Goal: Task Accomplishment & Management: Manage account settings

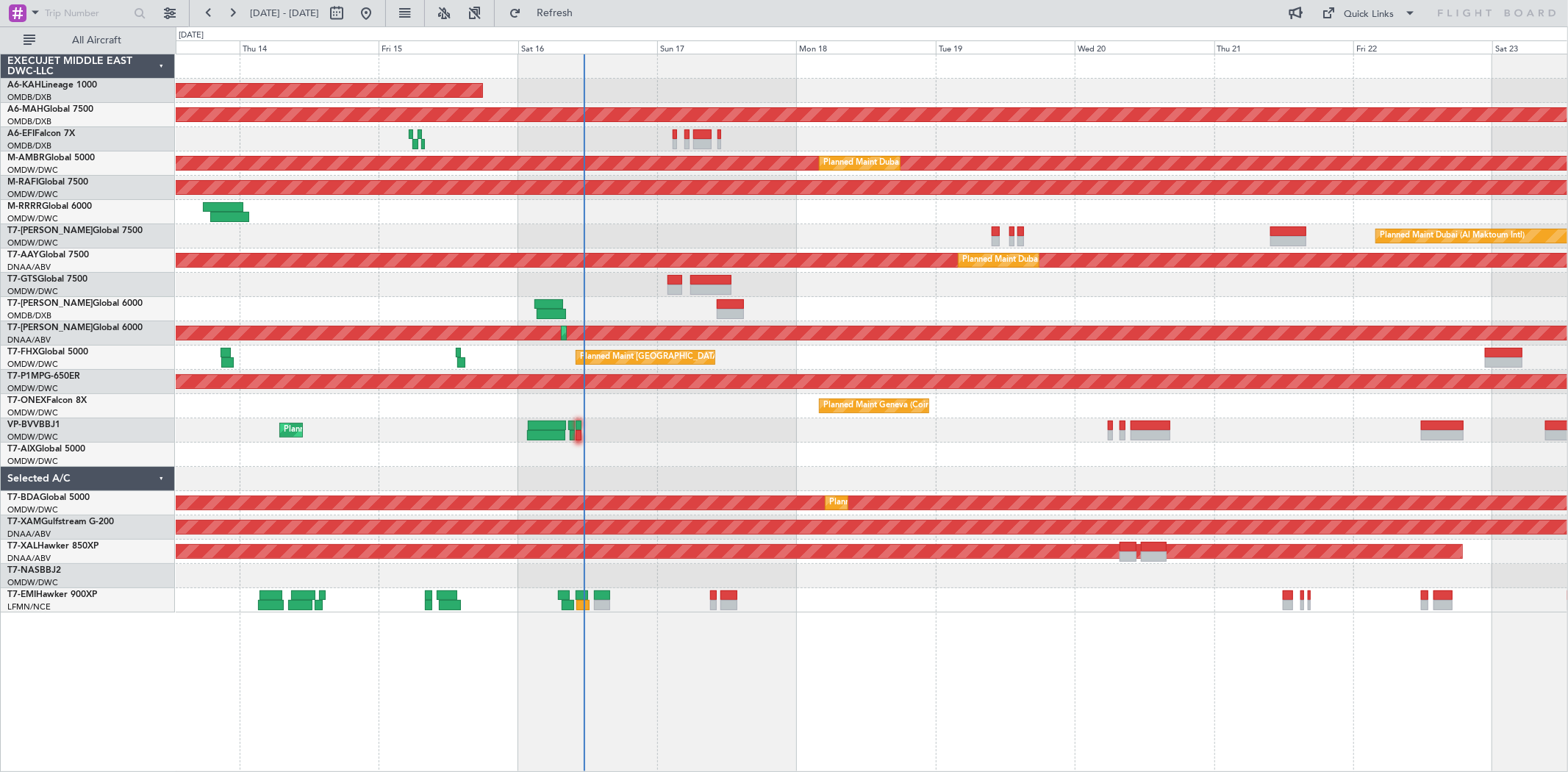
click at [894, 211] on div "Unplanned Maint Budapest (Ferenc Liszt Intl) Planned Maint Dubai (Dubai Intl) P…" at bounding box center [870, 333] width 1391 height 558
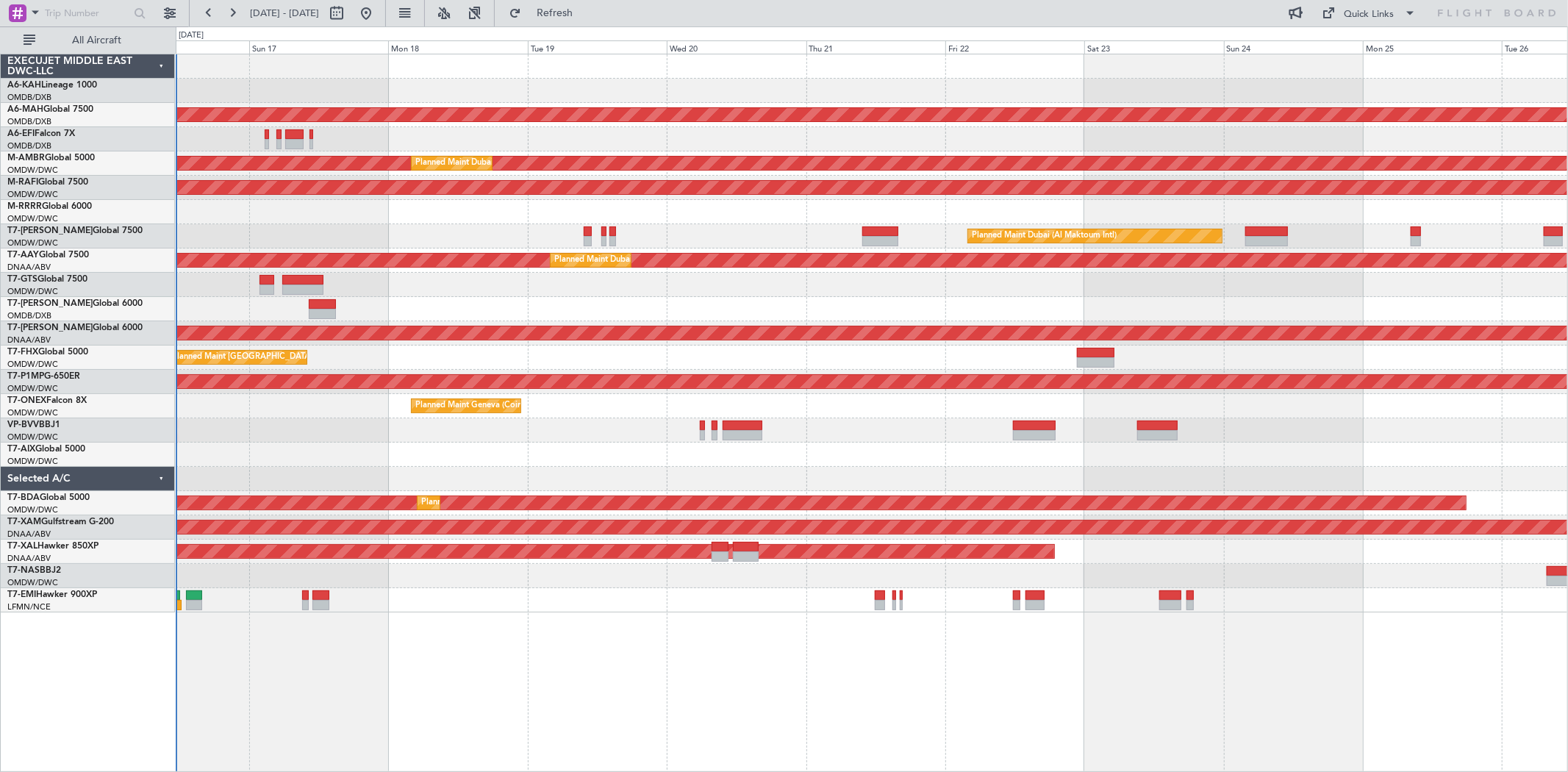
click at [665, 288] on div "Unplanned Maint Budapest (Ferenc Liszt Intl) Planned Maint Dubai (Dubai Intl) P…" at bounding box center [870, 333] width 1391 height 558
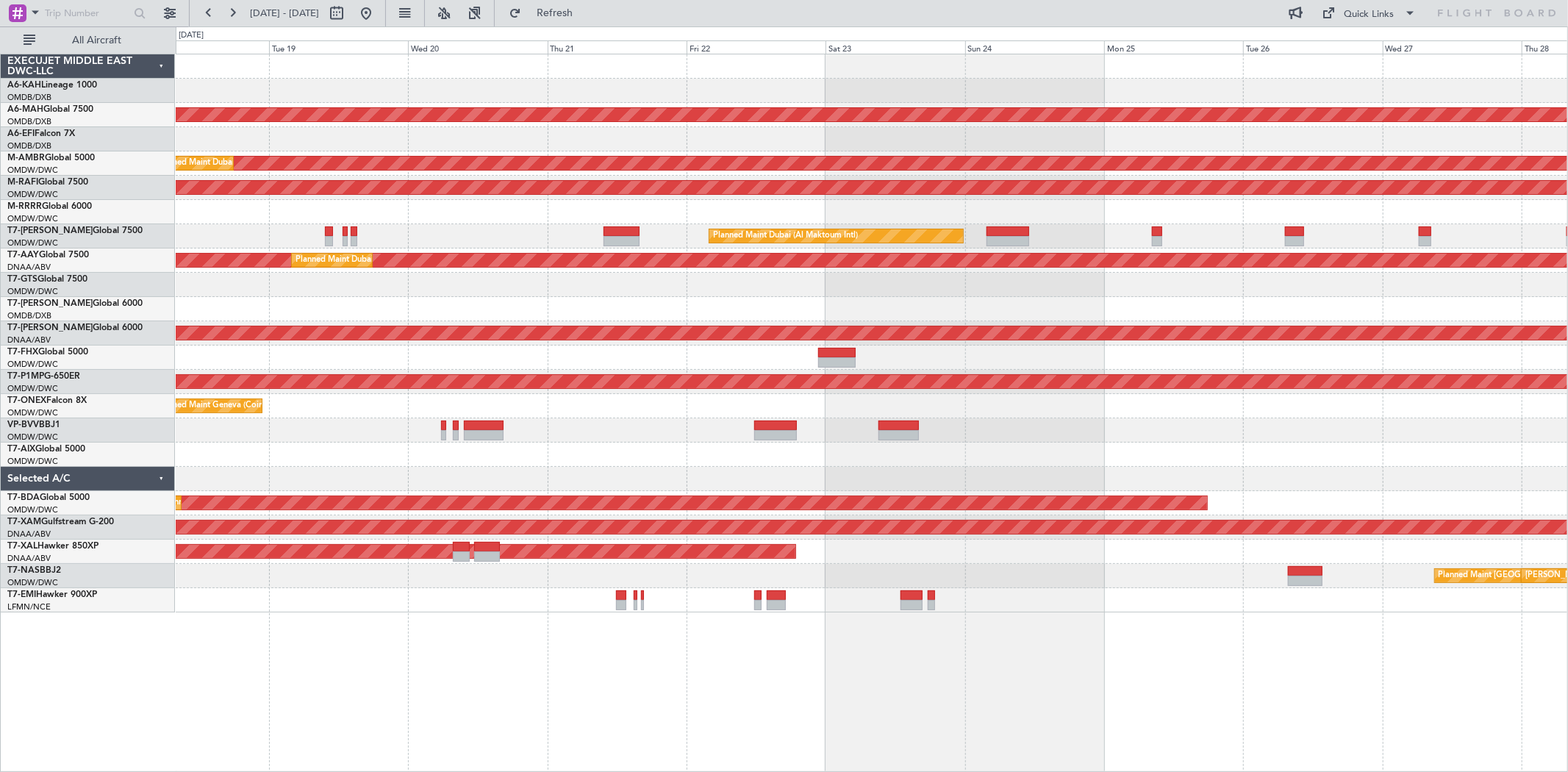
click at [443, 348] on div "Planned Maint [GEOGRAPHIC_DATA] ([GEOGRAPHIC_DATA][PERSON_NAME])" at bounding box center [870, 357] width 1391 height 24
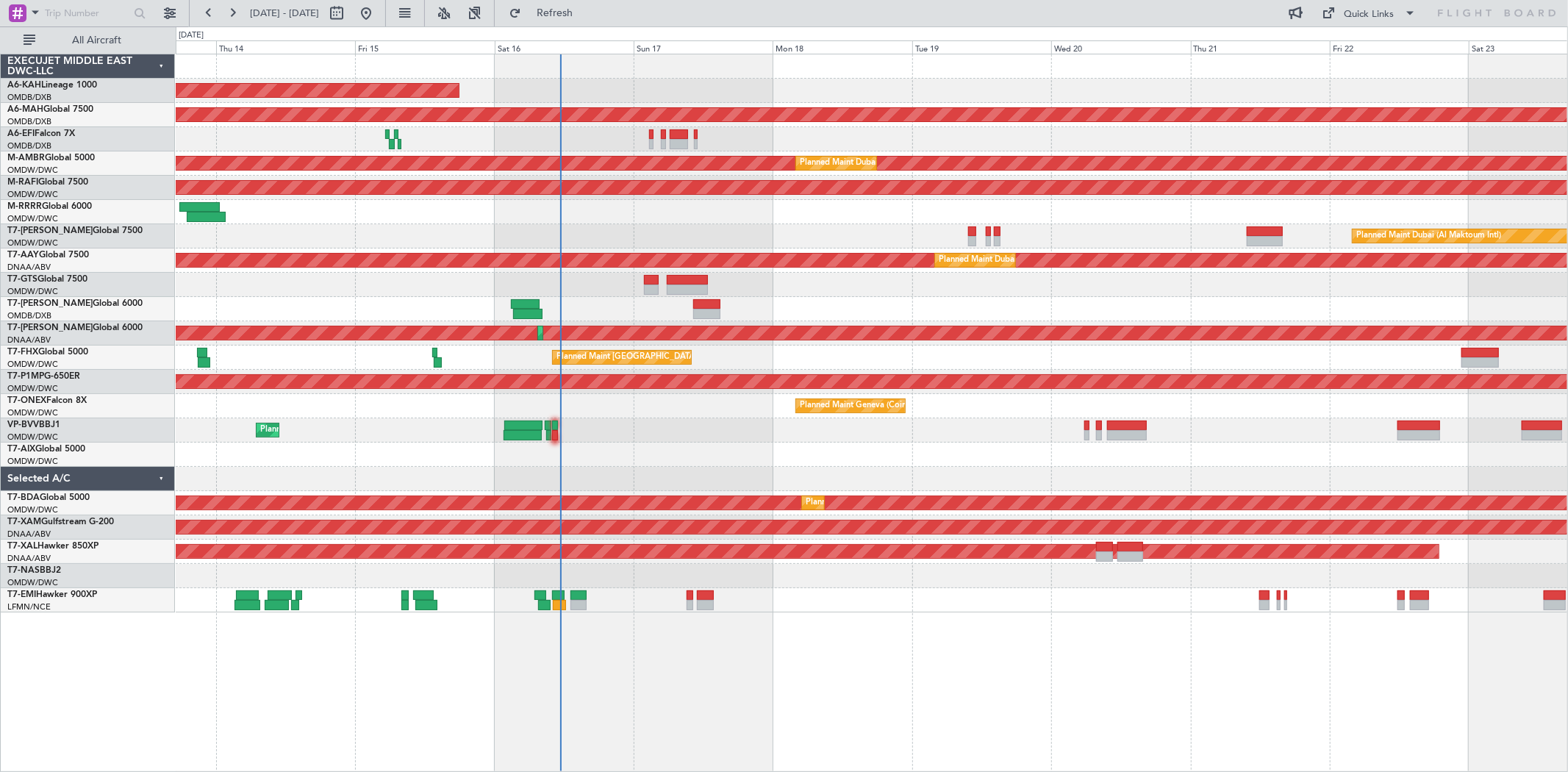
click at [1268, 214] on div "Planned Maint Southend" at bounding box center [870, 212] width 1391 height 24
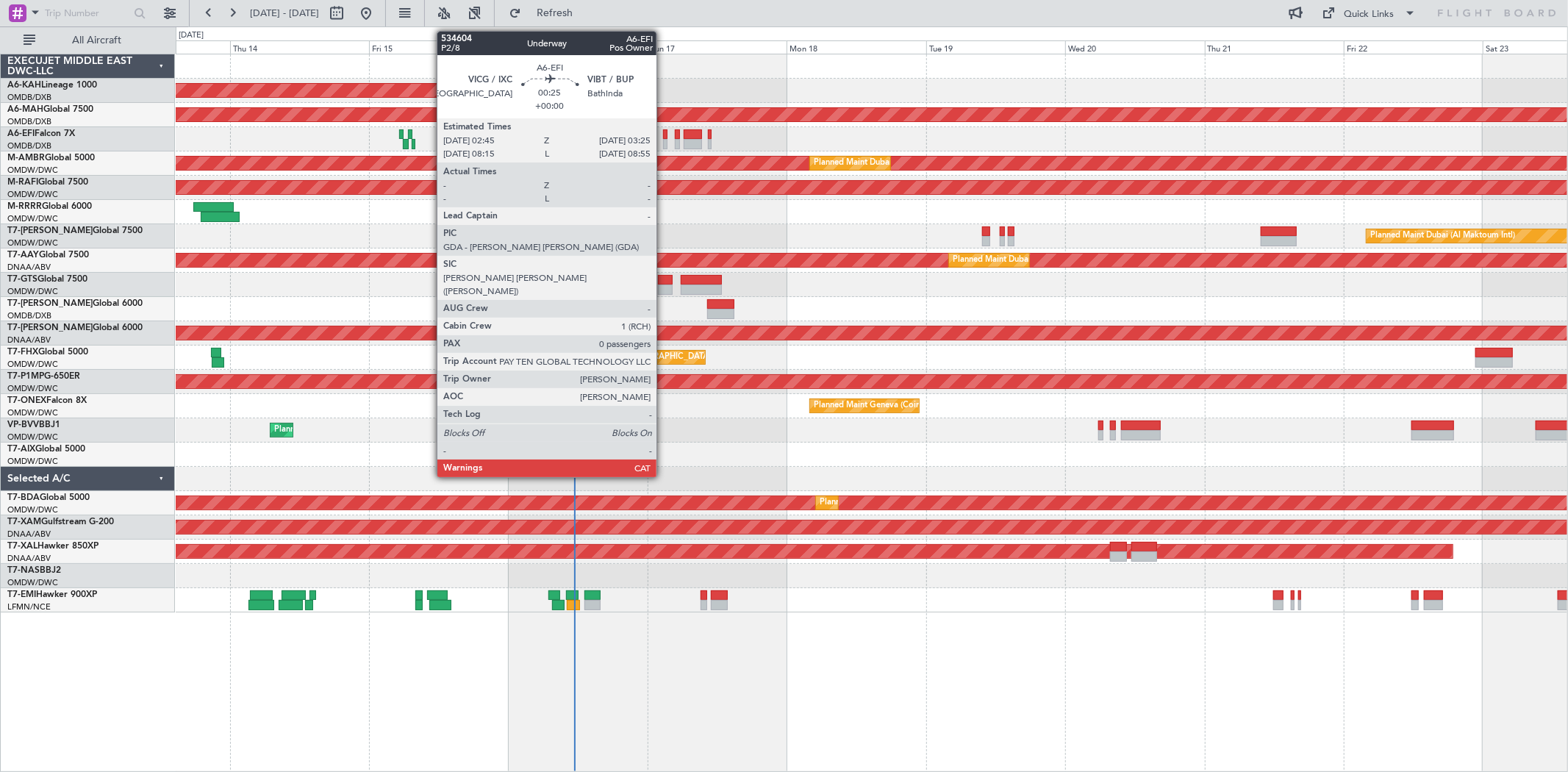
click at [663, 133] on div at bounding box center [664, 134] width 5 height 10
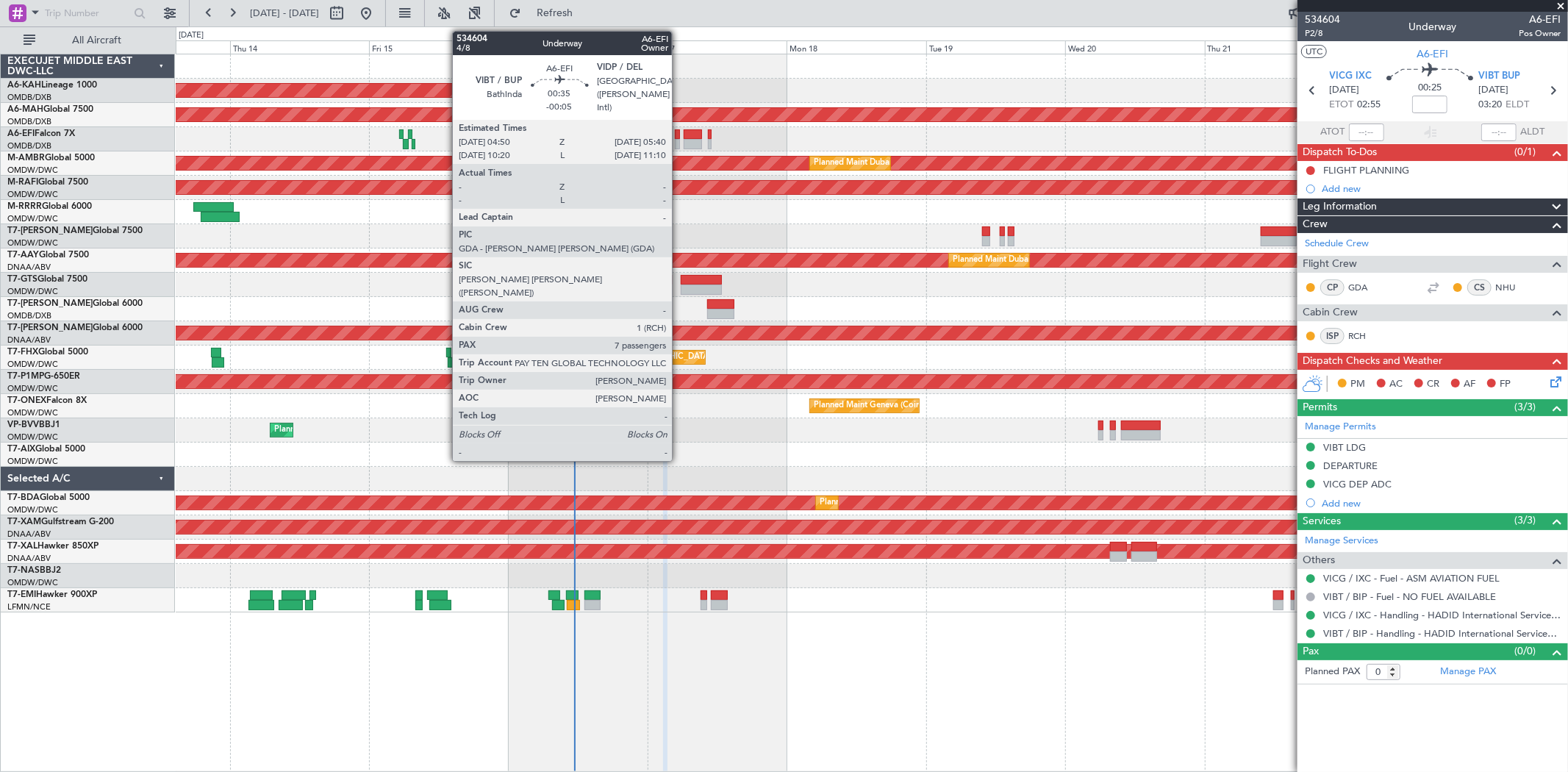
click at [679, 139] on div at bounding box center [677, 144] width 6 height 10
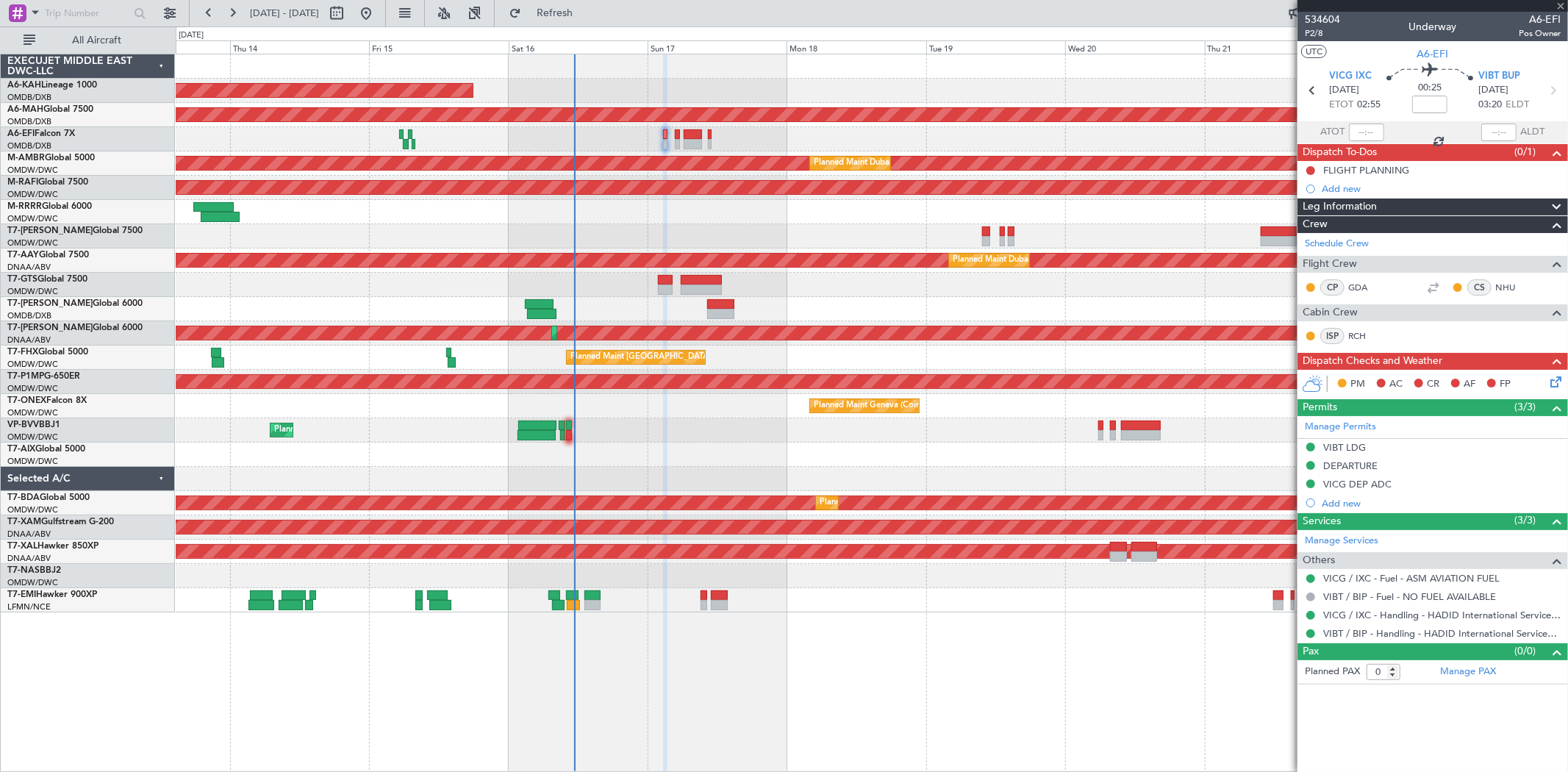
type input "-00:05"
type input "7"
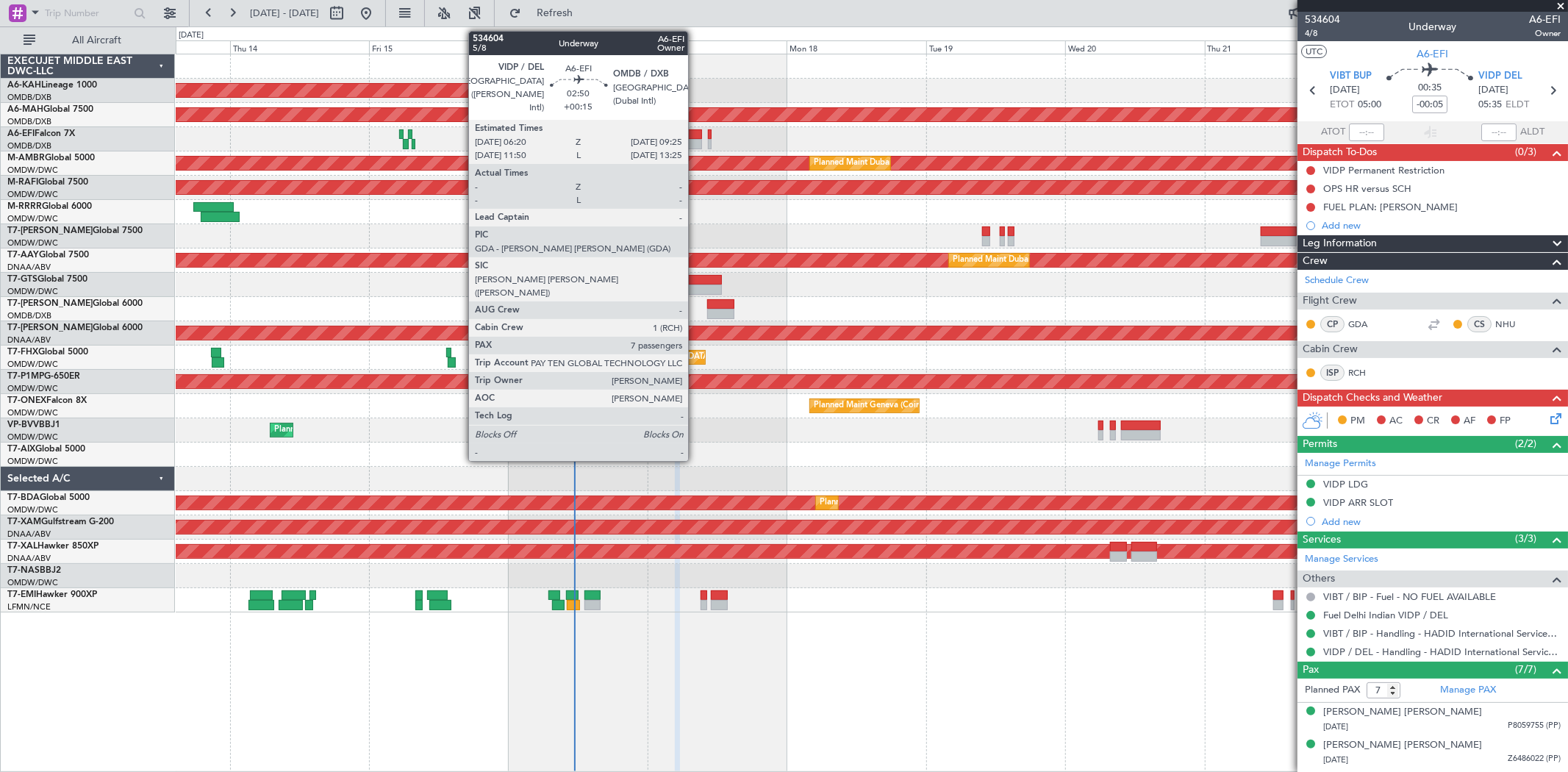
click at [695, 131] on div at bounding box center [693, 134] width 19 height 10
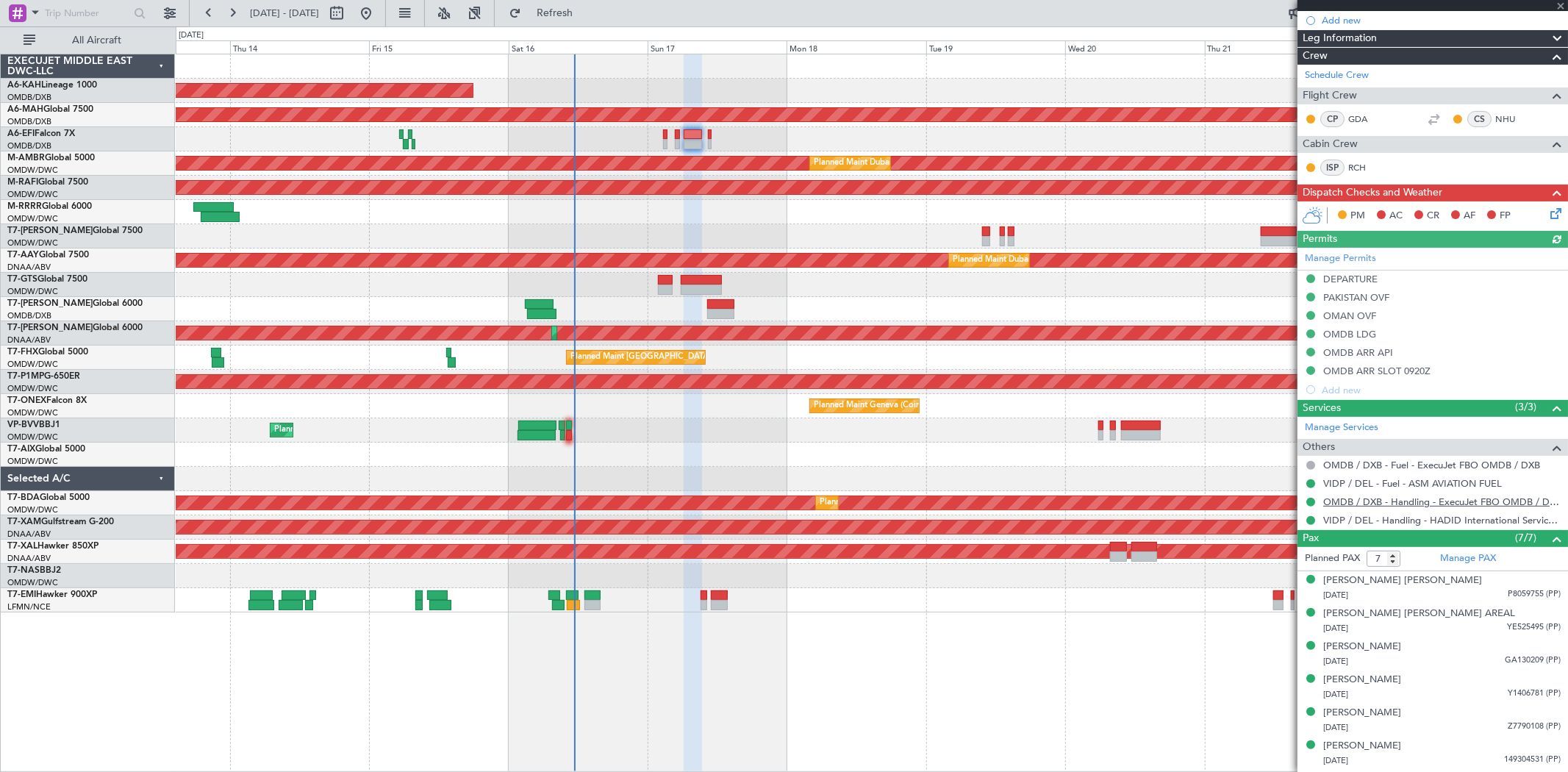
scroll to position [253, 0]
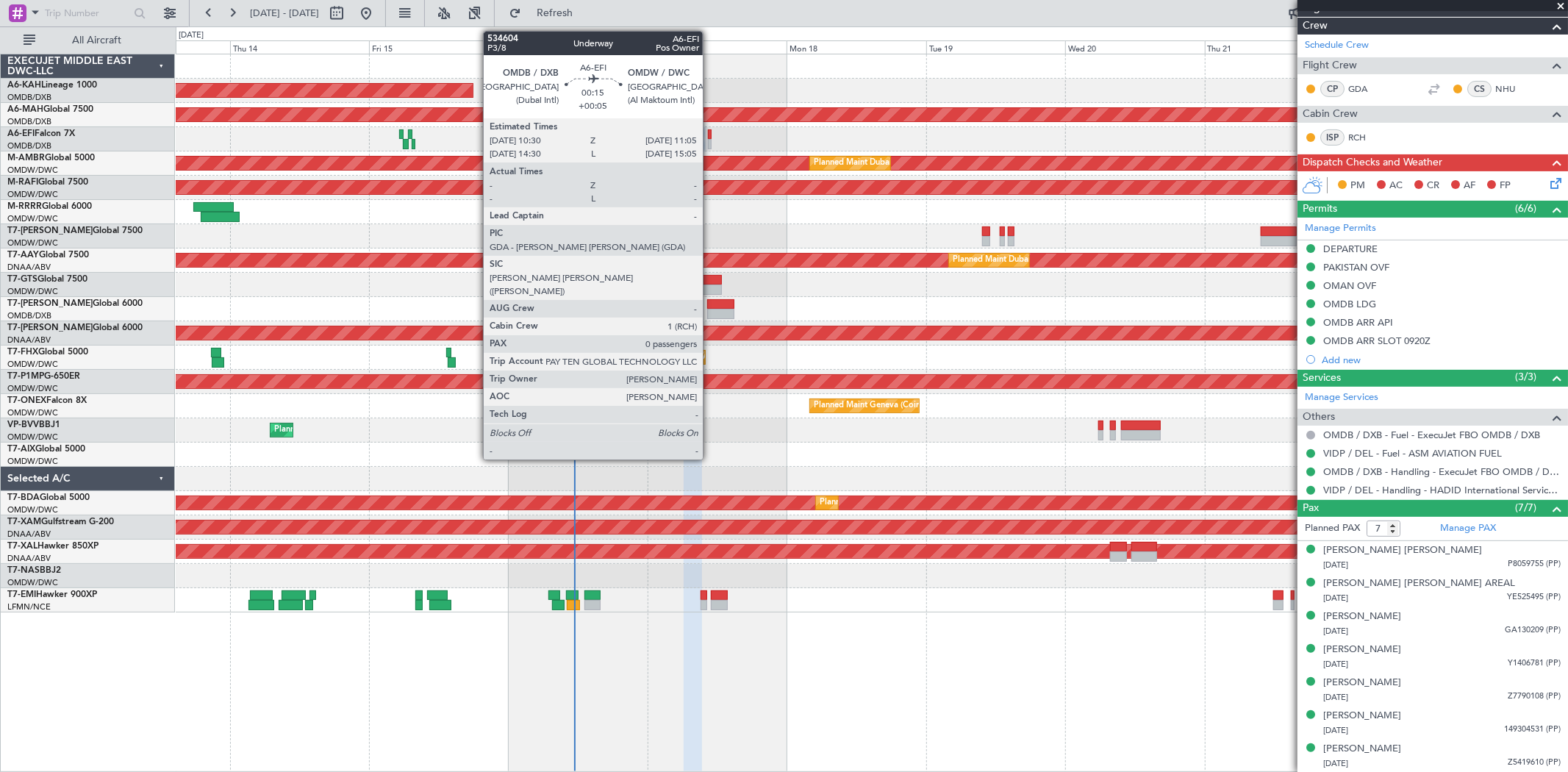
click at [710, 136] on div at bounding box center [710, 134] width 4 height 10
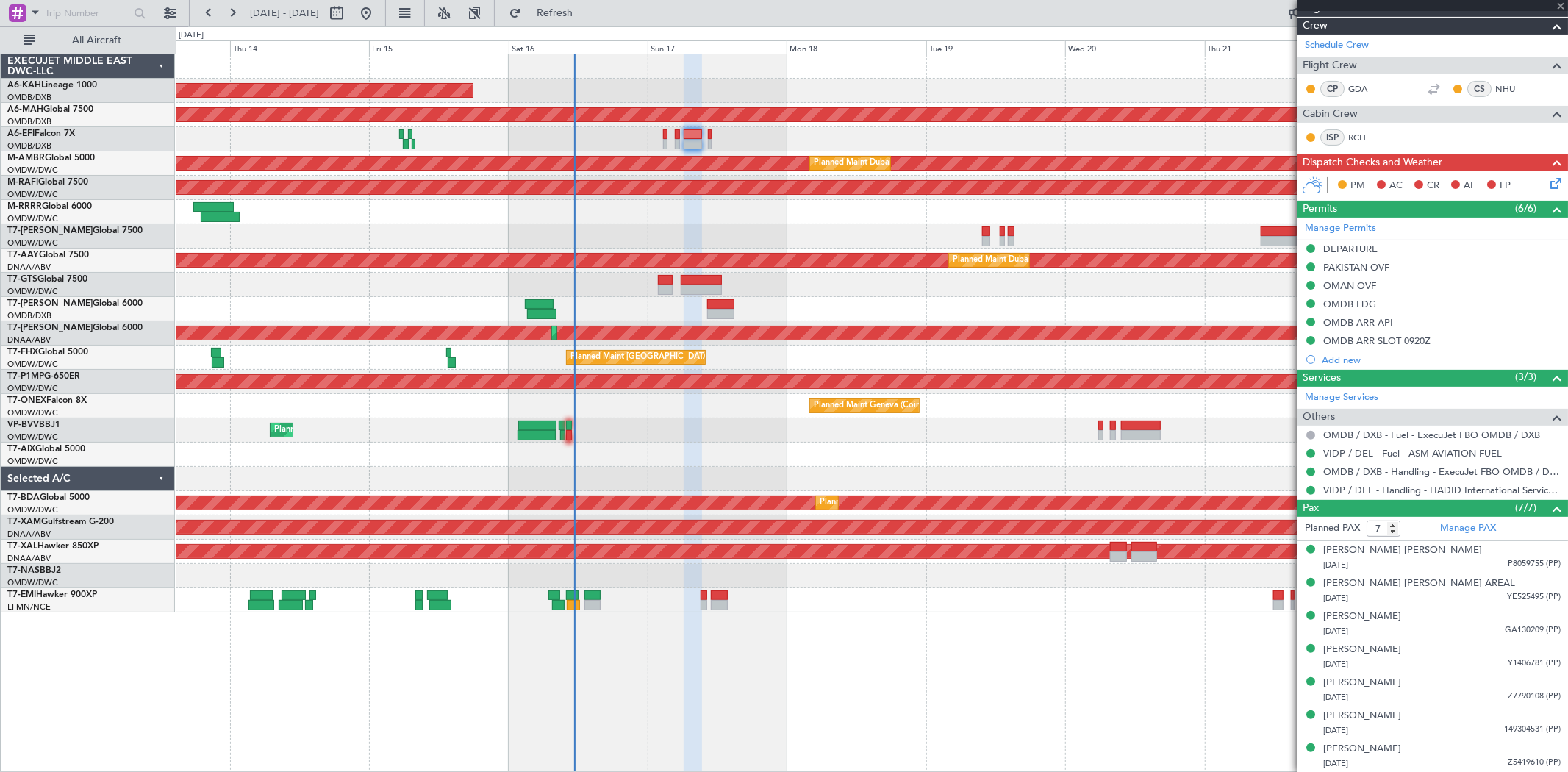
type input "+00:05"
type input "0"
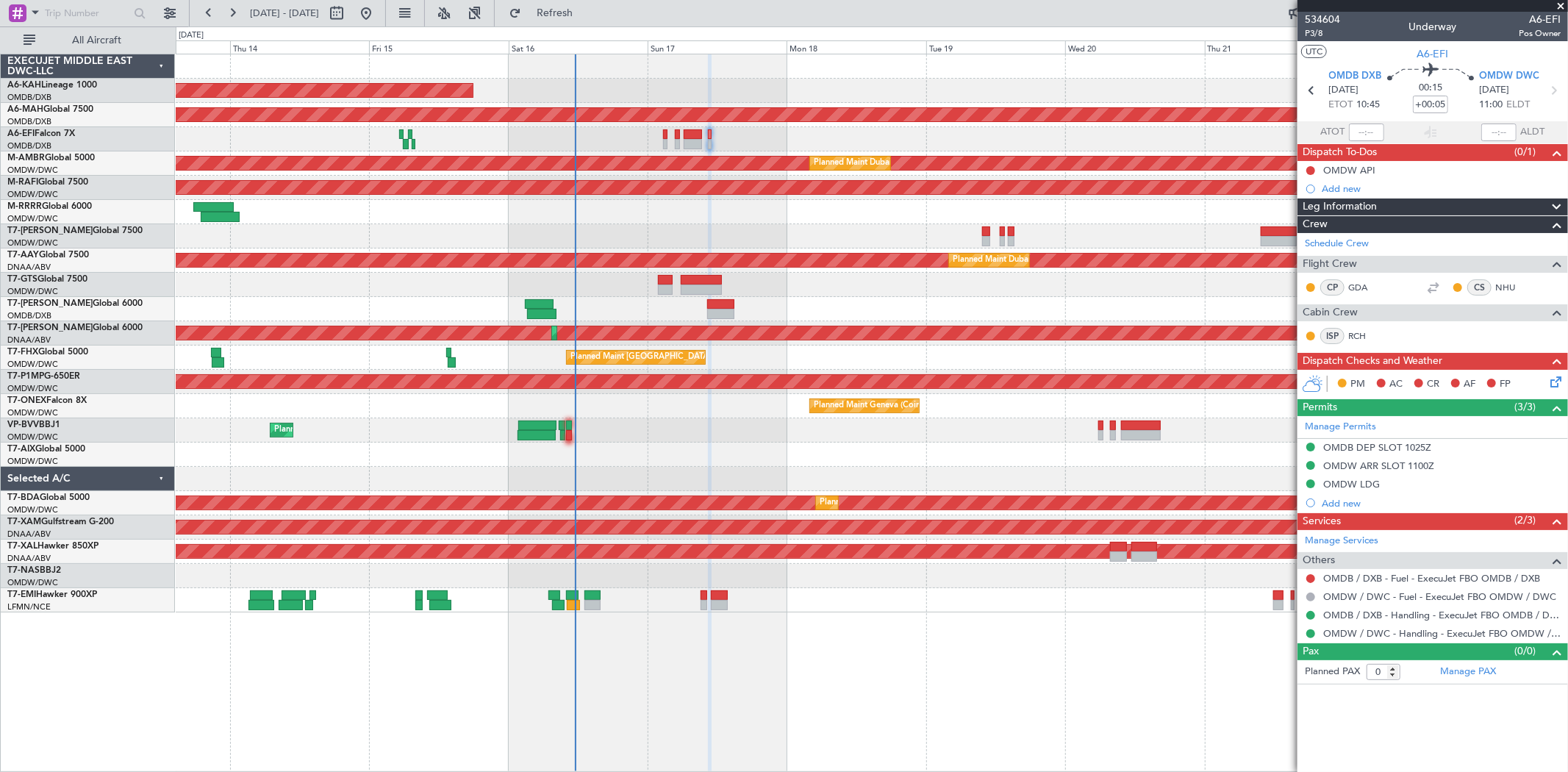
click at [663, 128] on div at bounding box center [870, 139] width 1391 height 24
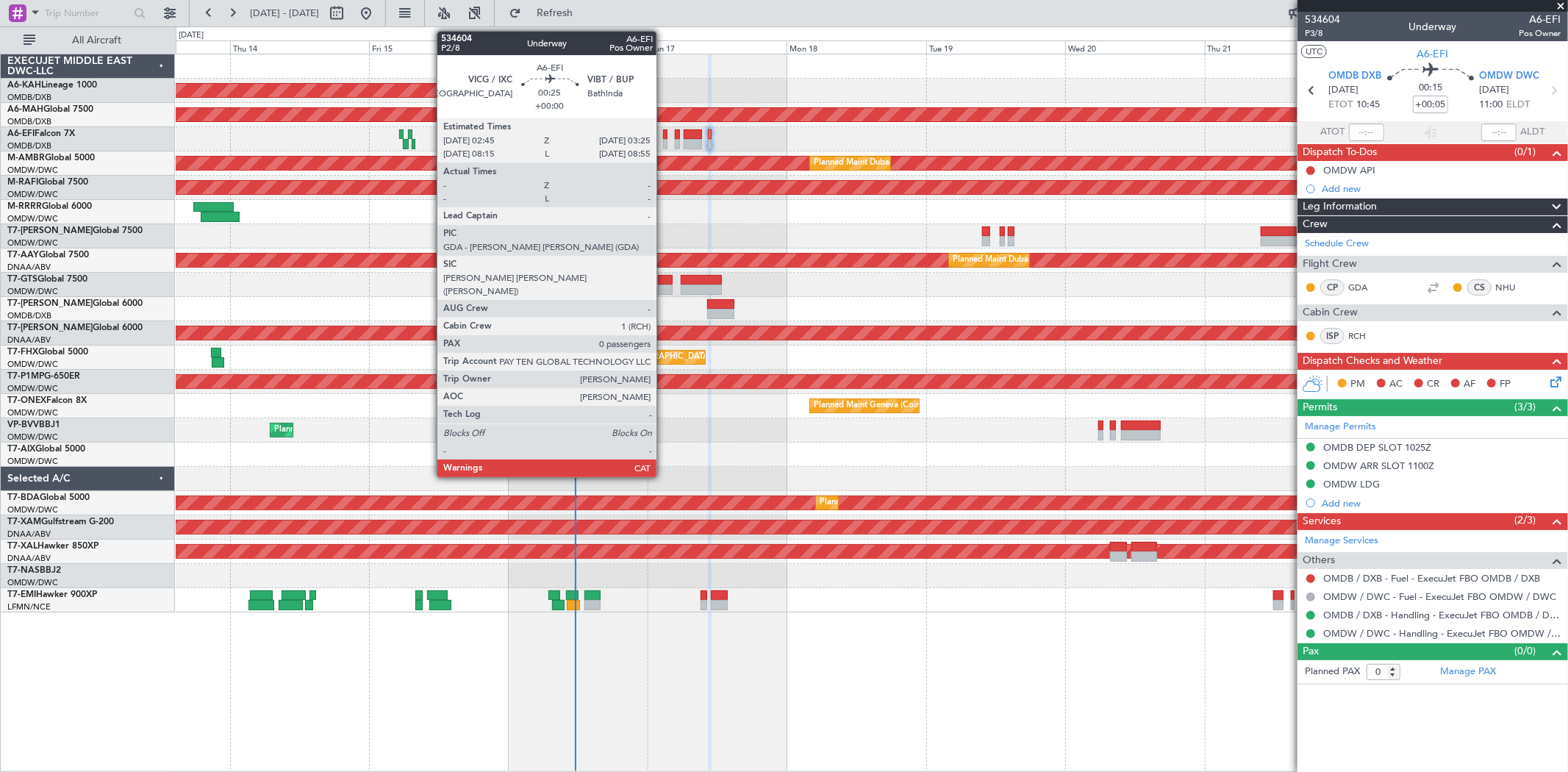
click at [663, 129] on div at bounding box center [664, 134] width 5 height 10
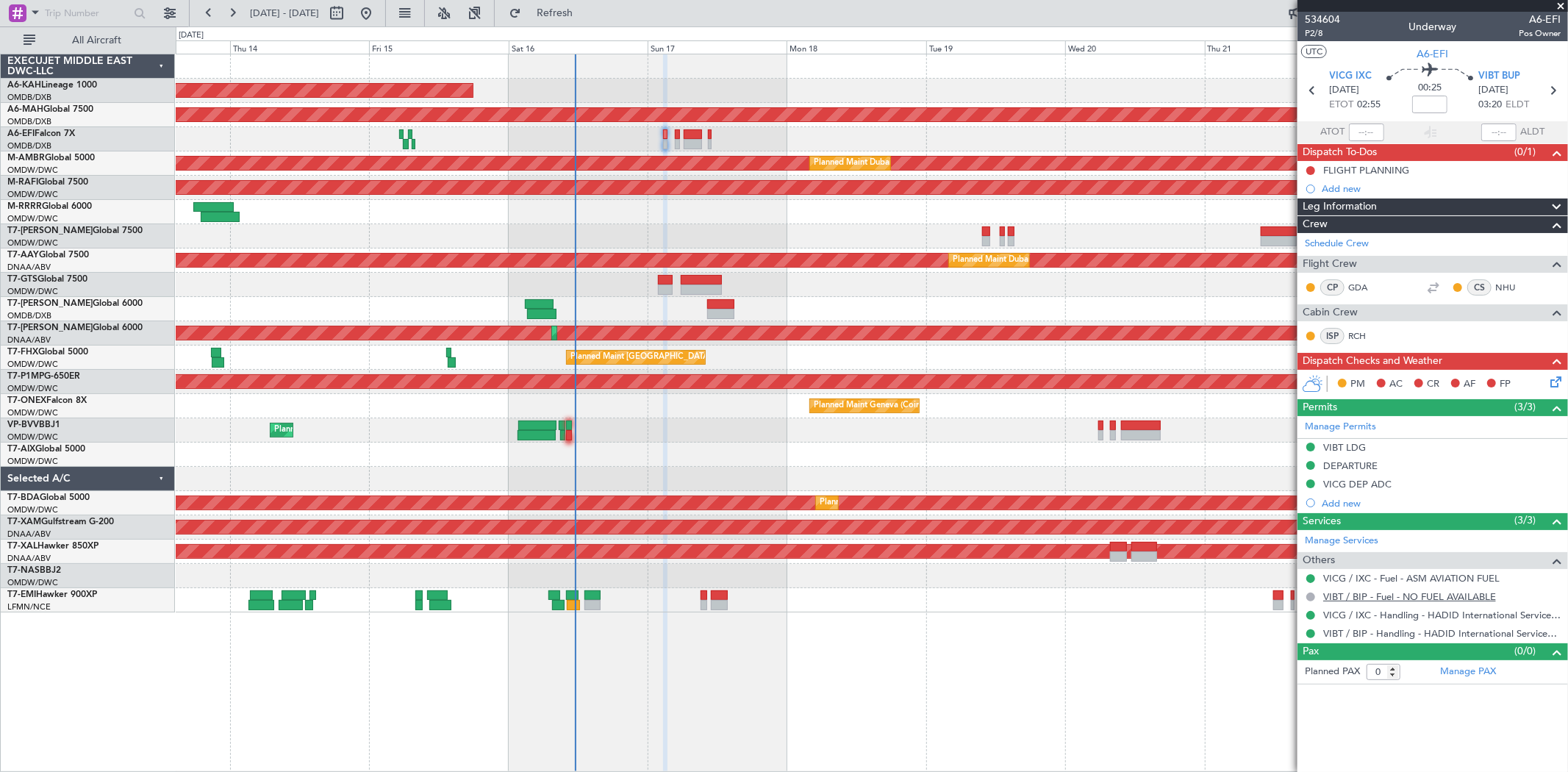
click at [1413, 594] on link "VIBT / BIP - Fuel - NO FUEL AVAILABLE" at bounding box center [1409, 596] width 173 height 12
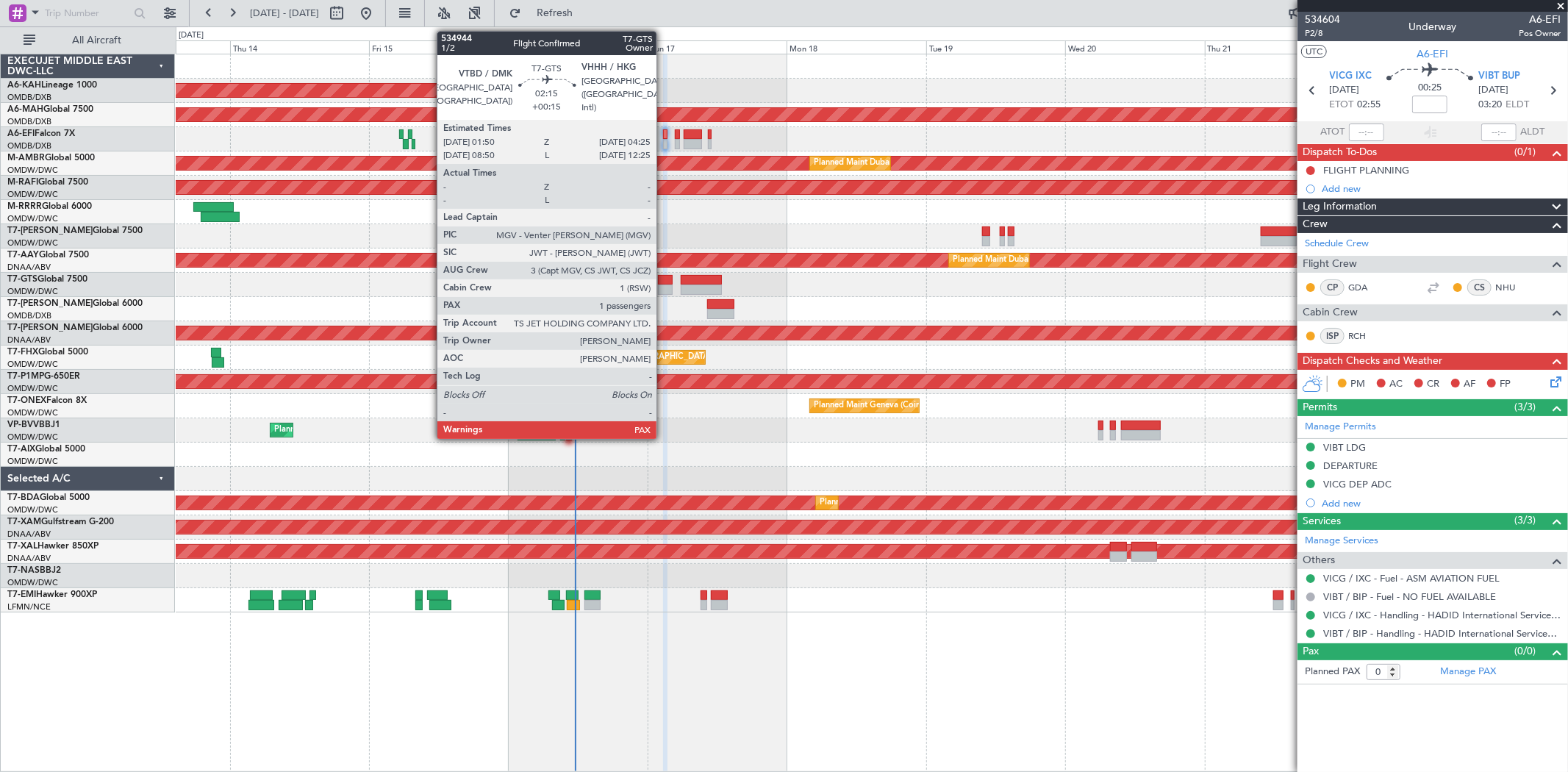
click at [663, 288] on div at bounding box center [665, 290] width 16 height 10
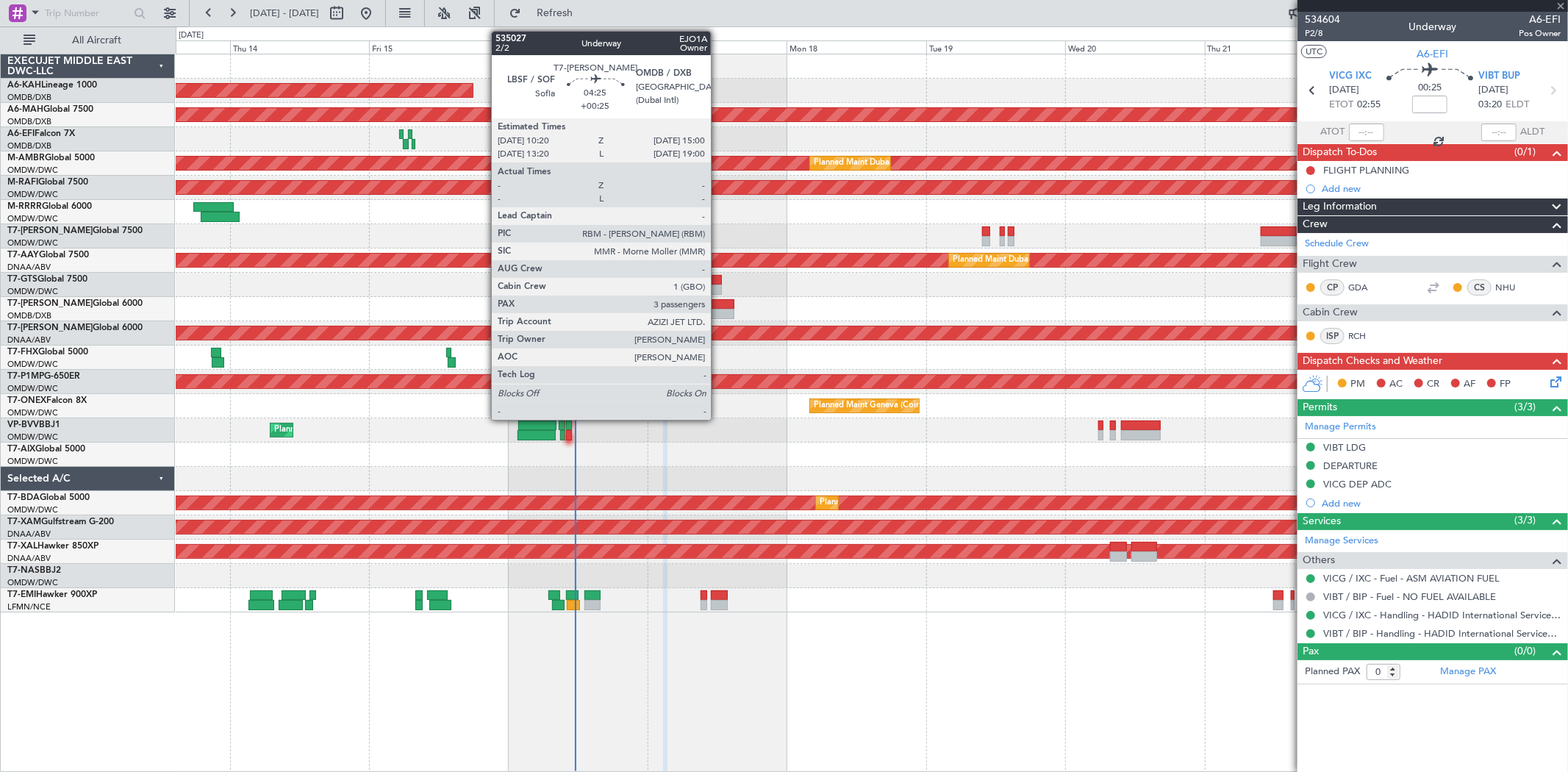
click at [718, 309] on div at bounding box center [720, 314] width 27 height 10
type input "+00:15"
type input "1"
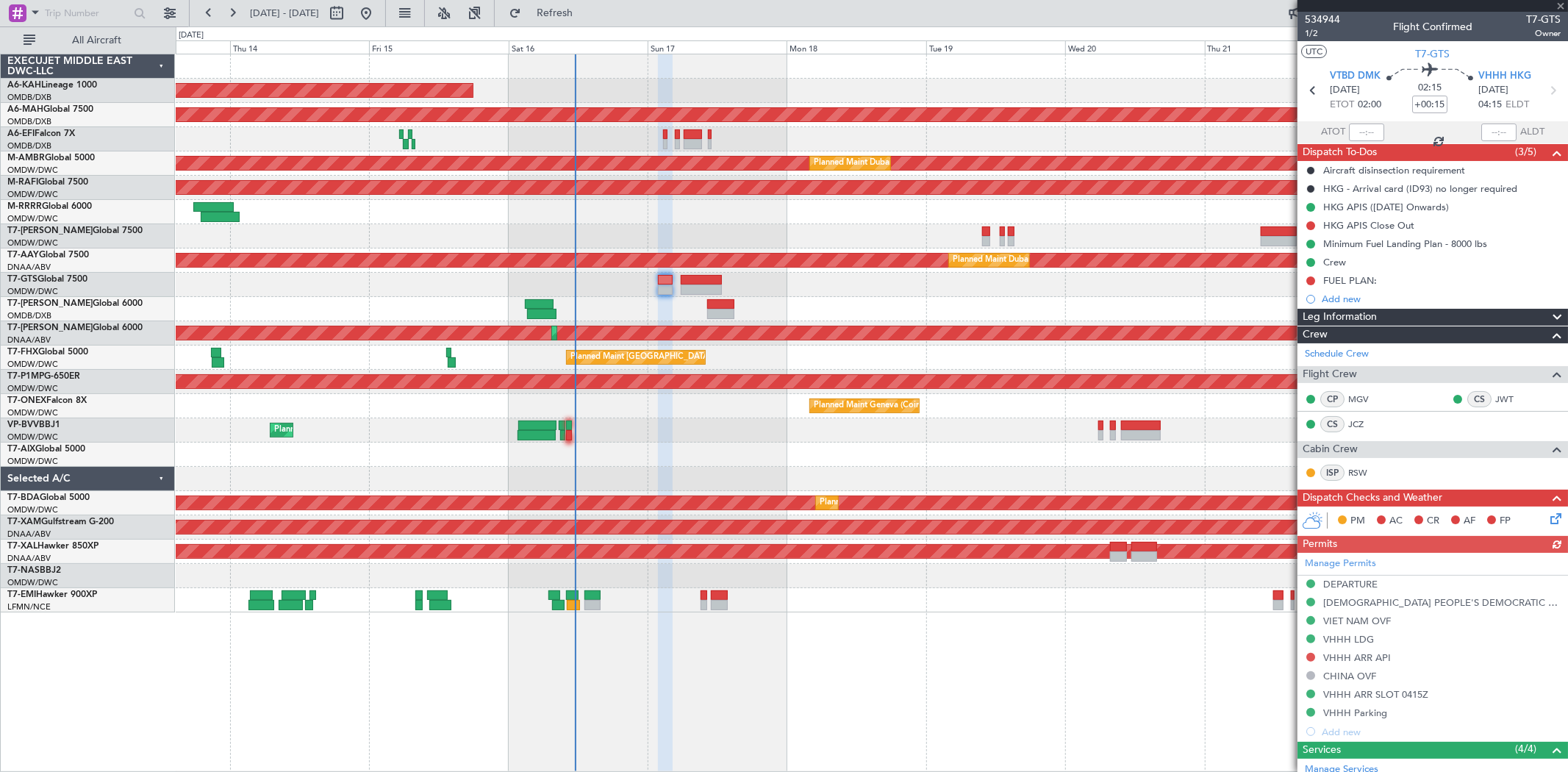
type input "+00:25"
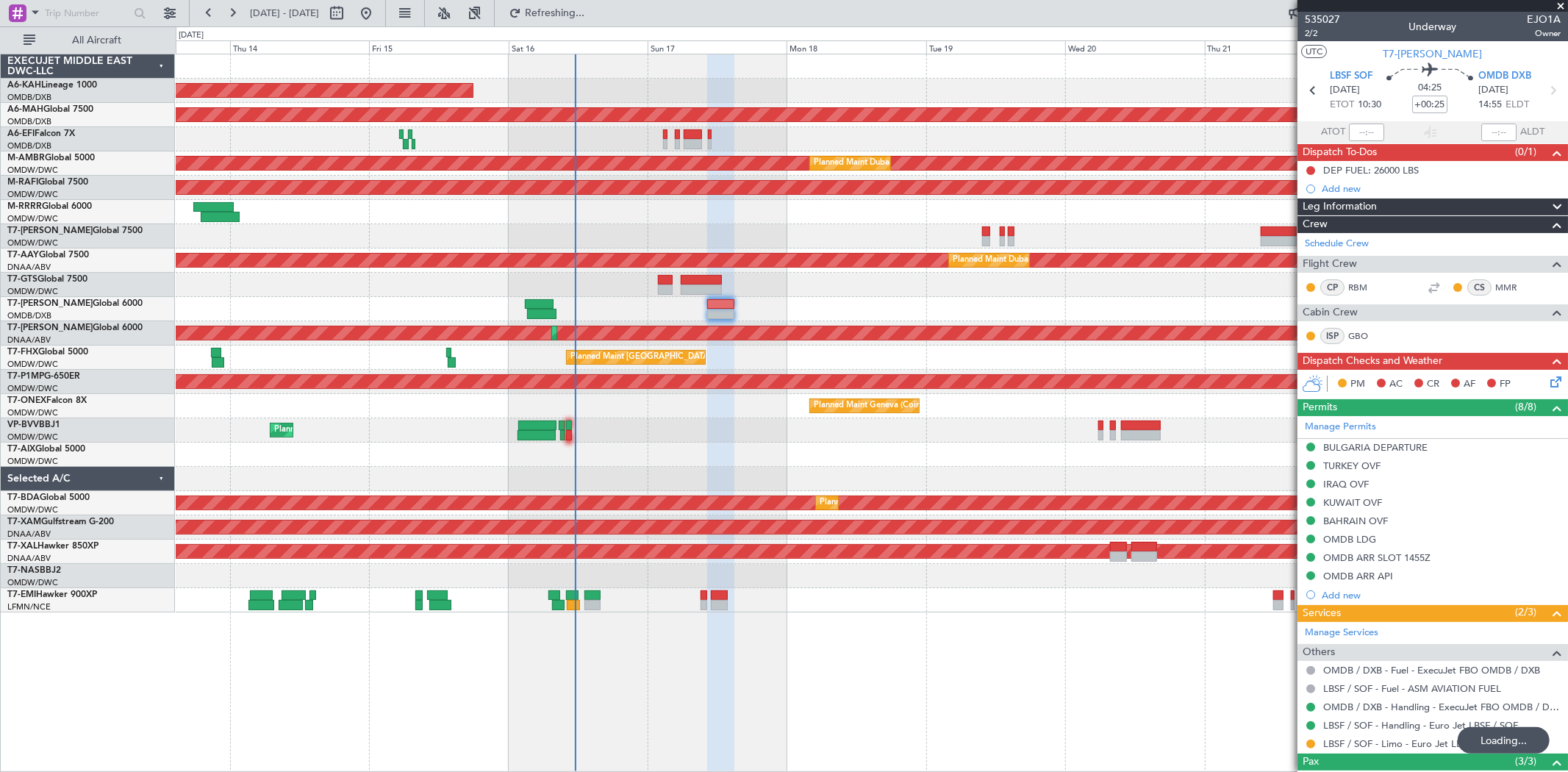
click at [475, 110] on div "Unplanned Maint Budapest (Ferenc Liszt Intl) Planned Maint Dubai (Dubai Intl) P…" at bounding box center [870, 333] width 1391 height 558
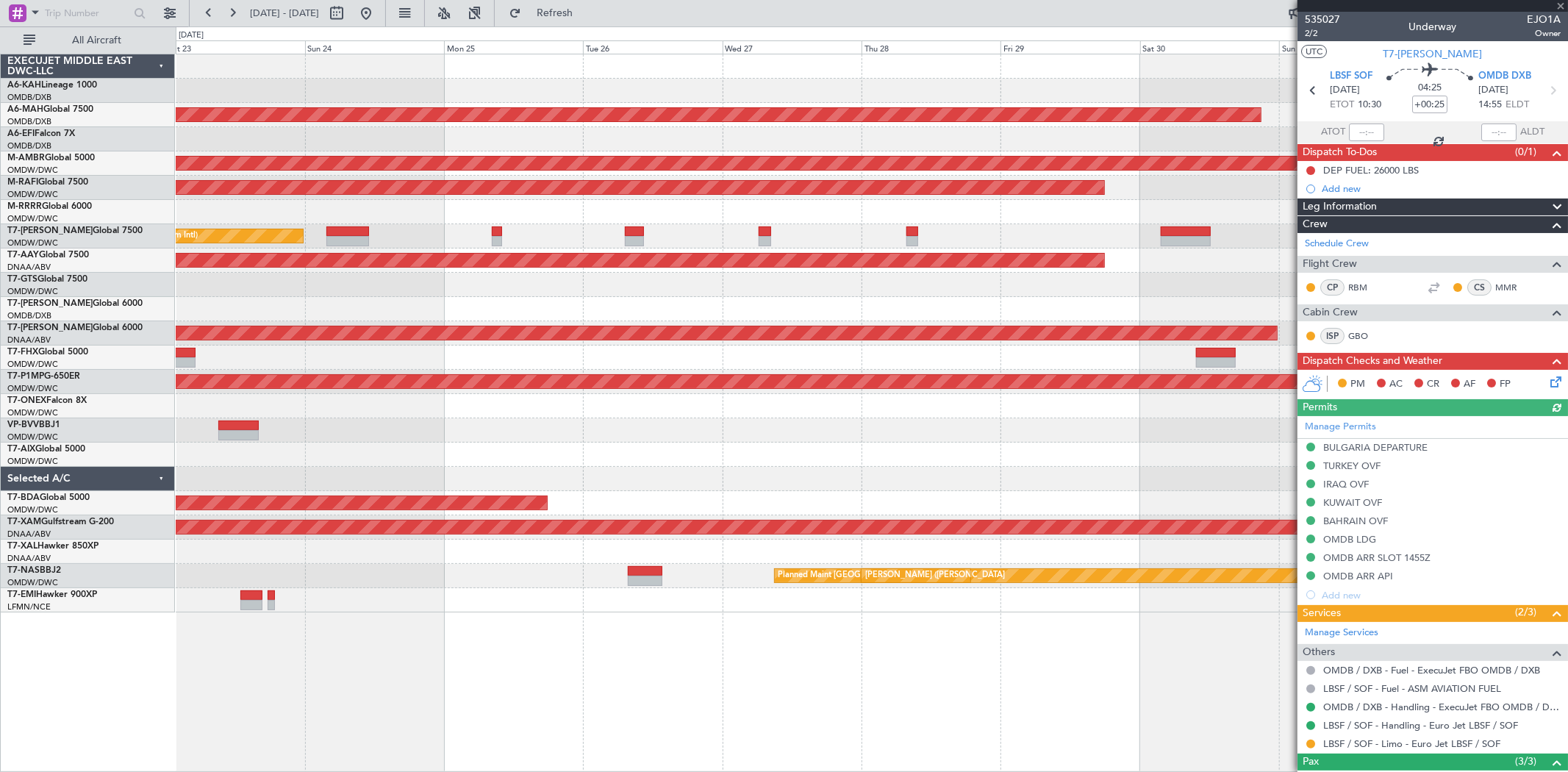
click at [140, 145] on div "Planned Maint Dubai (Dubai Intl) Planned Maint Dubai (Al Maktoum Intl) Planned …" at bounding box center [784, 399] width 1568 height 745
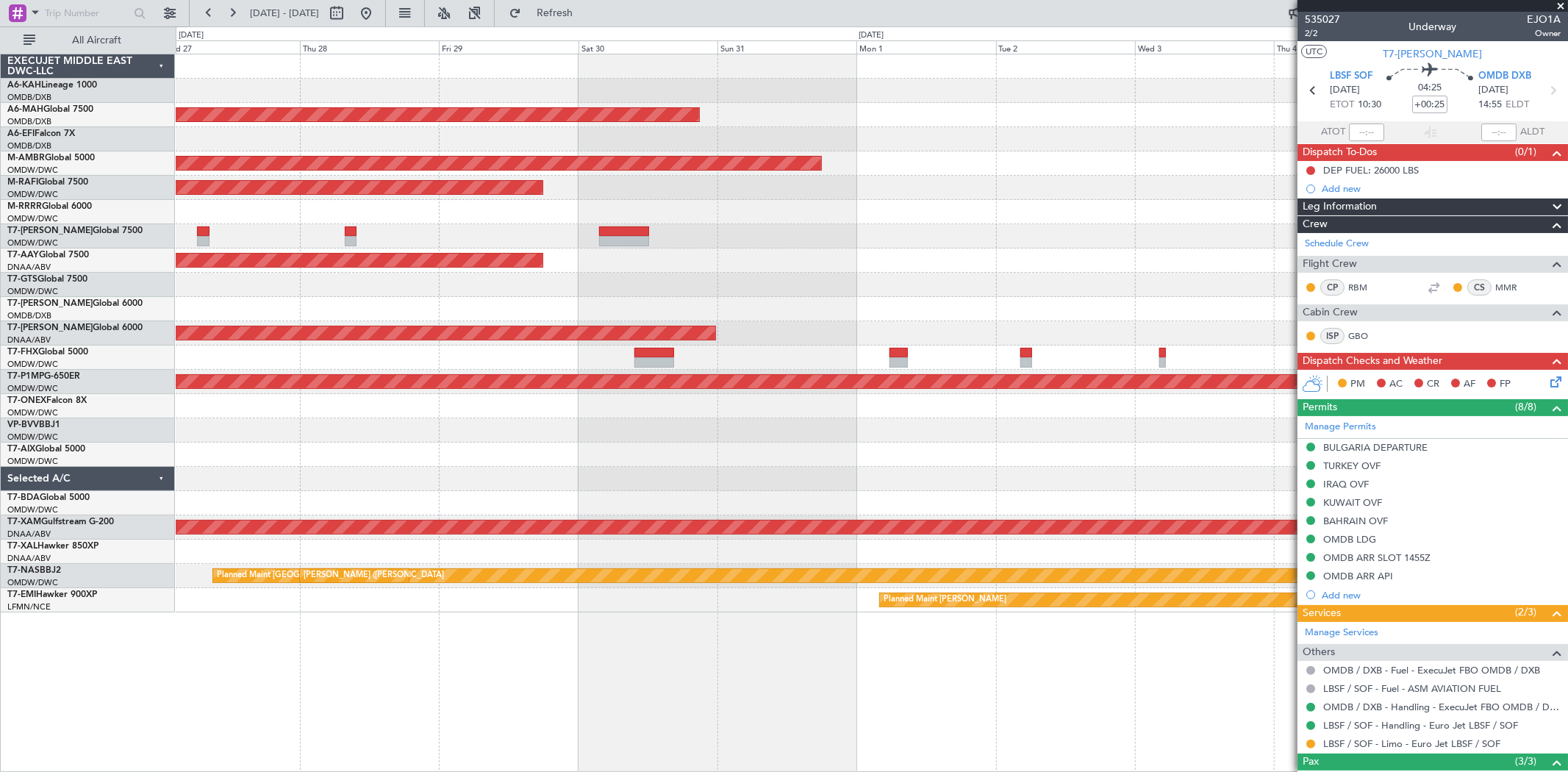
click at [351, 90] on div at bounding box center [870, 91] width 1391 height 24
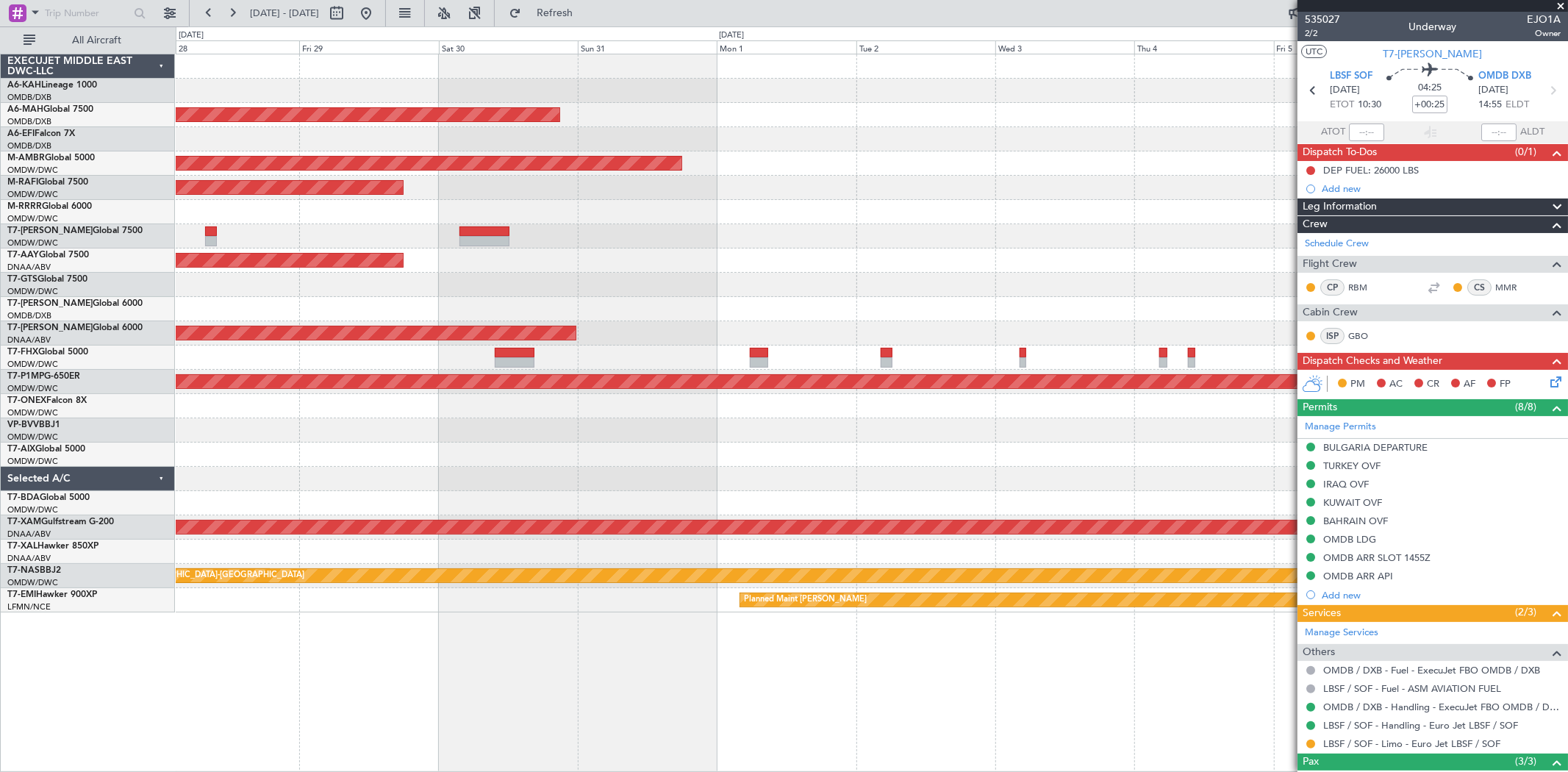
click at [785, 119] on div "Planned Maint Dubai (Dubai Intl) Planned Maint Dubai (Al Maktoum Intl) Planned …" at bounding box center [870, 333] width 1391 height 558
click at [378, 9] on button at bounding box center [366, 13] width 23 height 23
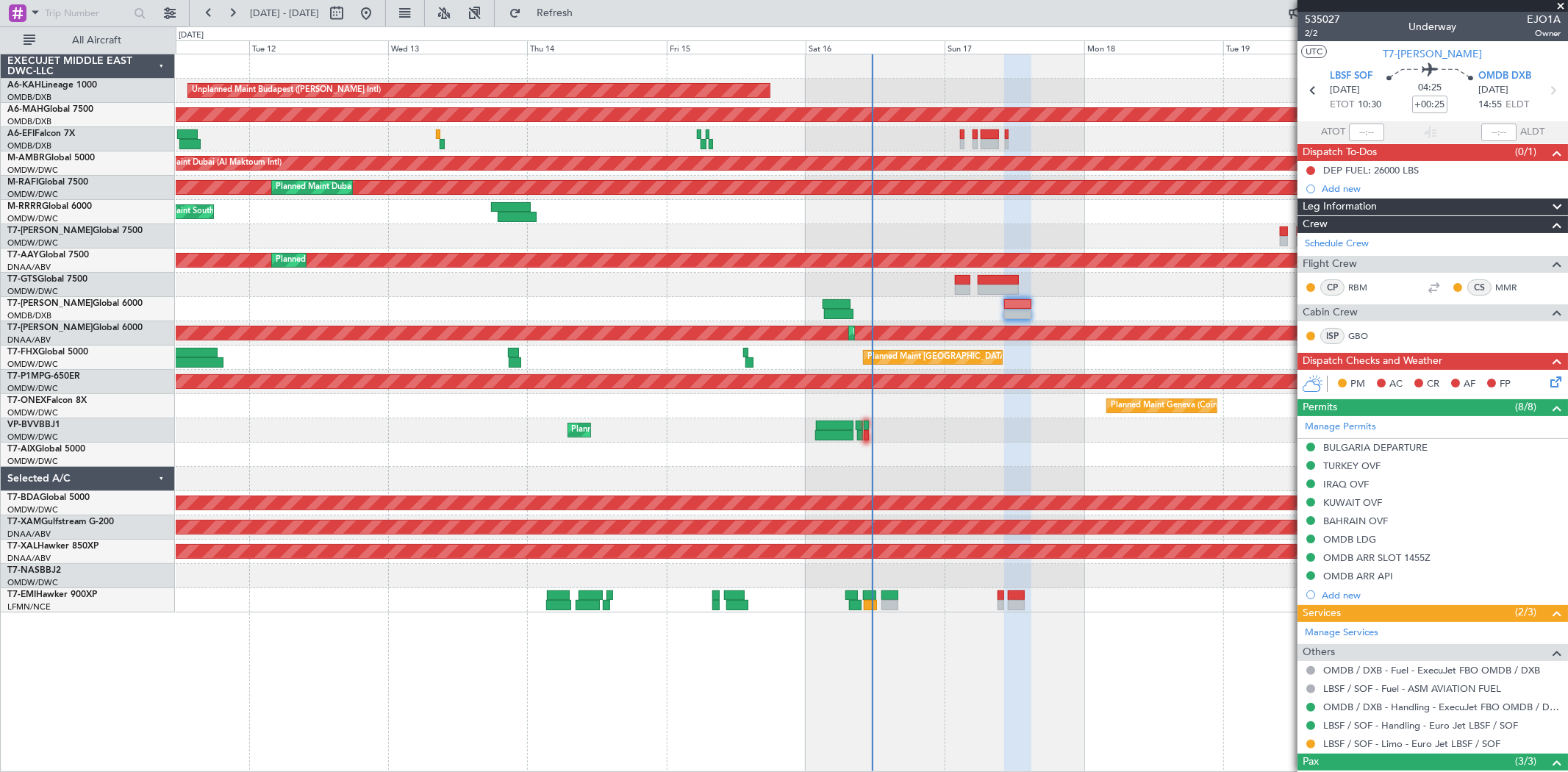
click at [1563, 5] on span at bounding box center [1561, 6] width 15 height 13
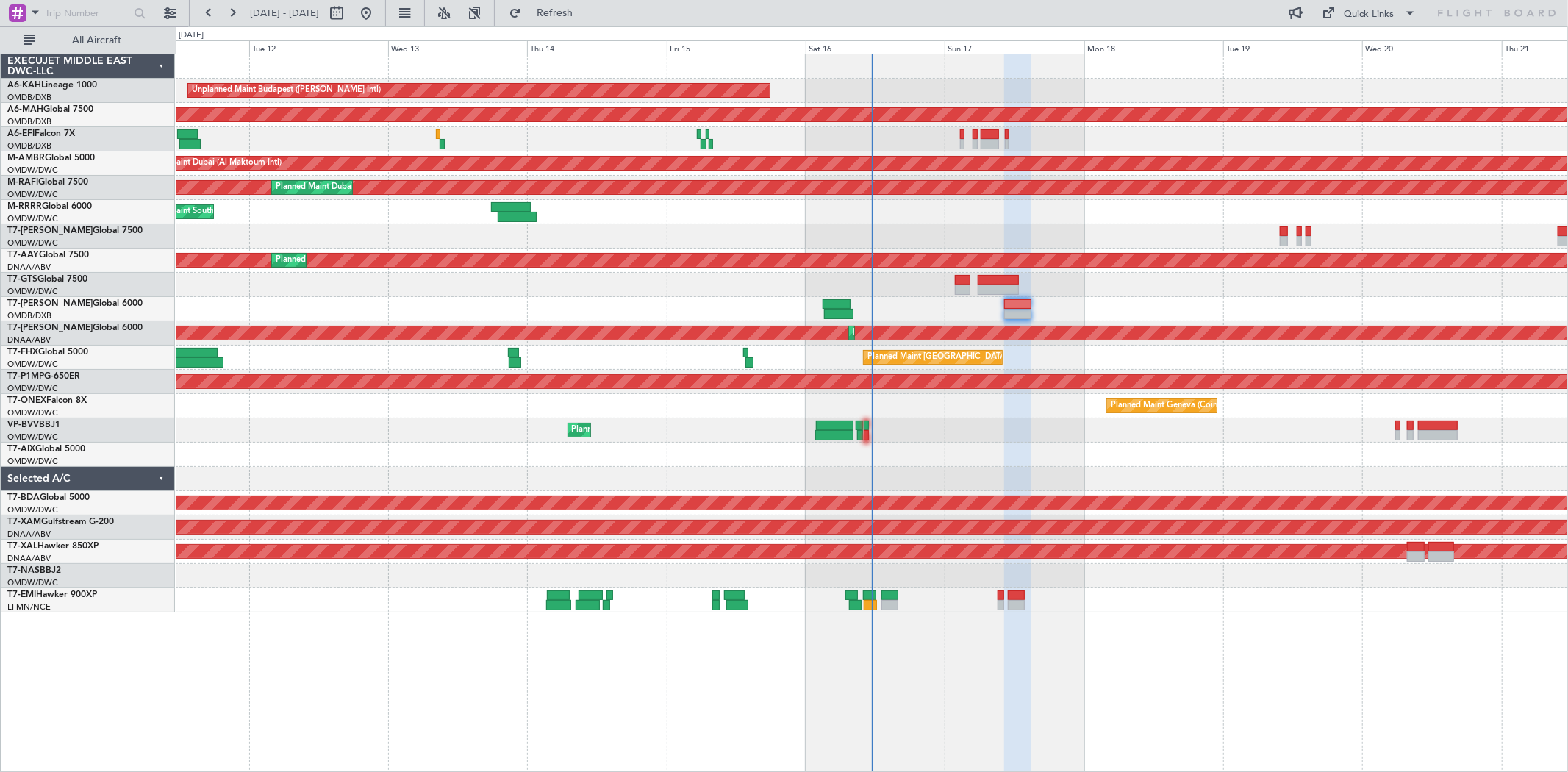
type input "0"
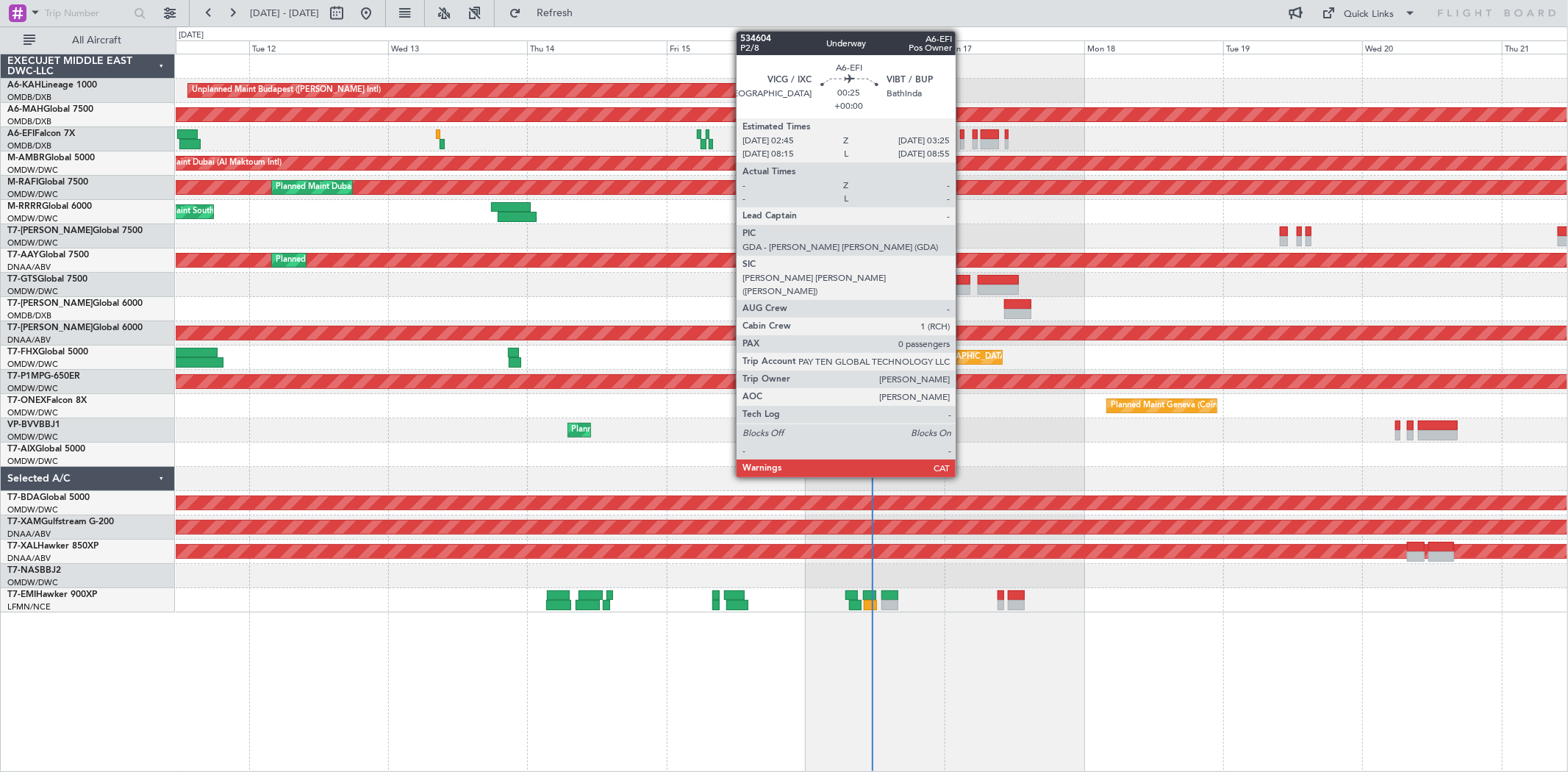
click at [963, 137] on div at bounding box center [961, 134] width 5 height 10
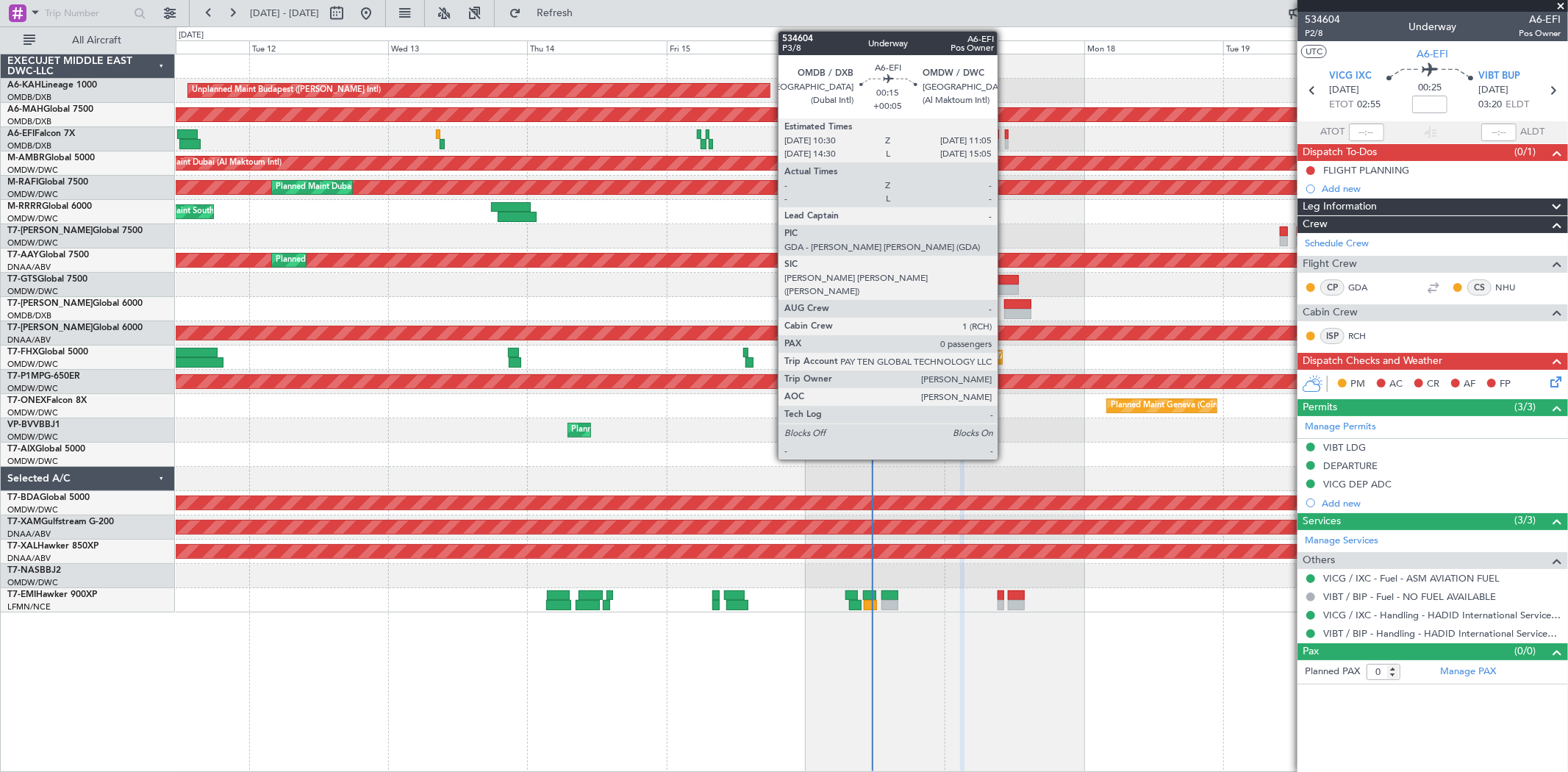
click at [1005, 136] on div at bounding box center [1007, 134] width 4 height 10
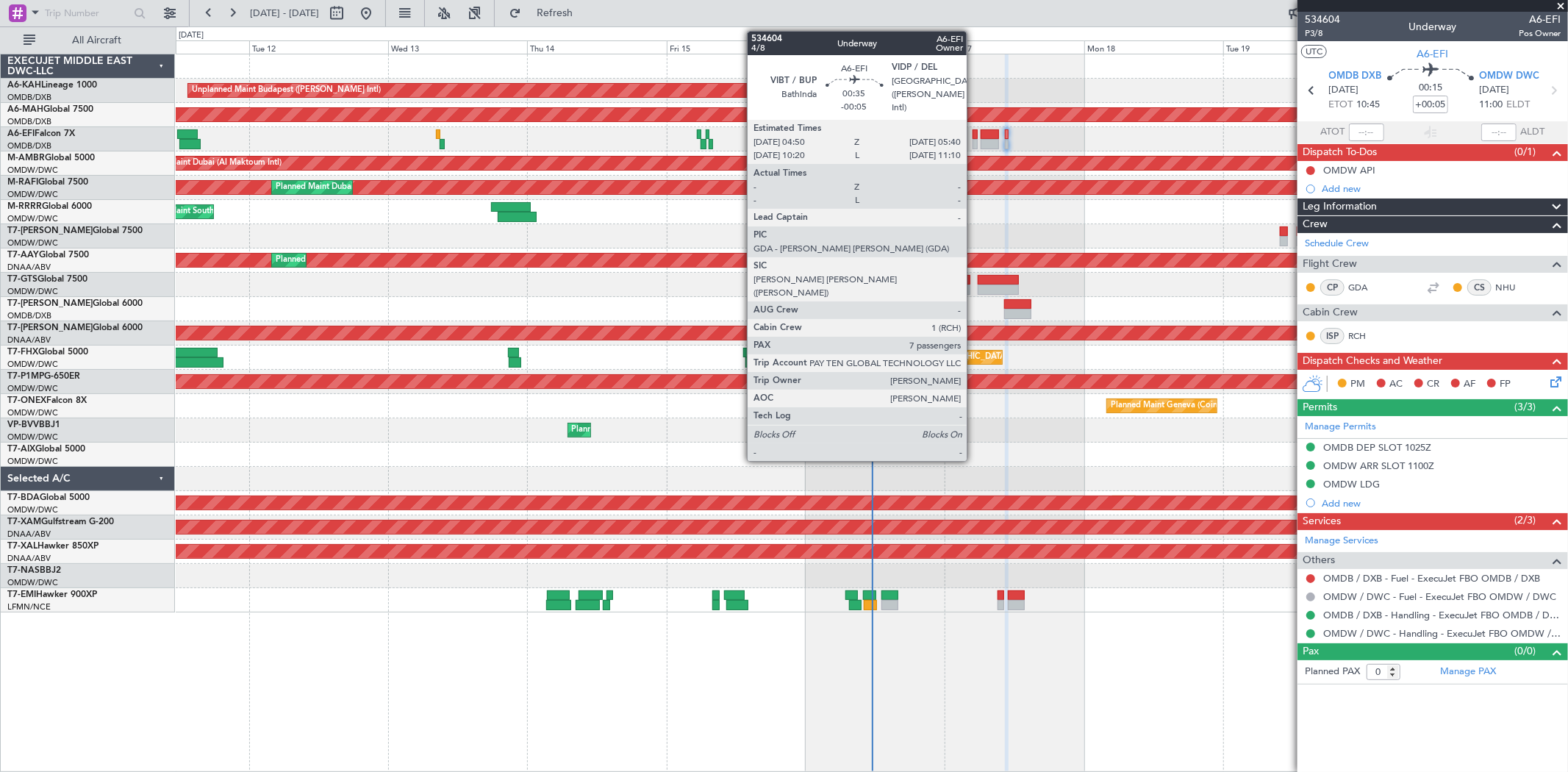
click at [974, 137] on div at bounding box center [975, 134] width 6 height 10
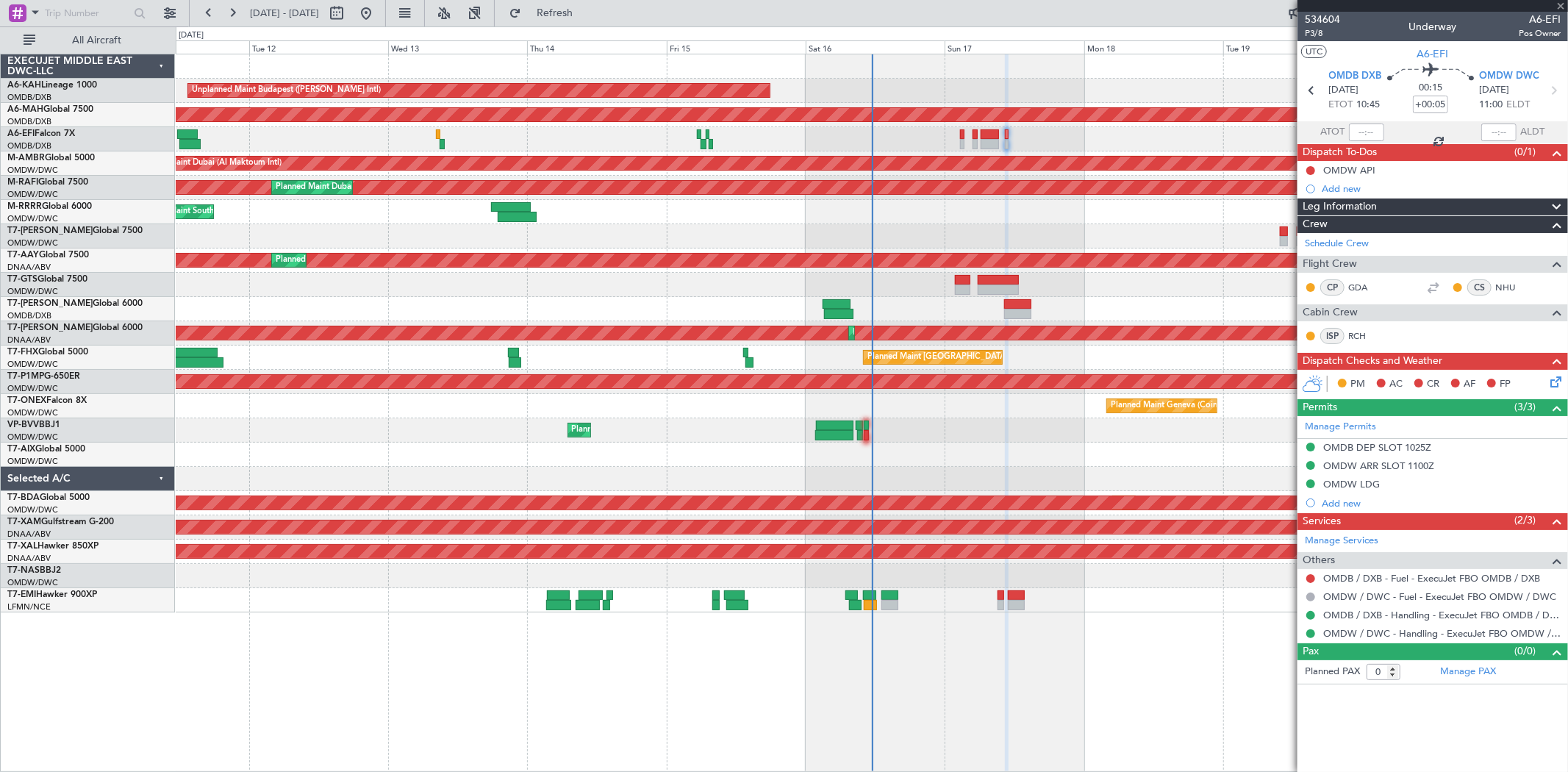
type input "-00:05"
type input "7"
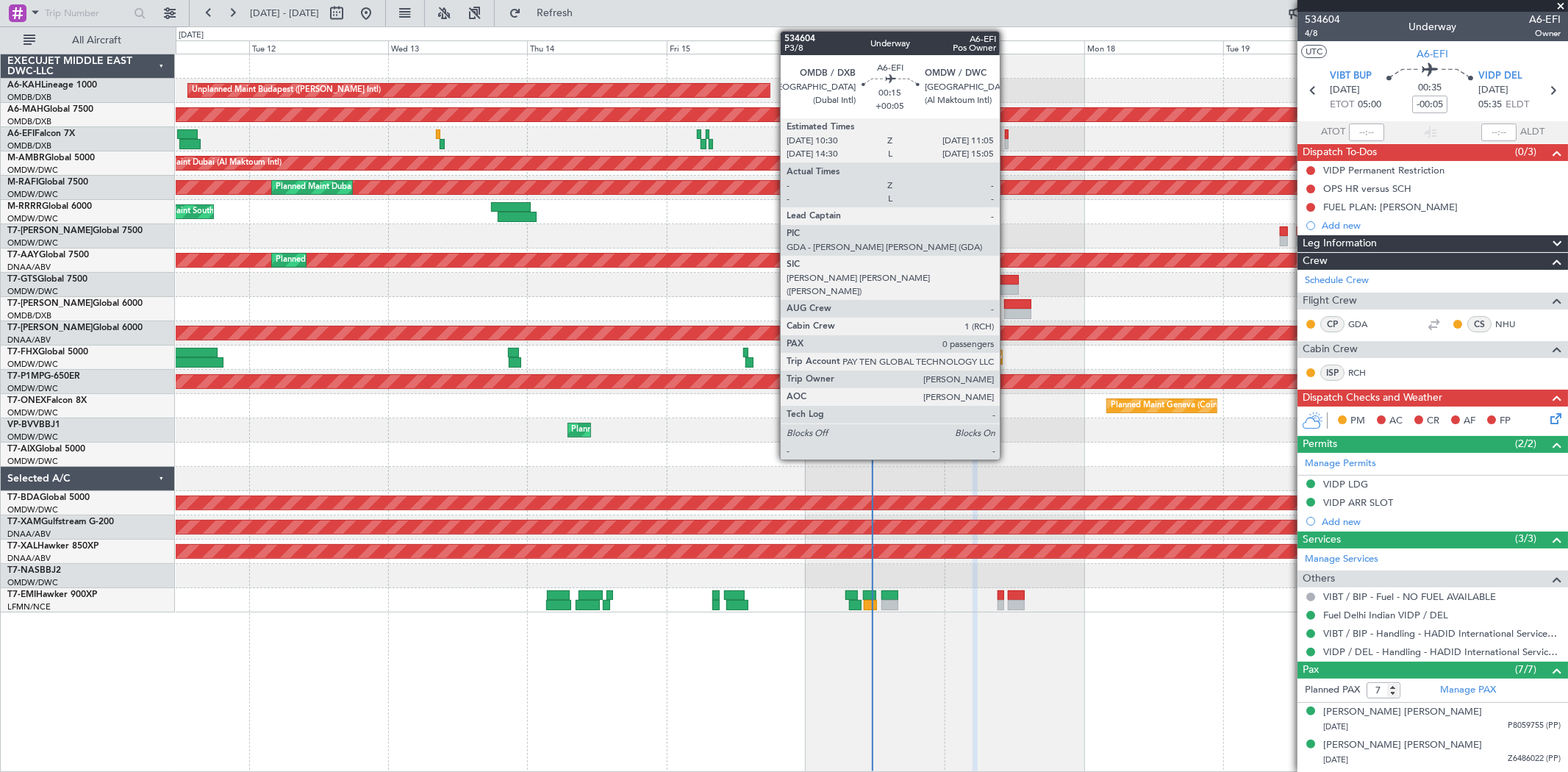
click at [1007, 141] on div at bounding box center [1007, 144] width 4 height 10
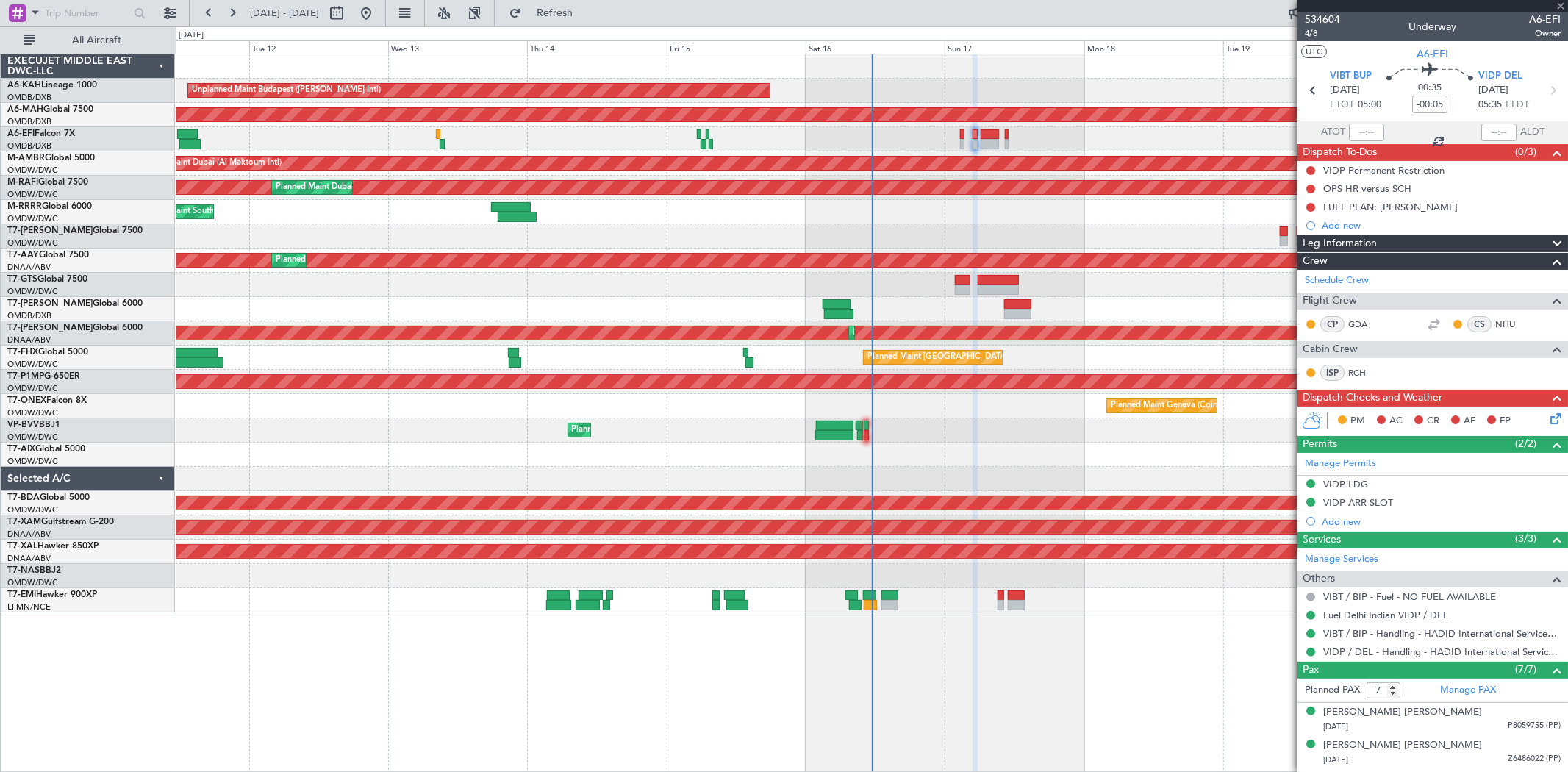
type input "+00:05"
type input "0"
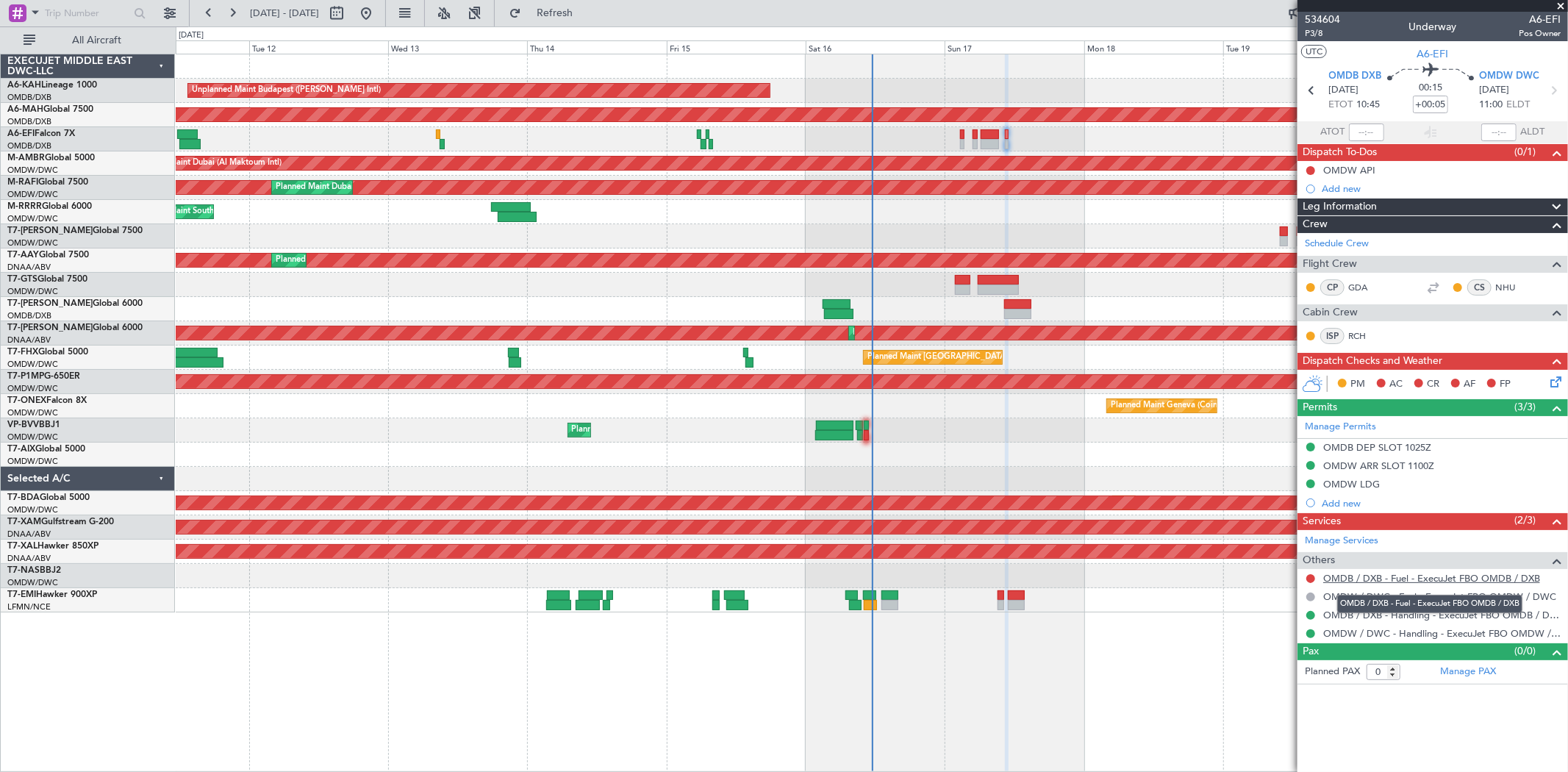
click at [1401, 576] on link "OMDB / DXB - Fuel - ExecuJet FBO OMDB / DXB" at bounding box center [1432, 577] width 217 height 12
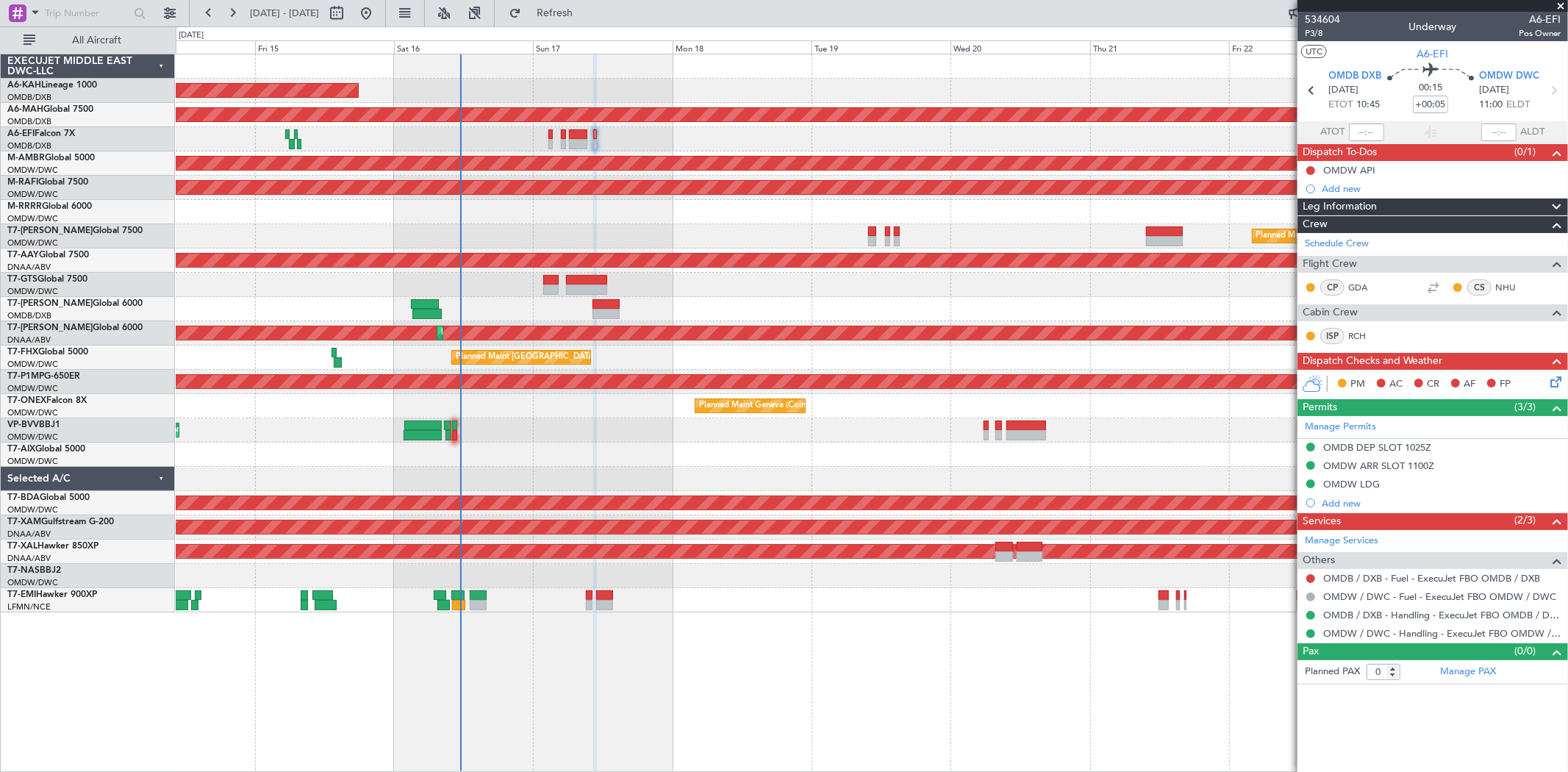
click at [518, 208] on div at bounding box center [870, 212] width 1391 height 24
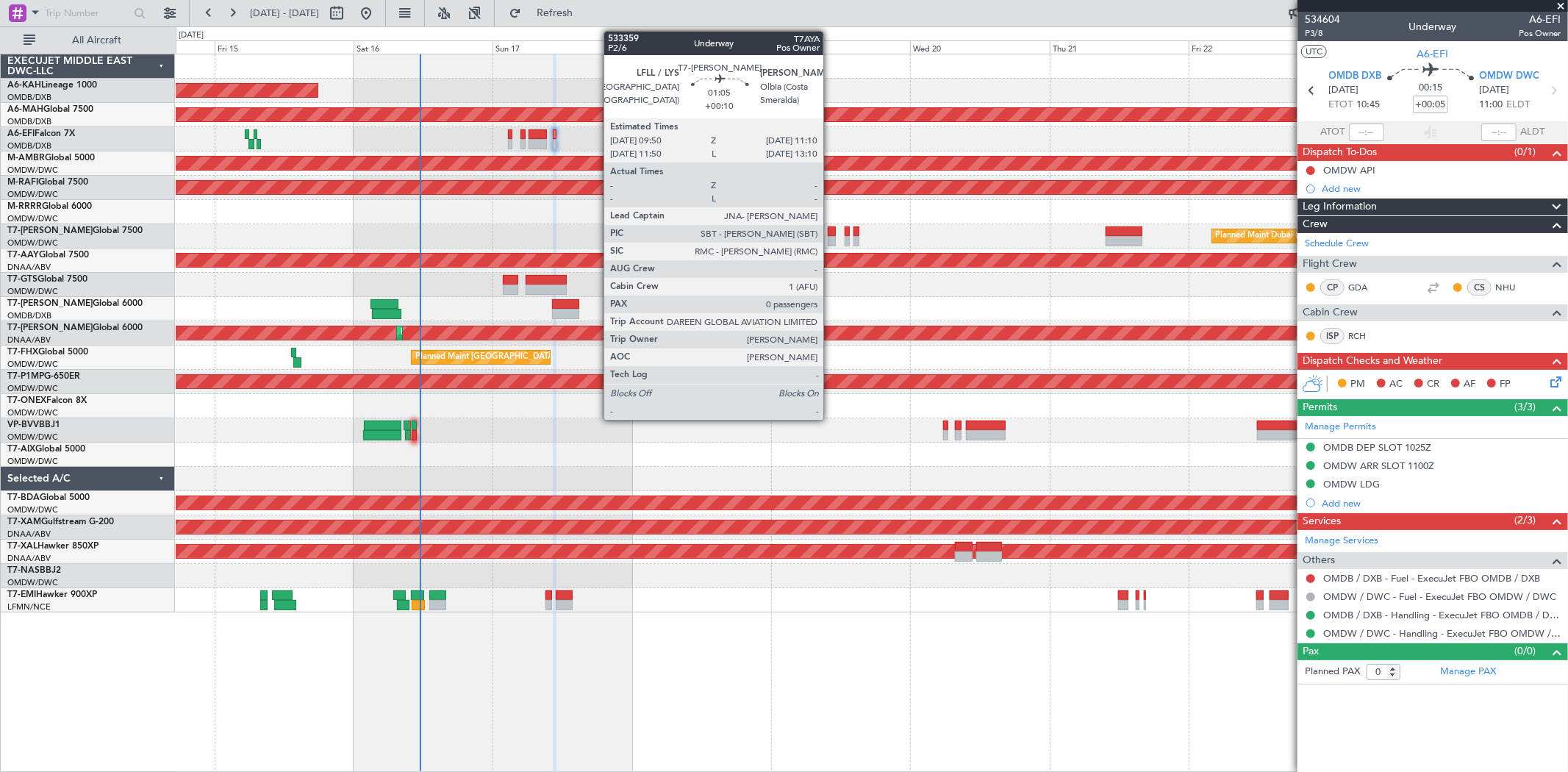
click at [830, 228] on div at bounding box center [831, 231] width 8 height 10
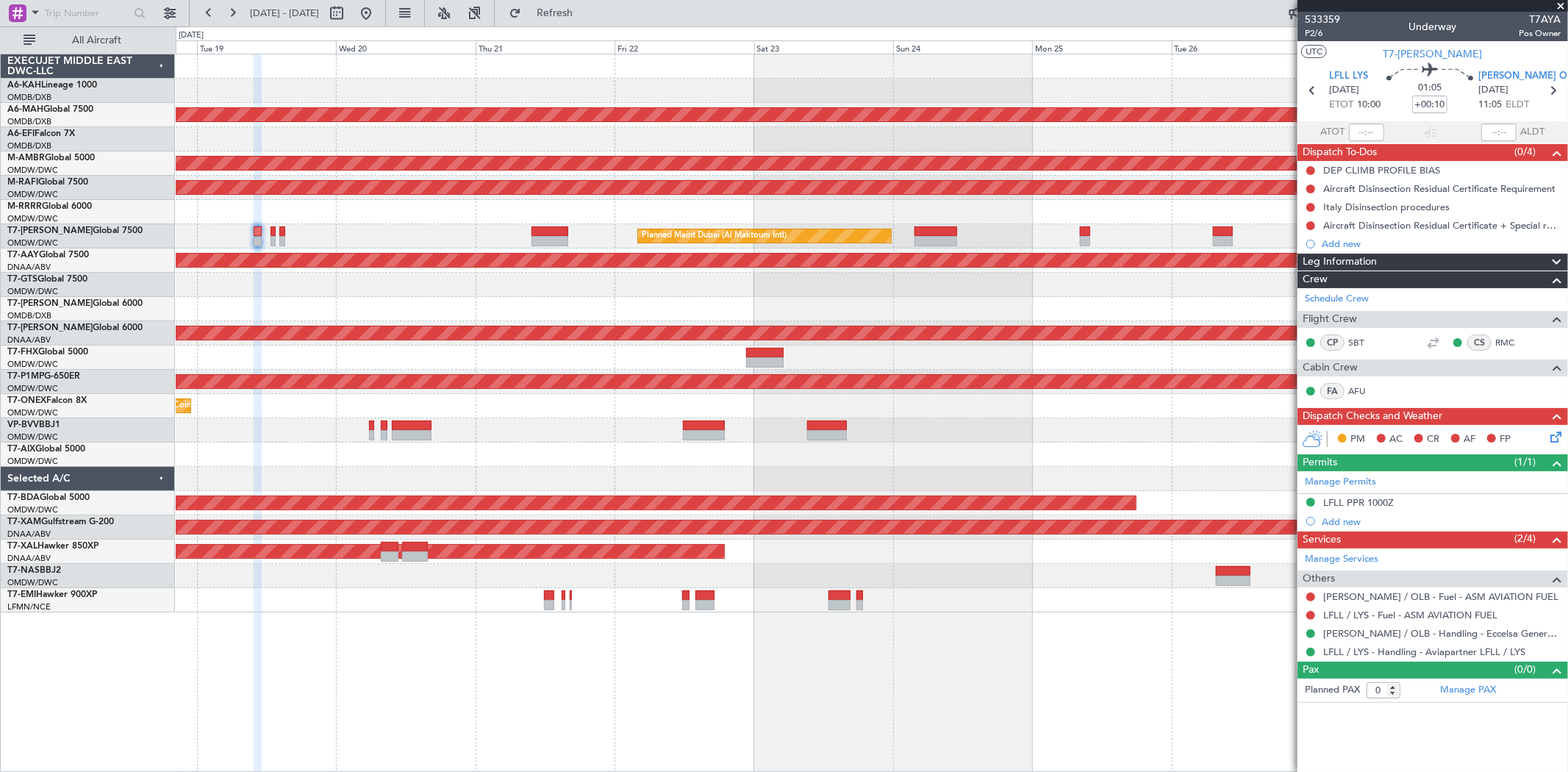
click at [426, 202] on div "Planned Maint Dubai (Dubai Intl) Planned Maint Dubai (Al Maktoum Intl) Planned …" at bounding box center [870, 333] width 1391 height 558
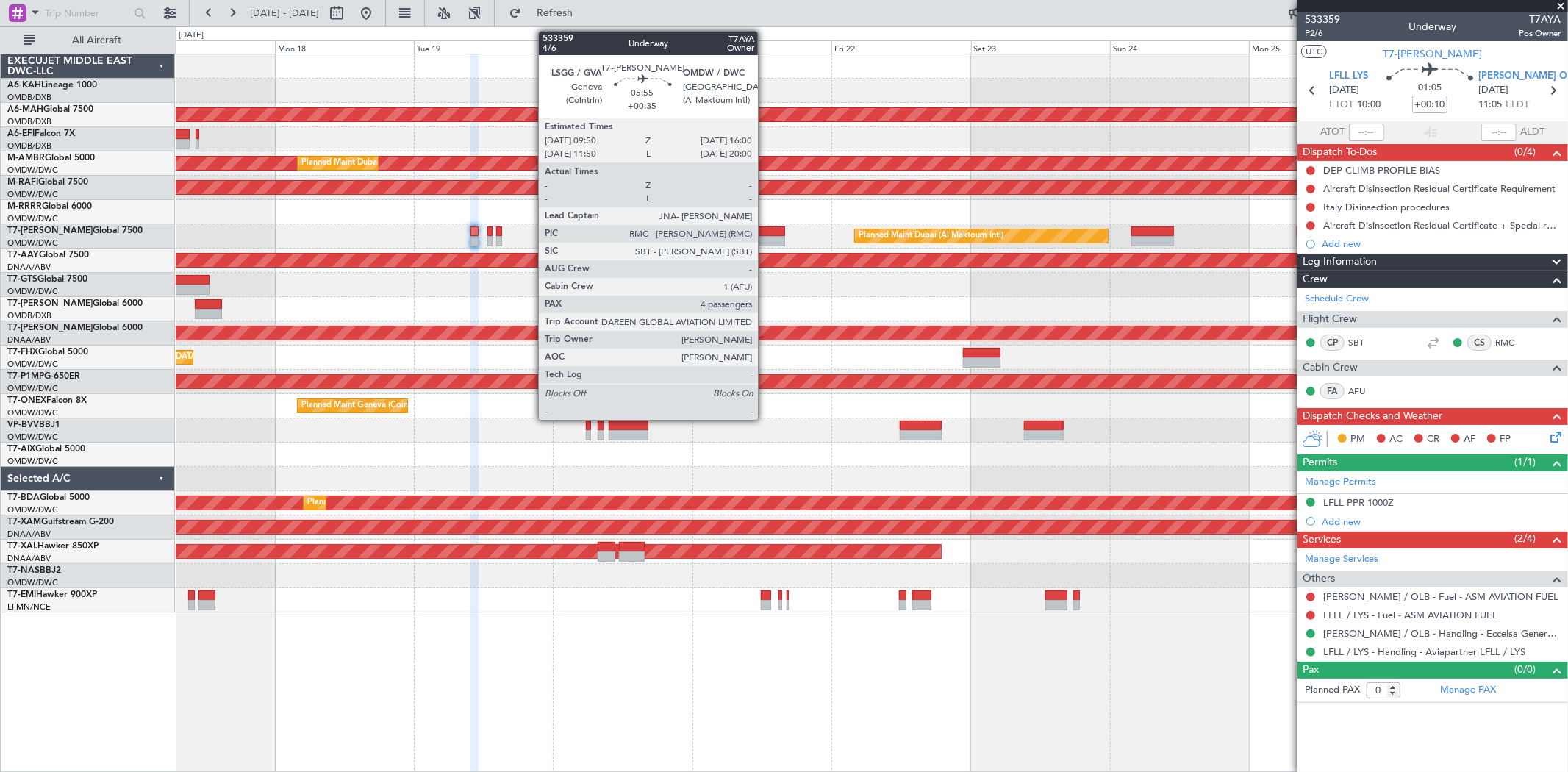
click at [765, 236] on div at bounding box center [765, 240] width 36 height 10
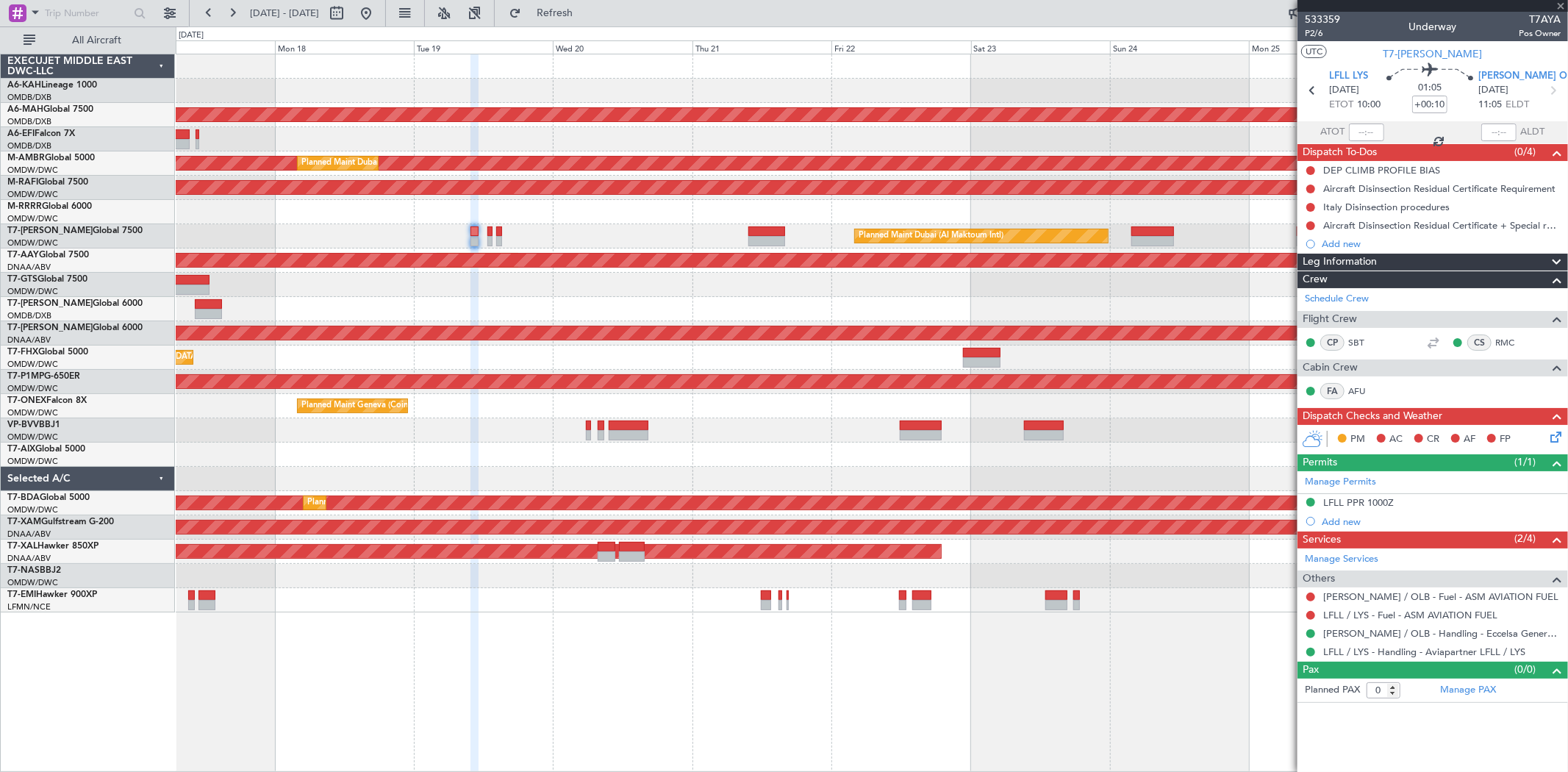
type input "+00:35"
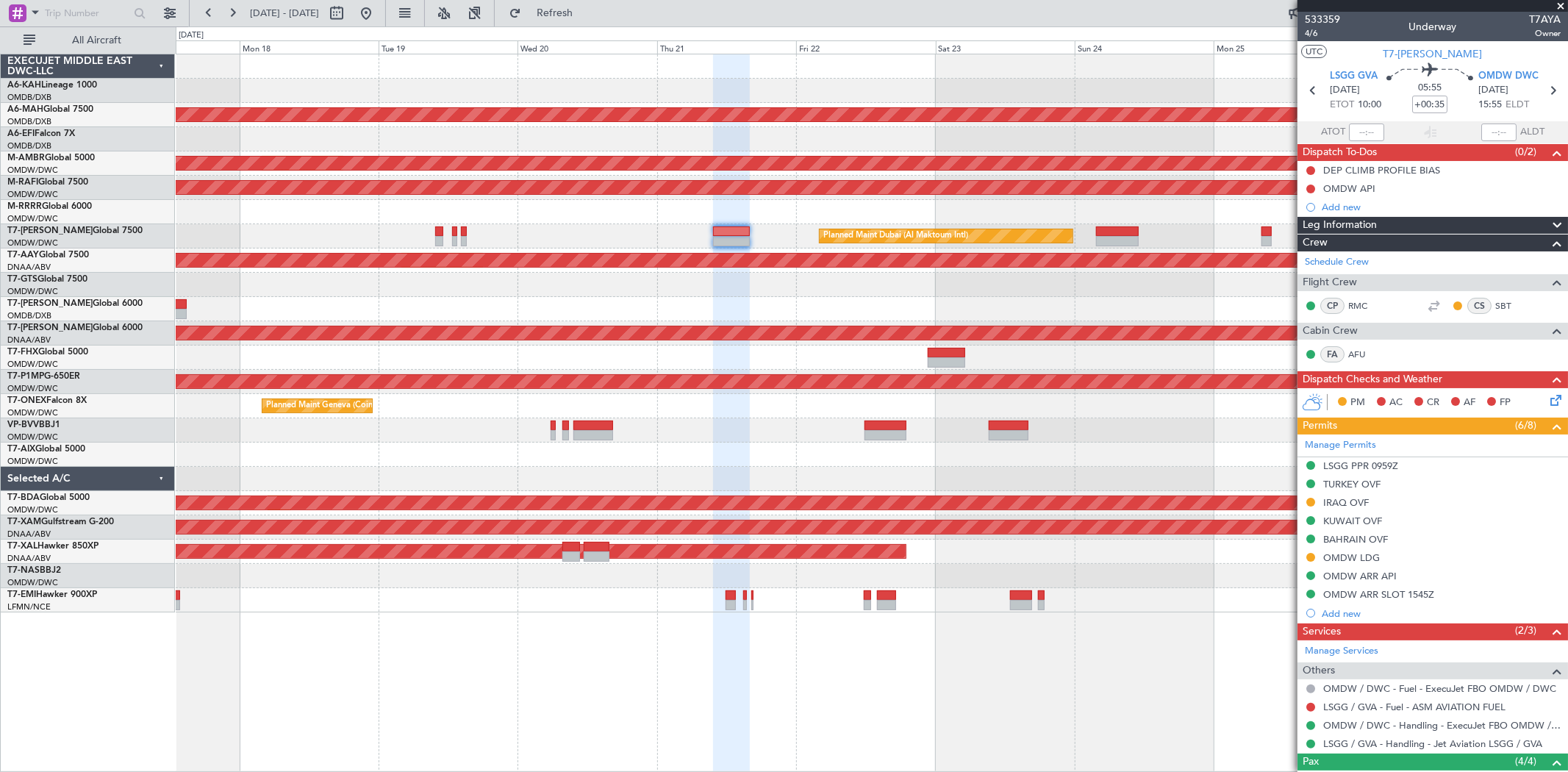
click at [835, 168] on div "Unplanned Maint Budapest (Ferenc Liszt Intl) Planned Maint Dubai (Dubai Intl) P…" at bounding box center [870, 333] width 1391 height 558
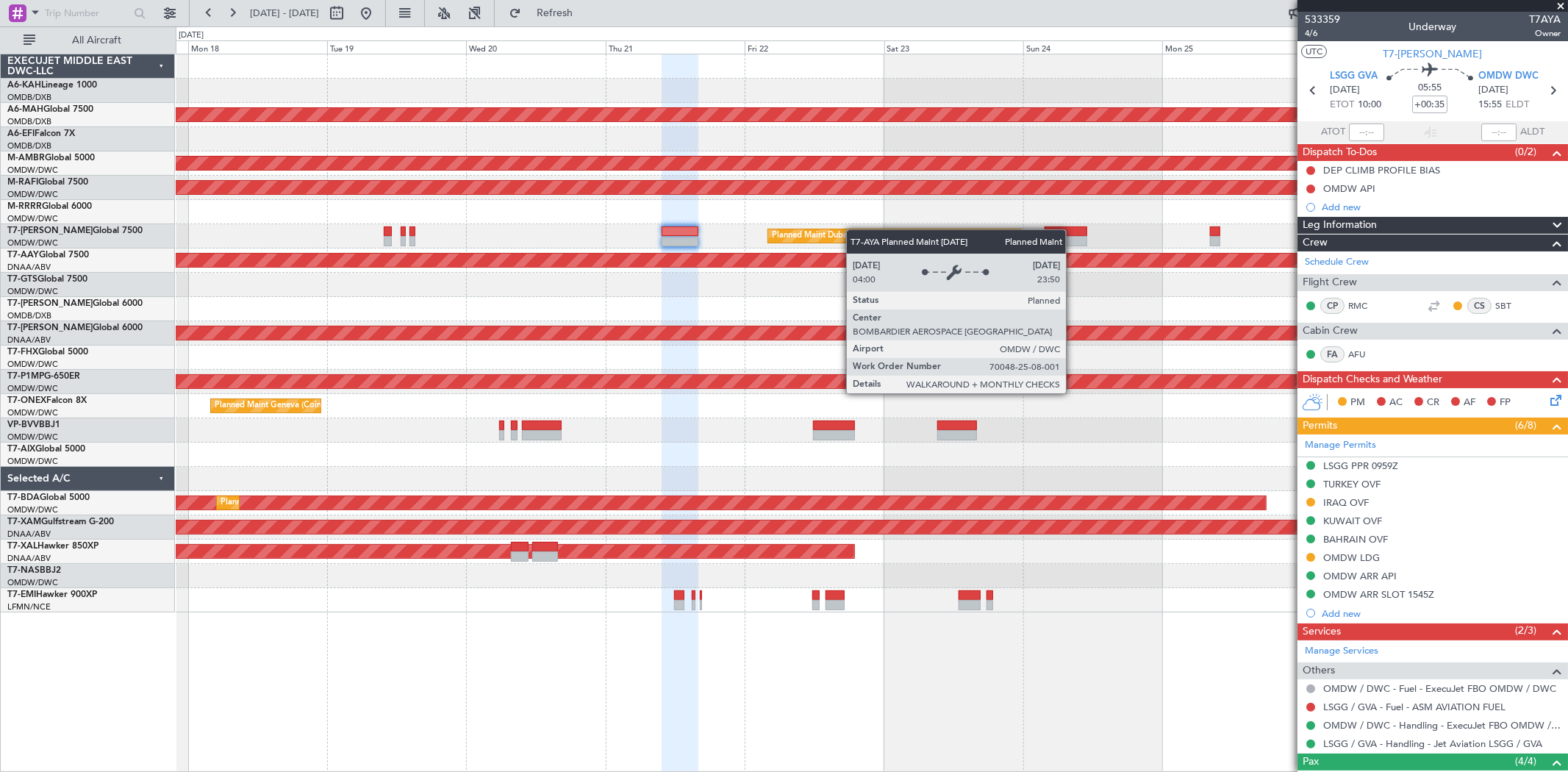
click at [1002, 238] on div "Unplanned Maint Budapest (Ferenc Liszt Intl) Planned Maint Dubai (Dubai Intl) P…" at bounding box center [870, 333] width 1391 height 558
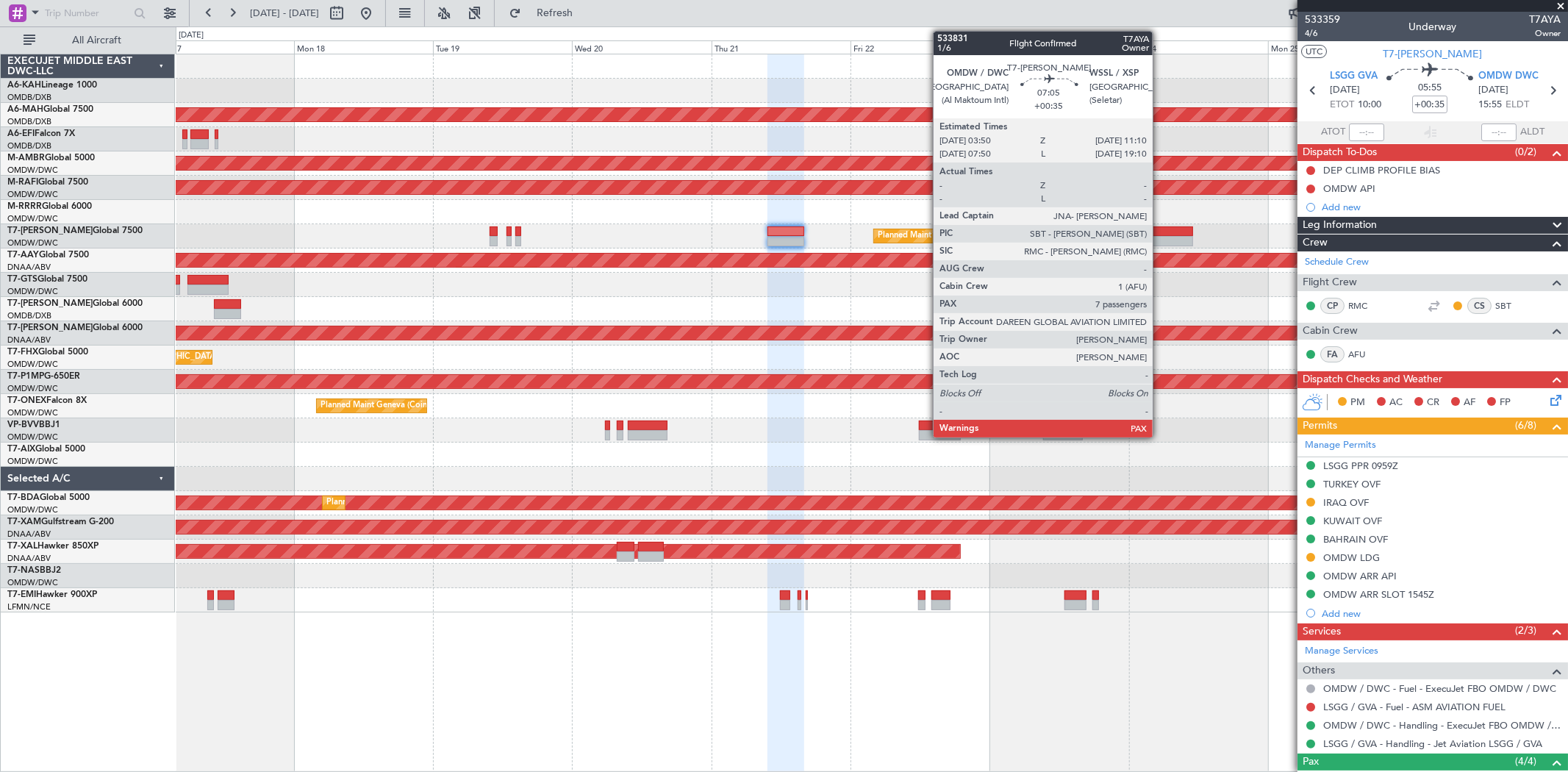
click at [1160, 233] on div at bounding box center [1172, 231] width 43 height 10
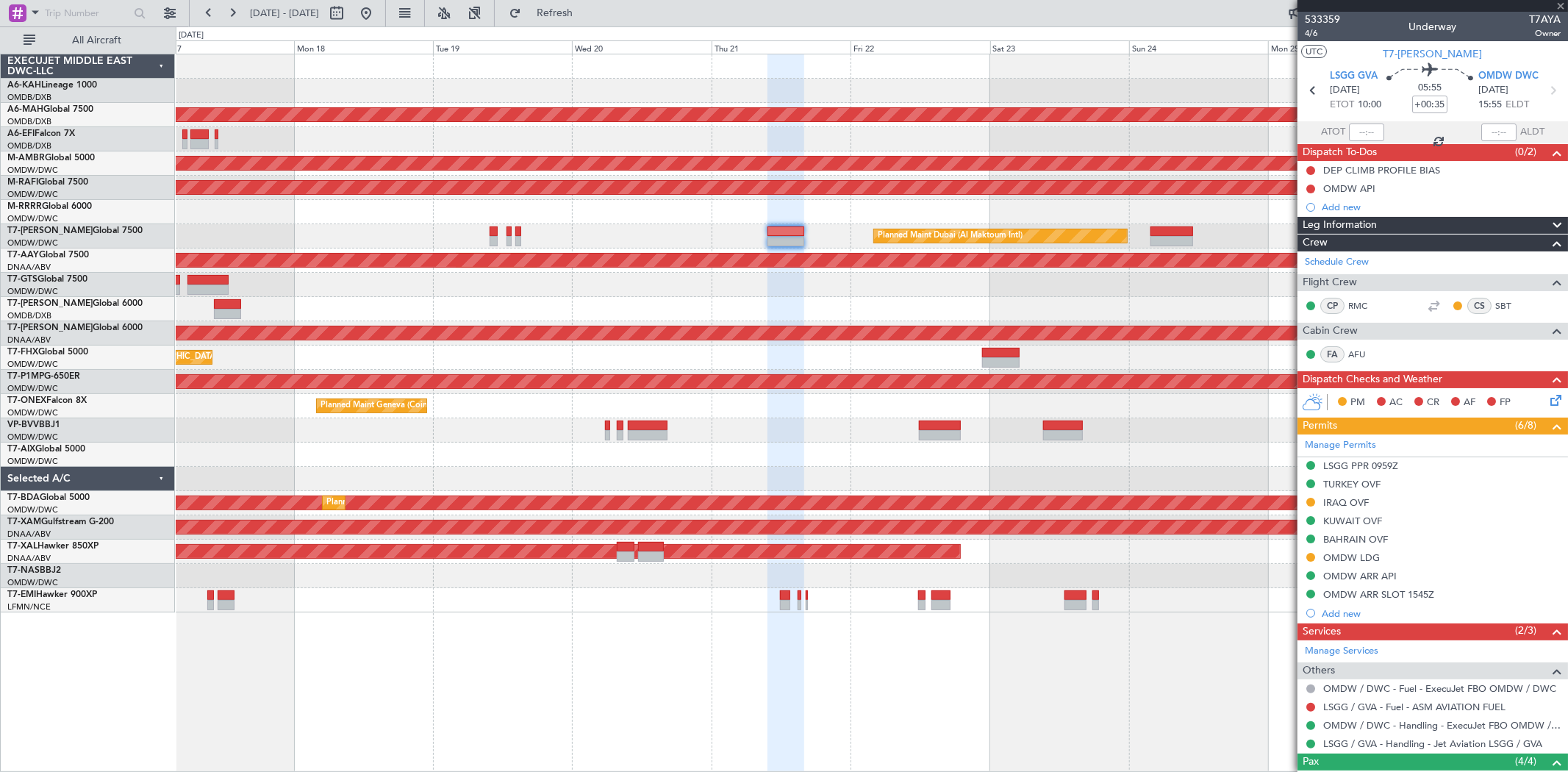
type input "7"
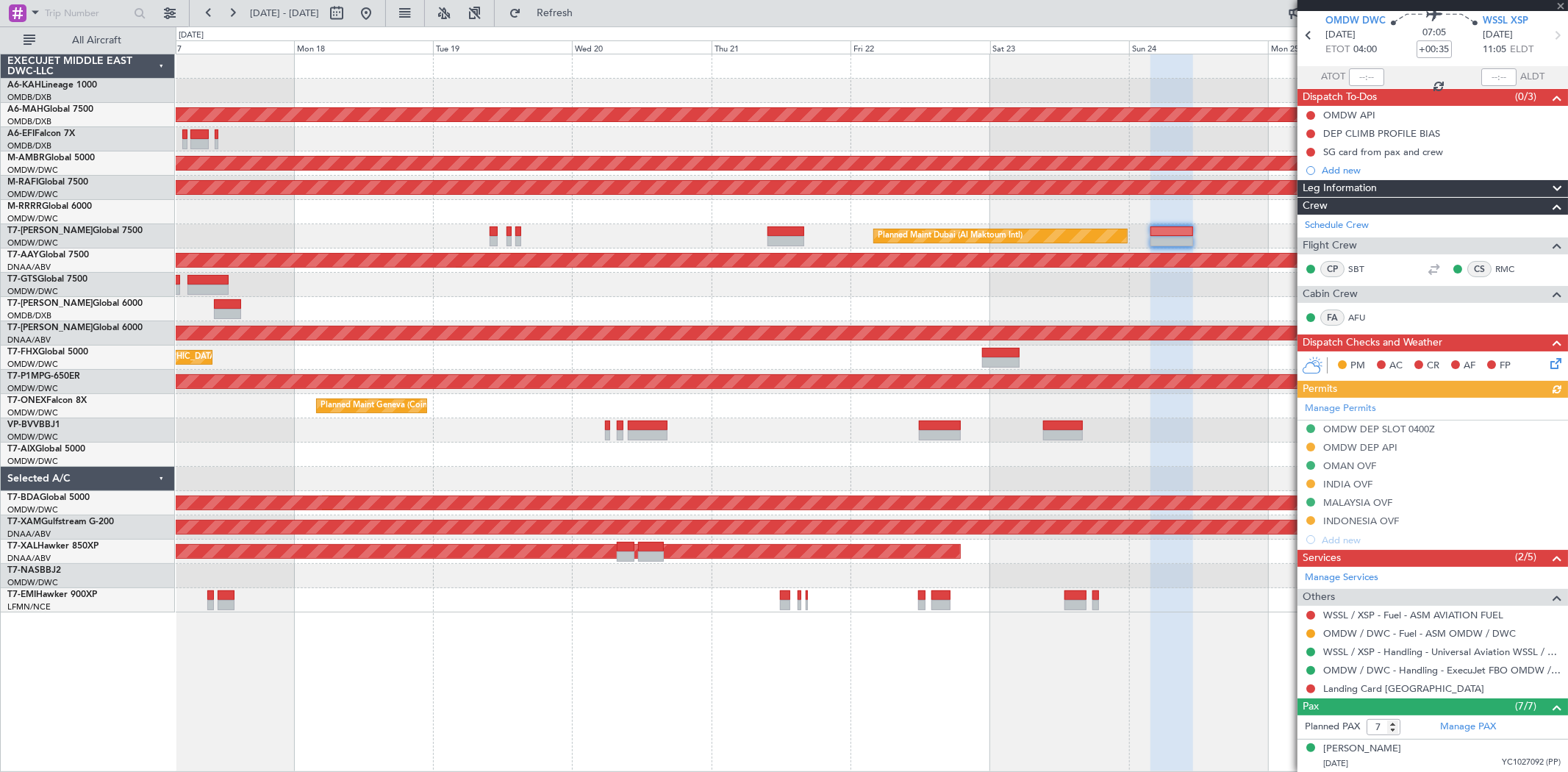
scroll to position [82, 0]
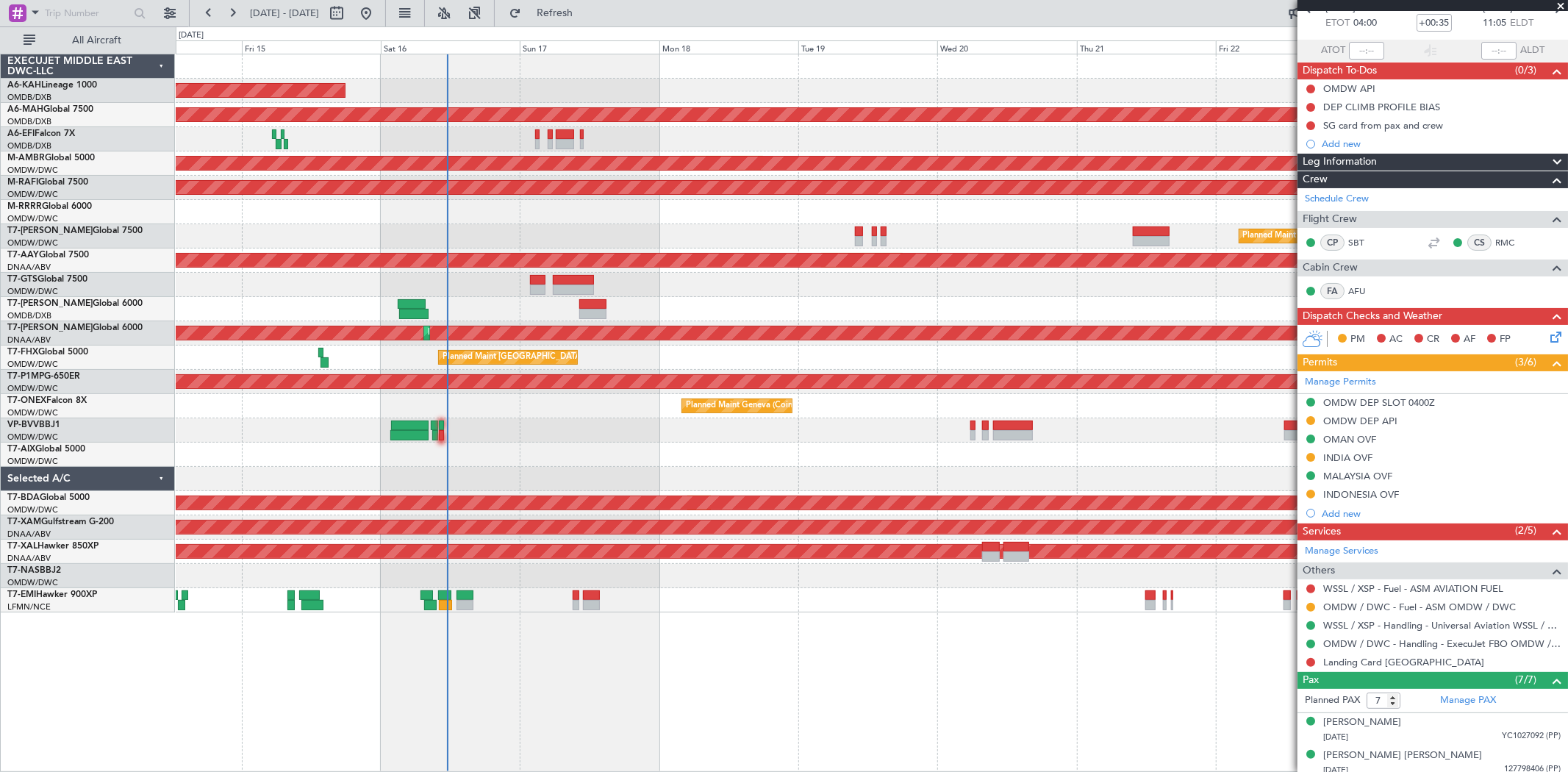
click at [971, 319] on div at bounding box center [870, 309] width 1391 height 24
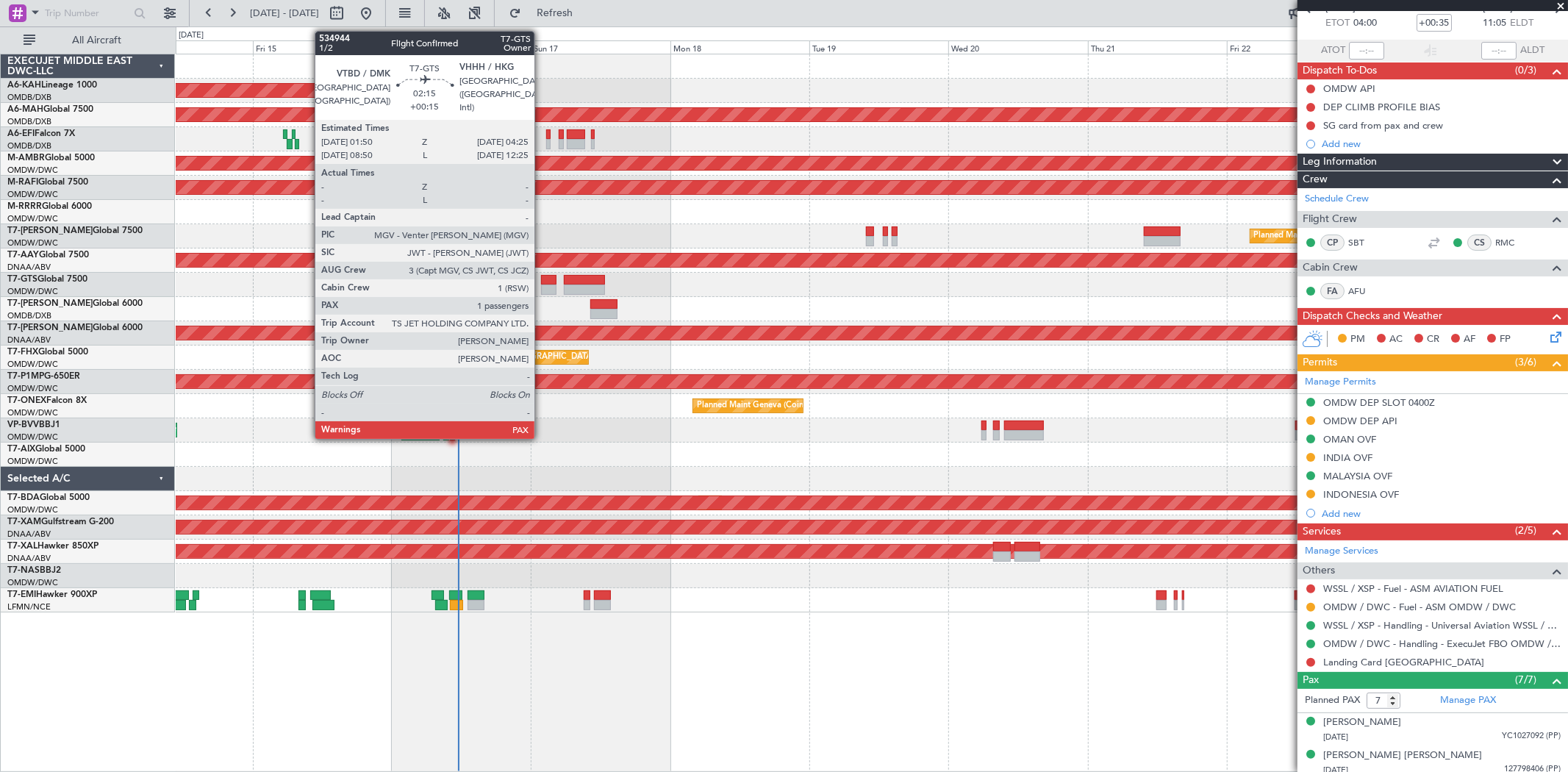
click at [542, 285] on div at bounding box center [548, 290] width 16 height 10
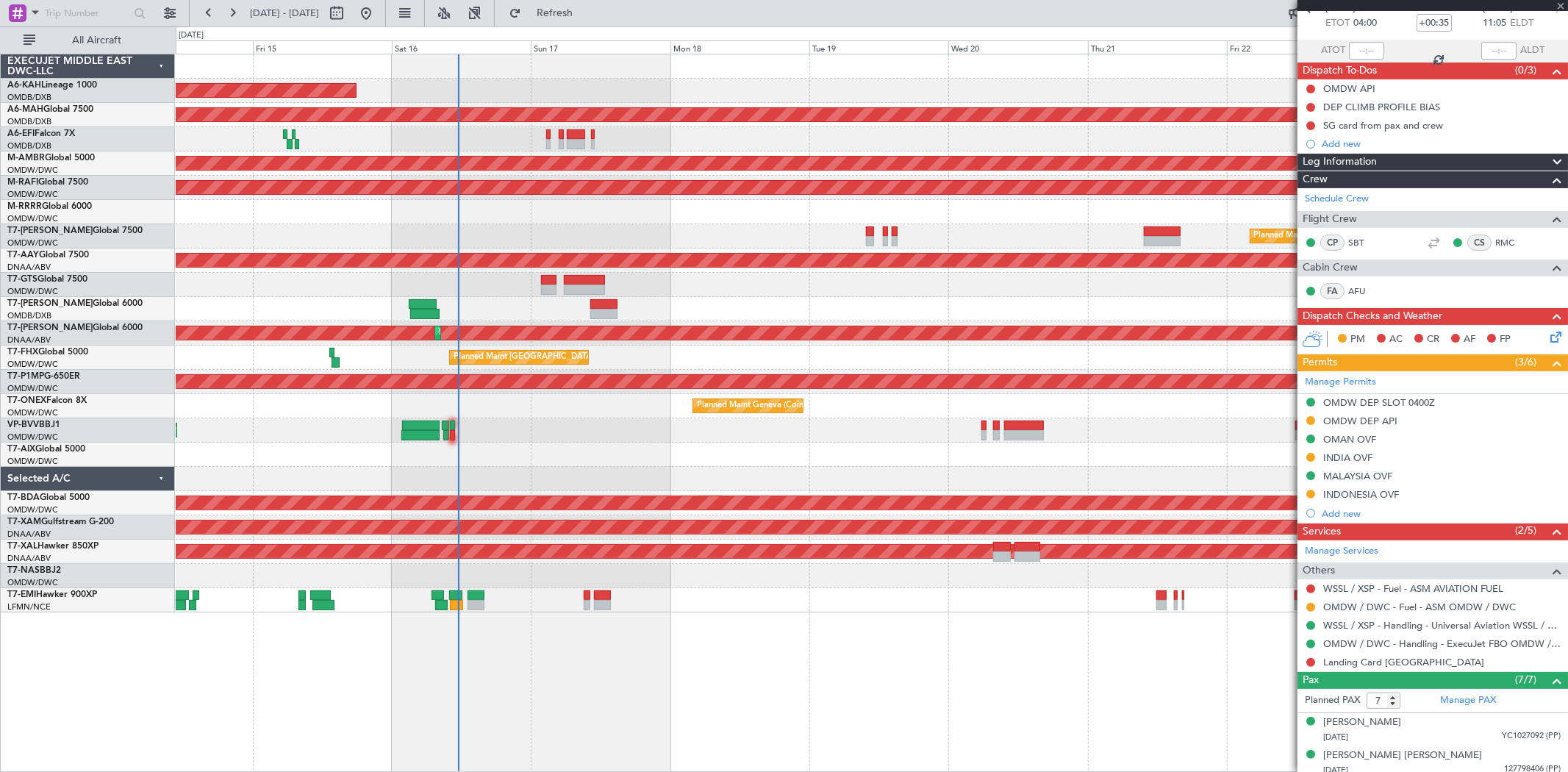
type input "+00:15"
type input "1"
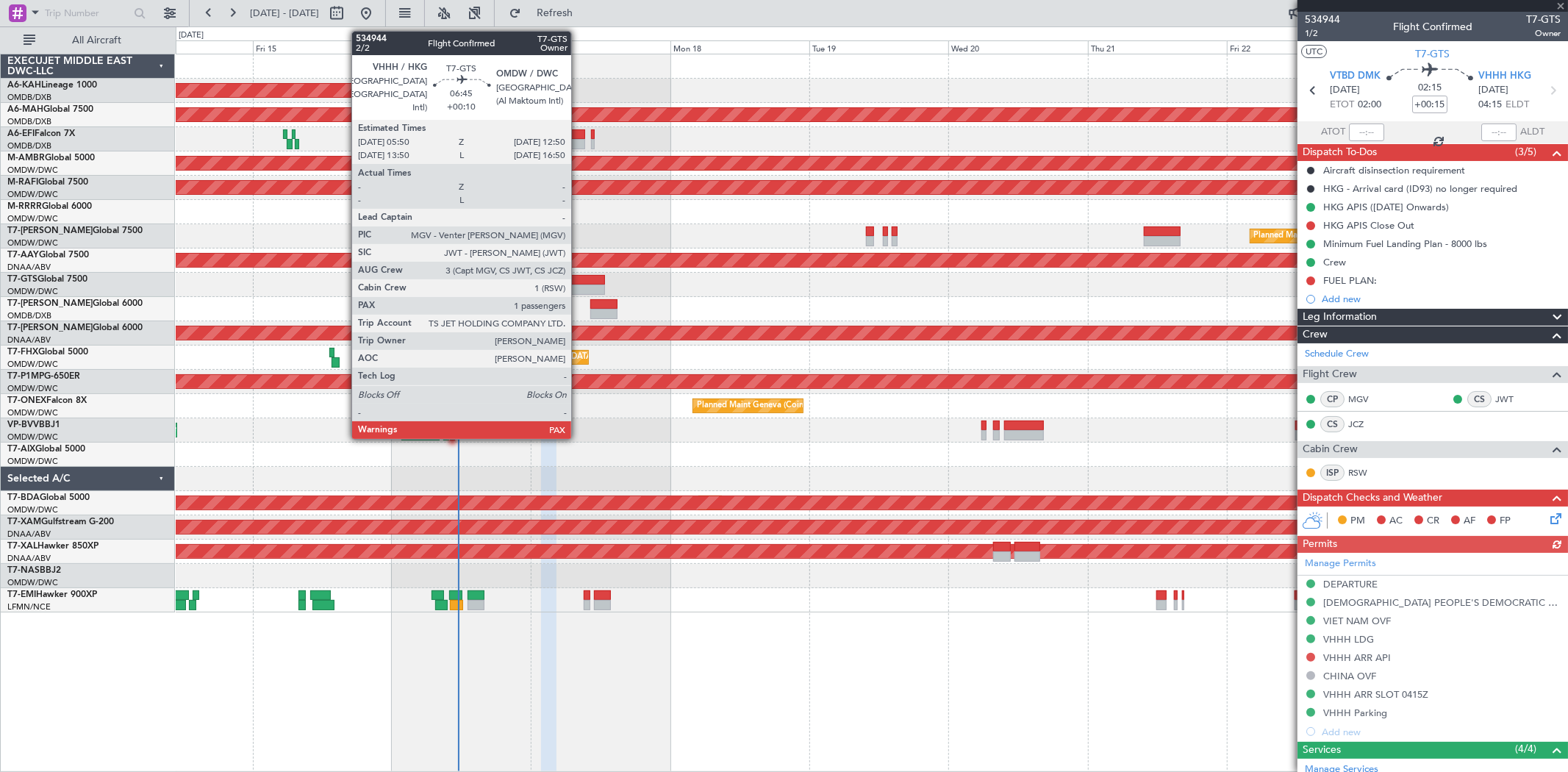
click at [578, 289] on div at bounding box center [585, 290] width 41 height 10
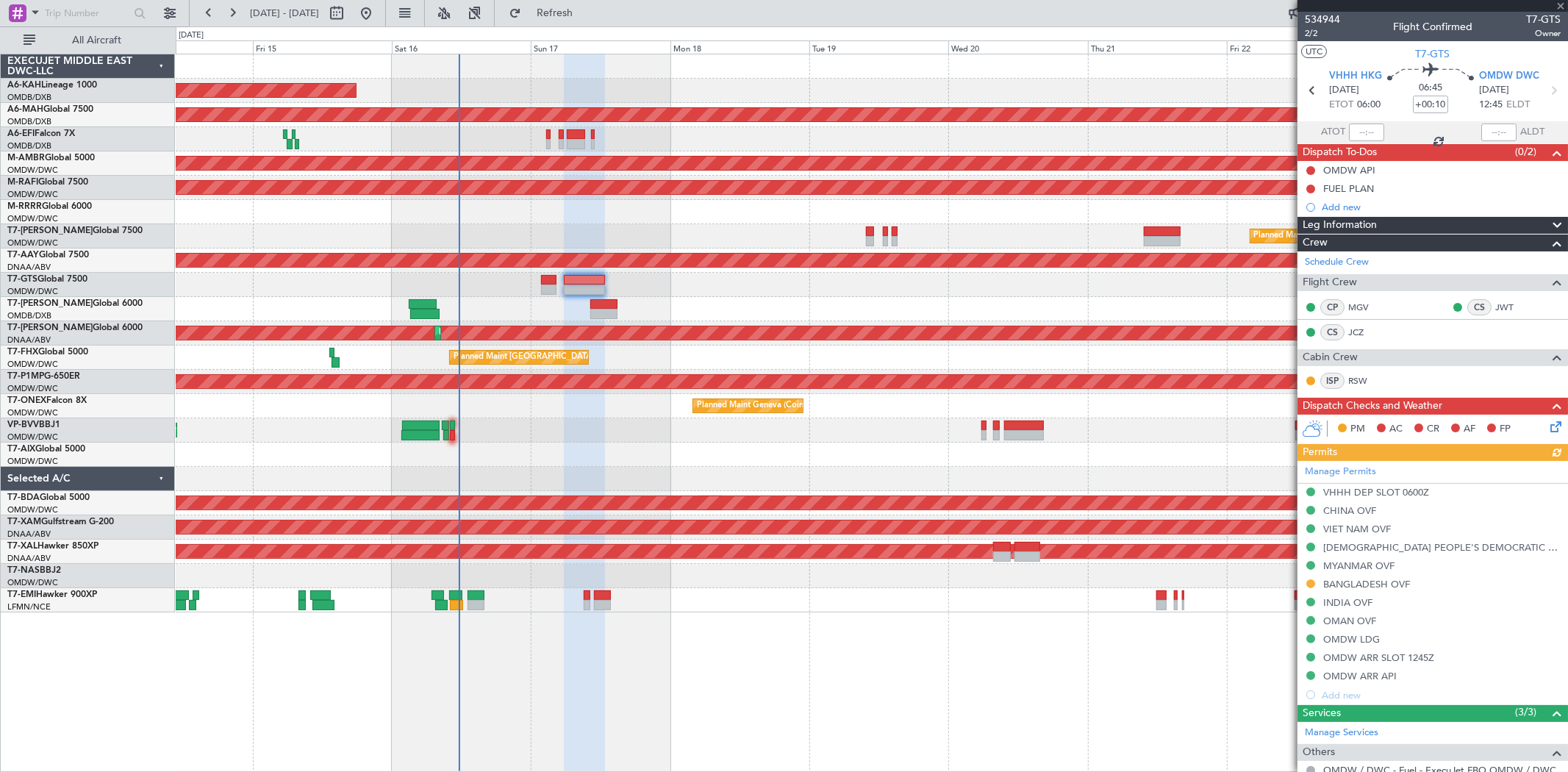
scroll to position [137, 0]
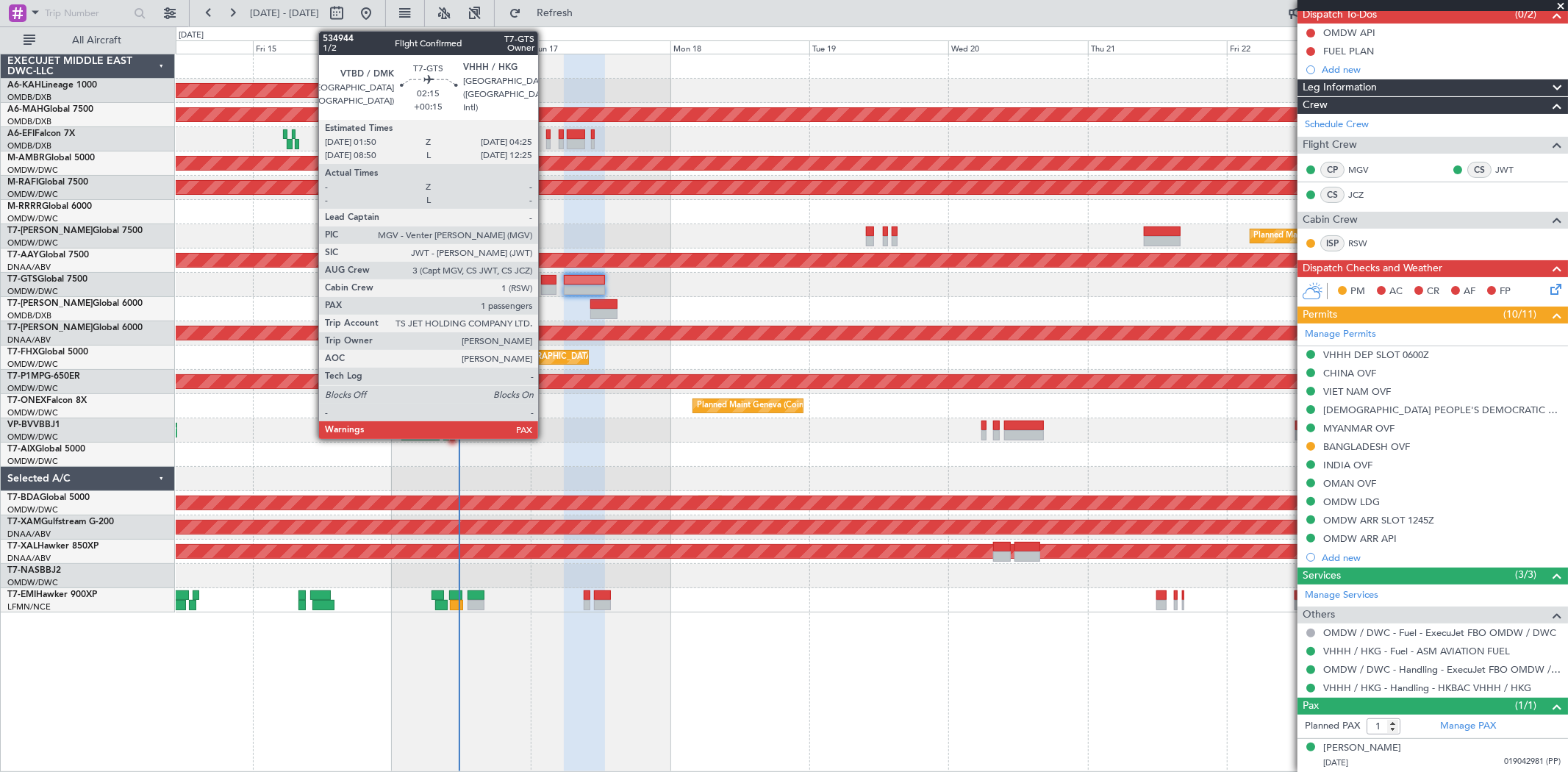
click at [546, 290] on div at bounding box center [548, 290] width 16 height 10
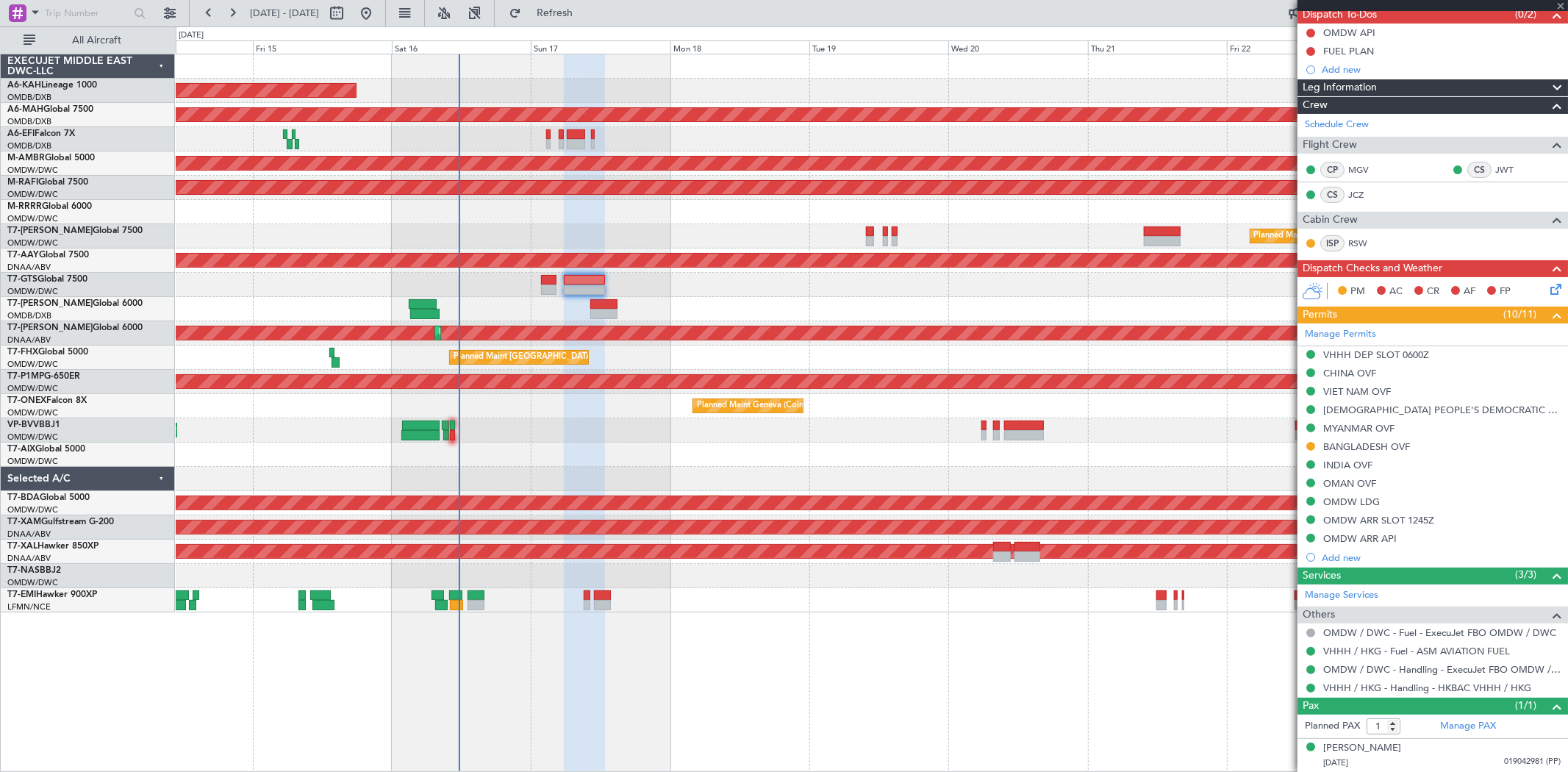
scroll to position [0, 0]
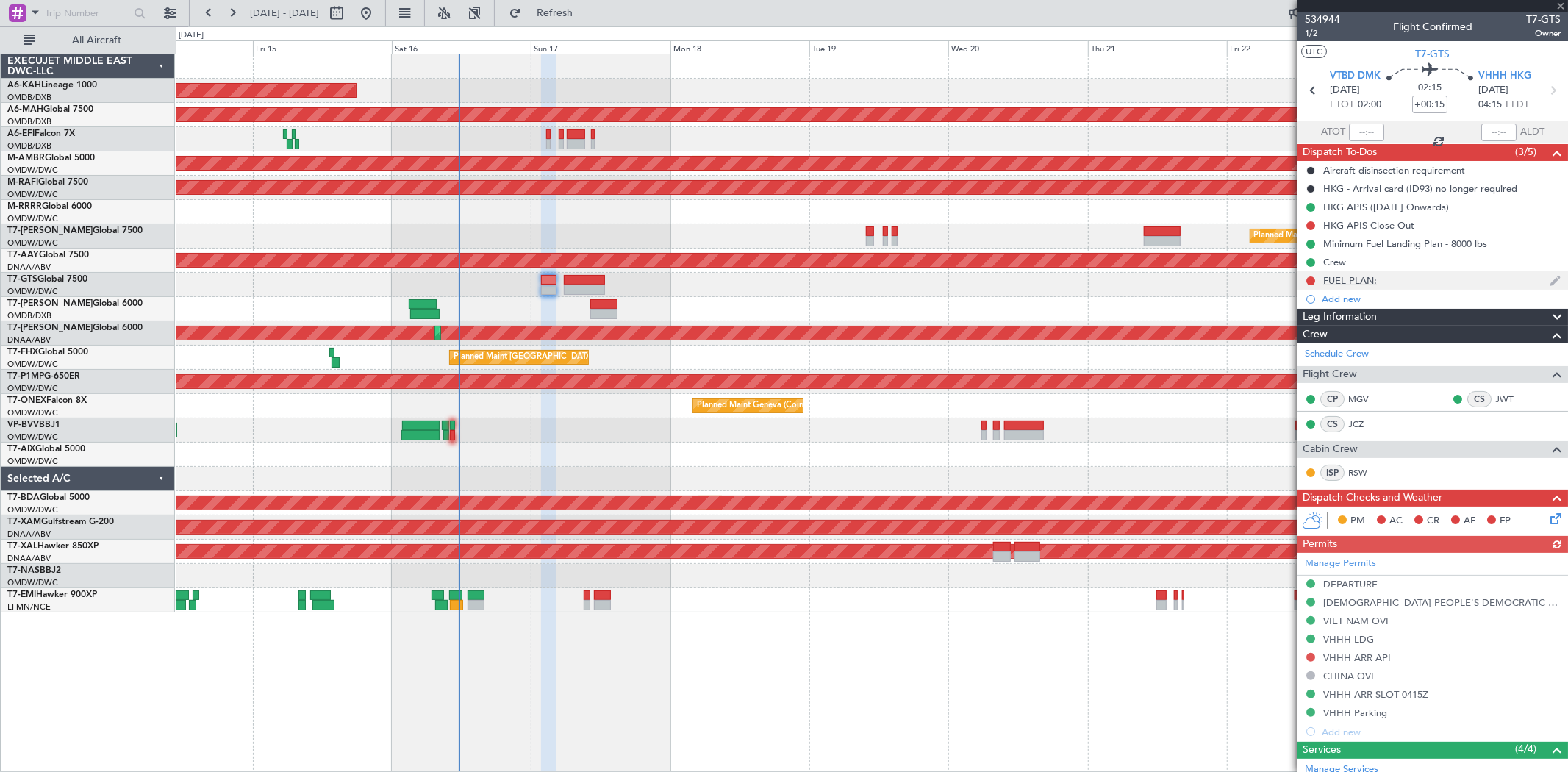
click at [1378, 281] on div "FUEL PLAN:" at bounding box center [1432, 280] width 270 height 19
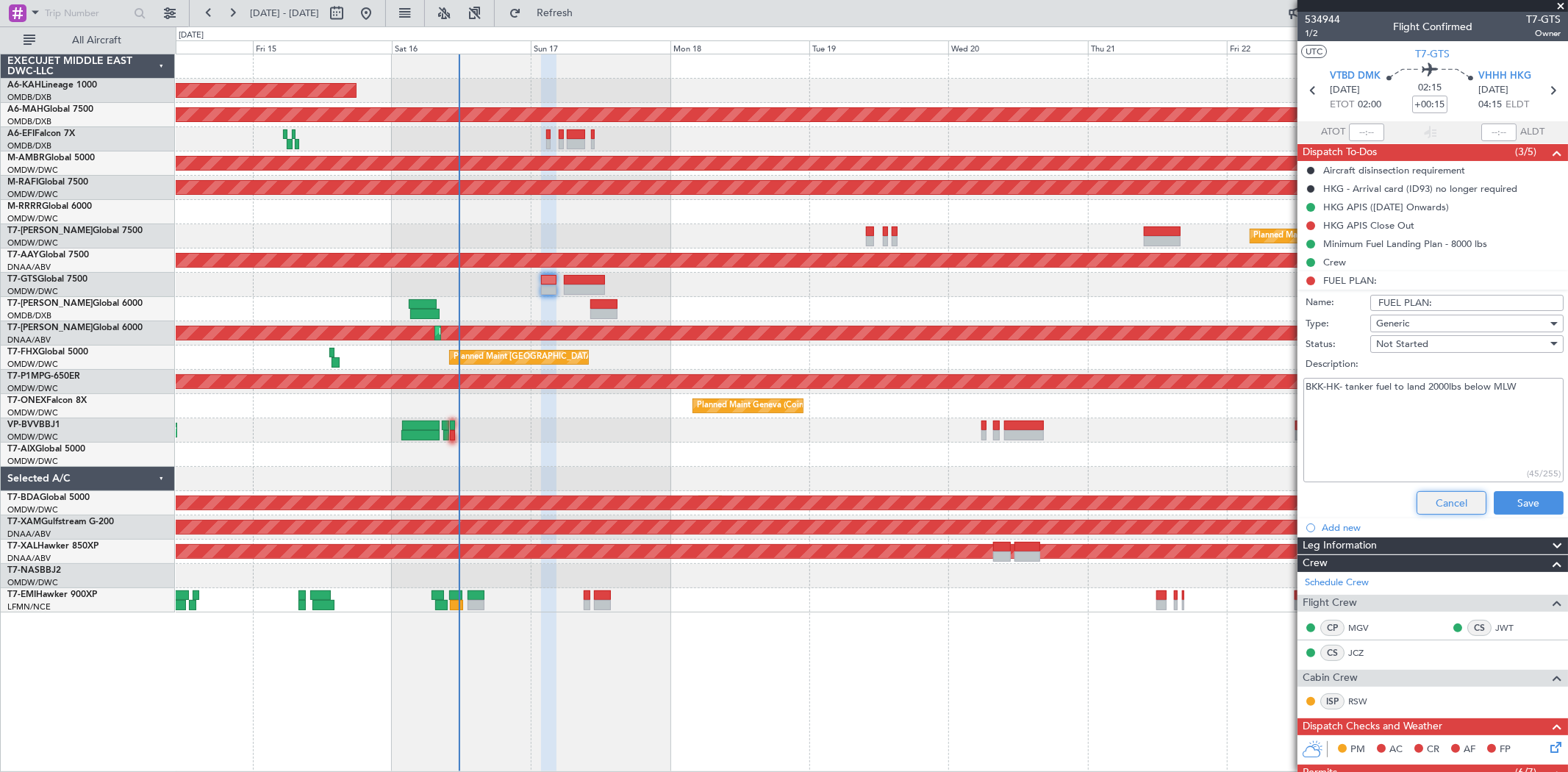
click at [1433, 495] on button "Cancel" at bounding box center [1450, 502] width 70 height 23
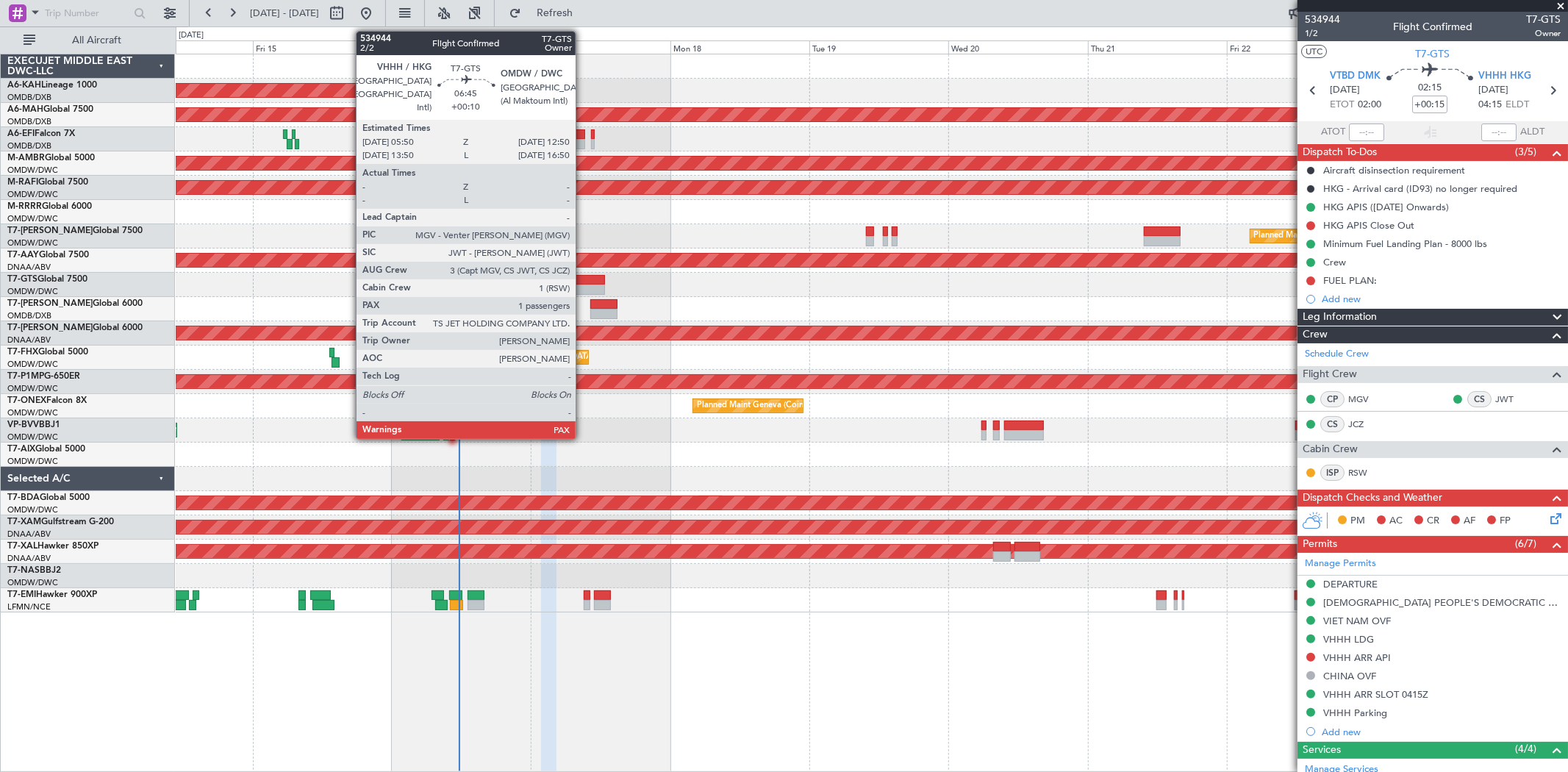
click at [583, 280] on div at bounding box center [585, 279] width 41 height 10
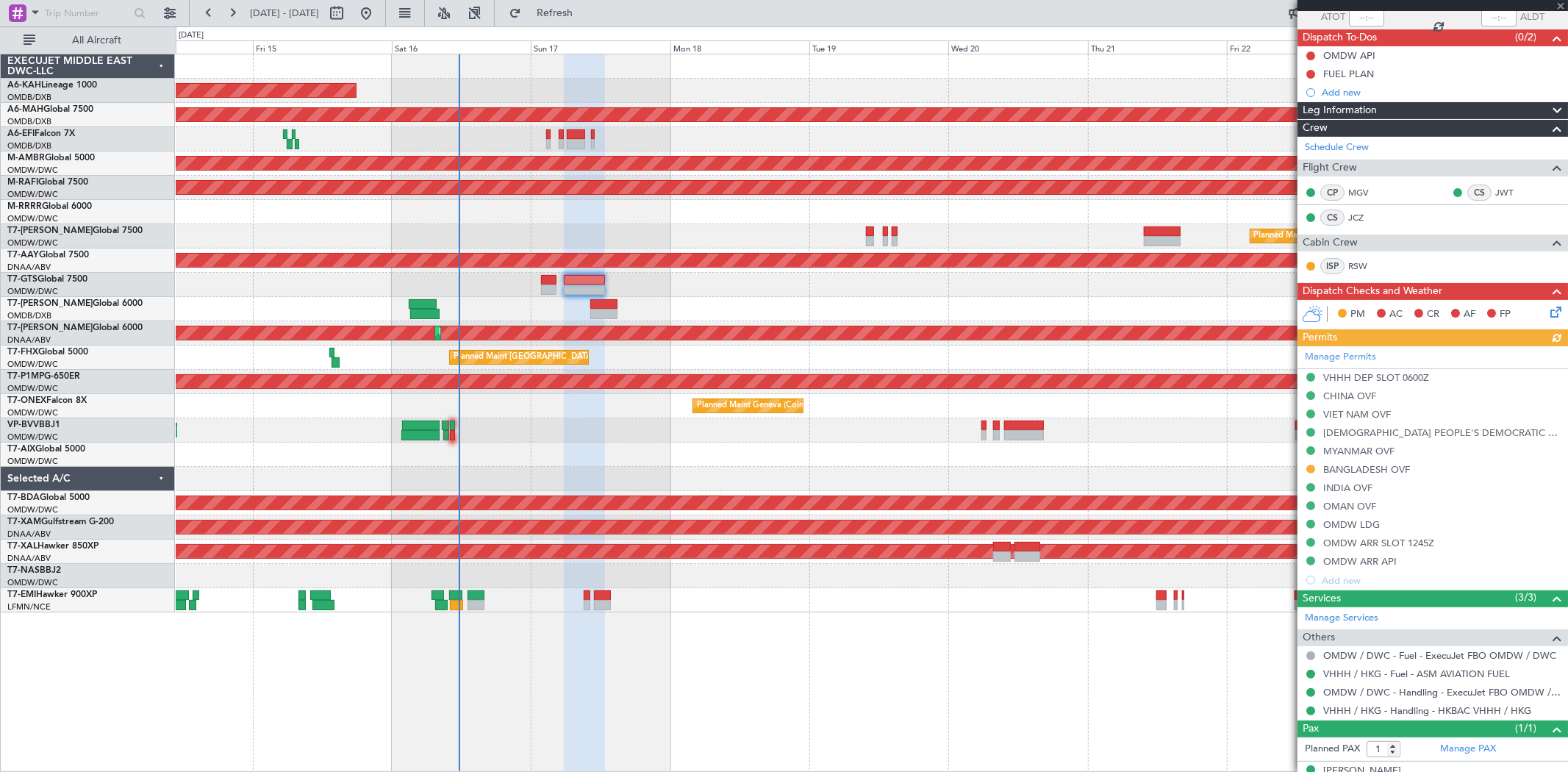
scroll to position [137, 0]
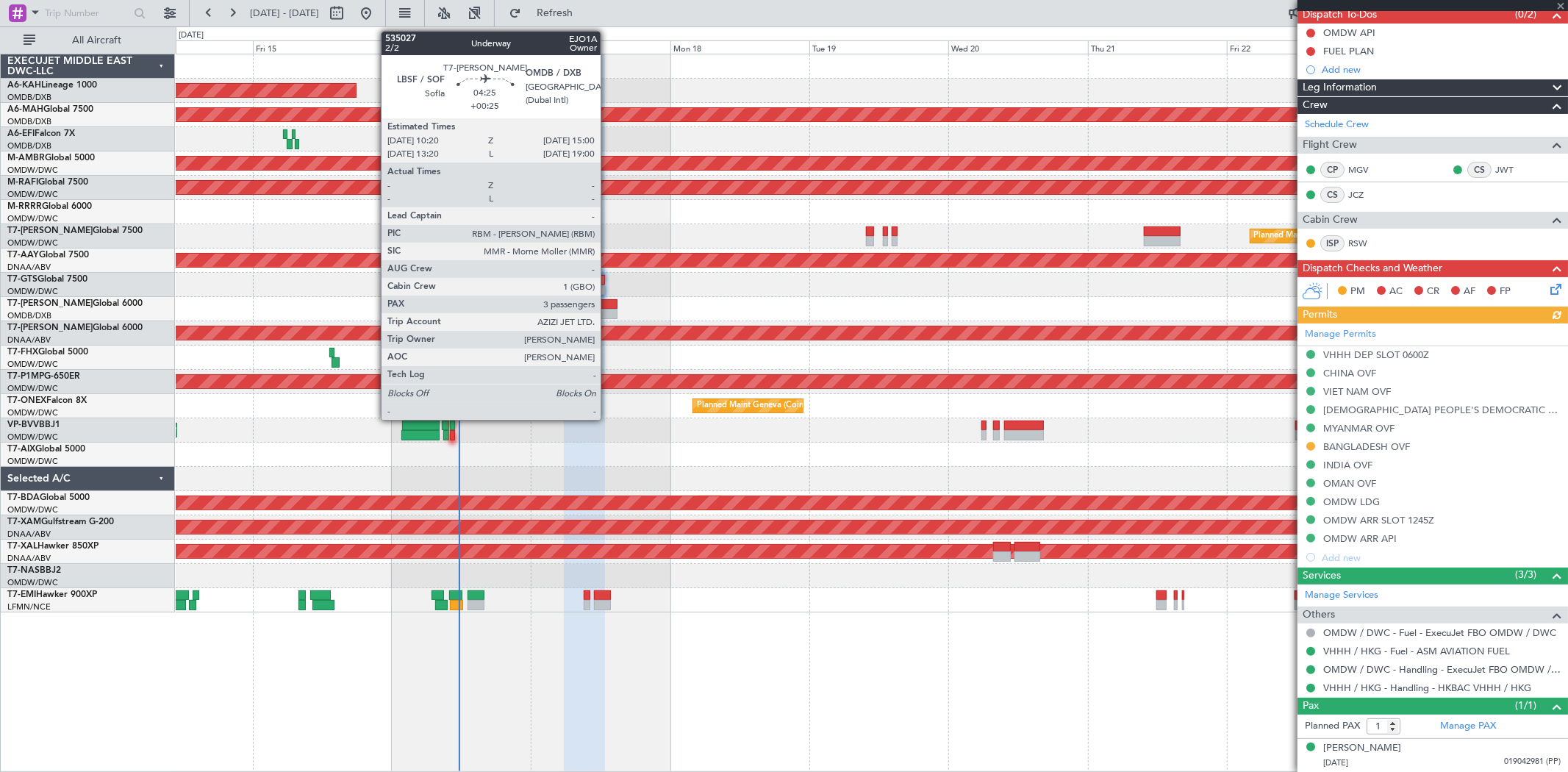
click at [608, 313] on div at bounding box center [603, 314] width 27 height 10
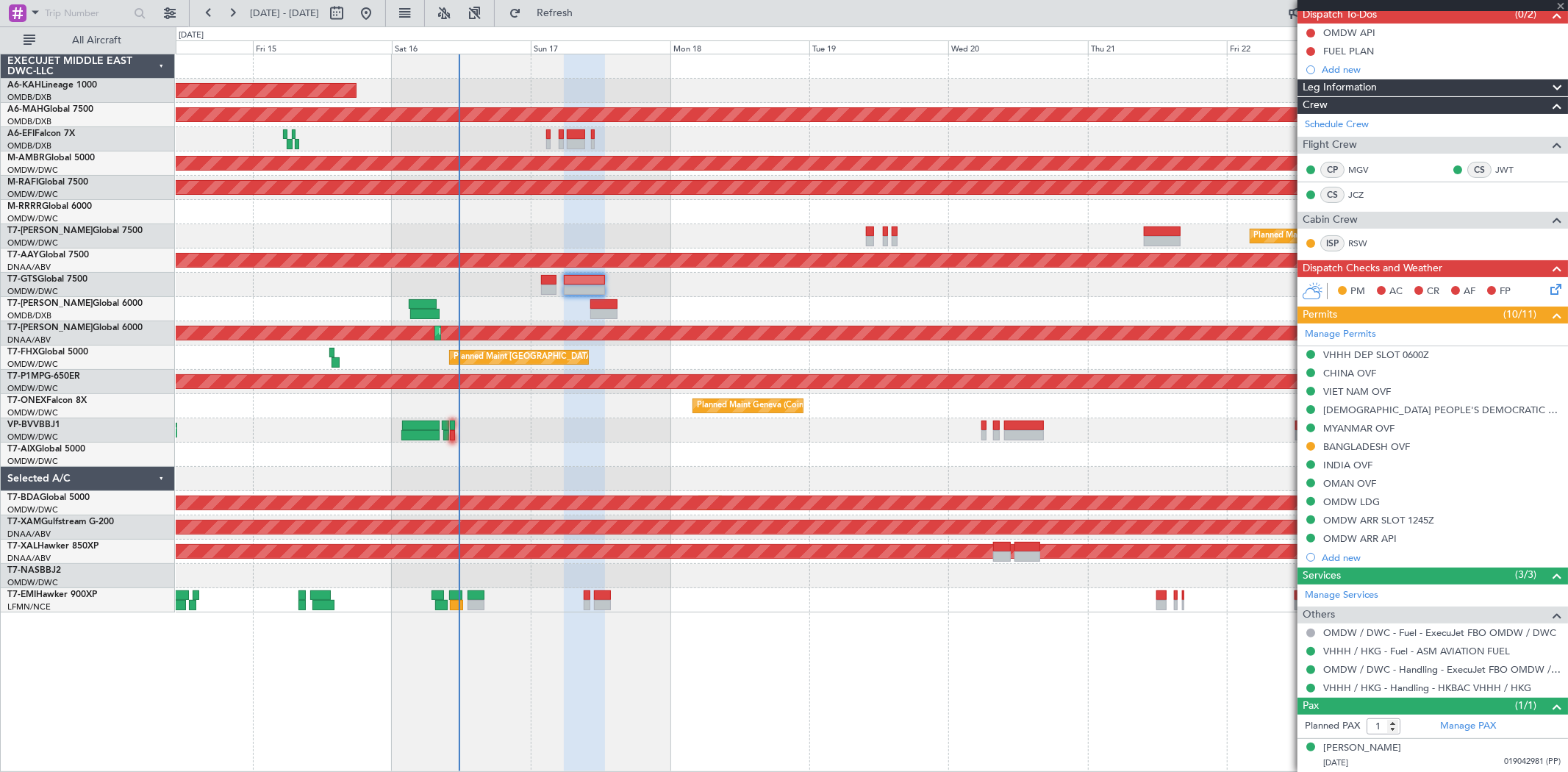
type input "+00:25"
type input "3"
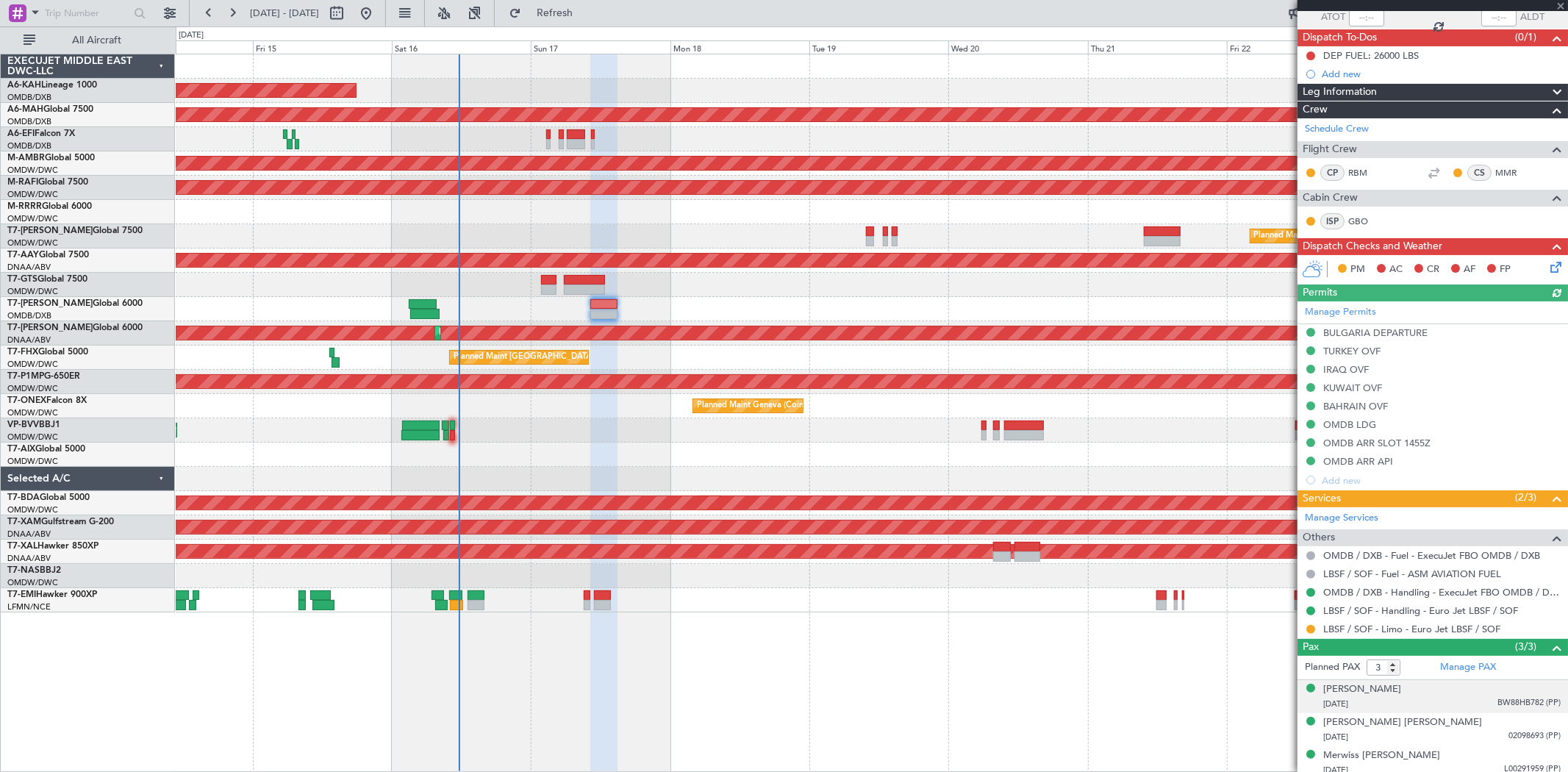
scroll to position [122, 0]
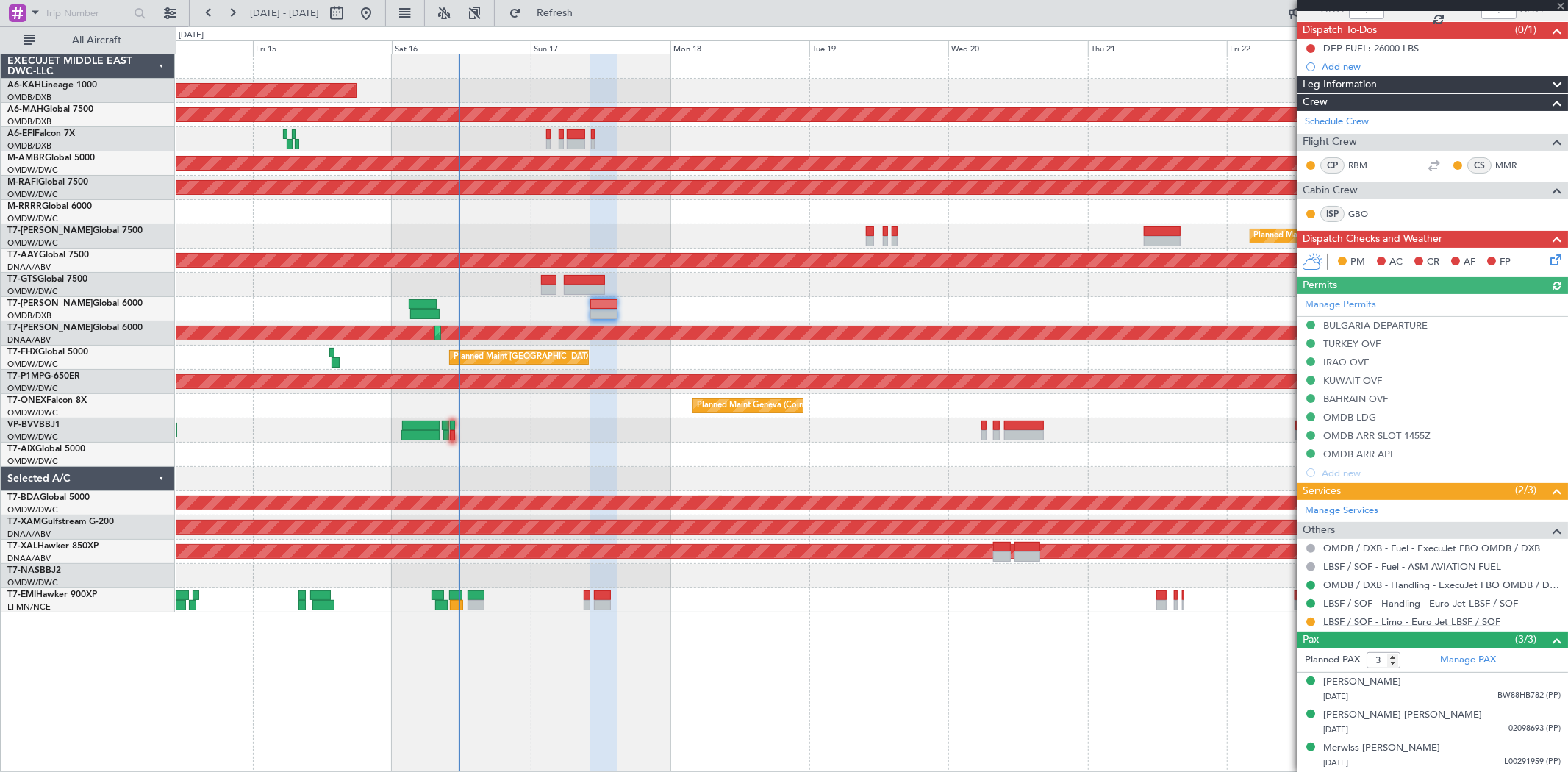
click at [1363, 619] on link "LBSF / SOF - Limo - Euro Jet LBSF / SOF" at bounding box center [1411, 621] width 177 height 12
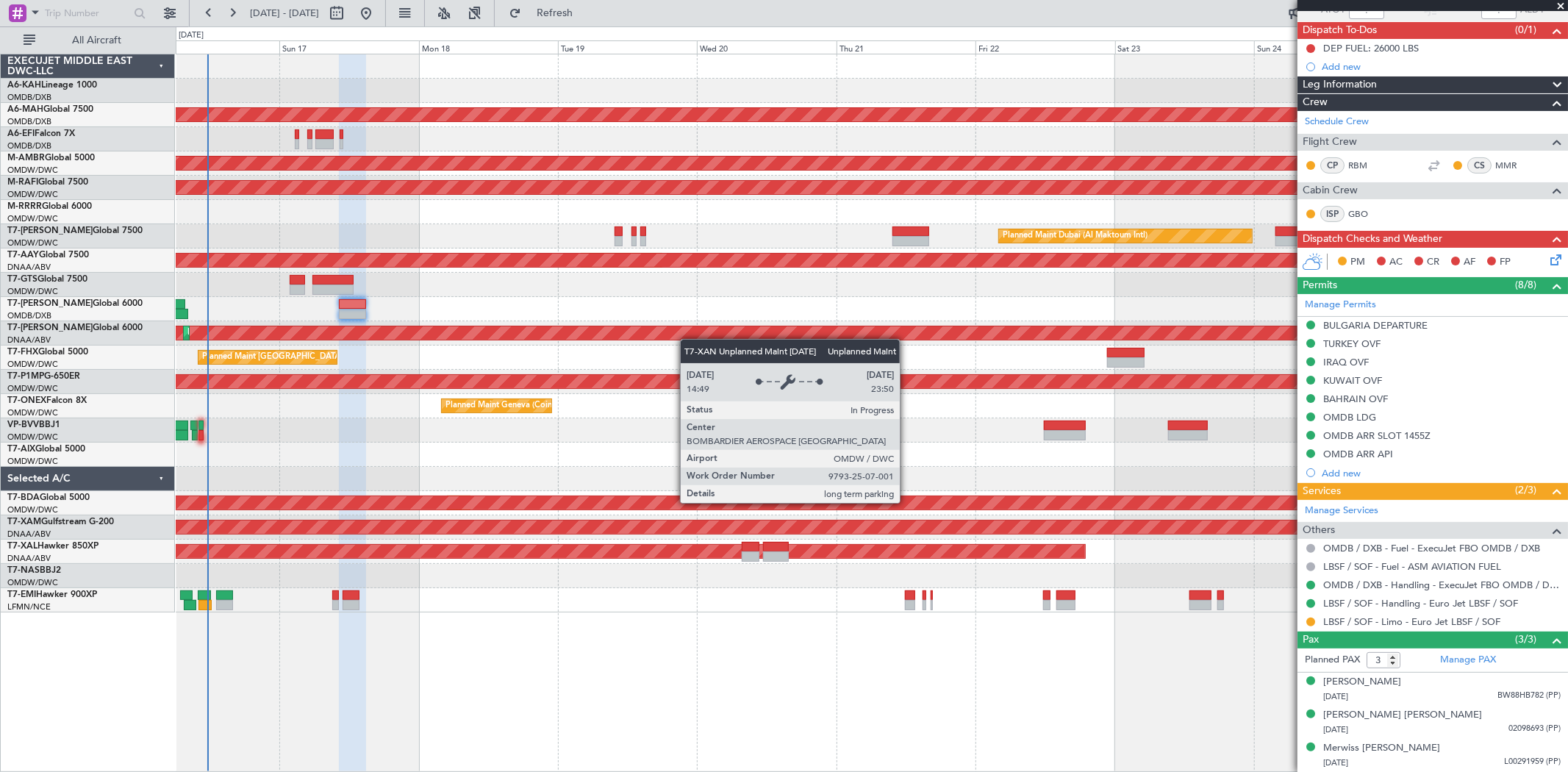
click at [665, 338] on div "Unplanned Maint Budapest (Ferenc Liszt Intl) Planned Maint Dubai (Dubai Intl) P…" at bounding box center [870, 333] width 1391 height 558
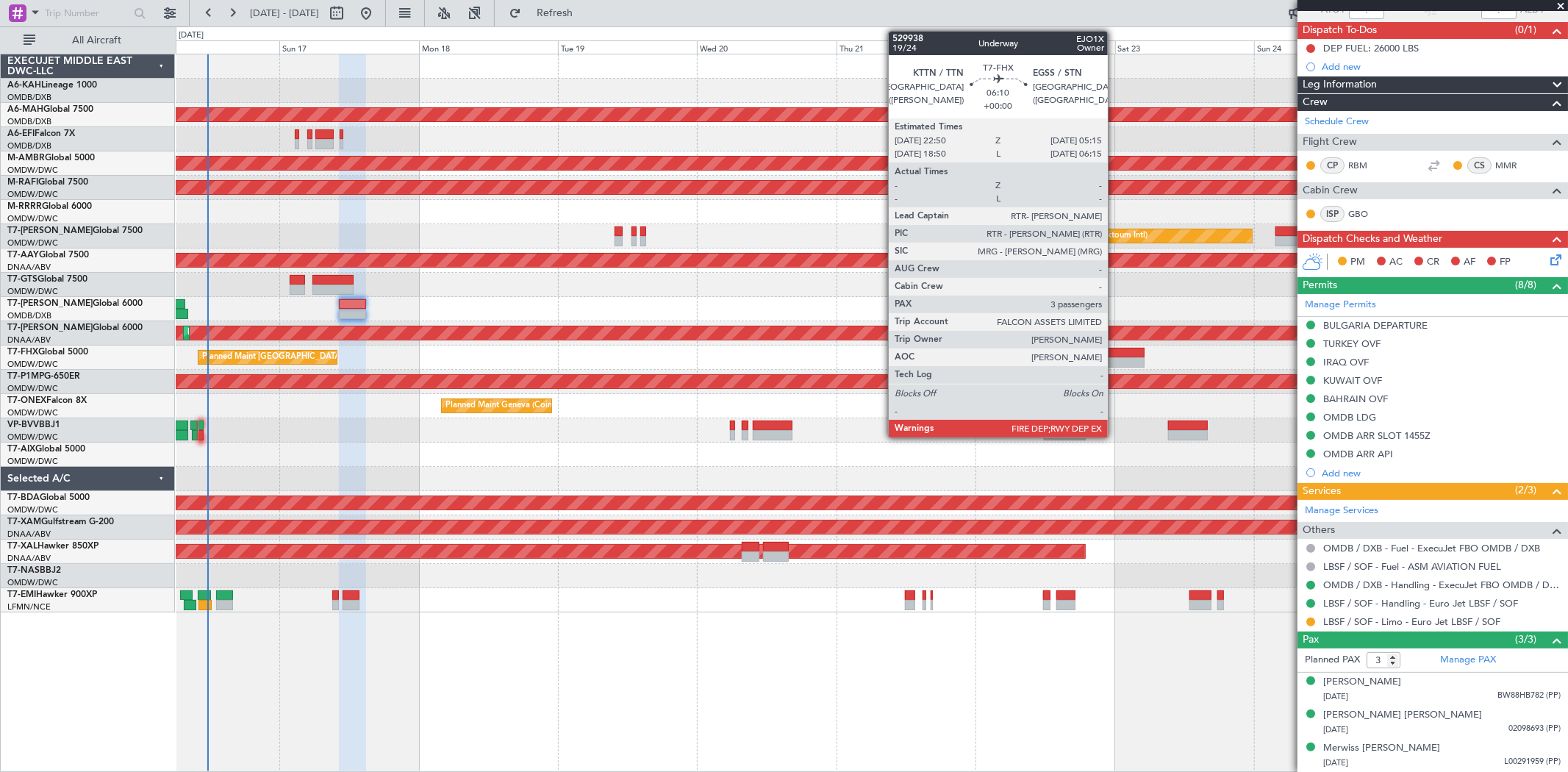
click at [1115, 361] on div at bounding box center [1125, 362] width 37 height 10
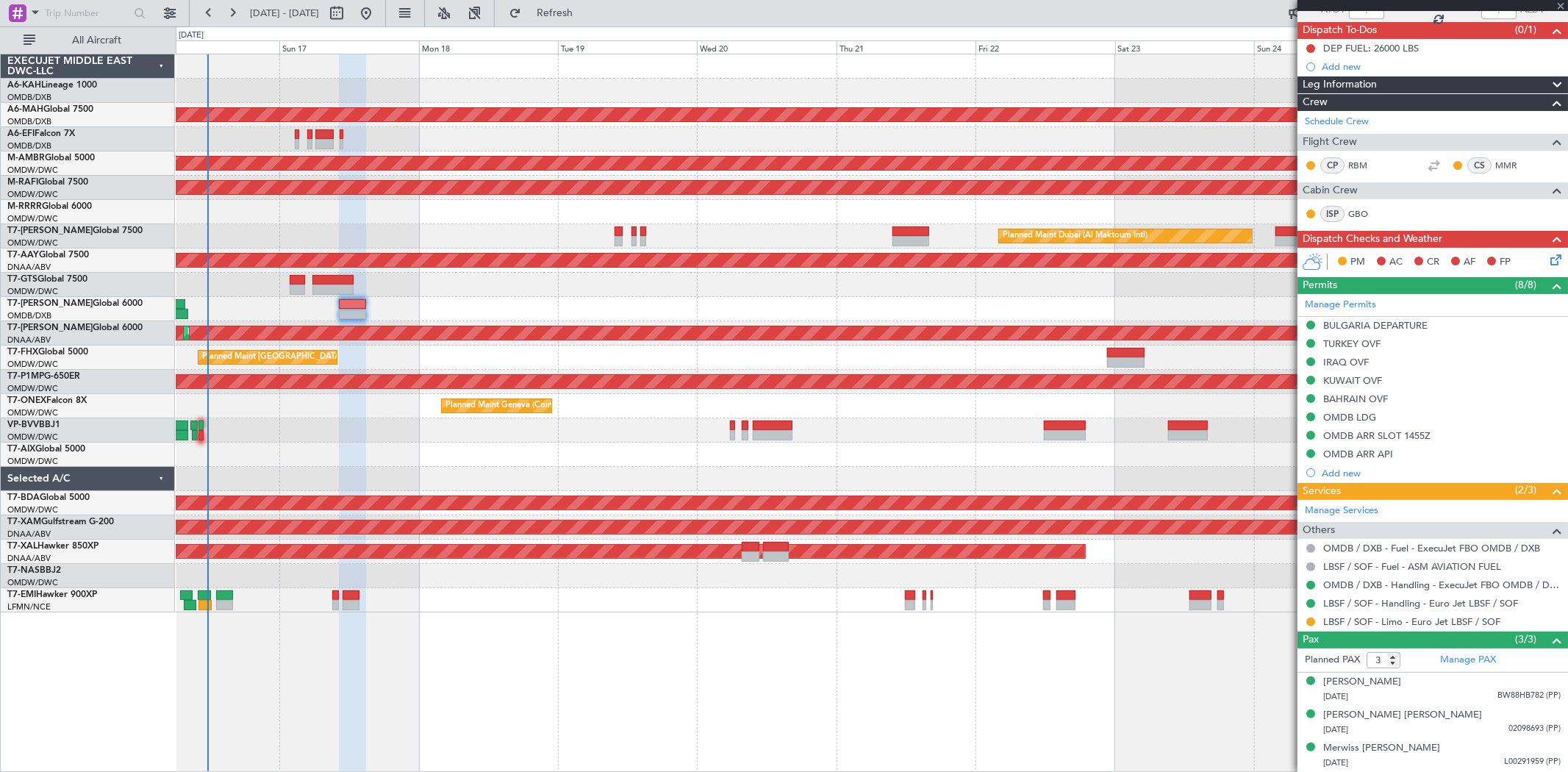
scroll to position [0, 0]
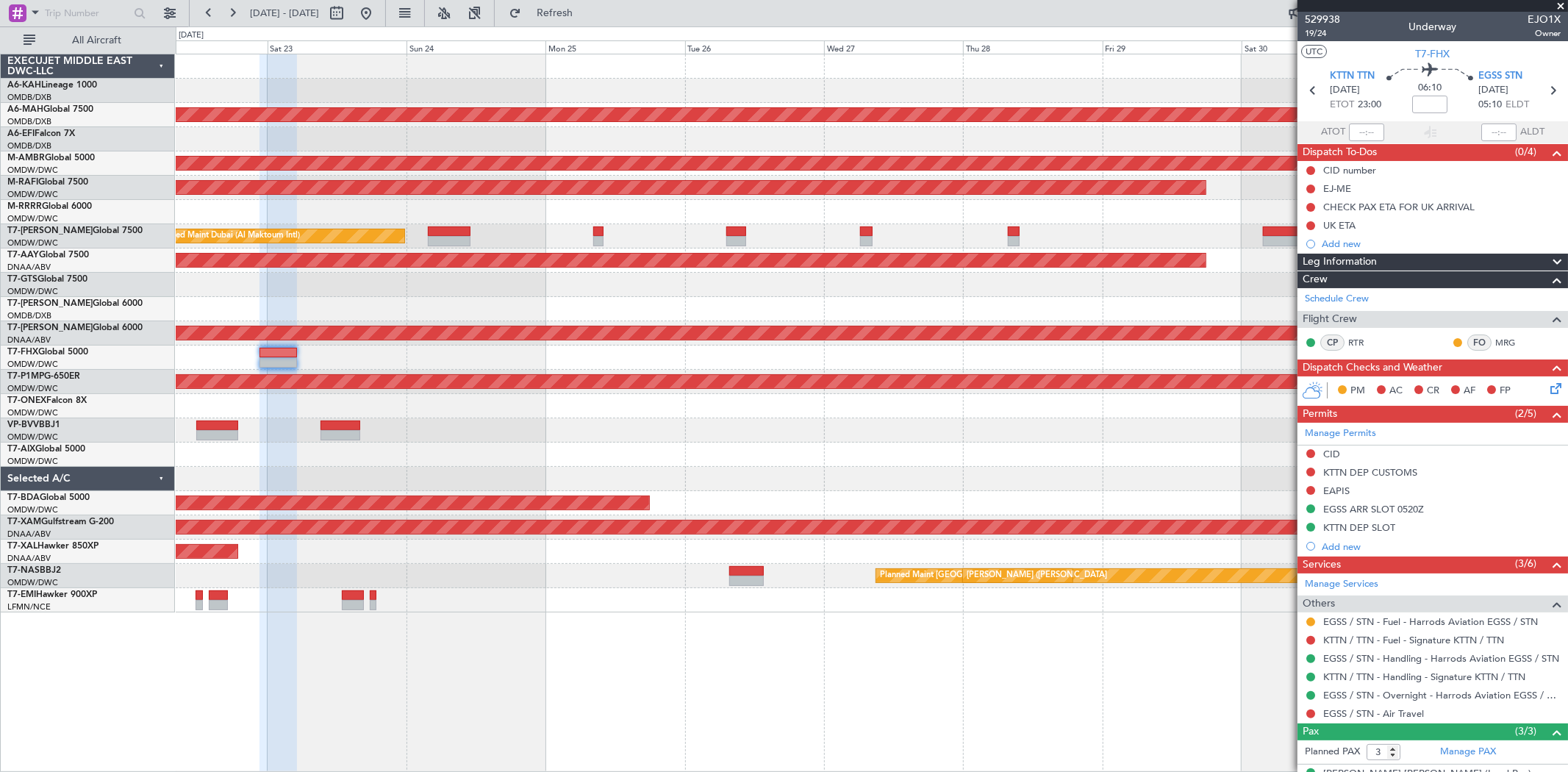
click at [154, 335] on div "Planned Maint Dubai (Dubai Intl) Planned Maint Dubai (Al Maktoum Intl) Planned …" at bounding box center [784, 399] width 1568 height 745
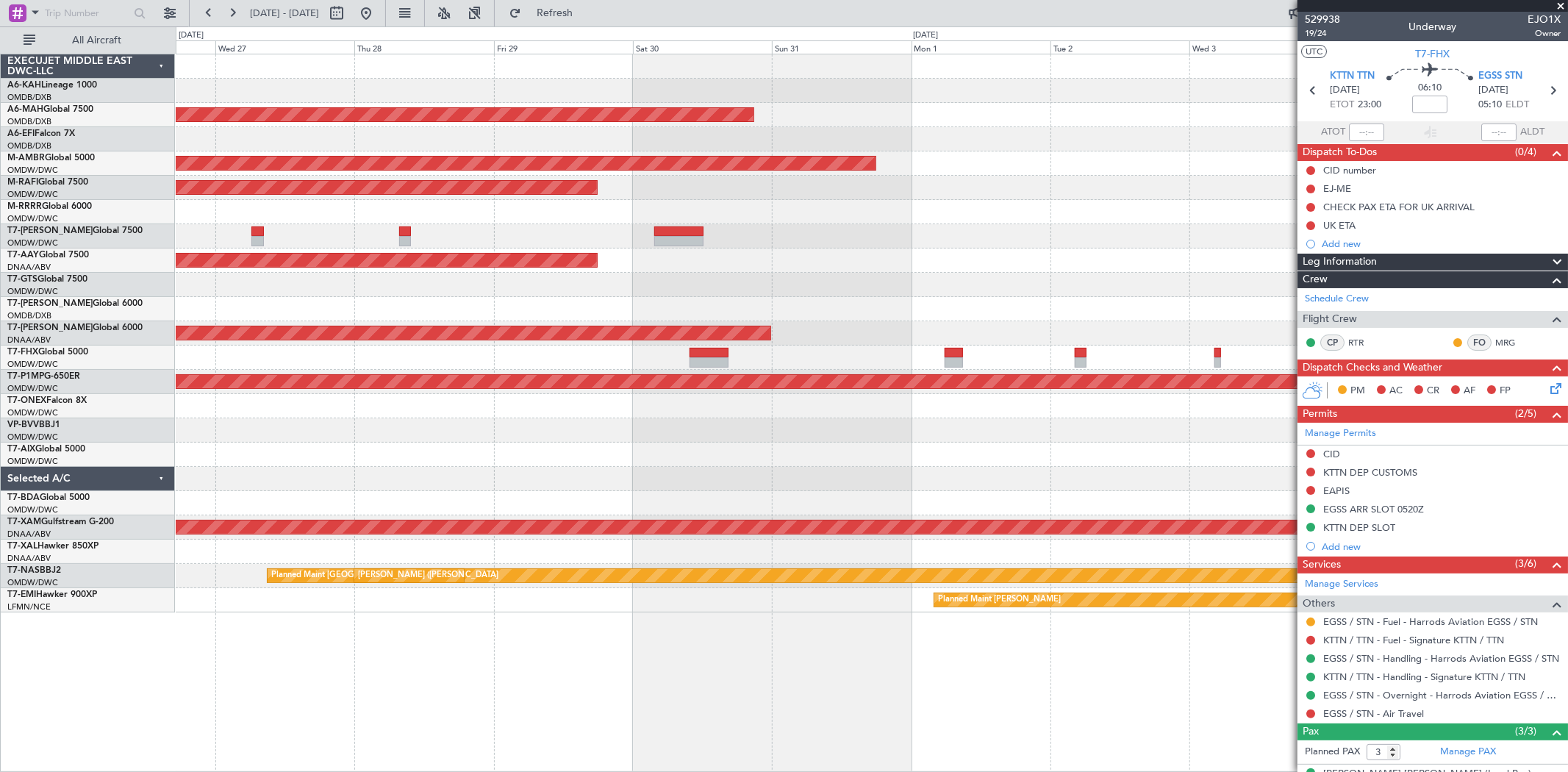
click at [253, 341] on div "Planned Maint Dubai (Dubai Intl) Planned Maint Dubai (Al Maktoum Intl) Planned …" at bounding box center [870, 333] width 1391 height 558
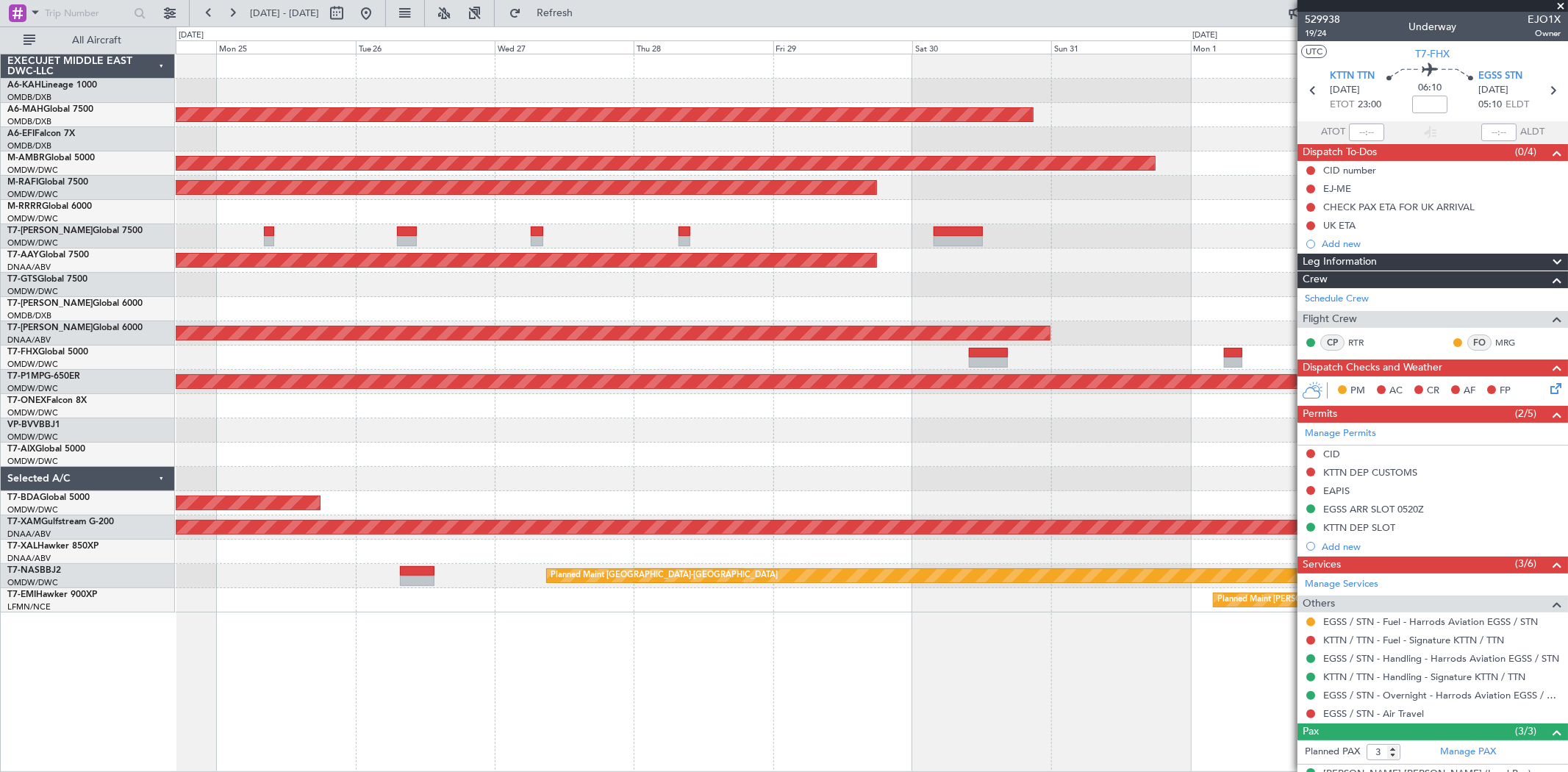
click at [1129, 261] on div "Planned Maint Dubai (Dubai Intl) Planned Maint Dubai (Al Maktoum Intl) Planned …" at bounding box center [870, 333] width 1391 height 558
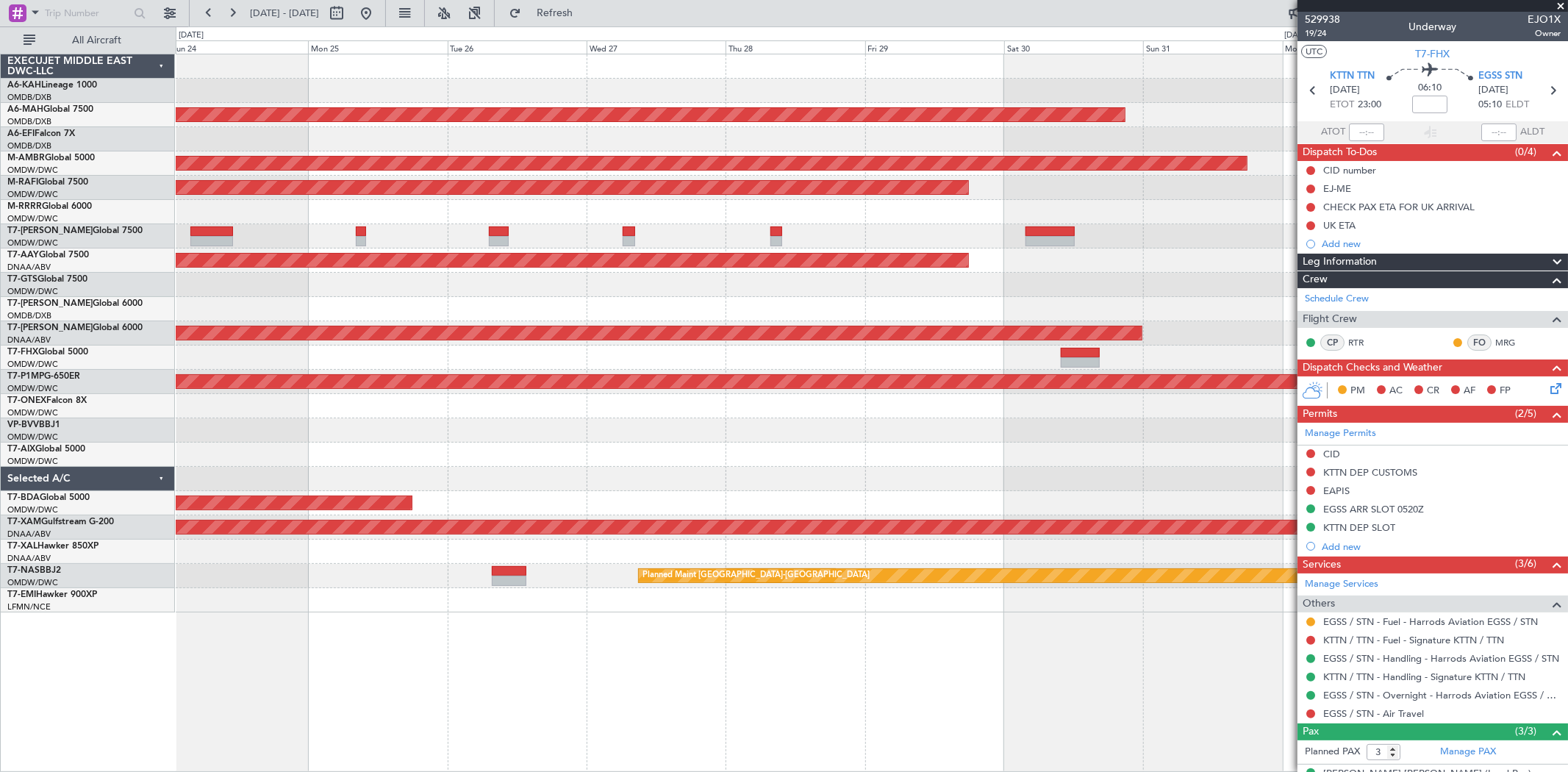
click at [978, 303] on div "Planned Maint Dubai (Dubai Intl) Planned Maint Dubai (Al Maktoum Intl) Planned …" at bounding box center [870, 333] width 1391 height 558
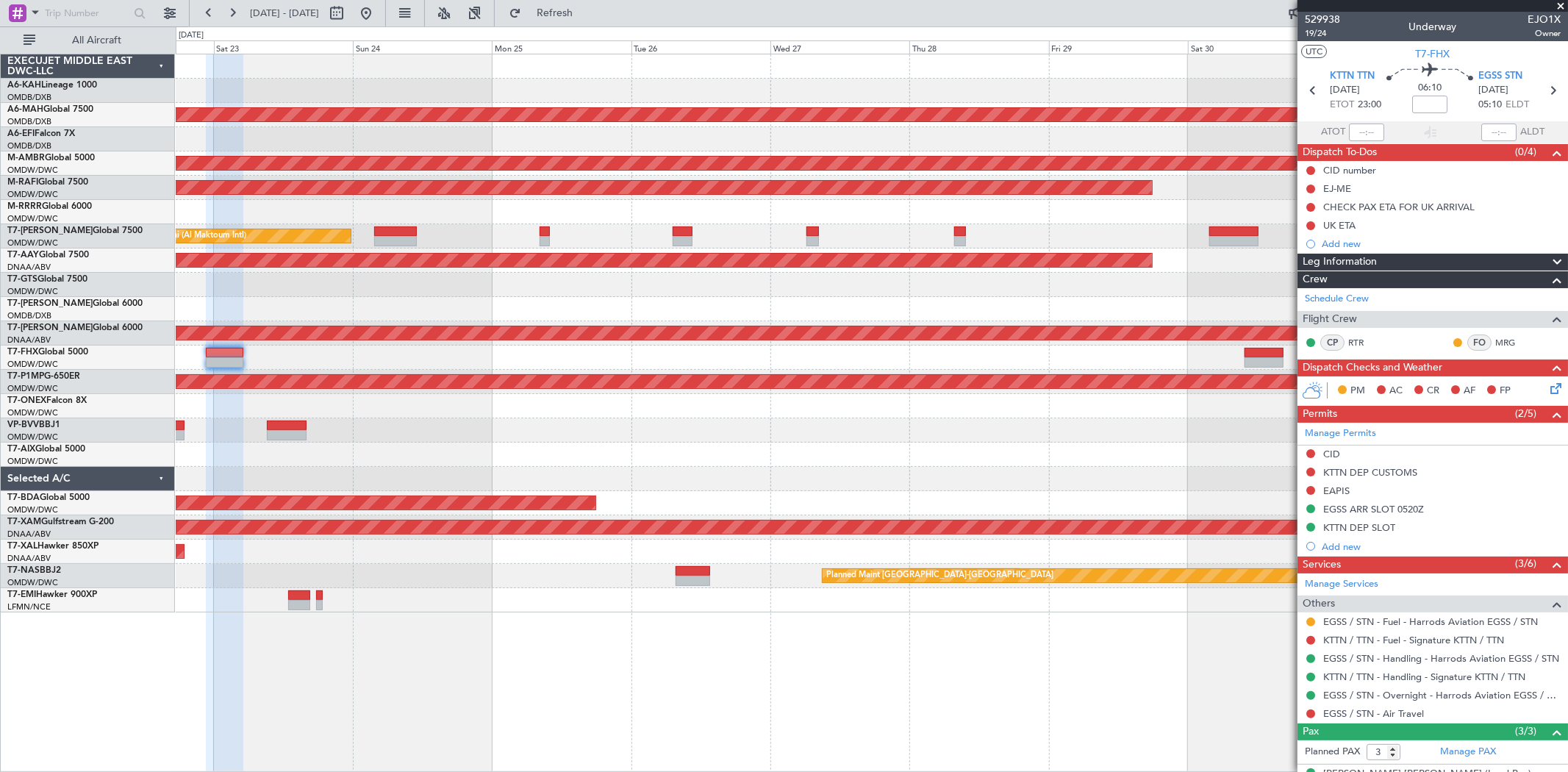
click at [563, 306] on div at bounding box center [870, 309] width 1391 height 24
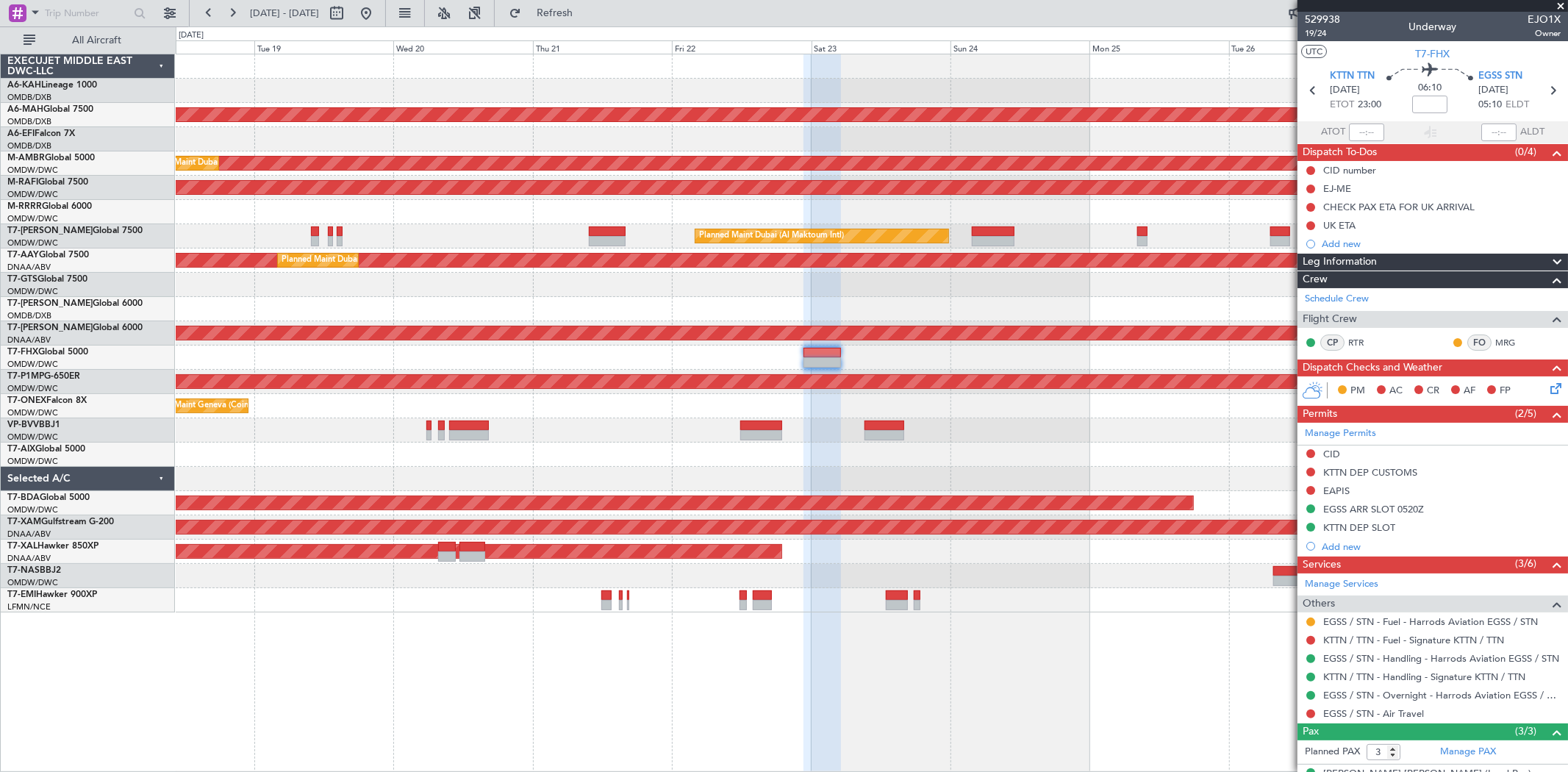
click at [1057, 457] on div at bounding box center [870, 455] width 1391 height 24
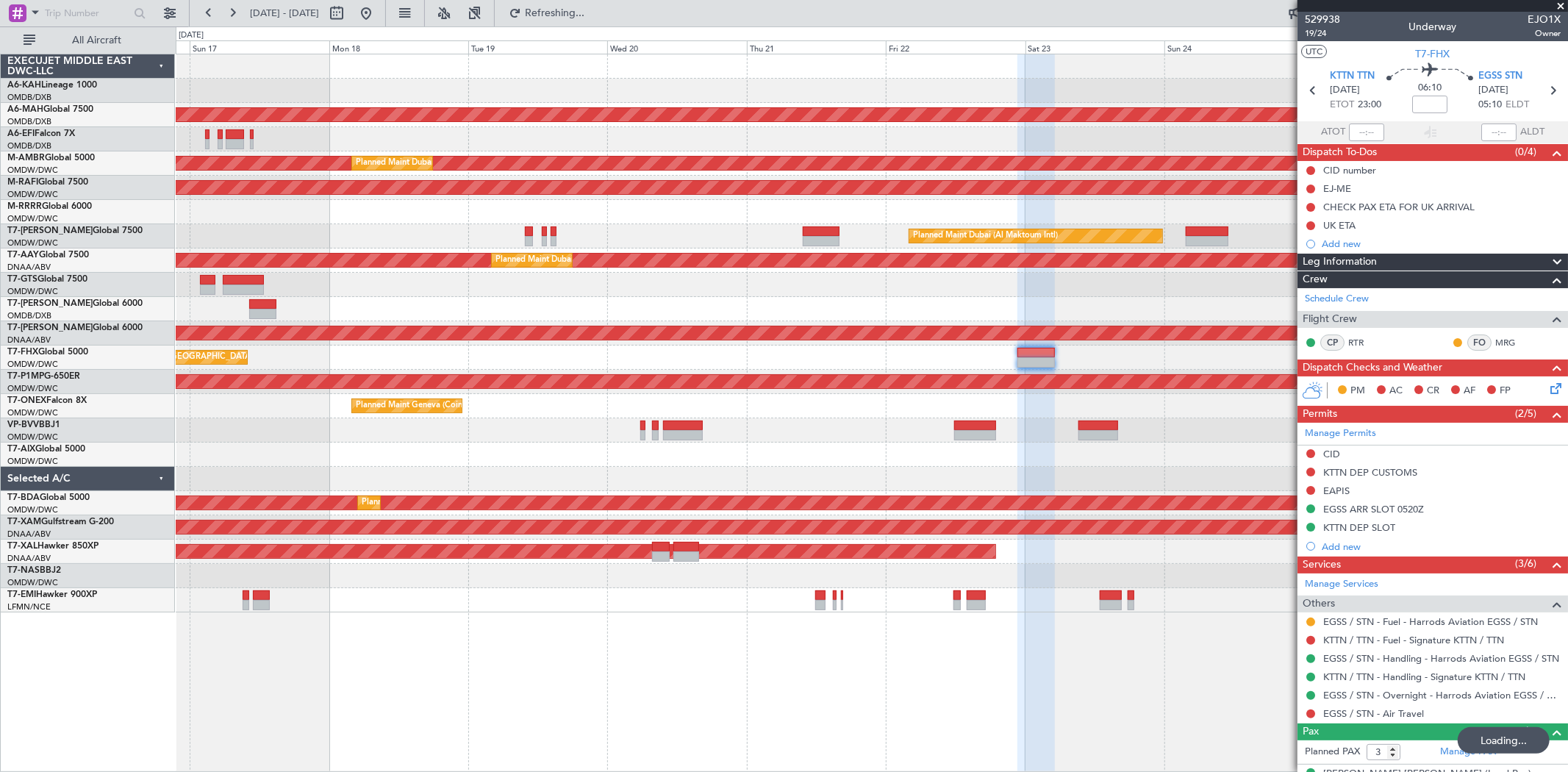
click at [845, 483] on div "Unplanned Maint Budapest (Ferenc Liszt Intl) Planned Maint Dubai (Dubai Intl) P…" at bounding box center [870, 333] width 1391 height 558
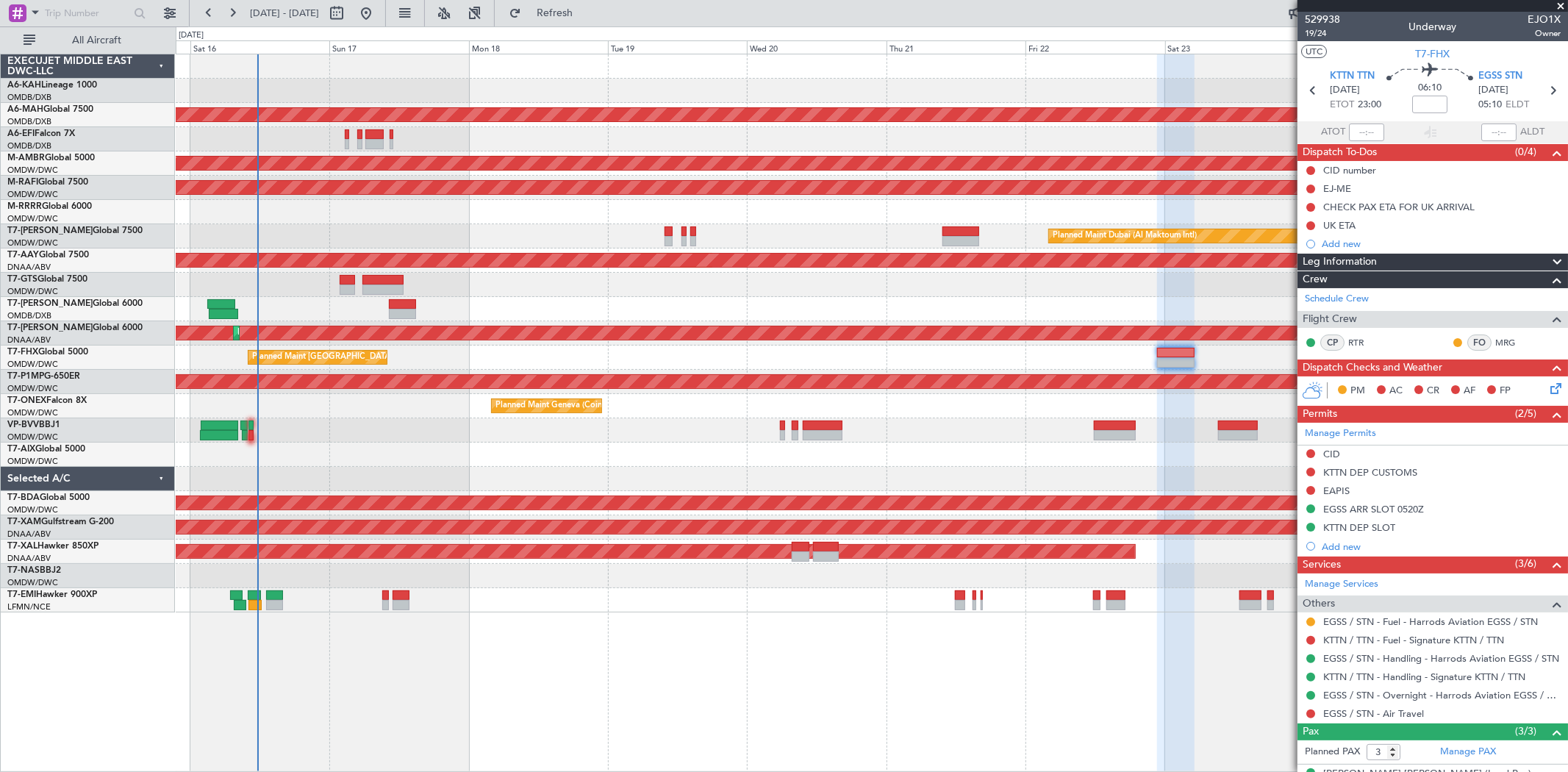
click at [687, 438] on div "Planned Maint Dubai (Al Maktoum Intl)" at bounding box center [870, 431] width 1391 height 24
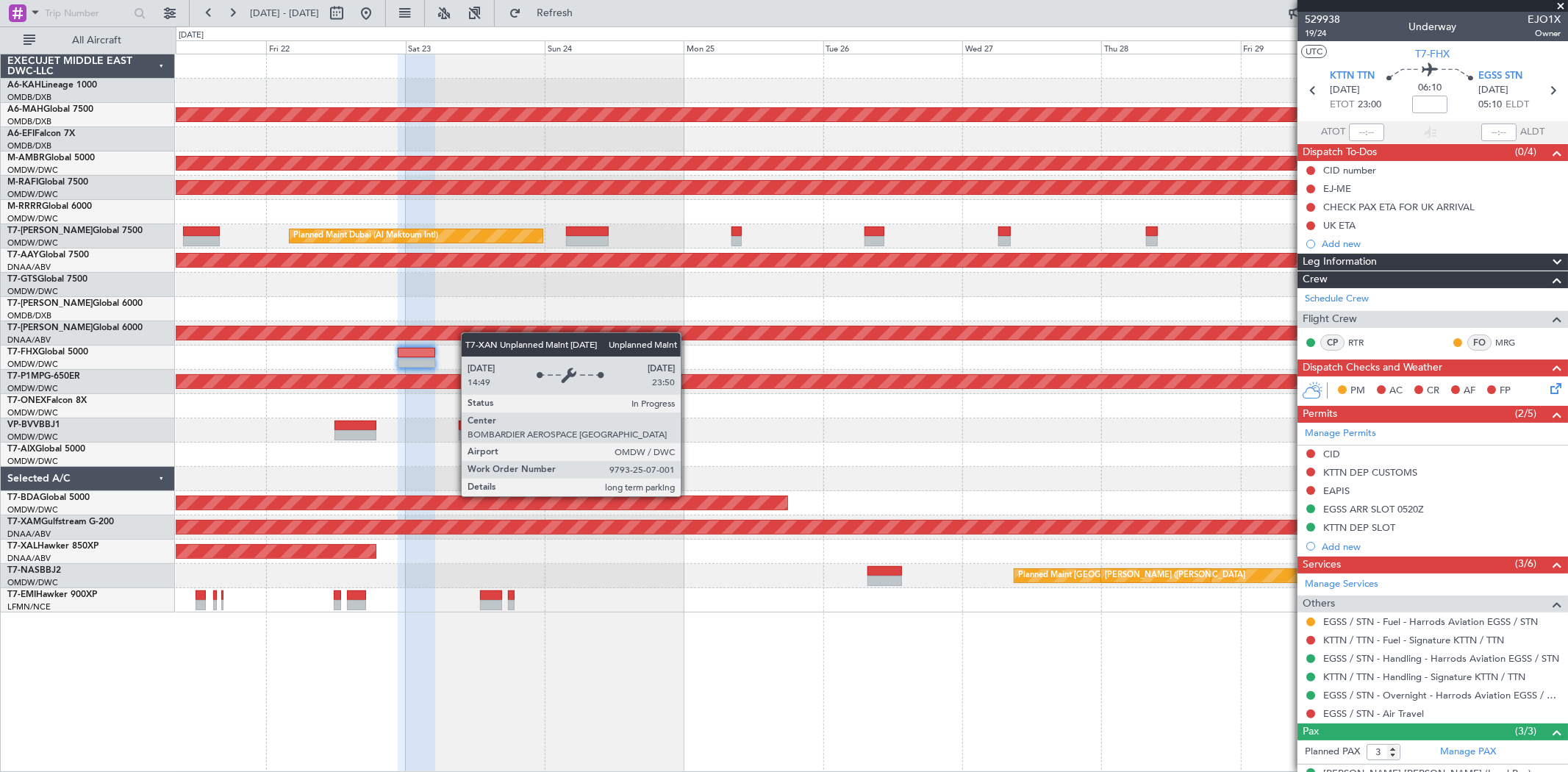
click at [0, 302] on div "Planned Maint Dubai (Dubai Intl) Planned Maint Dubai (Al Maktoum Intl) Planned …" at bounding box center [784, 399] width 1568 height 745
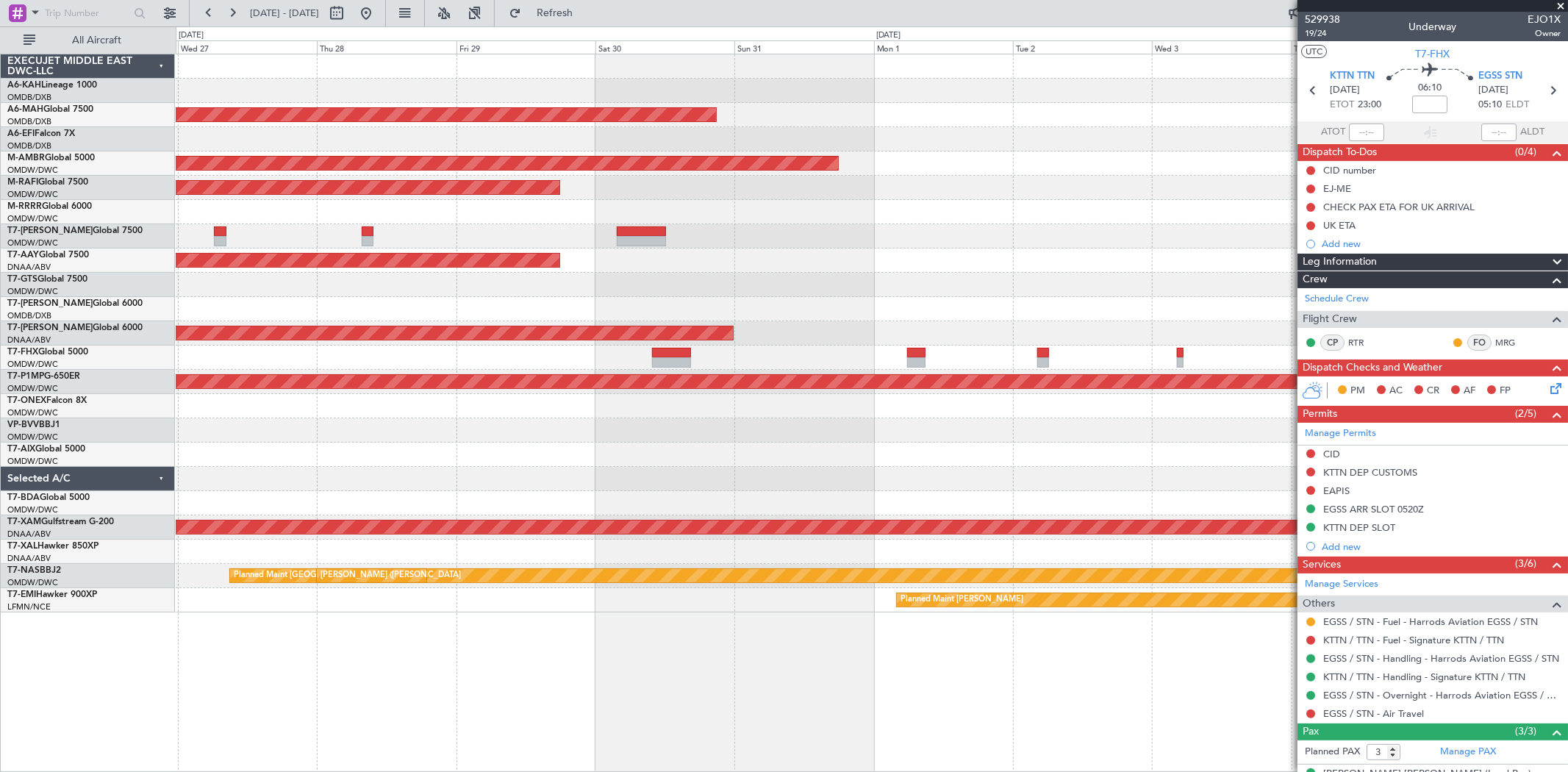
click at [570, 351] on div "Planned Maint Singapore (Changi)" at bounding box center [870, 357] width 1391 height 24
click at [523, 297] on div at bounding box center [870, 309] width 1391 height 24
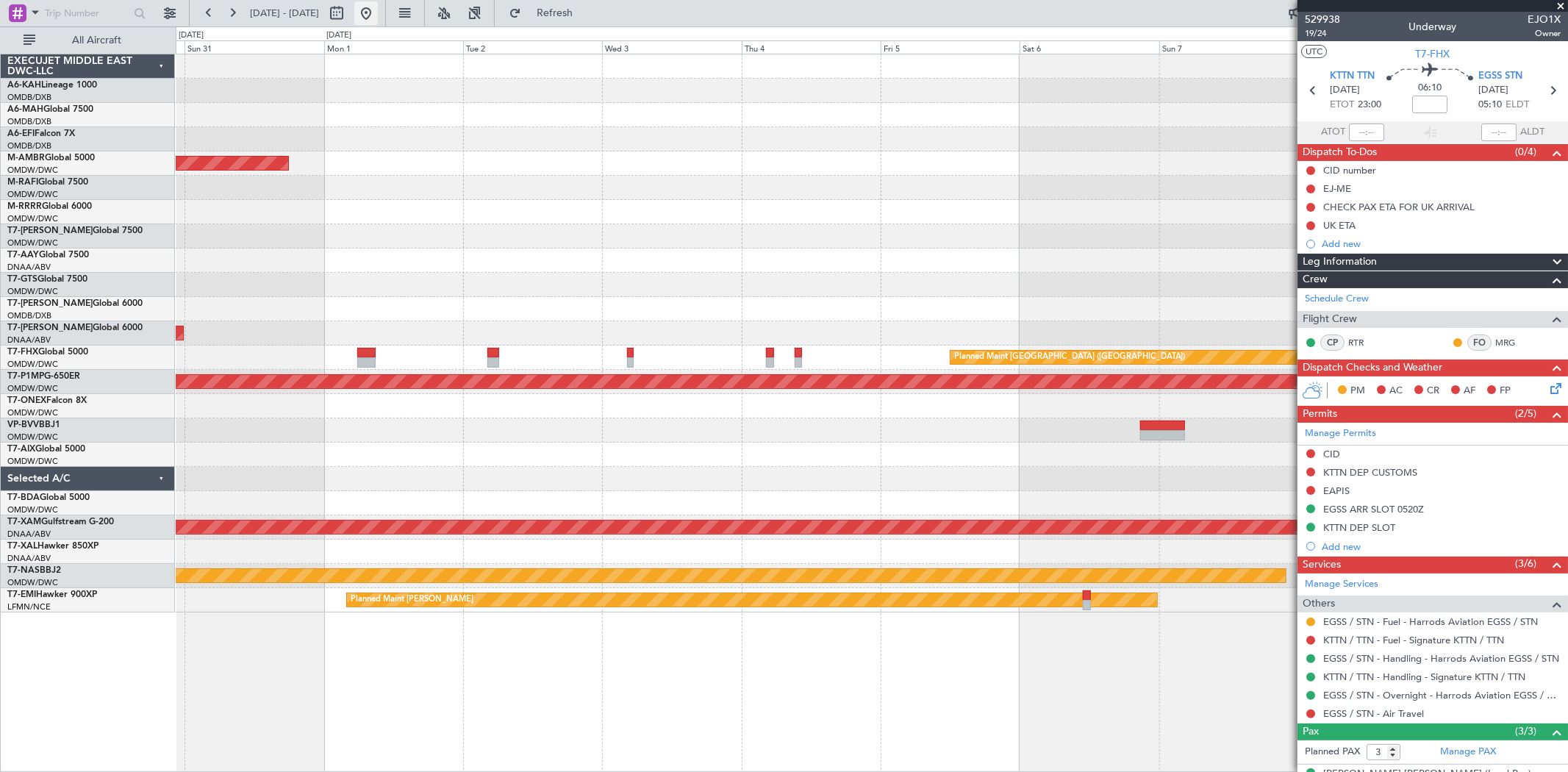
click at [378, 23] on button at bounding box center [366, 13] width 23 height 23
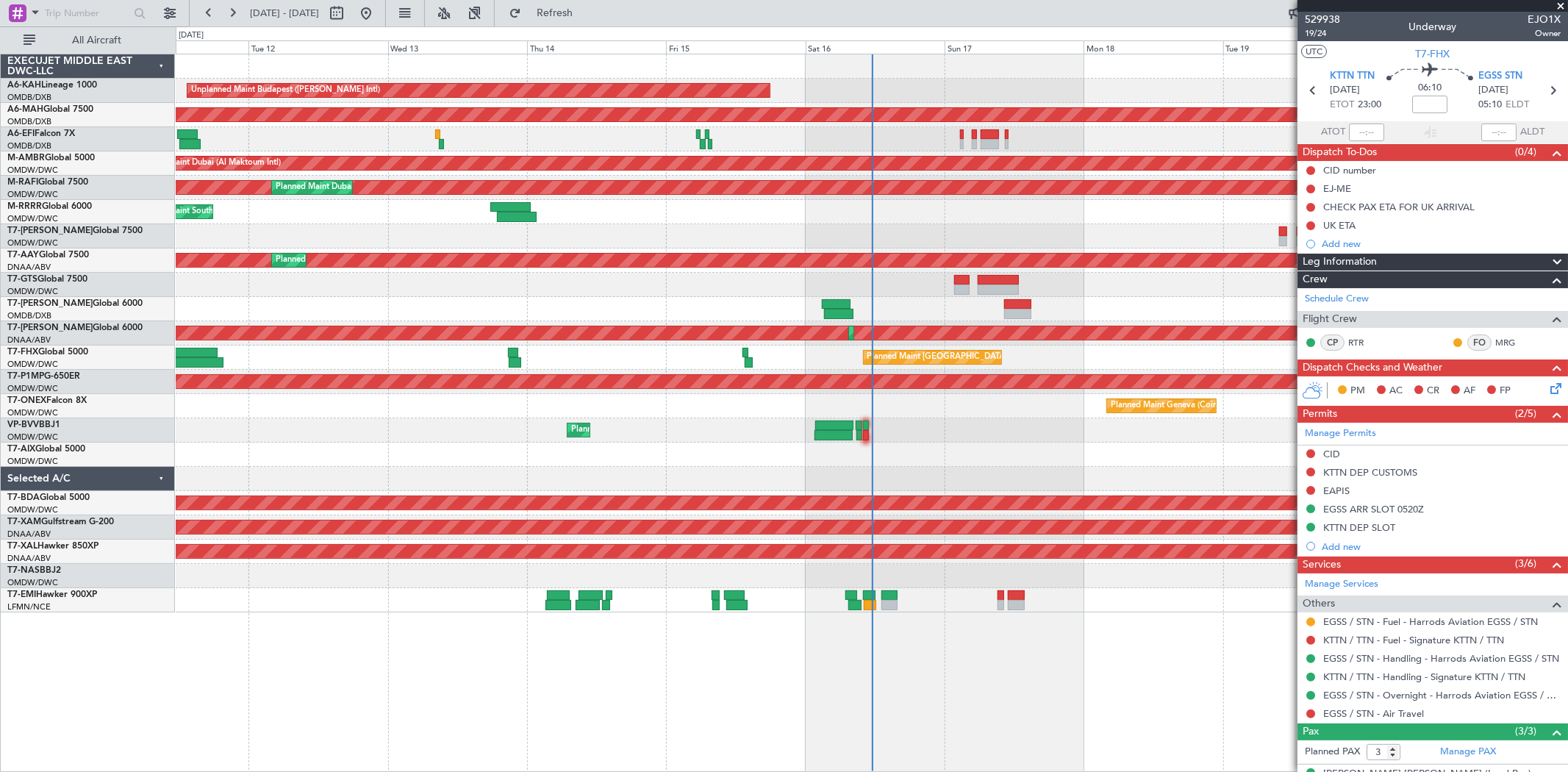
click at [136, 284] on div "Unplanned Maint Budapest (Ferenc Liszt Intl) Planned Maint Dubai (Dubai Intl) U…" at bounding box center [784, 399] width 1568 height 745
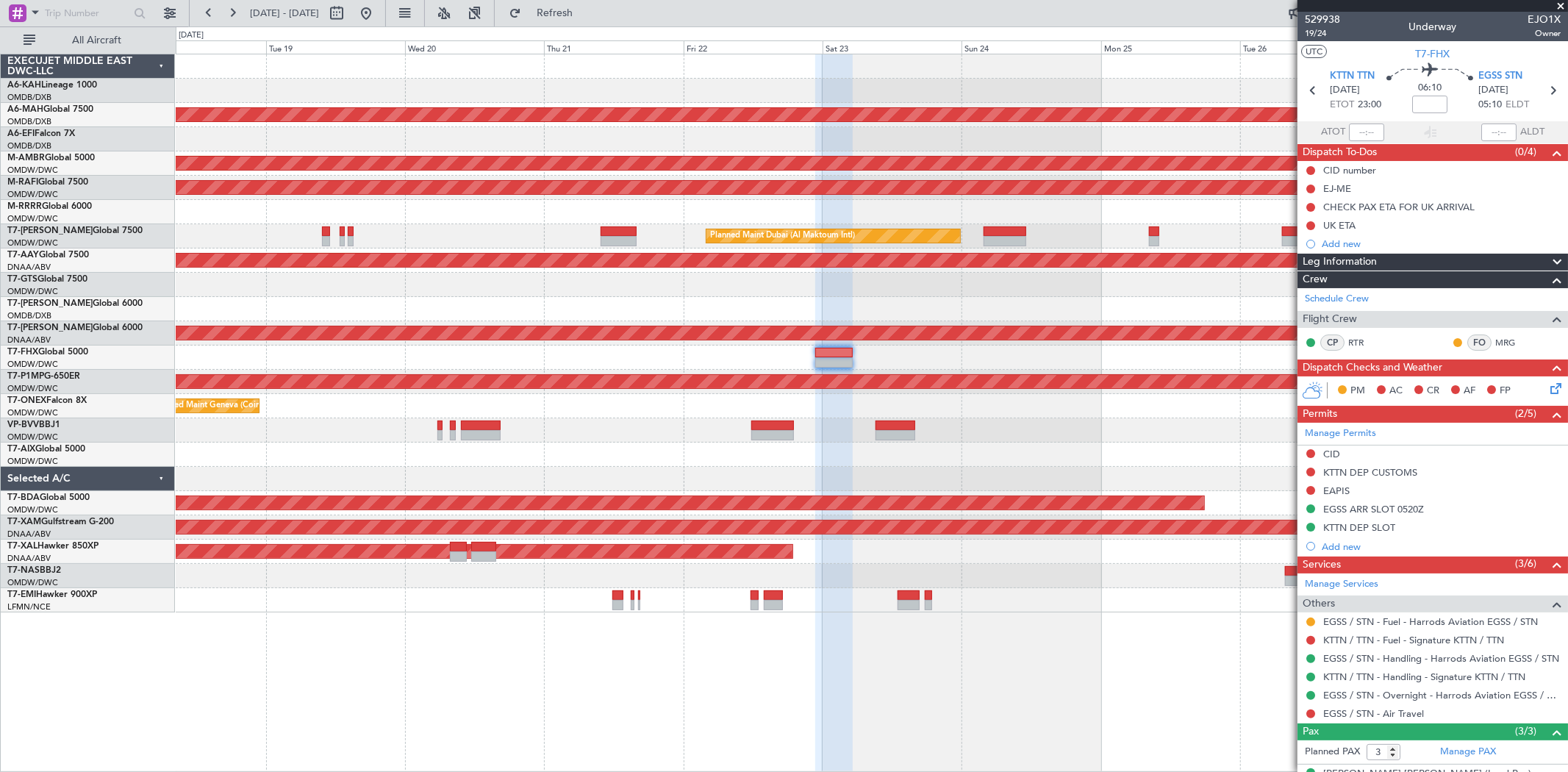
click at [236, 262] on div "Planned Maint Dubai (Dubai Intl) Planned Maint Dubai (Al Maktoum Intl) Planned …" at bounding box center [870, 333] width 1391 height 558
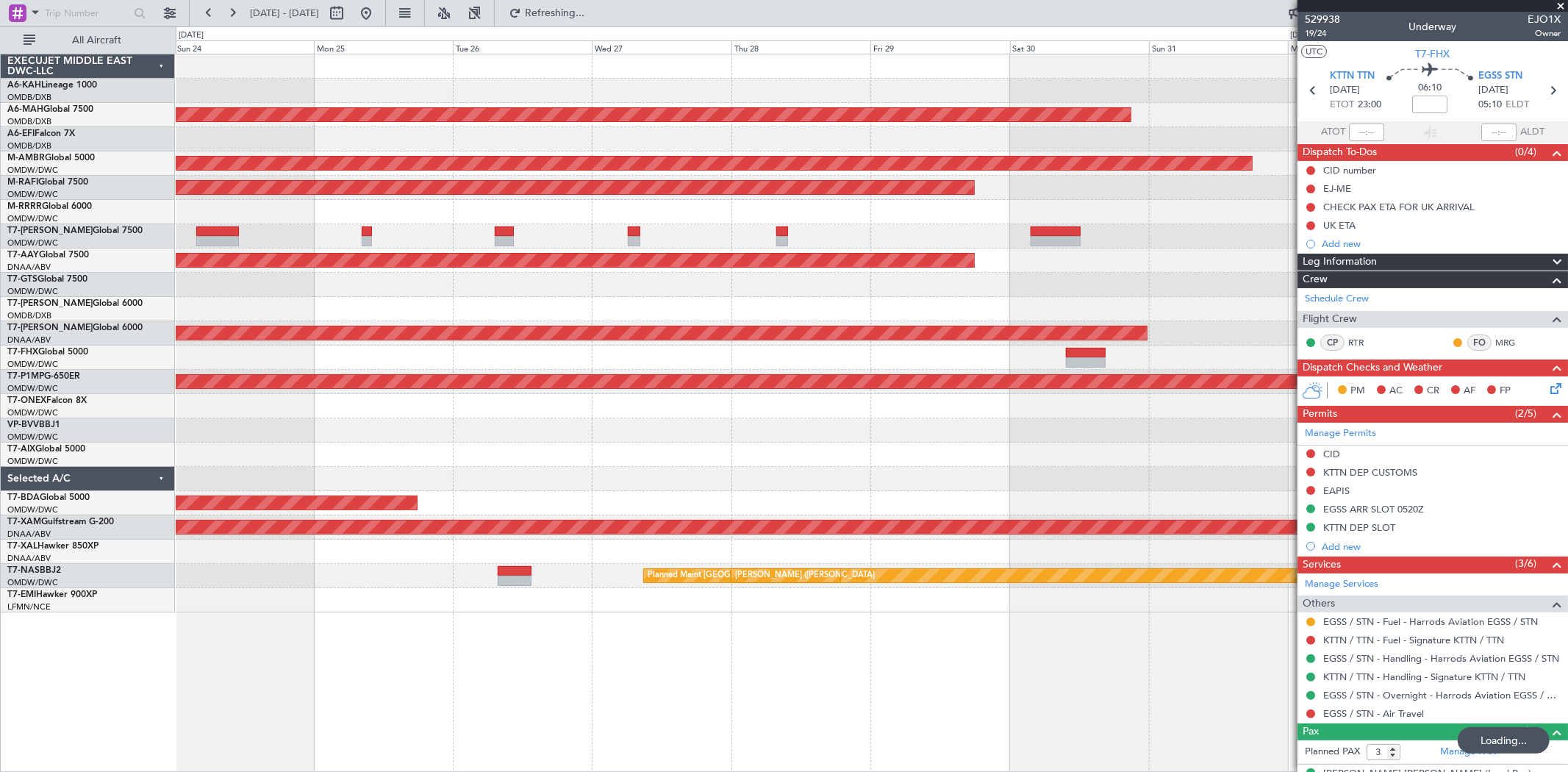
click at [232, 269] on div "Planned Maint Dubai (Dubai Intl) Planned Maint Dubai (Al Maktoum Intl) Planned …" at bounding box center [870, 333] width 1391 height 558
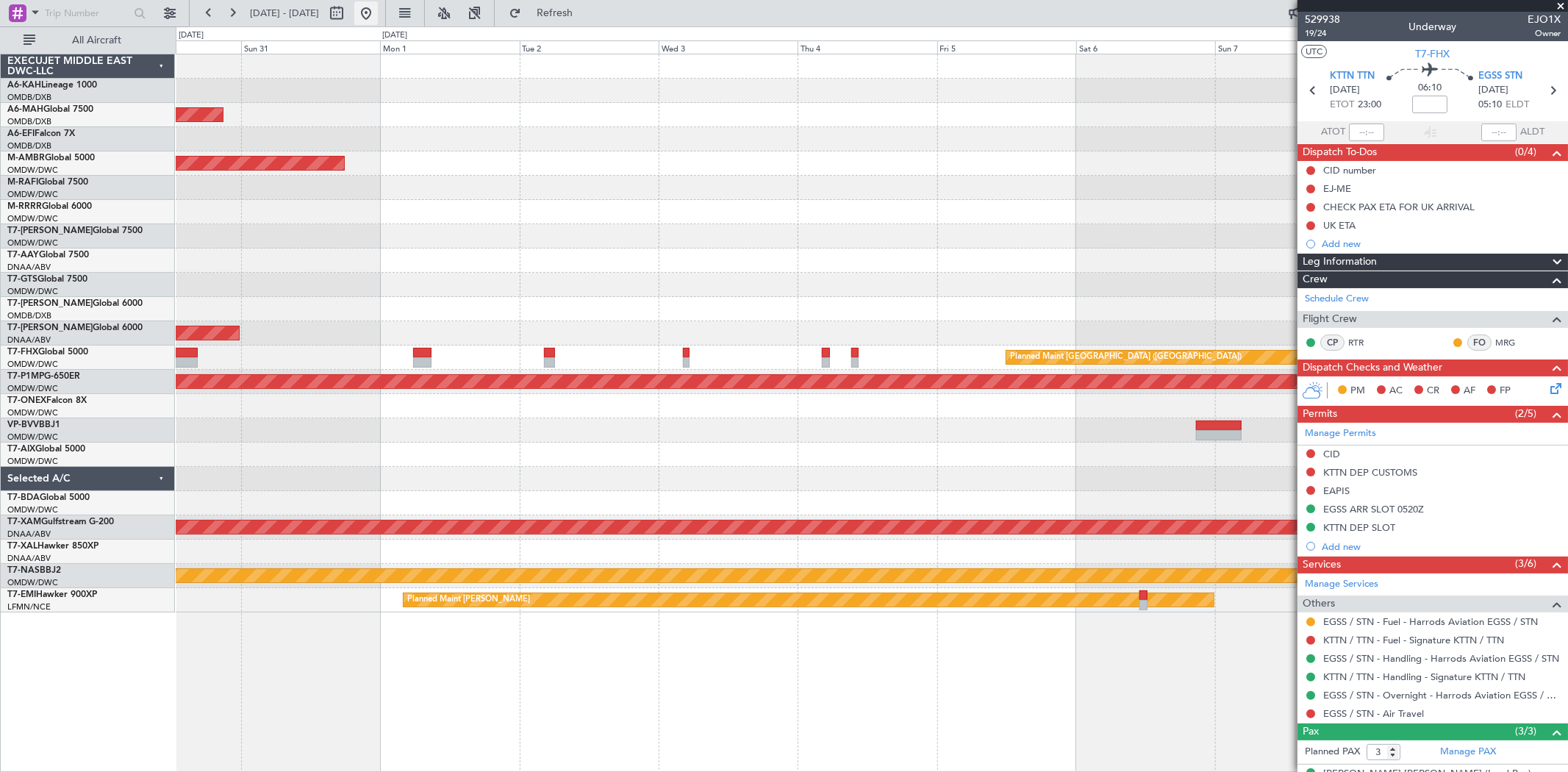
click at [378, 16] on button at bounding box center [366, 13] width 23 height 23
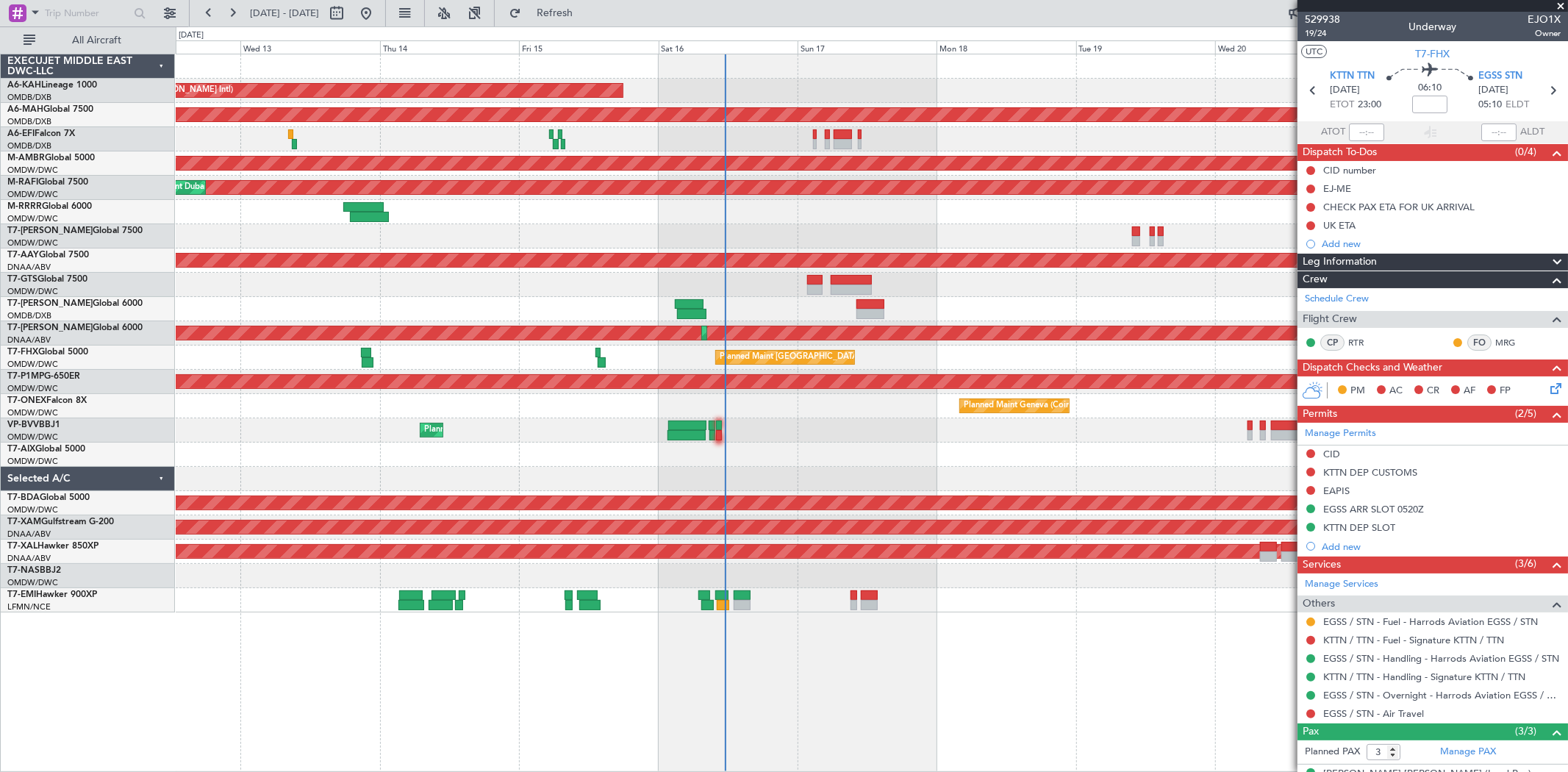
click at [838, 412] on div "Unplanned Maint Budapest (Ferenc Liszt Intl) Planned Maint Dubai (Dubai Intl) U…" at bounding box center [870, 333] width 1391 height 558
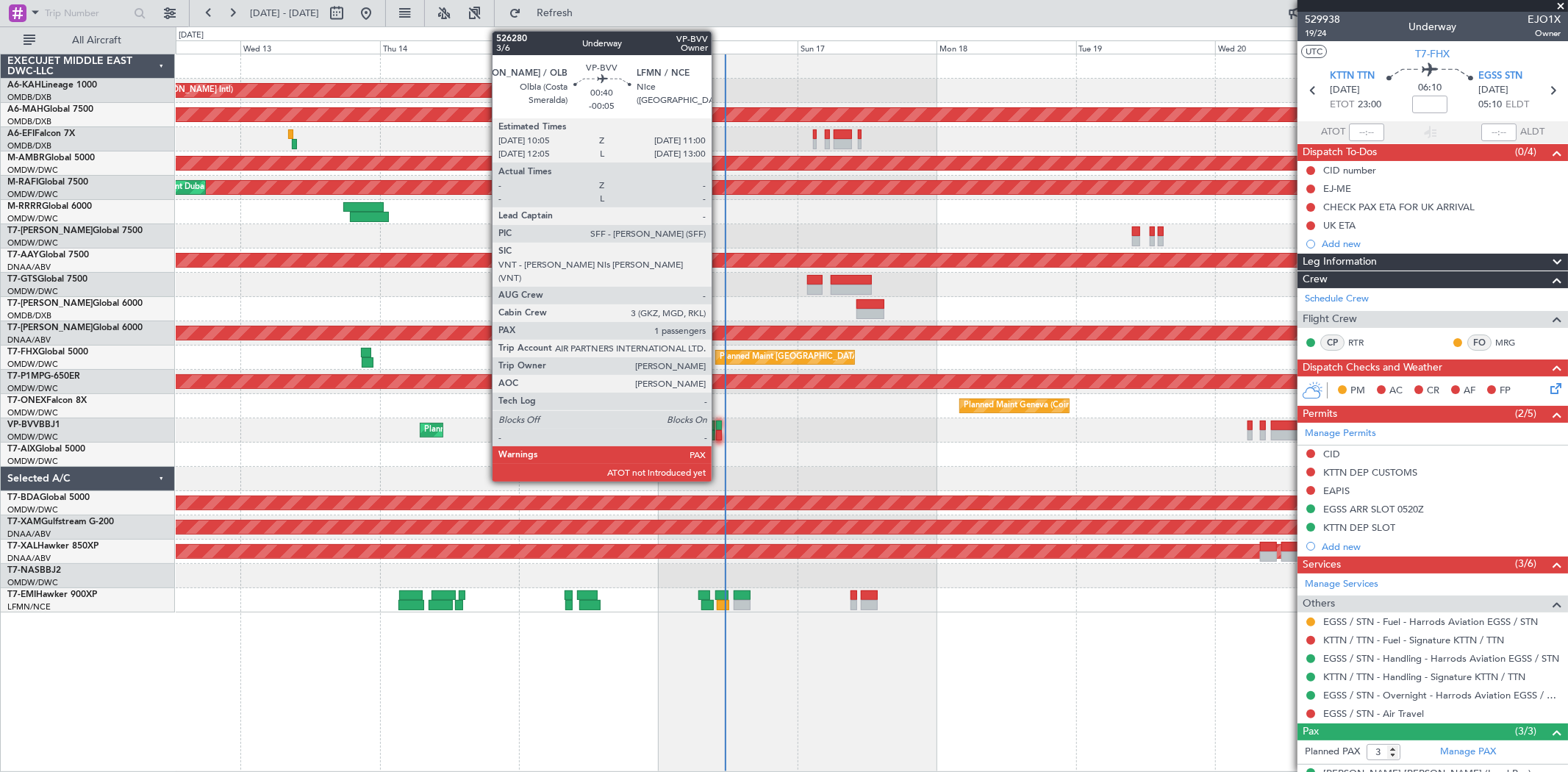
click at [719, 431] on div at bounding box center [718, 434] width 6 height 10
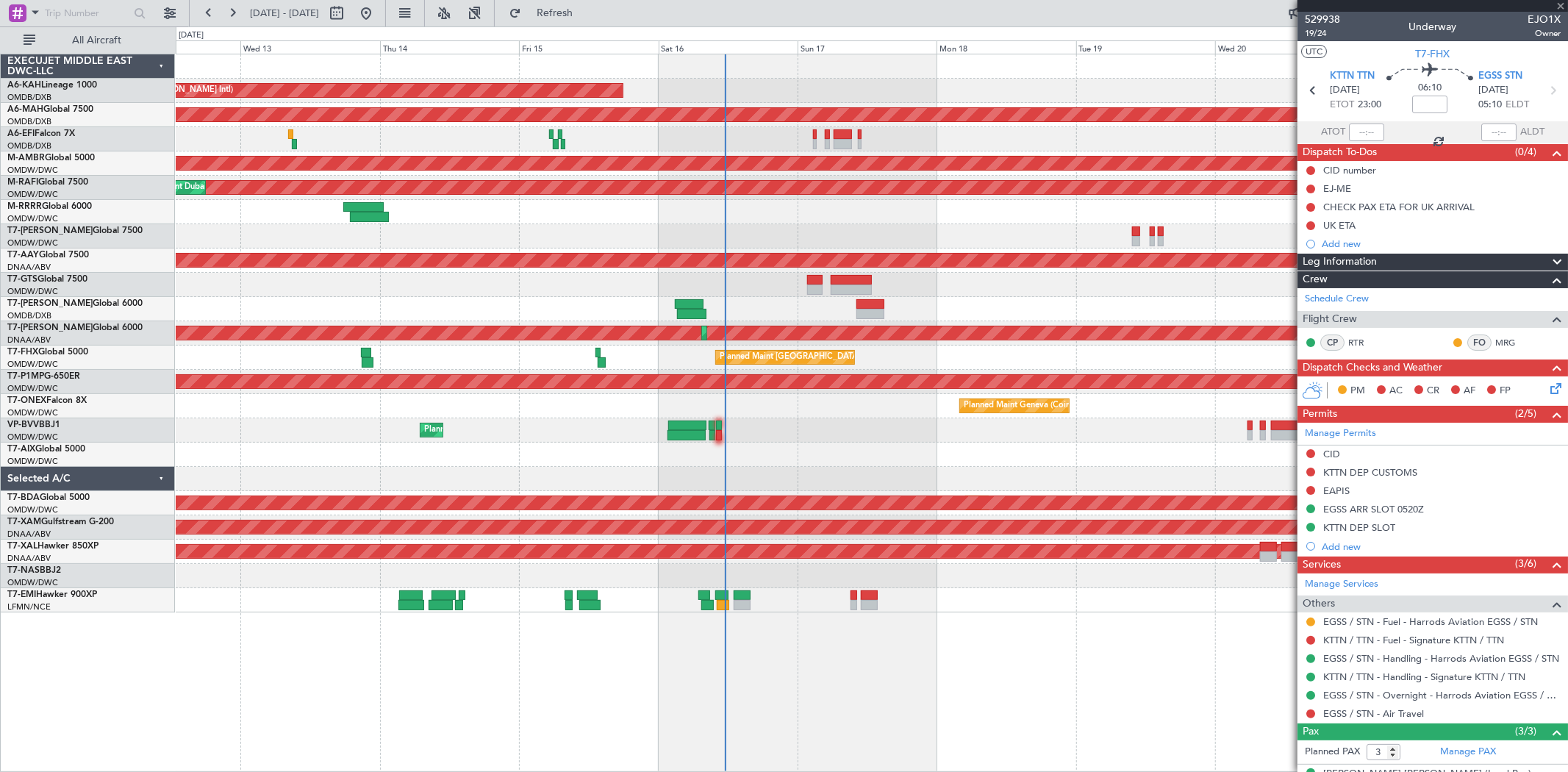
type input "-00:05"
type input "1"
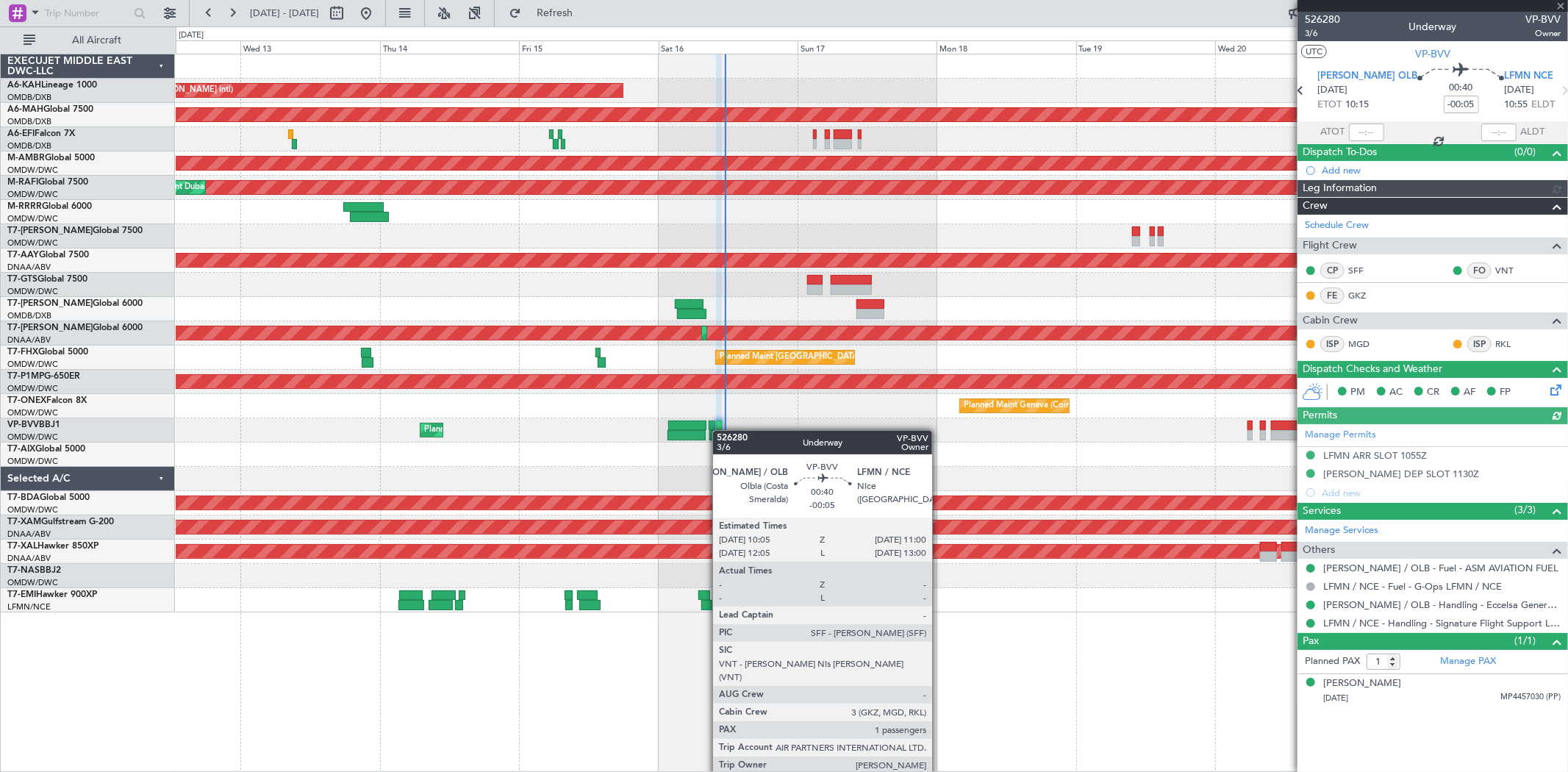
type input "Dherander Fithani (DHF)"
type input "6975"
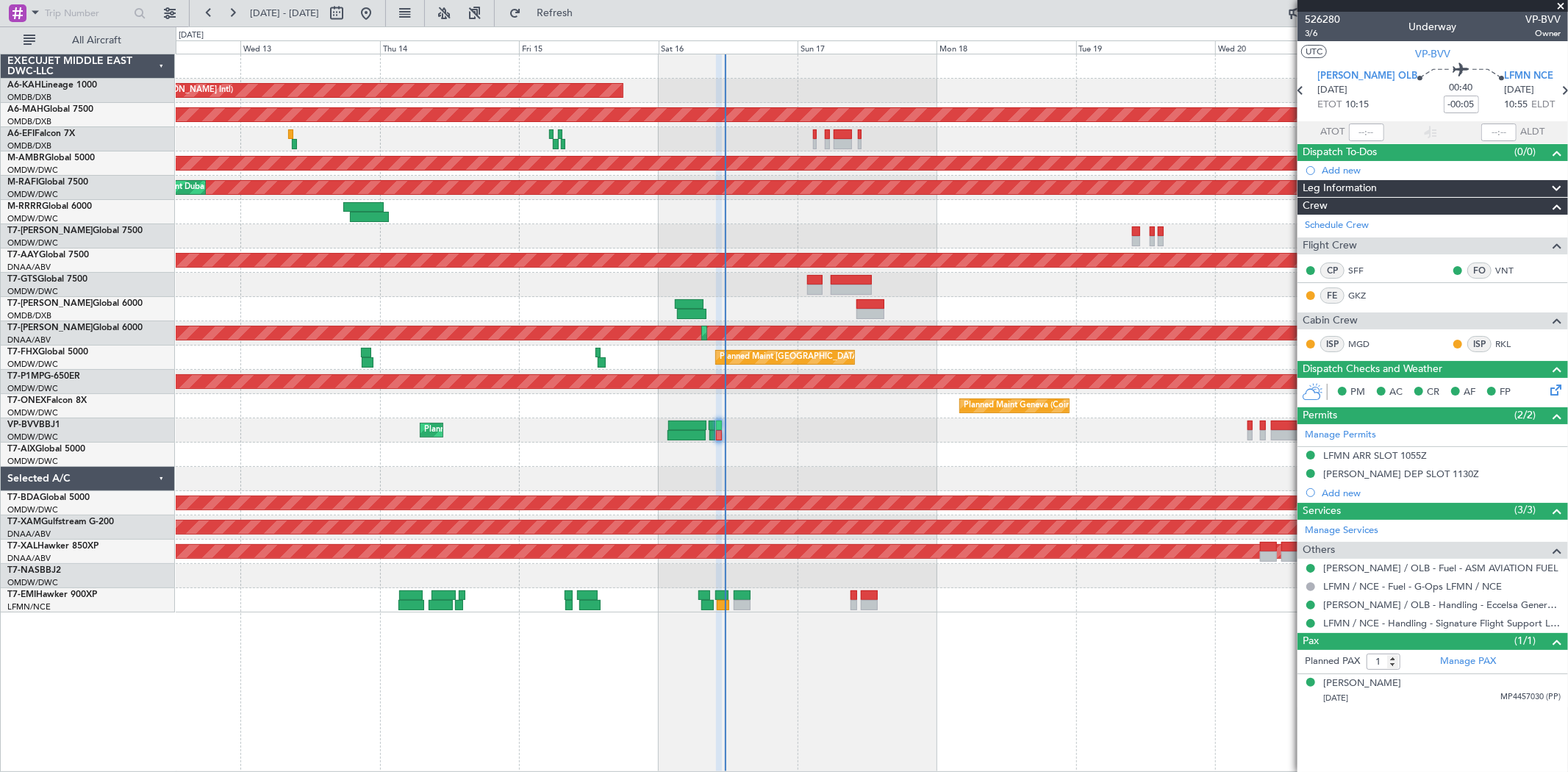
click at [842, 456] on div at bounding box center [870, 455] width 1391 height 24
click at [1553, 7] on span at bounding box center [1561, 6] width 15 height 13
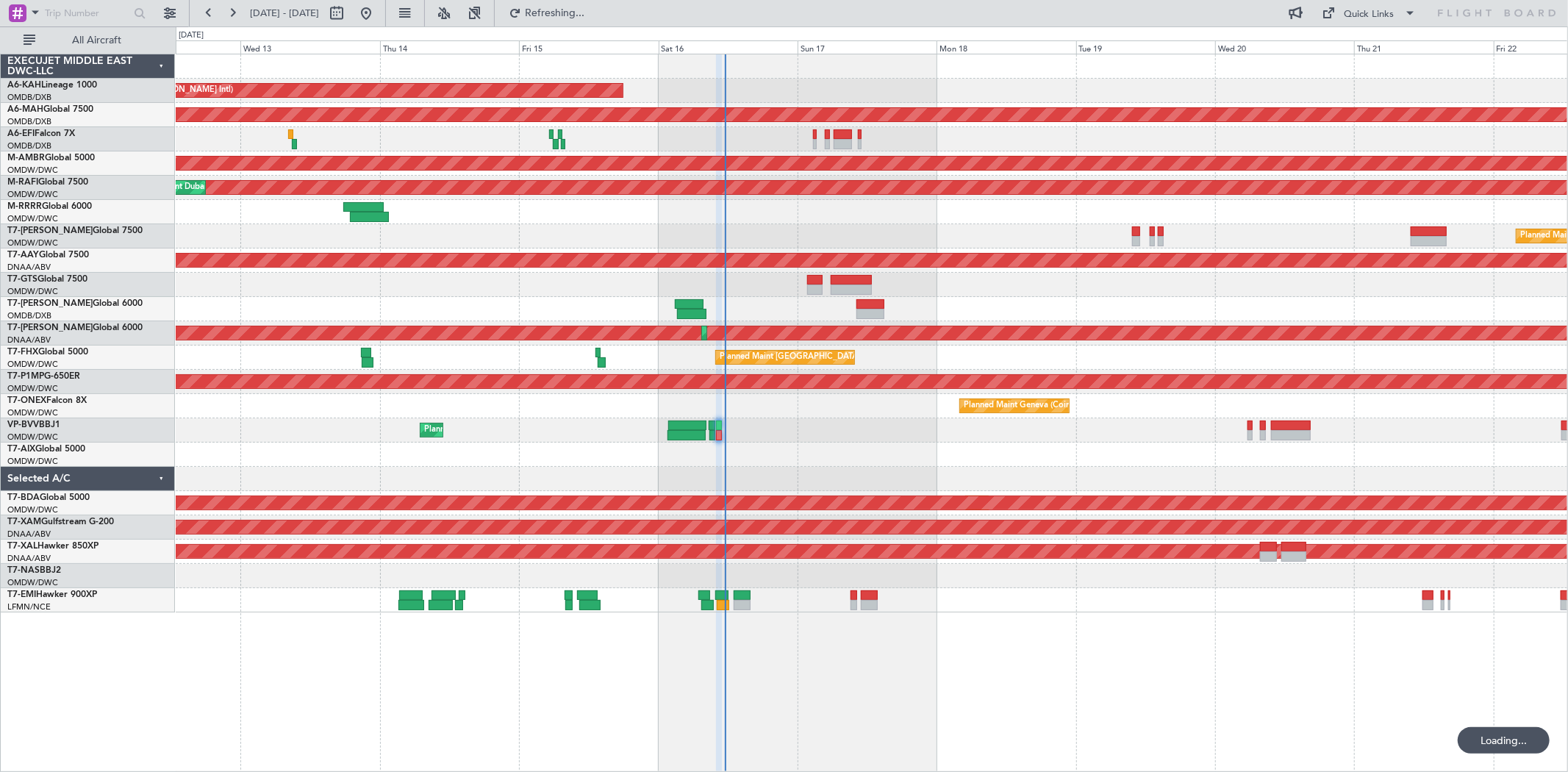
type input "0"
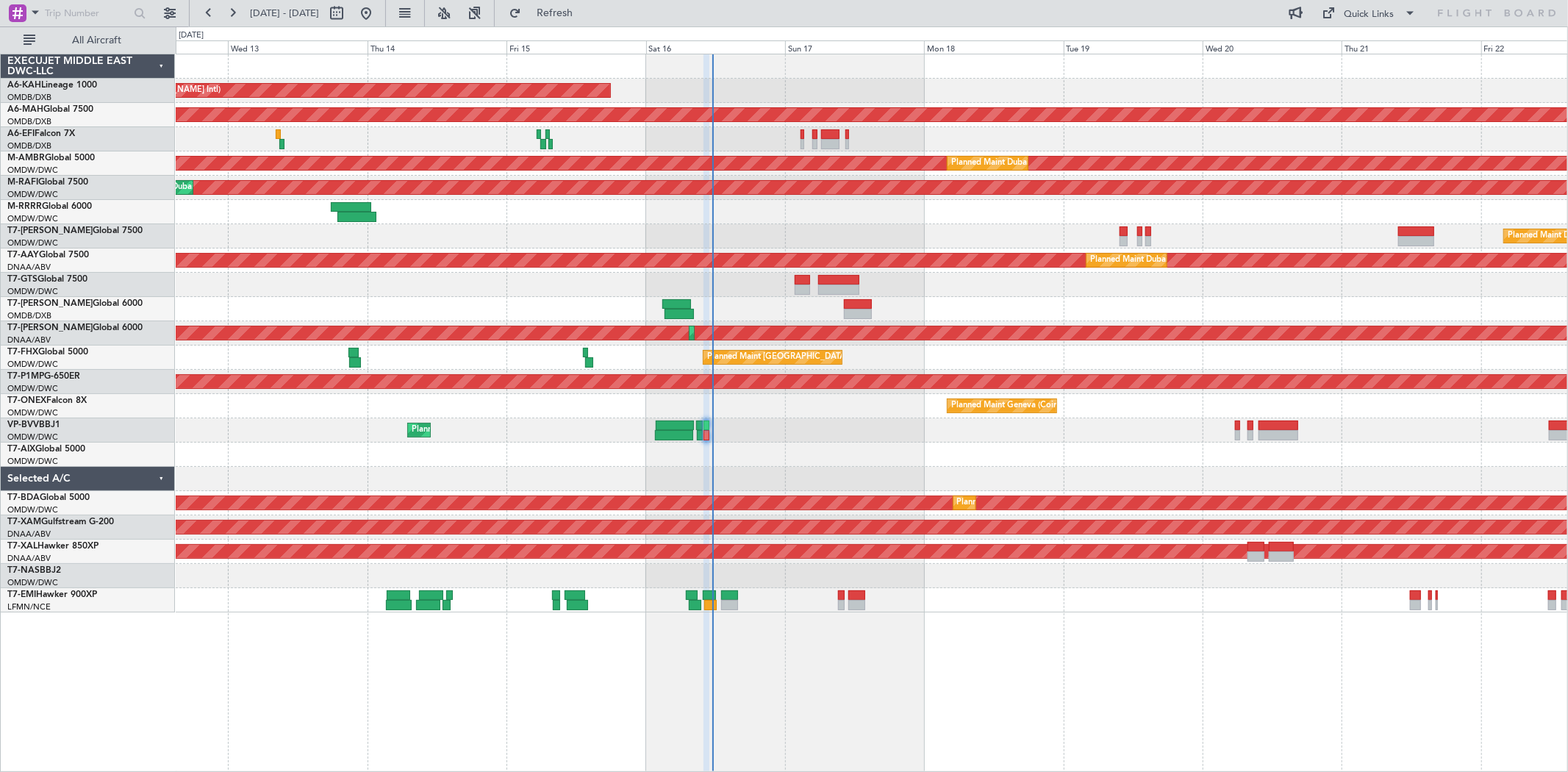
click at [1006, 453] on div at bounding box center [870, 455] width 1391 height 24
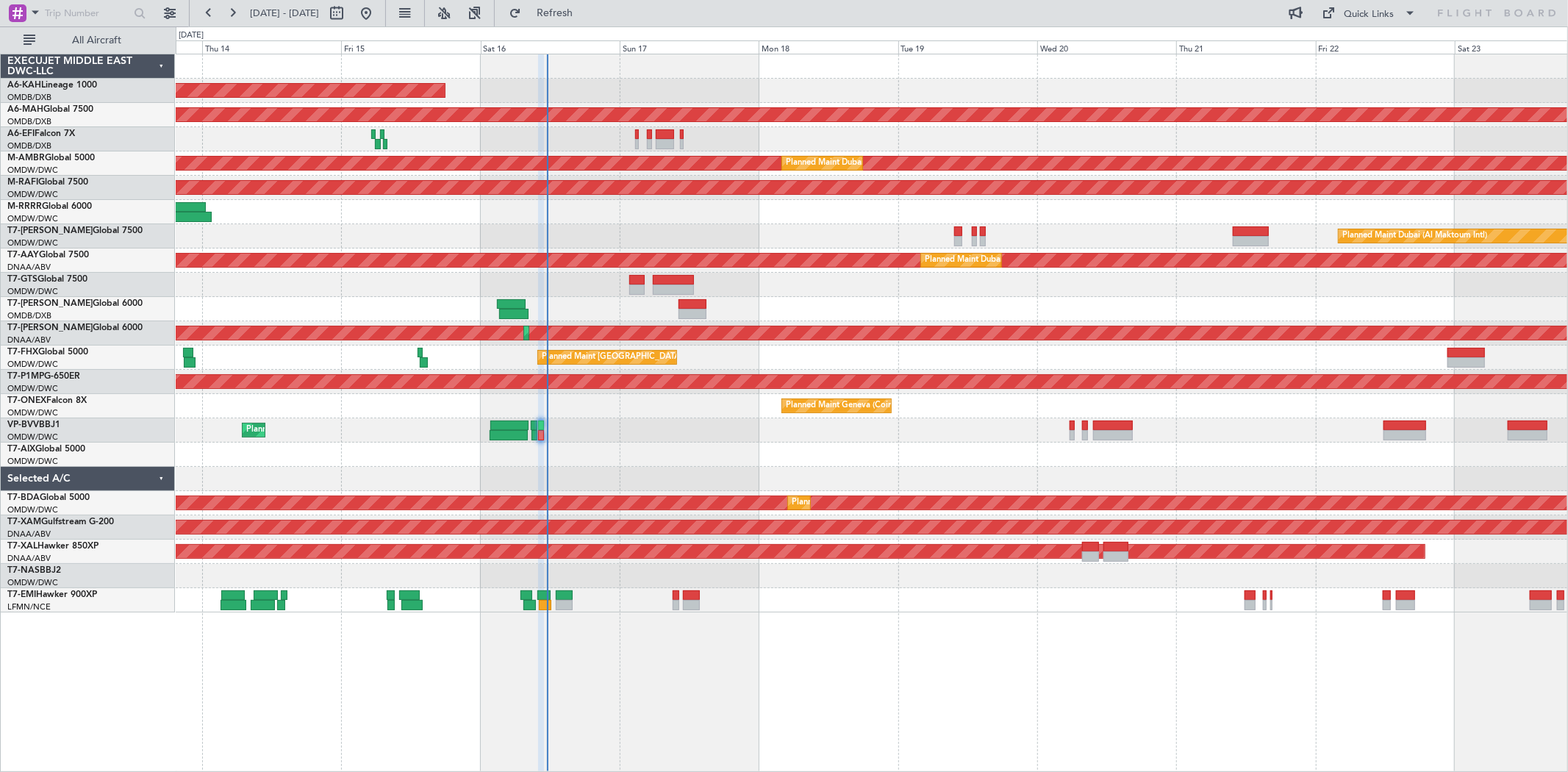
click at [652, 440] on div "Unplanned Maint Budapest (Ferenc Liszt Intl) Planned Maint Dubai (Dubai Intl) P…" at bounding box center [870, 333] width 1391 height 558
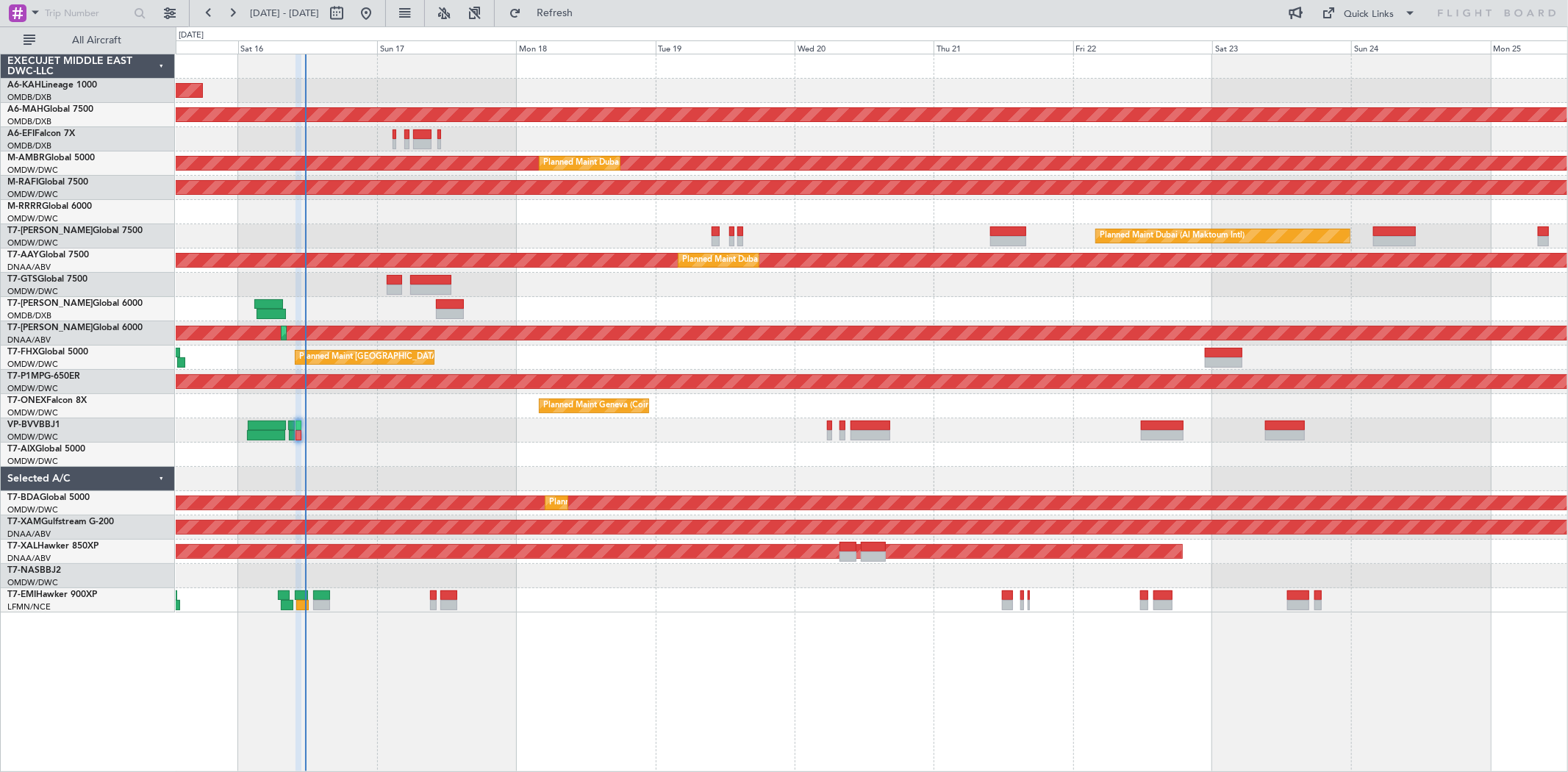
click at [546, 228] on div "Planned Maint Dubai (Al Maktoum Intl)" at bounding box center [870, 237] width 1391 height 24
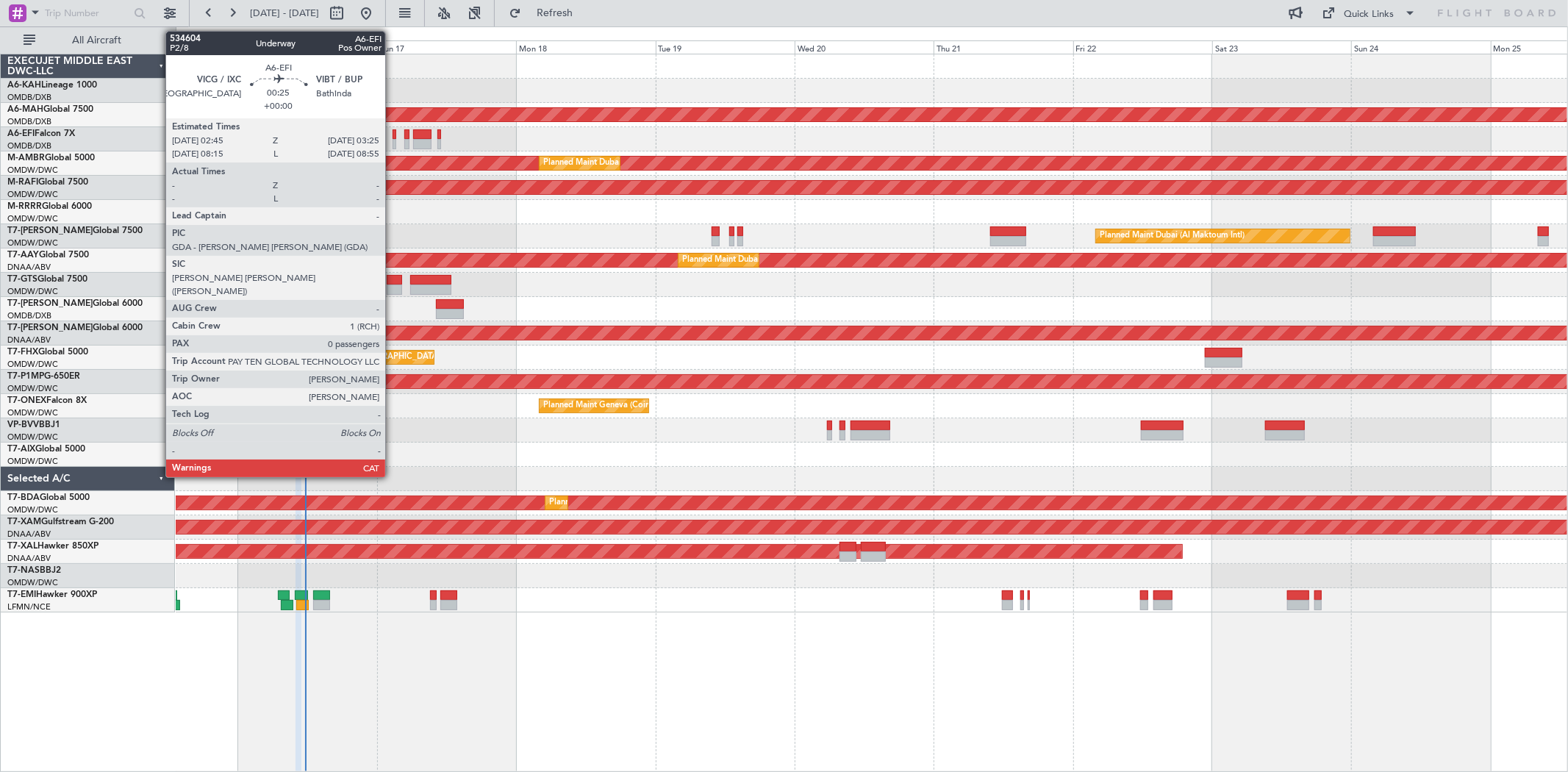
click at [392, 136] on div at bounding box center [394, 134] width 5 height 10
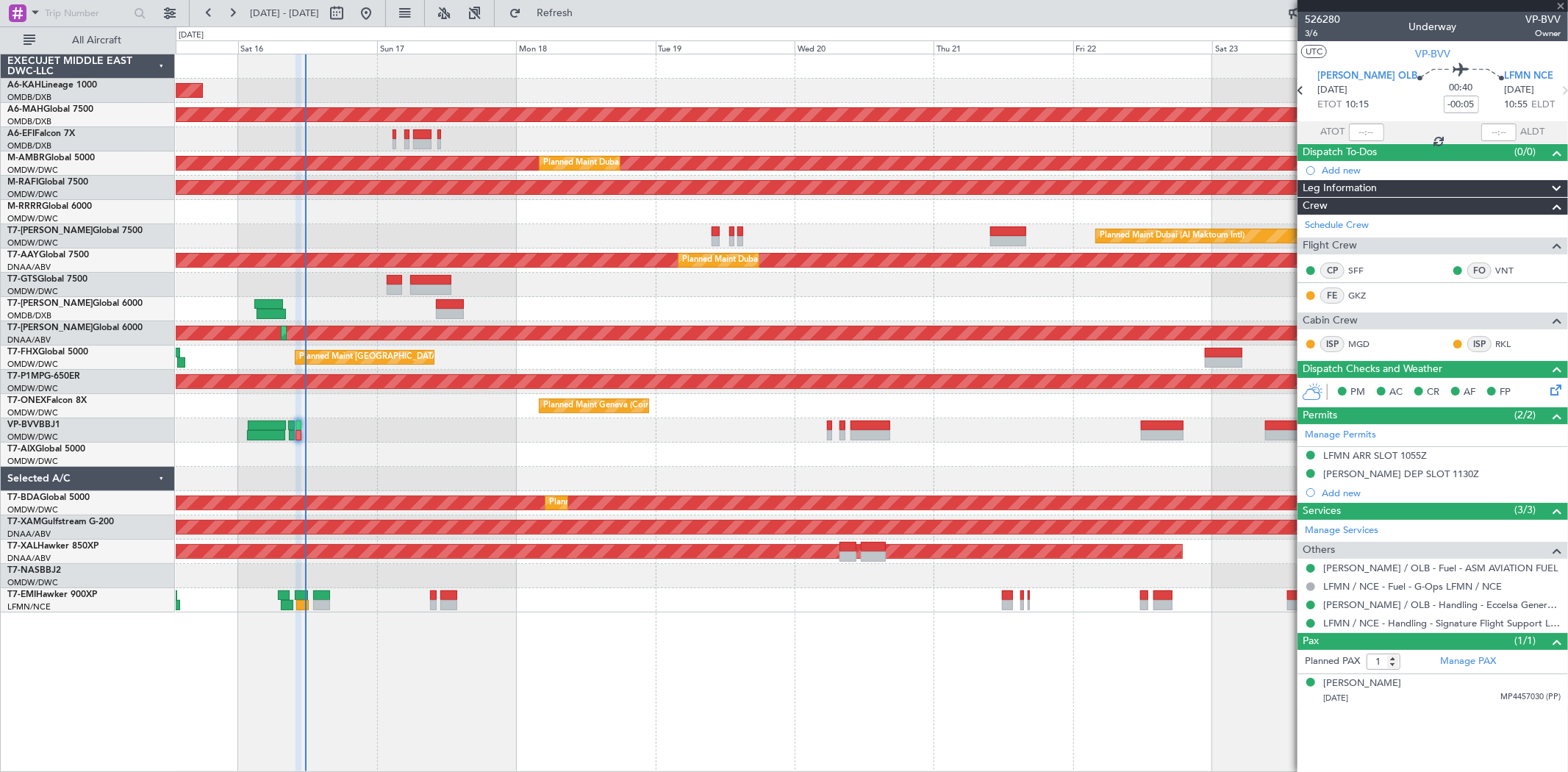
type input "0"
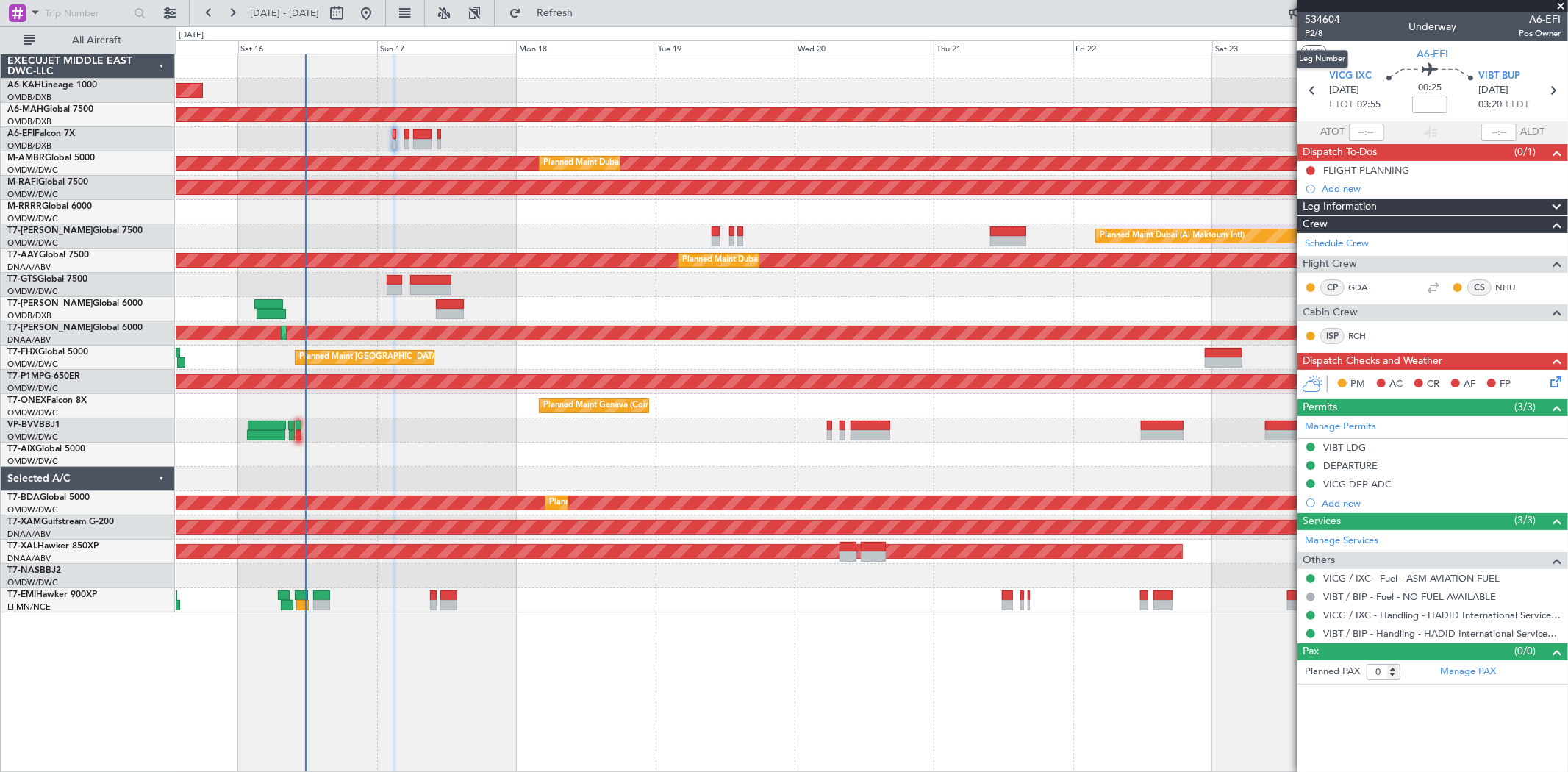
click at [1311, 33] on span "P2/8" at bounding box center [1322, 32] width 35 height 12
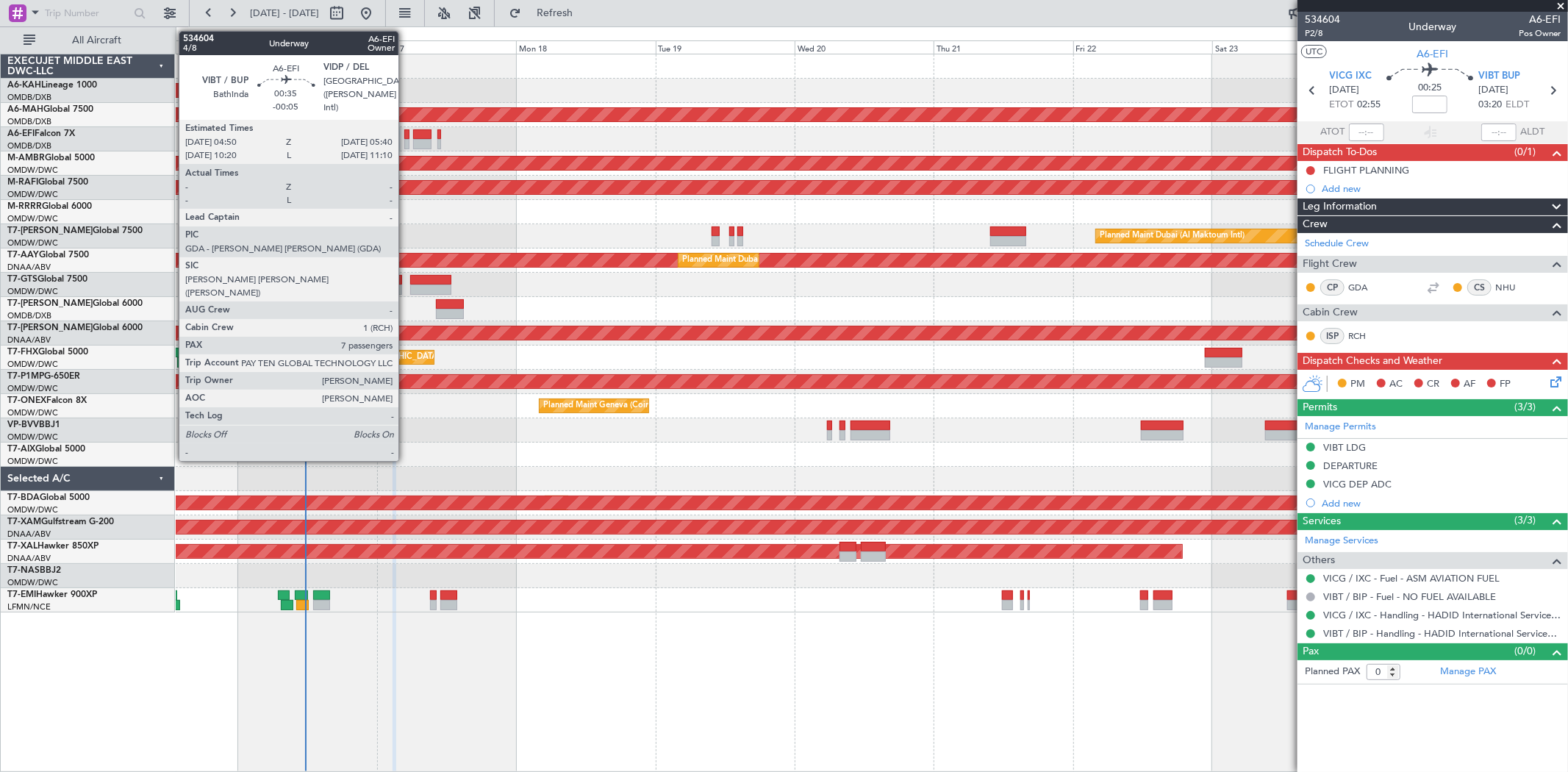
click at [405, 139] on div at bounding box center [407, 144] width 6 height 10
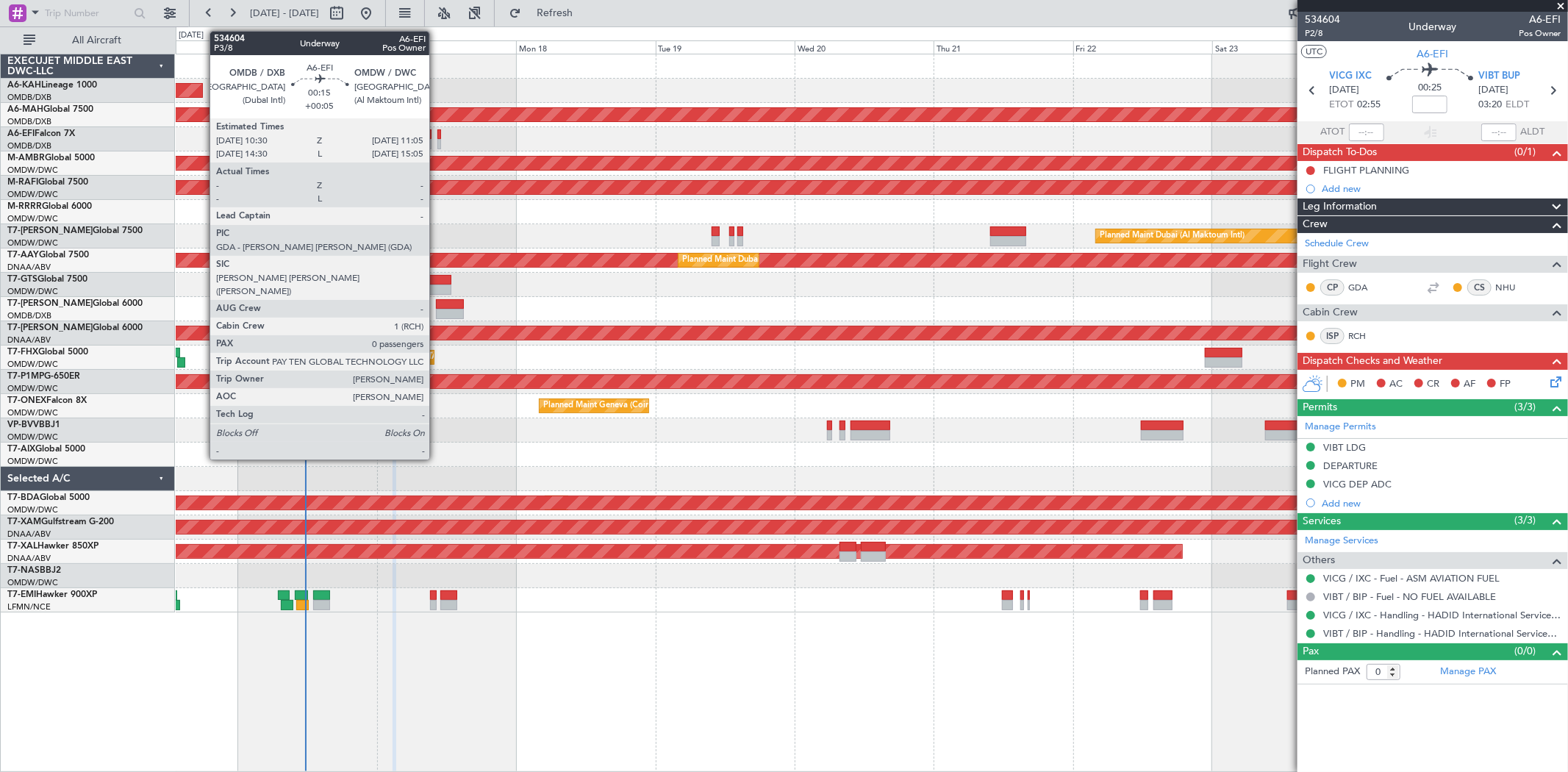
click at [437, 139] on div at bounding box center [439, 144] width 4 height 10
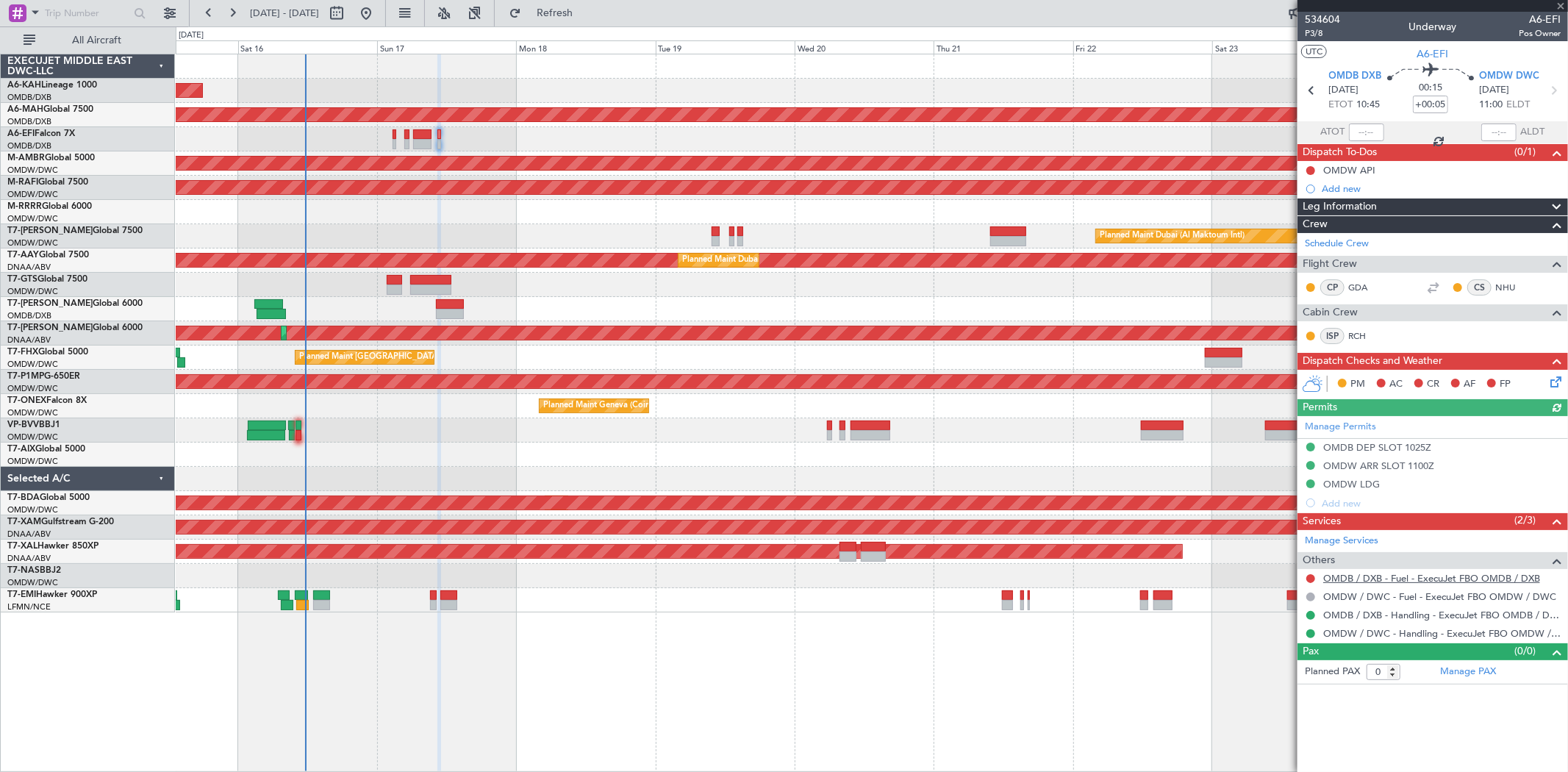
click at [1430, 582] on link "OMDB / DXB - Fuel - ExecuJet FBO OMDB / DXB" at bounding box center [1432, 577] width 217 height 12
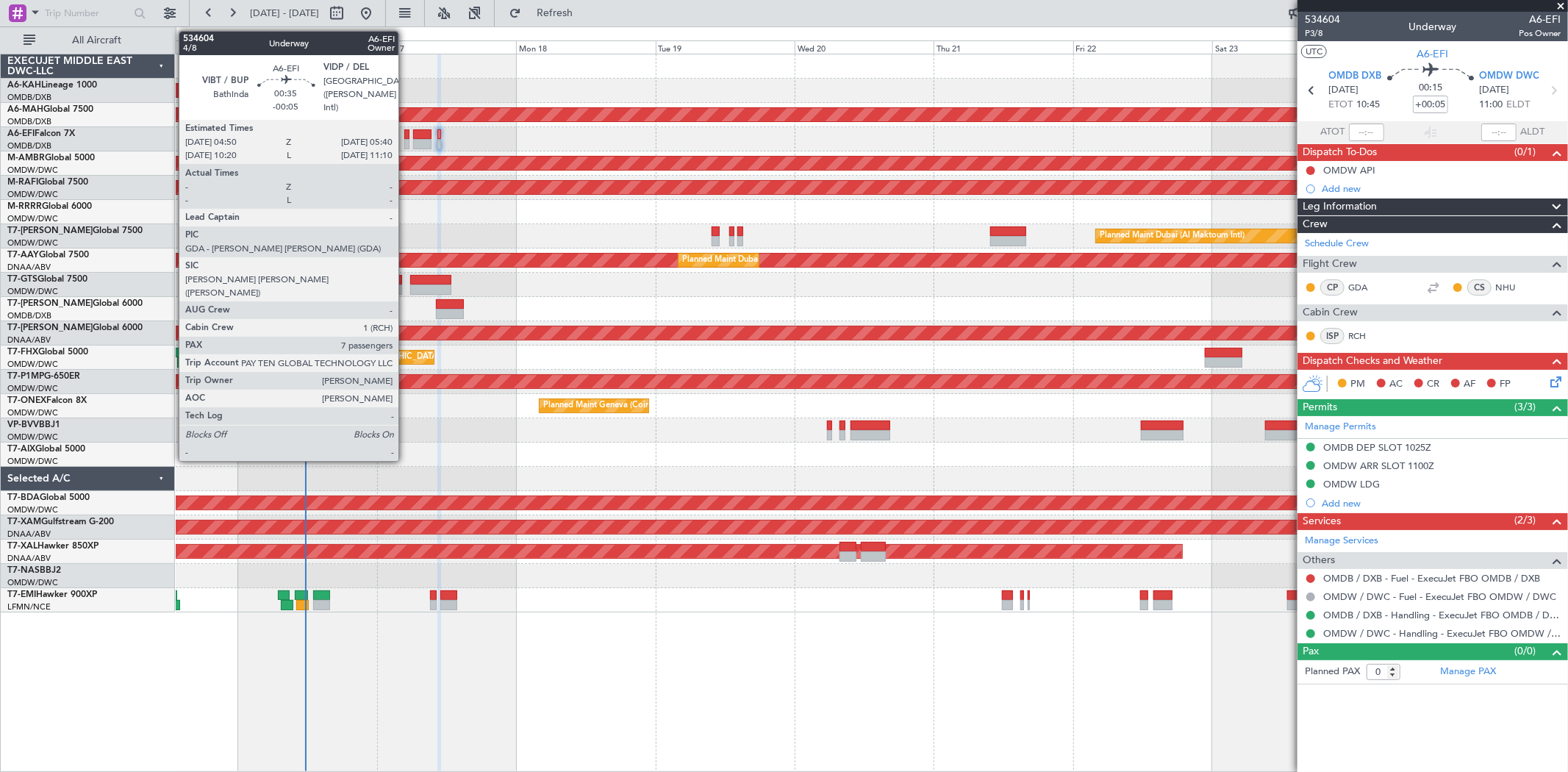
click at [405, 135] on div at bounding box center [407, 134] width 6 height 10
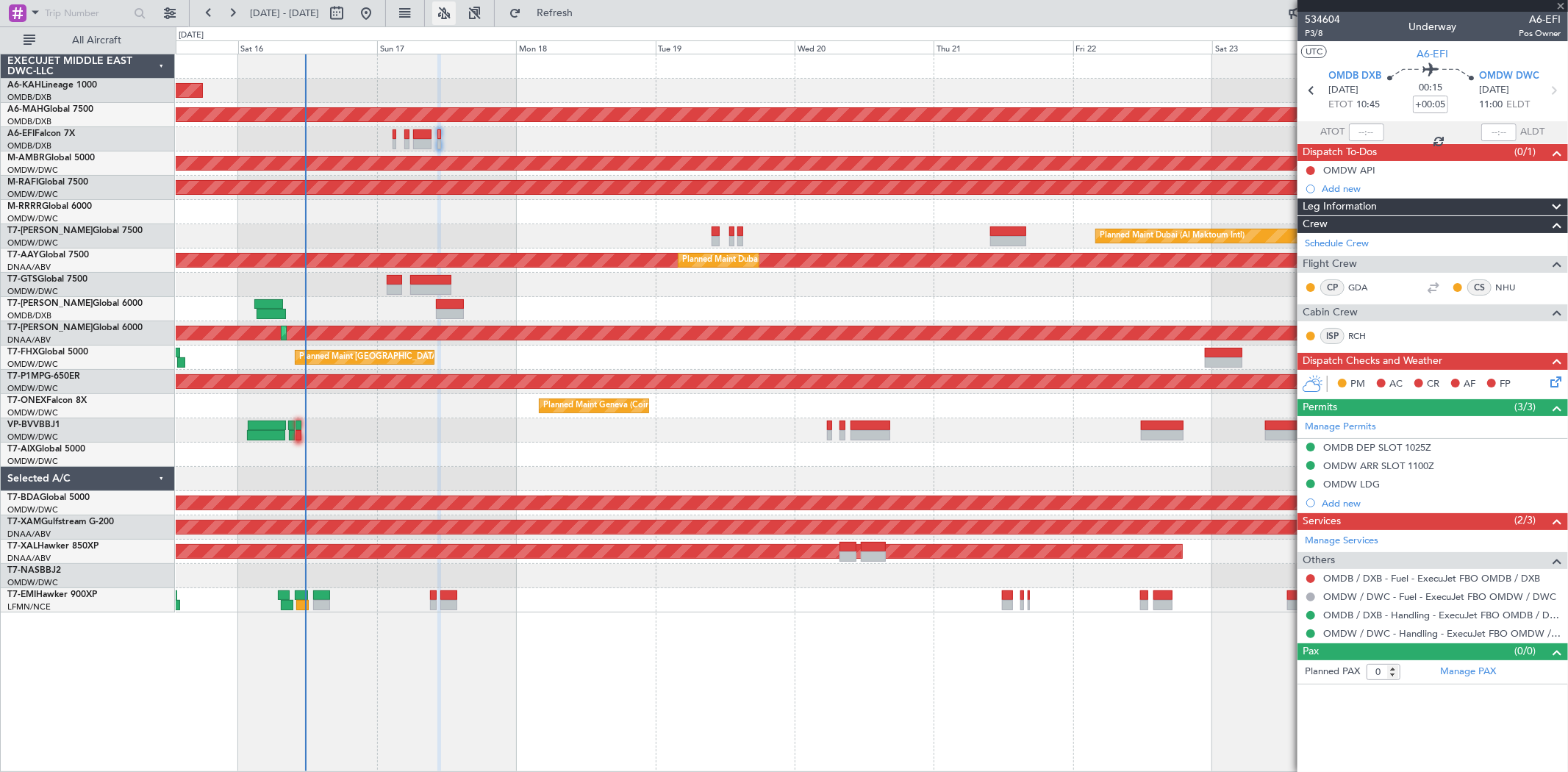
type input "-00:05"
type input "7"
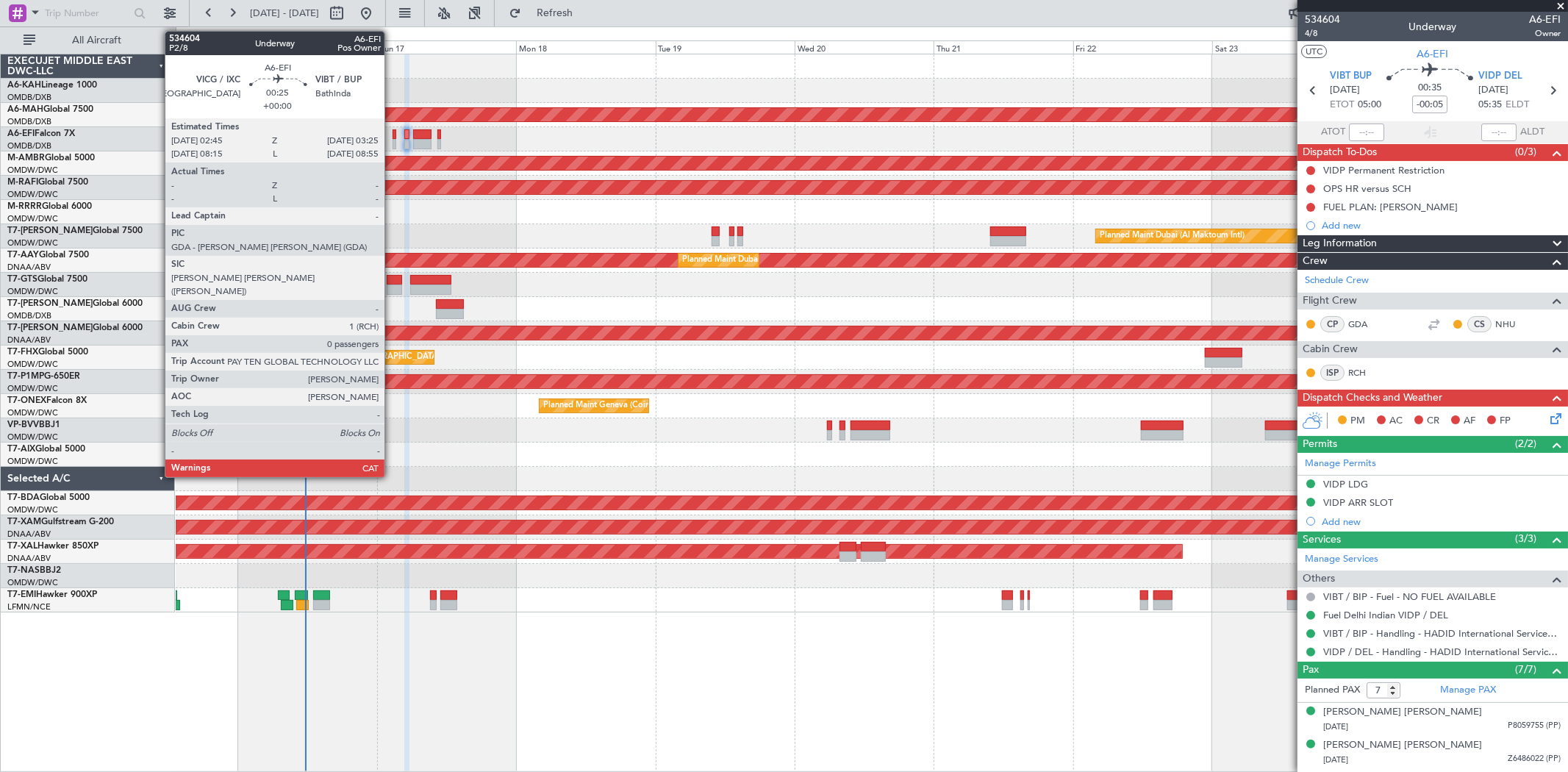
click at [392, 141] on div at bounding box center [394, 144] width 5 height 10
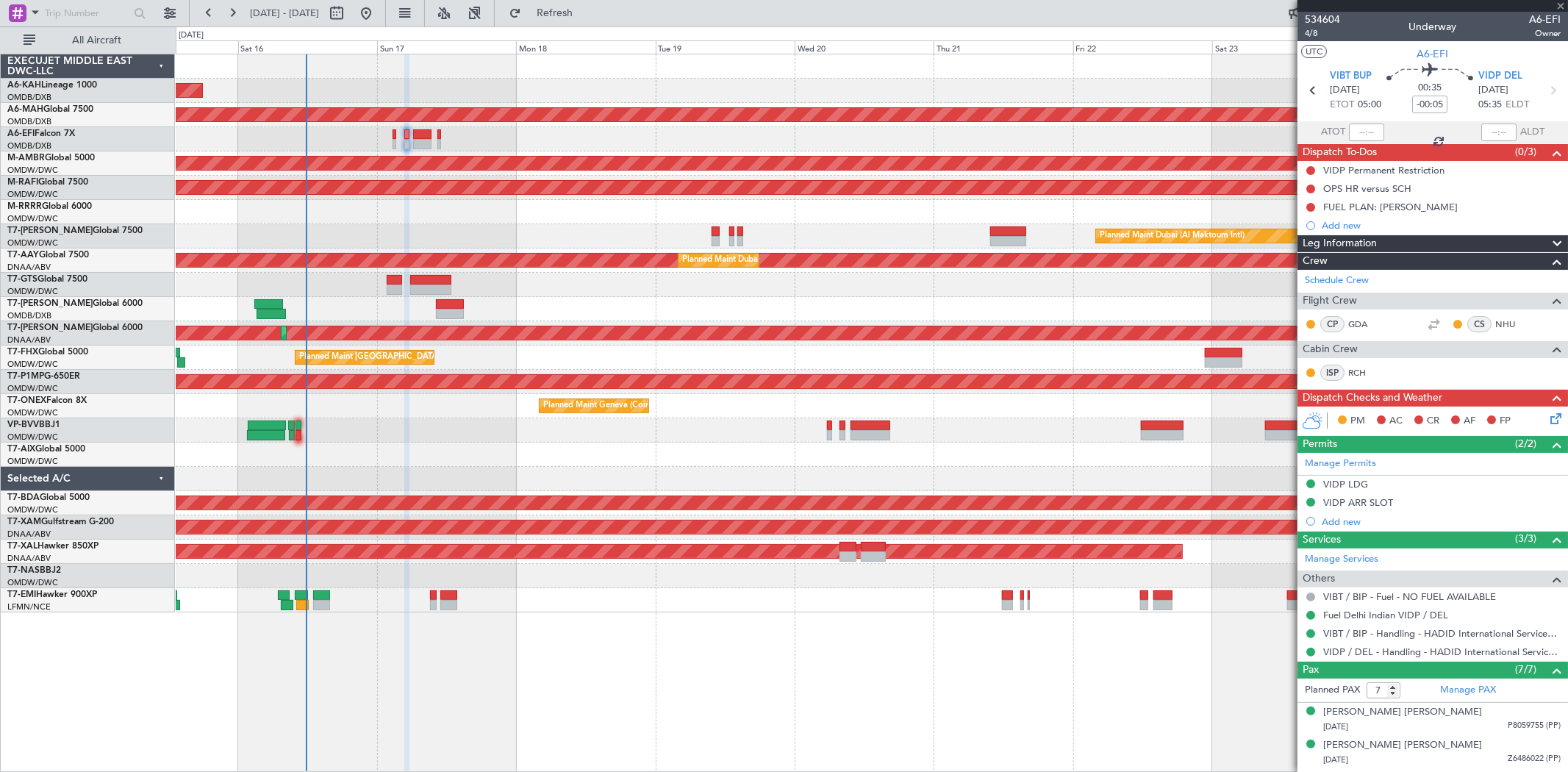
type input "0"
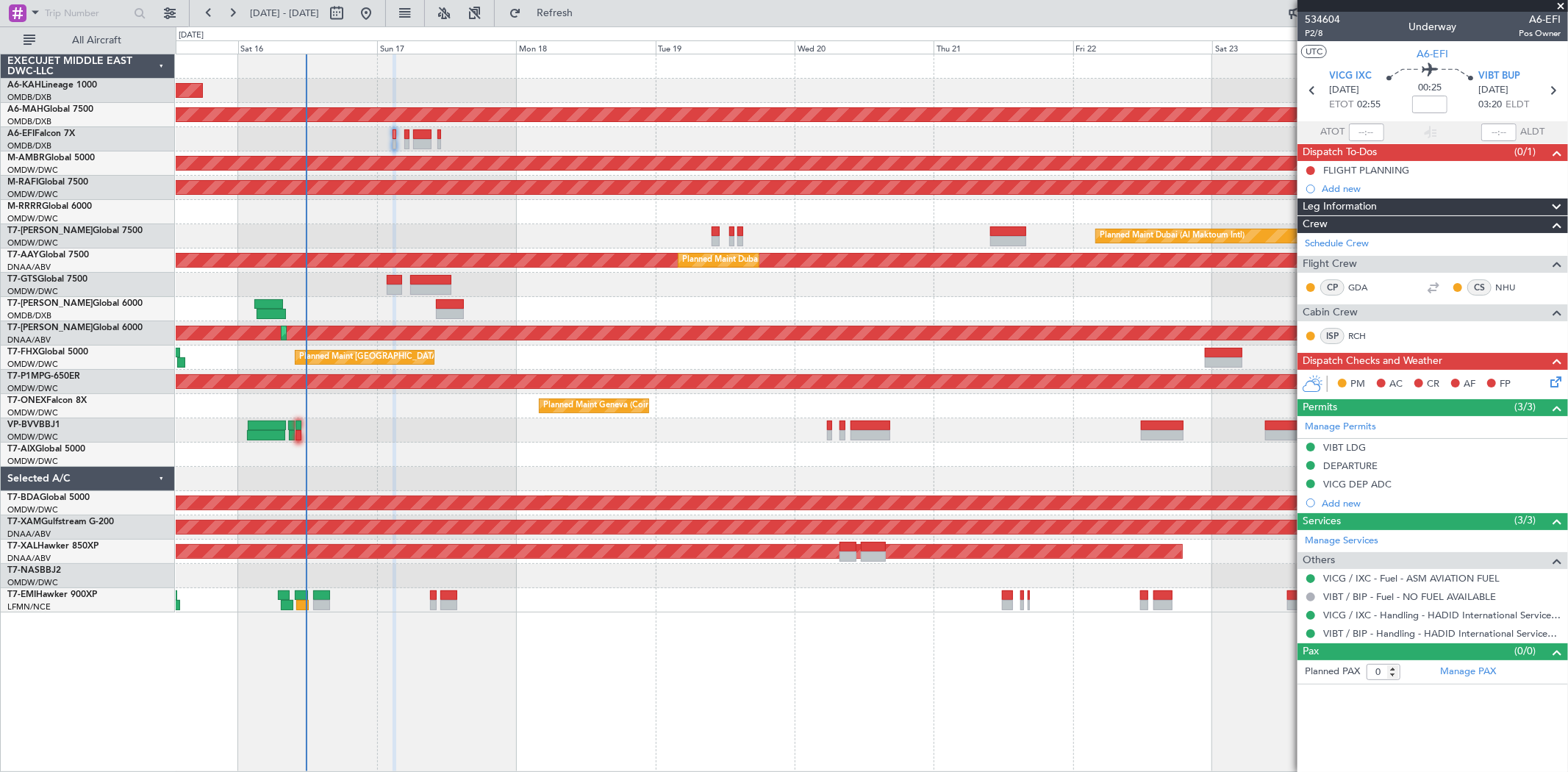
click at [1385, 164] on div "FLIGHT PLANNING" at bounding box center [1366, 170] width 86 height 12
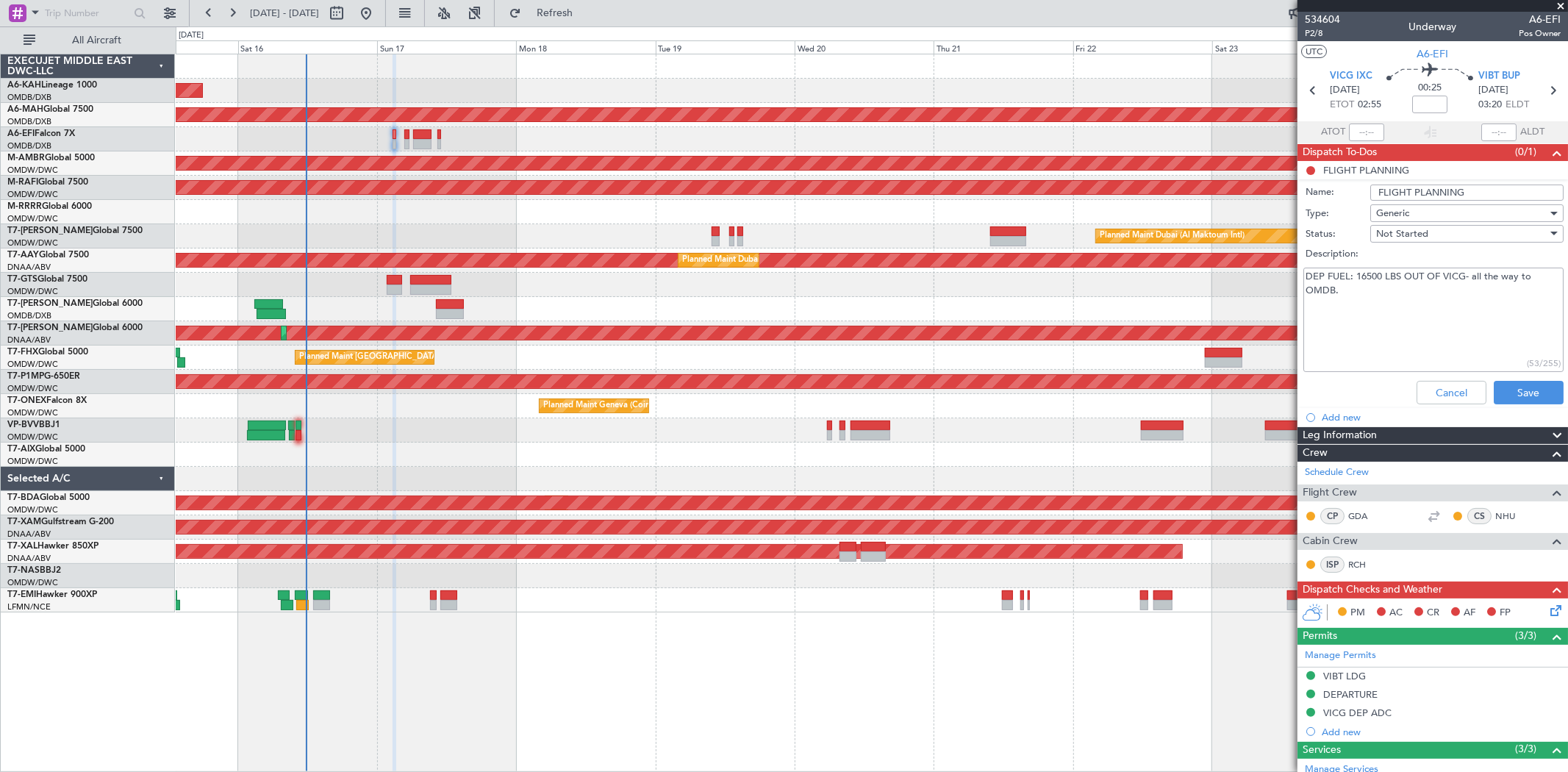
drag, startPoint x: 1400, startPoint y: 275, endPoint x: 1356, endPoint y: 274, distance: 44.0
click at [1356, 274] on textarea "DEP FUEL: 16500 LBS OUT OF VICG- all the way to OMDB." at bounding box center [1433, 319] width 260 height 105
paste textarea "7 500 lbs."
type textarea "DEP FUEL: 17 500 lbs. OUT OF VICG- all the way to OMDB."
click at [1525, 390] on button "Save" at bounding box center [1528, 392] width 70 height 23
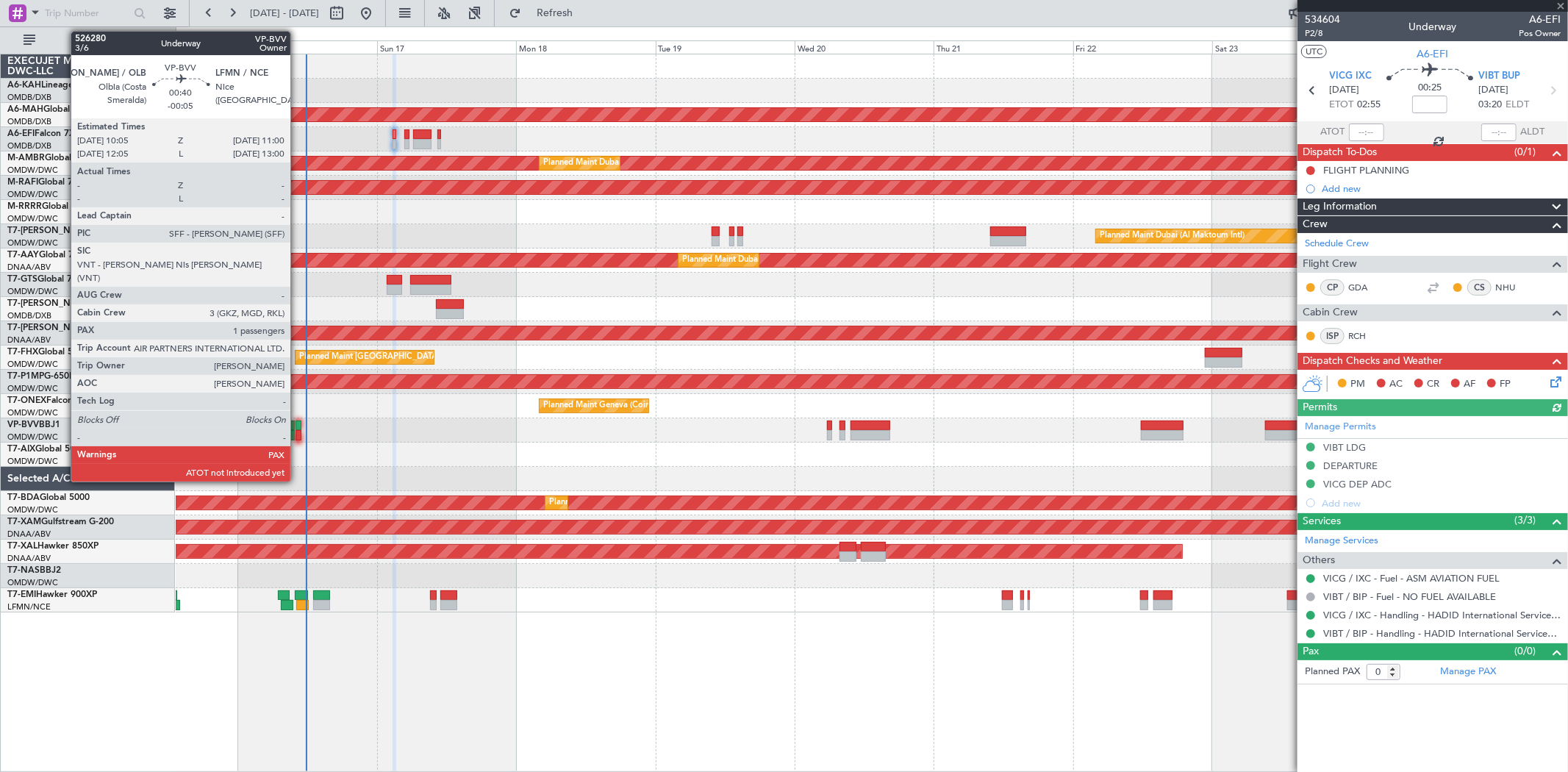
click at [298, 427] on div at bounding box center [298, 425] width 6 height 10
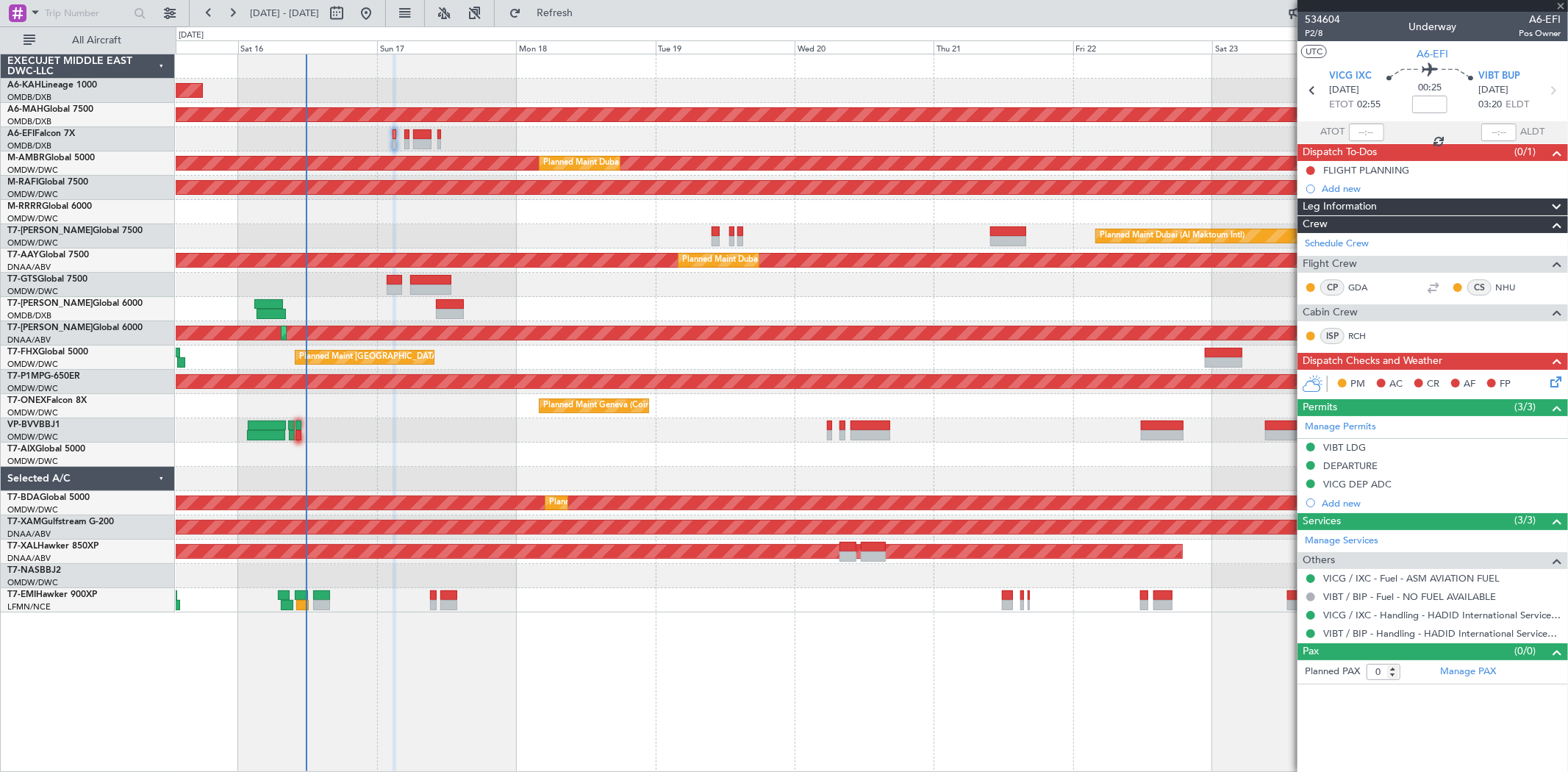
type input "-00:05"
type input "1"
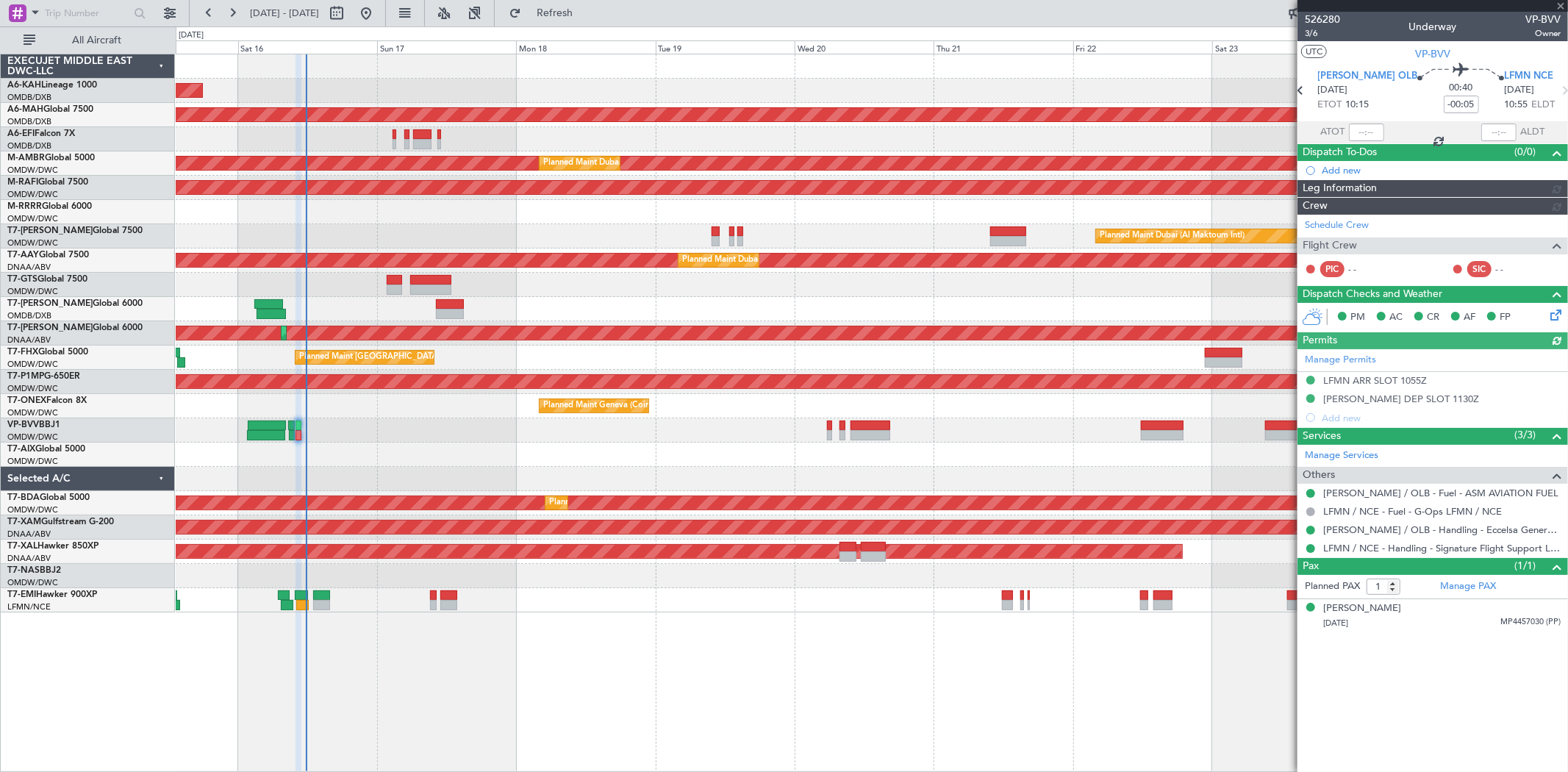
type input "Dherander Fithani (DHF)"
type input "6975"
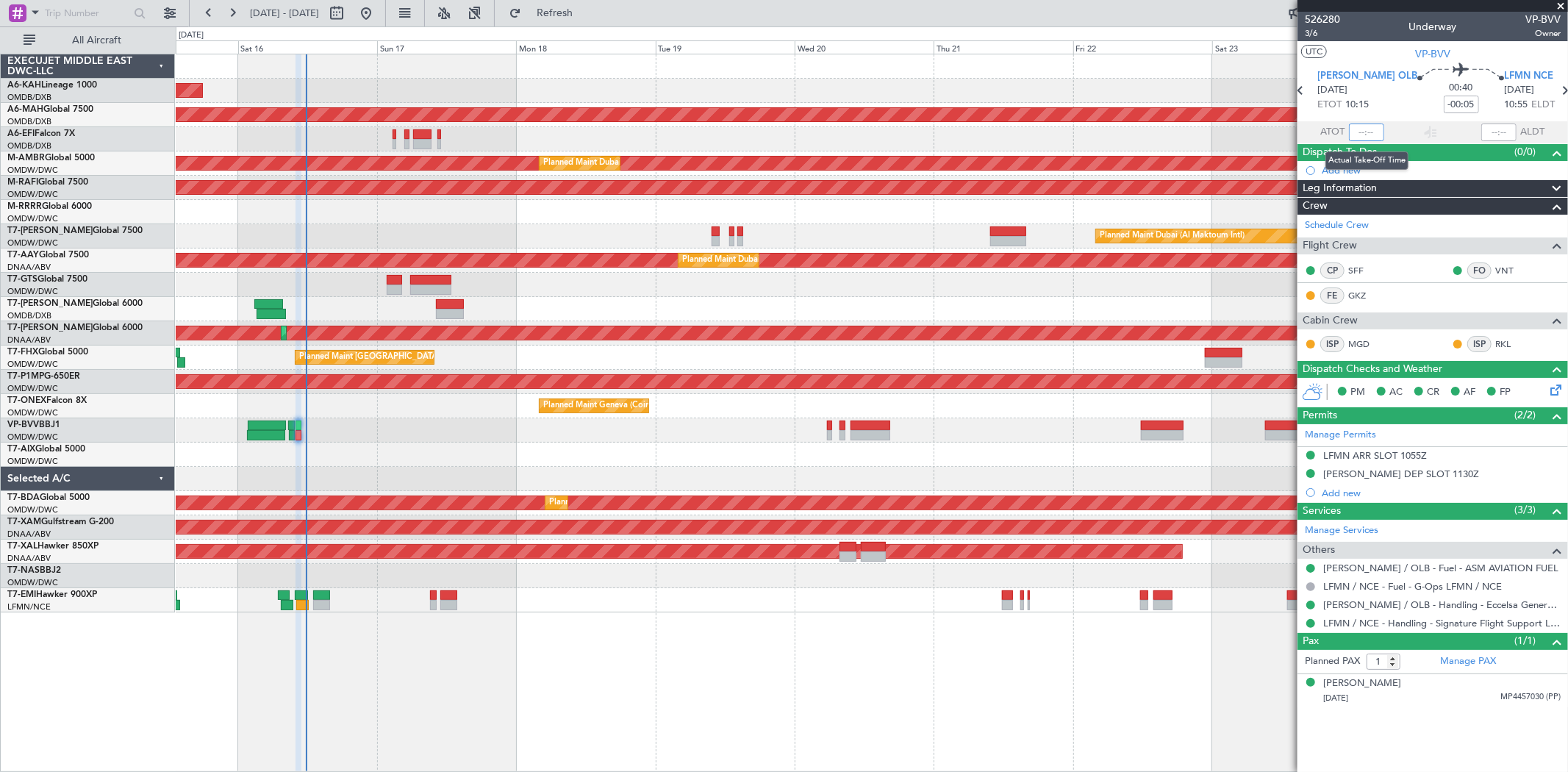
click at [1362, 125] on input "text" at bounding box center [1366, 132] width 35 height 18
type input "11:41"
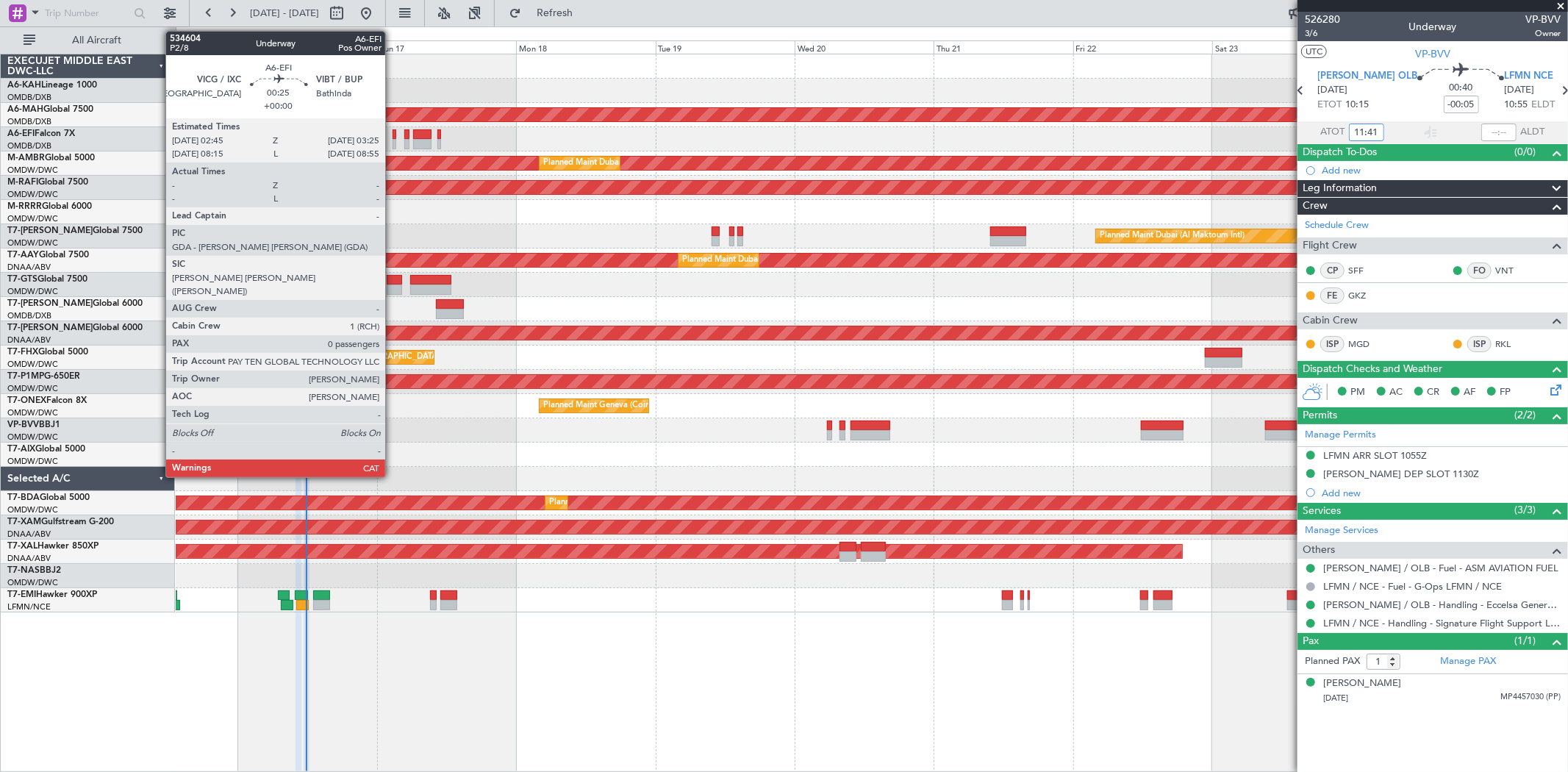
click at [392, 143] on div at bounding box center [394, 144] width 5 height 10
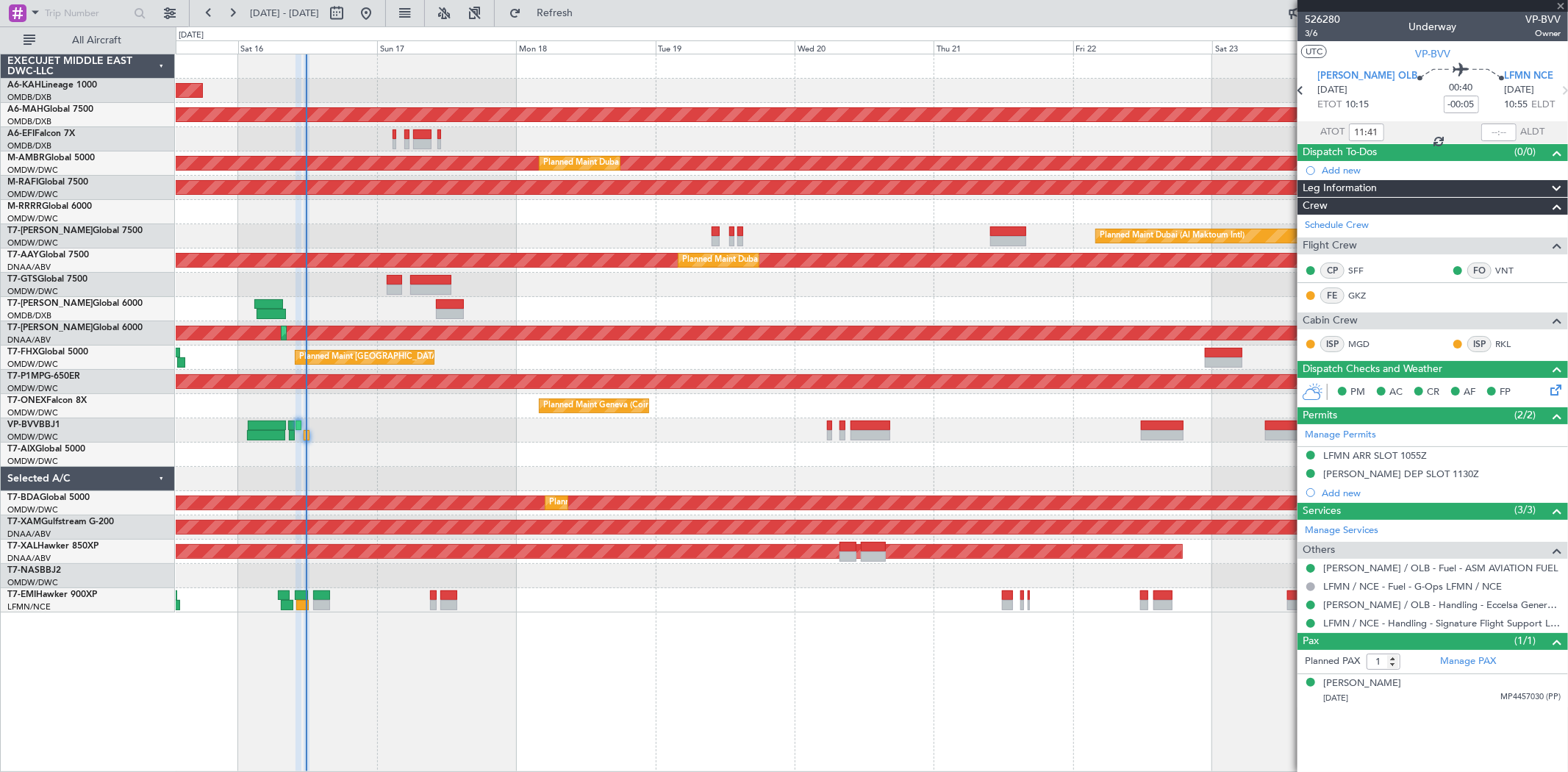
type input "0"
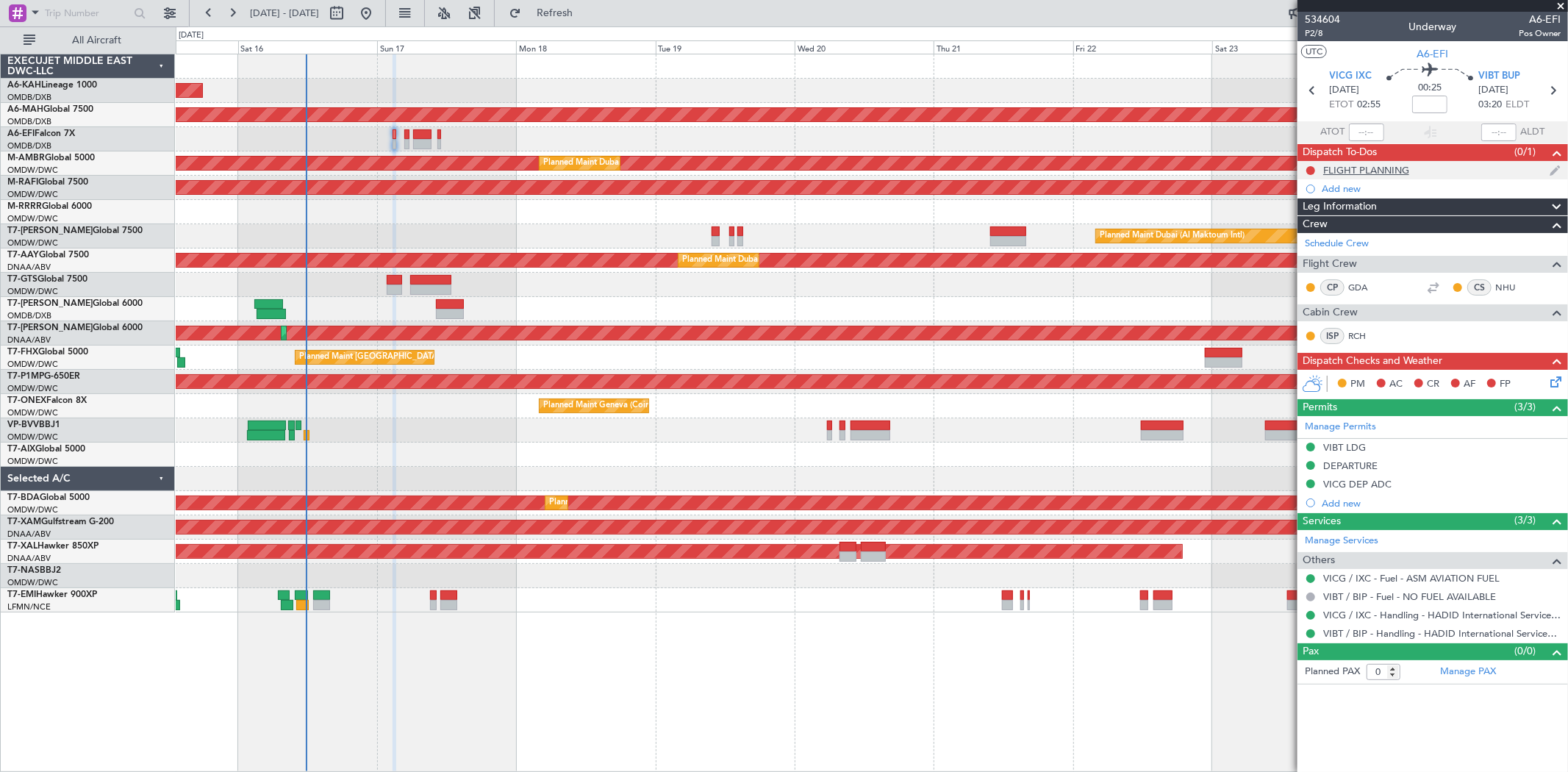
click at [1382, 177] on div "FLIGHT PLANNING" at bounding box center [1432, 170] width 270 height 19
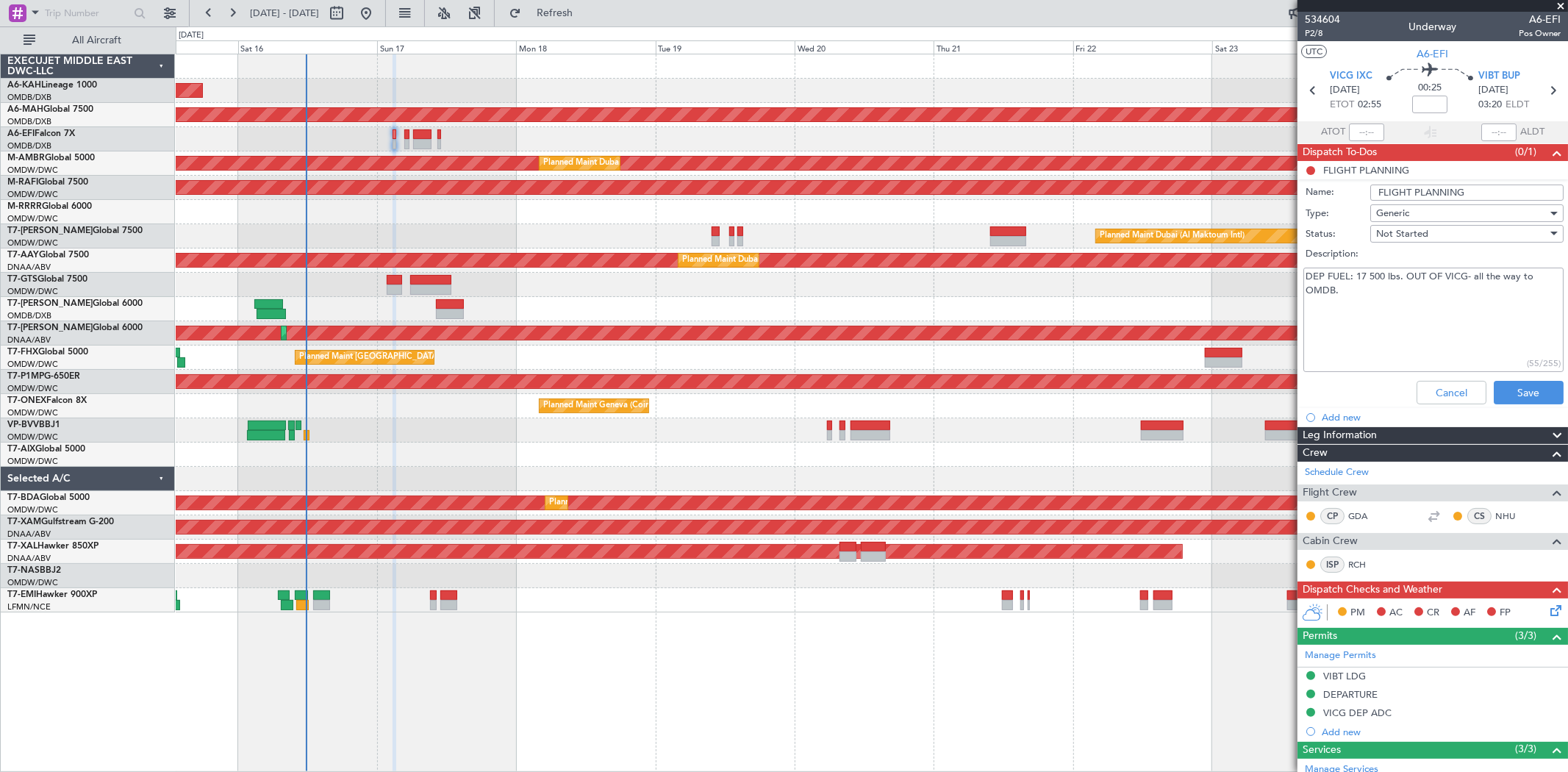
click at [1415, 324] on textarea "DEP FUEL: 17 500 lbs. OUT OF VICG- all the way to OMDB." at bounding box center [1433, 319] width 260 height 105
paste textarea "allow for 1000lbs cargo out of VIDP."
type textarea "DEP FUEL: 17 500 lbs. OUT OF VICG- all the way to OMDB. allow for 1000lbs cargo…"
click at [1524, 388] on button "Save" at bounding box center [1528, 392] width 70 height 23
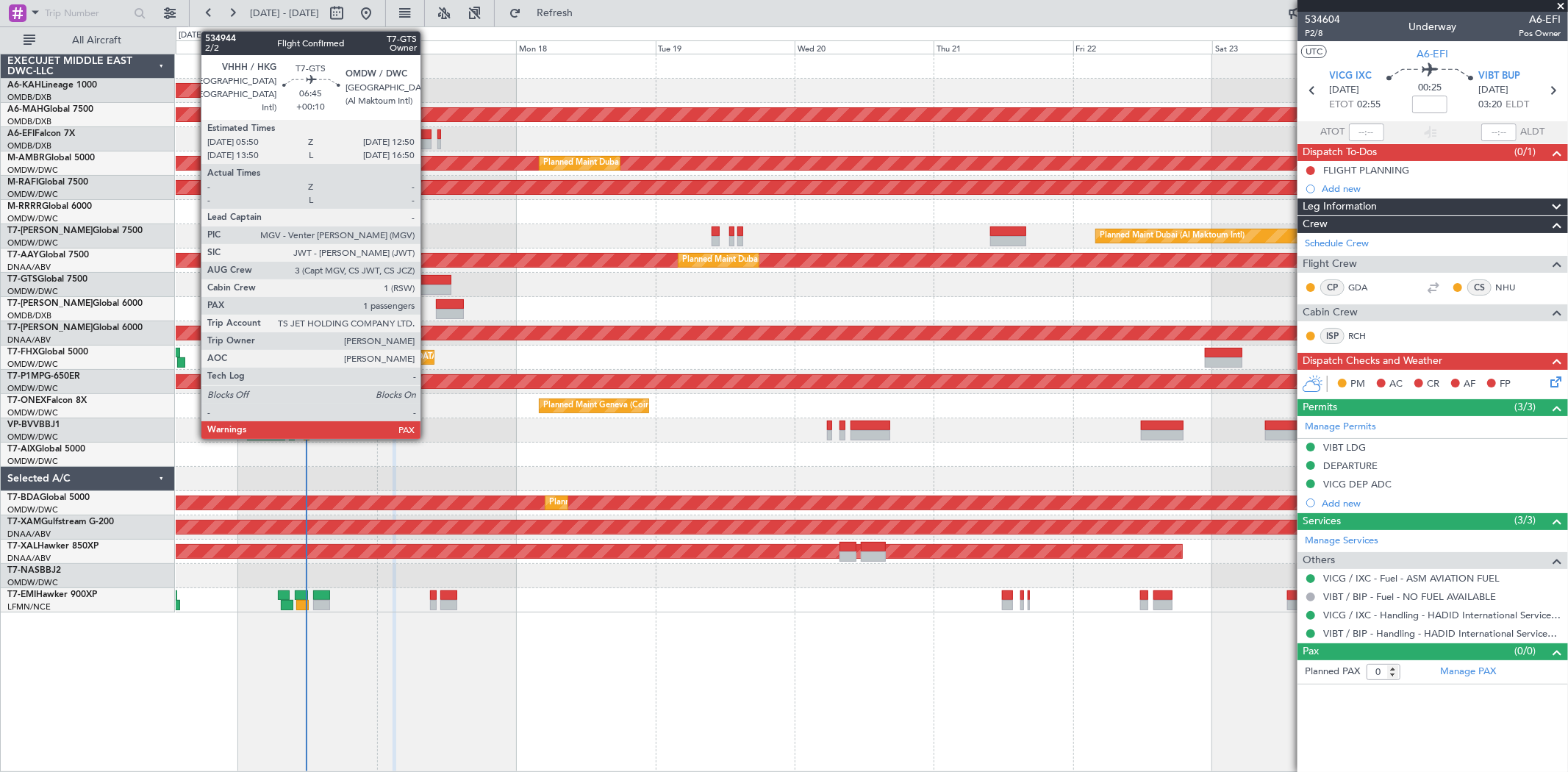
click at [428, 289] on div at bounding box center [431, 290] width 41 height 10
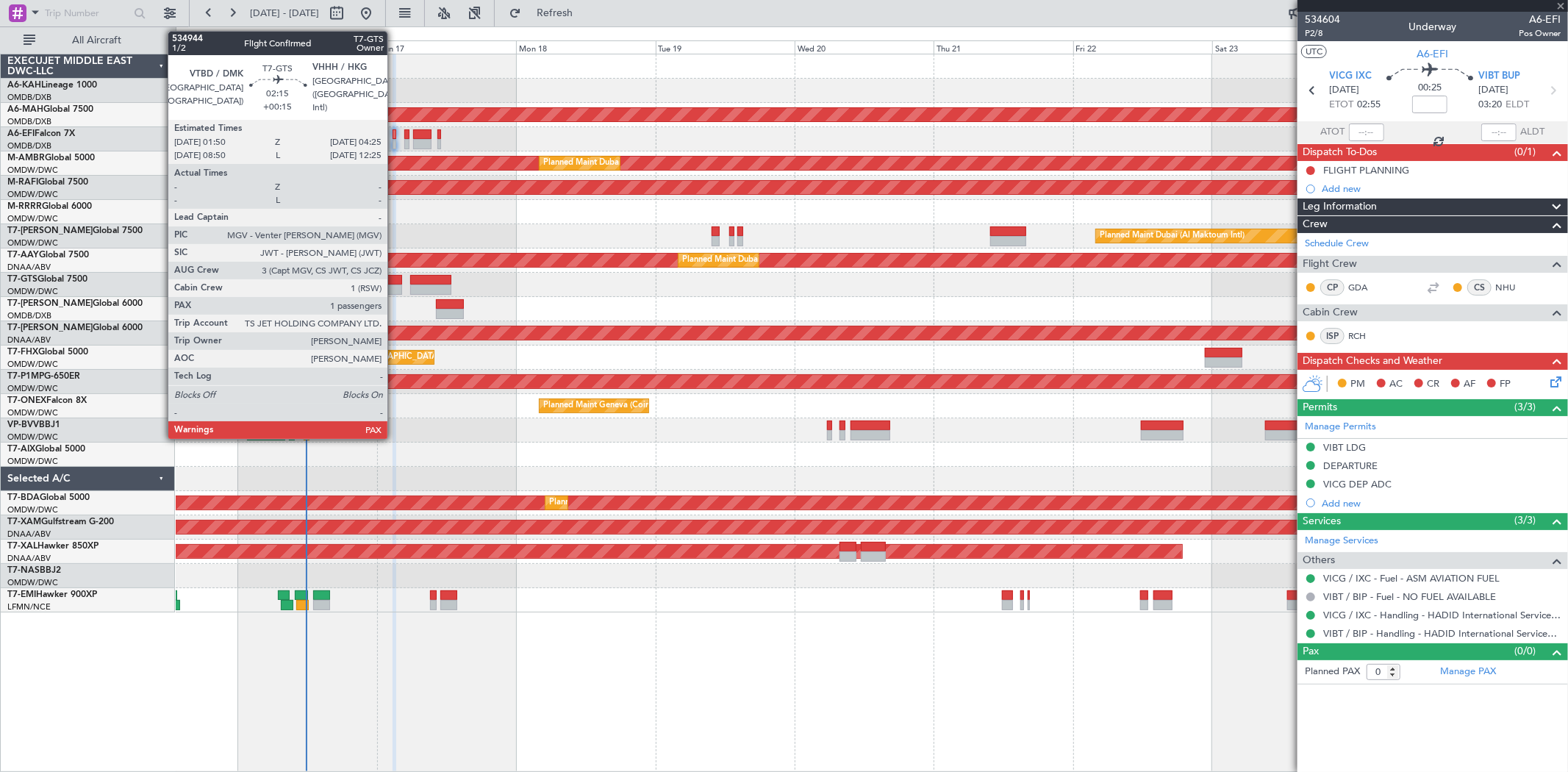
type input "+00:10"
type input "1"
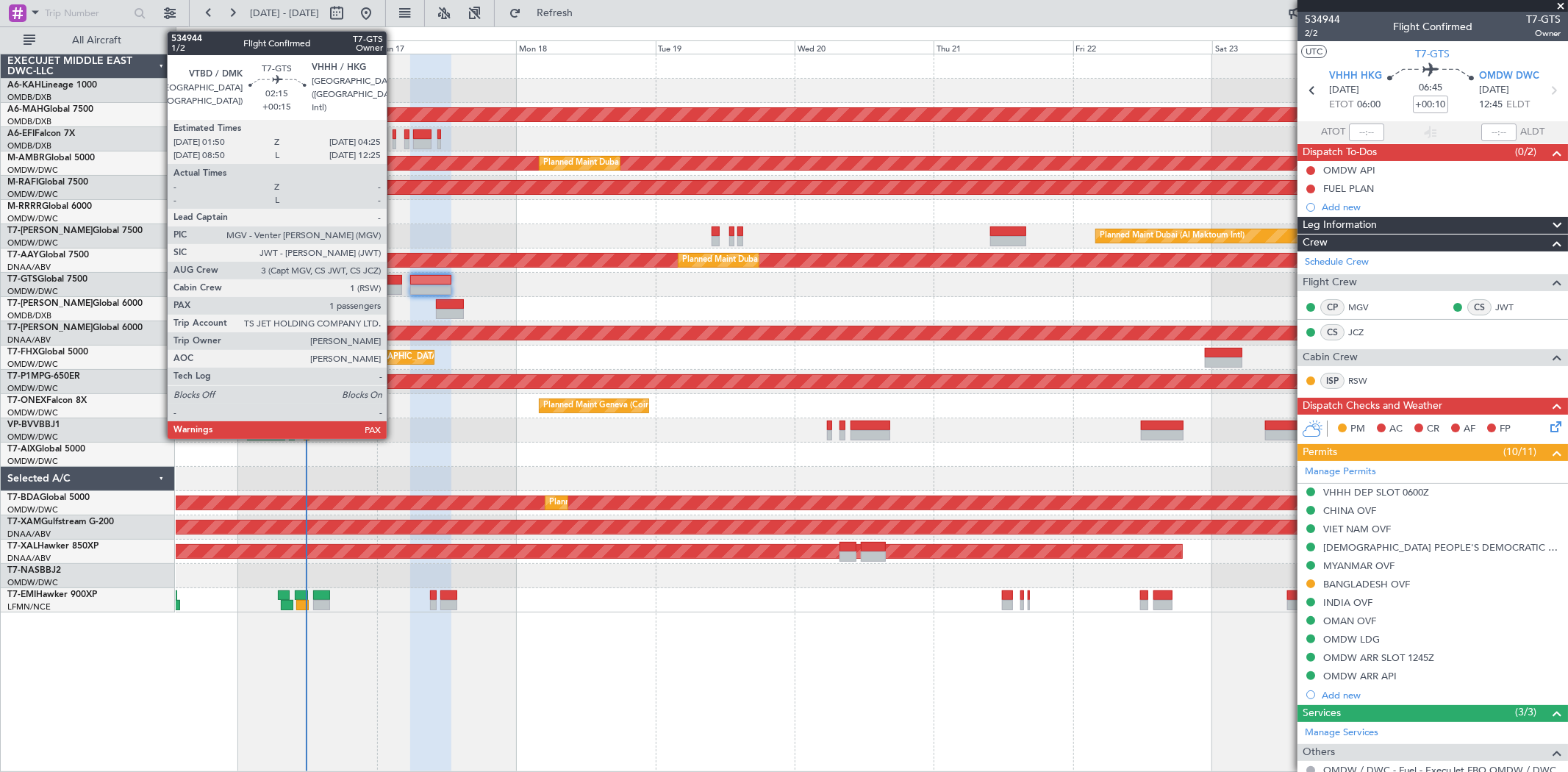
click at [394, 283] on div at bounding box center [394, 279] width 16 height 10
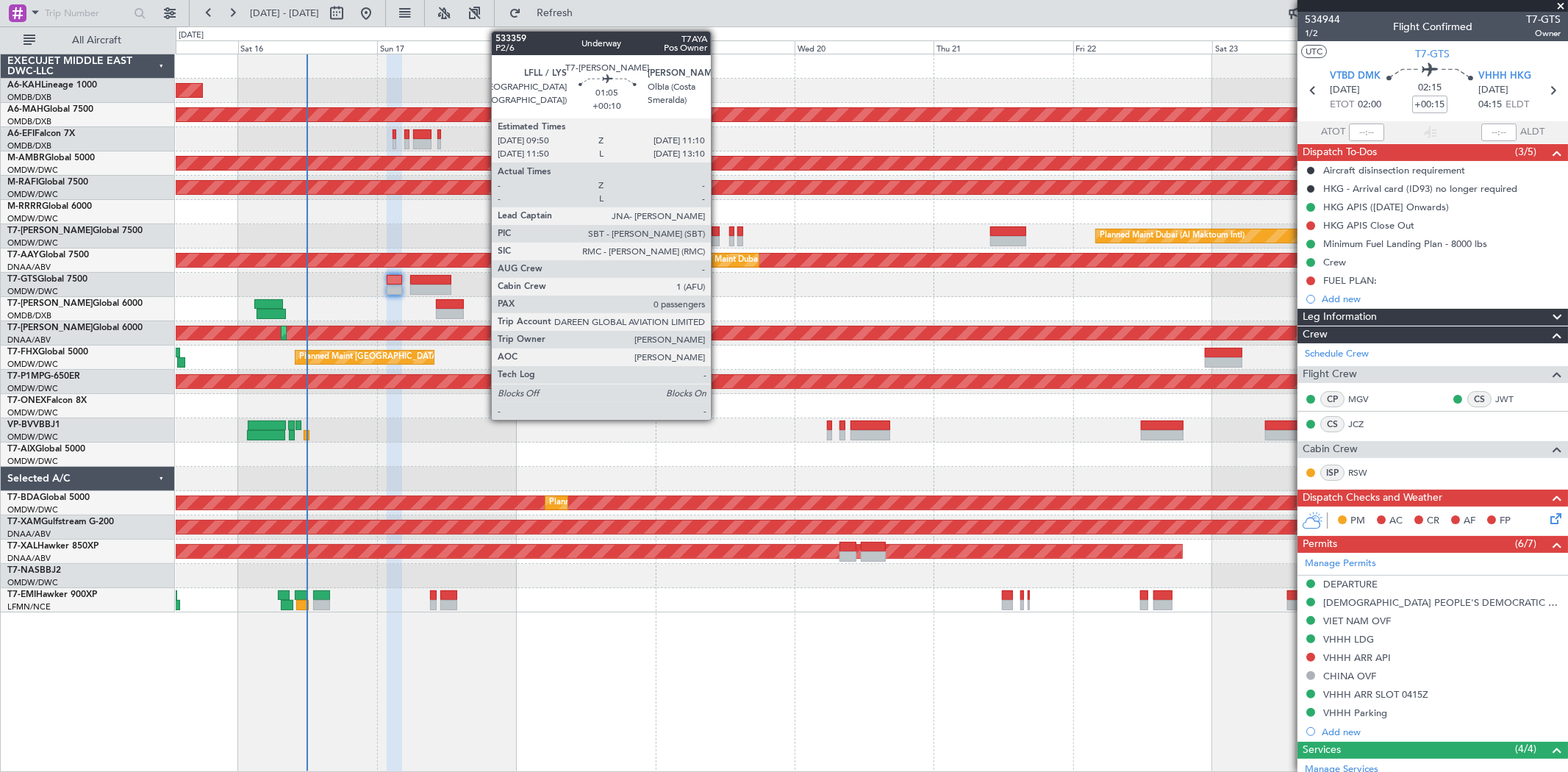
click at [718, 237] on div at bounding box center [715, 240] width 8 height 10
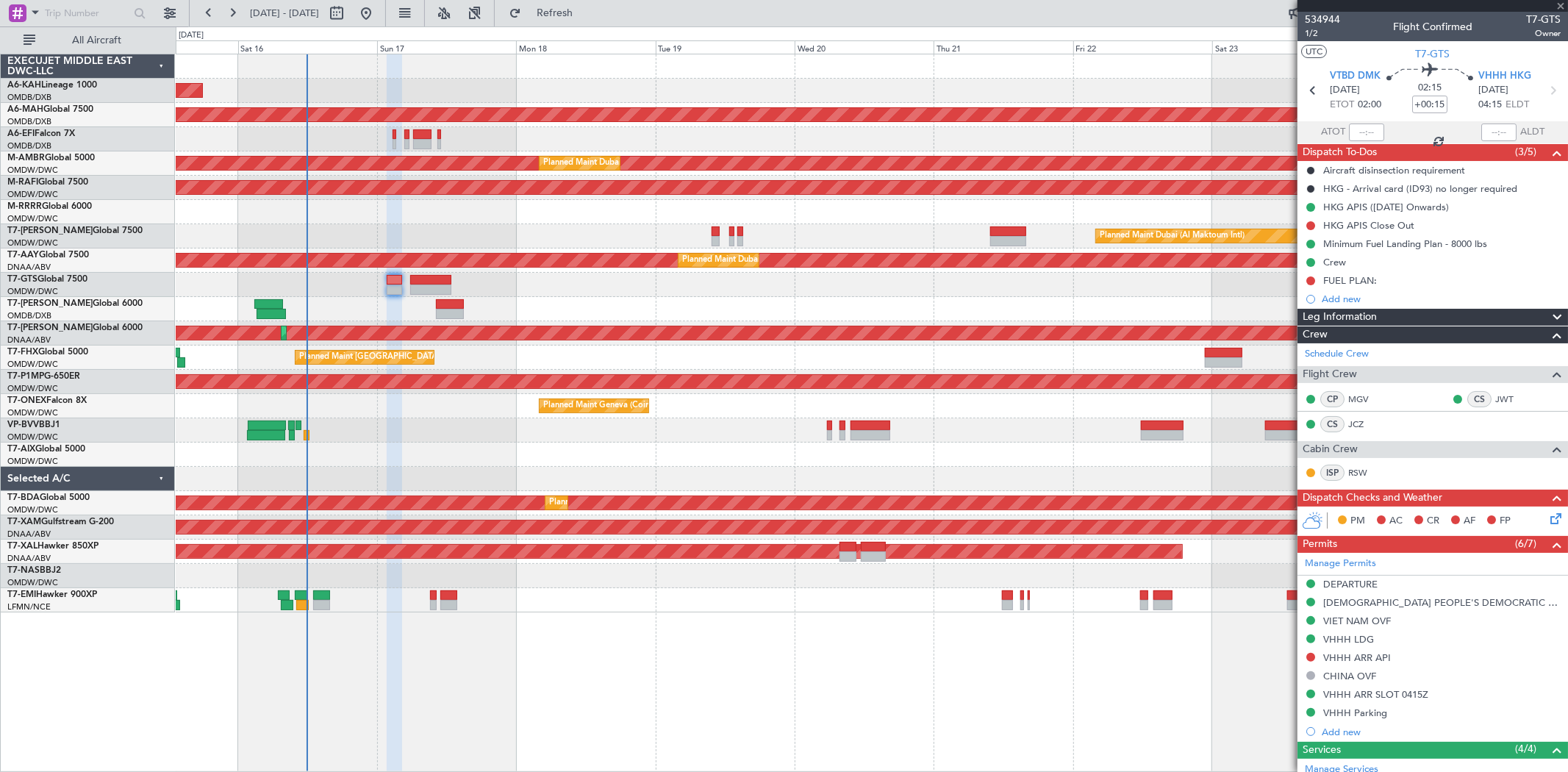
type input "+00:10"
type input "0"
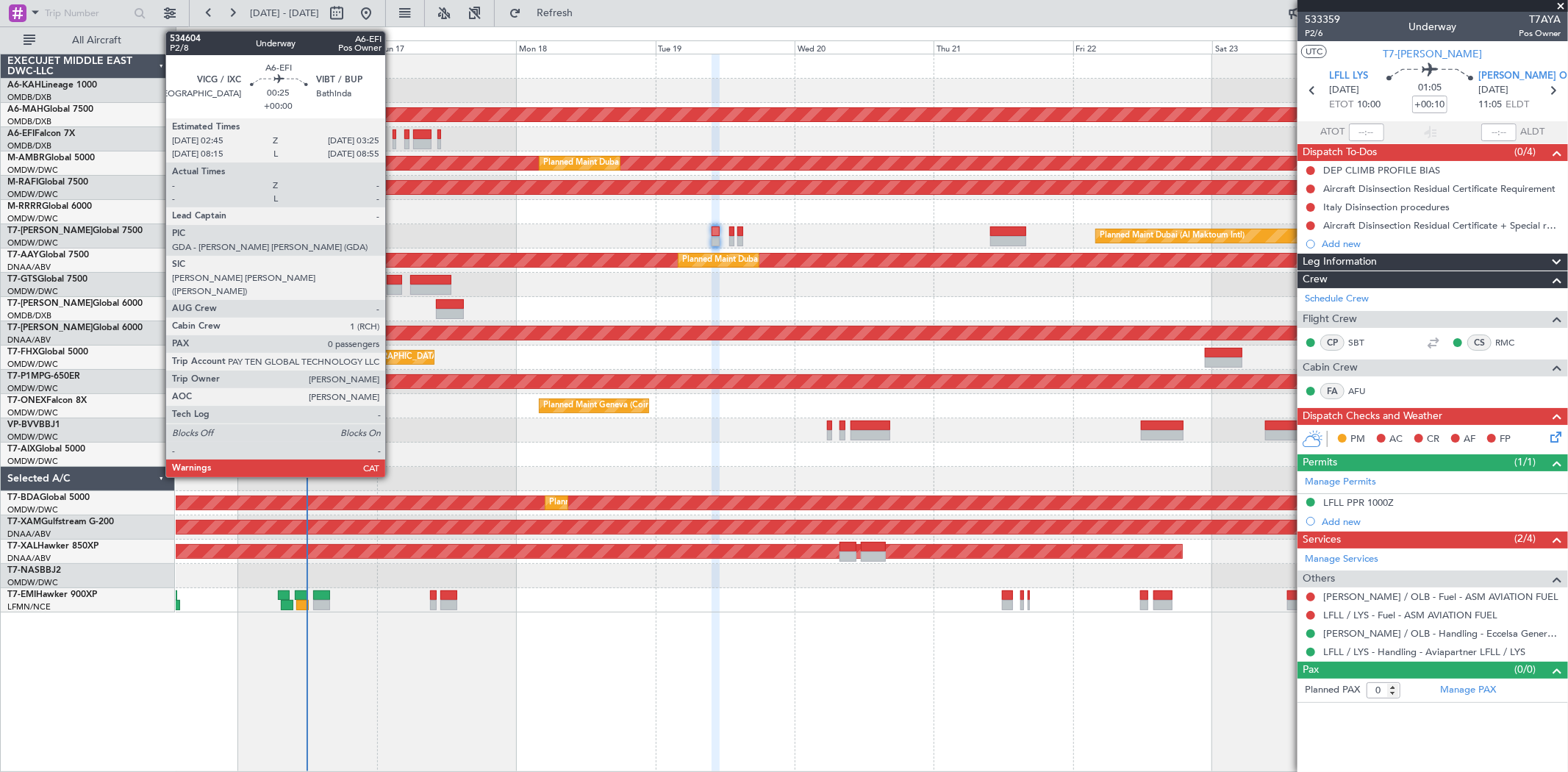
click at [392, 129] on div at bounding box center [394, 134] width 5 height 10
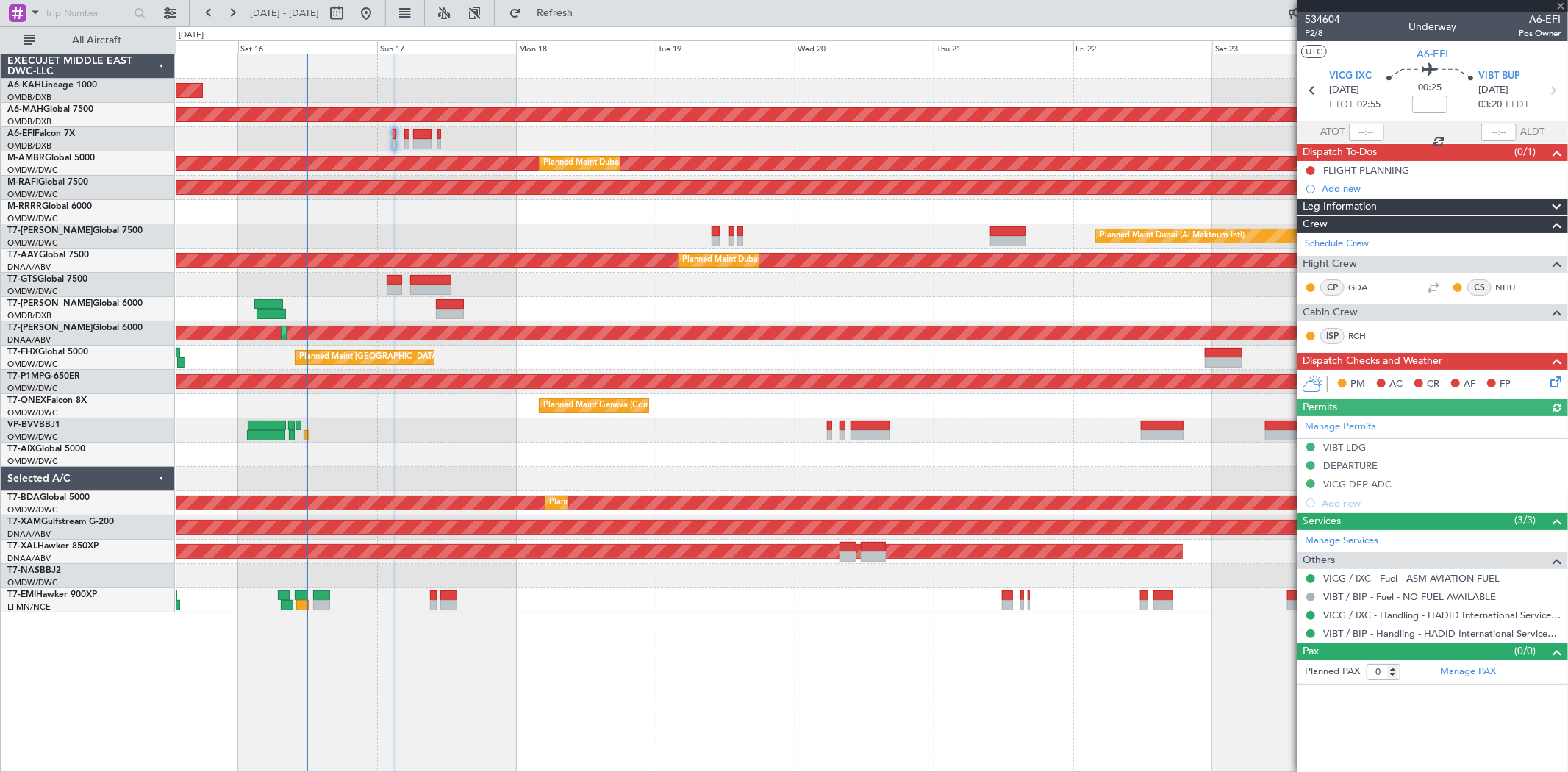
click at [1324, 19] on span "534604" at bounding box center [1322, 19] width 35 height 16
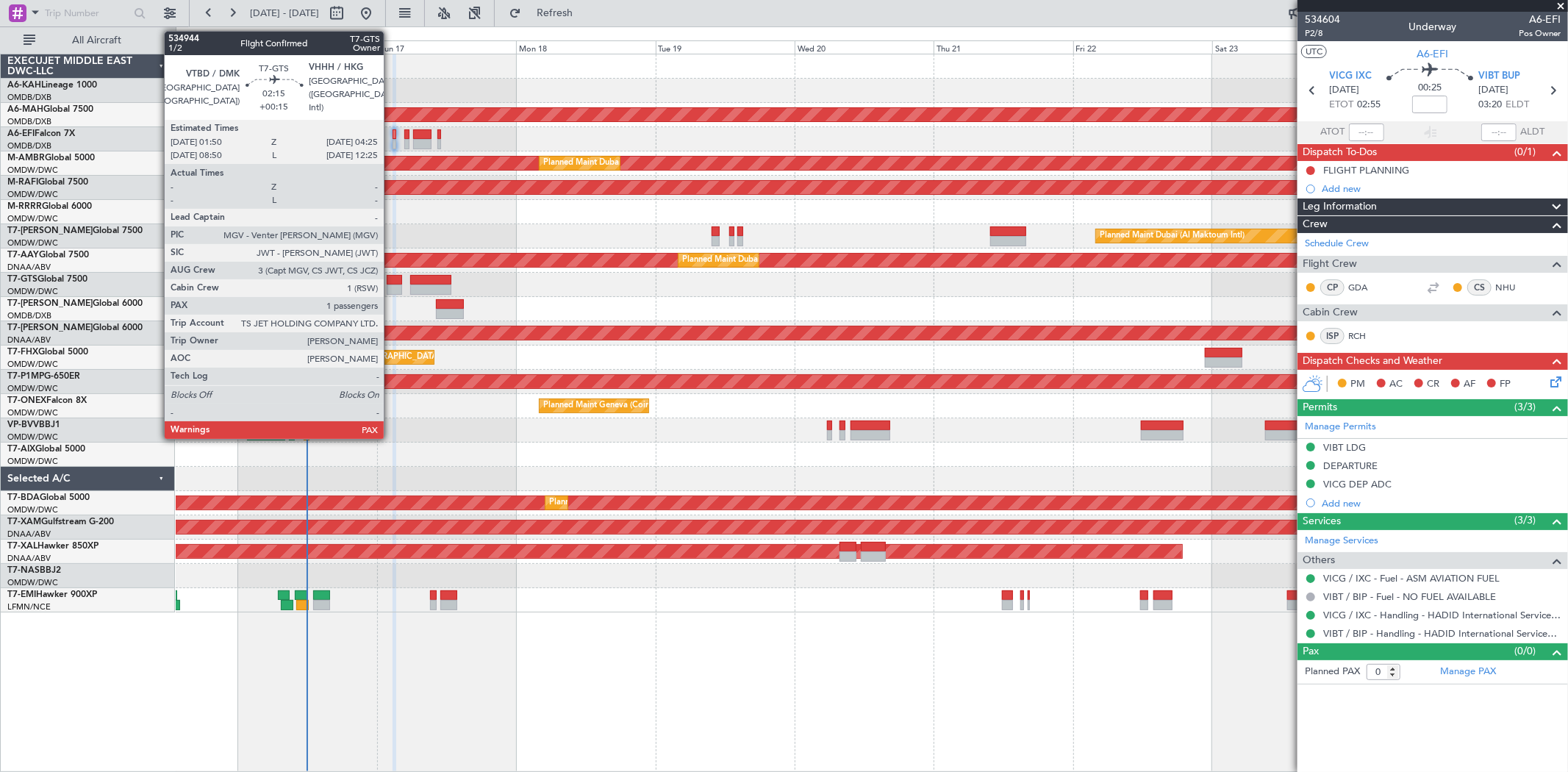
click at [391, 279] on div at bounding box center [394, 279] width 16 height 10
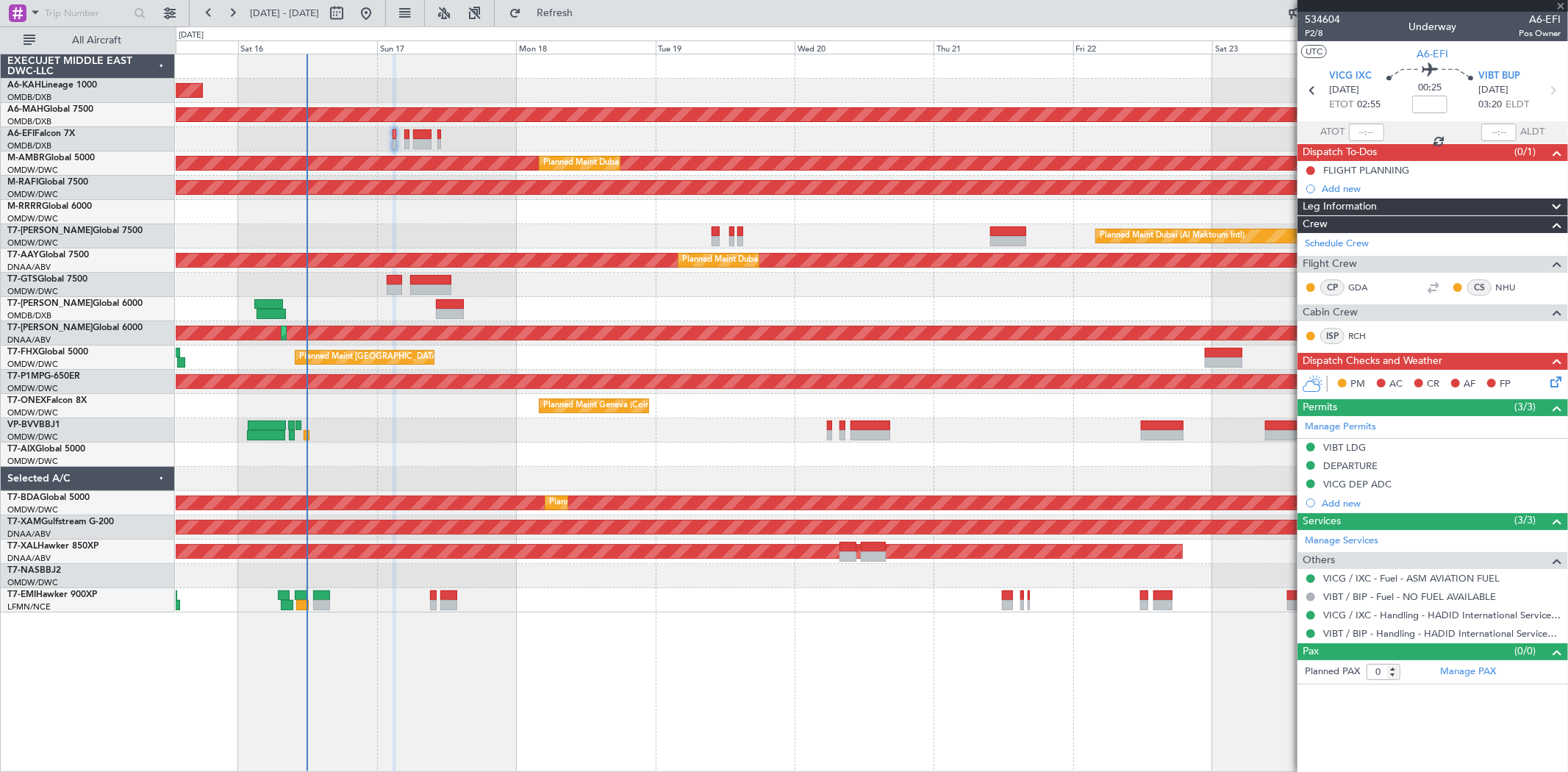
type input "+00:15"
type input "1"
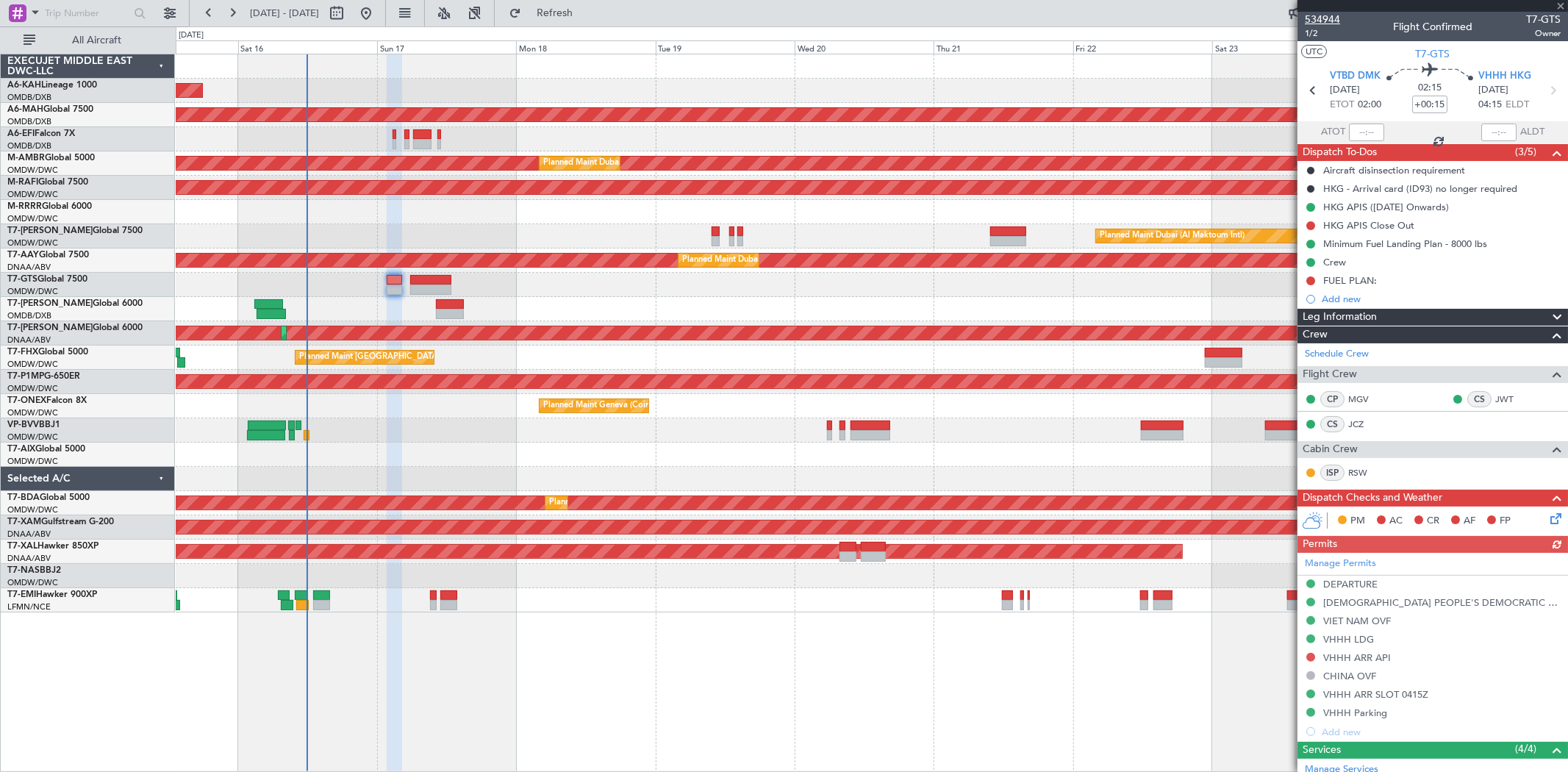
click at [1332, 16] on span "534944" at bounding box center [1322, 19] width 35 height 16
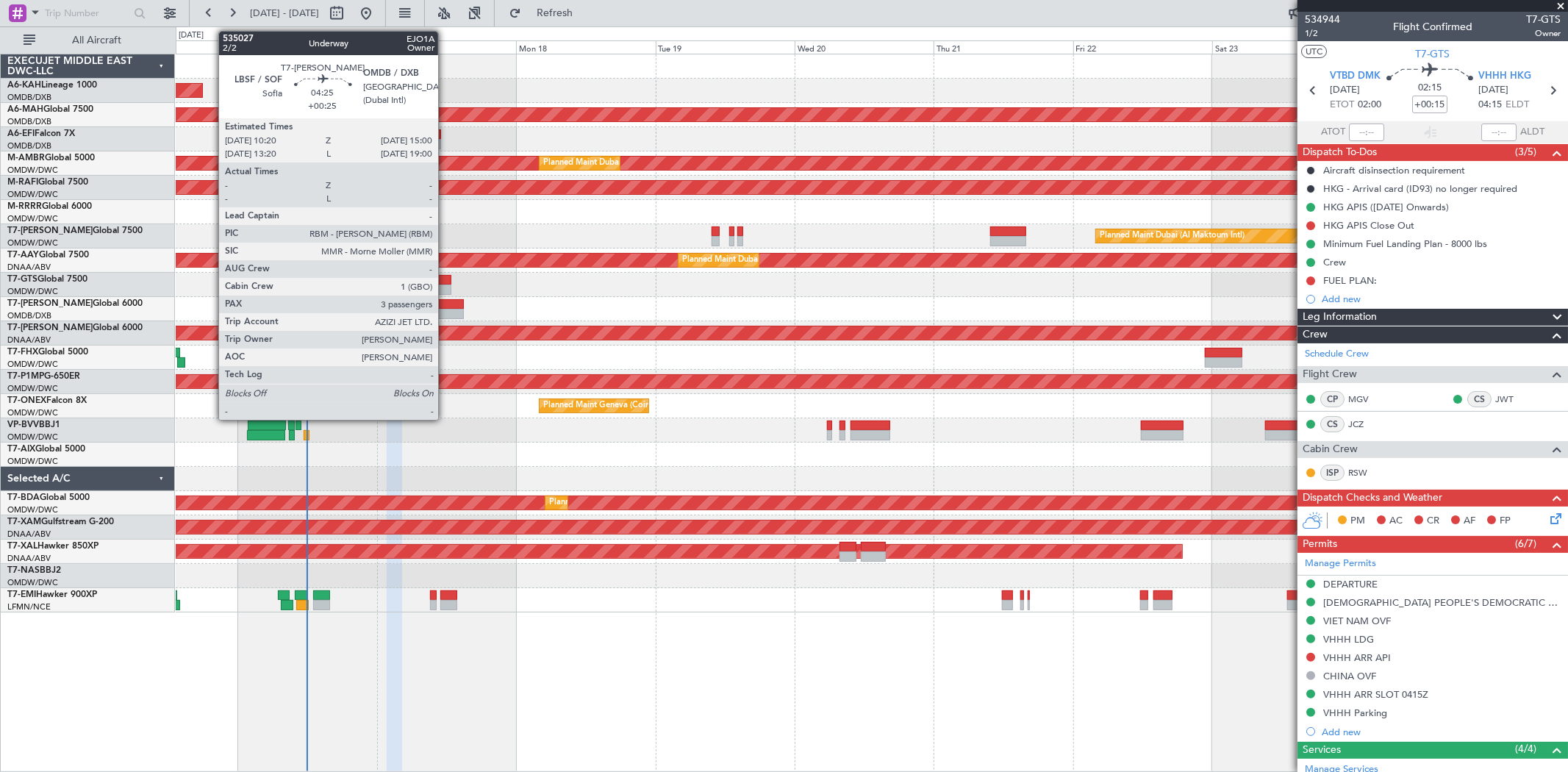
click at [445, 315] on div at bounding box center [449, 314] width 27 height 10
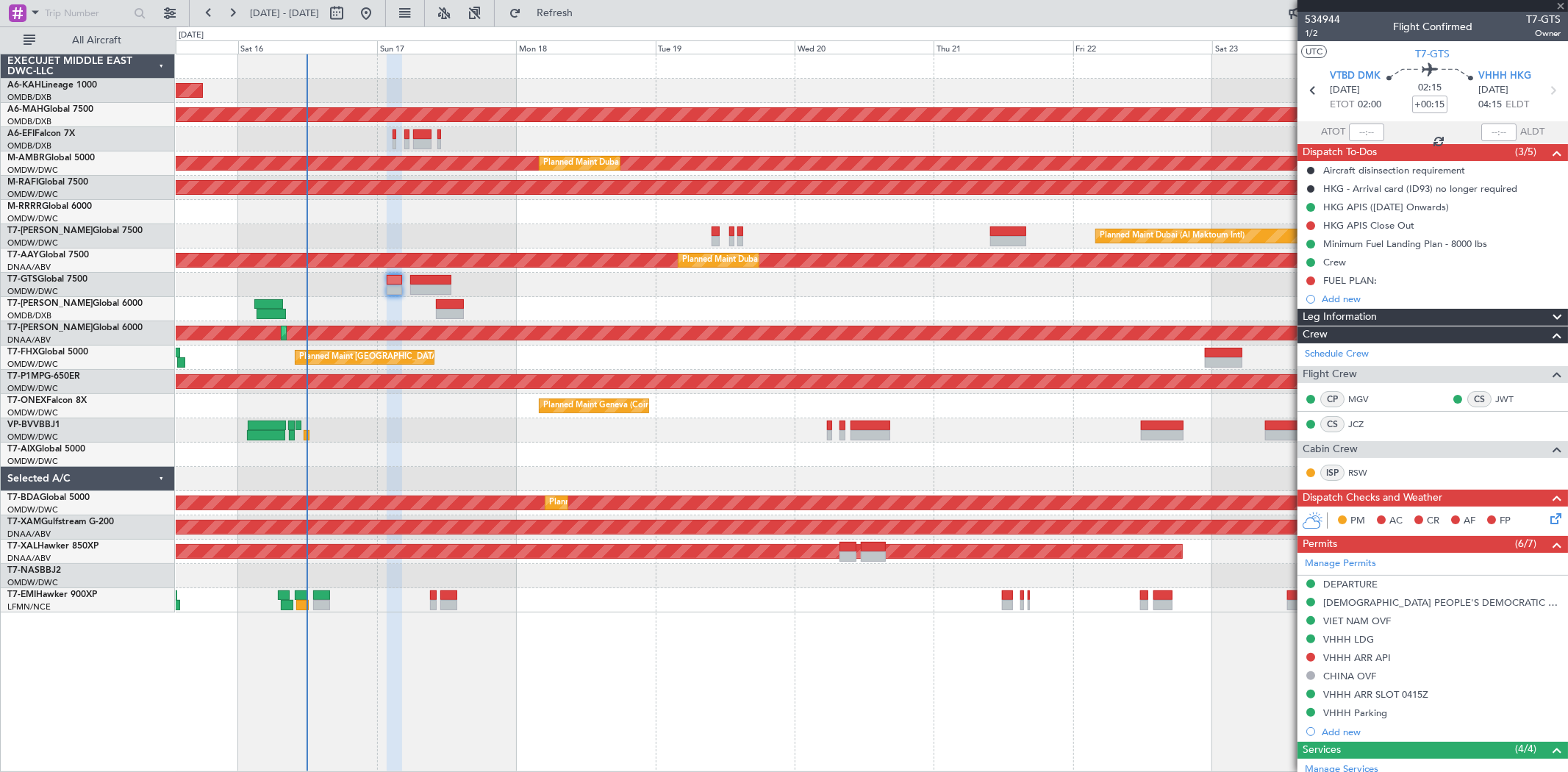
type input "+00:25"
type input "3"
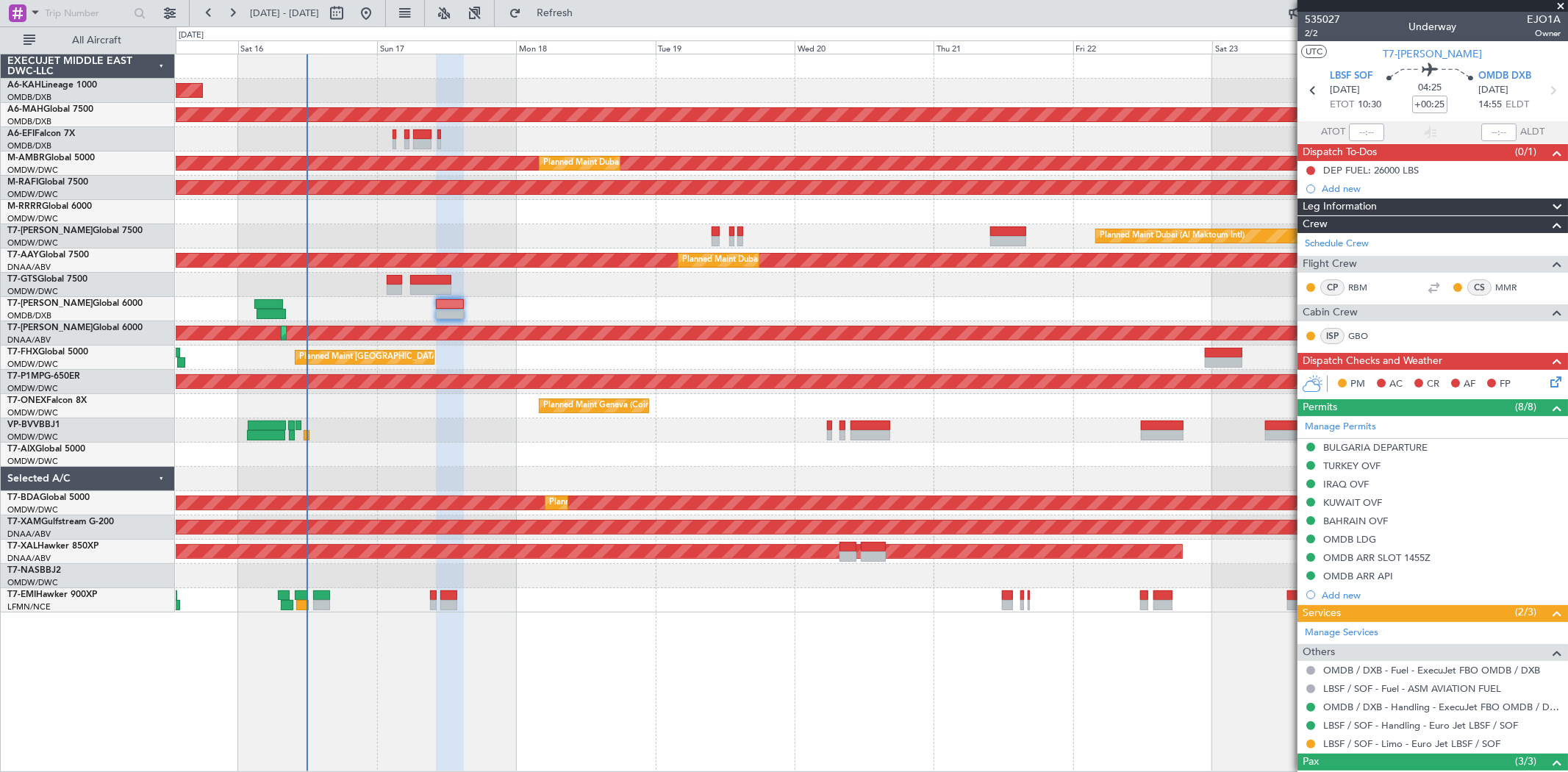
click at [560, 297] on div at bounding box center [870, 309] width 1391 height 24
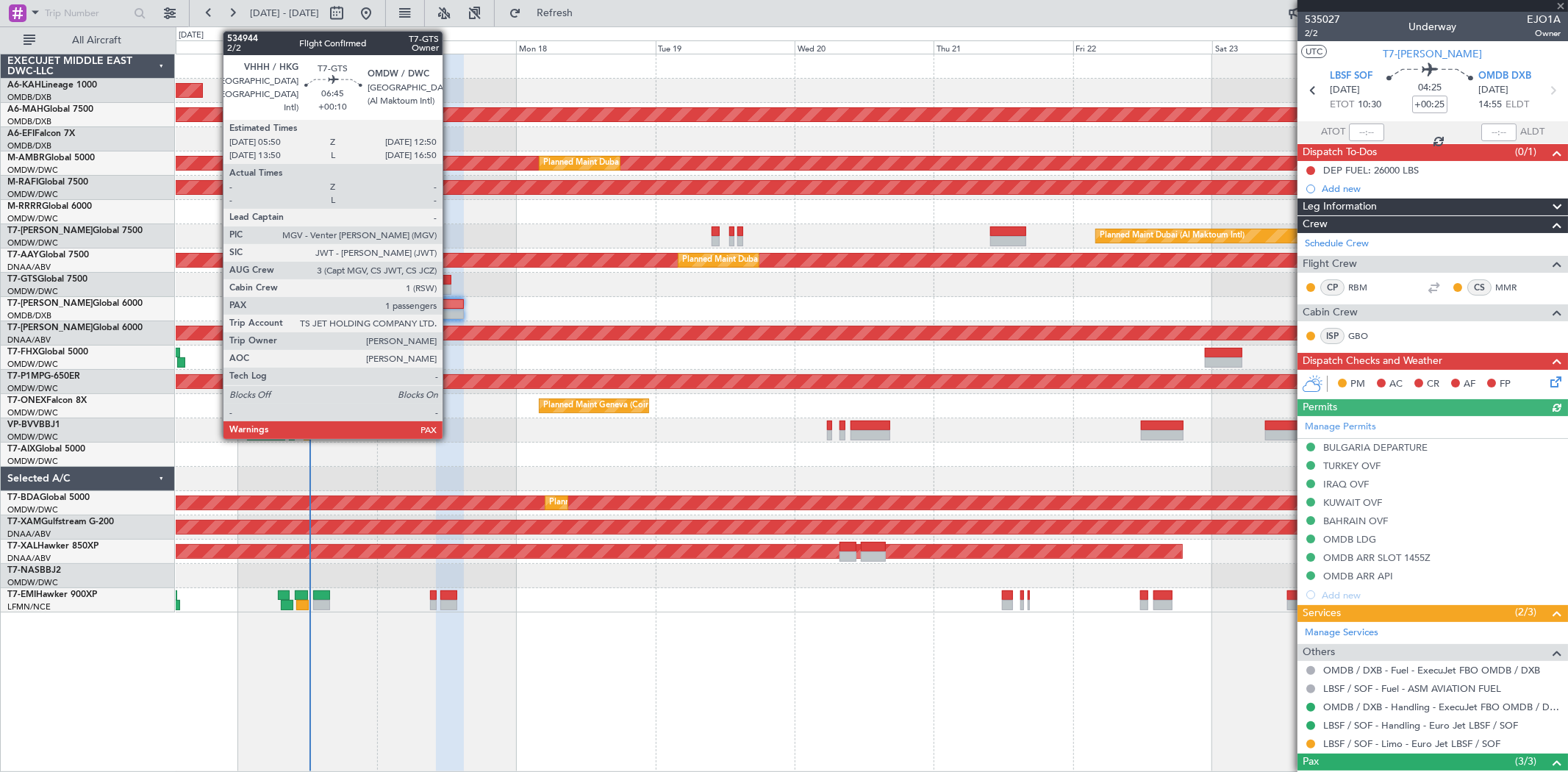
click at [432, 280] on div at bounding box center [431, 279] width 41 height 10
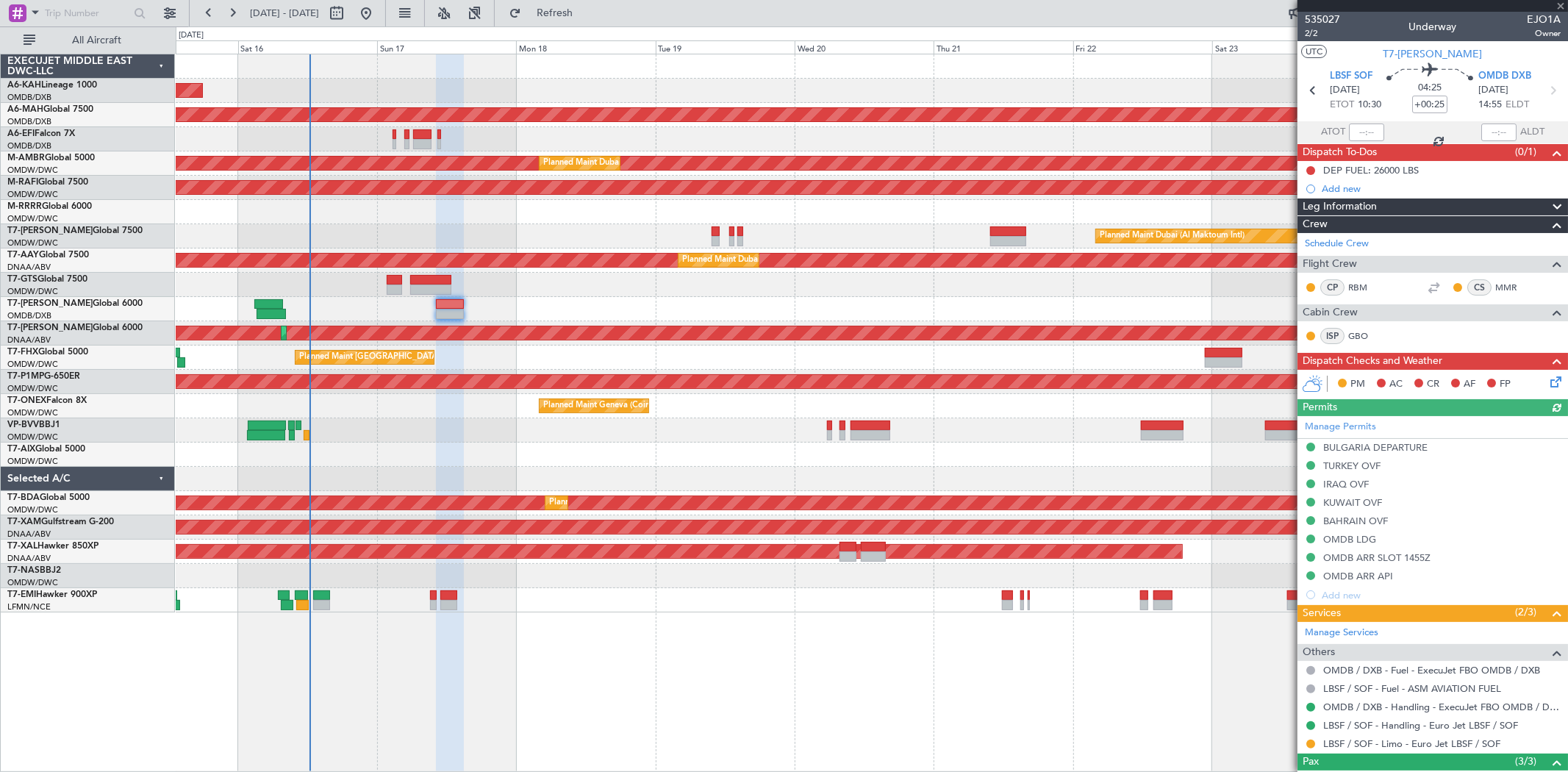
type input "+00:10"
type input "1"
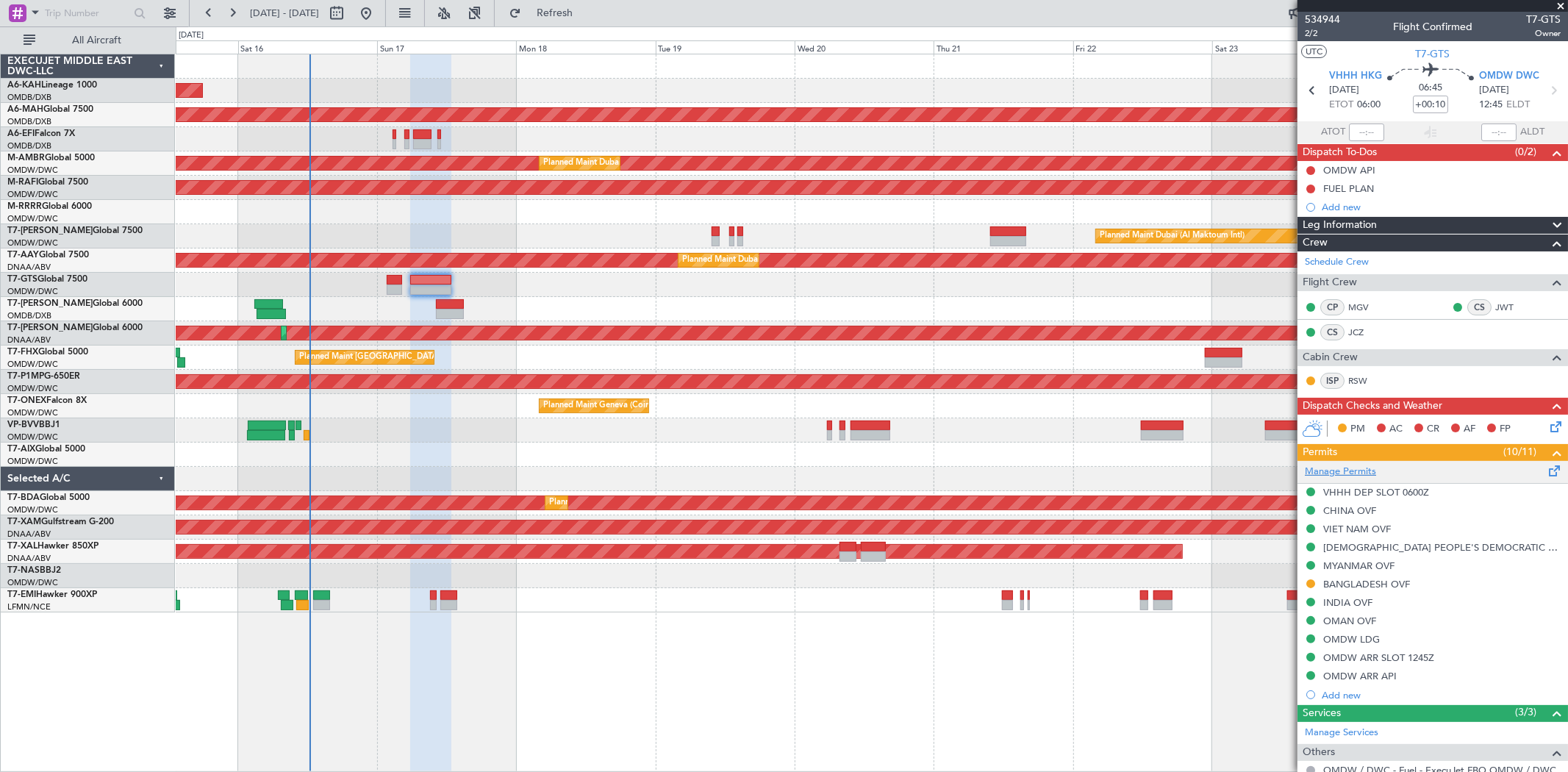
click at [1348, 468] on link "Manage Permits" at bounding box center [1340, 472] width 71 height 15
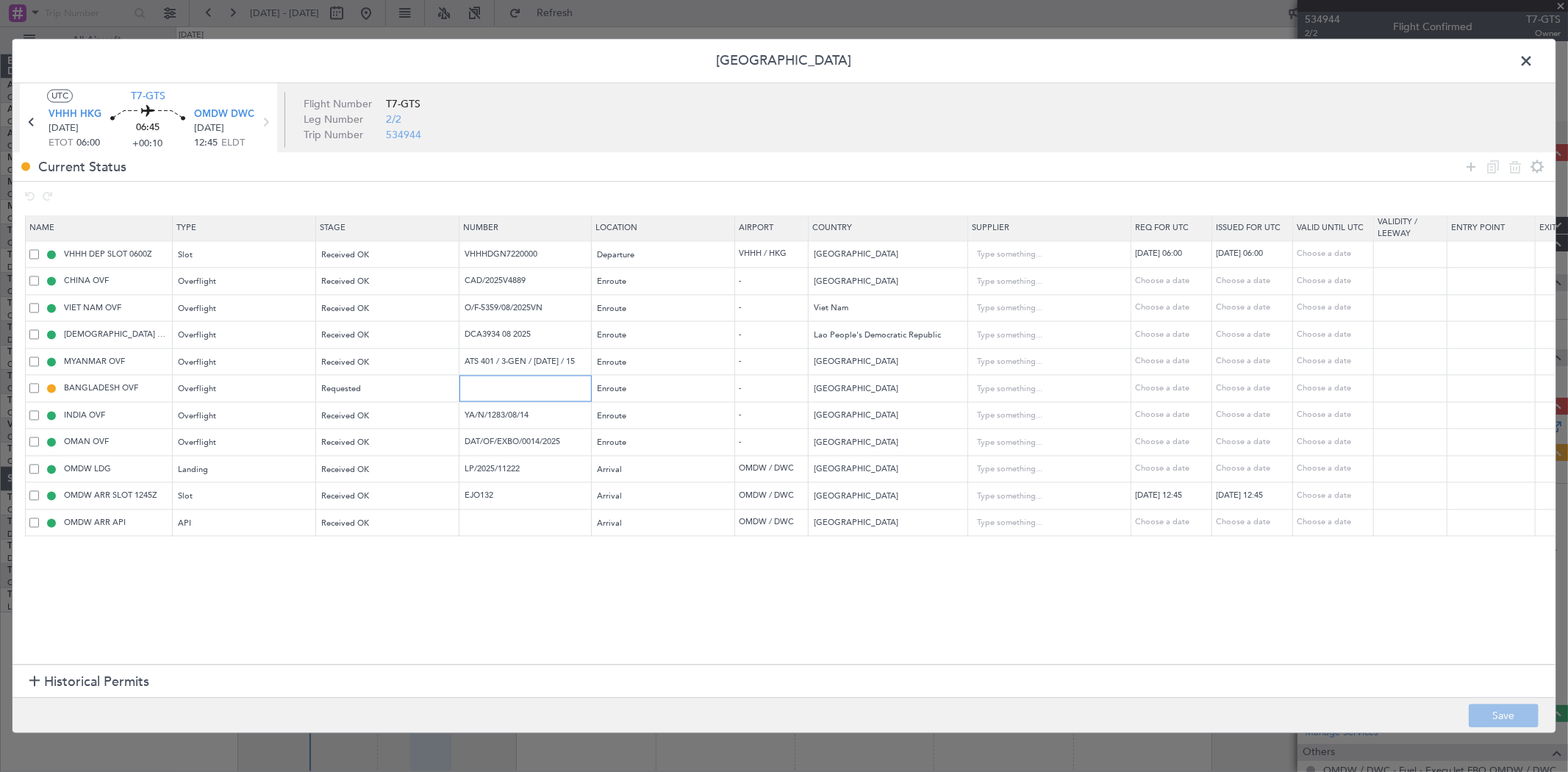
click at [540, 385] on input "text" at bounding box center [527, 388] width 128 height 12
paste input "BD9085"
type input "BD9085"
click at [419, 378] on div "Requested" at bounding box center [388, 389] width 143 height 22
click at [391, 394] on div "Requested" at bounding box center [382, 390] width 122 height 22
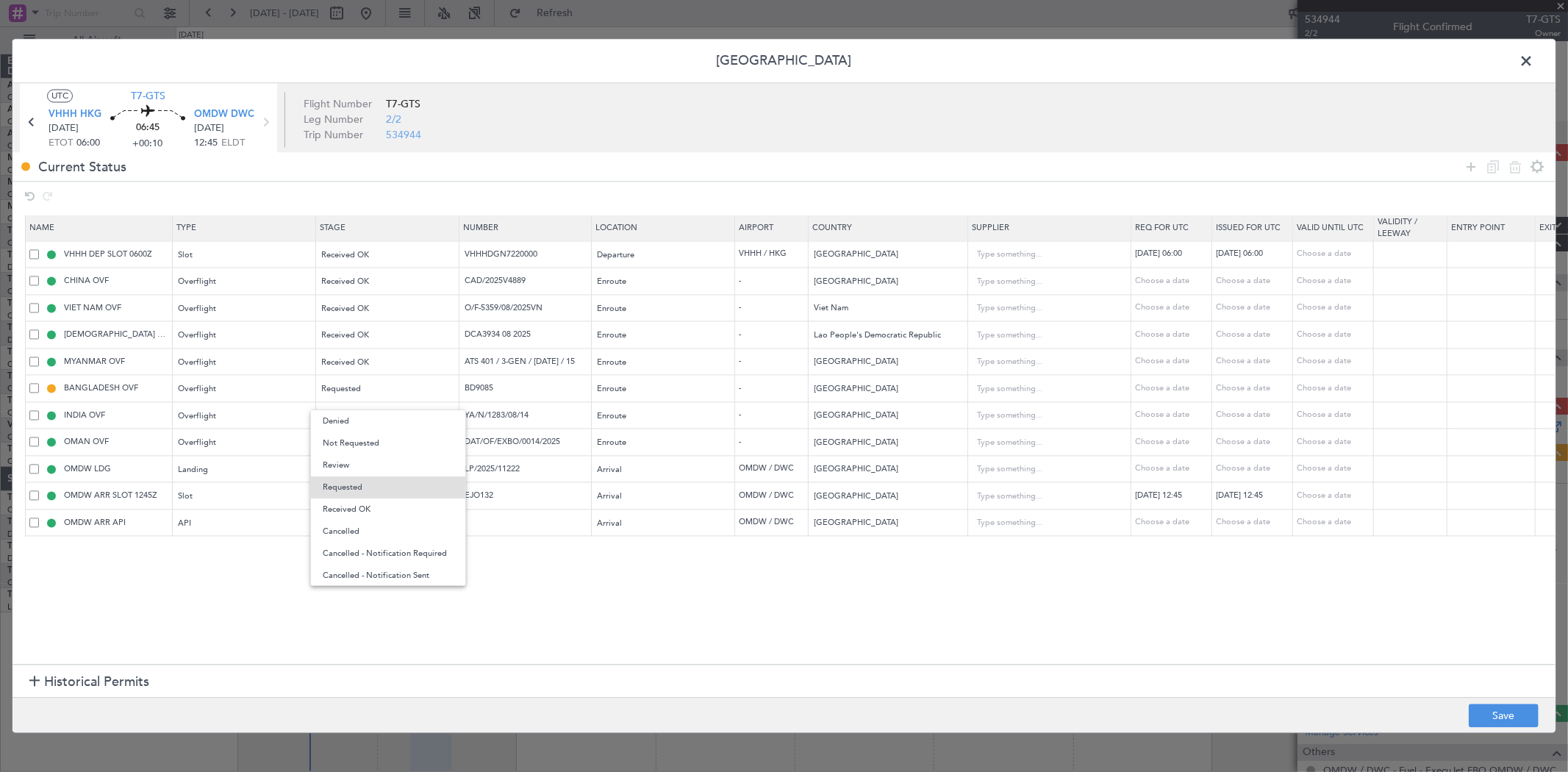
click at [388, 508] on span "Received OK" at bounding box center [388, 509] width 131 height 22
click at [1516, 715] on button "Save" at bounding box center [1503, 715] width 70 height 23
drag, startPoint x: 1119, startPoint y: 658, endPoint x: 1208, endPoint y: 664, distance: 89.2
click at [1208, 664] on div at bounding box center [783, 386] width 1543 height 693
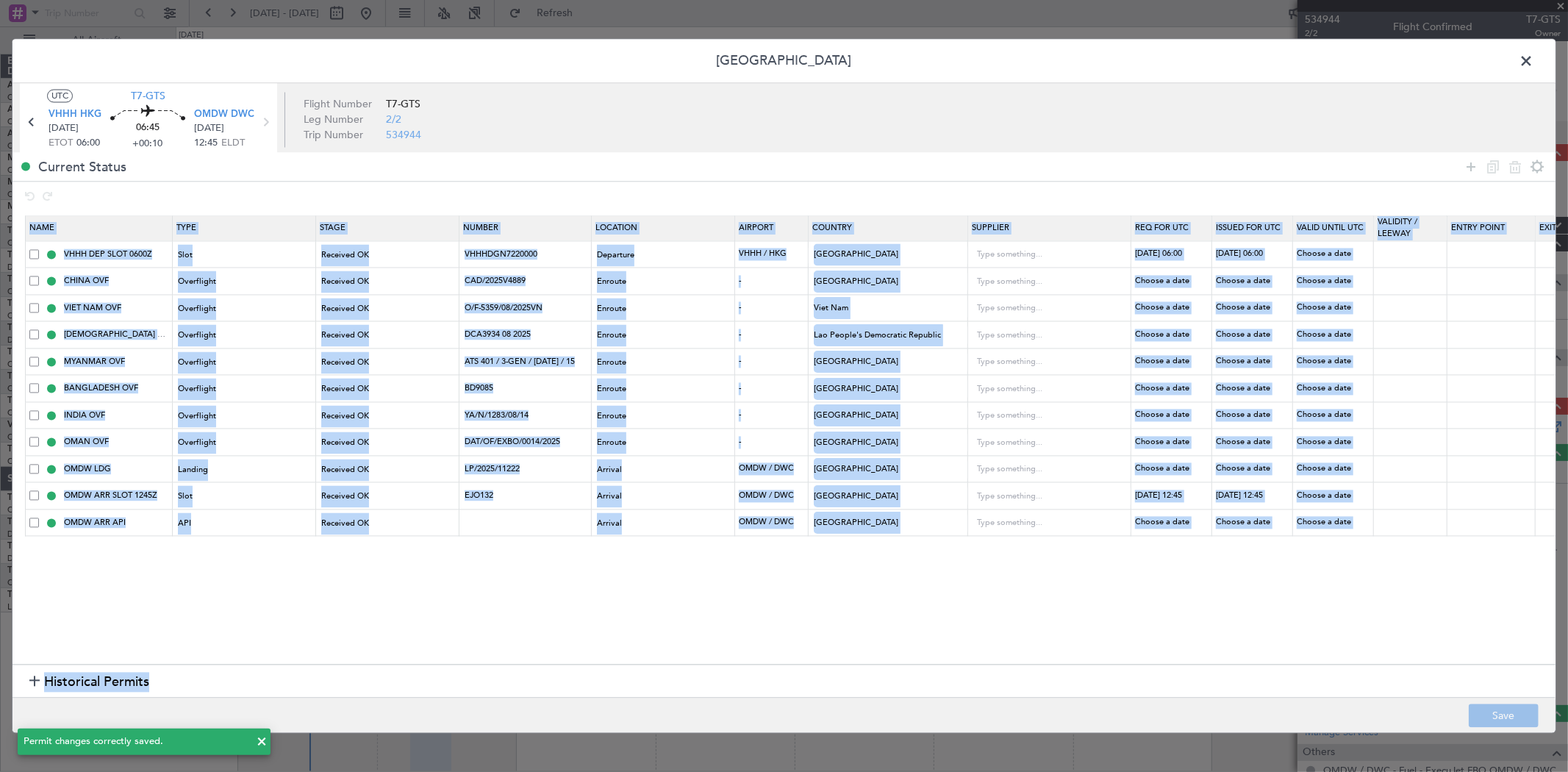
drag, startPoint x: 1221, startPoint y: 662, endPoint x: 1372, endPoint y: 666, distance: 151.1
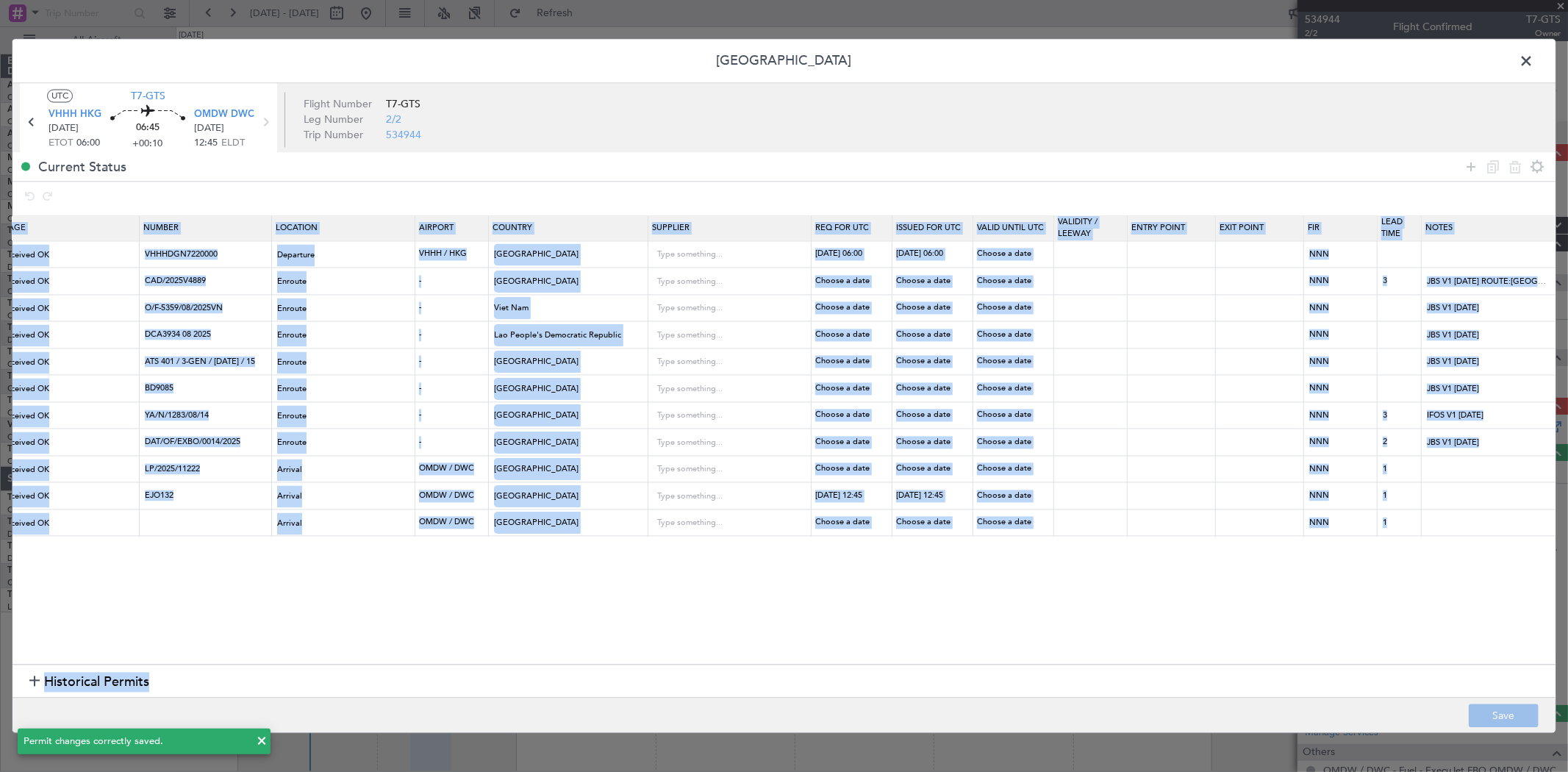
scroll to position [0, 345]
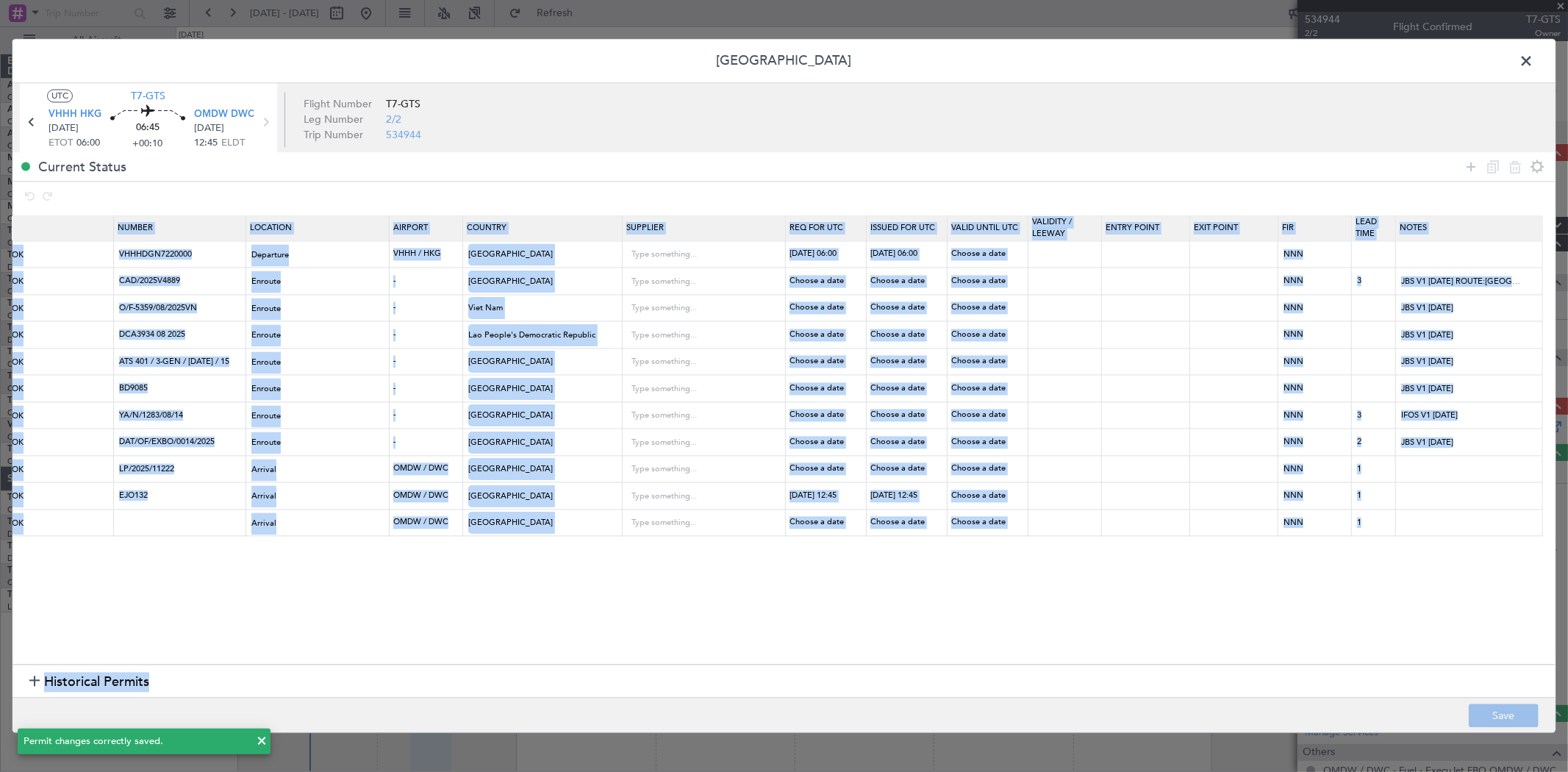
click at [1394, 574] on section "Name Type Stage Number Location Airport Country Supplier Req For Utc Issued For…" at bounding box center [783, 437] width 1543 height 452
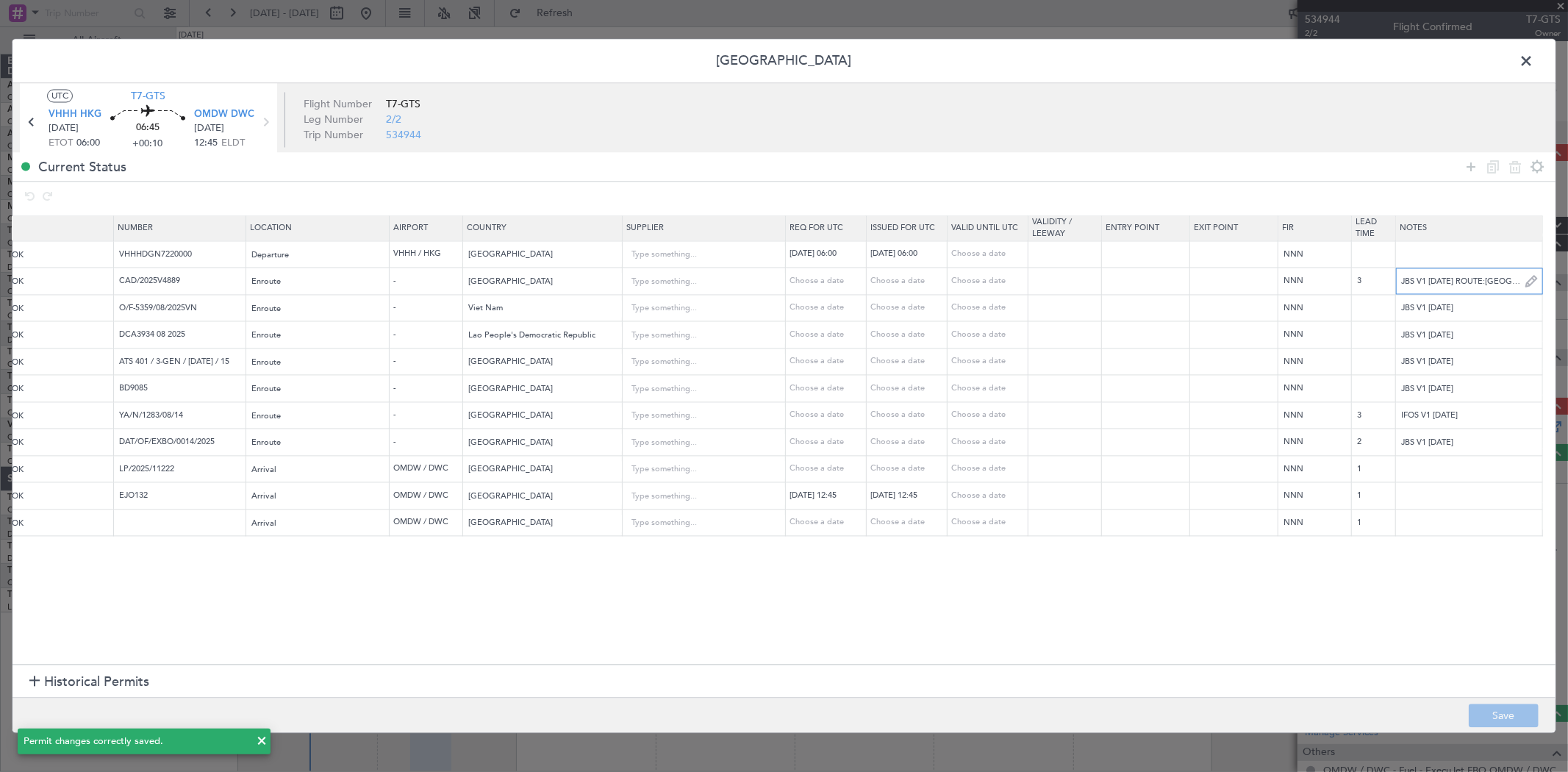
click at [1493, 283] on input "JBS V1 17 AUG ROUTE:SIKOU R339 WUY R474 TEBAK" at bounding box center [1469, 281] width 147 height 22
click at [1533, 64] on span at bounding box center [1533, 66] width 0 height 30
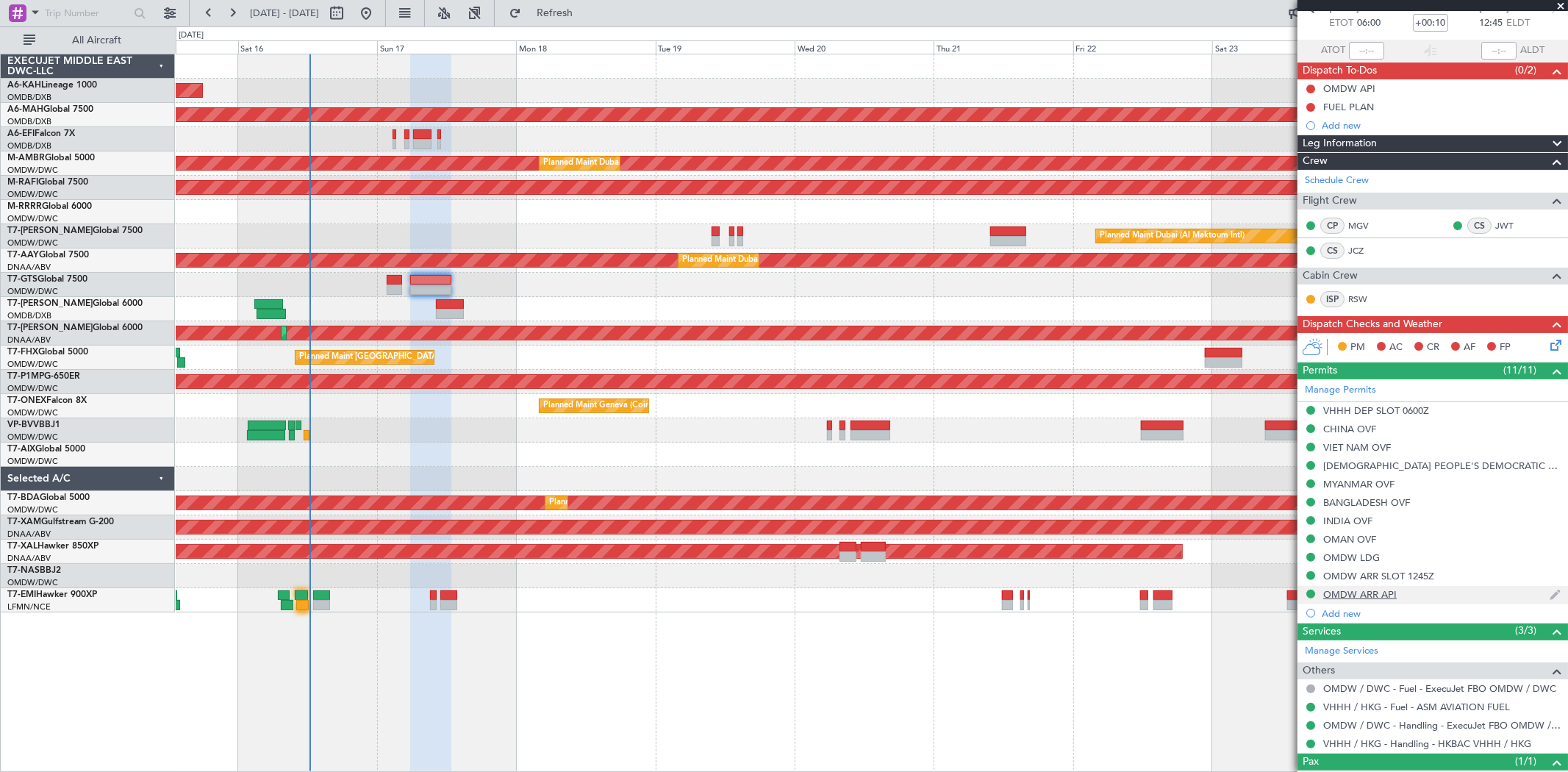
scroll to position [137, 0]
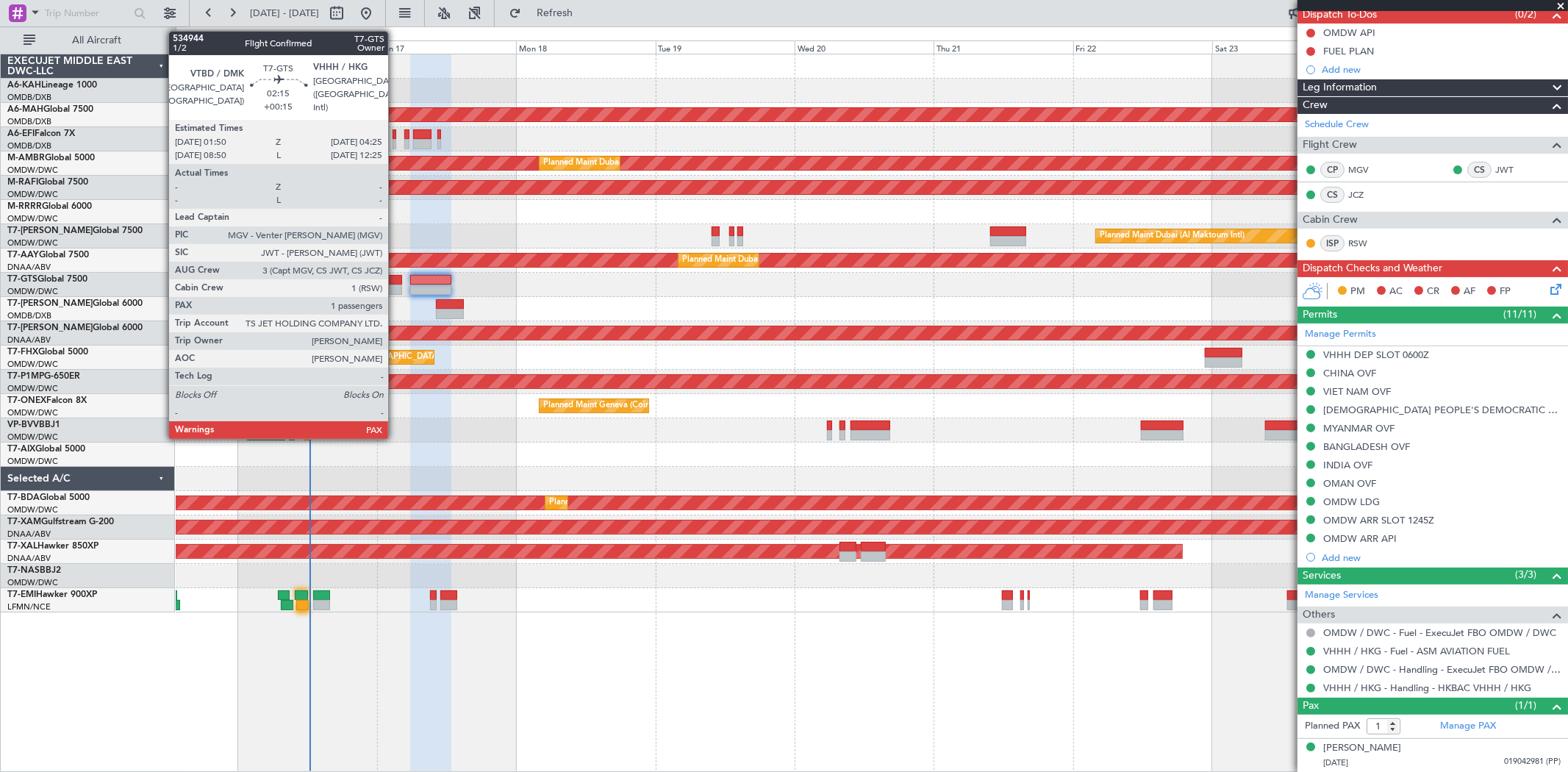
click at [395, 281] on div at bounding box center [394, 279] width 16 height 10
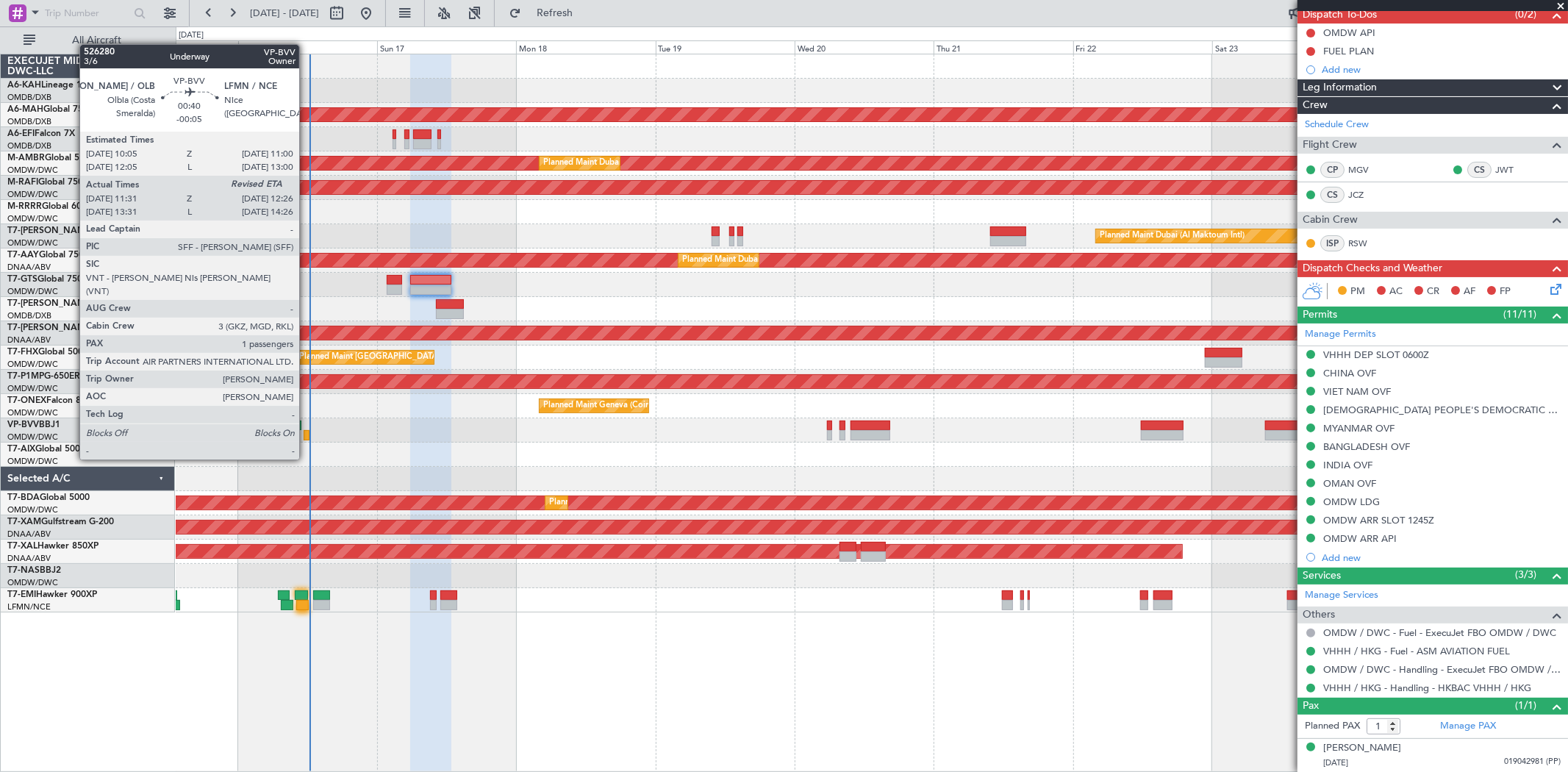
click at [306, 431] on div at bounding box center [306, 434] width 6 height 10
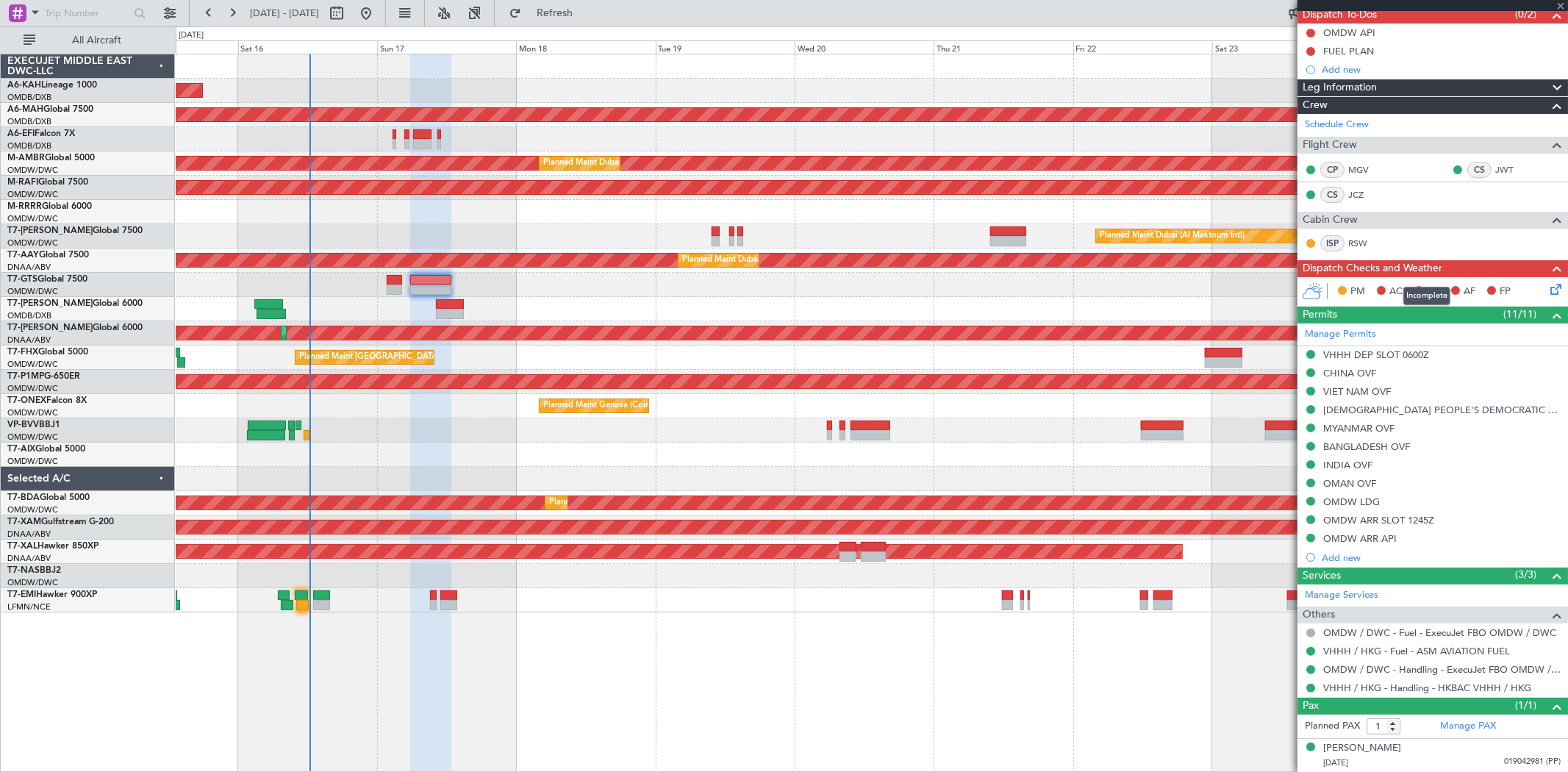
type input "-00:05"
type input "11:41"
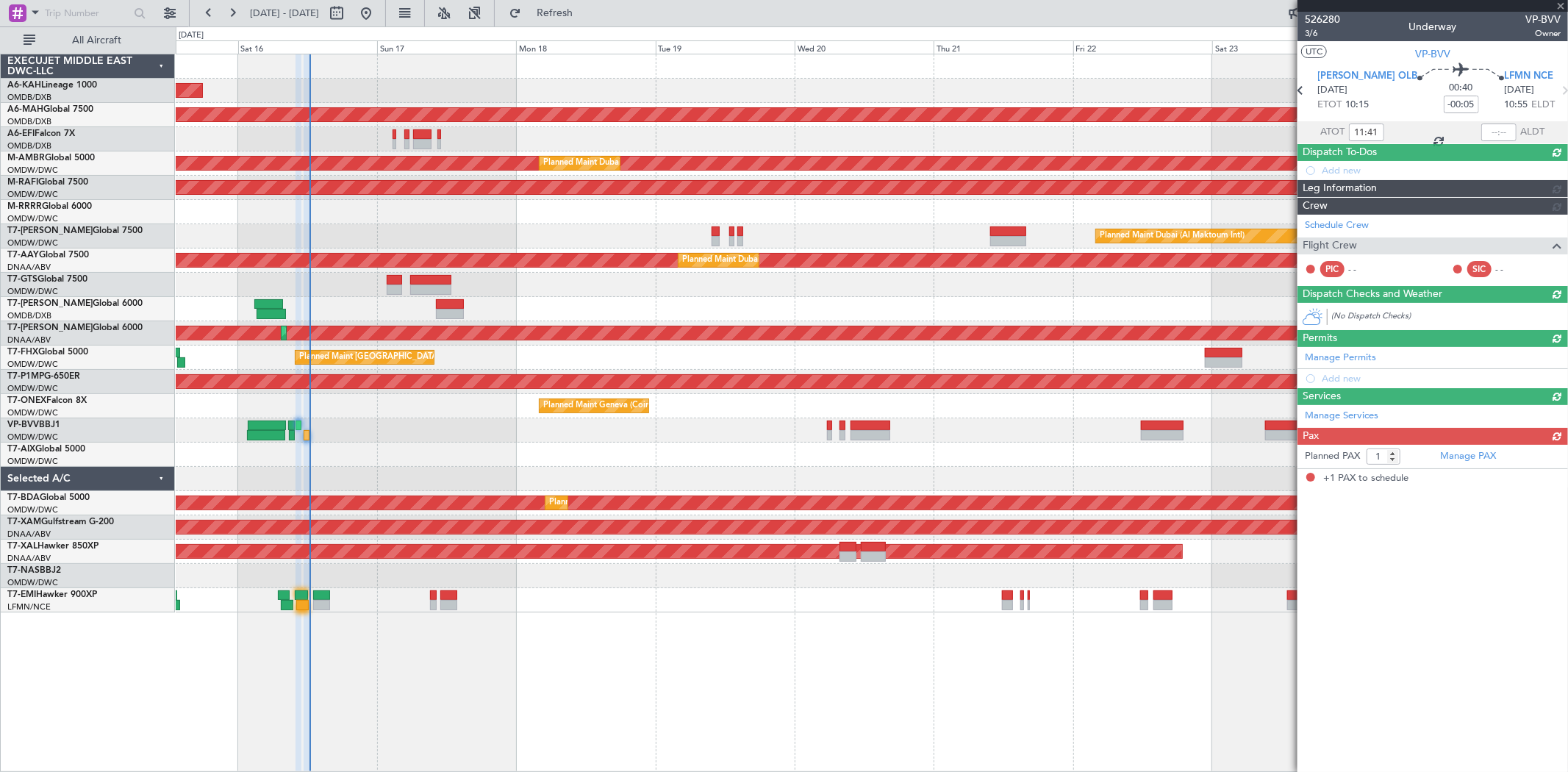
scroll to position [0, 0]
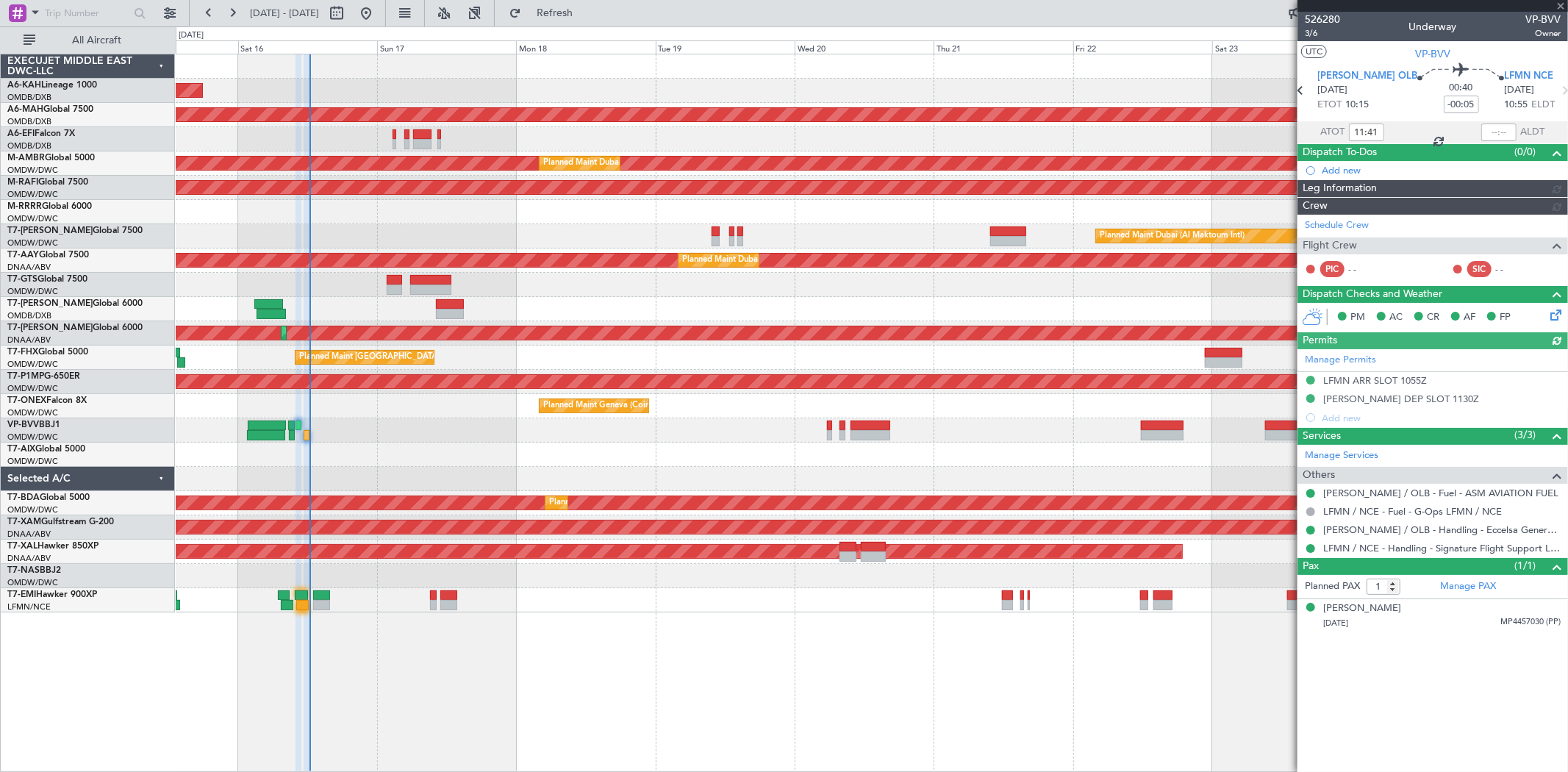
type input "Dherander Fithani (DHF)"
type input "6975"
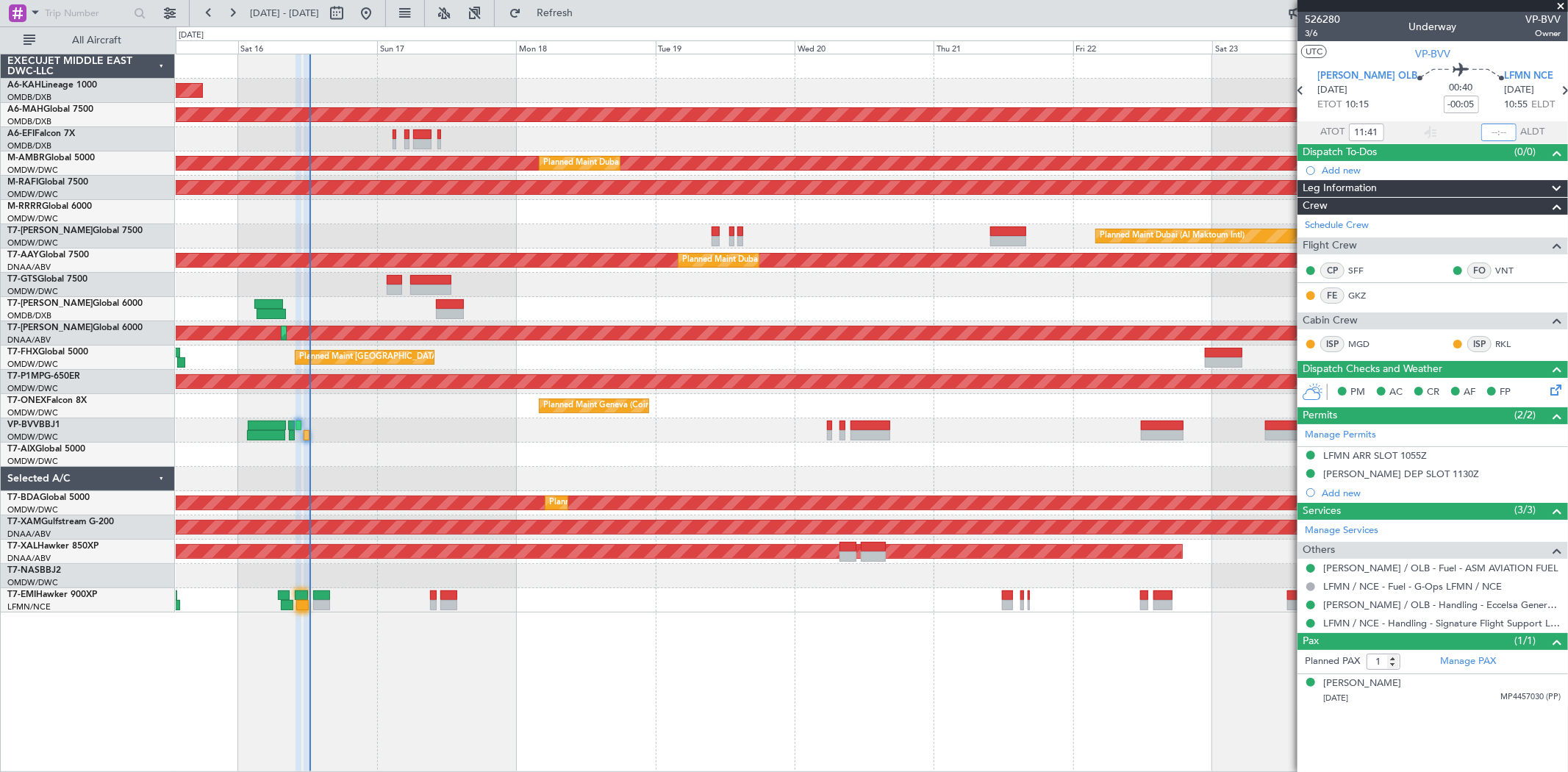
click at [1504, 136] on input "text" at bounding box center [1498, 132] width 35 height 18
type input "12:25"
click at [1560, 2] on span at bounding box center [1561, 6] width 15 height 13
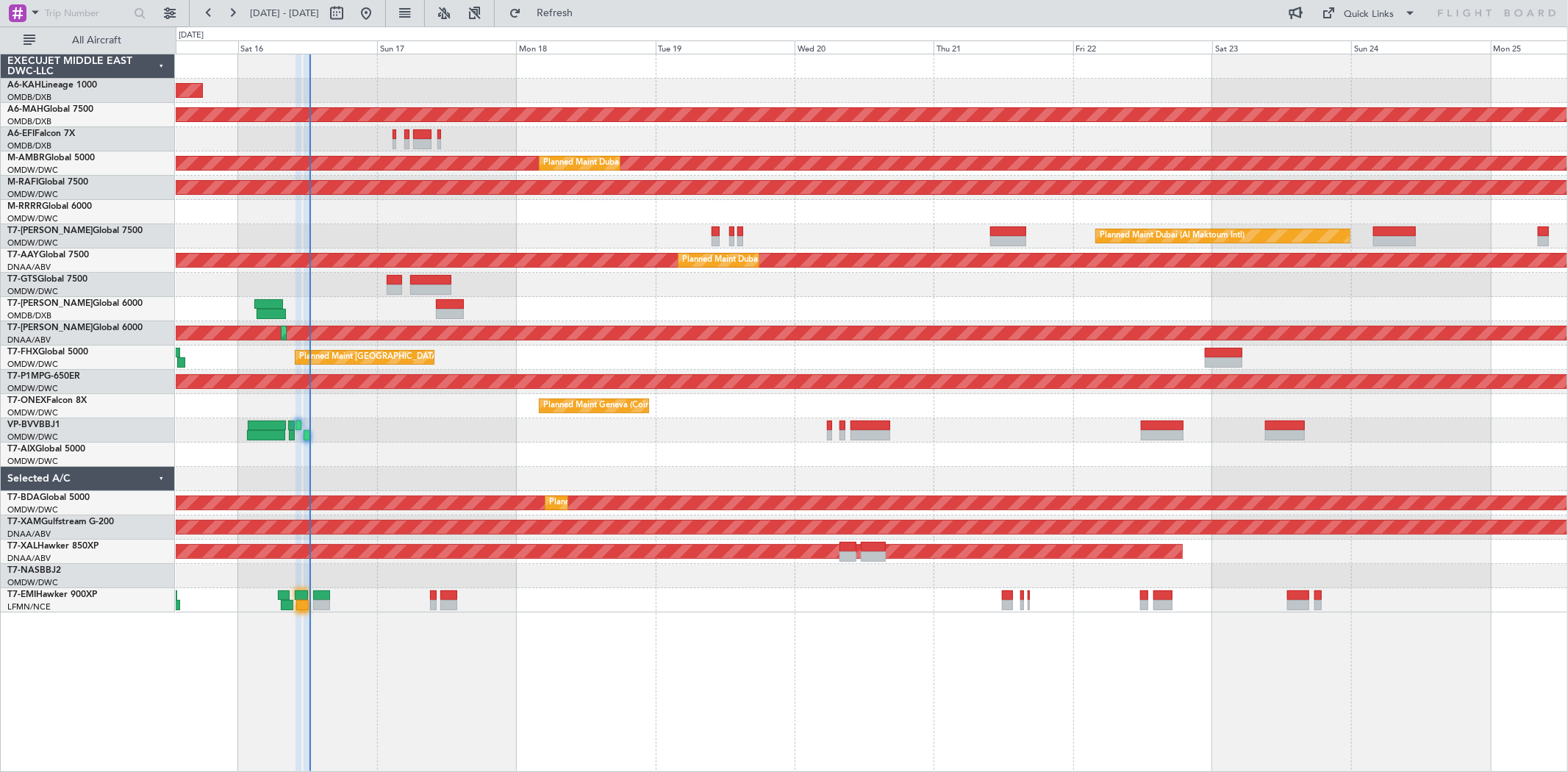
type input "0"
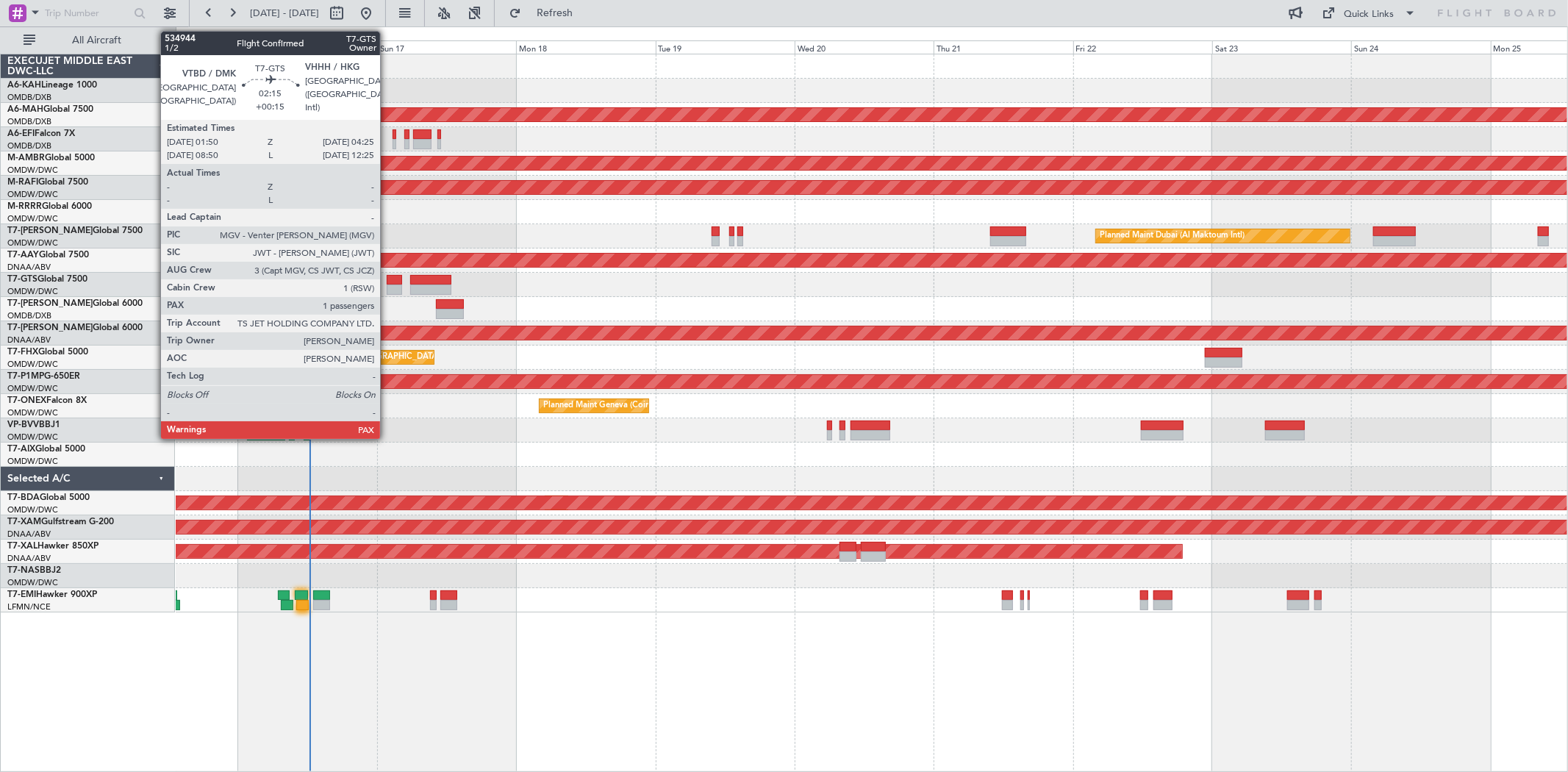
click at [387, 281] on div at bounding box center [394, 279] width 16 height 10
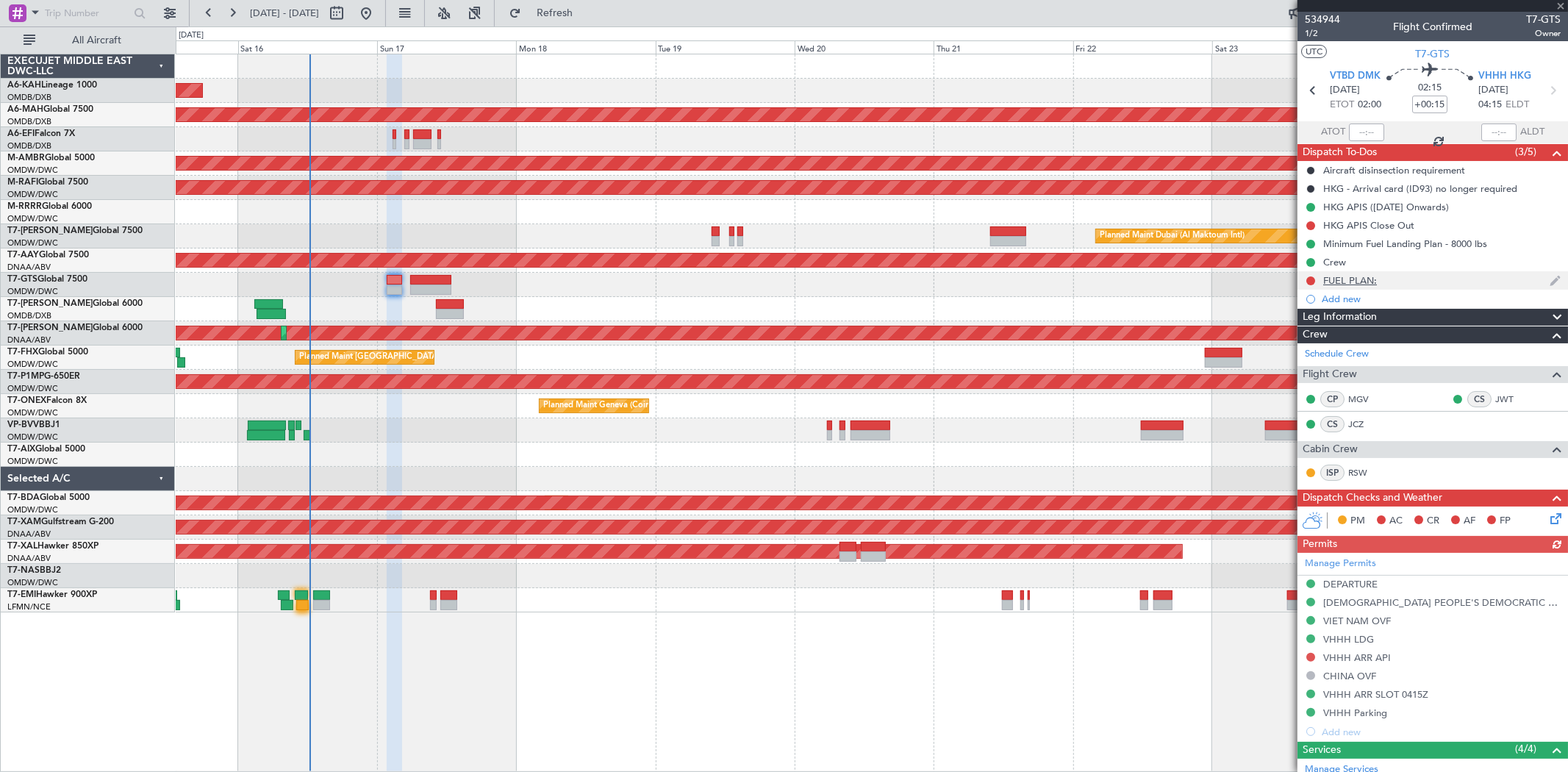
click at [1363, 277] on div "FUEL PLAN:" at bounding box center [1350, 279] width 54 height 12
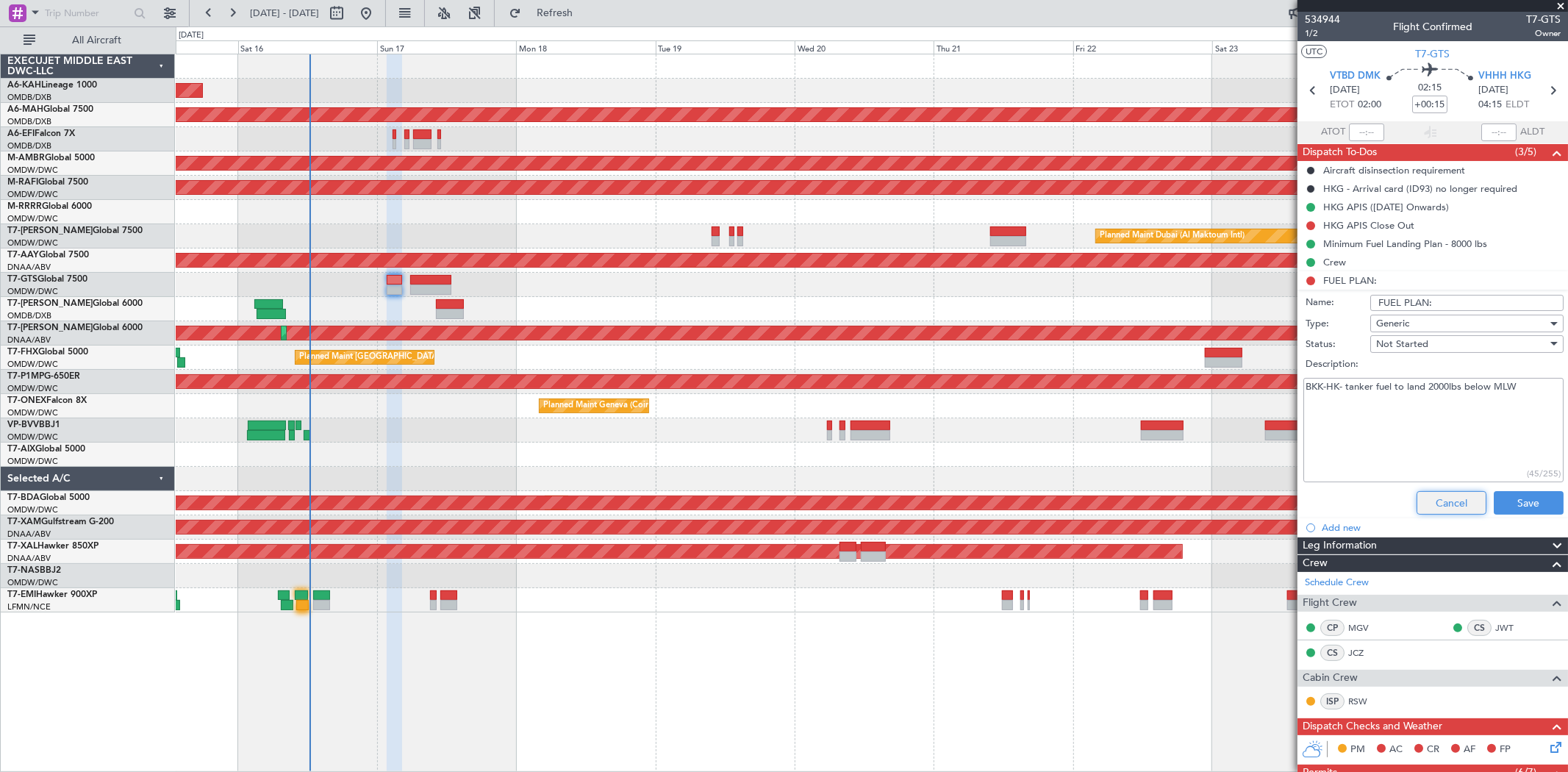
click at [1437, 493] on button "Cancel" at bounding box center [1450, 502] width 70 height 23
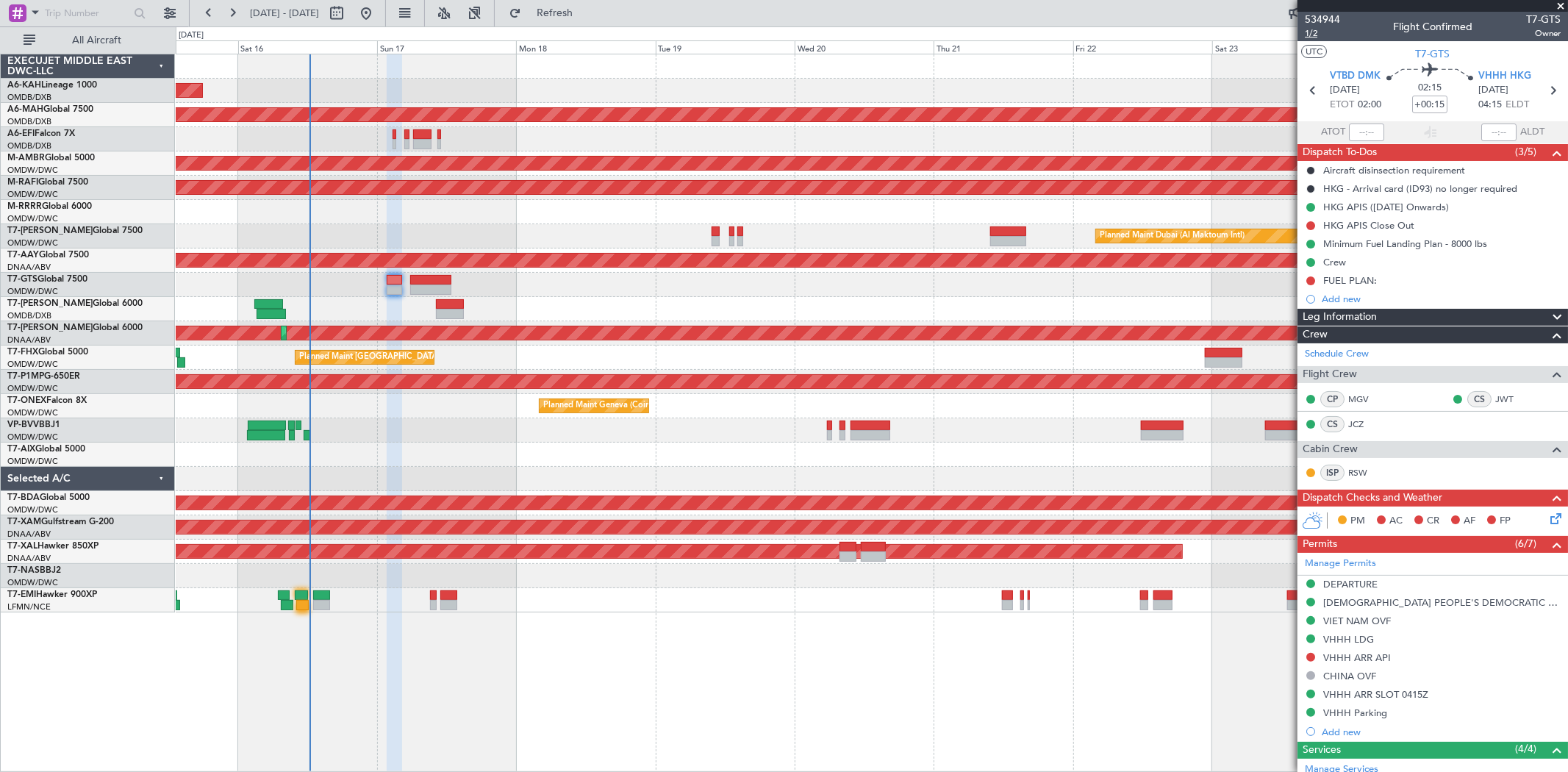
click at [1318, 32] on span "1/2" at bounding box center [1322, 32] width 35 height 12
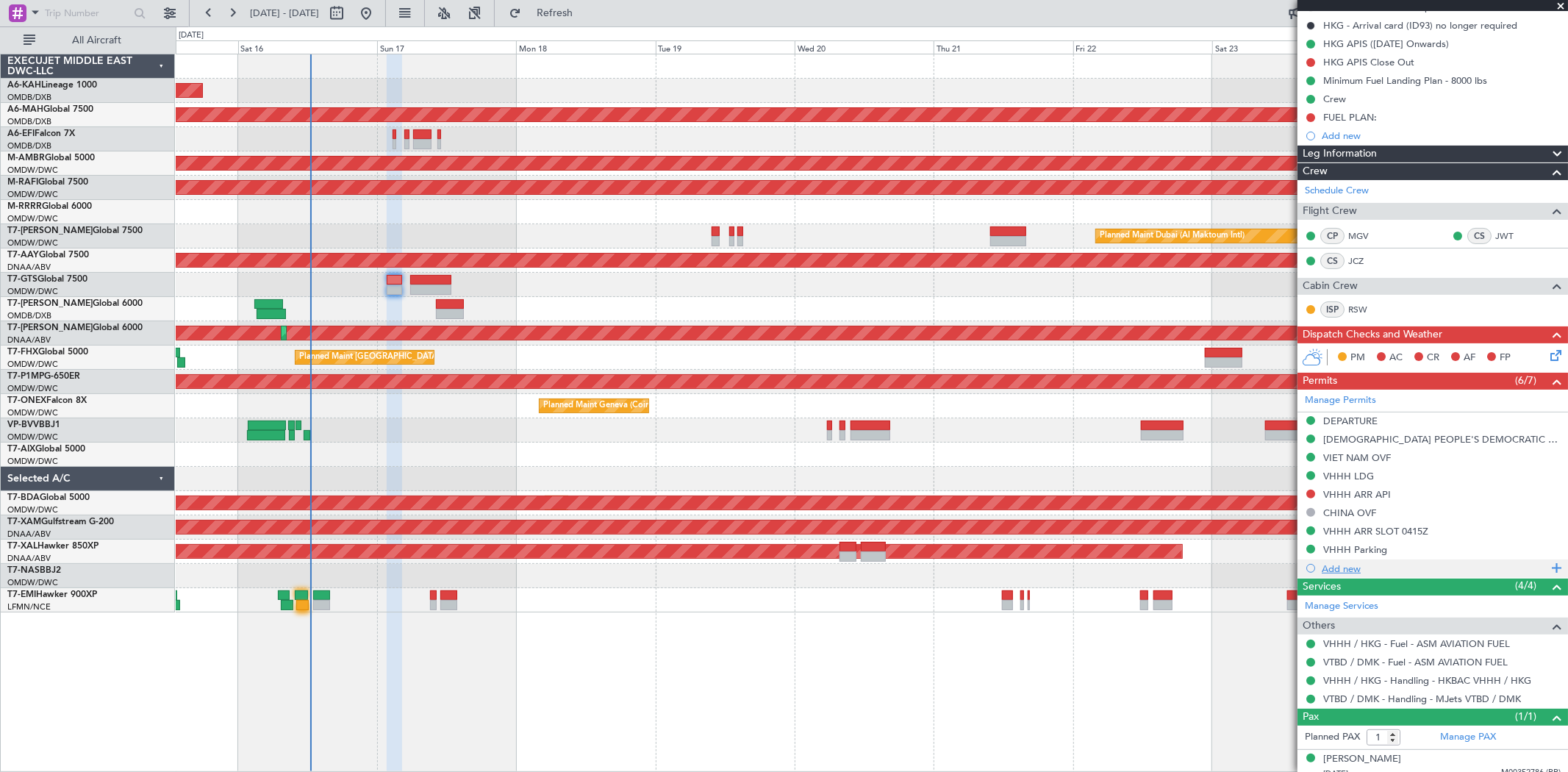
scroll to position [174, 0]
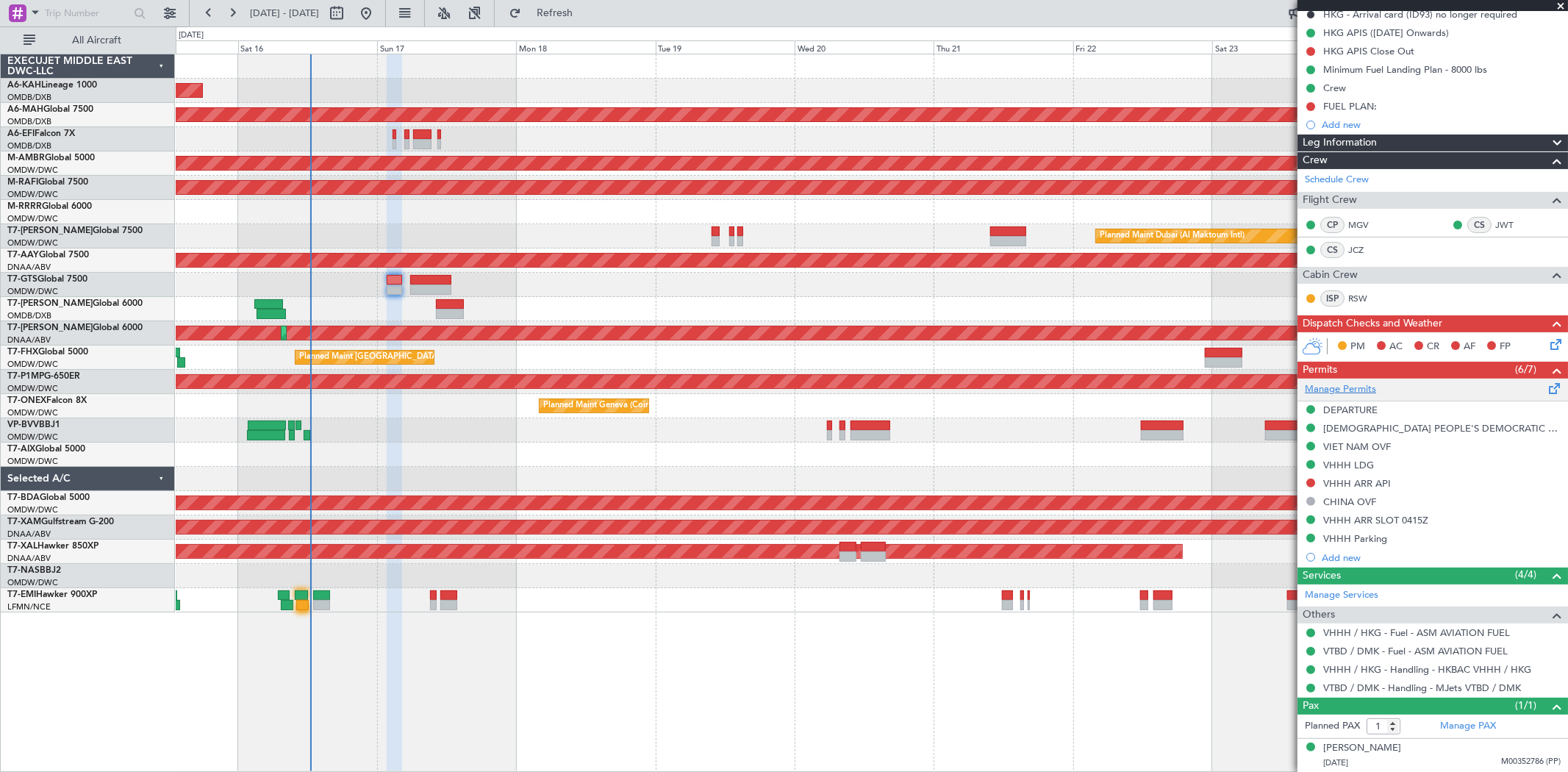
click at [1348, 388] on link "Manage Permits" at bounding box center [1340, 390] width 71 height 15
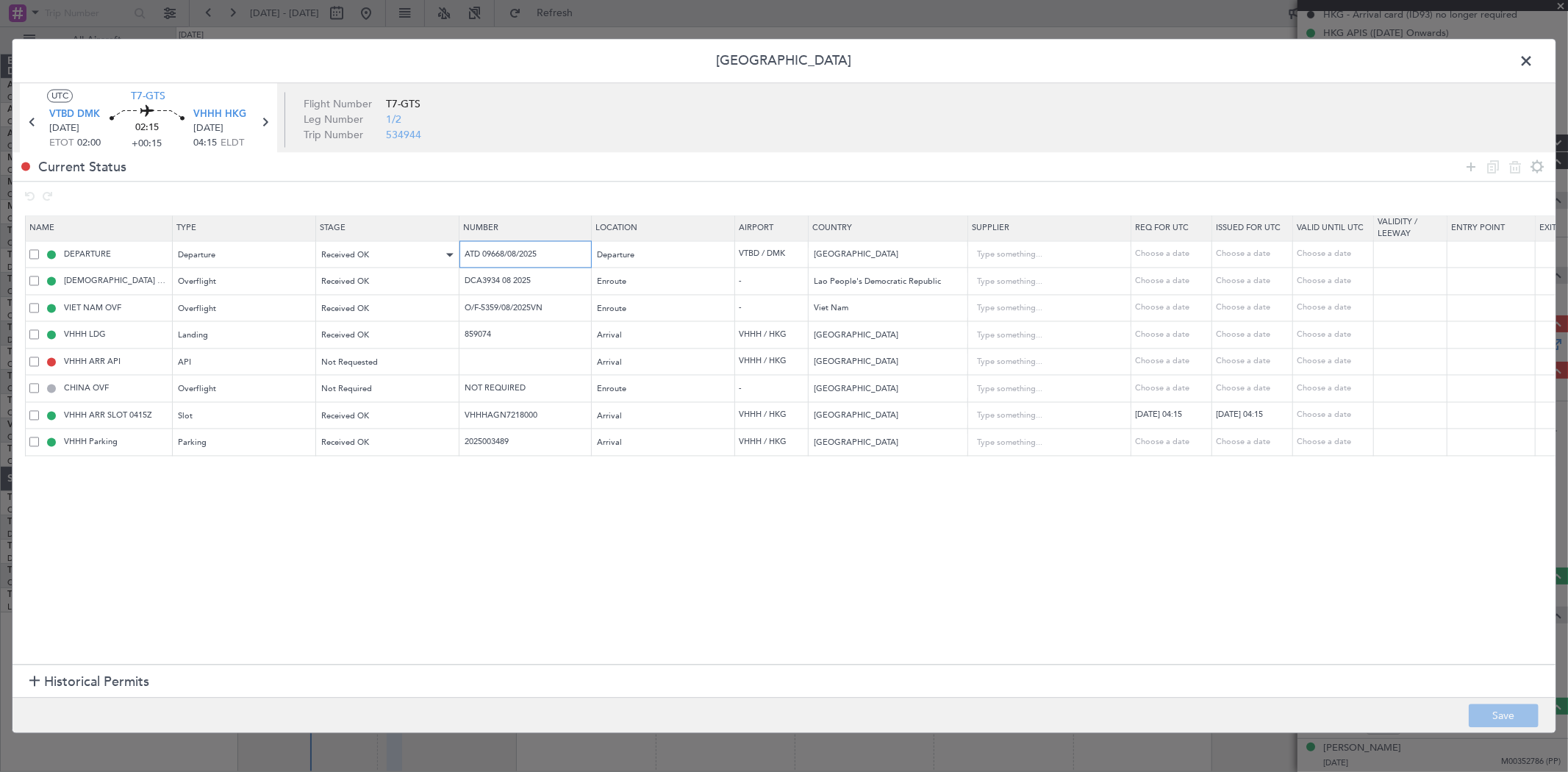
drag, startPoint x: 505, startPoint y: 255, endPoint x: 377, endPoint y: 253, distance: 128.0
click at [384, 254] on tr "DEPARTURE Departure Received OK ATD 09668/08/2025 Departure VTBD / DMK Thailand…" at bounding box center [963, 254] width 1875 height 27
drag, startPoint x: 535, startPoint y: 277, endPoint x: 356, endPoint y: 285, distance: 179.2
click at [343, 270] on tr "LAO PEOPLE'S DEMOCRATIC REPUBLIC OVF Overflight Received OK DCA3934 08 2025 Enr…" at bounding box center [963, 280] width 1875 height 27
drag, startPoint x: 348, startPoint y: 315, endPoint x: 259, endPoint y: 324, distance: 89.5
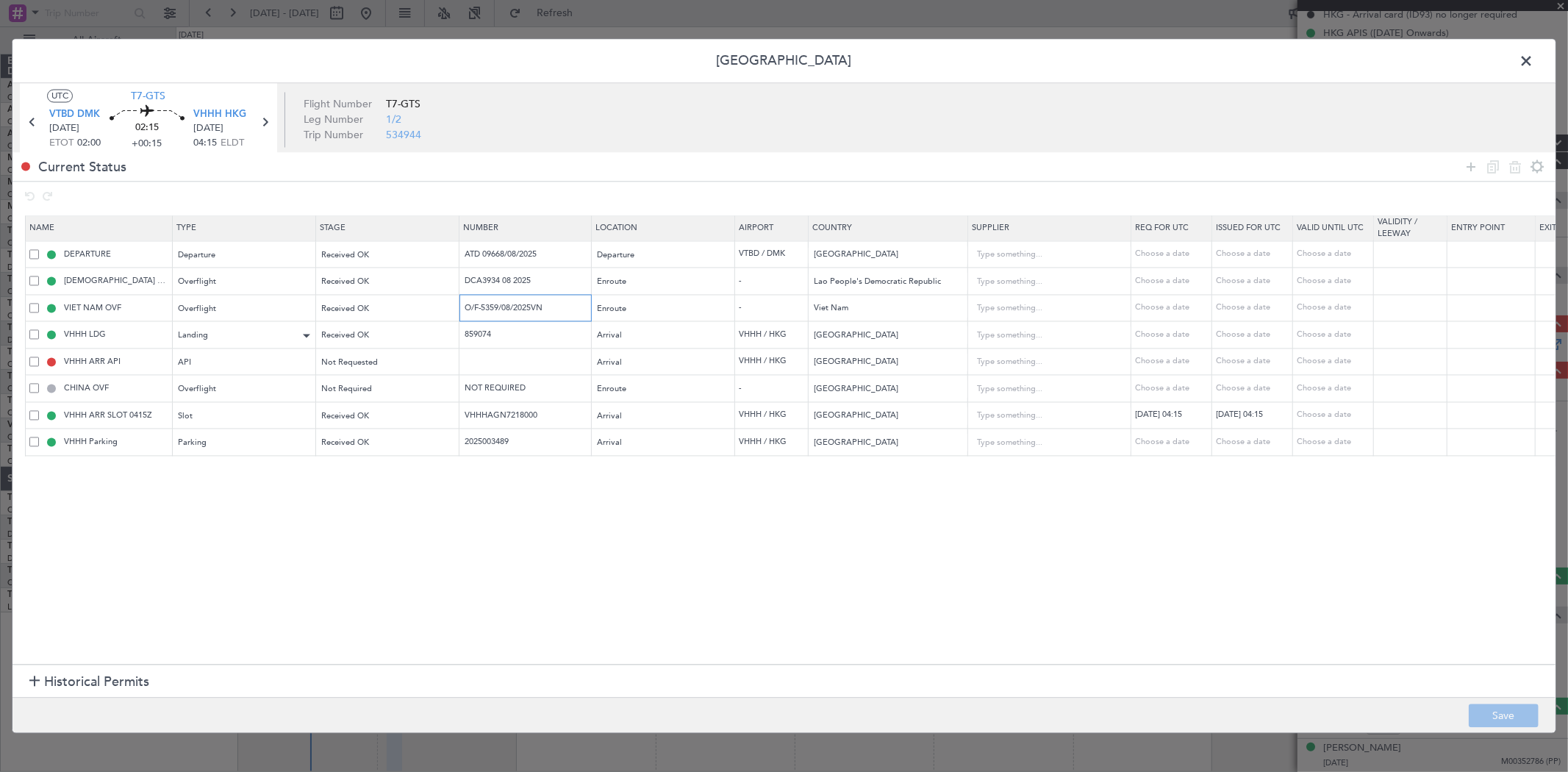
click at [259, 324] on table "Name Type Stage Number Location Airport Country Supplier Req For Utc Issued For…" at bounding box center [962, 335] width 1875 height 240
click at [520, 348] on td at bounding box center [525, 361] width 133 height 27
click at [349, 373] on div "Not Requested" at bounding box center [382, 363] width 122 height 22
click at [364, 461] on span "Requested" at bounding box center [388, 460] width 131 height 22
click at [490, 367] on input "text" at bounding box center [527, 361] width 128 height 12
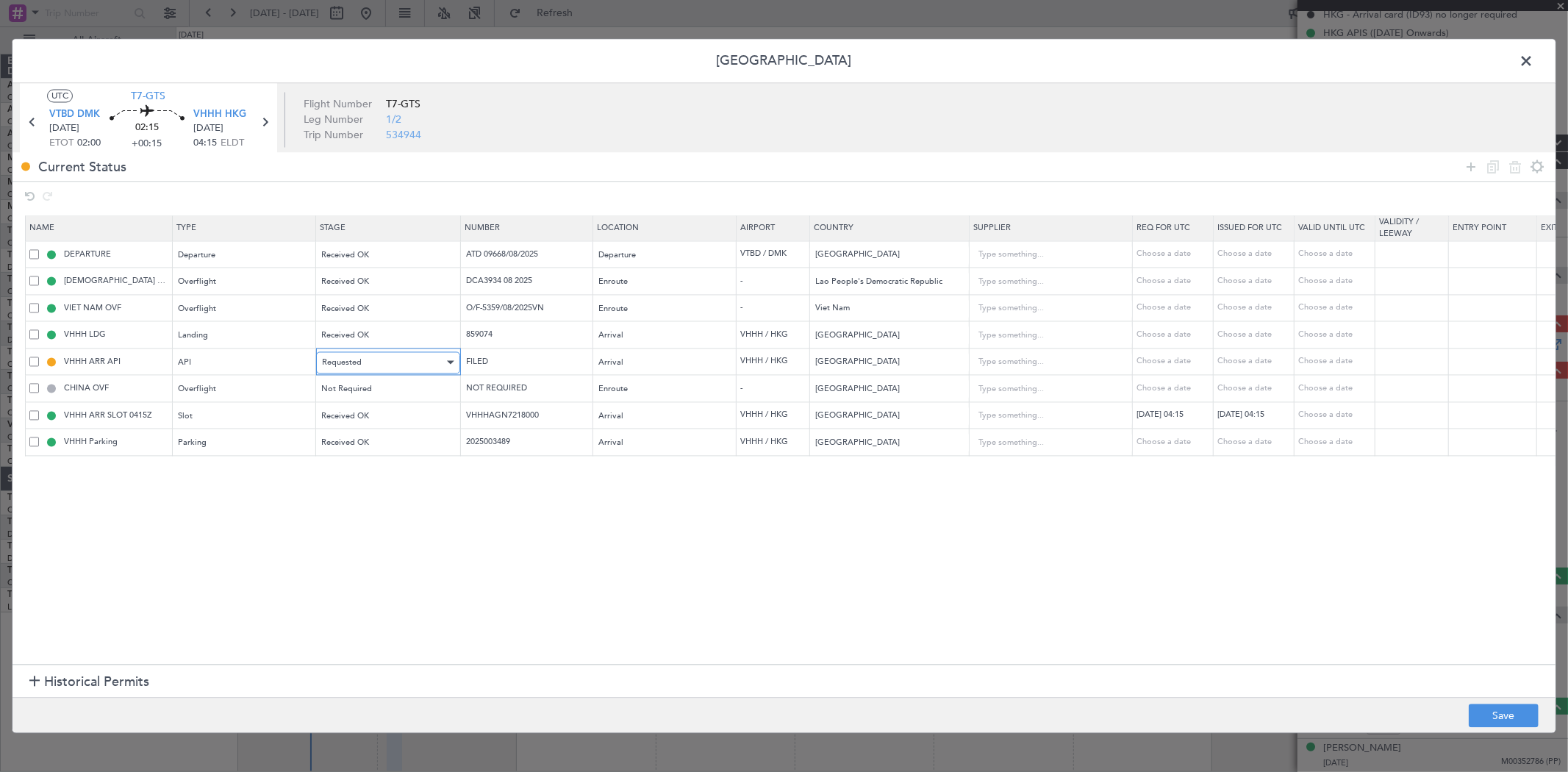
click at [353, 366] on span "Requested" at bounding box center [341, 362] width 40 height 11
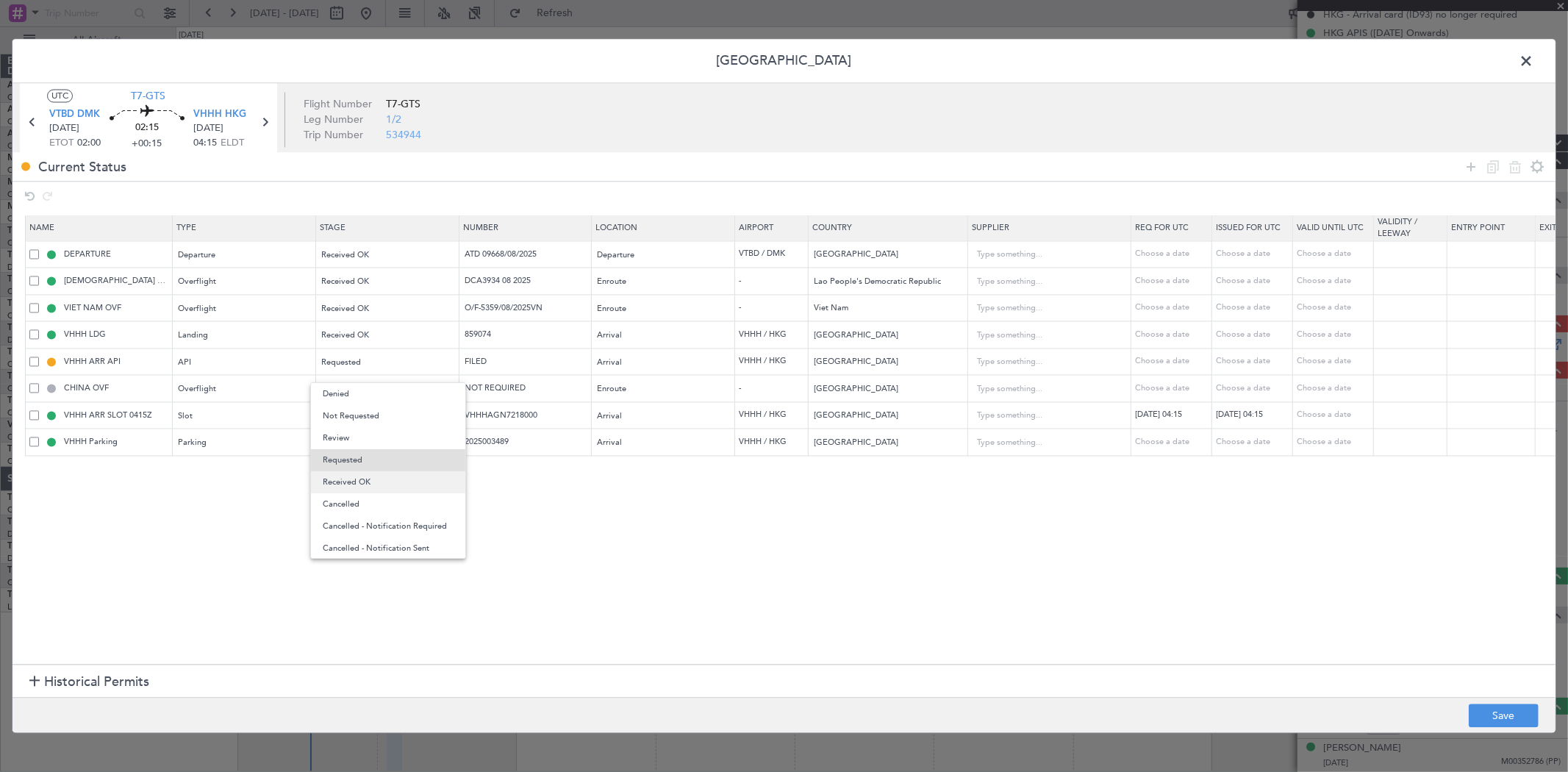
click at [367, 476] on span "Received OK" at bounding box center [388, 482] width 131 height 22
drag, startPoint x: 551, startPoint y: 418, endPoint x: 414, endPoint y: 421, distance: 137.0
click at [414, 421] on tr "VHHH ARR SLOT 0415Z Slot Received OK VHHHAGN7218000 Arrival VHHH / HKG Hong Kon…" at bounding box center [963, 415] width 1875 height 27
drag, startPoint x: 508, startPoint y: 444, endPoint x: 327, endPoint y: 444, distance: 181.0
click at [329, 444] on tr "VHHH Parking Parking Received OK 2025003489 Arrival VHHH / HKG Hong Kong Choose…" at bounding box center [963, 442] width 1875 height 27
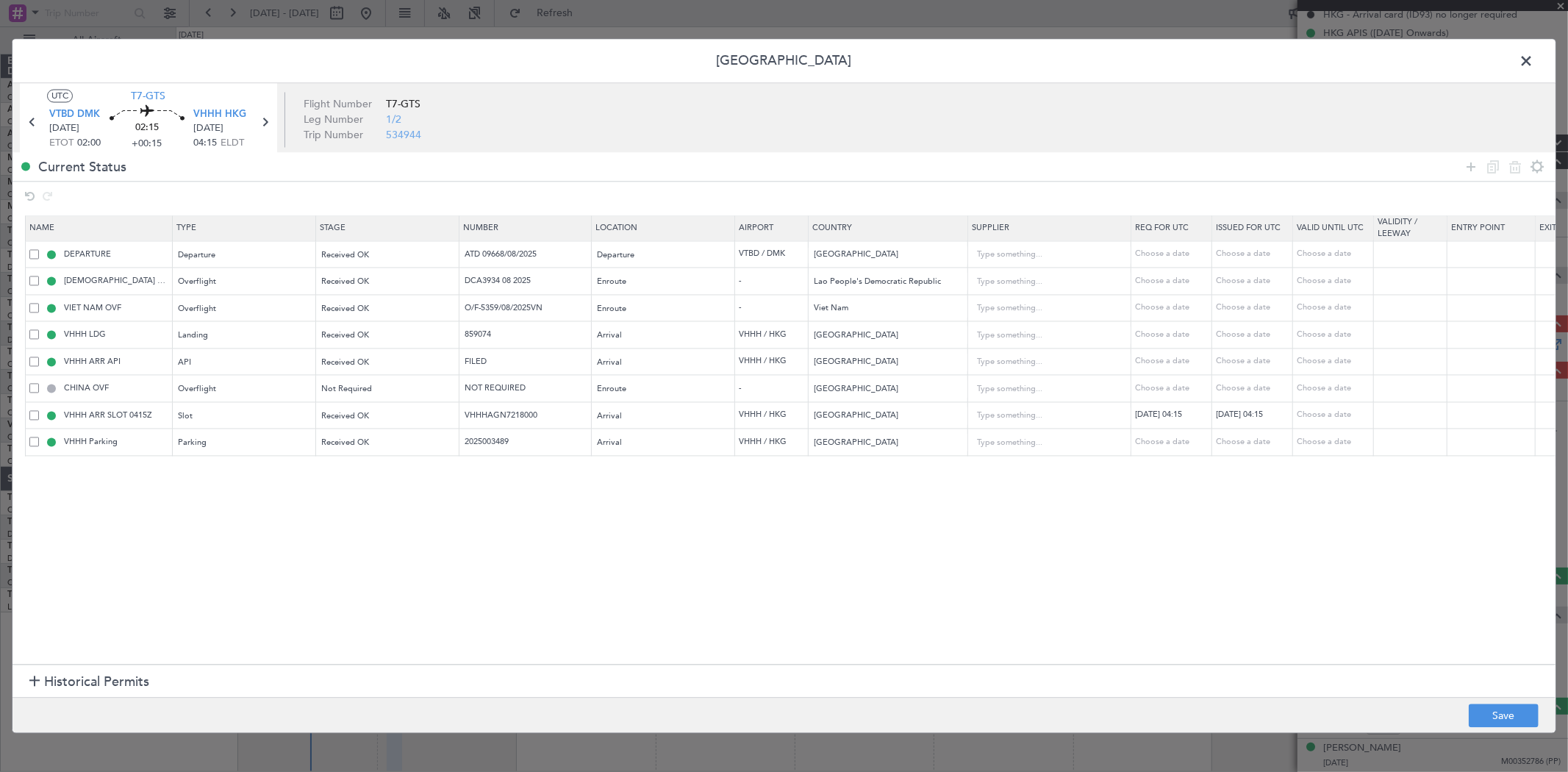
click at [1533, 64] on span at bounding box center [1533, 66] width 0 height 30
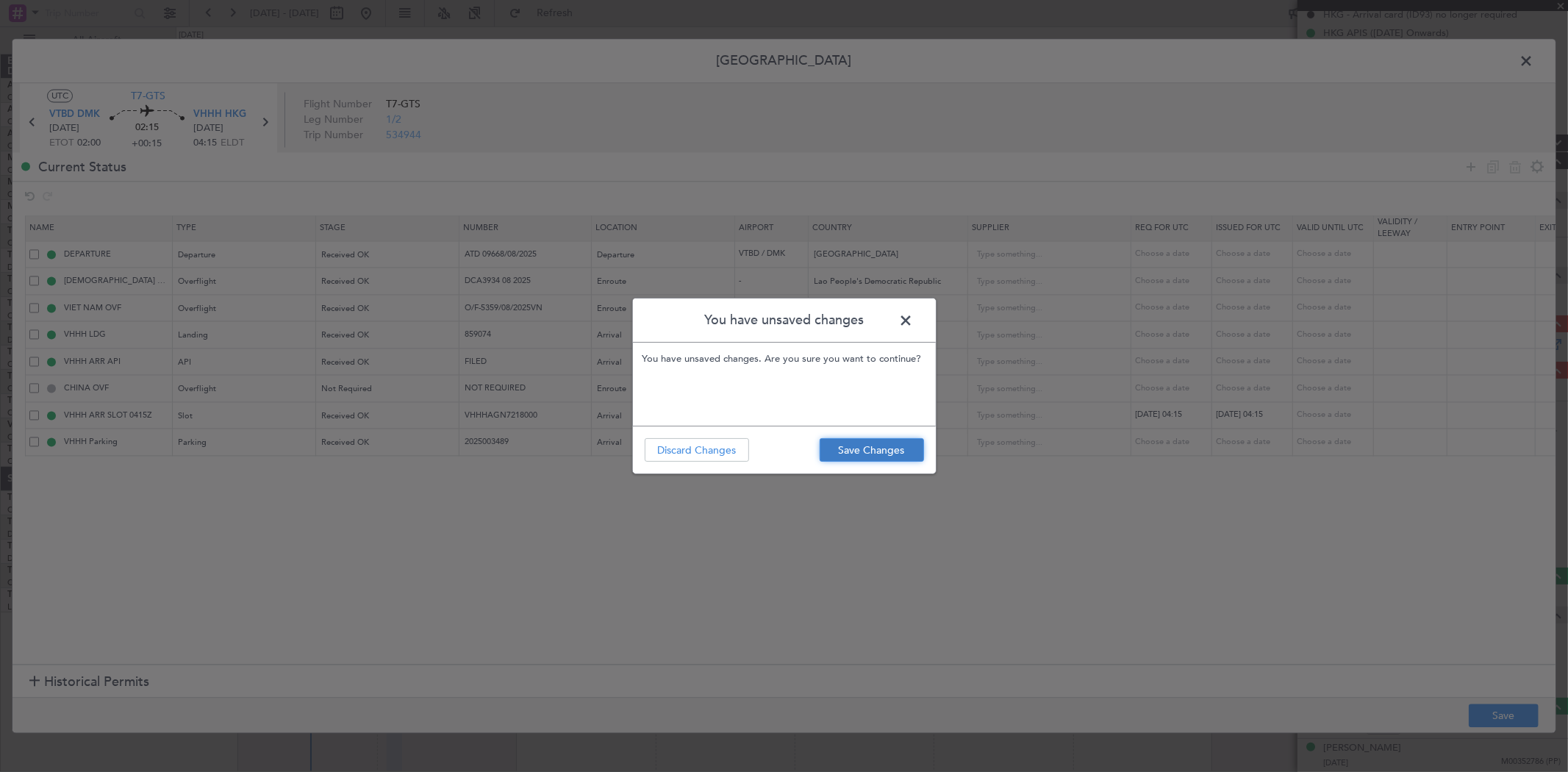
click at [875, 444] on button "Save Changes" at bounding box center [871, 449] width 104 height 23
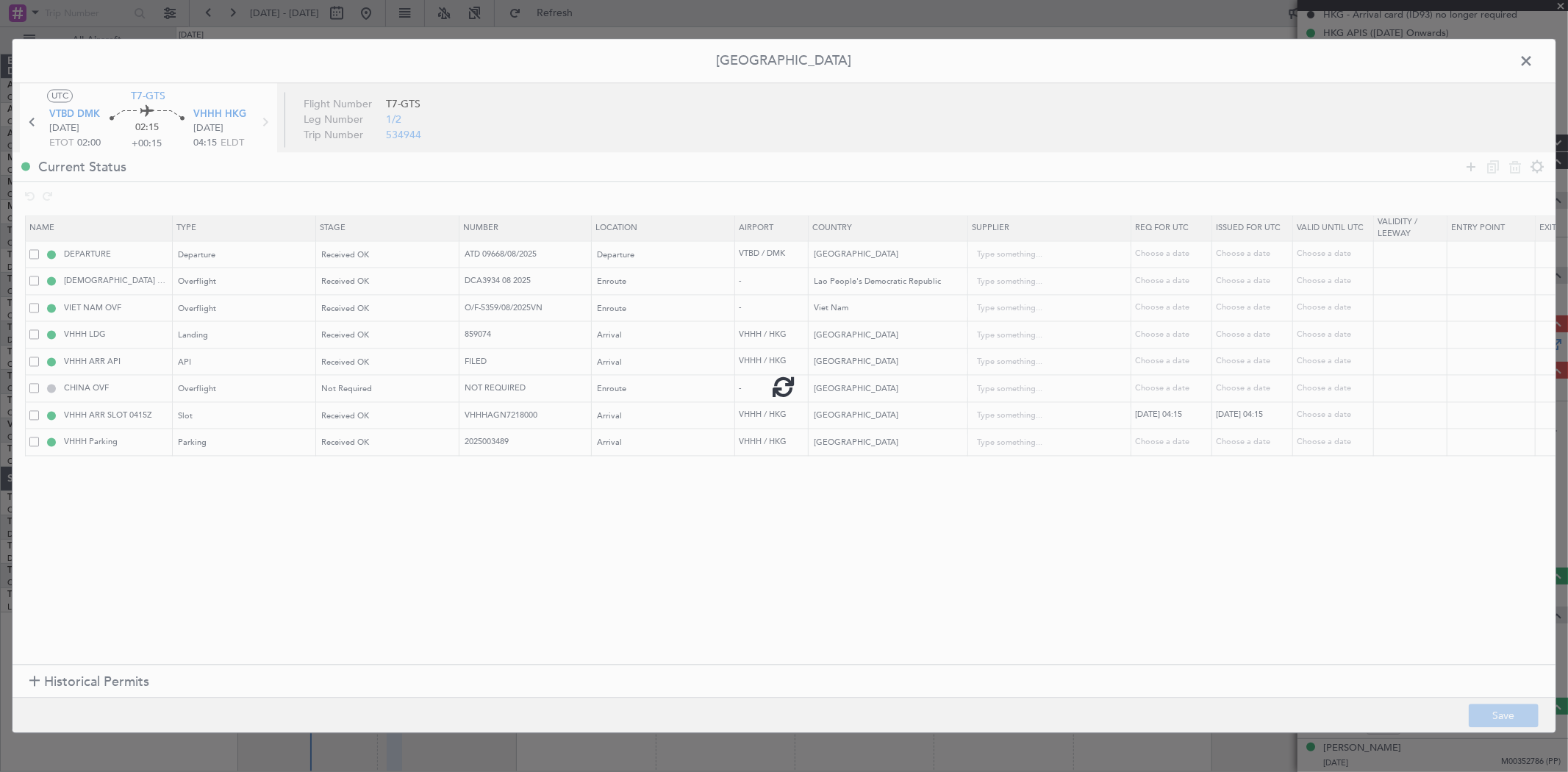
type input "FILED"
click at [1533, 63] on span at bounding box center [1533, 66] width 0 height 30
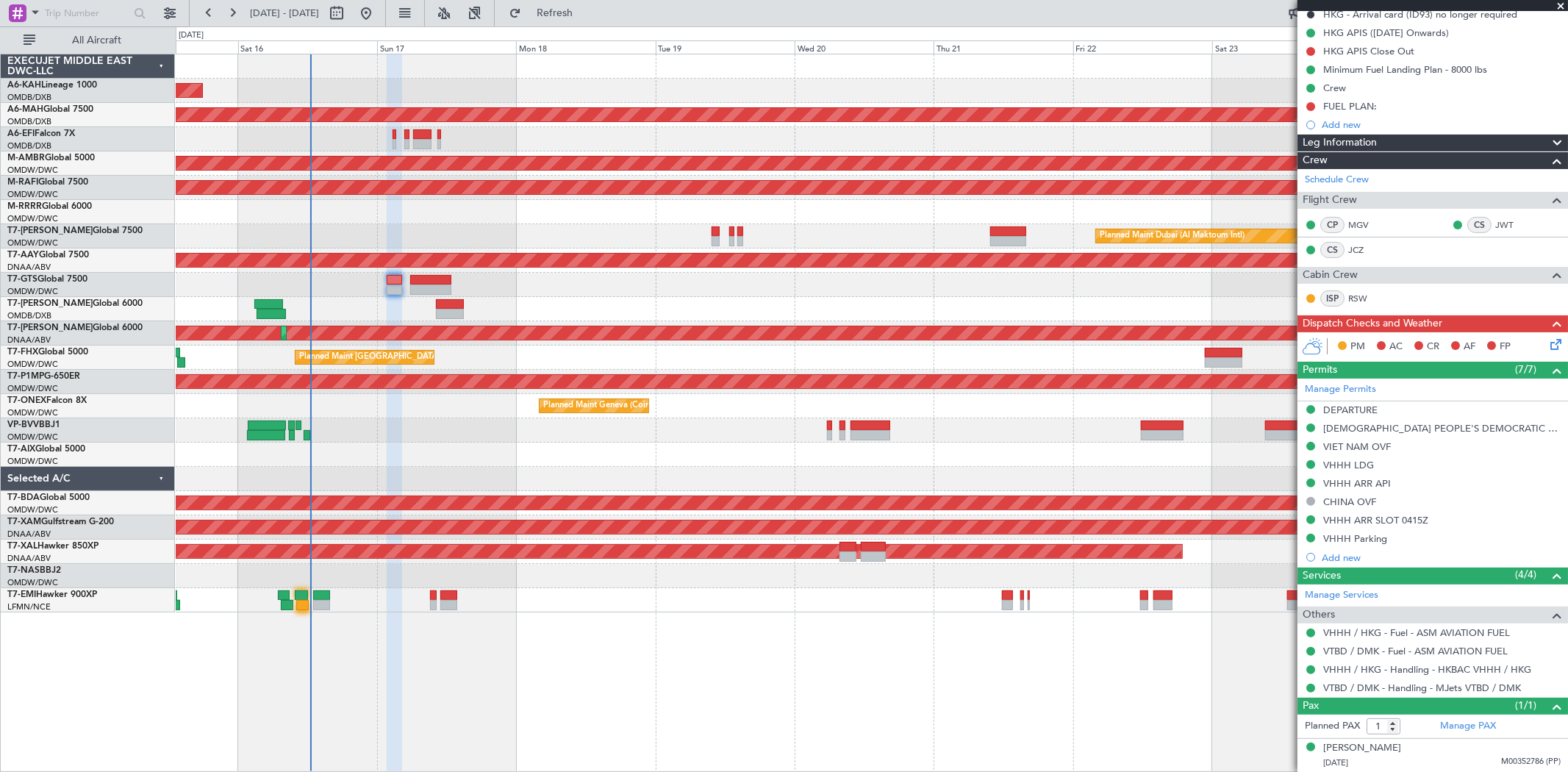
click at [1547, 341] on icon at bounding box center [1552, 341] width 12 height 12
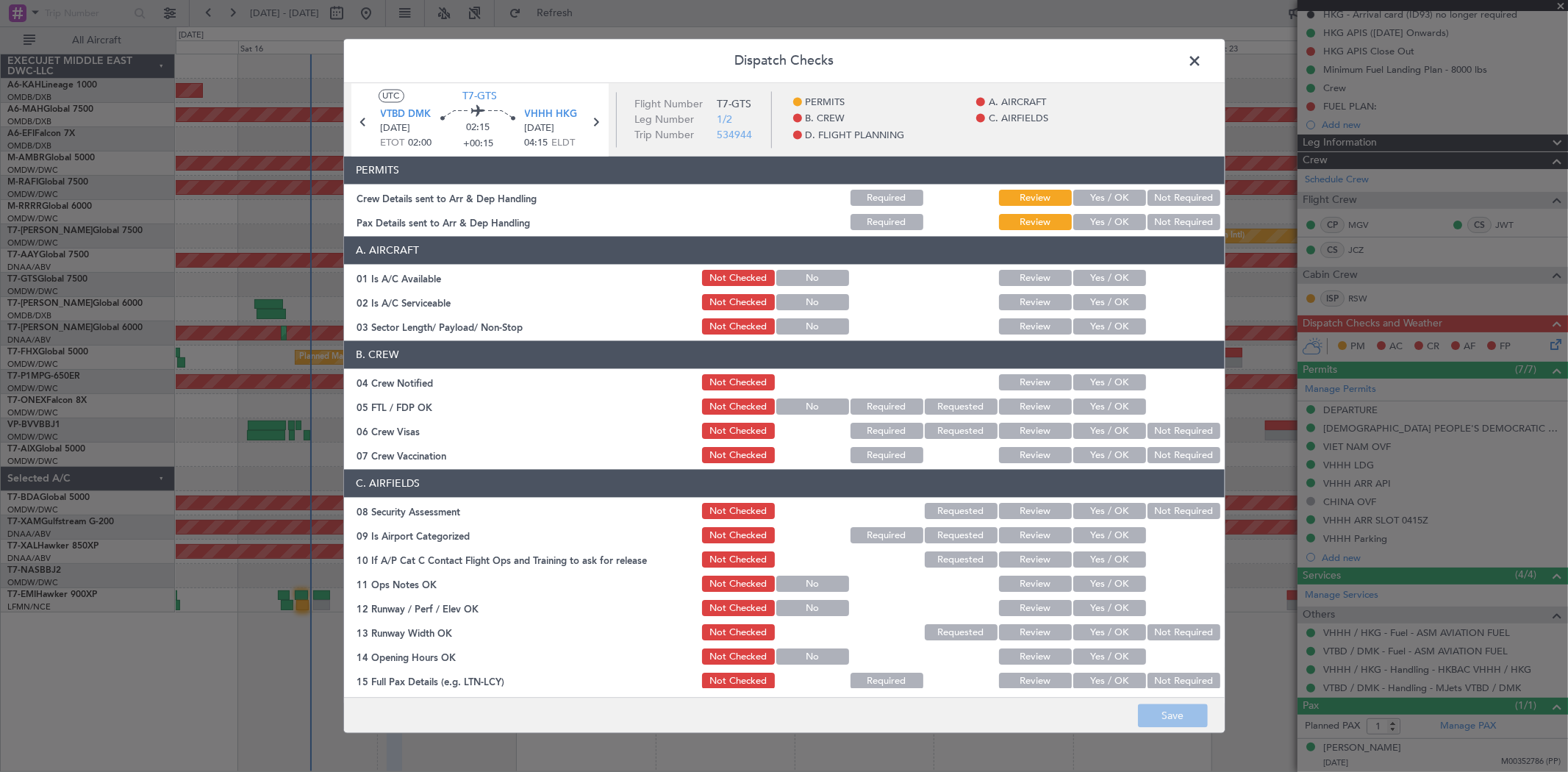
click at [1100, 197] on button "Yes / OK" at bounding box center [1109, 198] width 72 height 16
click at [1092, 217] on button "Yes / OK" at bounding box center [1109, 222] width 72 height 16
drag, startPoint x: 1090, startPoint y: 273, endPoint x: 1086, endPoint y: 297, distance: 24.3
click at [1090, 274] on button "Yes / OK" at bounding box center [1109, 277] width 72 height 16
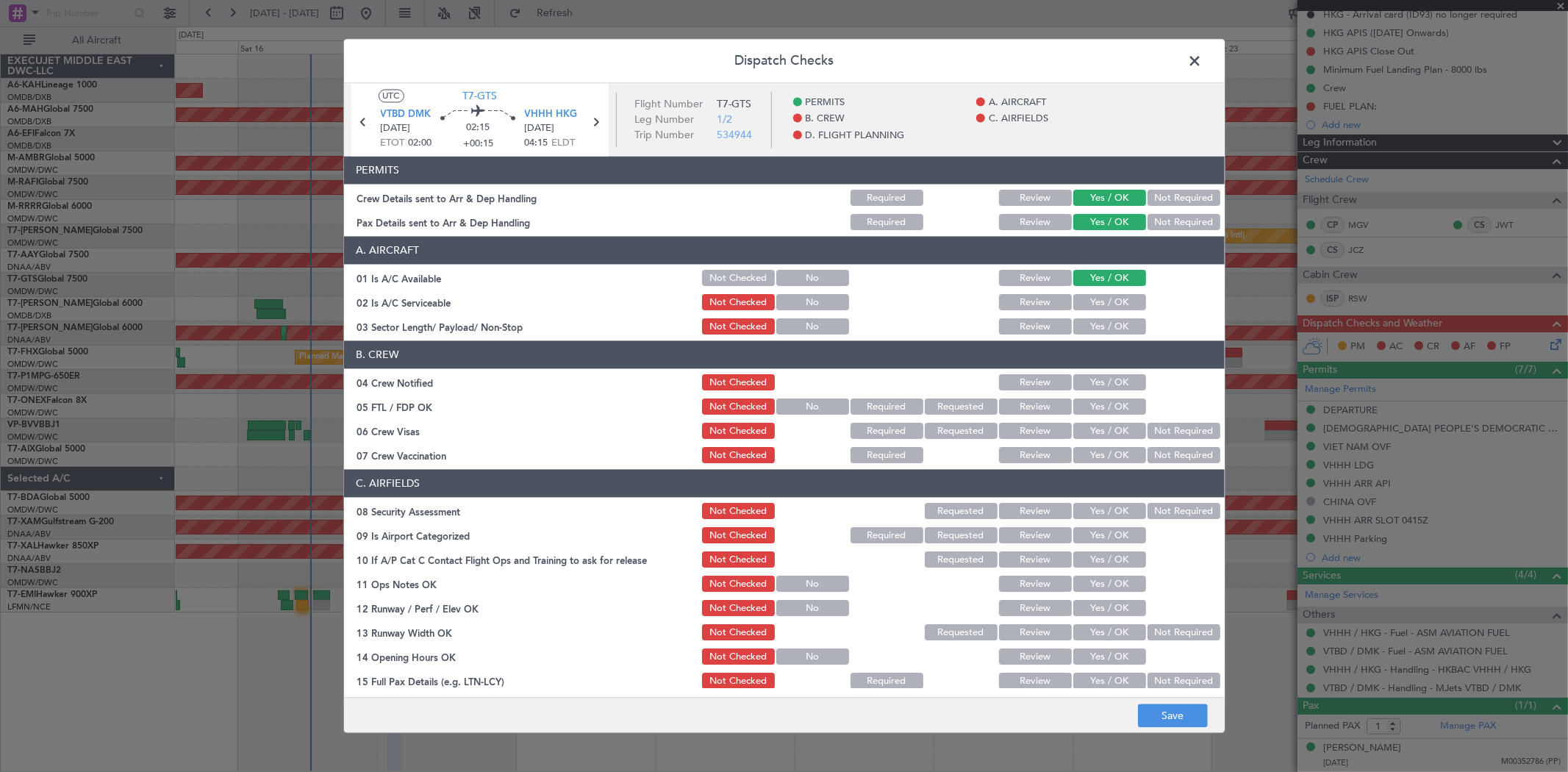
click at [1082, 300] on button "Yes / OK" at bounding box center [1109, 302] width 72 height 16
click at [1083, 322] on button "Yes / OK" at bounding box center [1109, 327] width 72 height 16
click at [1083, 380] on button "Yes / OK" at bounding box center [1109, 382] width 72 height 16
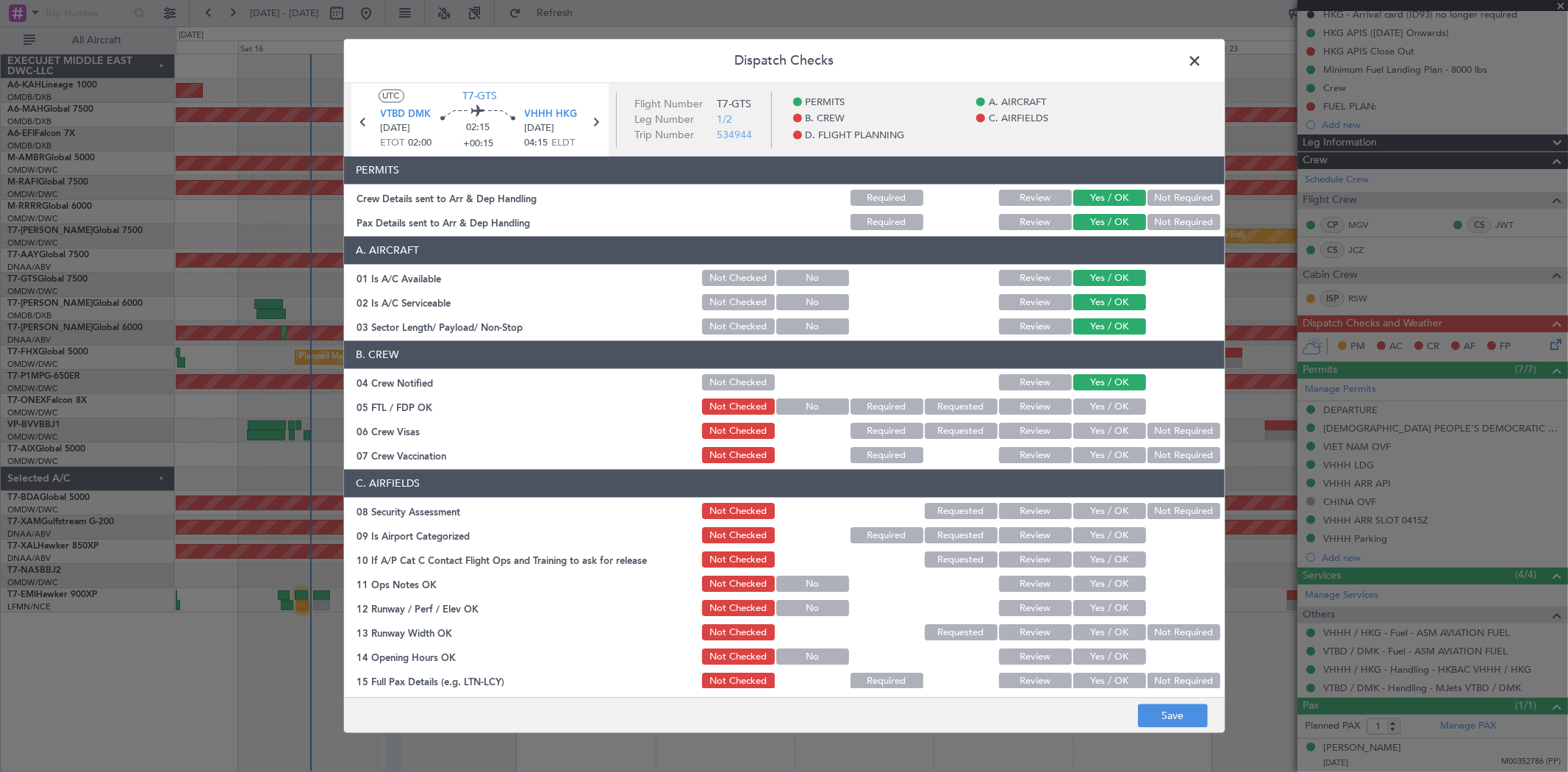
click at [1080, 405] on button "Yes / OK" at bounding box center [1109, 406] width 72 height 16
click at [1086, 446] on div "Yes / OK" at bounding box center [1108, 456] width 74 height 20
click at [1092, 429] on button "Yes / OK" at bounding box center [1109, 431] width 72 height 16
click at [1086, 455] on button "Yes / OK" at bounding box center [1109, 455] width 72 height 16
click at [1089, 505] on button "Yes / OK" at bounding box center [1109, 511] width 72 height 16
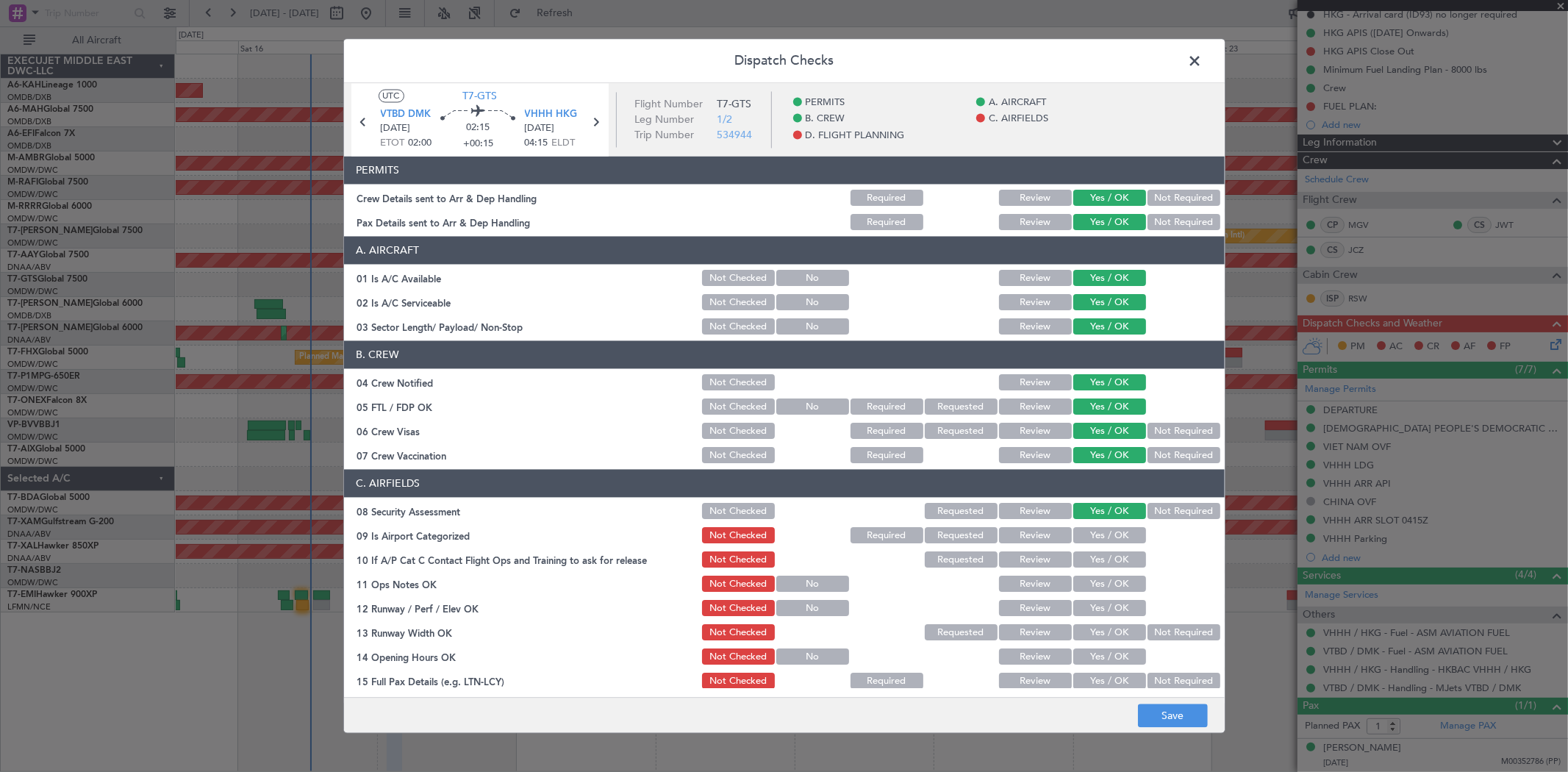
click at [1088, 532] on button "Yes / OK" at bounding box center [1109, 535] width 72 height 16
drag, startPoint x: 1087, startPoint y: 556, endPoint x: 1084, endPoint y: 575, distance: 19.2
click at [1086, 557] on button "Yes / OK" at bounding box center [1109, 560] width 72 height 16
drag, startPoint x: 1084, startPoint y: 578, endPoint x: 1081, endPoint y: 609, distance: 31.1
click at [1083, 579] on button "Yes / OK" at bounding box center [1109, 584] width 72 height 16
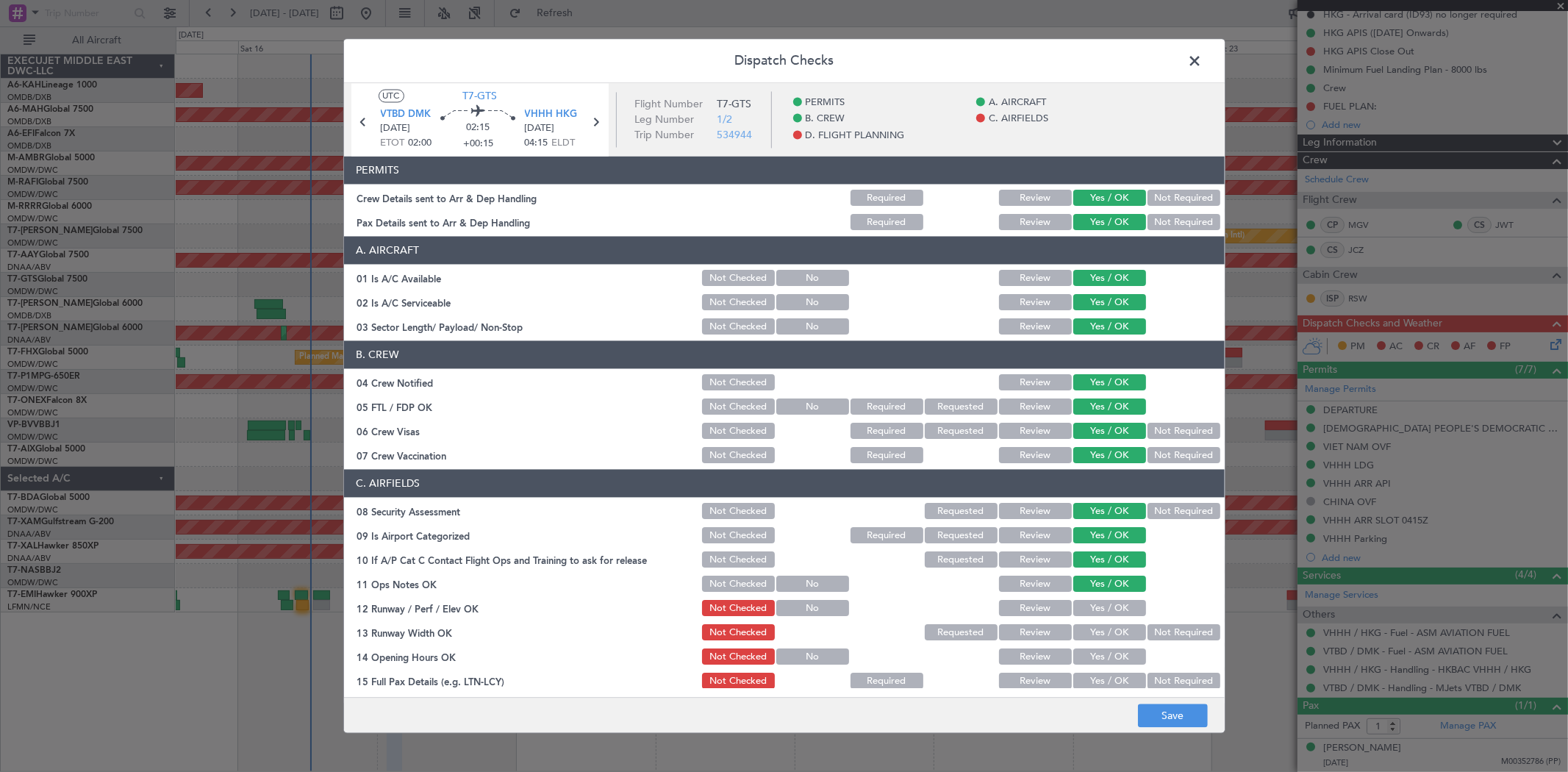
drag, startPoint x: 1081, startPoint y: 609, endPoint x: 1081, endPoint y: 621, distance: 12.0
click at [1081, 610] on button "Yes / OK" at bounding box center [1109, 608] width 72 height 16
drag, startPoint x: 1082, startPoint y: 628, endPoint x: 1083, endPoint y: 648, distance: 20.0
click at [1082, 631] on button "Yes / OK" at bounding box center [1109, 632] width 72 height 16
click at [1083, 648] on div "Yes / OK" at bounding box center [1108, 657] width 74 height 20
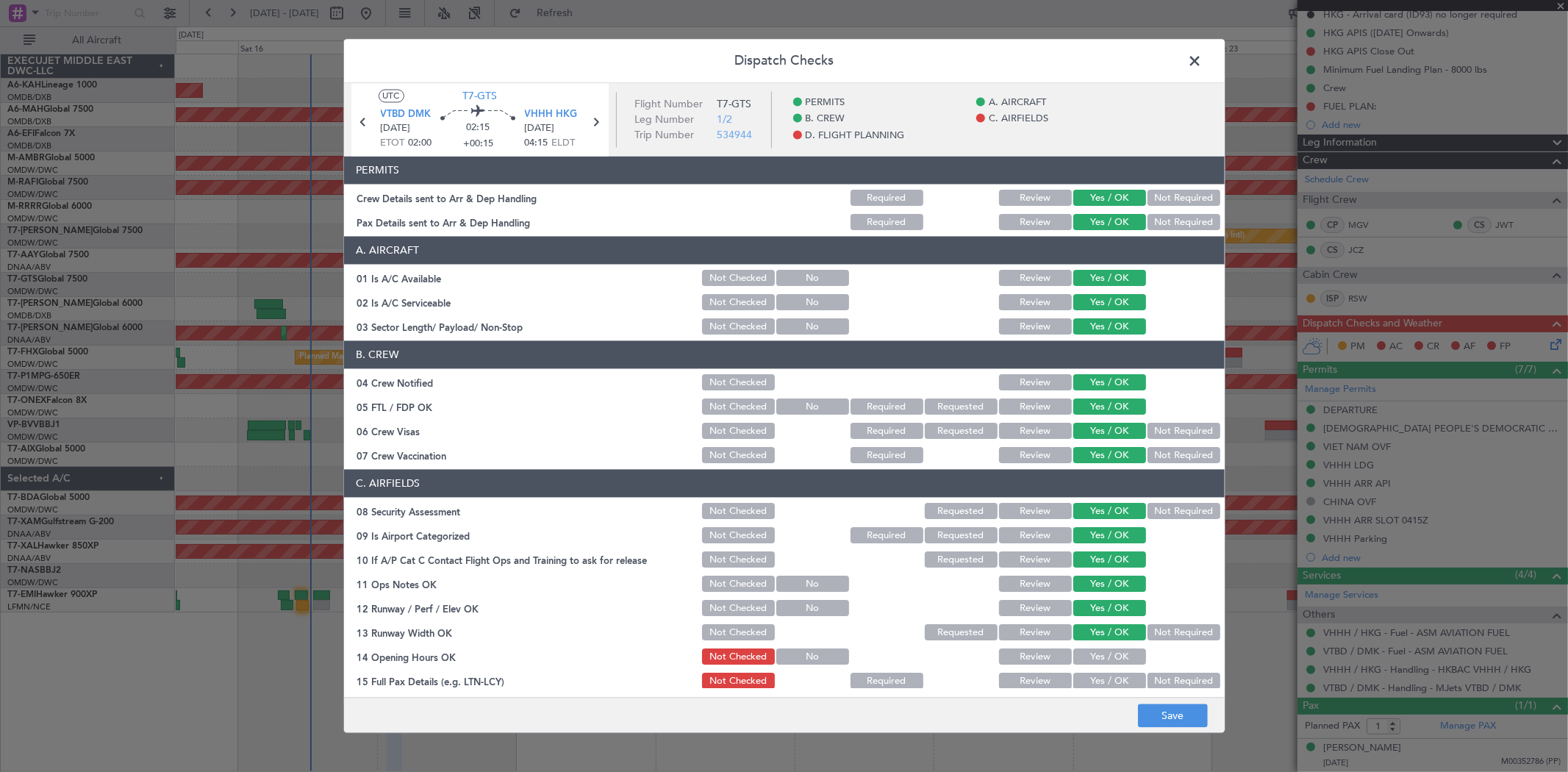
click at [1081, 660] on button "Yes / OK" at bounding box center [1109, 656] width 72 height 16
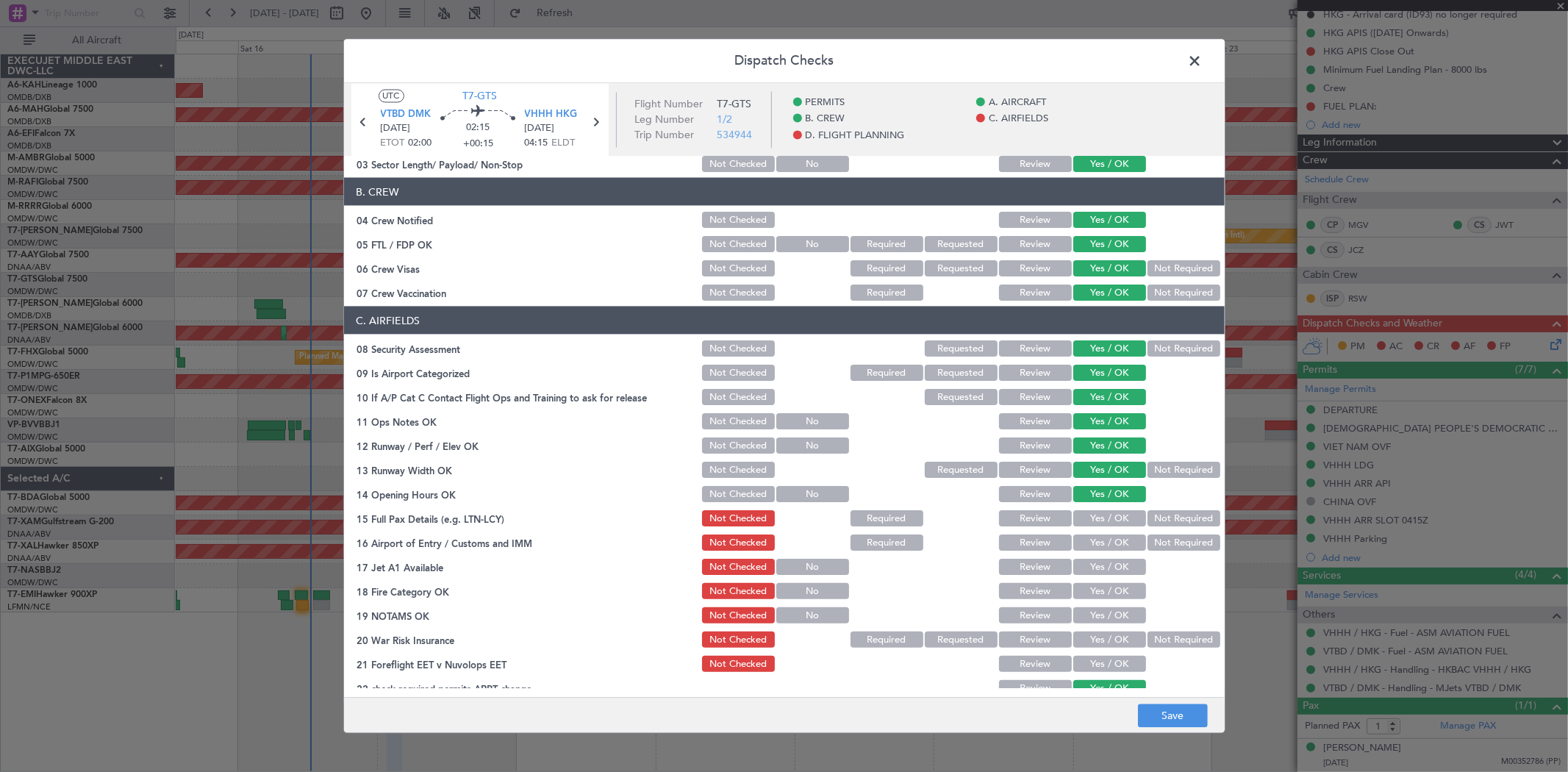
scroll to position [245, 0]
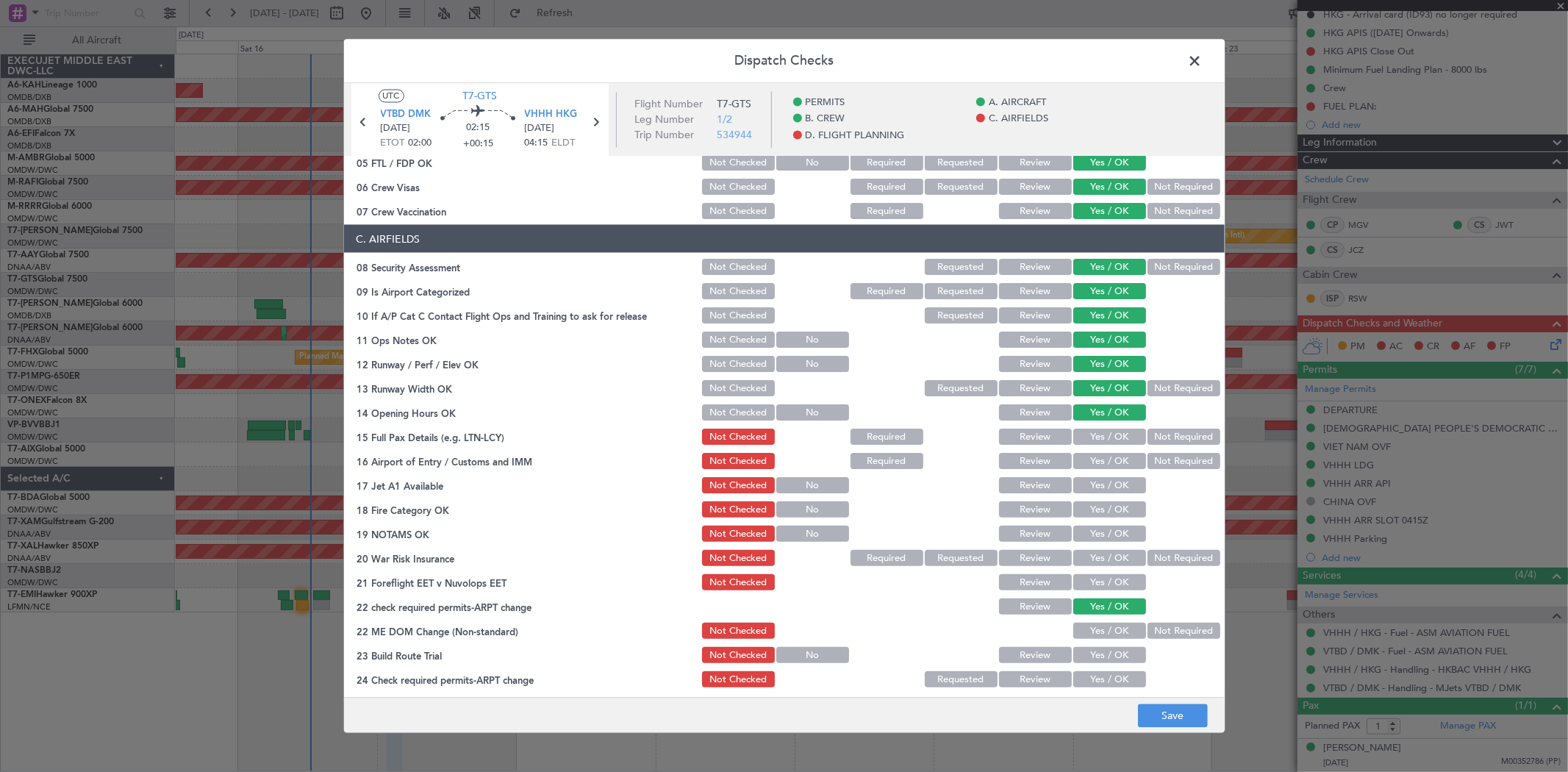
click at [1089, 443] on button "Yes / OK" at bounding box center [1109, 436] width 72 height 16
click at [1090, 472] on section "C. AIRFIELDS 08 Security Assessment Not Checked Requested Review Yes / OK Not R…" at bounding box center [784, 457] width 880 height 465
click at [1094, 464] on button "Yes / OK" at bounding box center [1109, 460] width 72 height 16
click at [1090, 494] on div "Yes / OK" at bounding box center [1108, 485] width 74 height 20
click at [1086, 518] on div "Yes / OK" at bounding box center [1108, 509] width 74 height 20
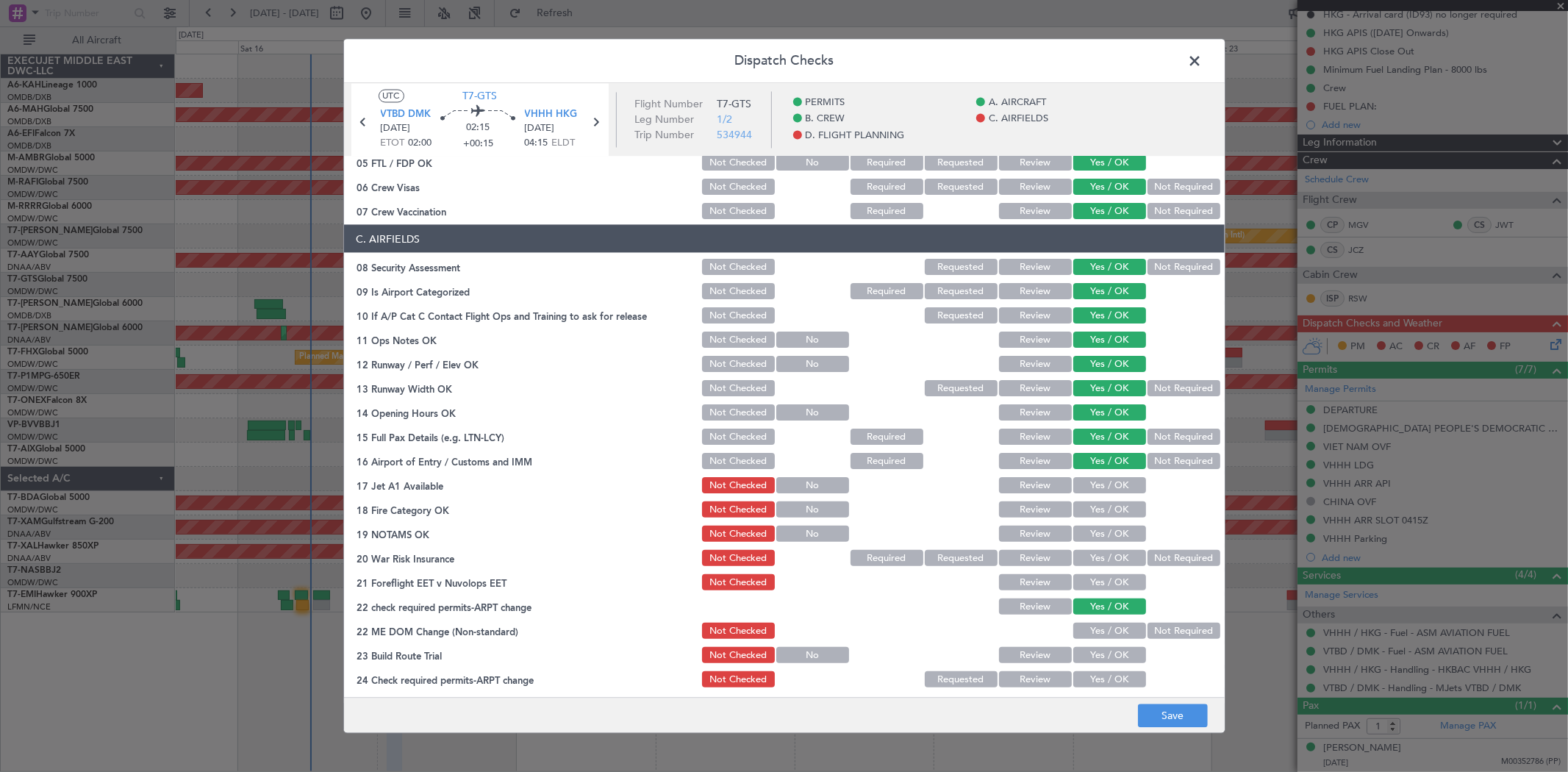
click at [1086, 487] on button "Yes / OK" at bounding box center [1109, 484] width 72 height 16
drag, startPoint x: 1086, startPoint y: 504, endPoint x: 1086, endPoint y: 532, distance: 28.0
click at [1086, 509] on button "Yes / OK" at bounding box center [1109, 508] width 72 height 16
click at [1086, 532] on button "Yes / OK" at bounding box center [1109, 533] width 72 height 16
click at [1083, 557] on button "Yes / OK" at bounding box center [1109, 557] width 72 height 16
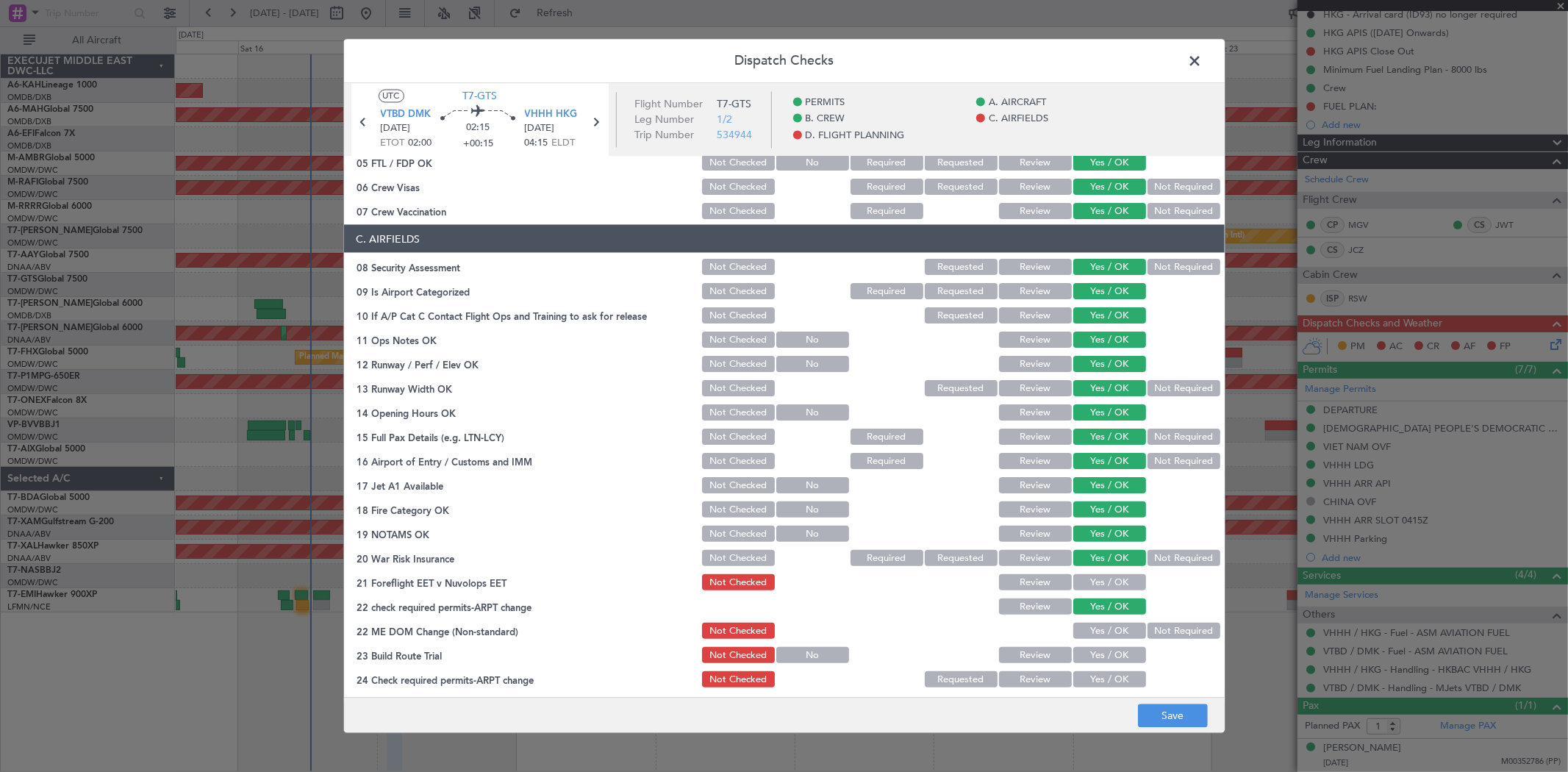
click at [1083, 576] on button "Yes / OK" at bounding box center [1109, 582] width 72 height 16
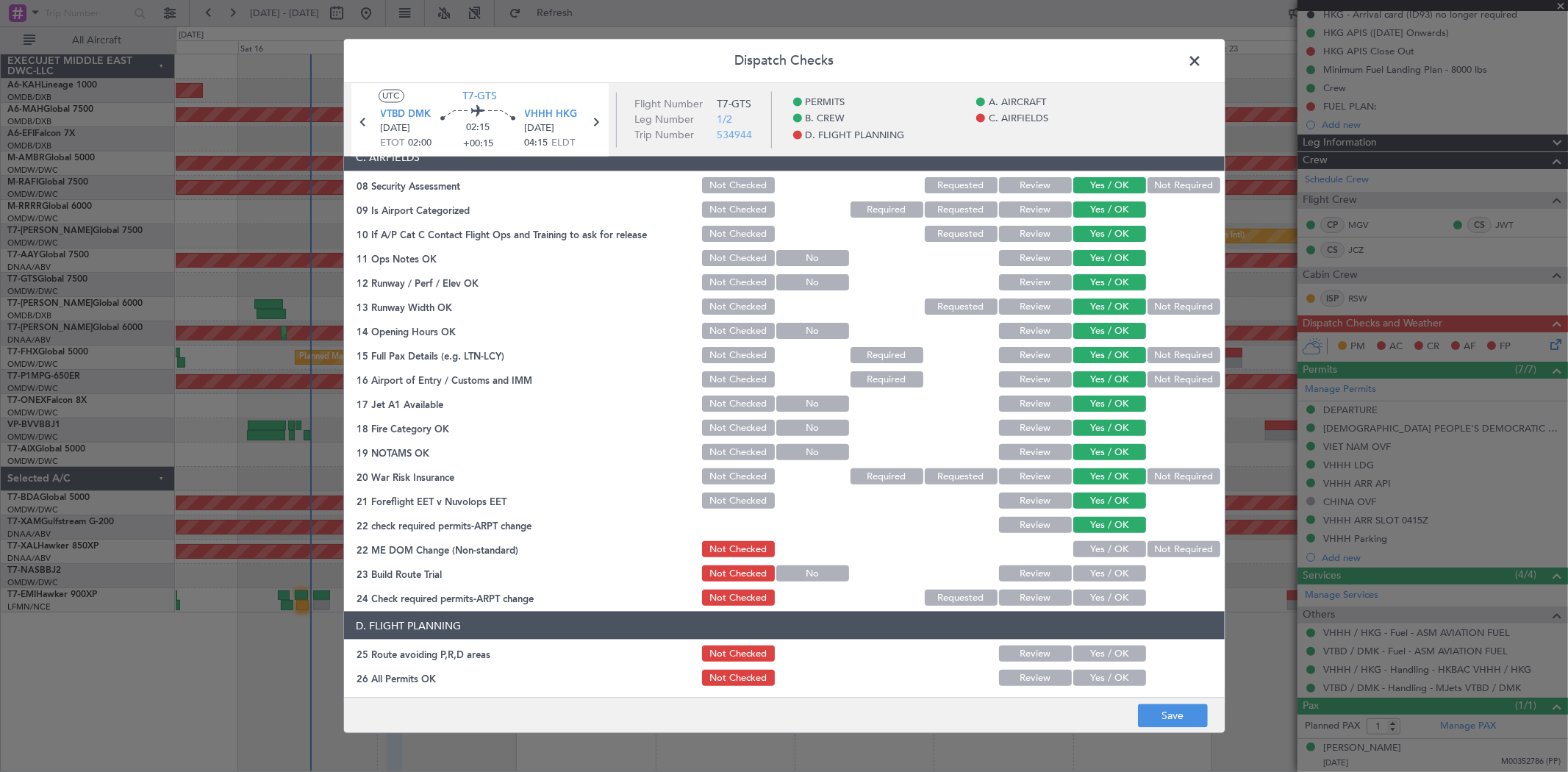
scroll to position [490, 0]
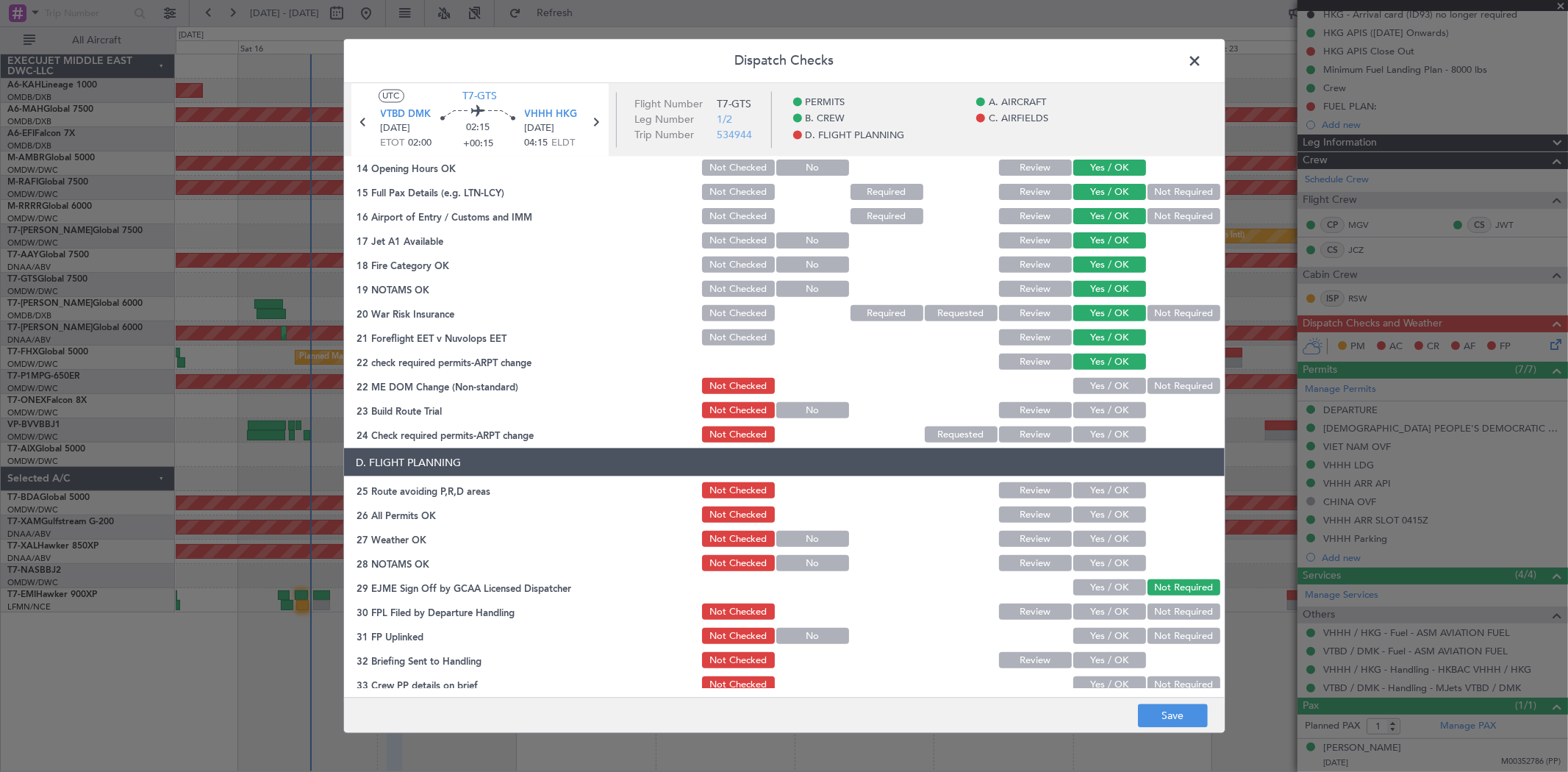
click at [1098, 392] on button "Yes / OK" at bounding box center [1109, 385] width 72 height 16
drag, startPoint x: 1085, startPoint y: 418, endPoint x: 1090, endPoint y: 405, distance: 13.9
click at [1086, 416] on div "Yes / OK" at bounding box center [1108, 410] width 74 height 20
drag, startPoint x: 1090, startPoint y: 405, endPoint x: 1084, endPoint y: 444, distance: 39.5
click at [1090, 407] on button "Yes / OK" at bounding box center [1109, 409] width 72 height 16
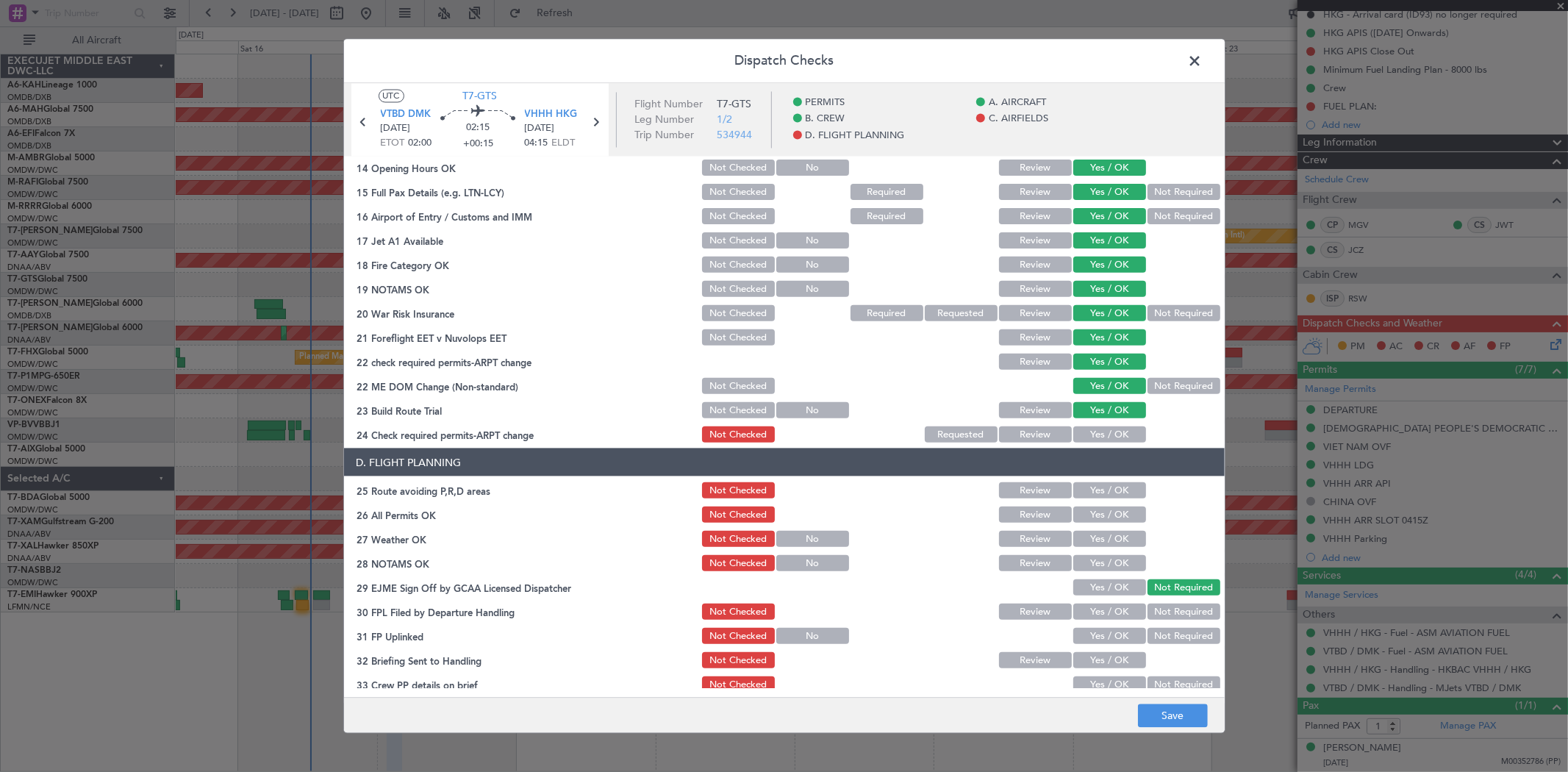
drag, startPoint x: 1084, startPoint y: 444, endPoint x: 1090, endPoint y: 435, distance: 10.8
click at [1084, 446] on article "PERMITS Crew Details sent to Arr & Dep Handling Required Review Yes / OK Not Re…" at bounding box center [784, 422] width 880 height 532
drag, startPoint x: 1089, startPoint y: 431, endPoint x: 1091, endPoint y: 464, distance: 33.1
click at [1089, 432] on button "Yes / OK" at bounding box center [1109, 433] width 72 height 16
drag, startPoint x: 1093, startPoint y: 490, endPoint x: 1094, endPoint y: 525, distance: 35.0
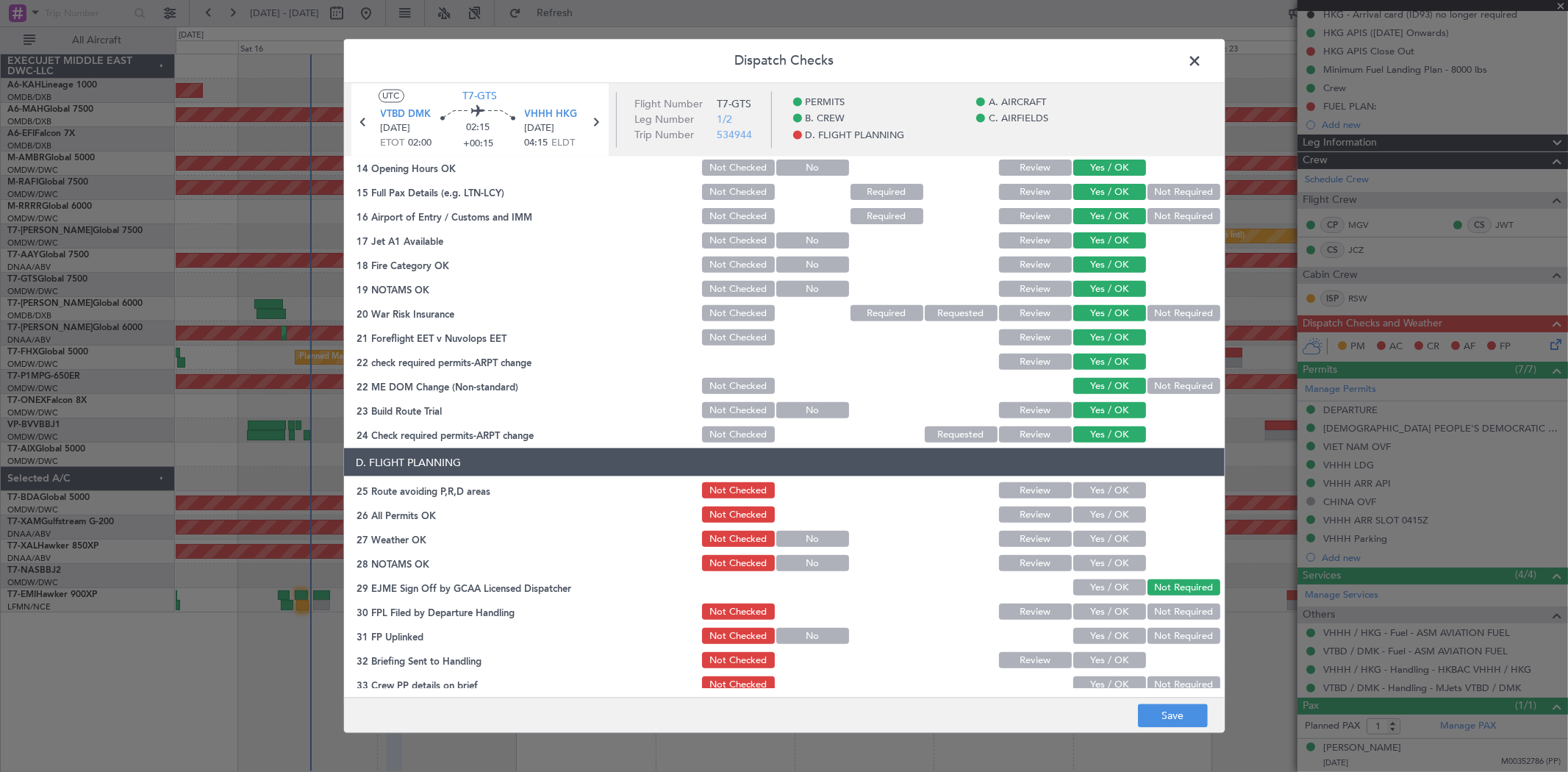
click at [1093, 494] on button "Yes / OK" at bounding box center [1109, 490] width 72 height 16
click at [1094, 525] on section "D. FLIGHT PLANNING 25 Route avoiding P,R,D areas Not Checked Review Yes / OK 26…" at bounding box center [784, 596] width 880 height 295
click at [1095, 515] on button "Yes / OK" at bounding box center [1109, 514] width 72 height 16
drag, startPoint x: 1088, startPoint y: 544, endPoint x: 1090, endPoint y: 568, distance: 24.1
click at [1088, 547] on div "Yes / OK" at bounding box center [1108, 539] width 74 height 20
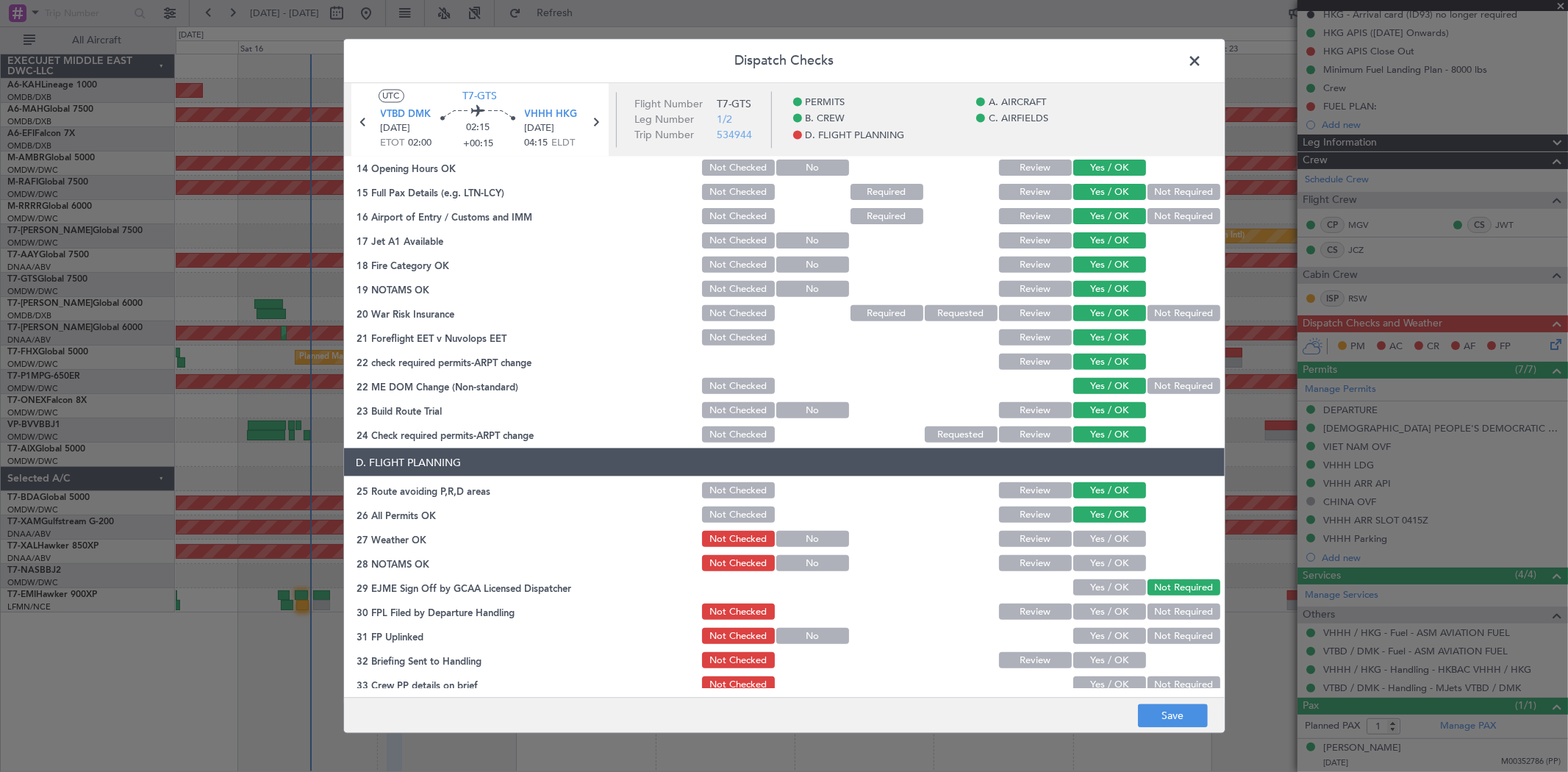
drag, startPoint x: 1089, startPoint y: 570, endPoint x: 1089, endPoint y: 579, distance: 9.0
click at [1089, 571] on div "Yes / OK" at bounding box center [1108, 563] width 74 height 20
click at [1084, 547] on div "Yes / OK" at bounding box center [1108, 539] width 74 height 20
click at [1088, 543] on button "Yes / OK" at bounding box center [1109, 538] width 72 height 16
drag, startPoint x: 1087, startPoint y: 559, endPoint x: 1087, endPoint y: 579, distance: 20.0
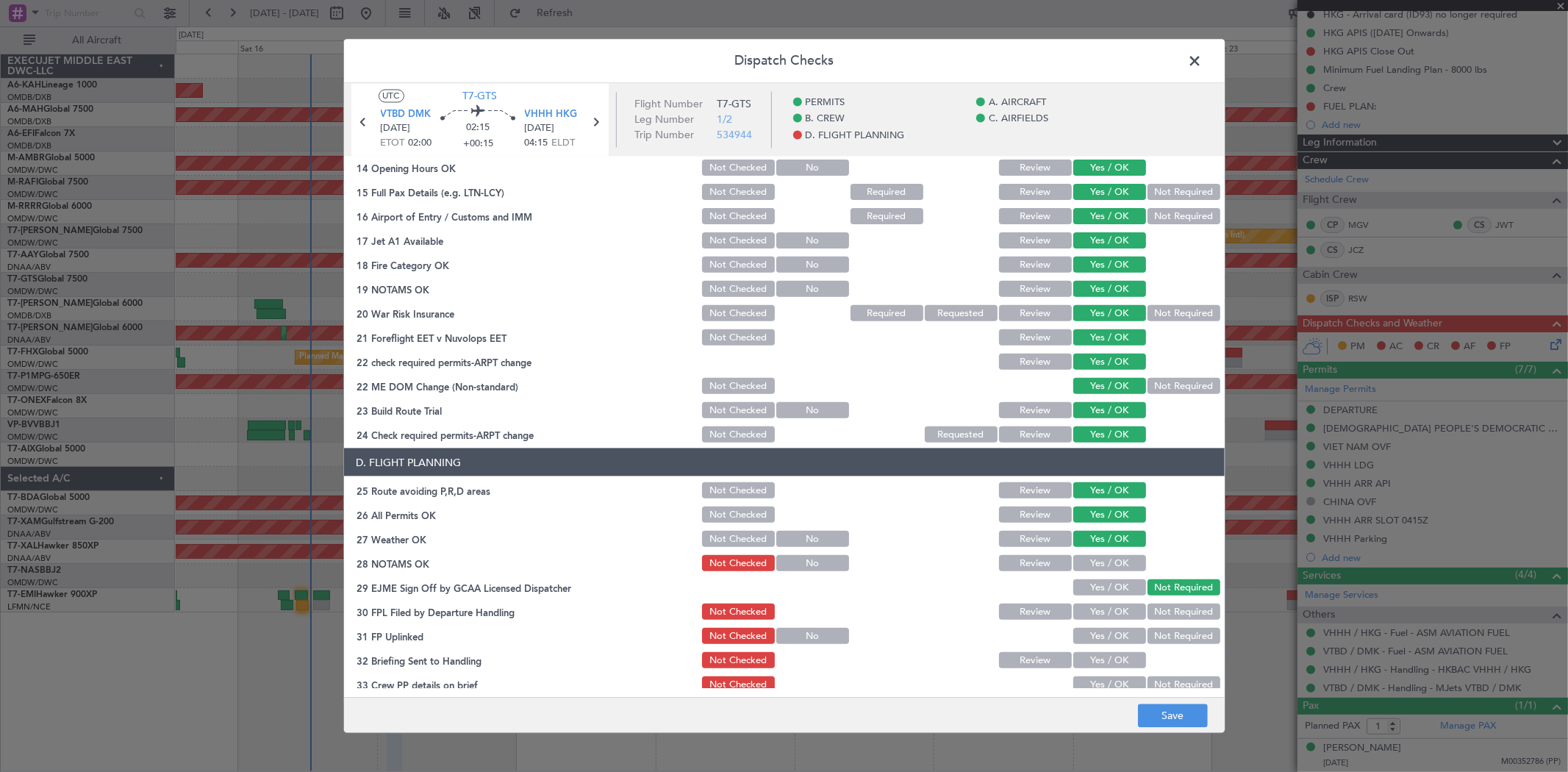
click at [1087, 562] on button "Yes / OK" at bounding box center [1109, 562] width 72 height 16
click at [1086, 593] on button "Yes / OK" at bounding box center [1109, 586] width 72 height 16
click at [1088, 603] on button "Yes / OK" at bounding box center [1109, 611] width 72 height 16
click at [1090, 635] on button "Yes / OK" at bounding box center [1109, 635] width 72 height 16
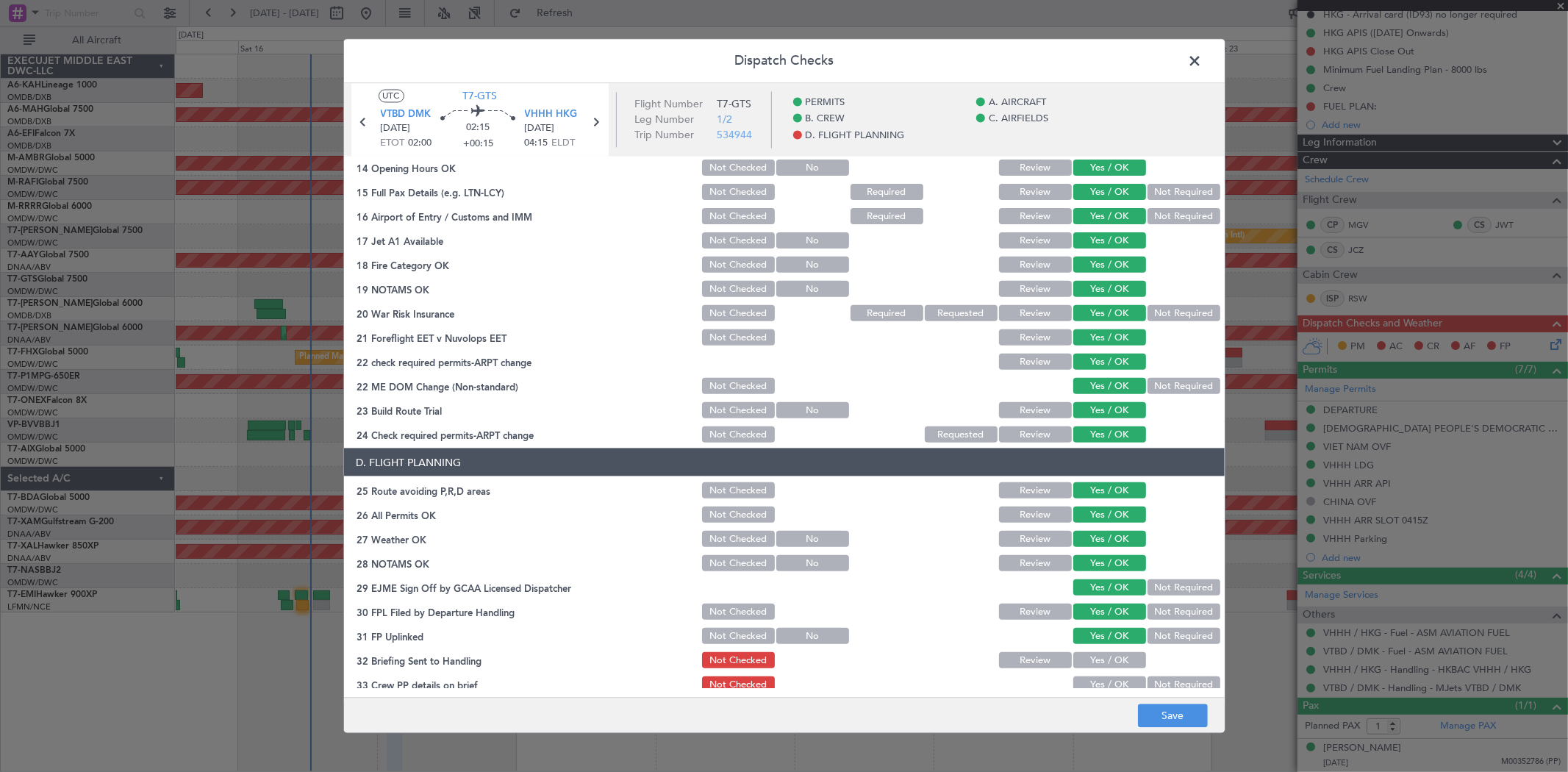
click at [1088, 665] on button "Yes / OK" at bounding box center [1109, 660] width 72 height 16
click at [1086, 688] on button "Yes / OK" at bounding box center [1109, 684] width 72 height 16
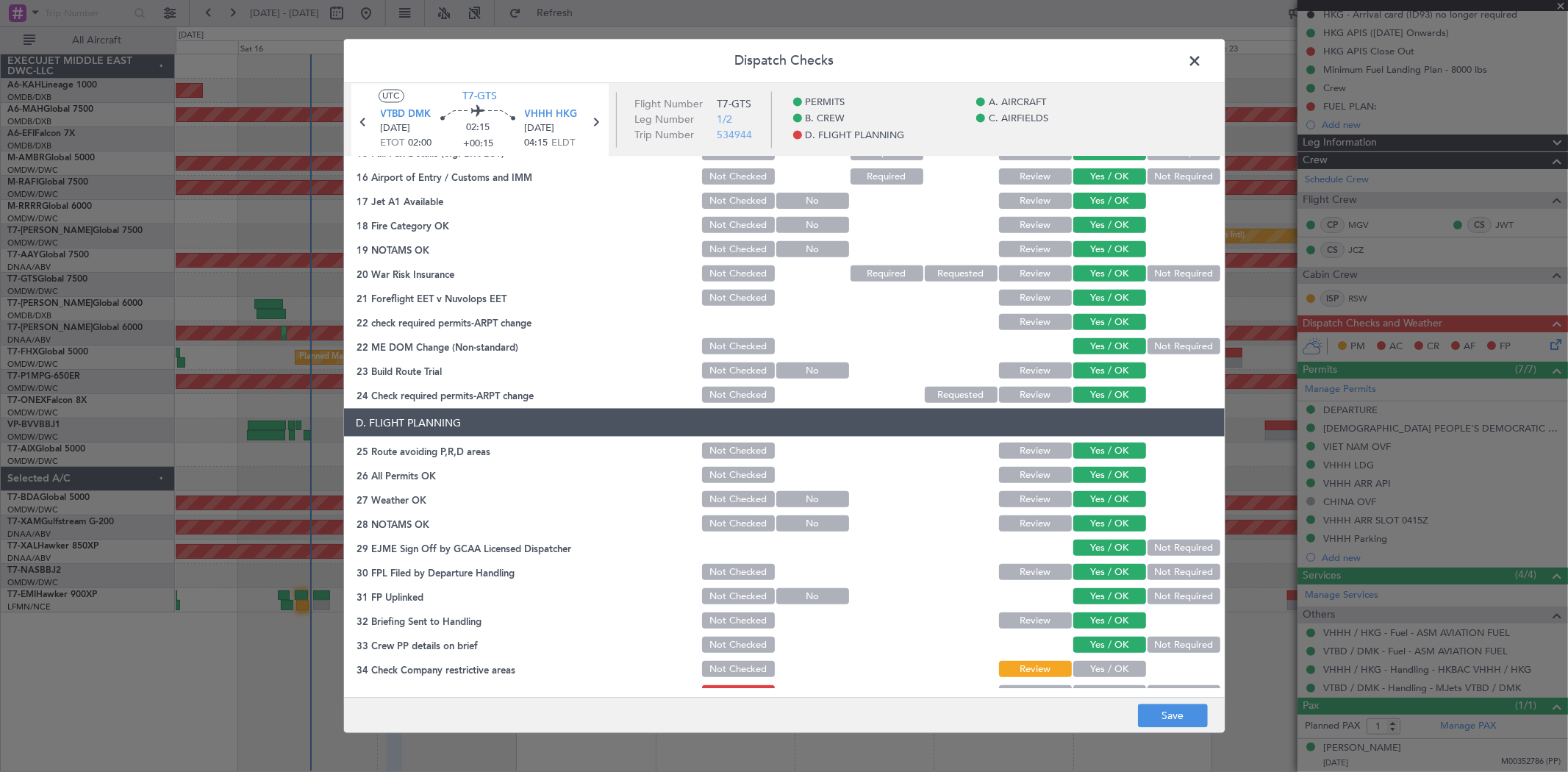
scroll to position [547, 0]
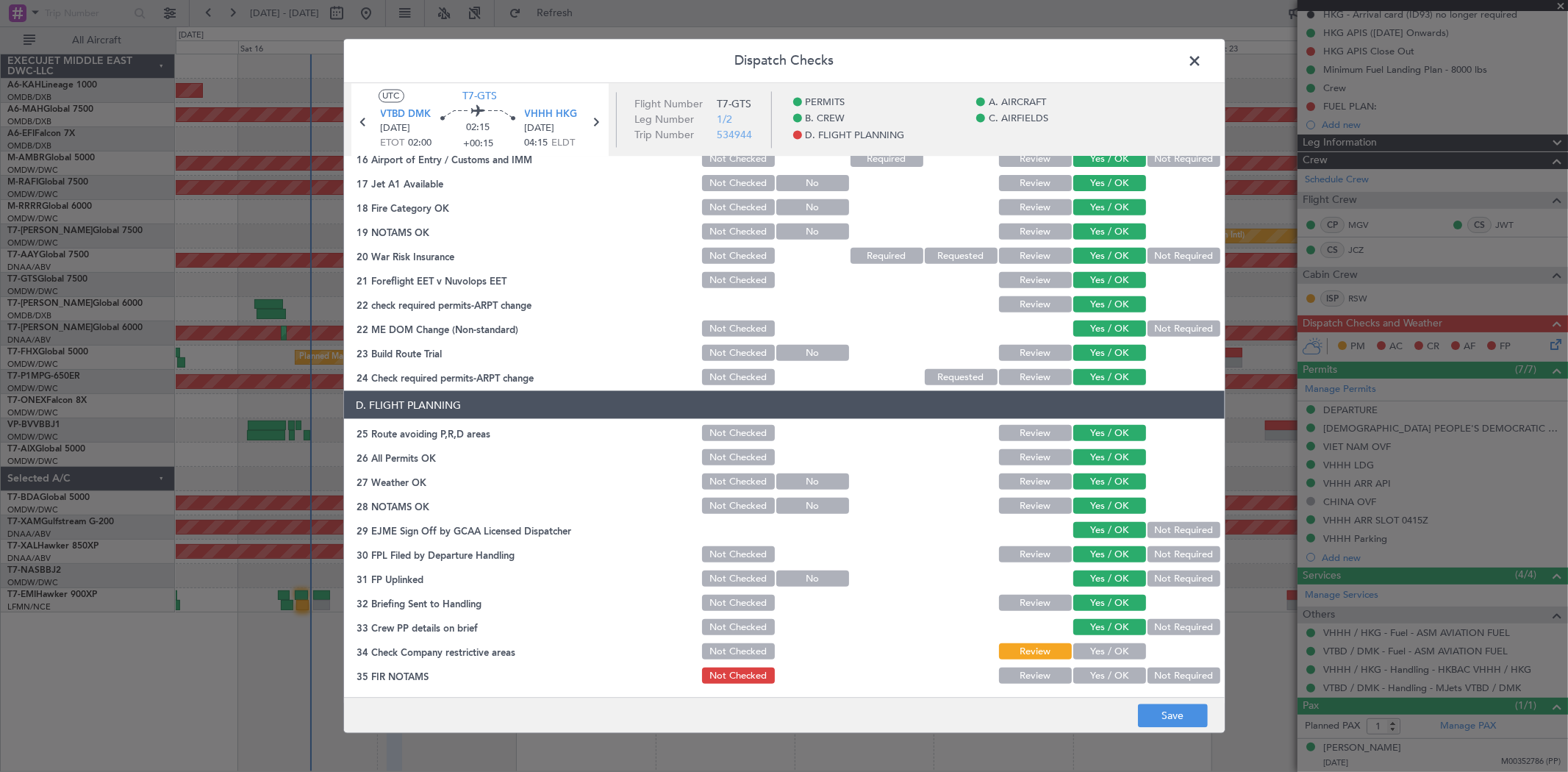
click at [1087, 637] on section "D. FLIGHT PLANNING 25 Route avoiding P,R,D areas Not Checked Review Yes / OK 26…" at bounding box center [784, 538] width 880 height 295
click at [1086, 647] on button "Yes / OK" at bounding box center [1109, 650] width 72 height 16
click at [1102, 673] on button "Yes / OK" at bounding box center [1109, 675] width 72 height 16
click at [1166, 718] on button "Save" at bounding box center [1172, 715] width 70 height 23
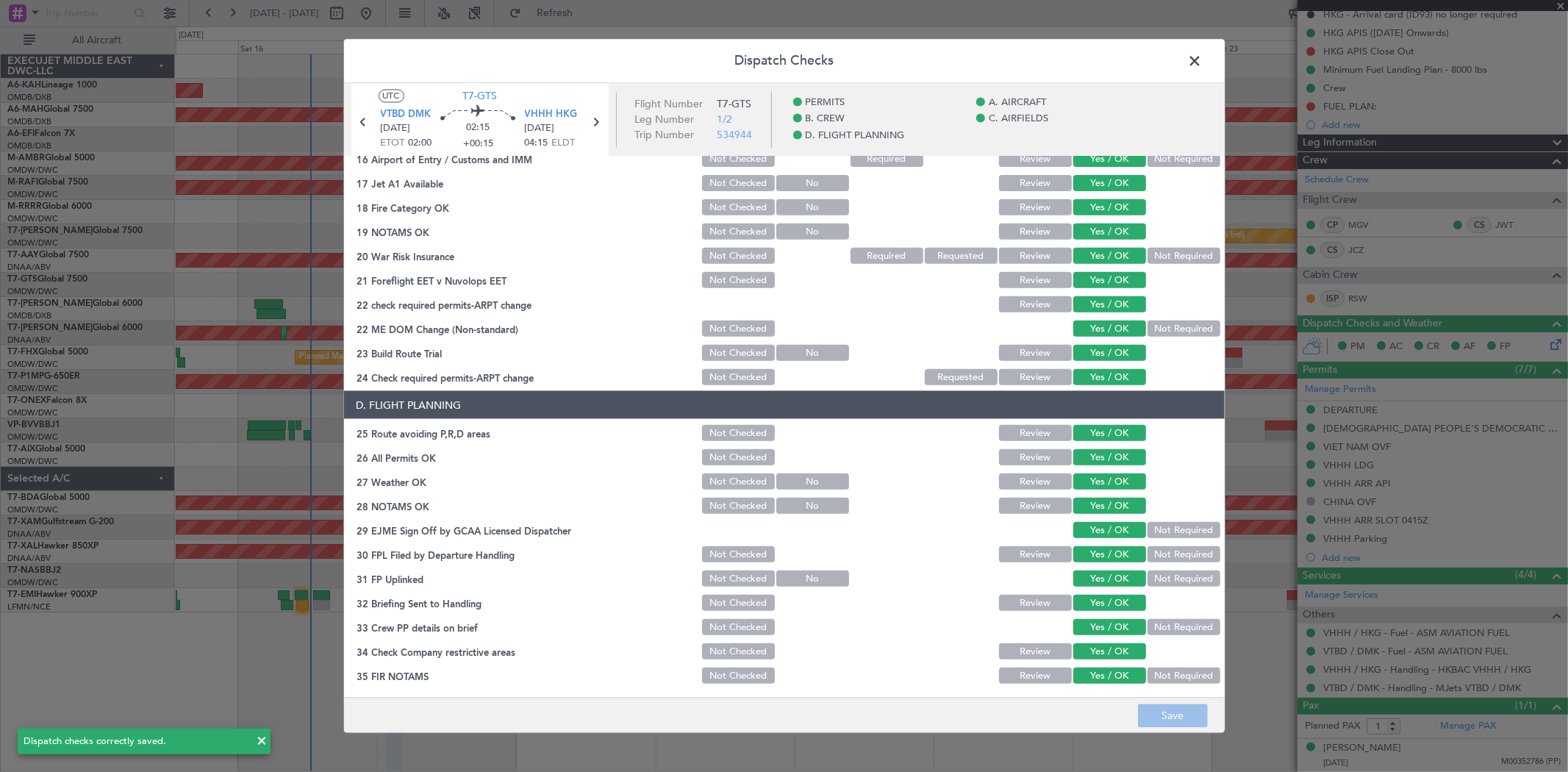
click at [1202, 67] on span at bounding box center [1202, 66] width 0 height 30
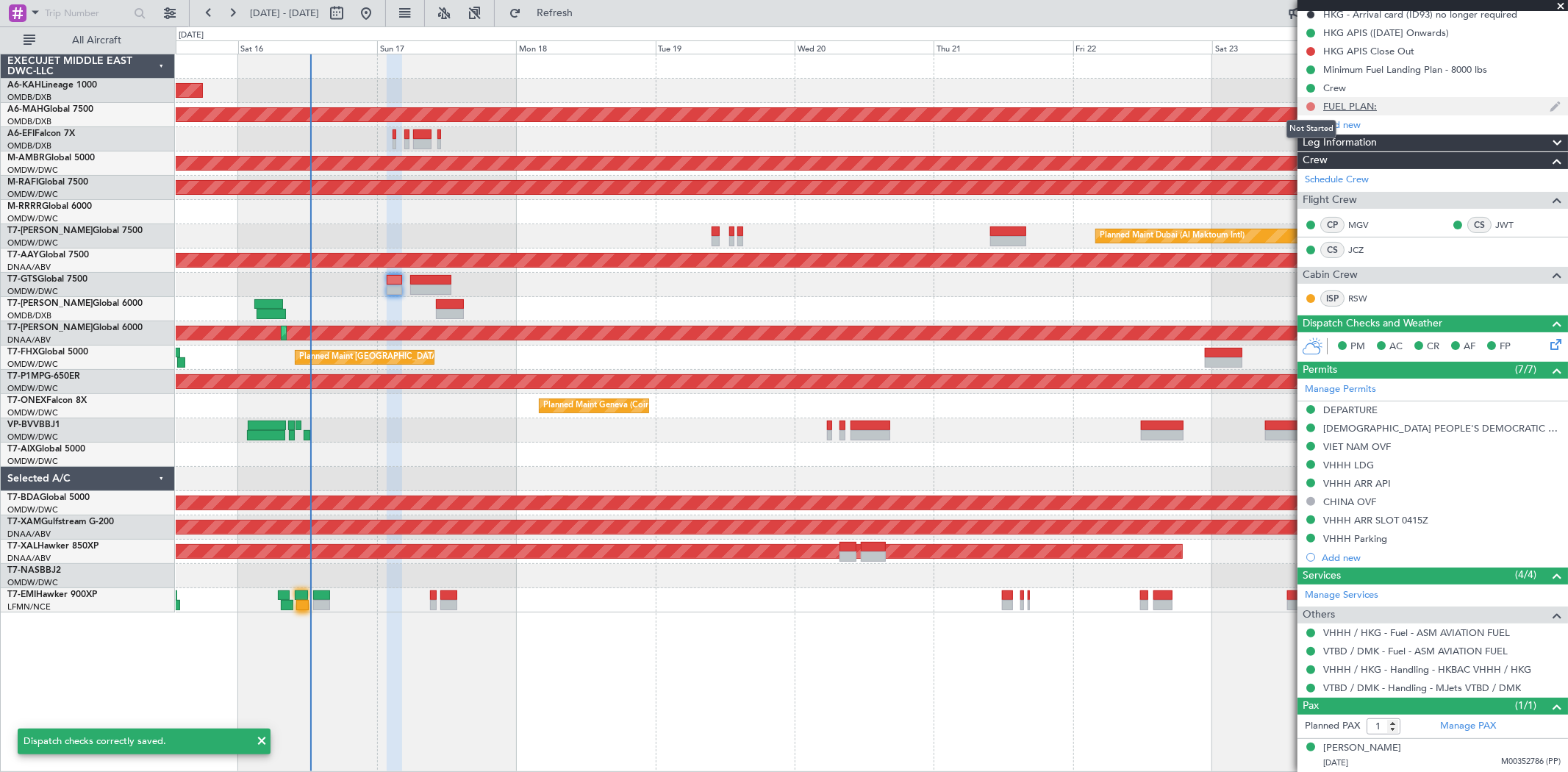
click at [1306, 105] on button at bounding box center [1311, 107] width 9 height 9
click at [1297, 159] on ul "Not Started In Progress Completed Cancelled" at bounding box center [1311, 159] width 78 height 88
click at [1313, 165] on span "Completed" at bounding box center [1317, 171] width 48 height 15
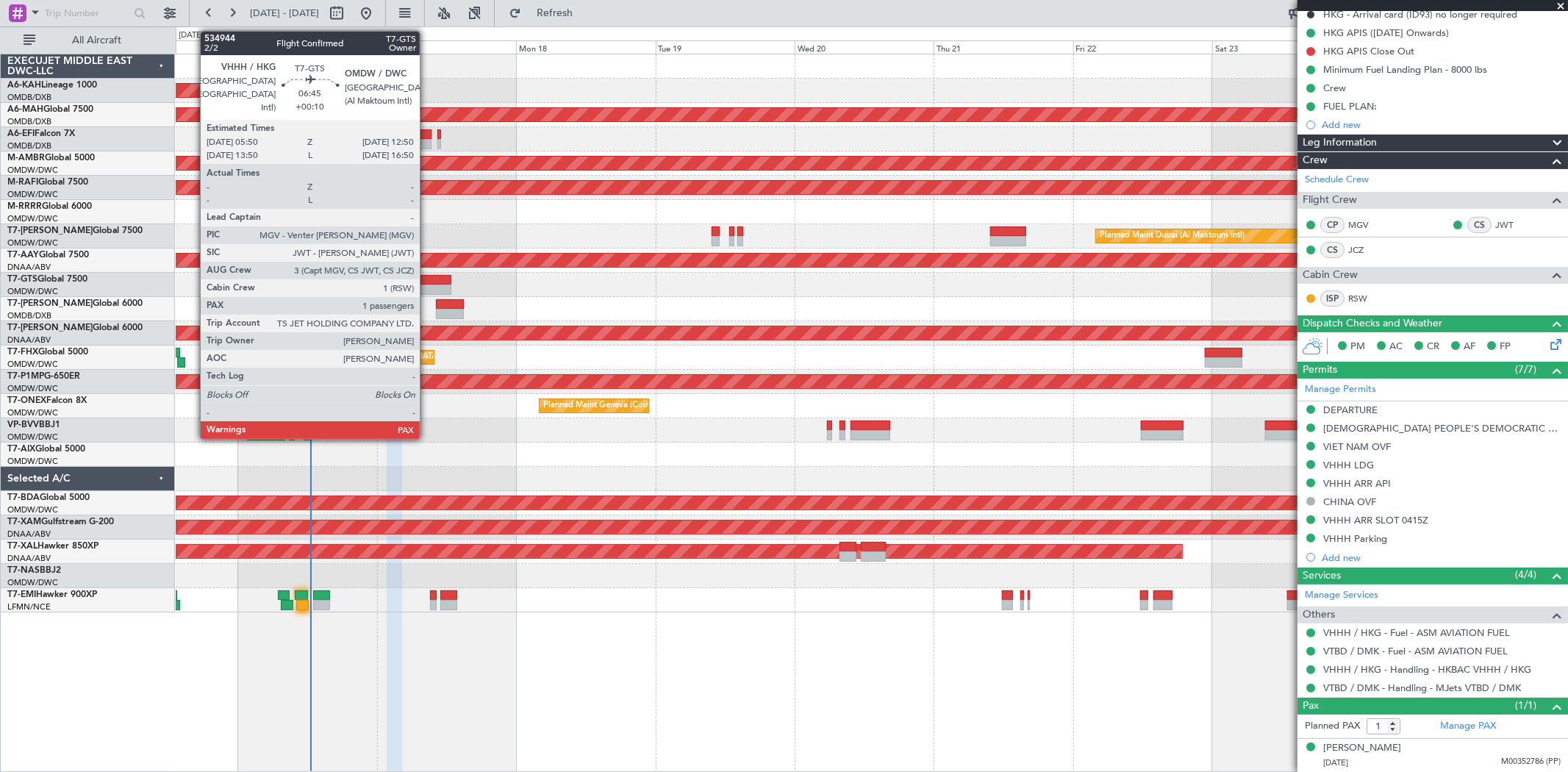
click at [426, 288] on div at bounding box center [431, 290] width 41 height 10
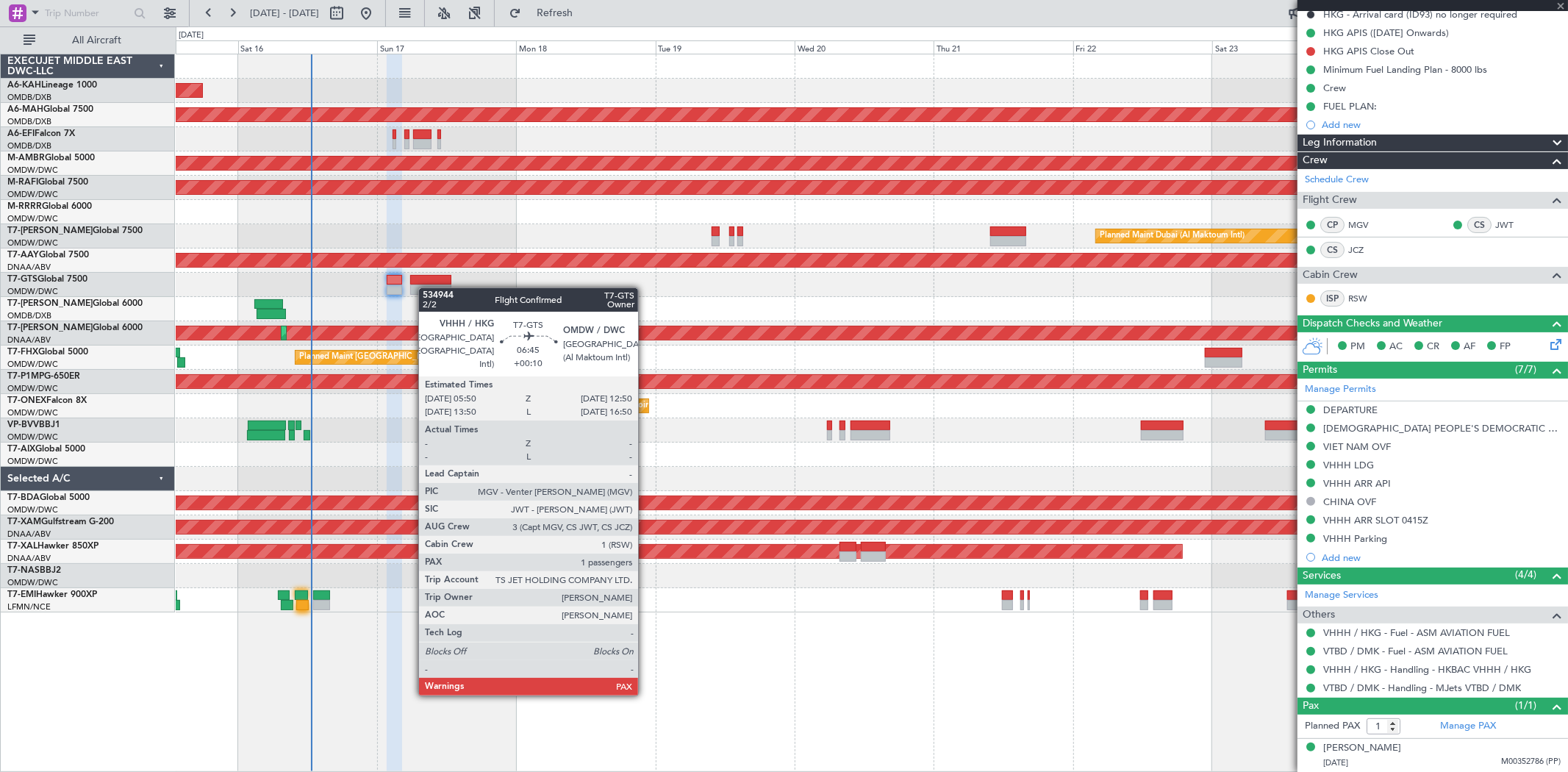
scroll to position [0, 0]
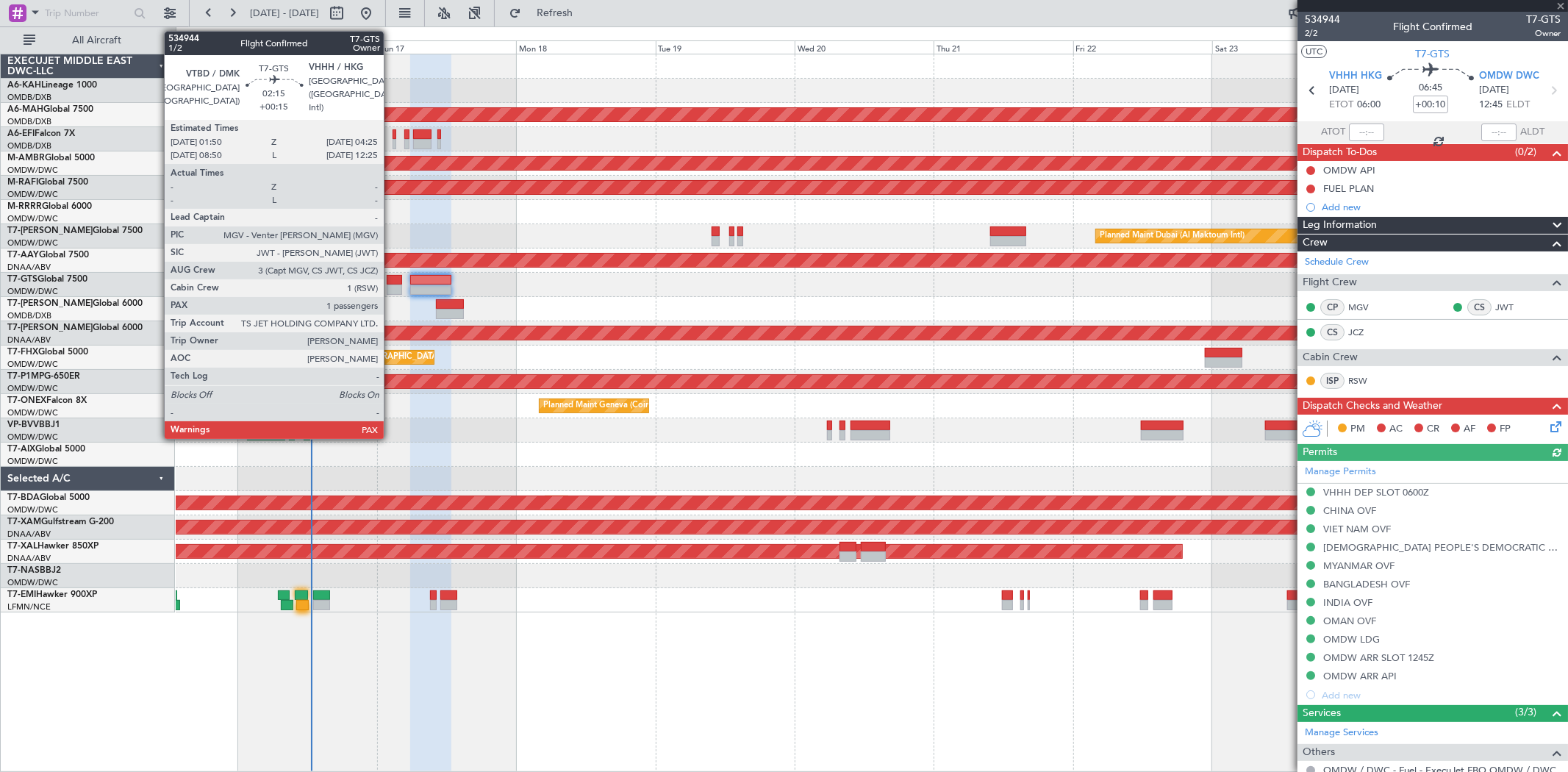
click at [391, 281] on div at bounding box center [394, 279] width 16 height 10
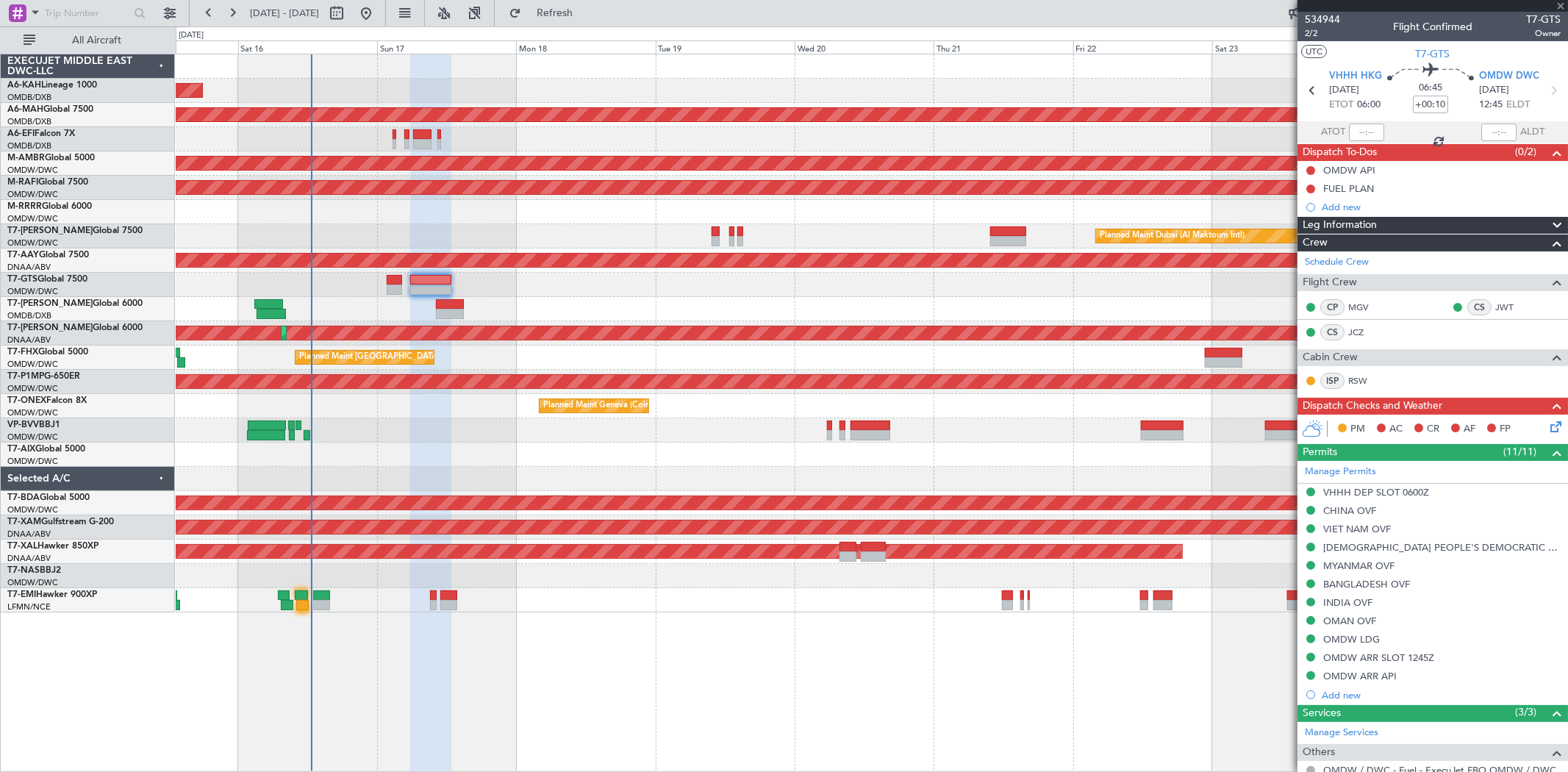
type input "+00:15"
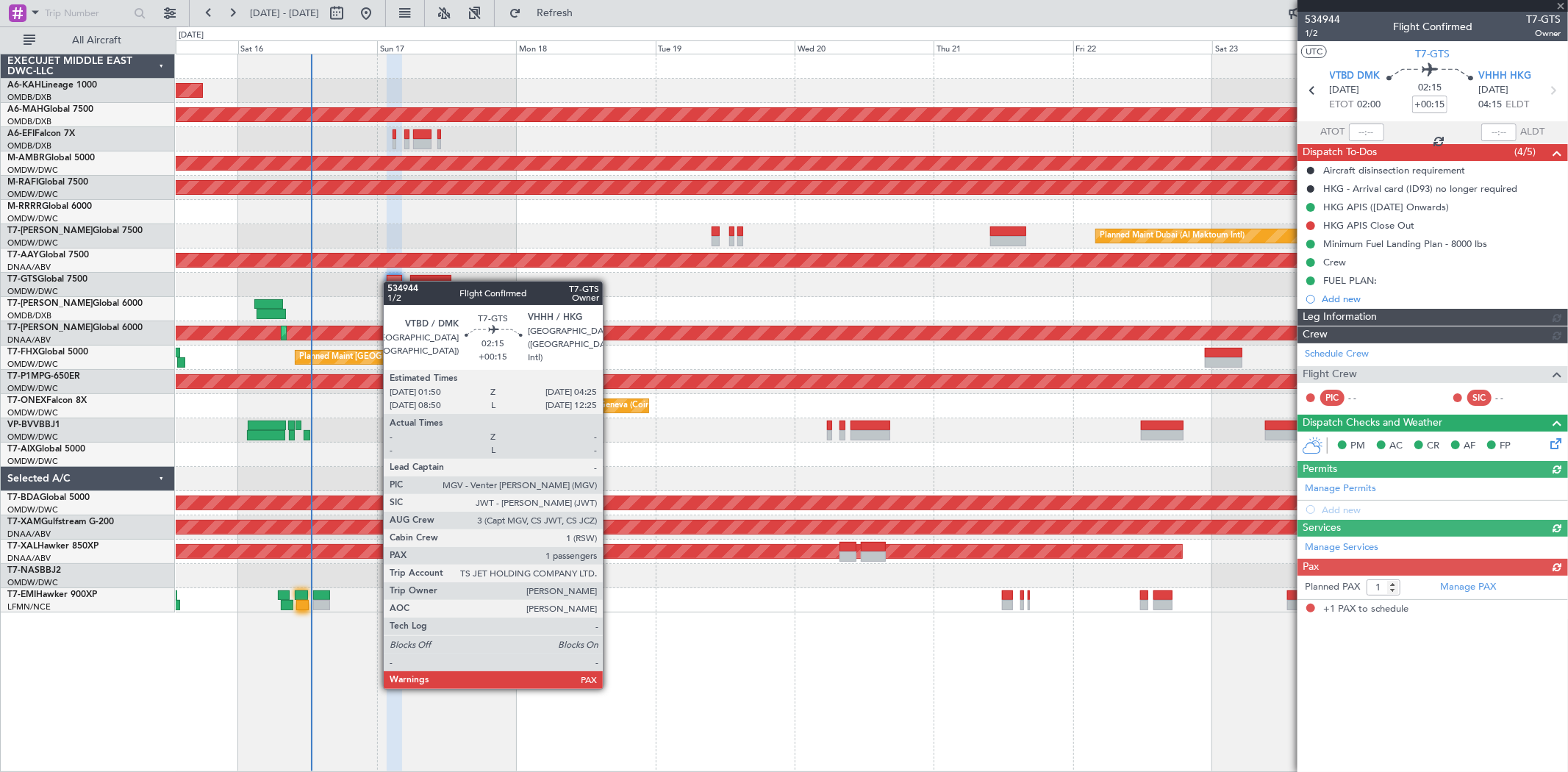
type input "[PERSON_NAME] ([PERSON_NAME])"
type input "7025"
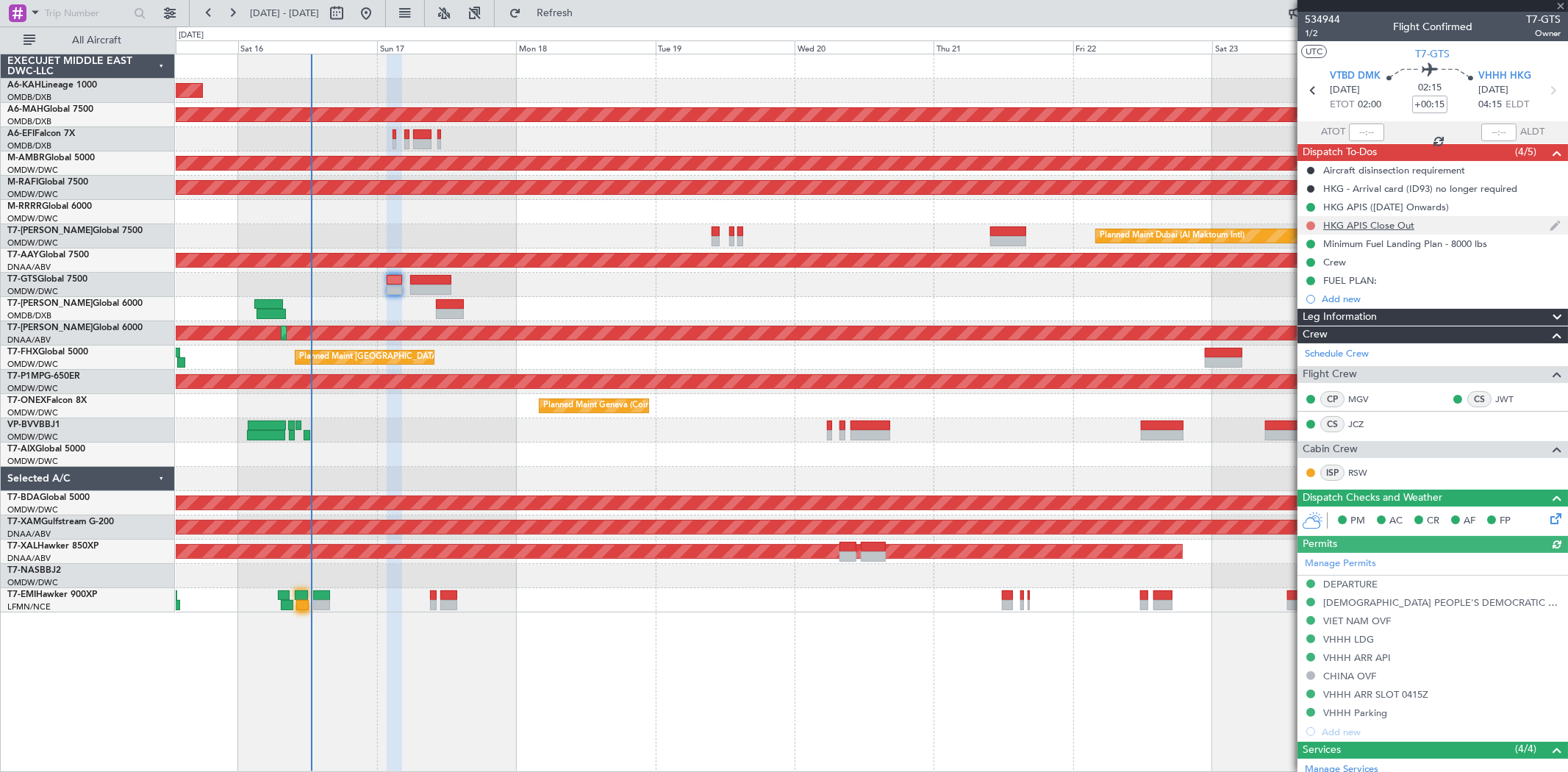
click at [1306, 223] on button at bounding box center [1311, 225] width 9 height 9
click at [1296, 269] on span "In Progress" at bounding box center [1317, 268] width 50 height 15
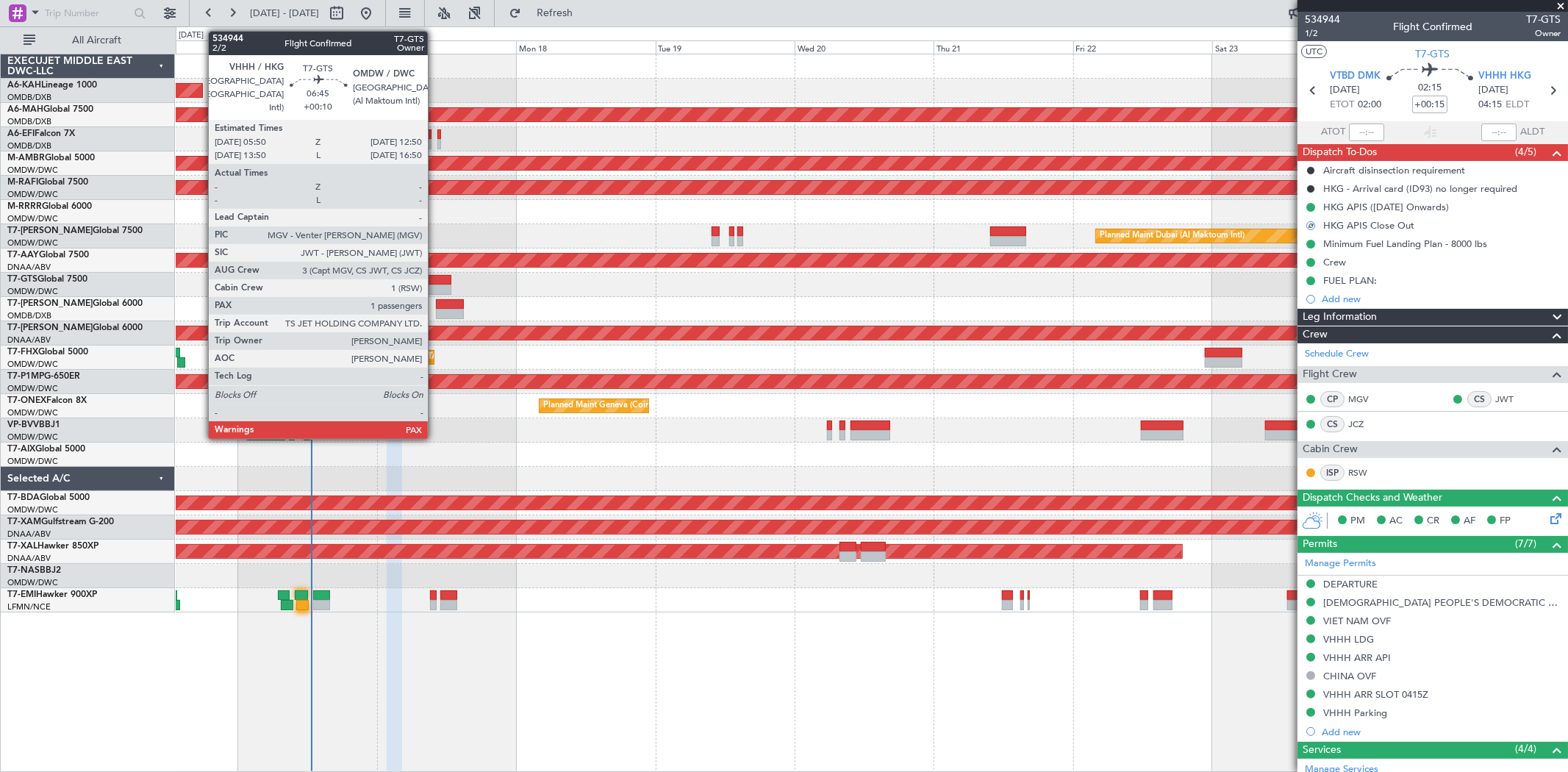
click at [424, 288] on div at bounding box center [431, 290] width 41 height 10
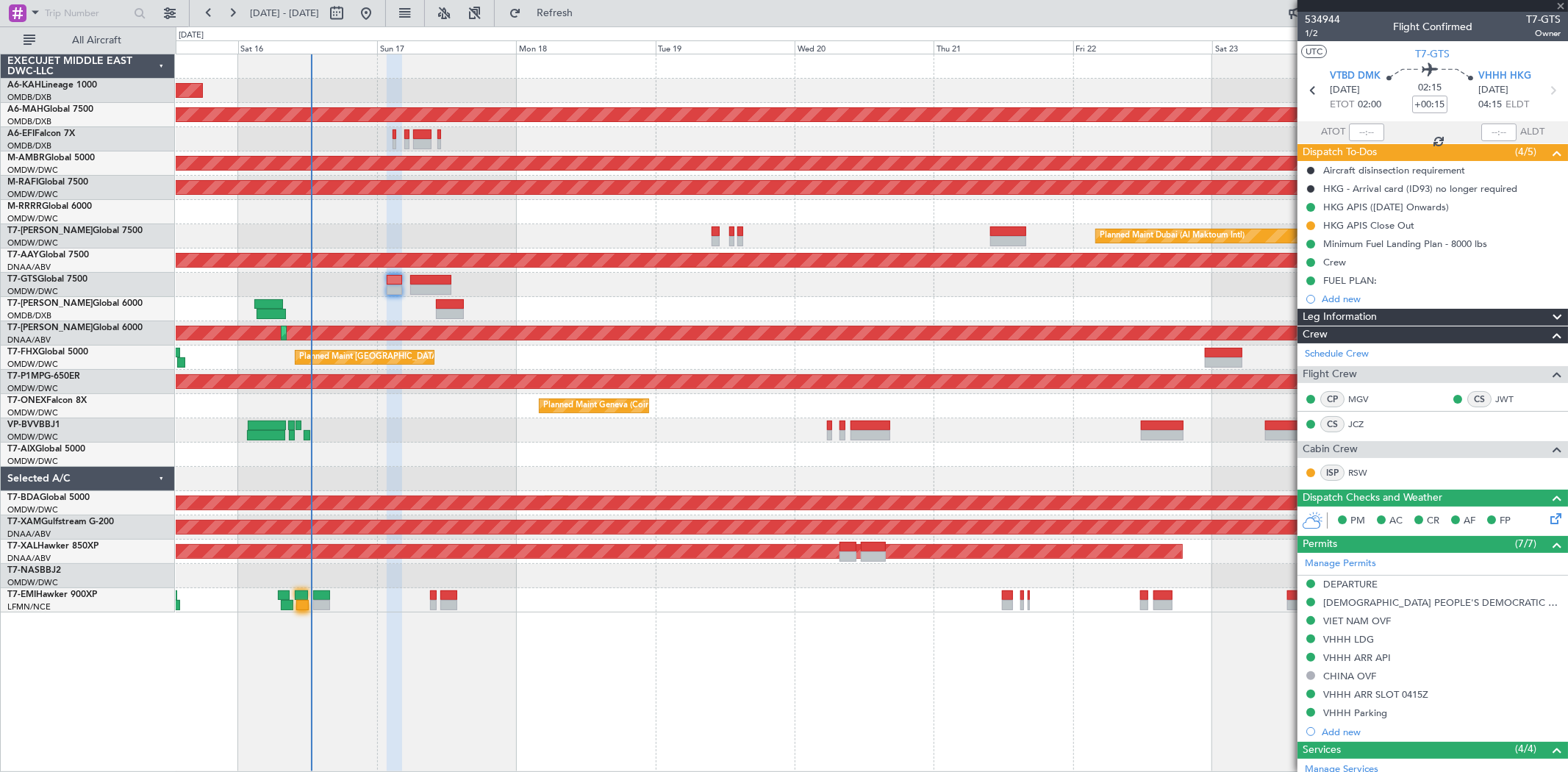
type input "+00:10"
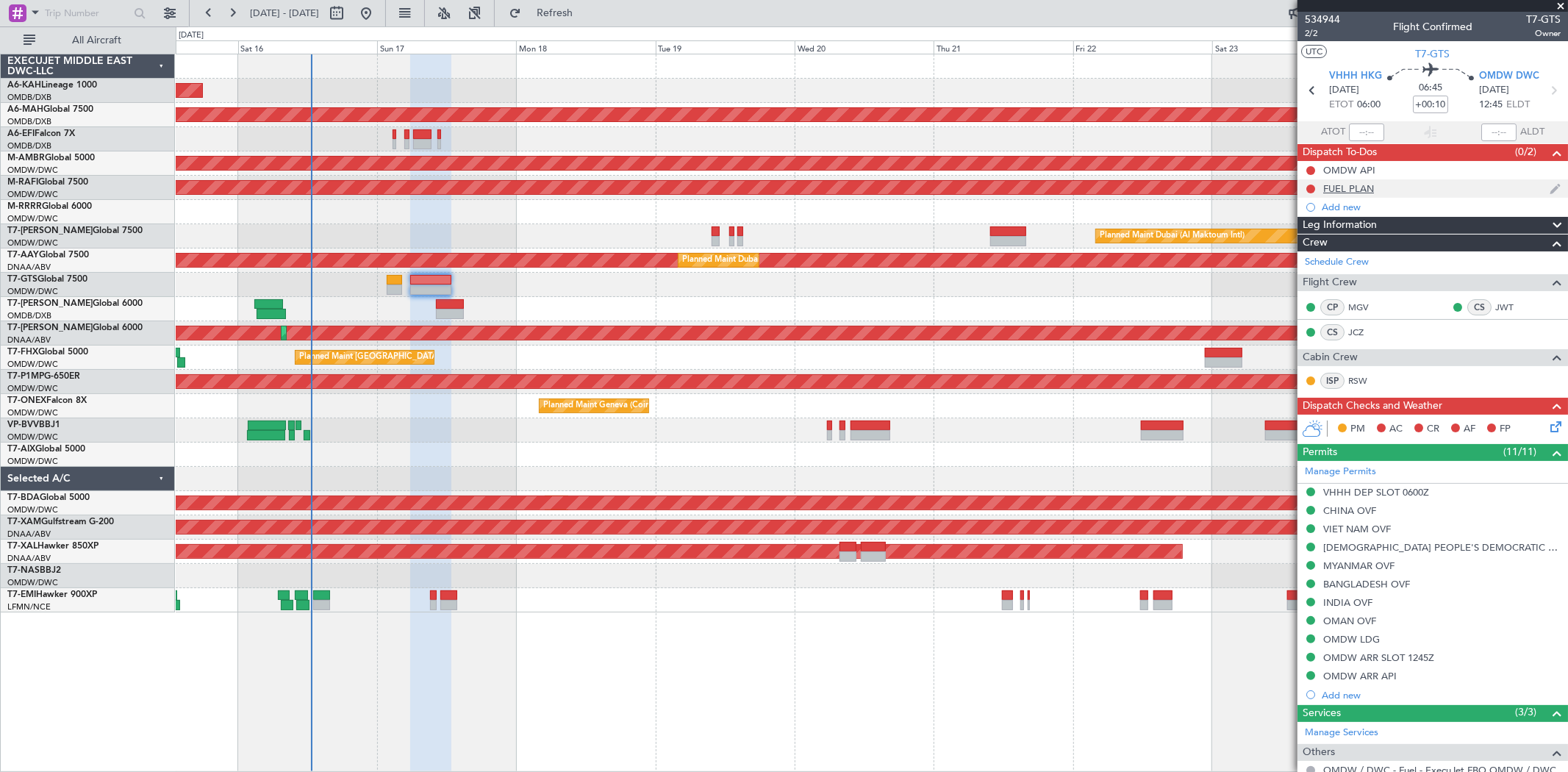
click at [1353, 189] on div "FUEL PLAN" at bounding box center [1348, 187] width 51 height 12
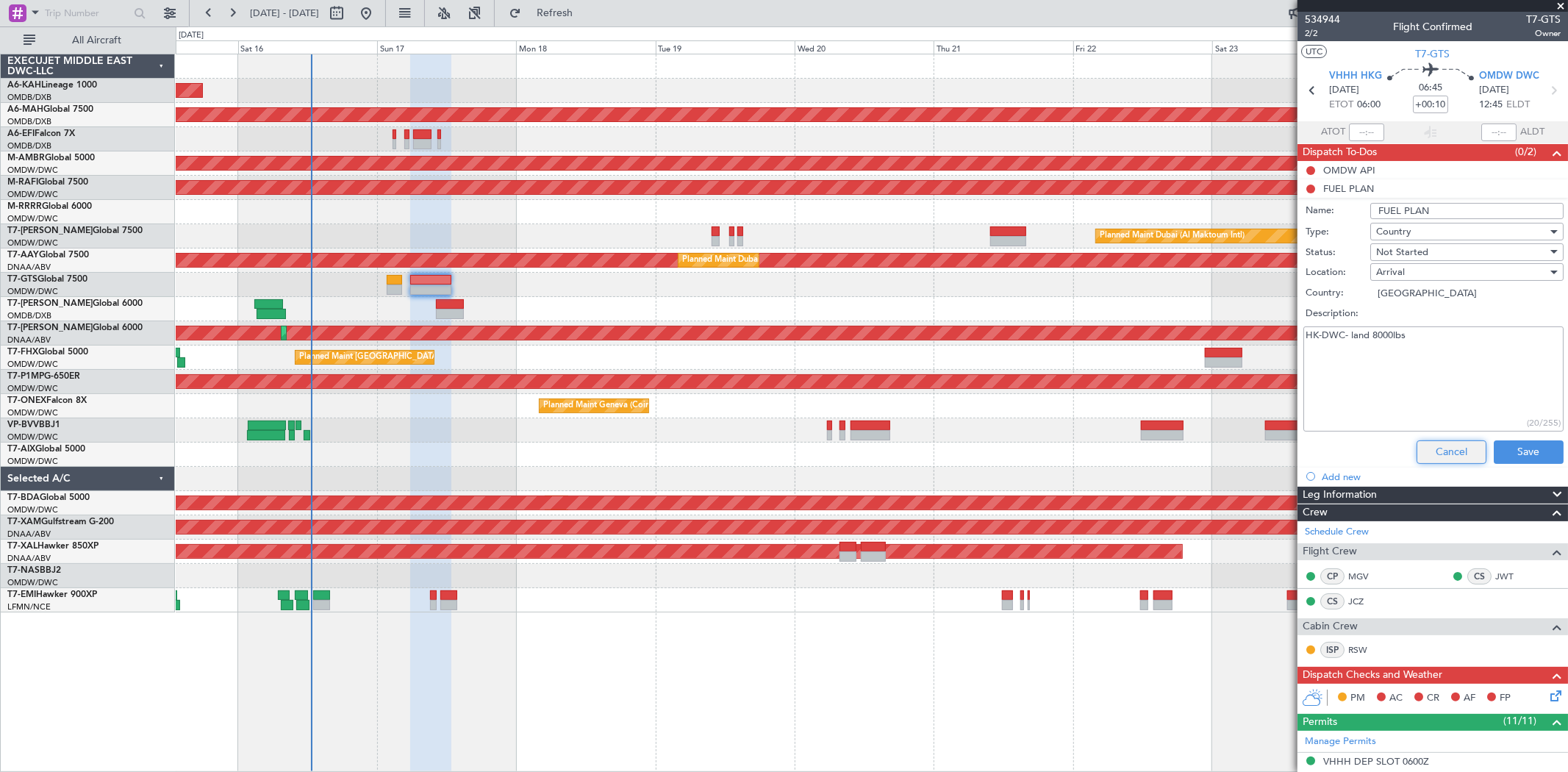
click at [1439, 445] on button "Cancel" at bounding box center [1450, 451] width 70 height 23
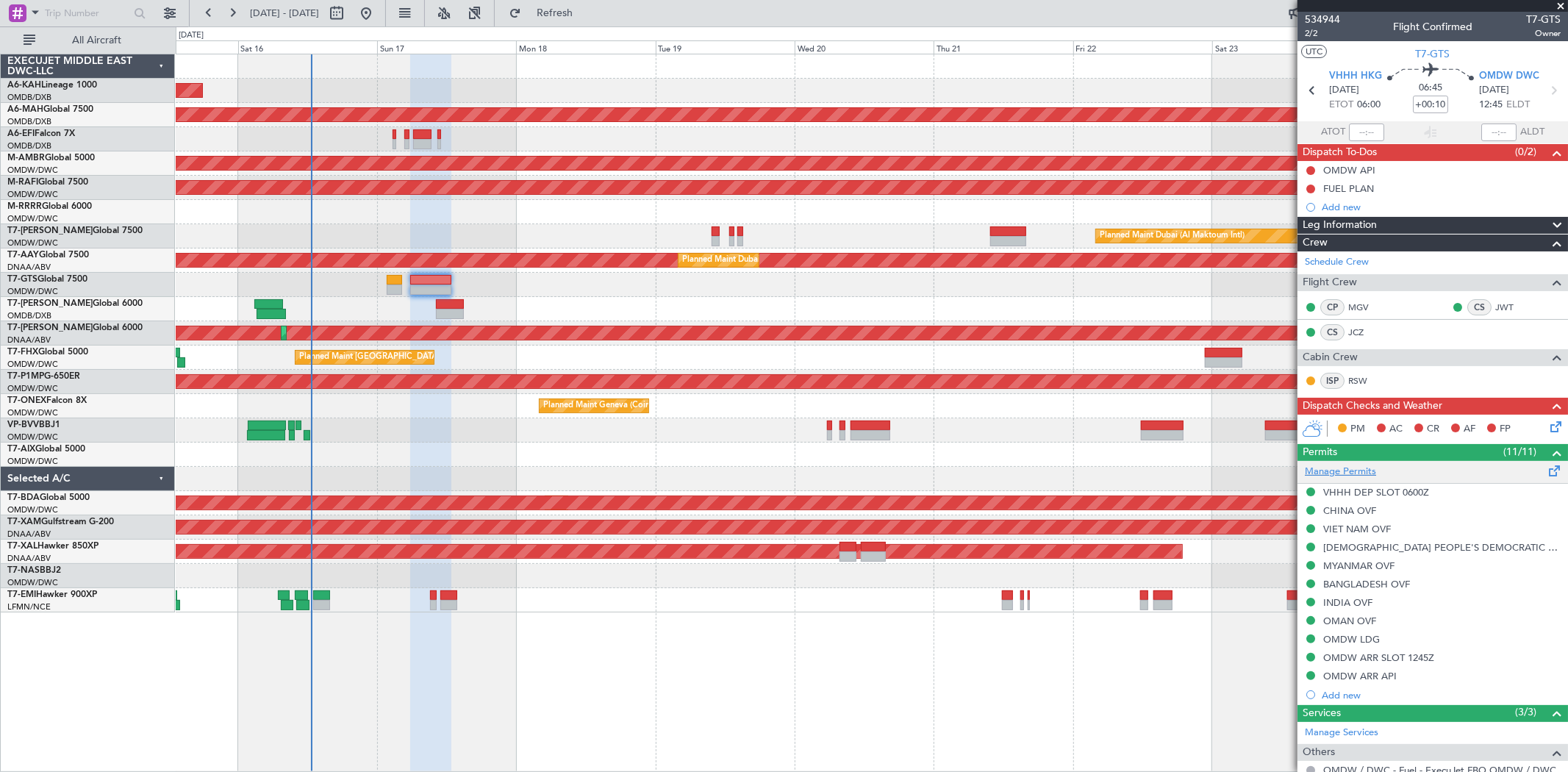
click at [1348, 472] on link "Manage Permits" at bounding box center [1340, 472] width 71 height 15
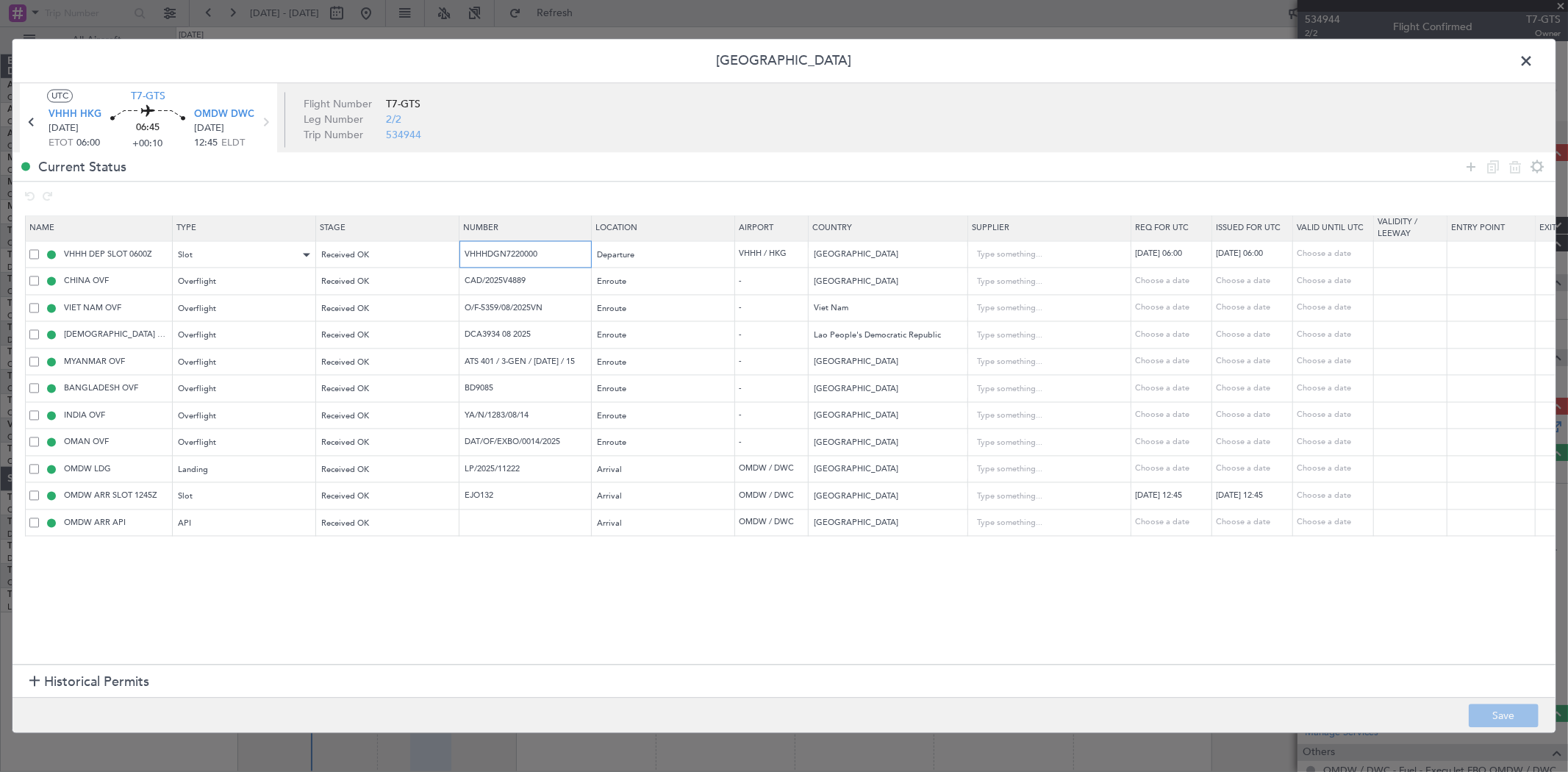
drag, startPoint x: 239, startPoint y: 261, endPoint x: 217, endPoint y: 261, distance: 22.0
click at [219, 261] on tr "VHHH DEP SLOT 0600Z Slot Received OK VHHHDGN7220000 Departure VHHH / HKG Hong K…" at bounding box center [963, 254] width 1875 height 27
click at [508, 535] on td at bounding box center [525, 522] width 133 height 27
click at [506, 521] on input "text" at bounding box center [527, 521] width 128 height 12
type input "FILED AND SAVED IN LAN"
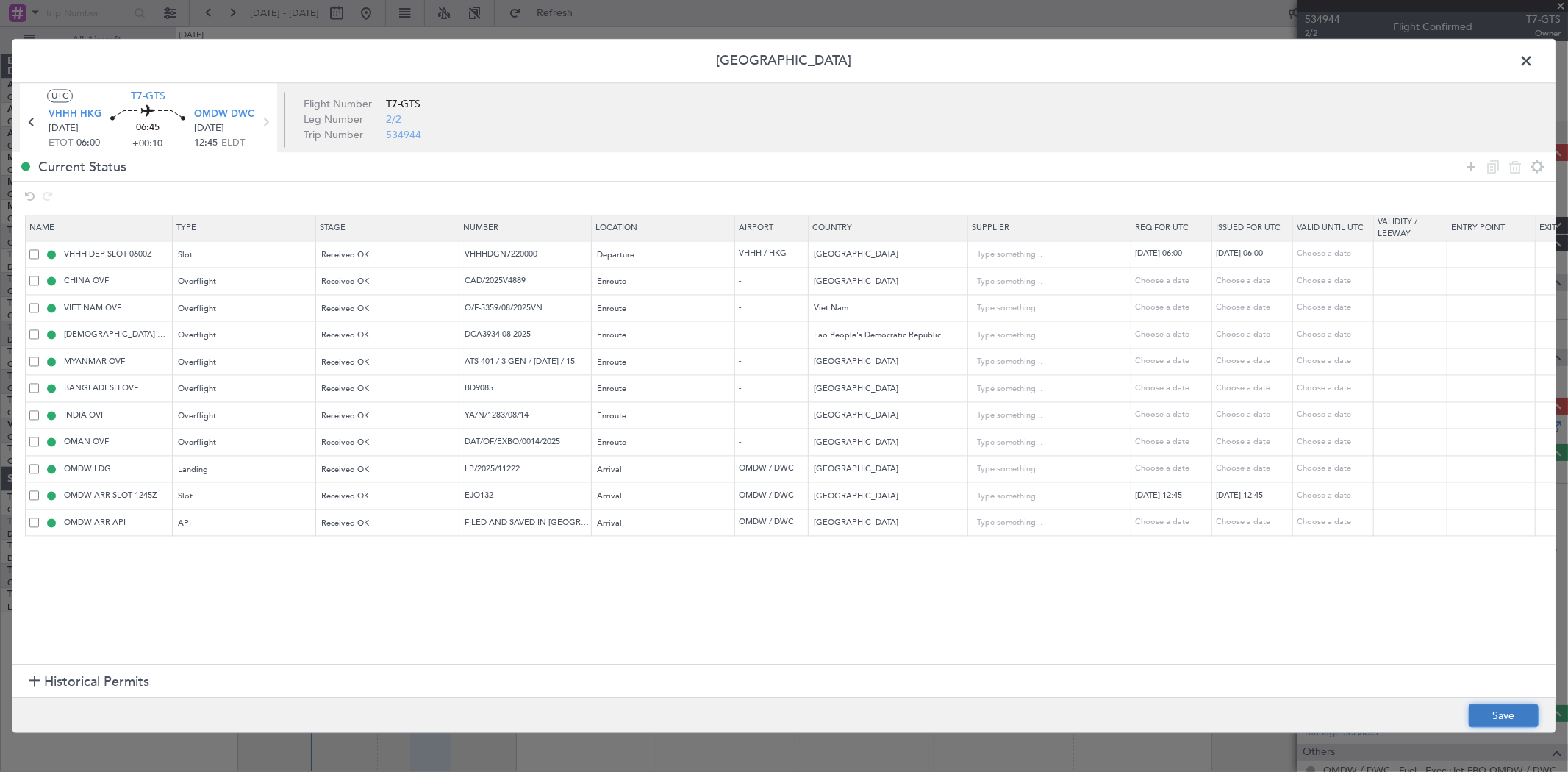
click at [1487, 713] on button "Save" at bounding box center [1503, 715] width 70 height 23
click at [518, 252] on input "VHHHDGN7220000" at bounding box center [527, 253] width 128 height 12
click at [360, 283] on tr "CHINA OVF Overflight Received OK CAD/2025V4889 Enroute - China Choose a date Ch…" at bounding box center [963, 280] width 1875 height 27
click at [564, 312] on input "O/F-5359/08/2025VN" at bounding box center [527, 307] width 128 height 12
drag, startPoint x: 551, startPoint y: 331, endPoint x: 276, endPoint y: 320, distance: 275.2
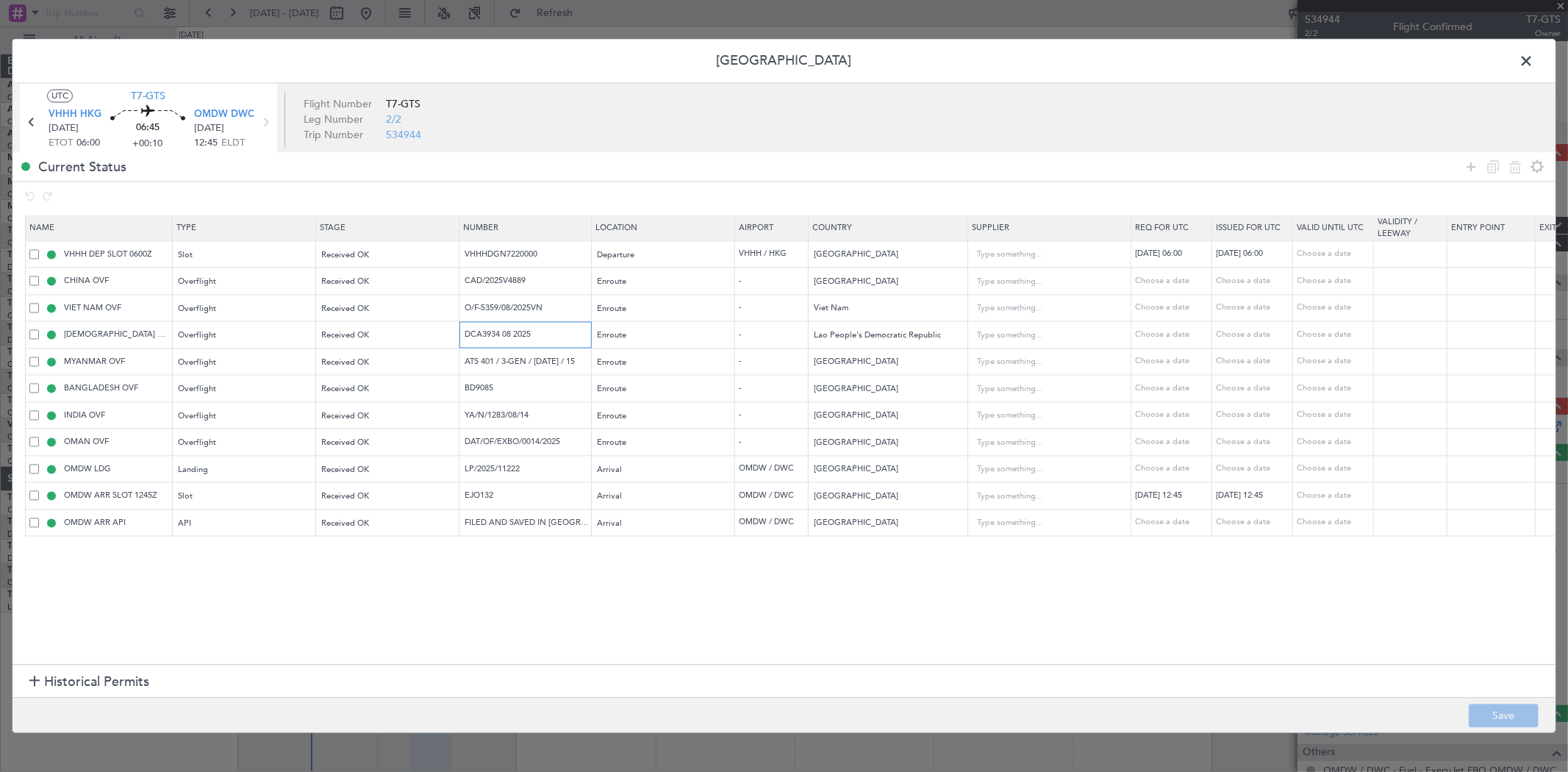
click at [276, 320] on table "Name Type Stage Number Location Airport Country Supplier Req For Utc Issued For…" at bounding box center [962, 376] width 1875 height 321
click at [490, 363] on input "ATS 401 / 3-GEN / AUG 2025 / 15" at bounding box center [527, 361] width 128 height 12
drag, startPoint x: 523, startPoint y: 388, endPoint x: 422, endPoint y: 383, distance: 101.1
click at [423, 383] on tr "BANGLADESH OVF Overflight Received OK BD9085 Enroute - Bangladesh Choose a date…" at bounding box center [963, 388] width 1875 height 27
click at [543, 416] on input "YA/N/1283/08/14" at bounding box center [527, 414] width 128 height 12
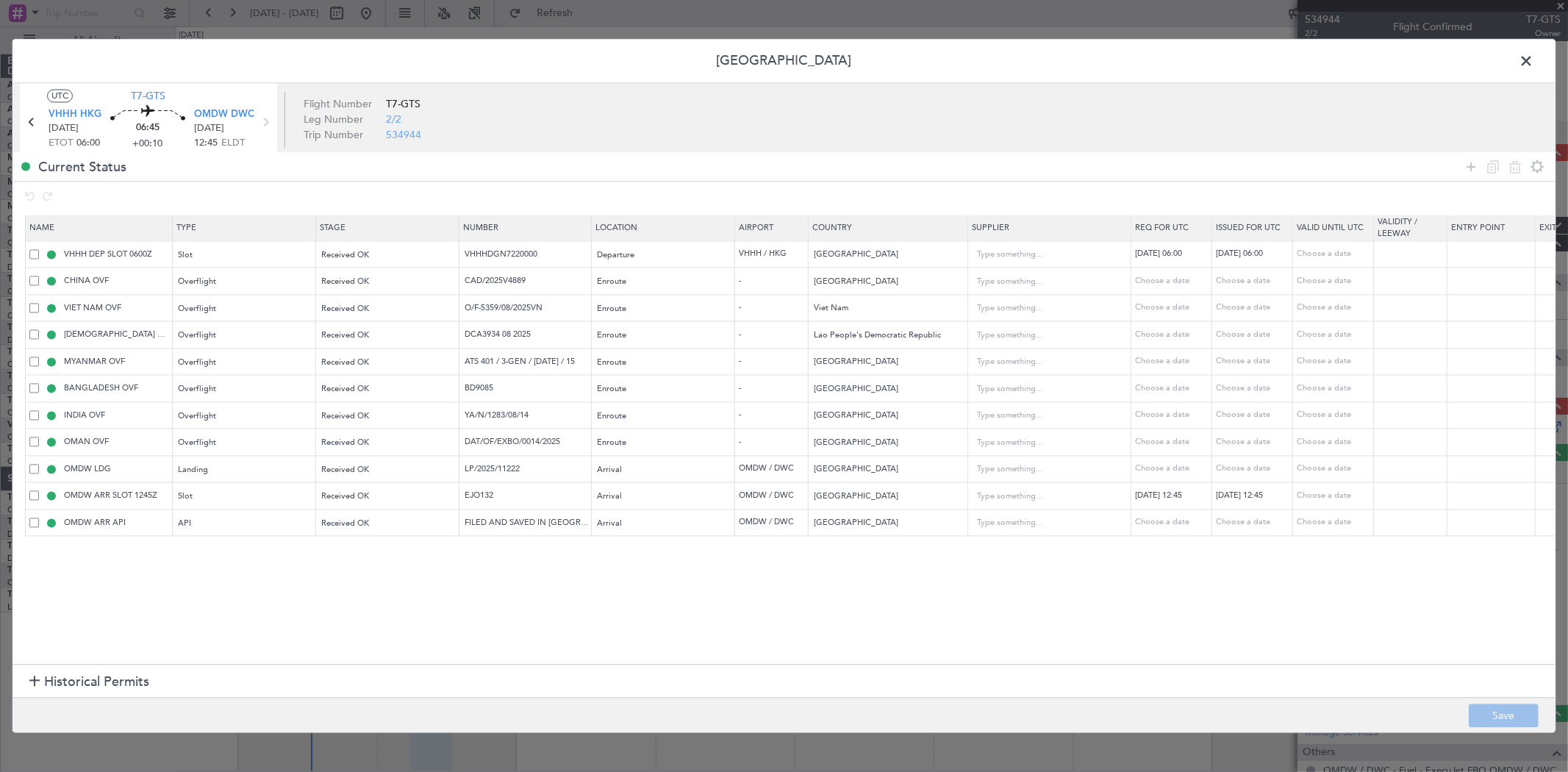
click at [521, 435] on td "DAT/OF/EXBO/0014/2025" at bounding box center [525, 442] width 133 height 27
click at [525, 445] on input "DAT/OF/EXBO/0014/2025" at bounding box center [527, 442] width 128 height 12
click at [525, 474] on input "LP/2025/11222" at bounding box center [527, 468] width 128 height 12
drag, startPoint x: 412, startPoint y: 504, endPoint x: 270, endPoint y: 508, distance: 142.1
click at [274, 508] on tr "OMDW ARR SLOT 1245Z Slot Received OK EJO132 Arrival OMDW / DWC United Arab Emir…" at bounding box center [963, 495] width 1875 height 27
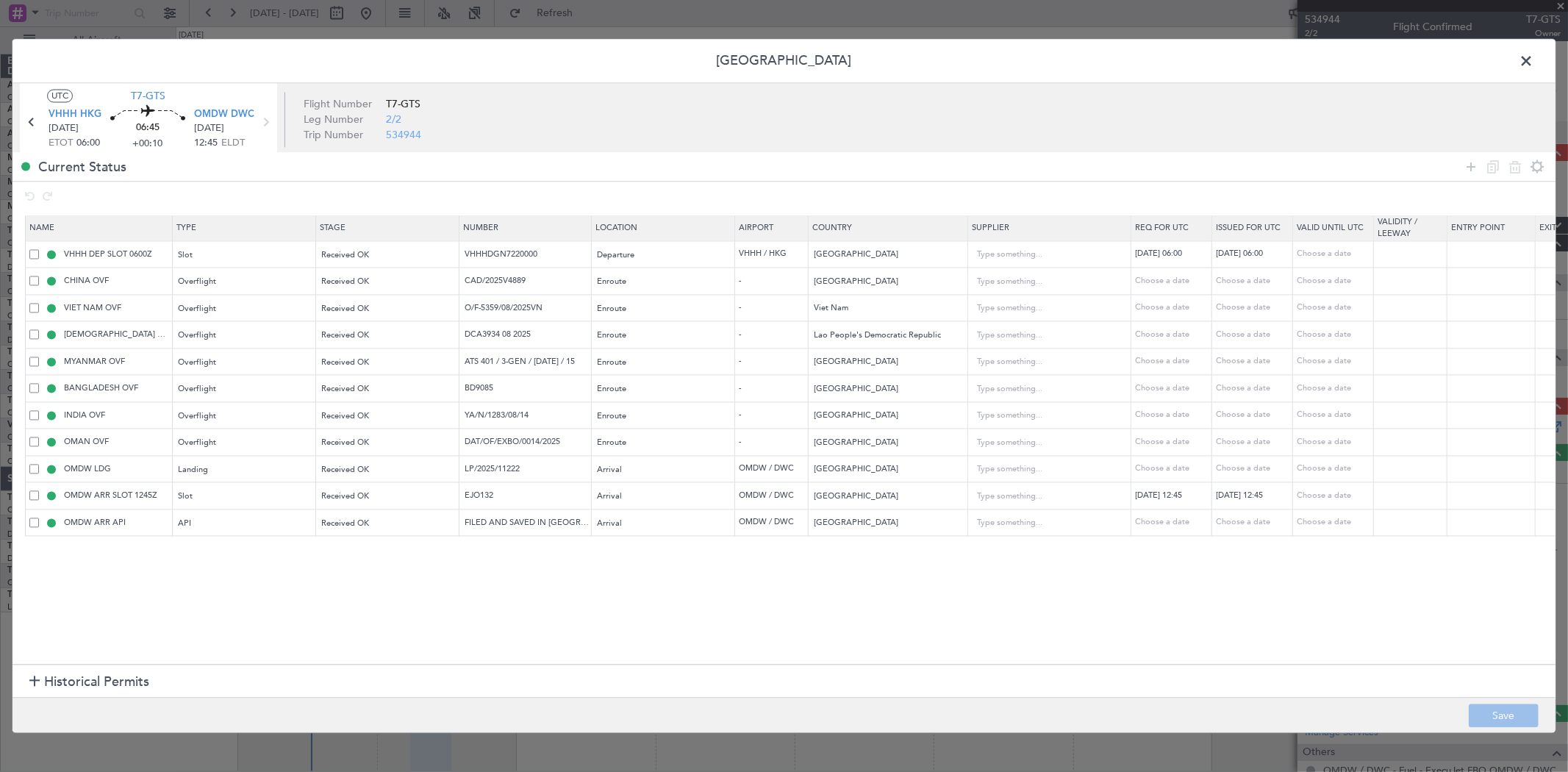
click at [1533, 51] on span at bounding box center [1533, 66] width 0 height 30
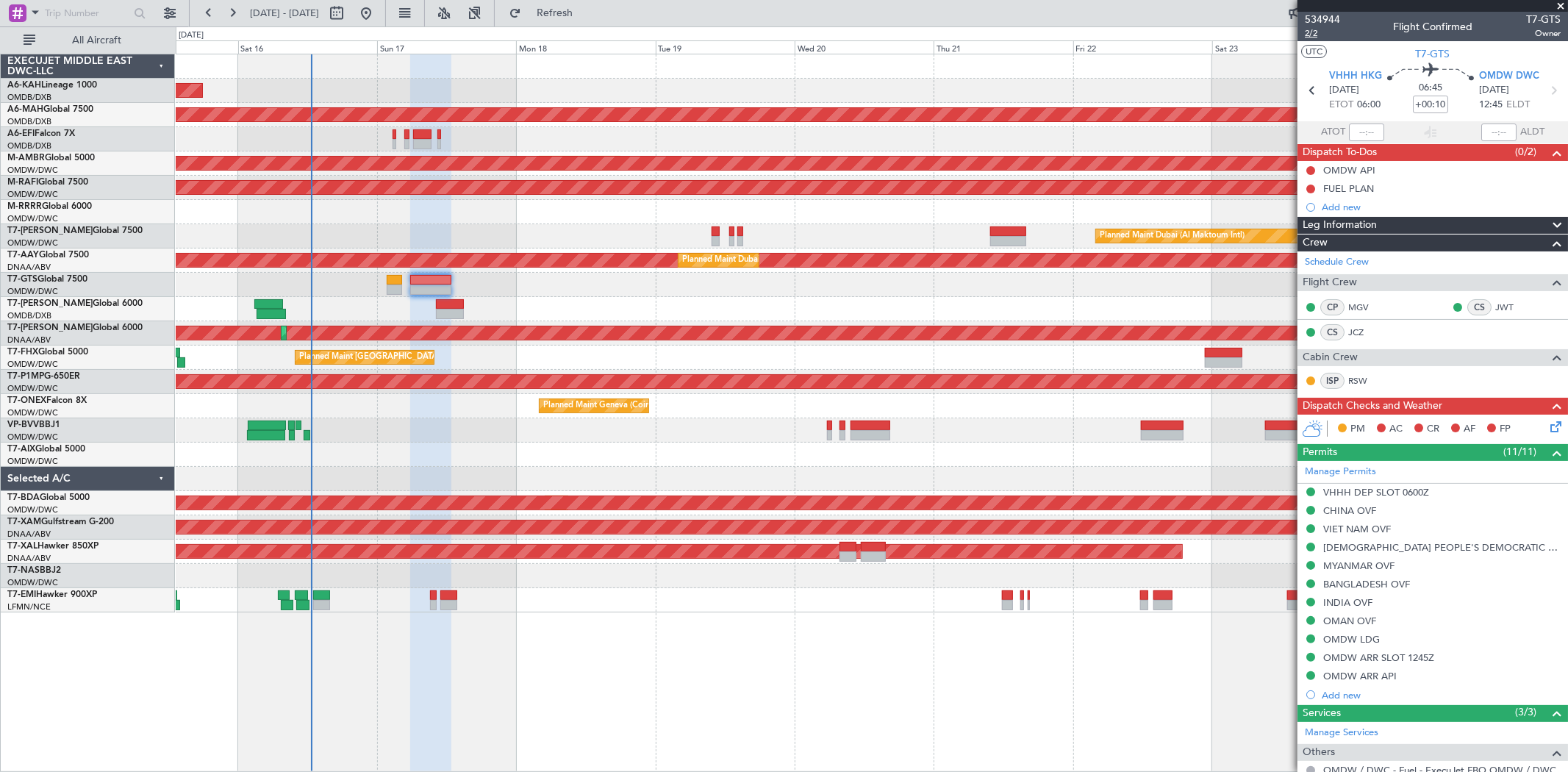
click at [1324, 27] on span "2/2" at bounding box center [1322, 32] width 35 height 12
click at [1369, 176] on div "OMDW API" at bounding box center [1432, 170] width 270 height 19
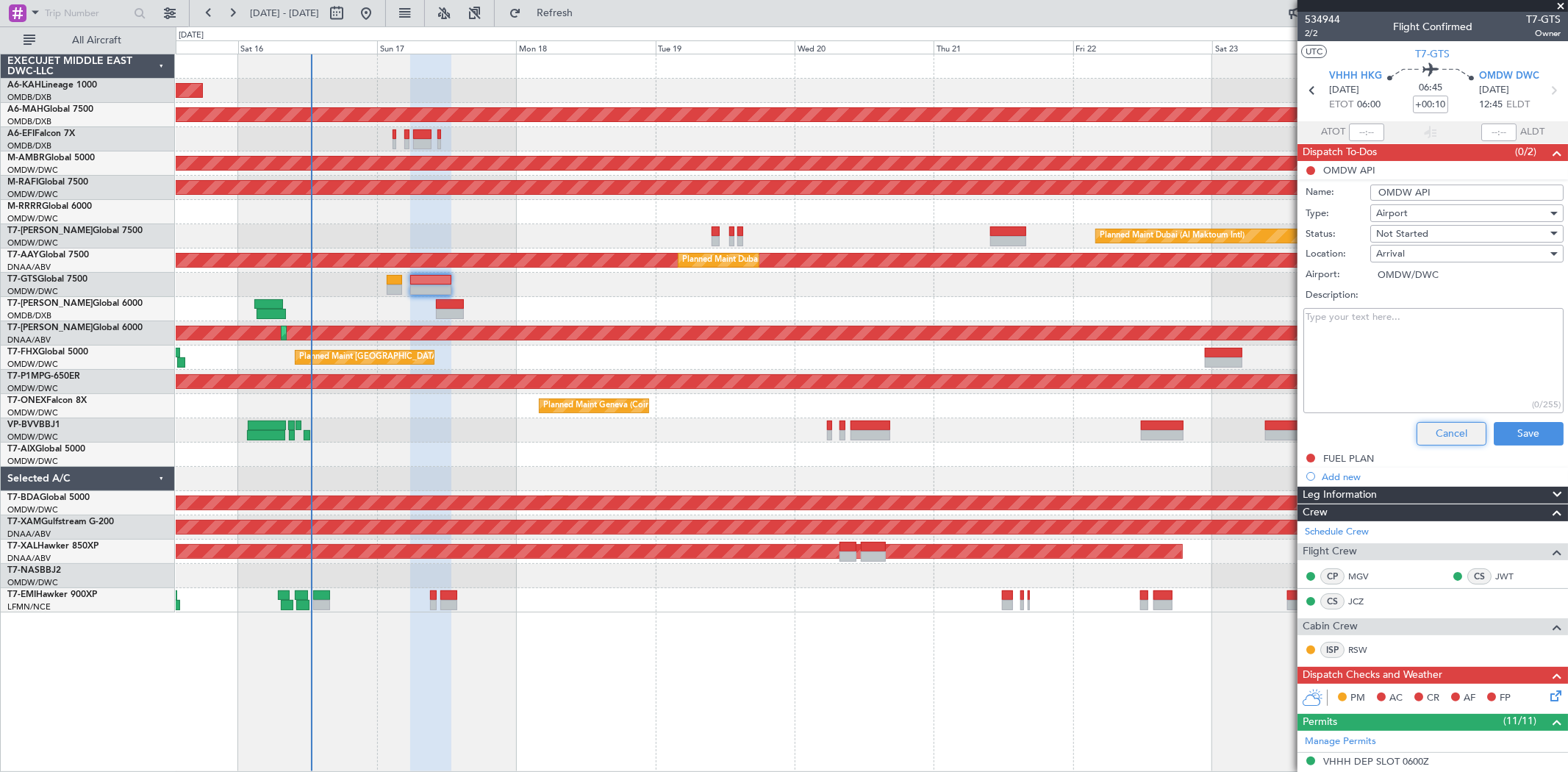
click at [1447, 430] on button "Cancel" at bounding box center [1450, 433] width 70 height 23
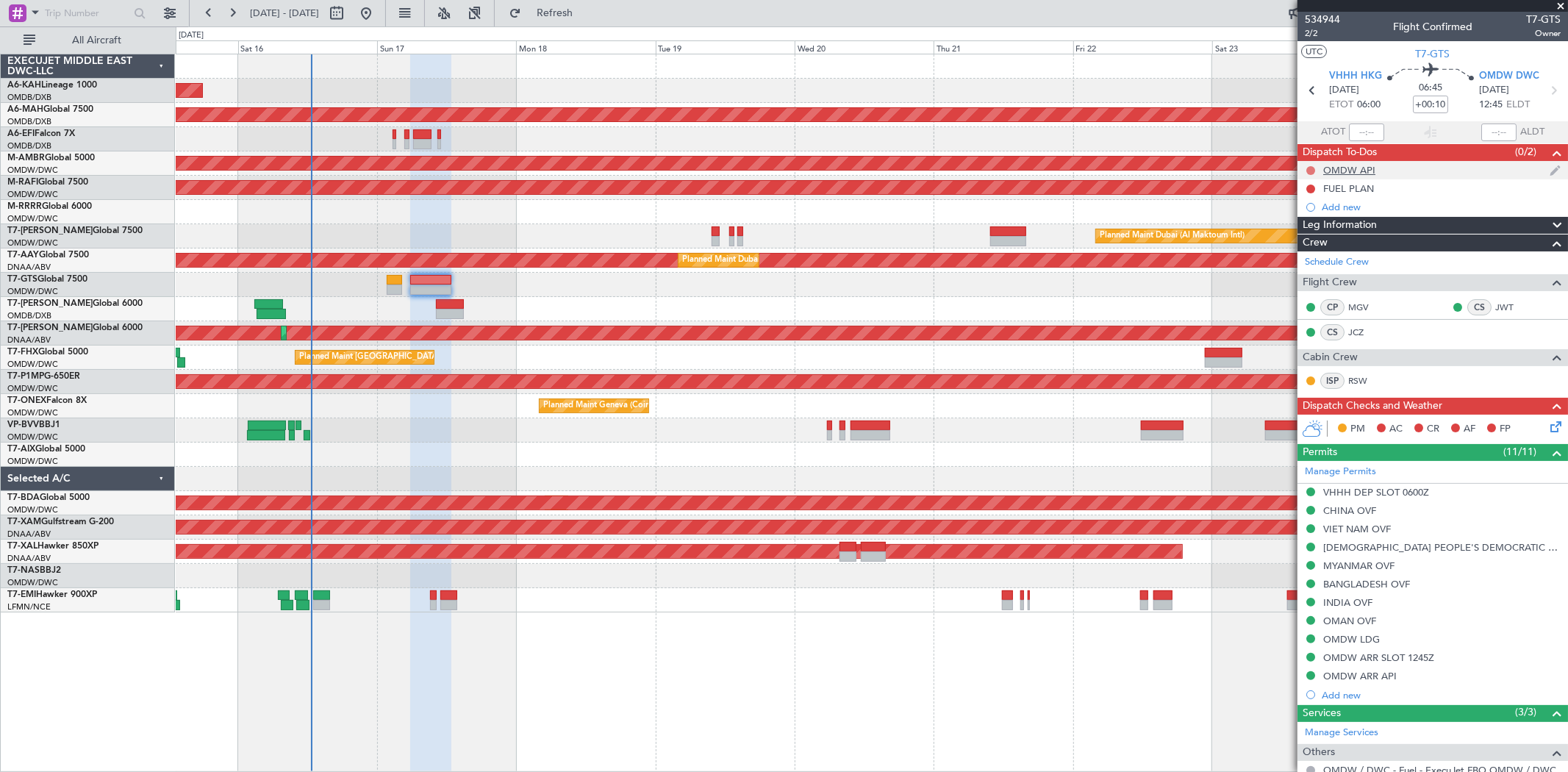
click at [1309, 167] on button at bounding box center [1311, 171] width 9 height 9
click at [1305, 229] on span "Completed" at bounding box center [1317, 236] width 48 height 15
click at [1310, 188] on button at bounding box center [1311, 189] width 9 height 9
click at [1309, 251] on span "Completed" at bounding box center [1317, 253] width 48 height 15
click at [1367, 191] on div "FUEL PLAN" at bounding box center [1348, 187] width 51 height 12
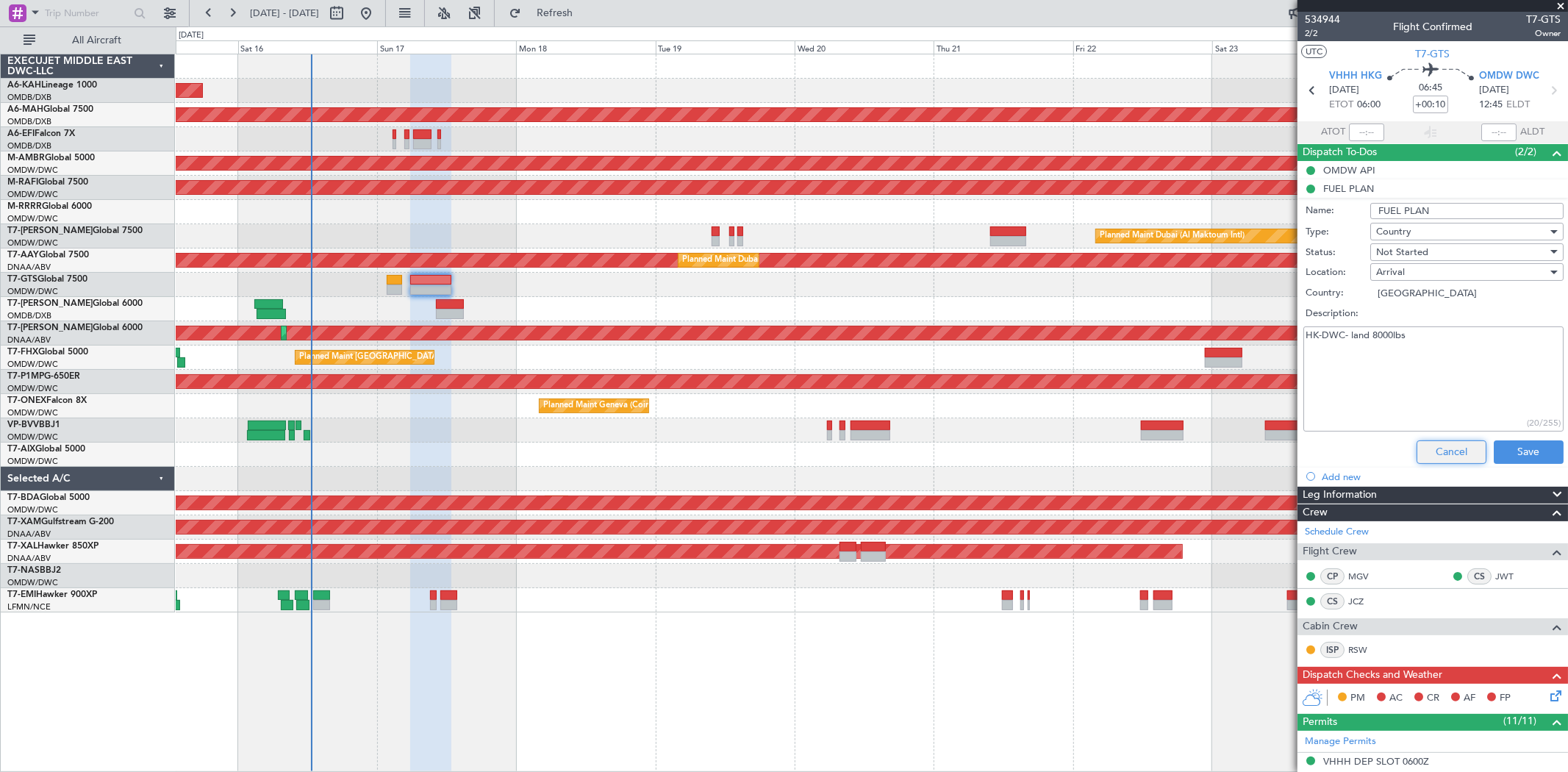
click at [1440, 444] on button "Cancel" at bounding box center [1450, 451] width 70 height 23
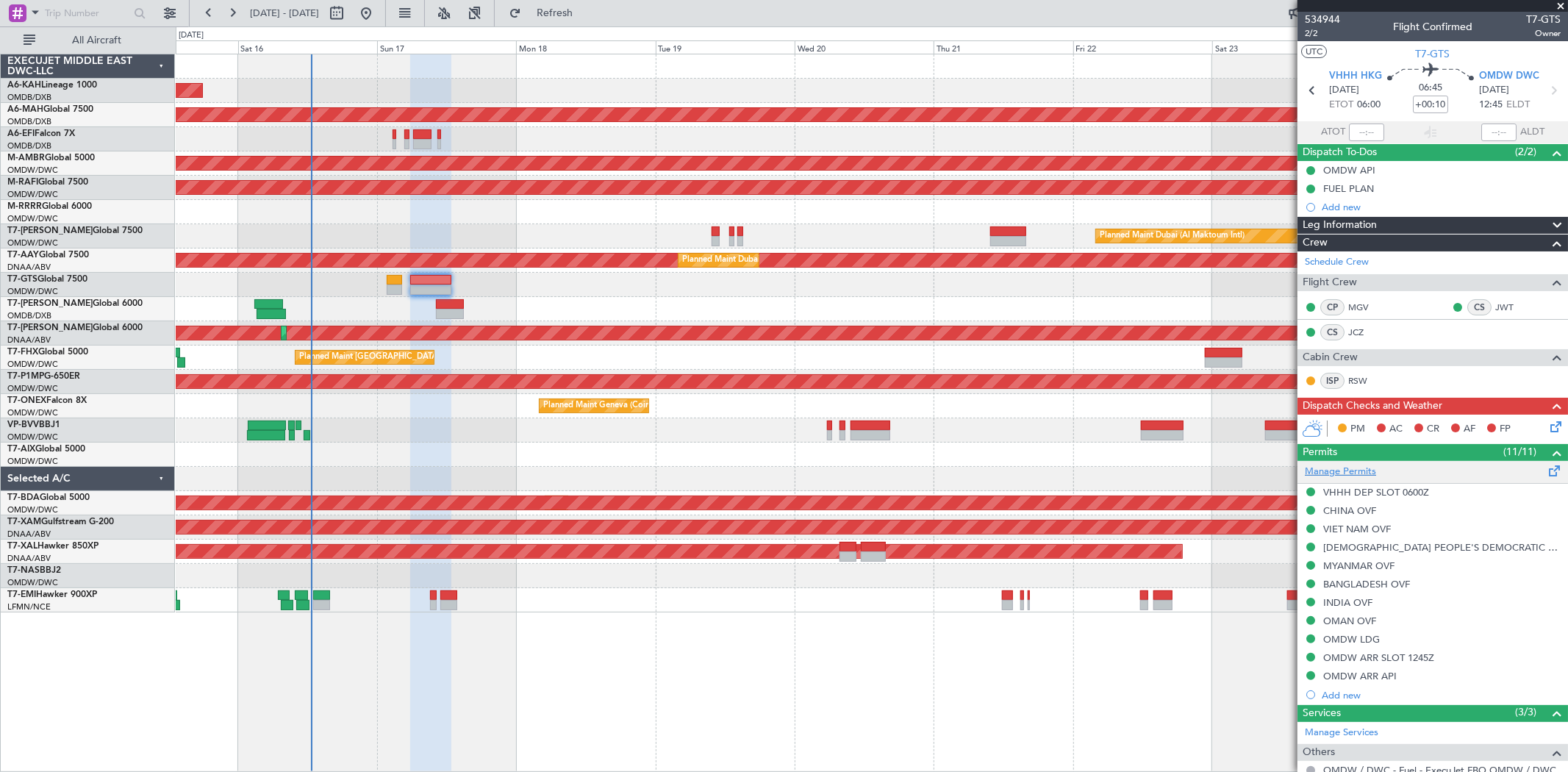
click at [1312, 470] on link "Manage Permits" at bounding box center [1340, 472] width 71 height 15
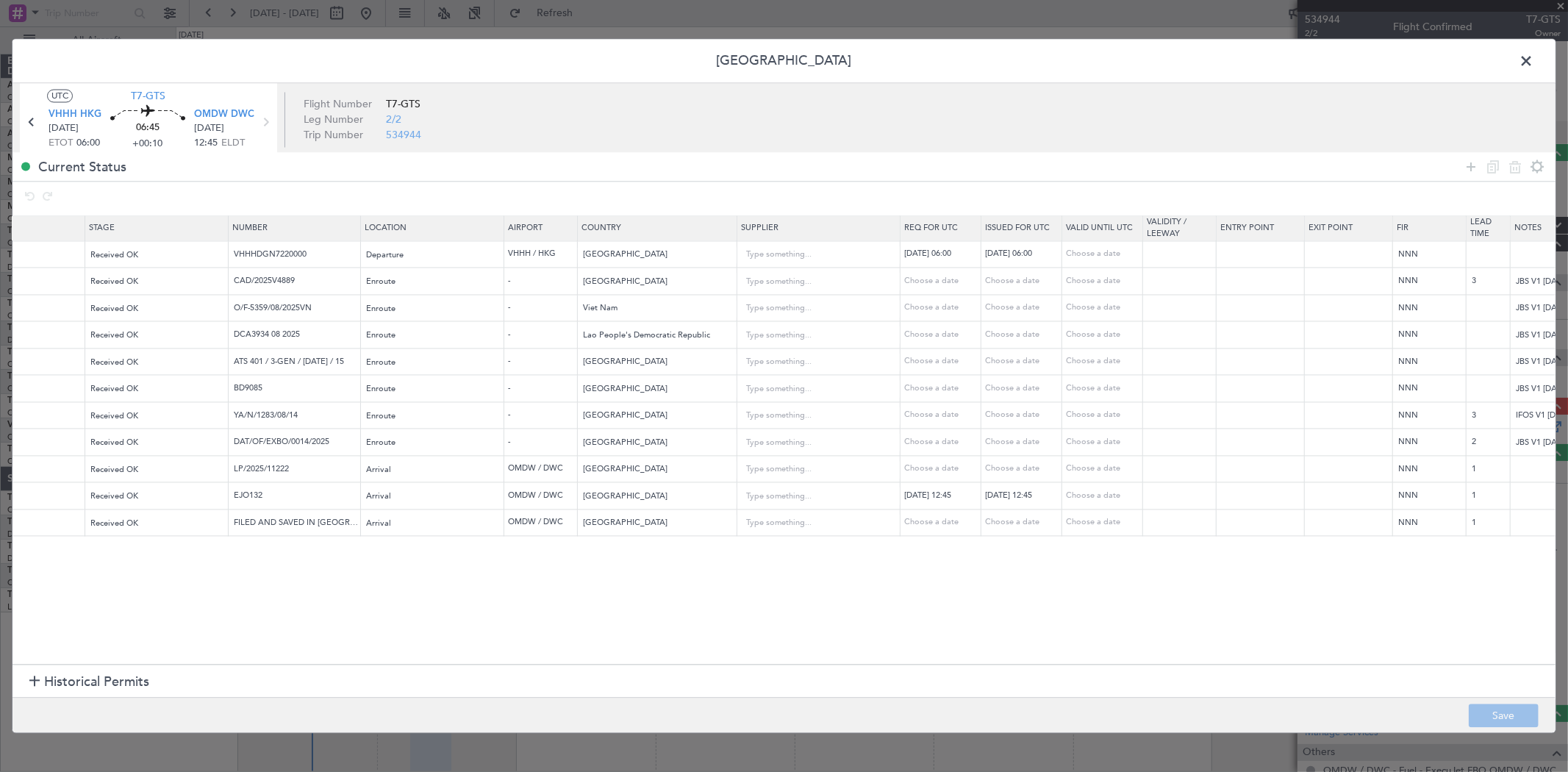
scroll to position [0, 345]
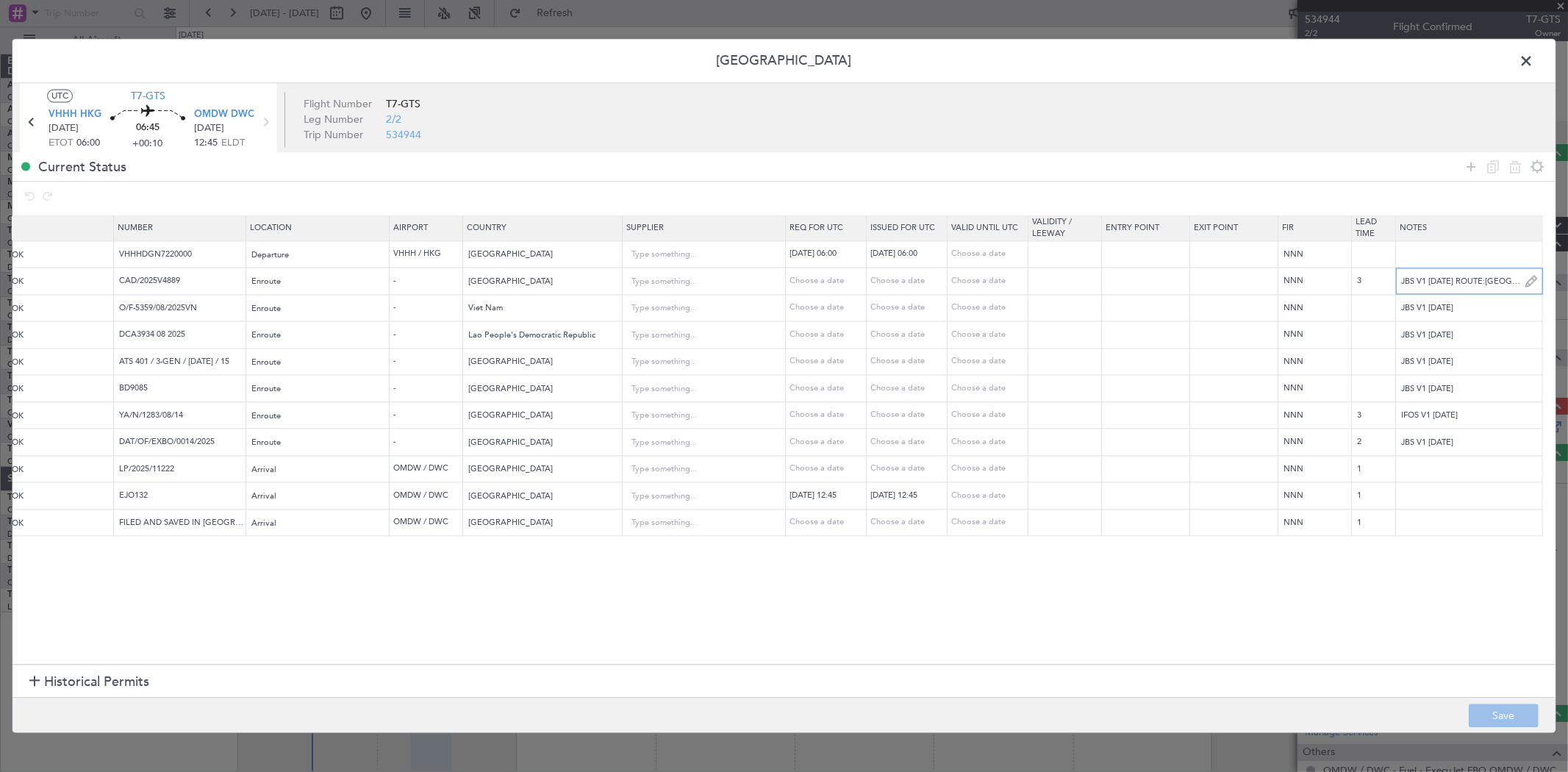
click at [1471, 281] on input "JBS V1 17 AUG ROUTE:SIKOU R339 WUY R474 TEBAK" at bounding box center [1469, 281] width 147 height 22
click at [1523, 73] on header "[GEOGRAPHIC_DATA]" at bounding box center [783, 62] width 1543 height 45
click at [1533, 65] on span at bounding box center [1533, 66] width 0 height 30
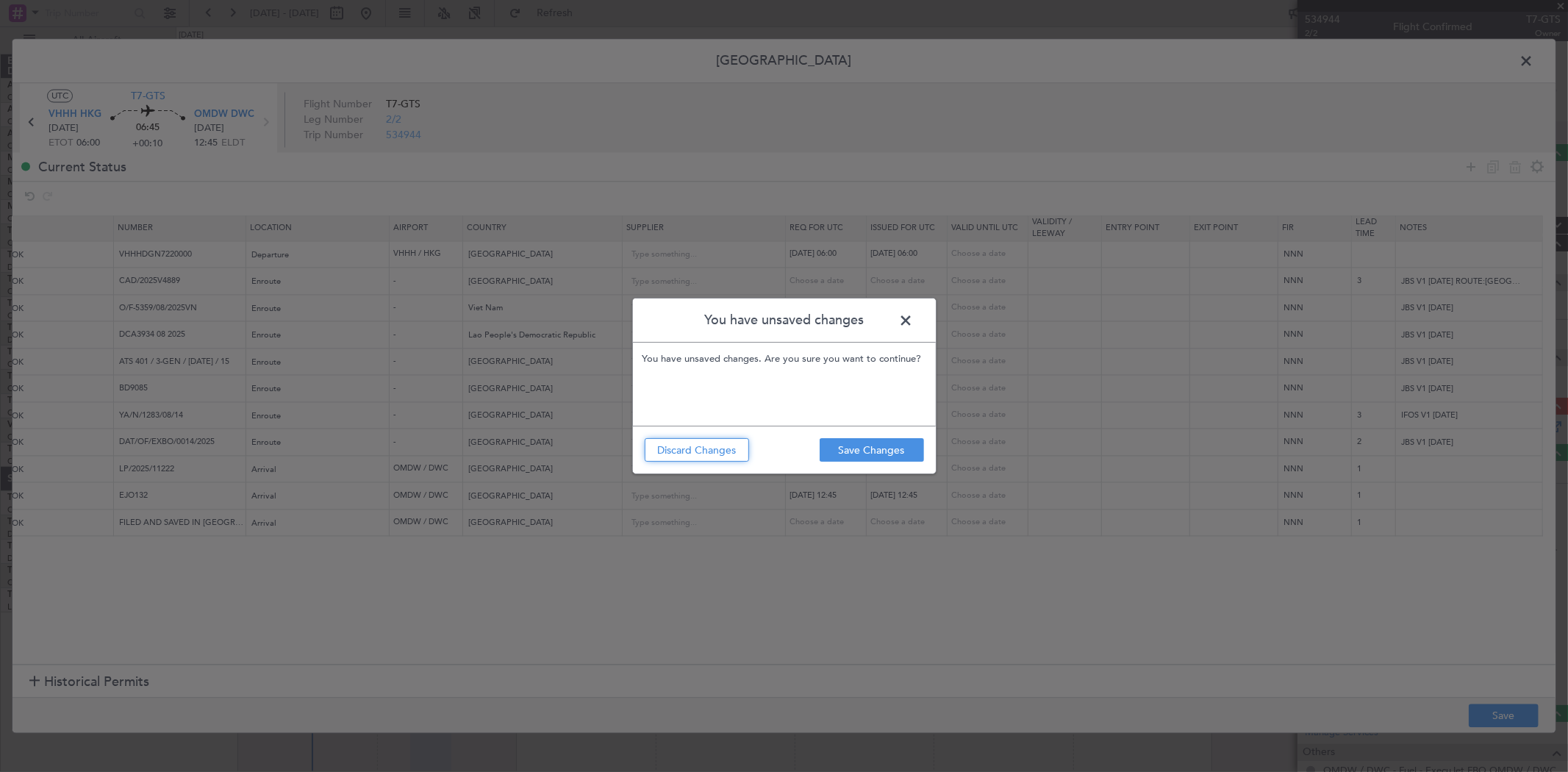
drag, startPoint x: 701, startPoint y: 450, endPoint x: 926, endPoint y: 329, distance: 255.5
click at [701, 450] on button "Discard Changes" at bounding box center [697, 449] width 104 height 23
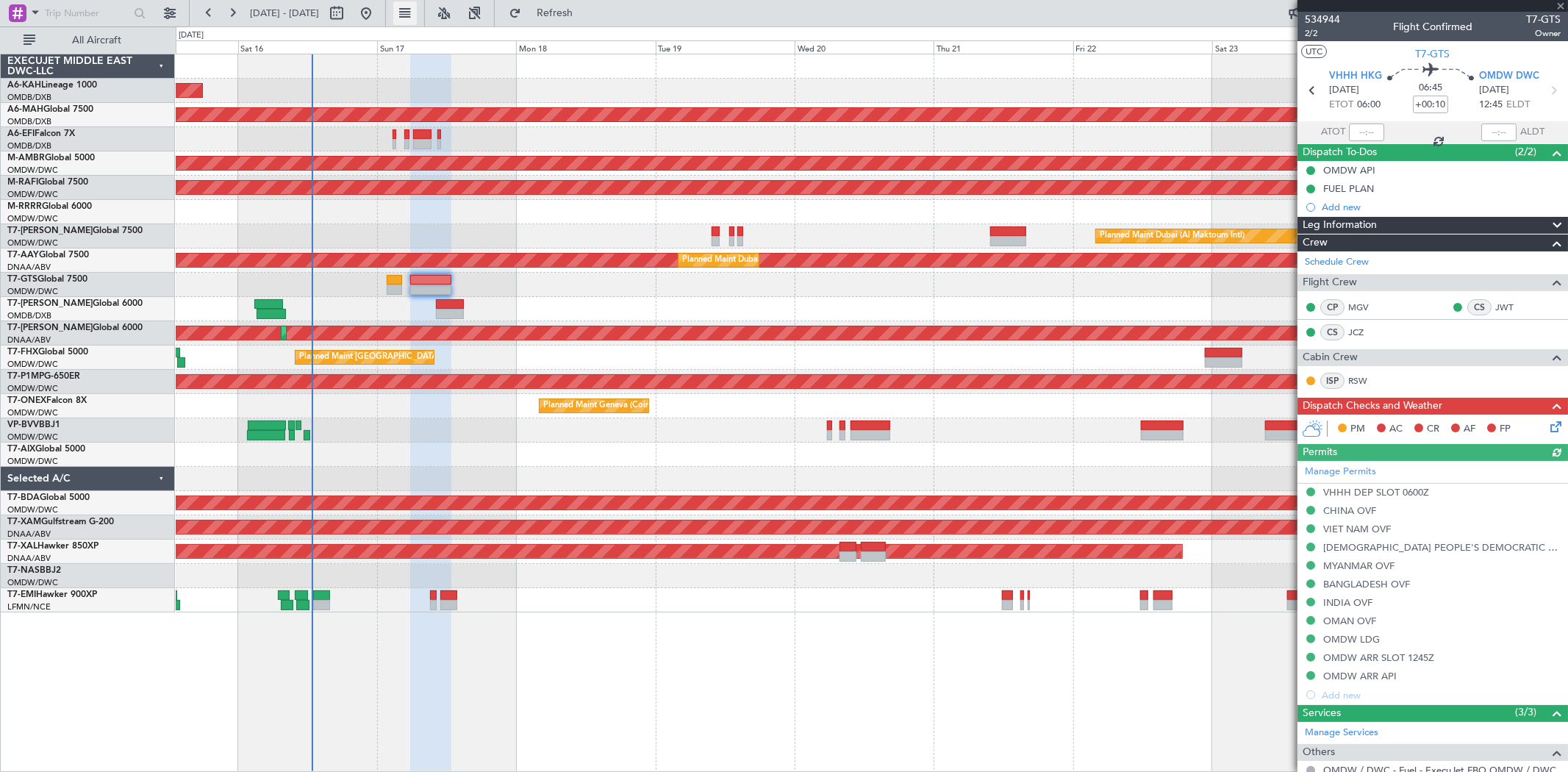
type input "[PERSON_NAME] ([PERSON_NAME])"
type input "7026"
type input "[PERSON_NAME] ([PERSON_NAME])"
type input "7026"
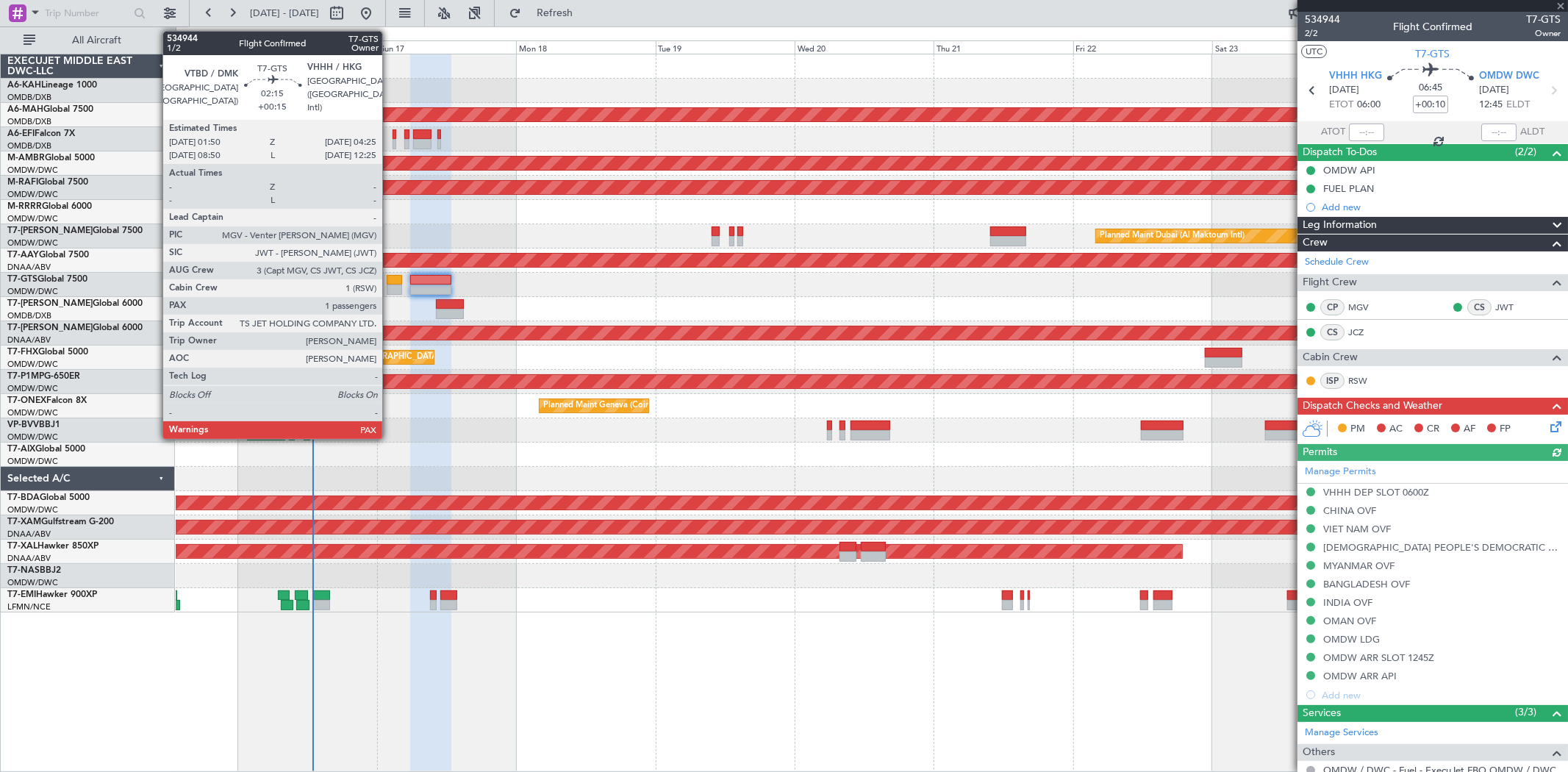
click at [391, 285] on div at bounding box center [394, 290] width 16 height 10
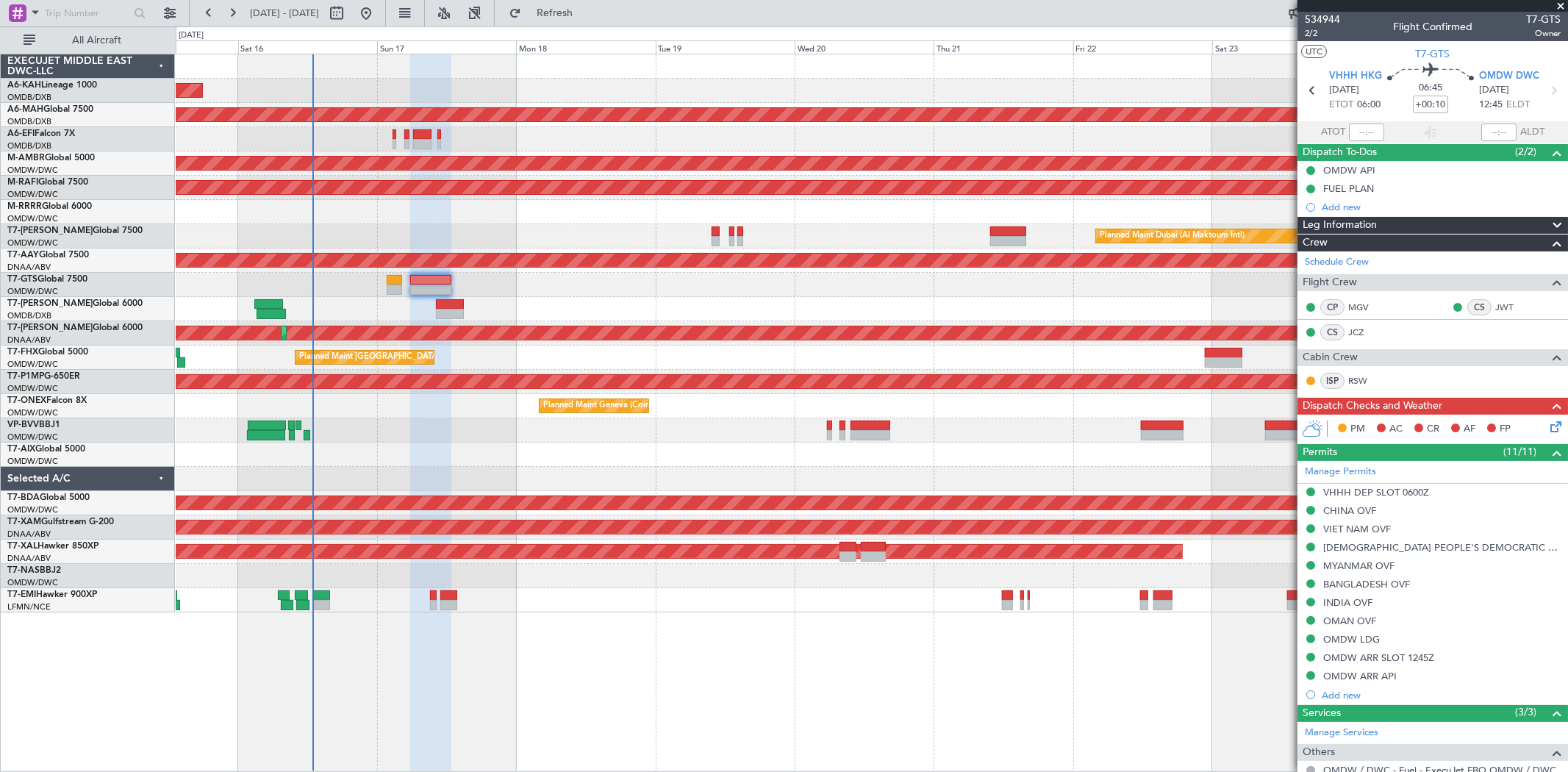
type input "[PERSON_NAME] ([PERSON_NAME])"
type input "7026"
click at [1547, 422] on icon at bounding box center [1552, 424] width 12 height 12
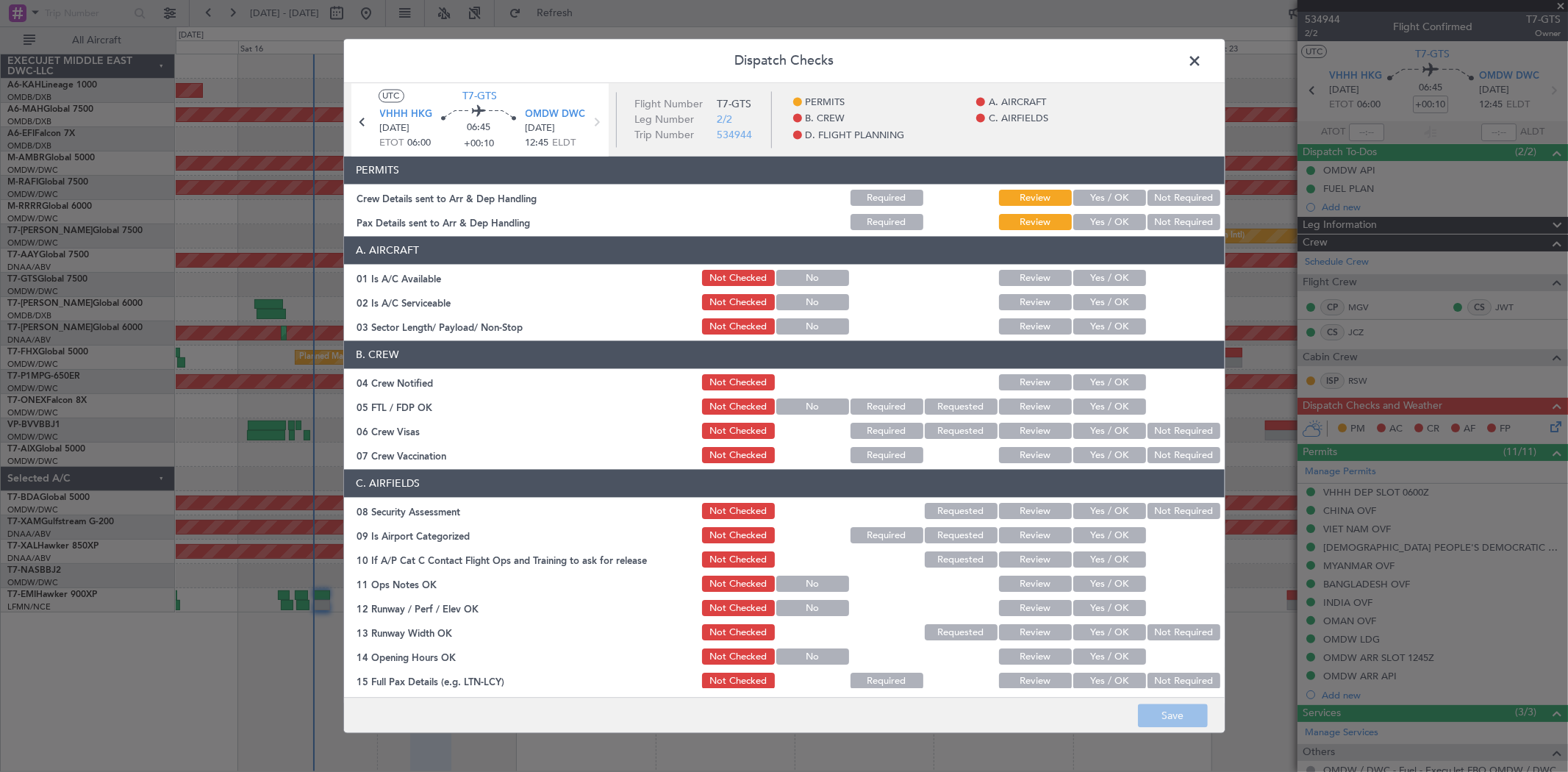
drag, startPoint x: 1093, startPoint y: 194, endPoint x: 1096, endPoint y: 202, distance: 8.5
click at [1093, 193] on button "Yes / OK" at bounding box center [1109, 198] width 72 height 16
drag, startPoint x: 1099, startPoint y: 214, endPoint x: 1098, endPoint y: 237, distance: 23.0
click at [1099, 215] on button "Yes / OK" at bounding box center [1109, 222] width 72 height 16
drag, startPoint x: 1086, startPoint y: 277, endPoint x: 1087, endPoint y: 297, distance: 20.0
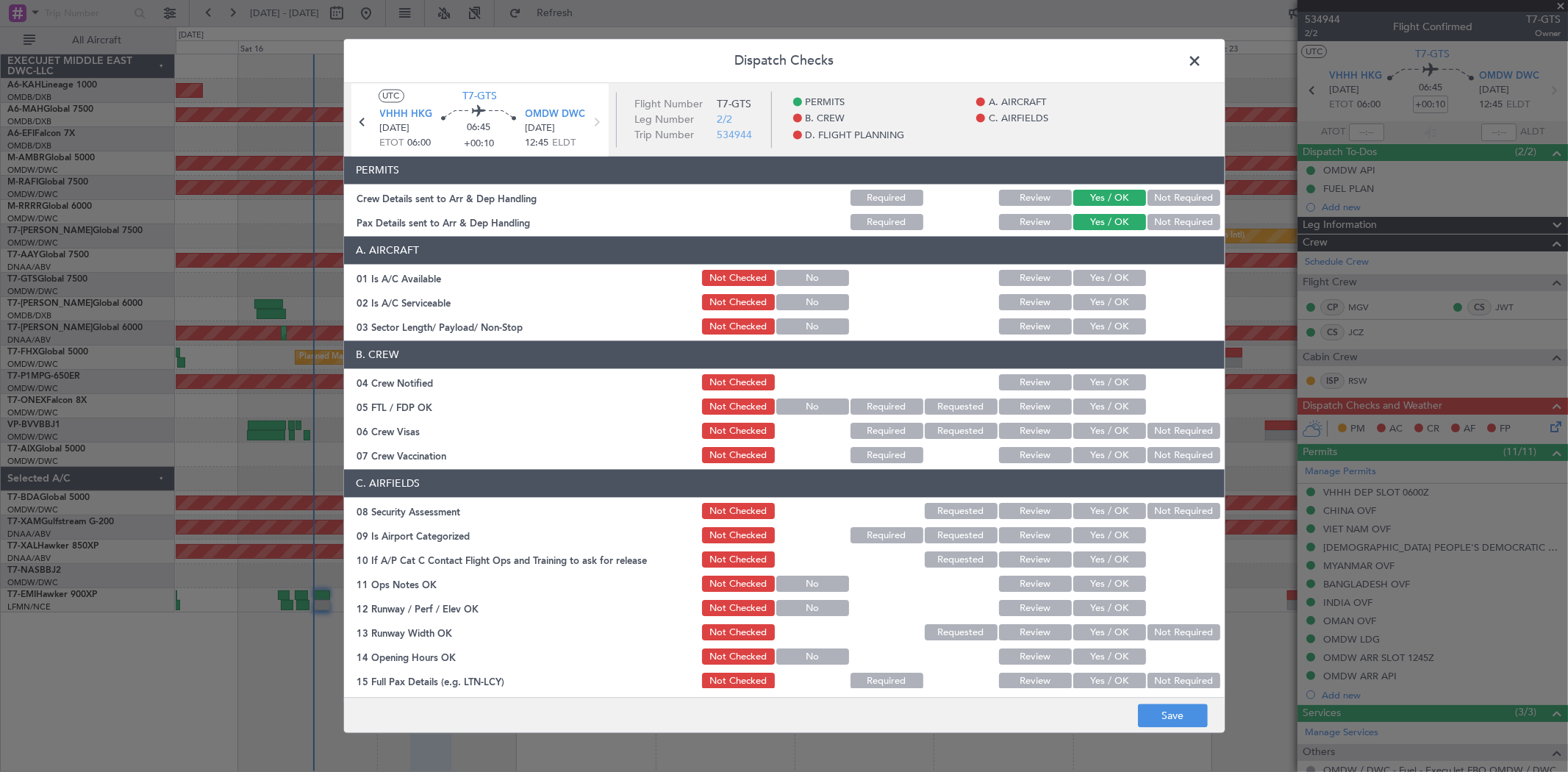
click at [1086, 277] on button "Yes / OK" at bounding box center [1109, 277] width 72 height 16
click at [1087, 302] on button "Yes / OK" at bounding box center [1109, 302] width 72 height 16
click at [1086, 333] on button "Yes / OK" at bounding box center [1109, 327] width 72 height 16
click at [1087, 379] on button "Yes / OK" at bounding box center [1109, 382] width 72 height 16
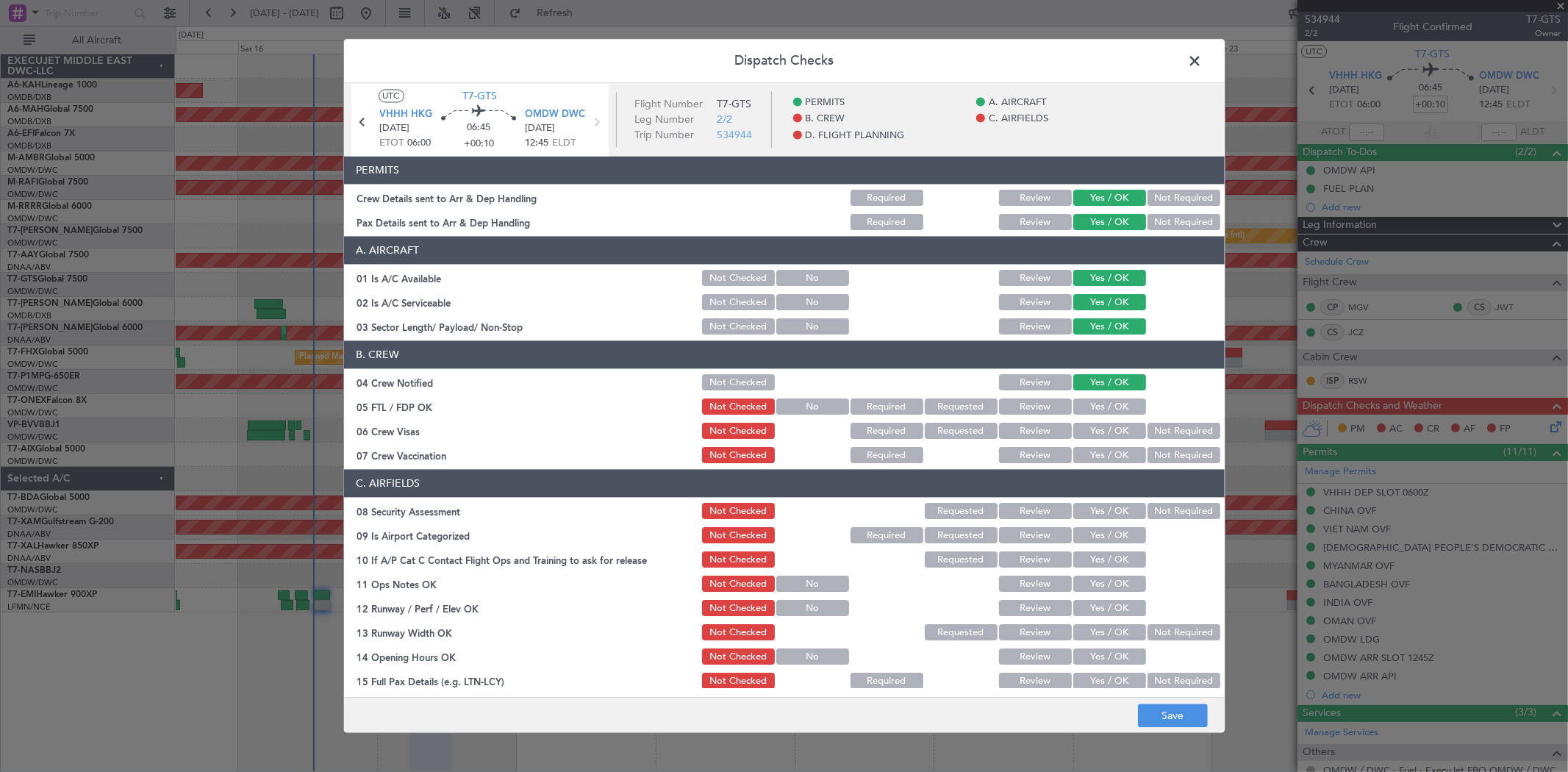
click at [1089, 405] on button "Yes / OK" at bounding box center [1109, 406] width 72 height 16
click at [1091, 426] on button "Yes / OK" at bounding box center [1109, 431] width 72 height 16
click at [1090, 449] on button "Yes / OK" at bounding box center [1109, 455] width 72 height 16
click at [1088, 508] on button "Yes / OK" at bounding box center [1109, 511] width 72 height 16
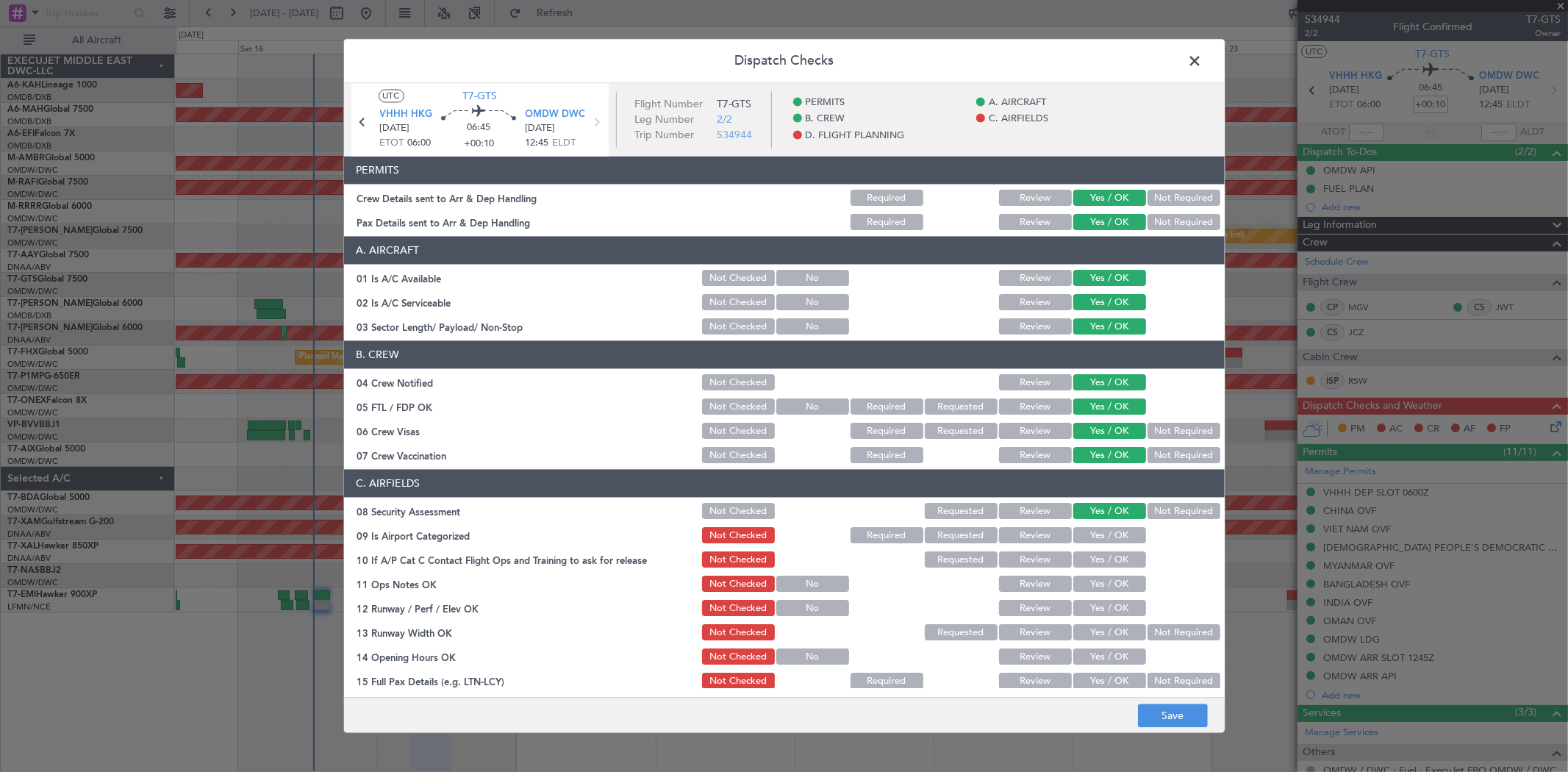
click at [1089, 528] on button "Yes / OK" at bounding box center [1109, 535] width 72 height 16
click at [1101, 554] on button "Yes / OK" at bounding box center [1109, 560] width 72 height 16
drag, startPoint x: 1090, startPoint y: 577, endPoint x: 1090, endPoint y: 599, distance: 22.0
click at [1090, 578] on button "Yes / OK" at bounding box center [1109, 584] width 72 height 16
drag, startPoint x: 1090, startPoint y: 605, endPoint x: 1087, endPoint y: 615, distance: 10.4
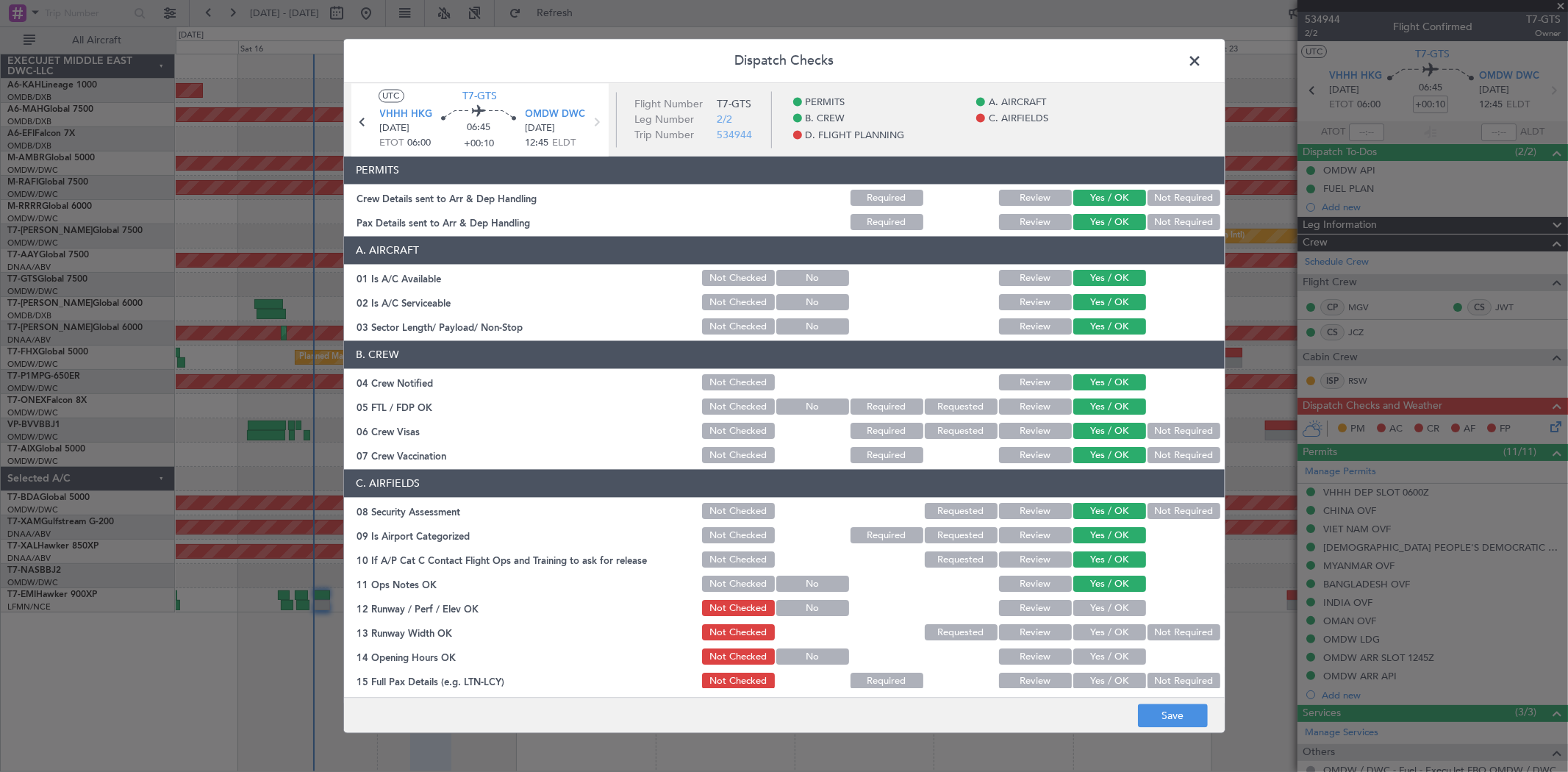
click at [1088, 606] on button "Yes / OK" at bounding box center [1109, 608] width 72 height 16
drag, startPoint x: 1086, startPoint y: 629, endPoint x: 1086, endPoint y: 649, distance: 20.0
click at [1086, 631] on button "Yes / OK" at bounding box center [1109, 632] width 72 height 16
click at [1086, 650] on button "Yes / OK" at bounding box center [1109, 656] width 72 height 16
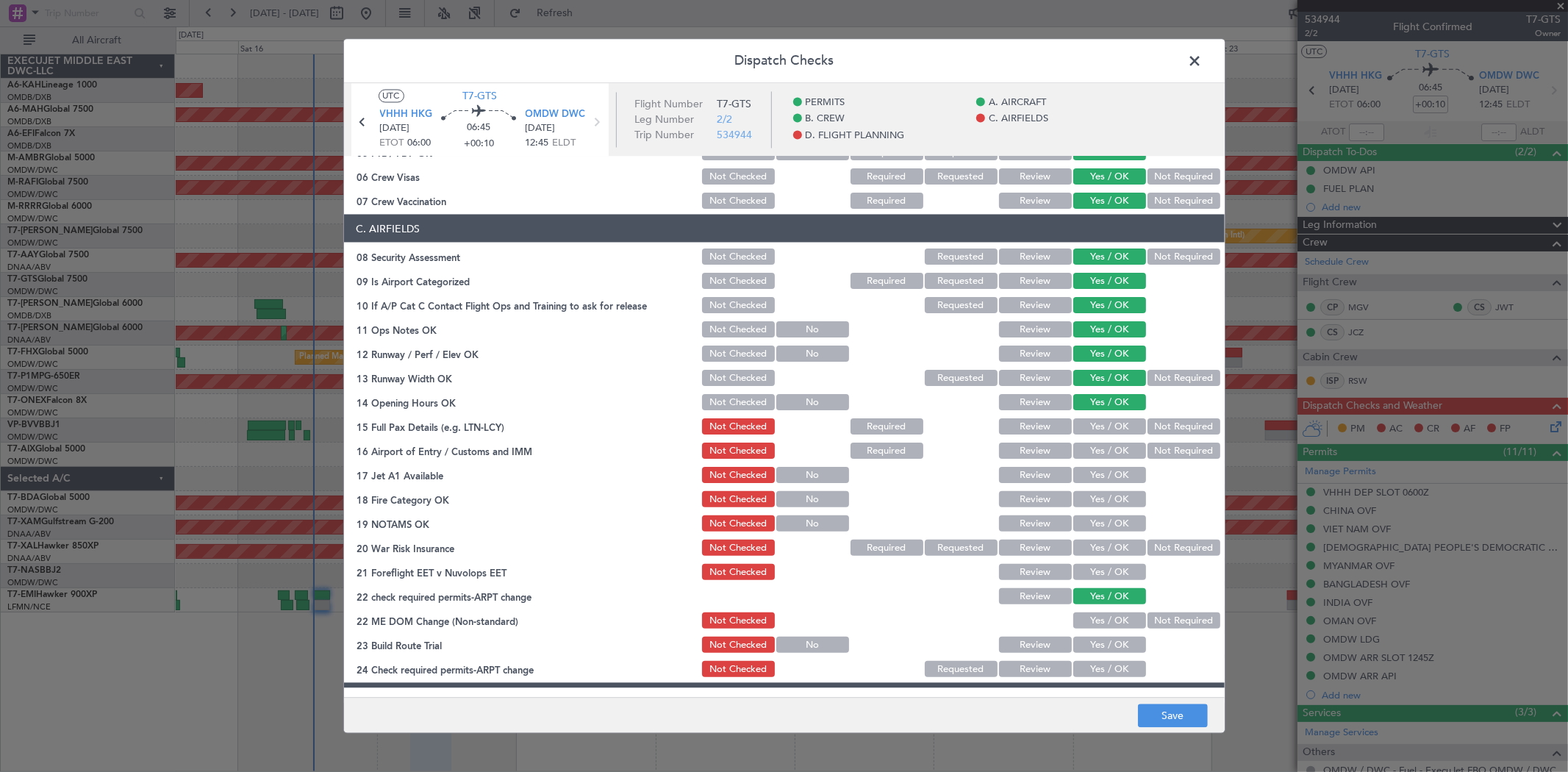
scroll to position [327, 0]
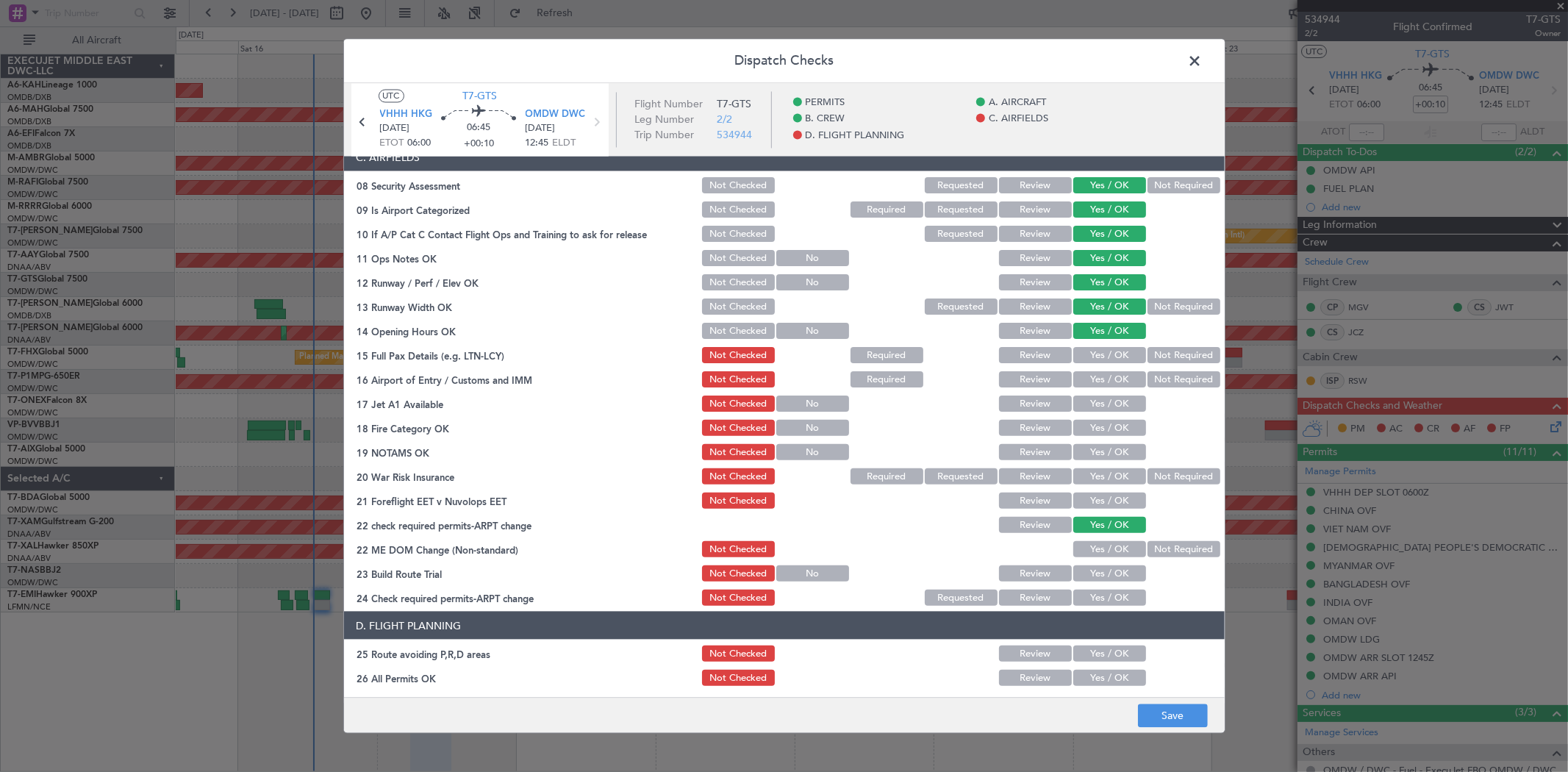
click at [1110, 355] on button "Yes / OK" at bounding box center [1109, 354] width 72 height 16
click at [1097, 388] on div "Yes / OK" at bounding box center [1108, 380] width 74 height 20
click at [1095, 383] on button "Yes / OK" at bounding box center [1109, 379] width 72 height 16
drag, startPoint x: 1091, startPoint y: 398, endPoint x: 1091, endPoint y: 421, distance: 23.0
click at [1091, 399] on button "Yes / OK" at bounding box center [1109, 403] width 72 height 16
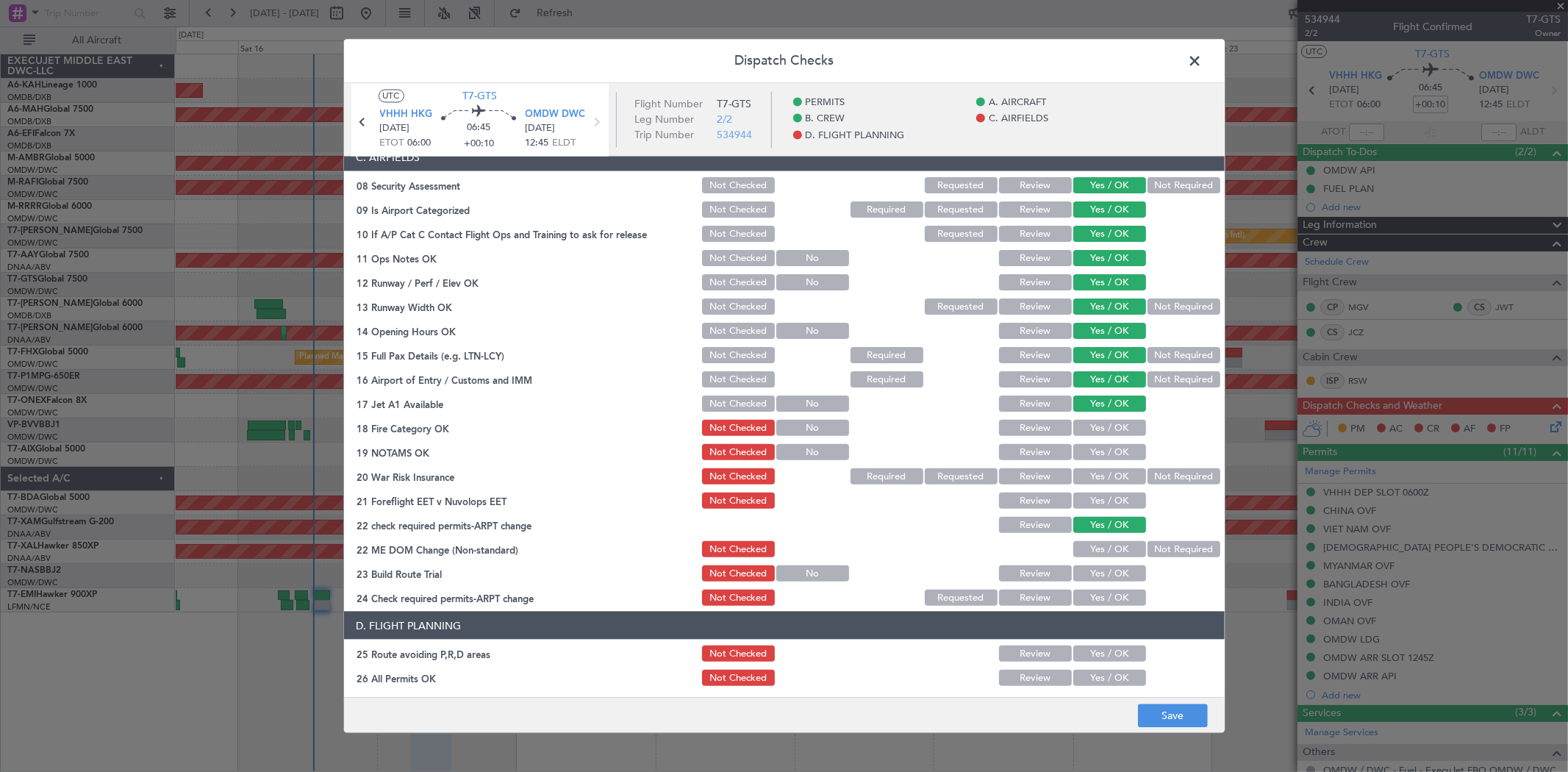
click at [1091, 421] on button "Yes / OK" at bounding box center [1109, 427] width 72 height 16
click at [1090, 444] on button "Yes / OK" at bounding box center [1109, 451] width 72 height 16
click at [1088, 470] on button "Yes / OK" at bounding box center [1109, 476] width 72 height 16
drag, startPoint x: 1088, startPoint y: 486, endPoint x: 1088, endPoint y: 502, distance: 16.0
click at [1088, 486] on section "C. AIRFIELDS 08 Security Assessment Not Checked Requested Review Yes / OK Not R…" at bounding box center [784, 375] width 880 height 465
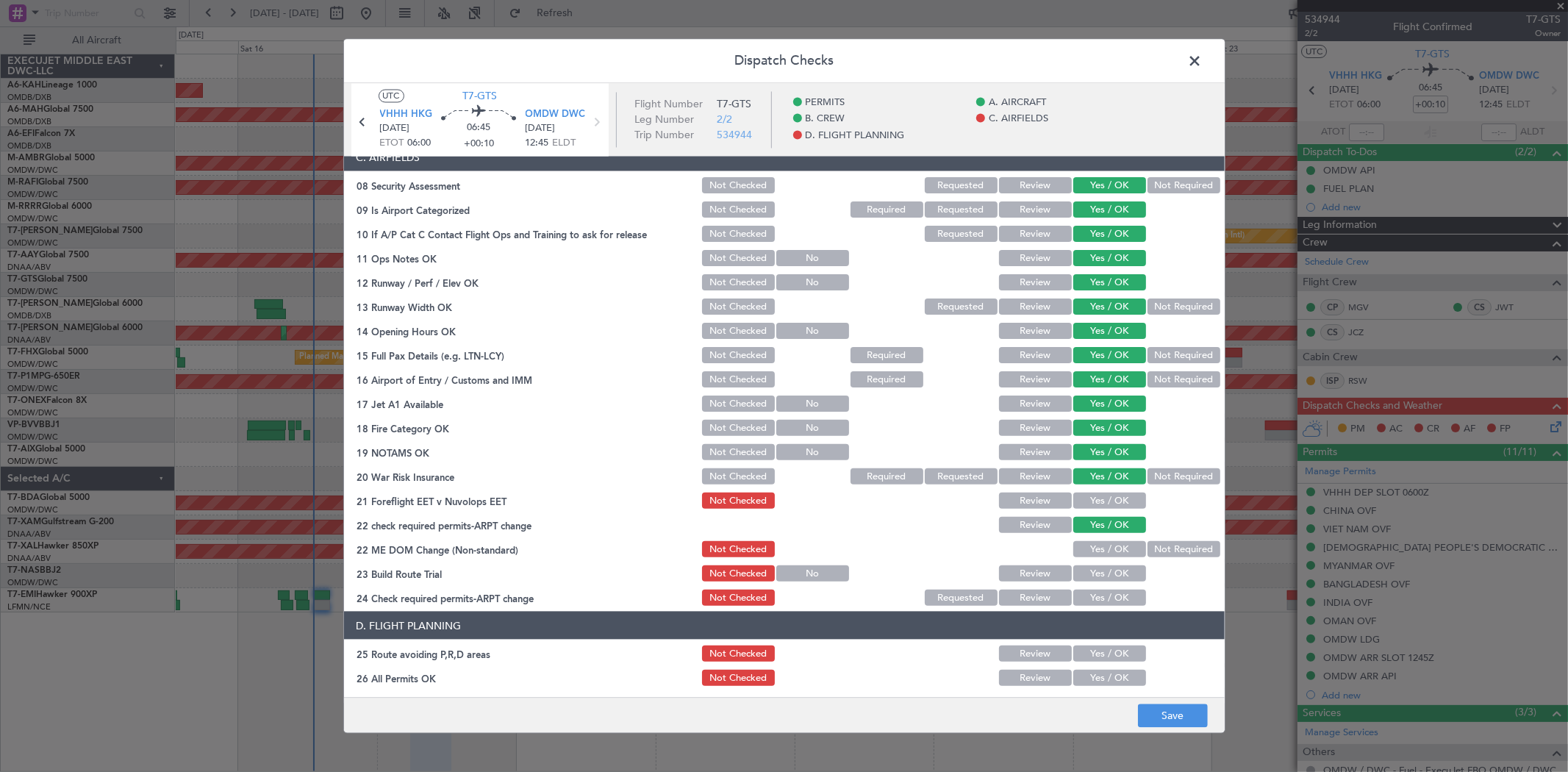
click at [1088, 502] on button "Yes / OK" at bounding box center [1109, 500] width 72 height 16
click at [1092, 553] on button "Yes / OK" at bounding box center [1109, 548] width 72 height 16
drag, startPoint x: 1091, startPoint y: 567, endPoint x: 1090, endPoint y: 588, distance: 21.0
click at [1090, 568] on button "Yes / OK" at bounding box center [1109, 573] width 72 height 16
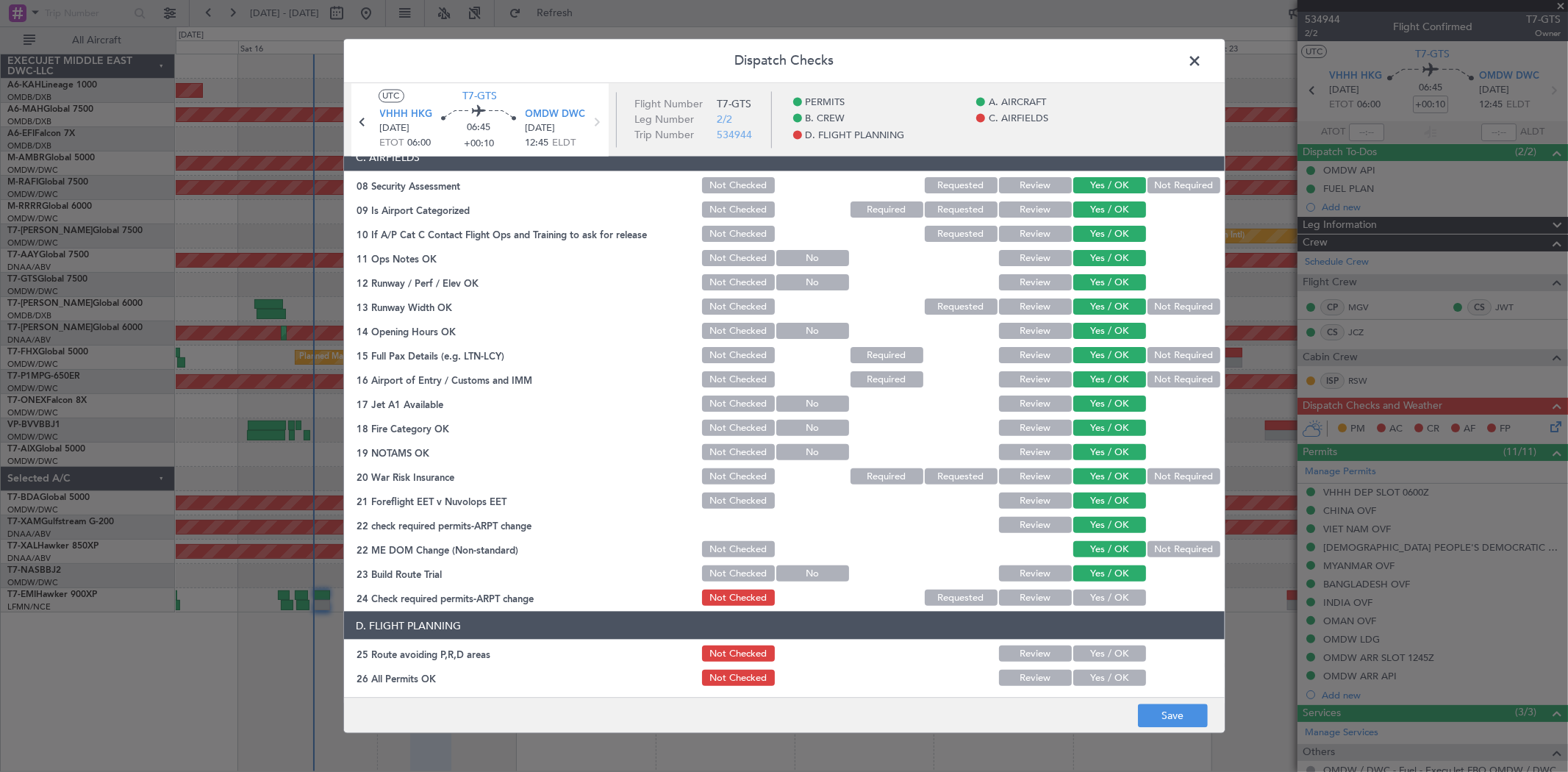
click at [1089, 598] on button "Yes / OK" at bounding box center [1109, 597] width 72 height 16
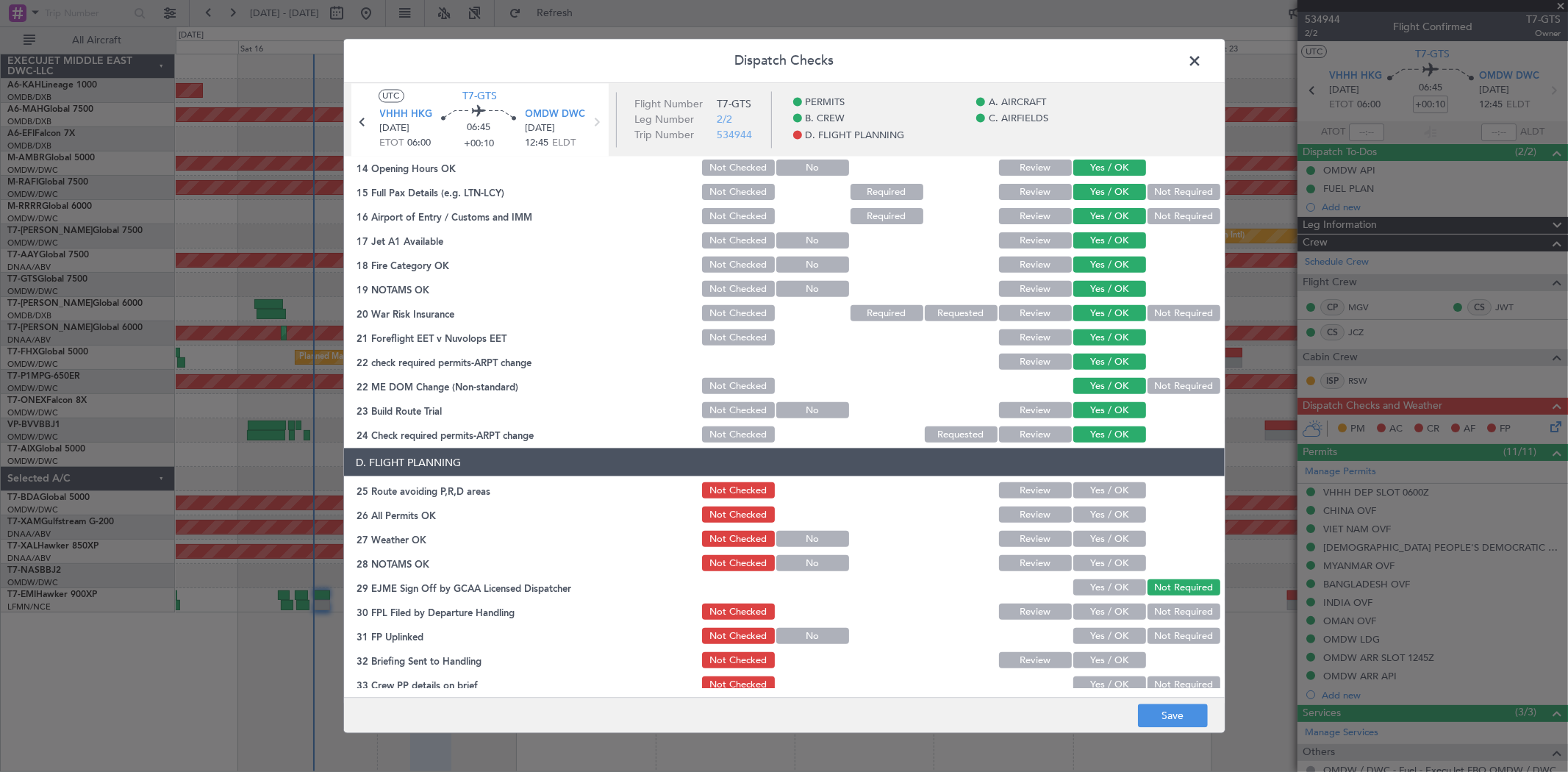
scroll to position [547, 0]
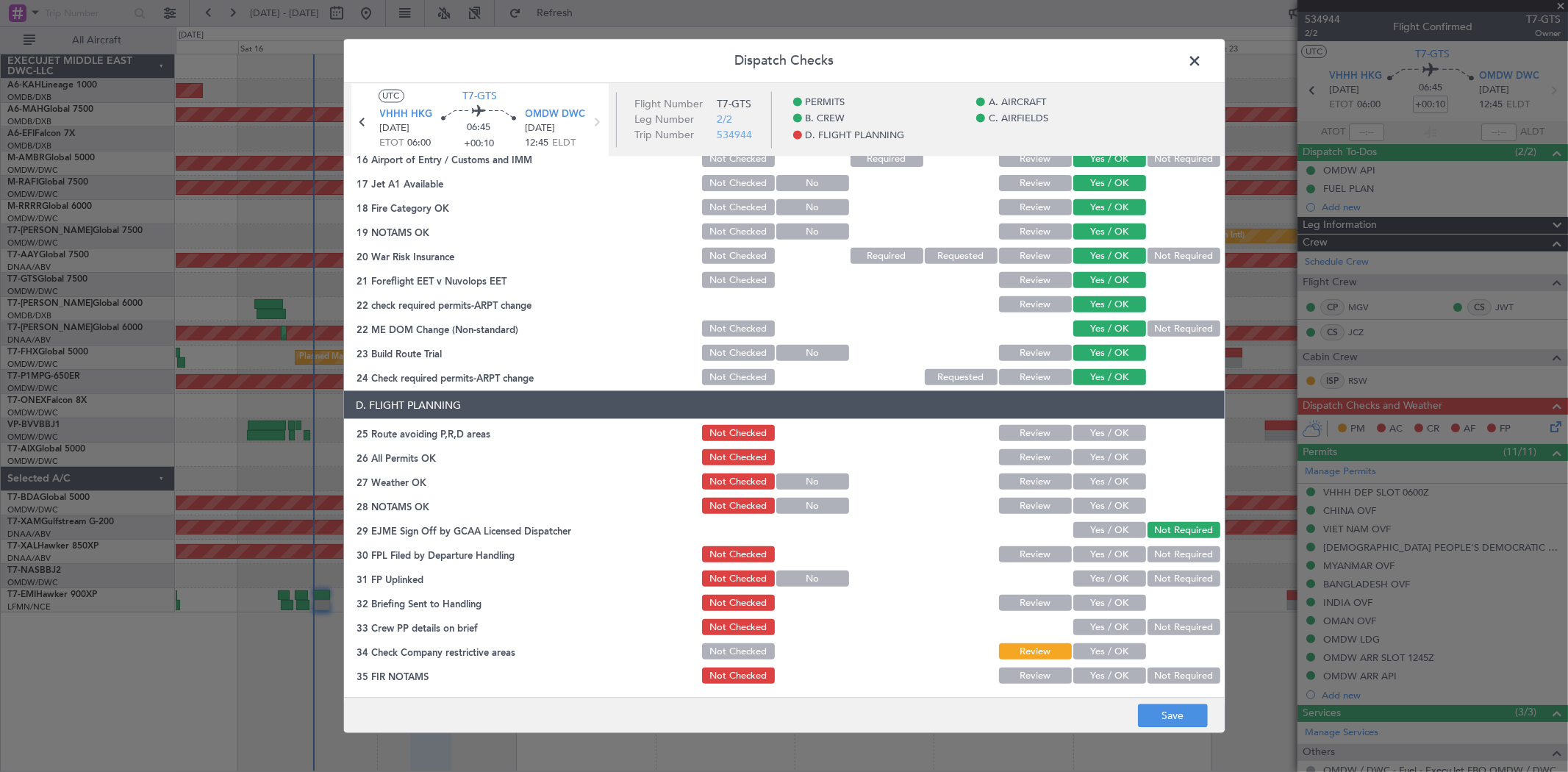
click at [1095, 418] on section "D. FLIGHT PLANNING 25 Route avoiding P,R,D areas Not Checked Review Yes / OK 26…" at bounding box center [784, 538] width 880 height 295
click at [1091, 434] on button "Yes / OK" at bounding box center [1109, 432] width 72 height 16
click at [1090, 452] on button "Yes / OK" at bounding box center [1109, 457] width 72 height 16
click at [1087, 482] on button "Yes / OK" at bounding box center [1109, 481] width 72 height 16
click at [1087, 508] on button "Yes / OK" at bounding box center [1109, 505] width 72 height 16
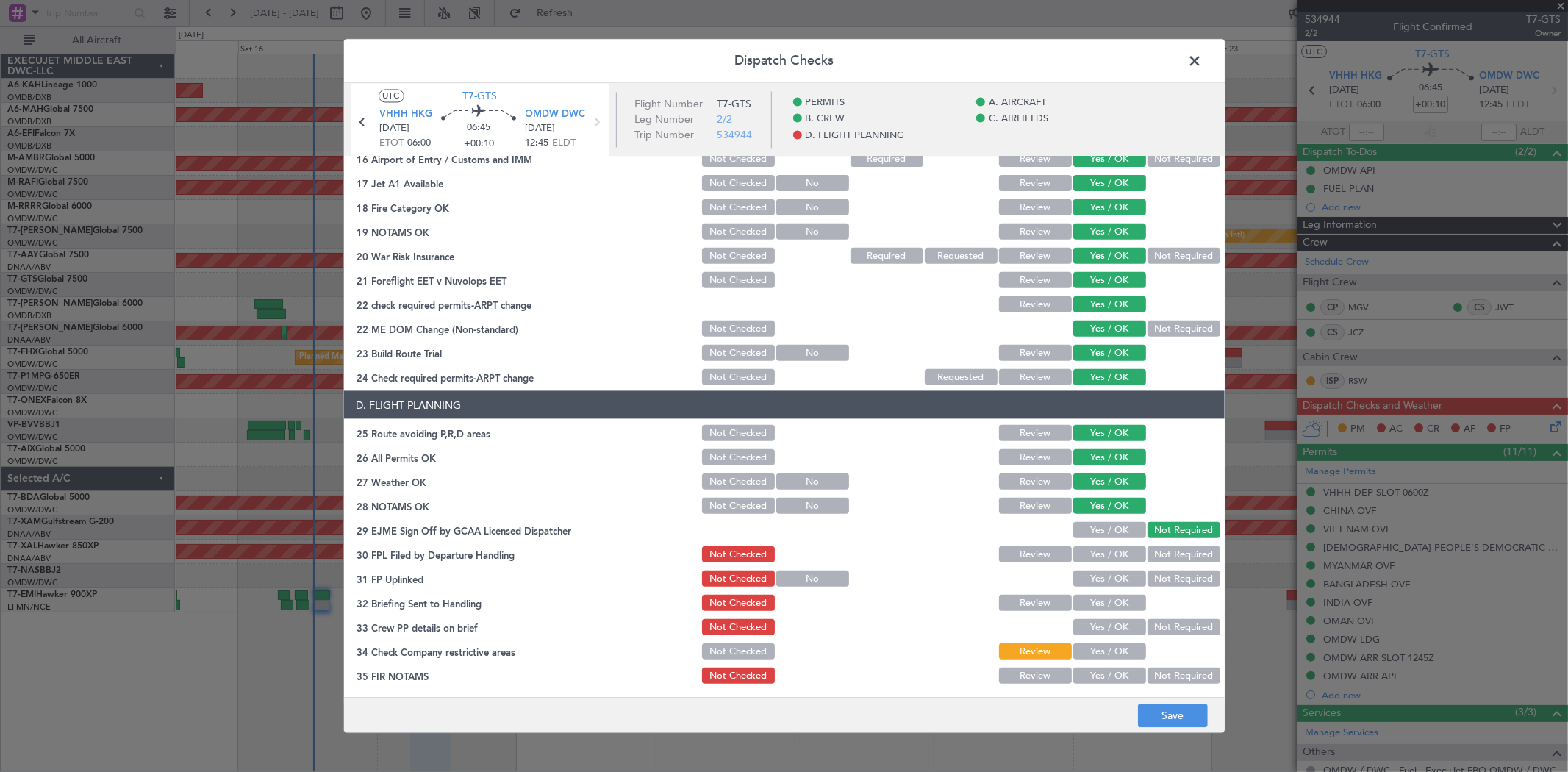
drag, startPoint x: 1088, startPoint y: 522, endPoint x: 1090, endPoint y: 535, distance: 13.2
click at [1088, 523] on button "Yes / OK" at bounding box center [1109, 529] width 72 height 16
drag, startPoint x: 1090, startPoint y: 551, endPoint x: 1094, endPoint y: 566, distance: 15.5
click at [1090, 552] on button "Yes / OK" at bounding box center [1109, 554] width 72 height 16
click at [1094, 572] on button "Yes / OK" at bounding box center [1109, 578] width 72 height 16
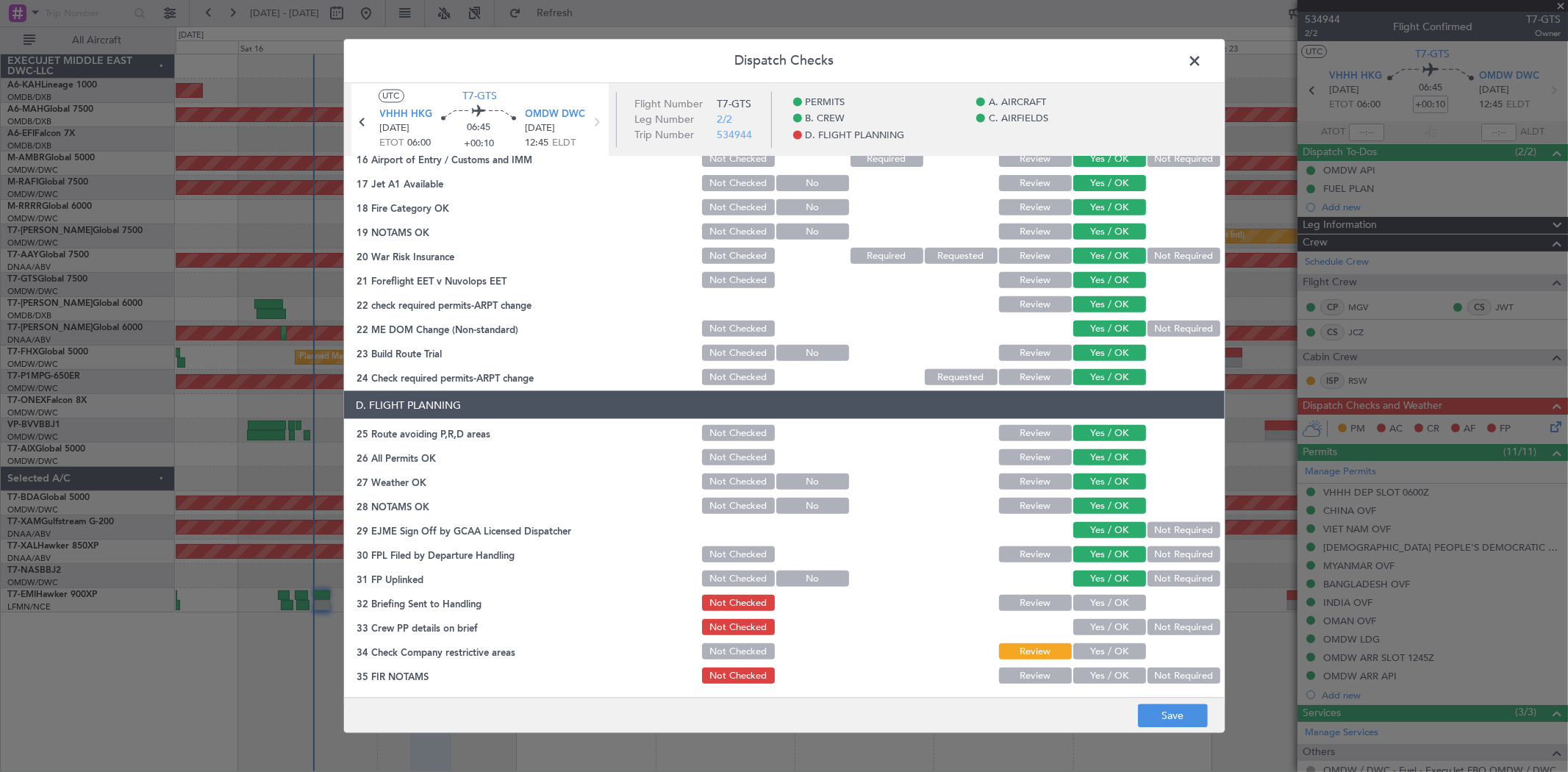
drag, startPoint x: 1095, startPoint y: 592, endPoint x: 1095, endPoint y: 614, distance: 22.0
click at [1095, 592] on div "Yes / OK" at bounding box center [1108, 602] width 74 height 20
click at [1091, 611] on div "Yes / OK" at bounding box center [1108, 602] width 74 height 20
click at [1090, 606] on button "Yes / OK" at bounding box center [1109, 602] width 72 height 16
drag, startPoint x: 1090, startPoint y: 629, endPoint x: 1084, endPoint y: 652, distance: 23.8
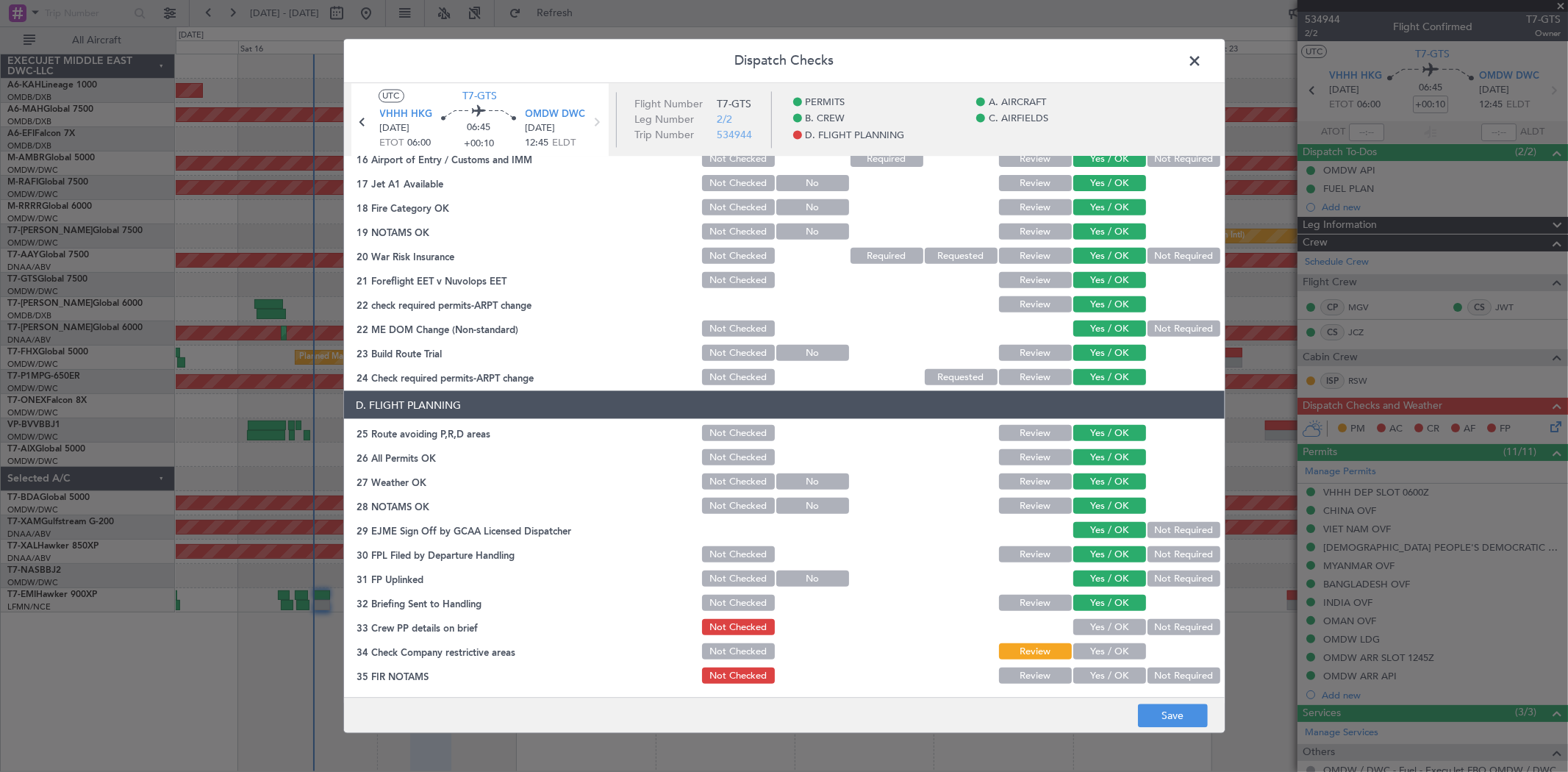
click at [1090, 630] on button "Yes / OK" at bounding box center [1109, 626] width 72 height 16
drag, startPoint x: 1084, startPoint y: 652, endPoint x: 1086, endPoint y: 660, distance: 8.2
click at [1084, 654] on button "Yes / OK" at bounding box center [1109, 650] width 72 height 16
drag, startPoint x: 1090, startPoint y: 672, endPoint x: 1108, endPoint y: 682, distance: 20.6
click at [1091, 674] on button "Yes / OK" at bounding box center [1109, 675] width 72 height 16
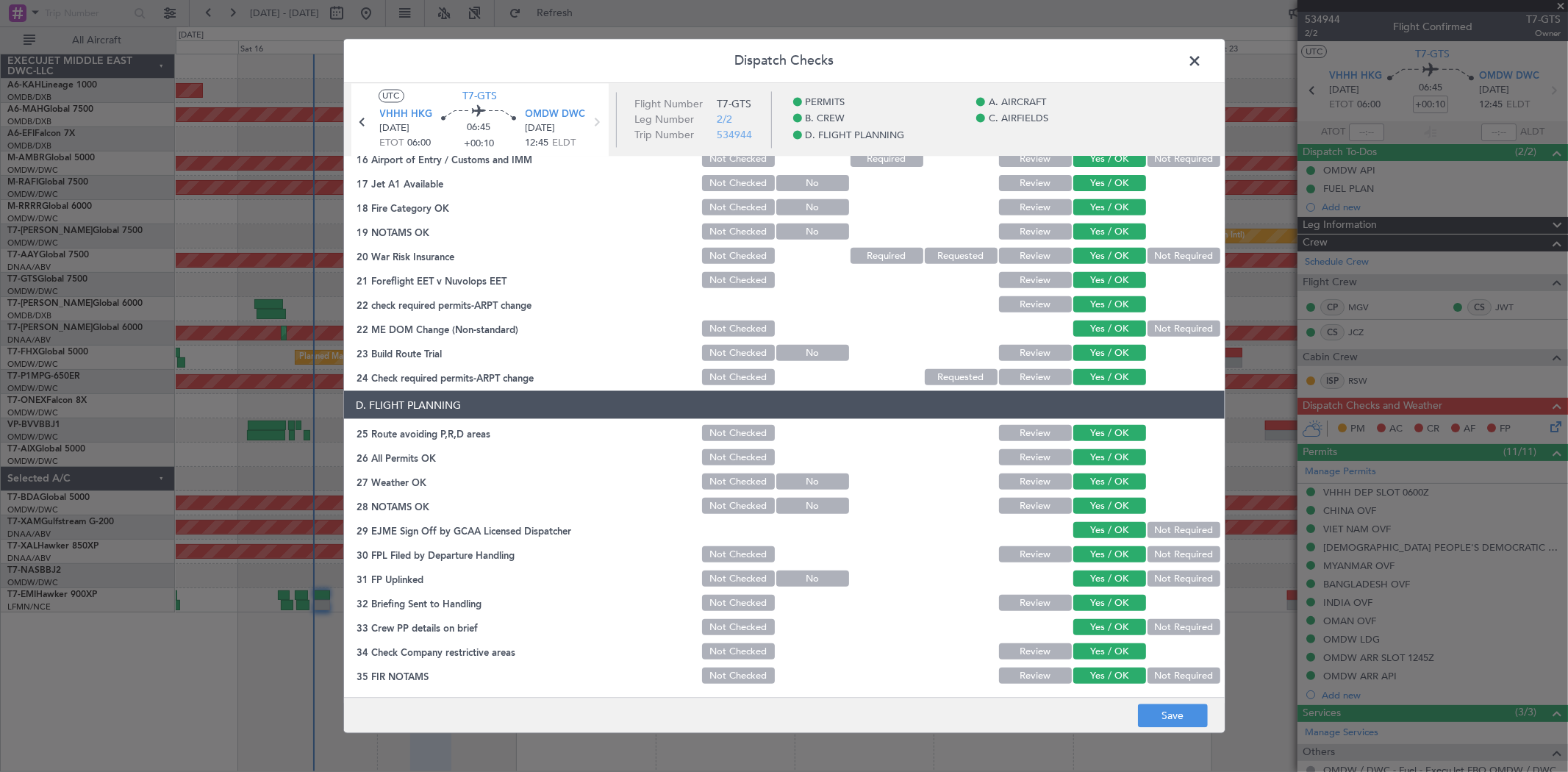
drag, startPoint x: 1141, startPoint y: 696, endPoint x: 1188, endPoint y: 731, distance: 58.6
click at [1149, 703] on footer "Save" at bounding box center [784, 715] width 880 height 35
click at [1188, 731] on footer "Save" at bounding box center [784, 715] width 880 height 35
click at [1183, 715] on button "Save" at bounding box center [1172, 715] width 70 height 23
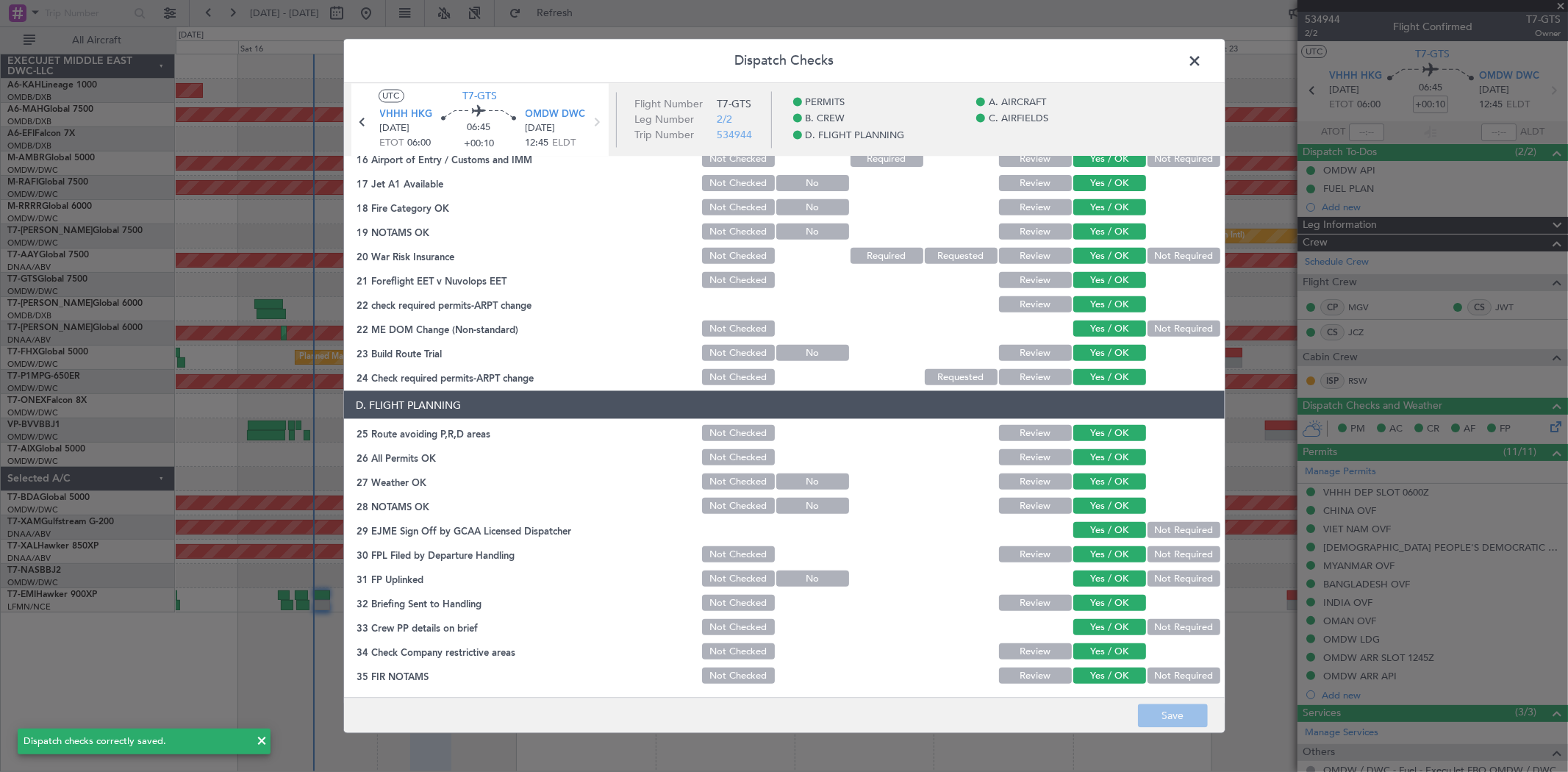
click at [1202, 65] on span at bounding box center [1202, 66] width 0 height 30
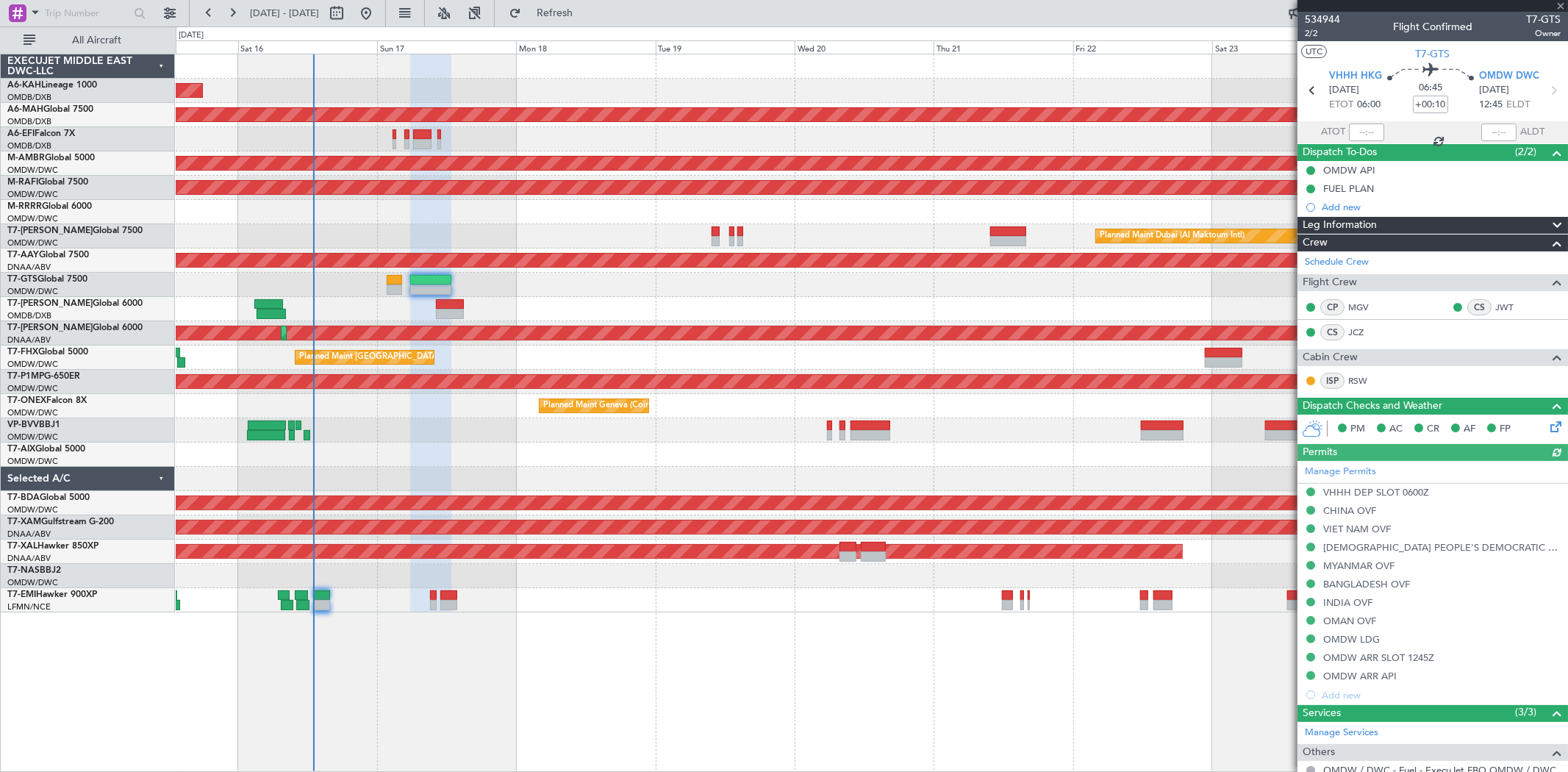
type input "[PERSON_NAME] ([PERSON_NAME])"
type input "7026"
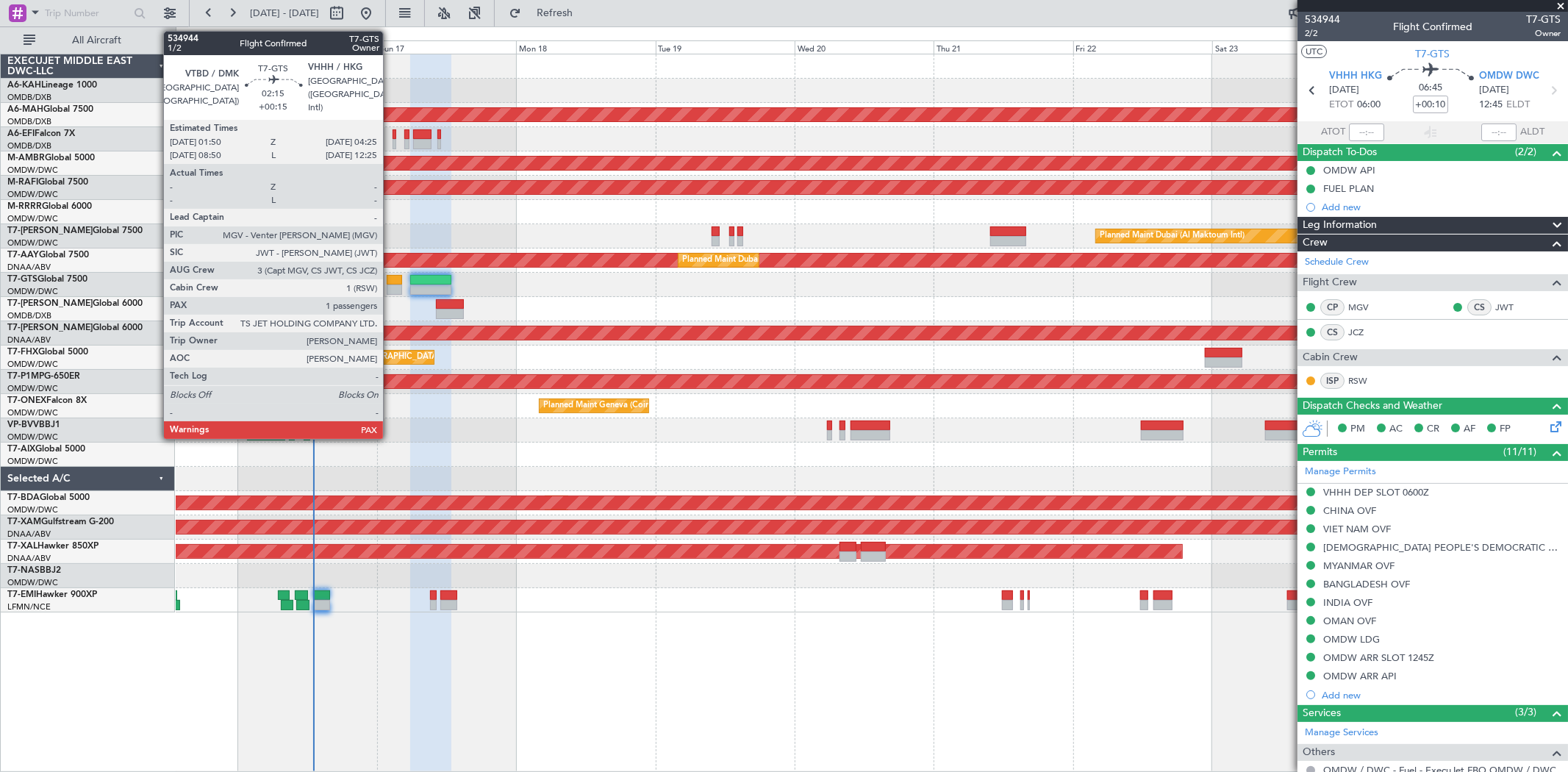
click at [391, 289] on div at bounding box center [394, 290] width 16 height 10
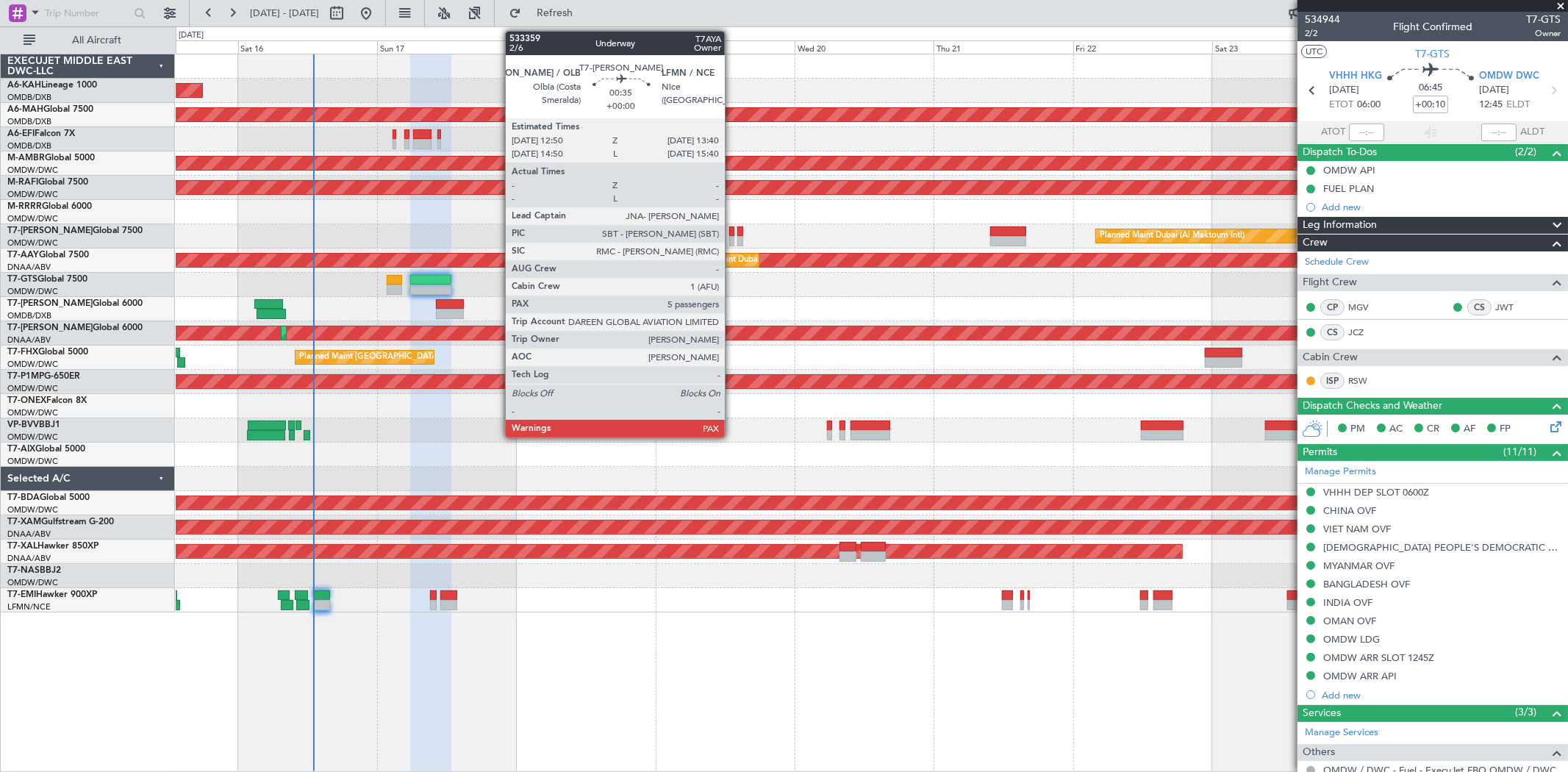
click at [732, 238] on div at bounding box center [732, 240] width 6 height 10
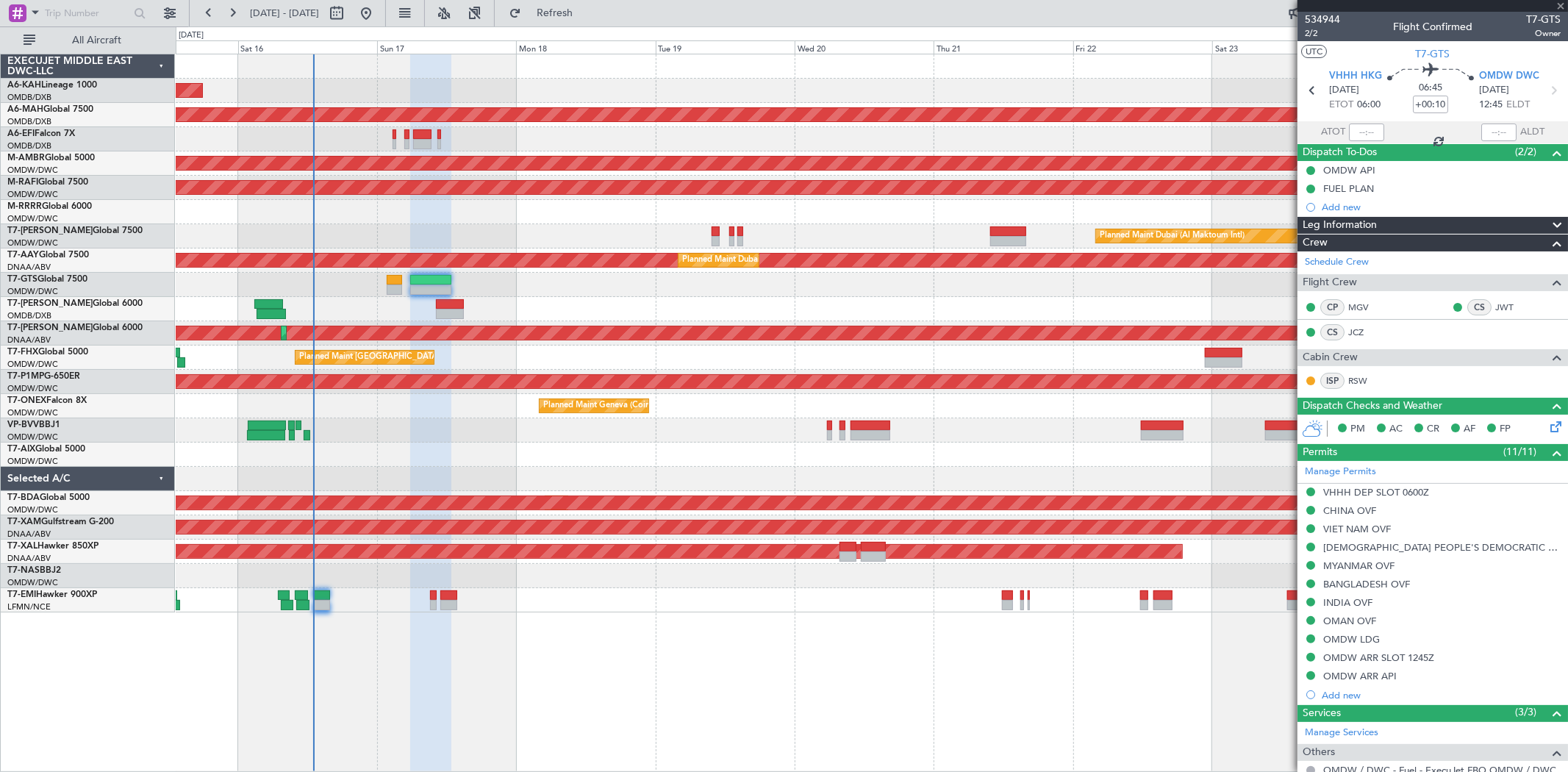
type input "5"
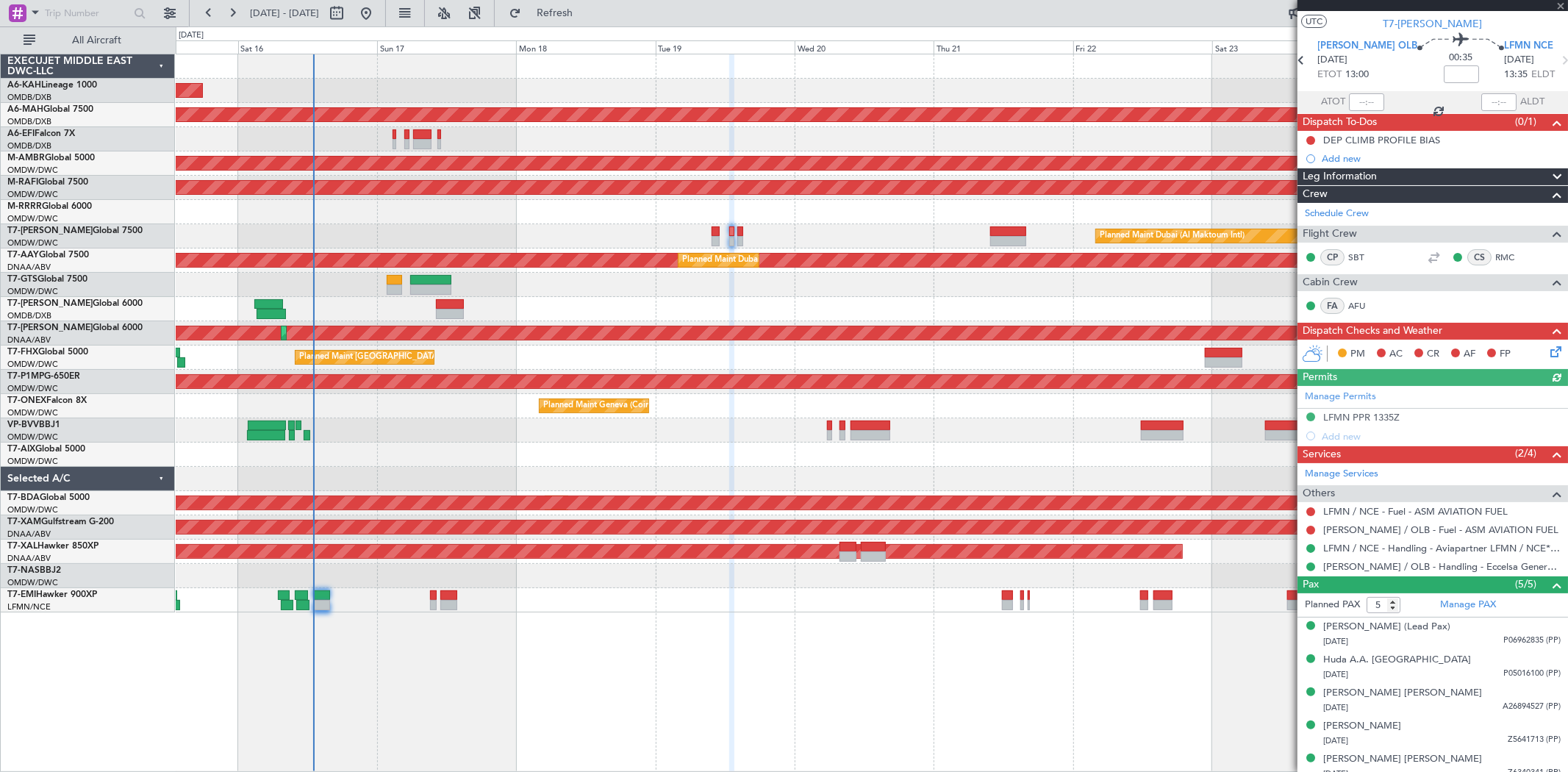
scroll to position [41, 0]
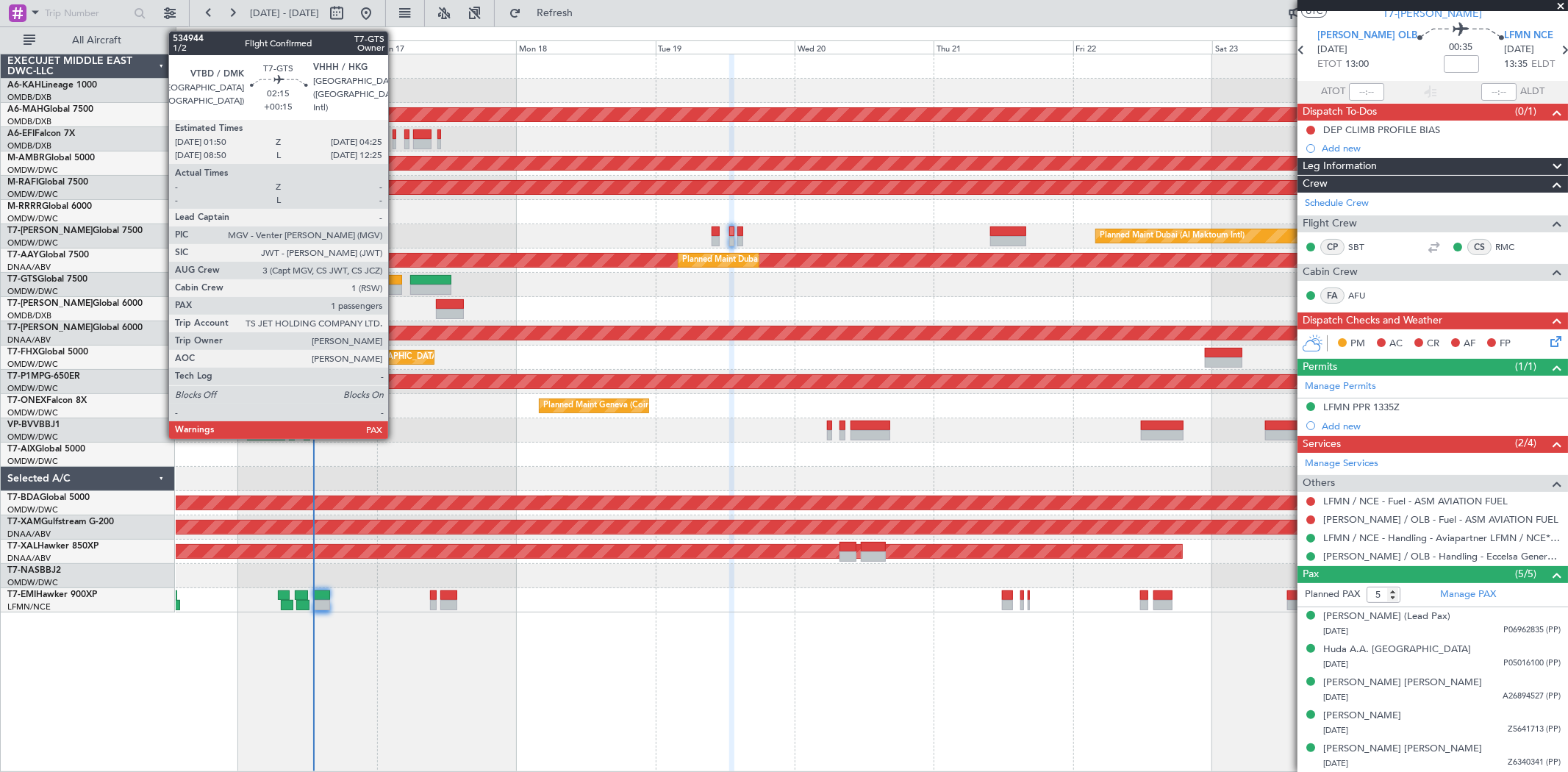
click at [395, 283] on div at bounding box center [394, 279] width 16 height 10
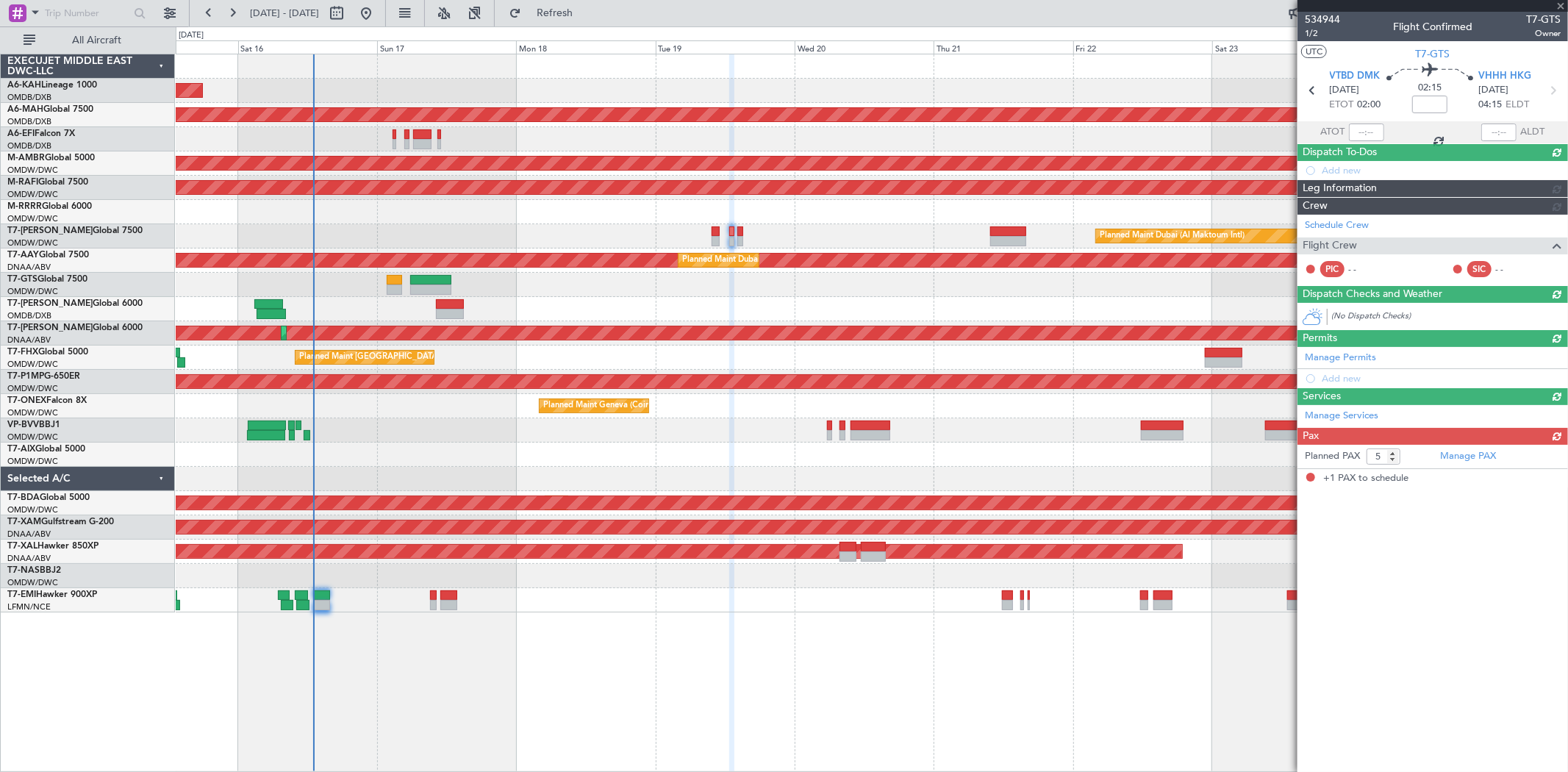
type input "+00:15"
type input "1"
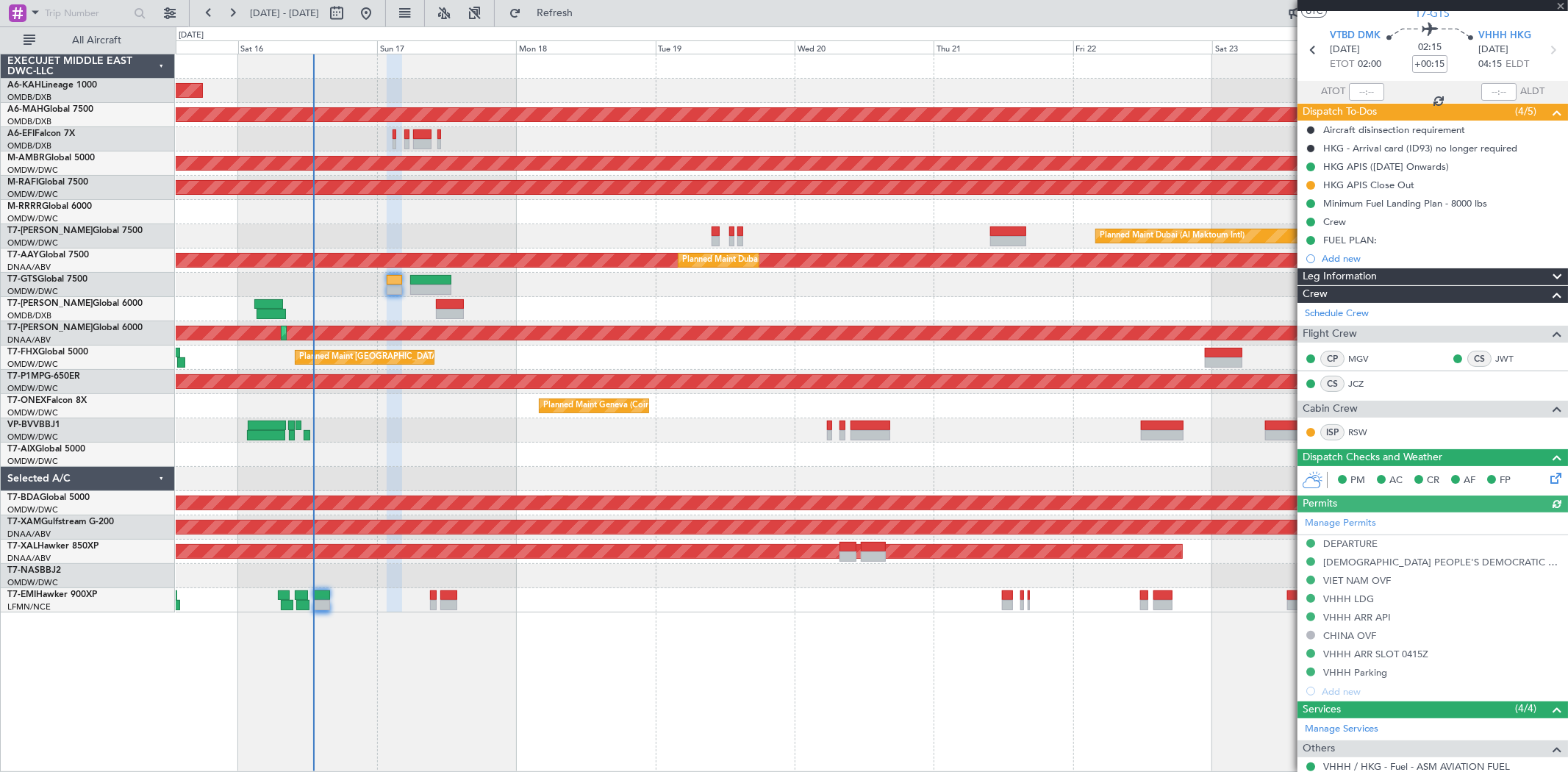
type input "[PERSON_NAME] ([PERSON_NAME])"
type input "7025"
type input "[PERSON_NAME] ([PERSON_NAME])"
type input "7025"
type input "[PERSON_NAME] ([PERSON_NAME])"
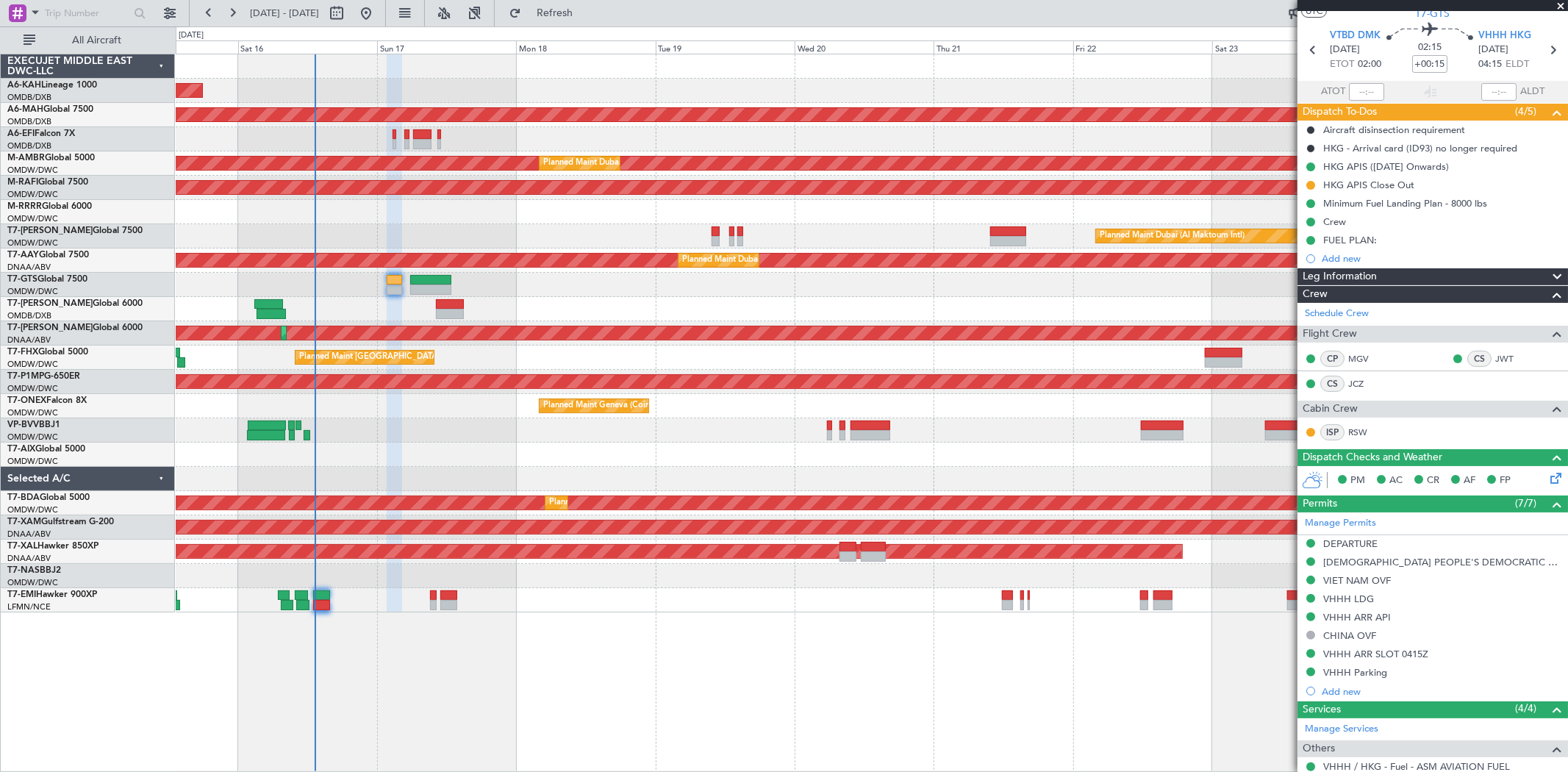
type input "7025"
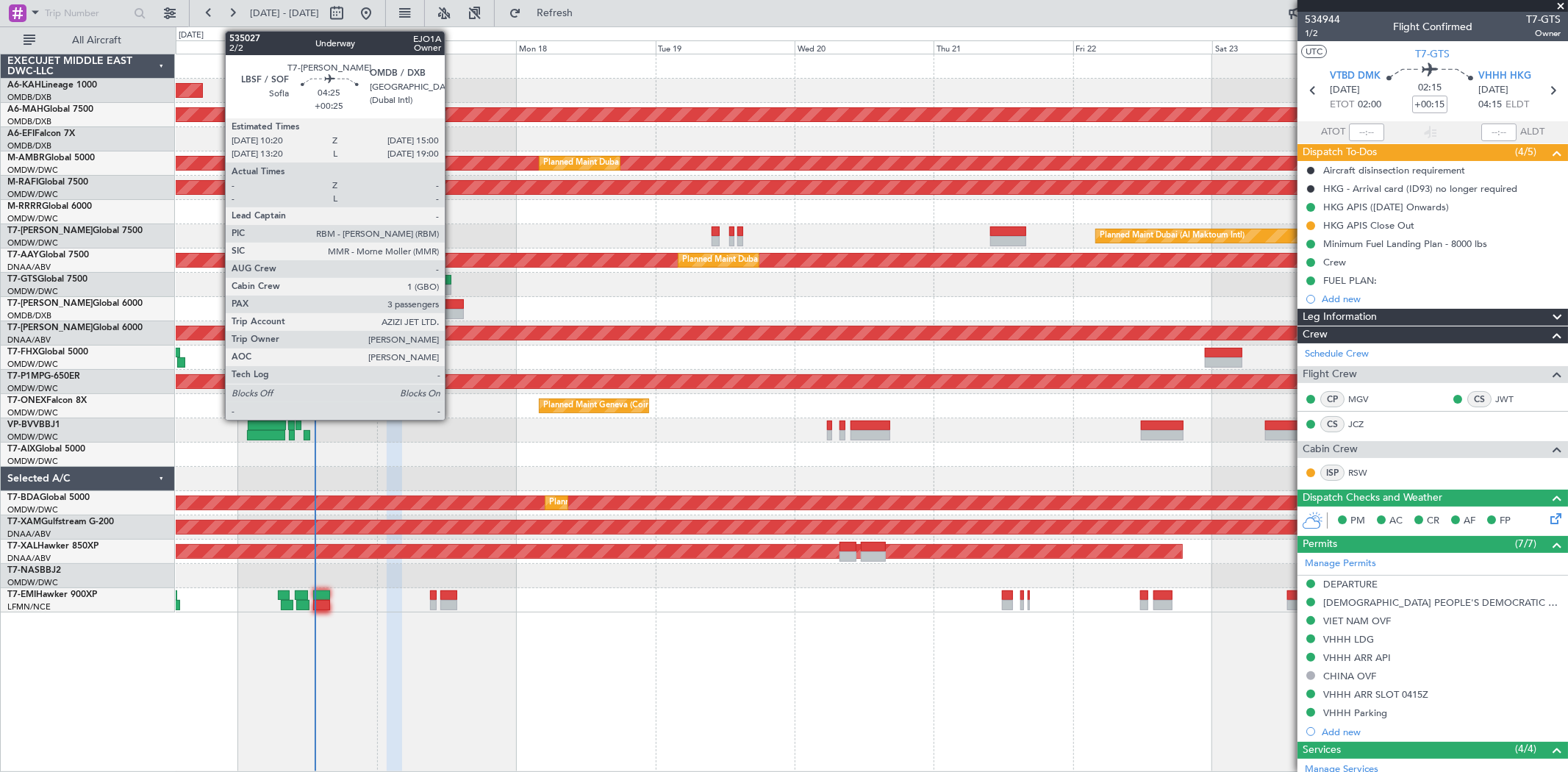
click at [452, 305] on div at bounding box center [449, 303] width 27 height 10
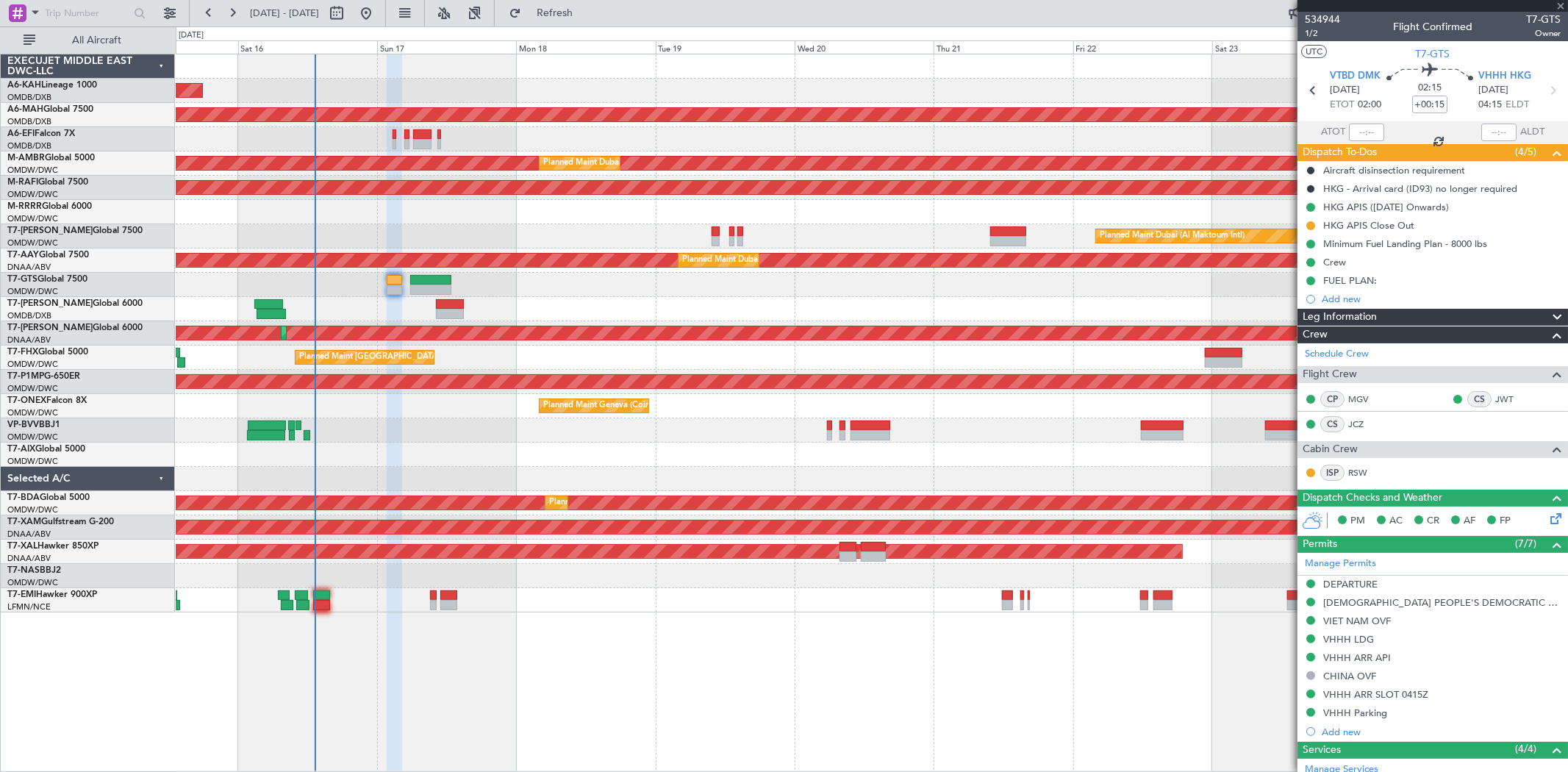
type input "+00:25"
type input "3"
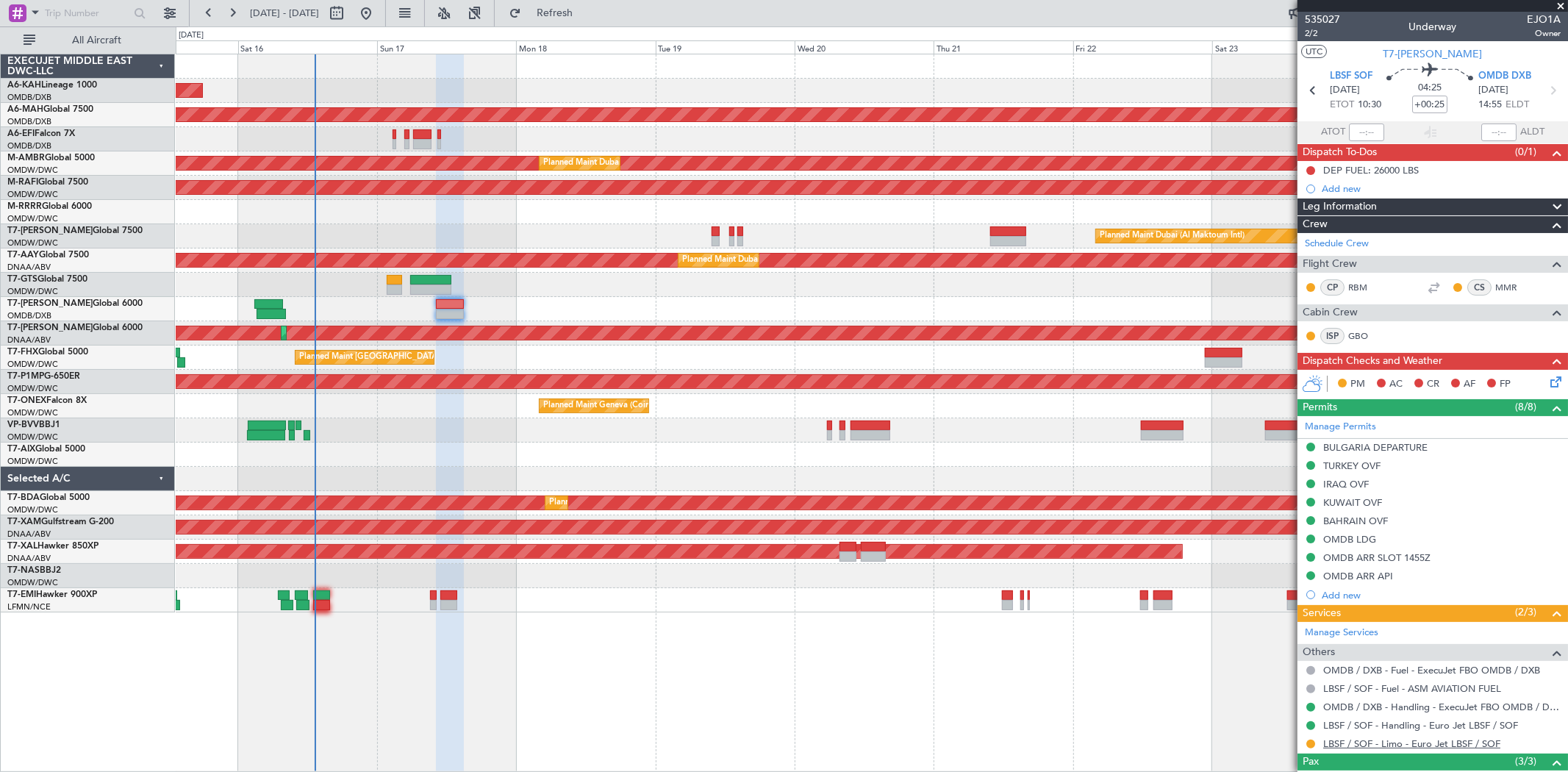
click at [1348, 746] on link "LBSF / SOF - Limo - Euro Jet LBSF / SOF" at bounding box center [1411, 742] width 177 height 12
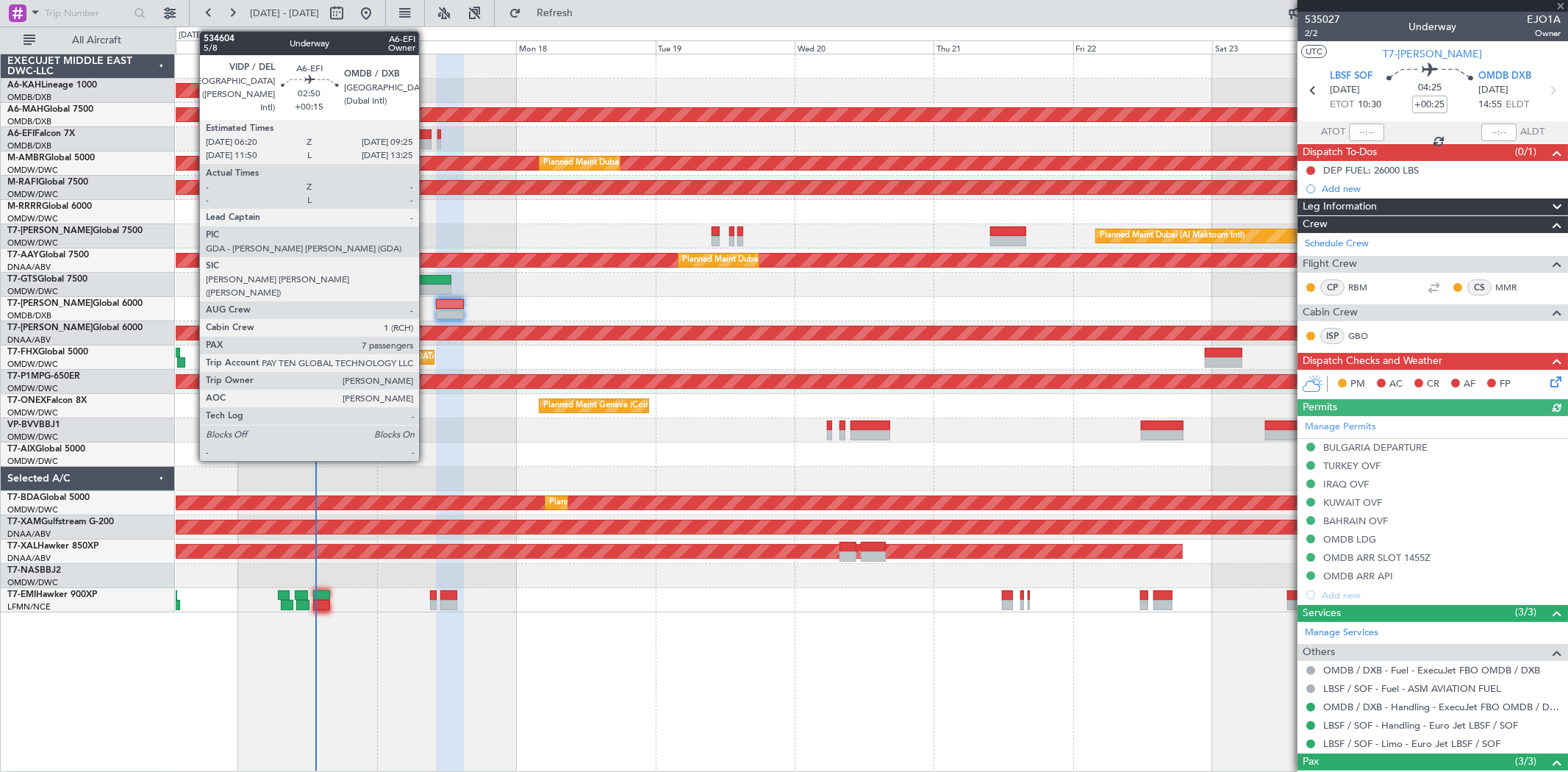
click at [426, 143] on div at bounding box center [422, 144] width 19 height 10
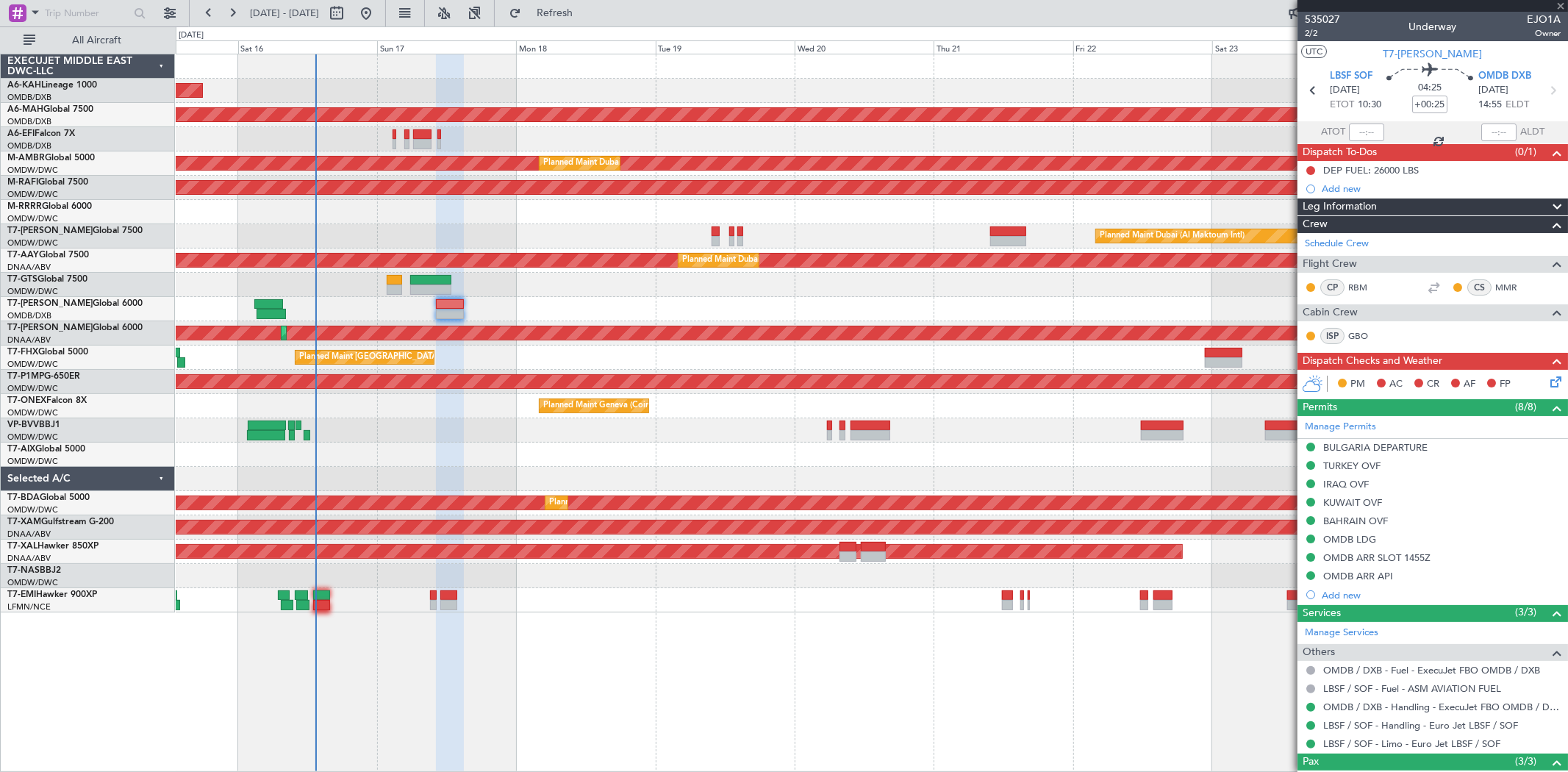
type input "+00:15"
type input "7"
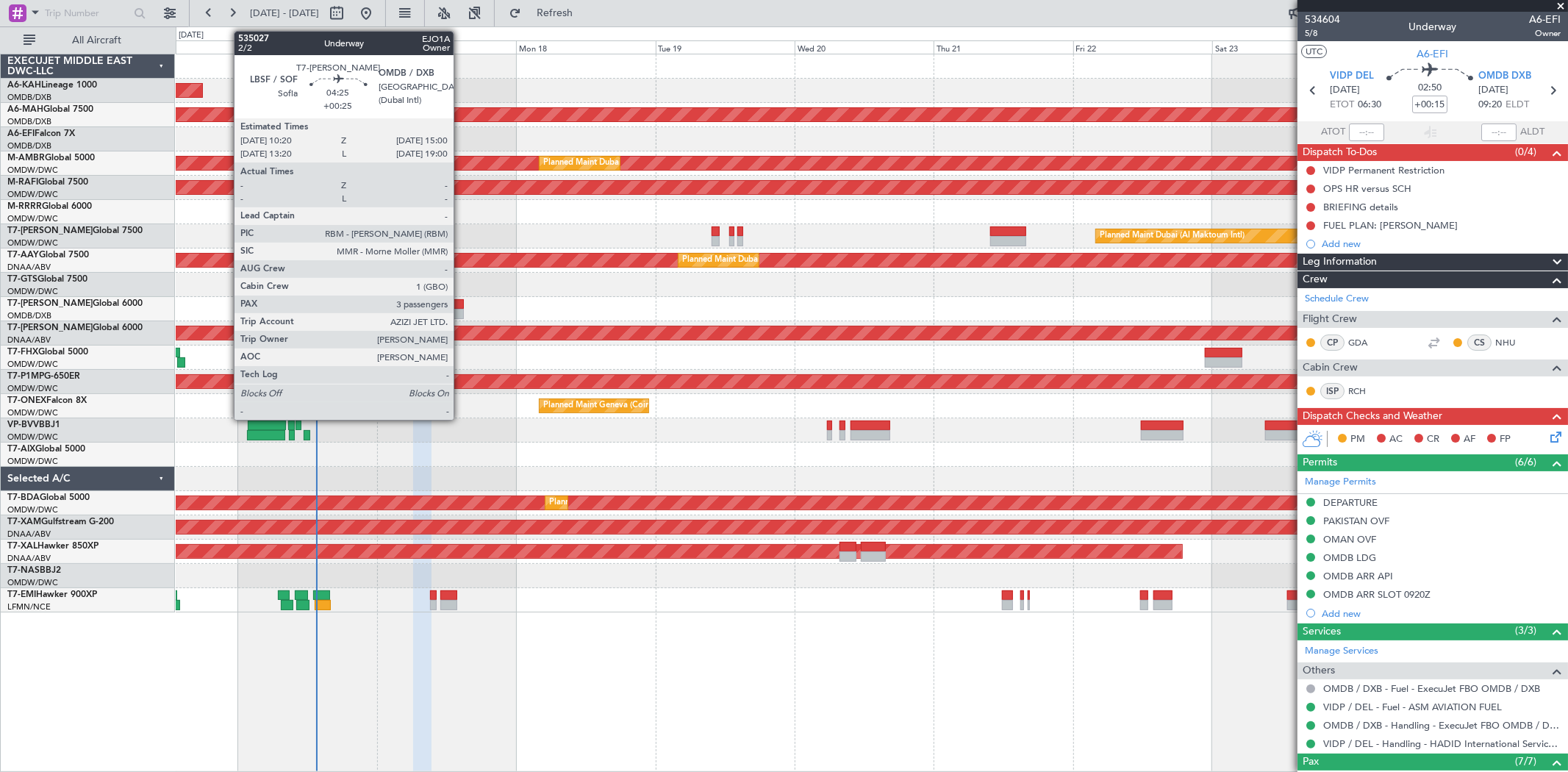
click at [461, 302] on div at bounding box center [449, 303] width 27 height 10
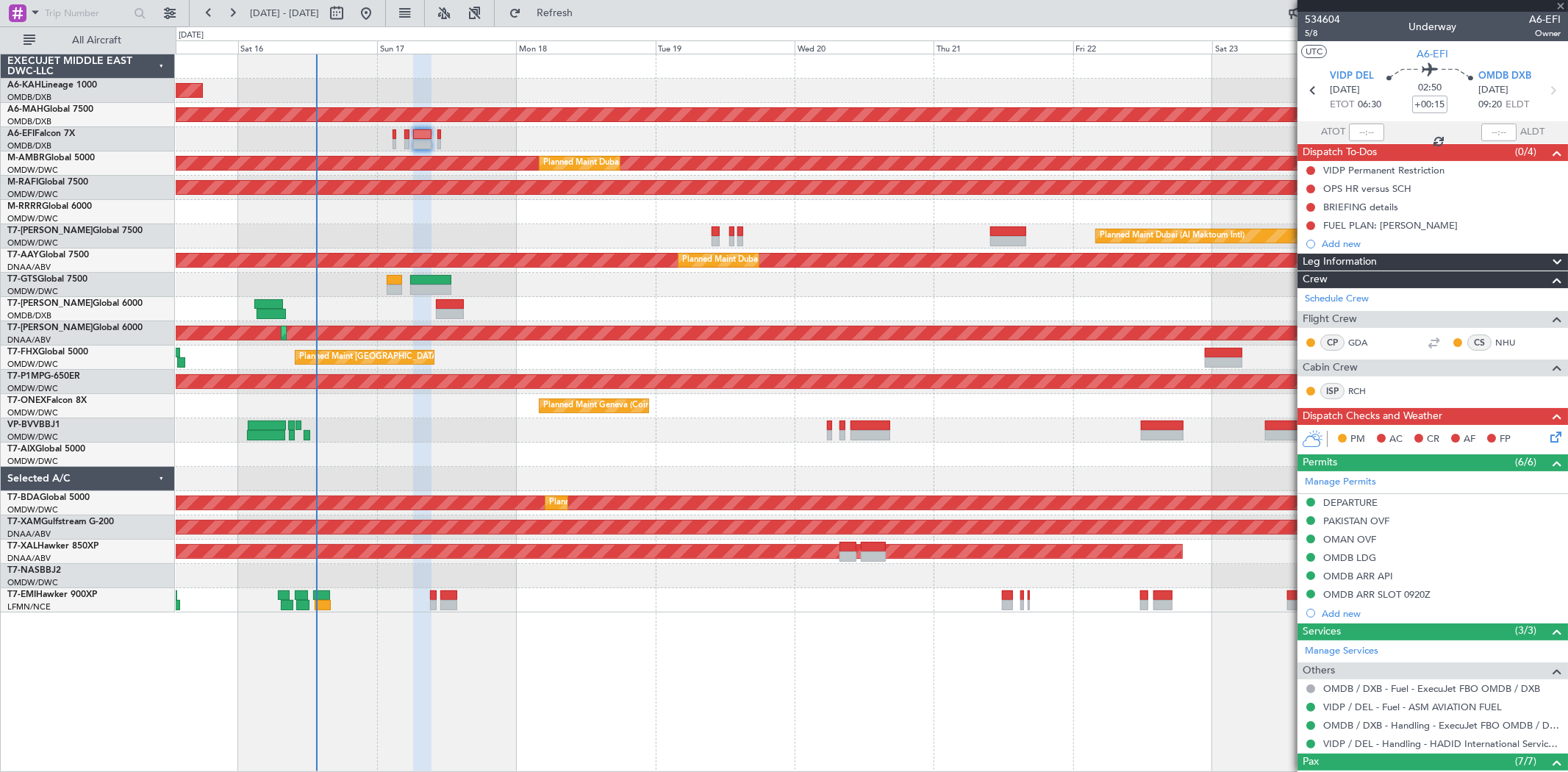
type input "+00:25"
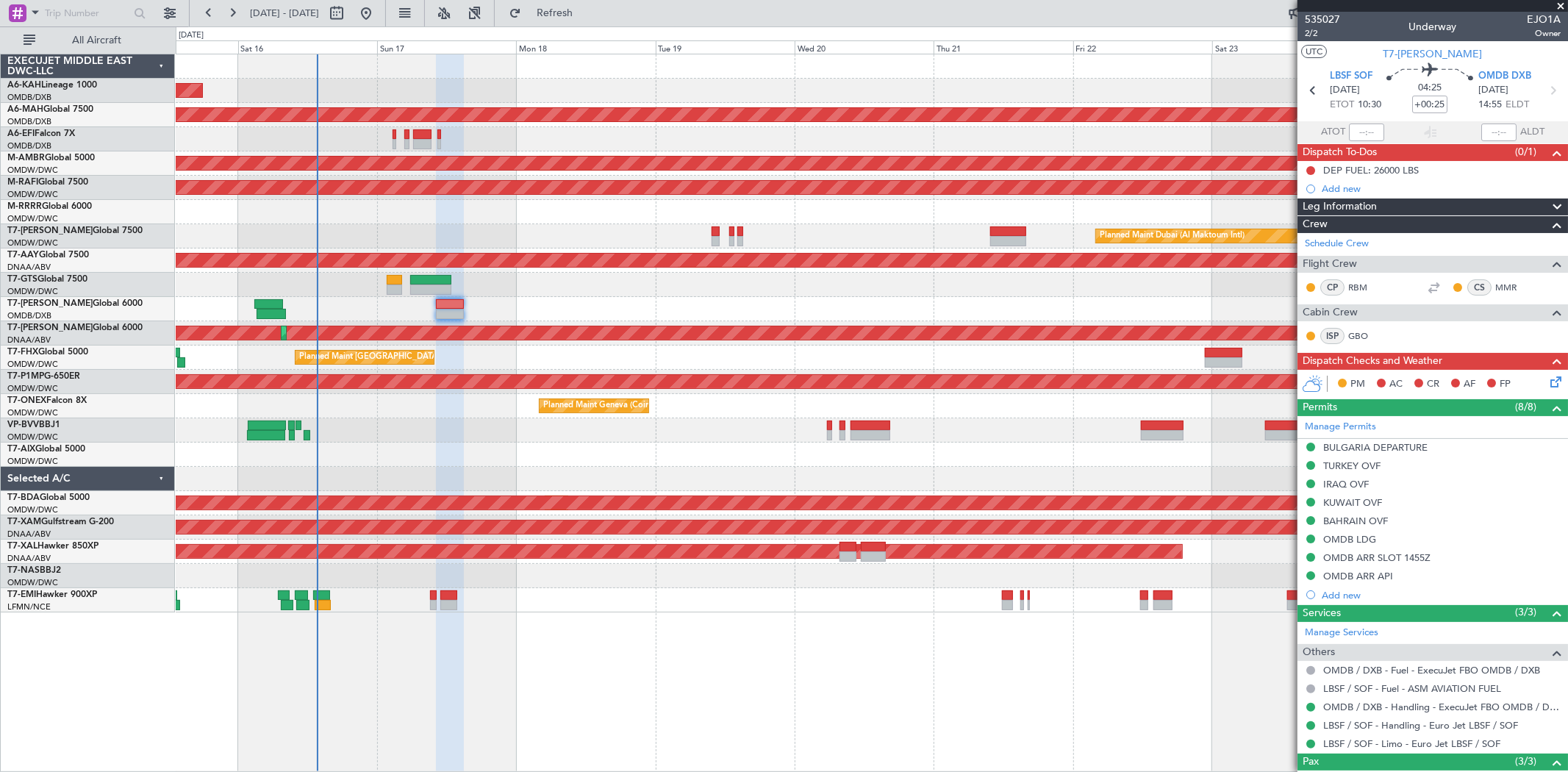
drag, startPoint x: 1553, startPoint y: 6, endPoint x: 1536, endPoint y: 2, distance: 17.5
click at [1553, 6] on span at bounding box center [1561, 6] width 15 height 13
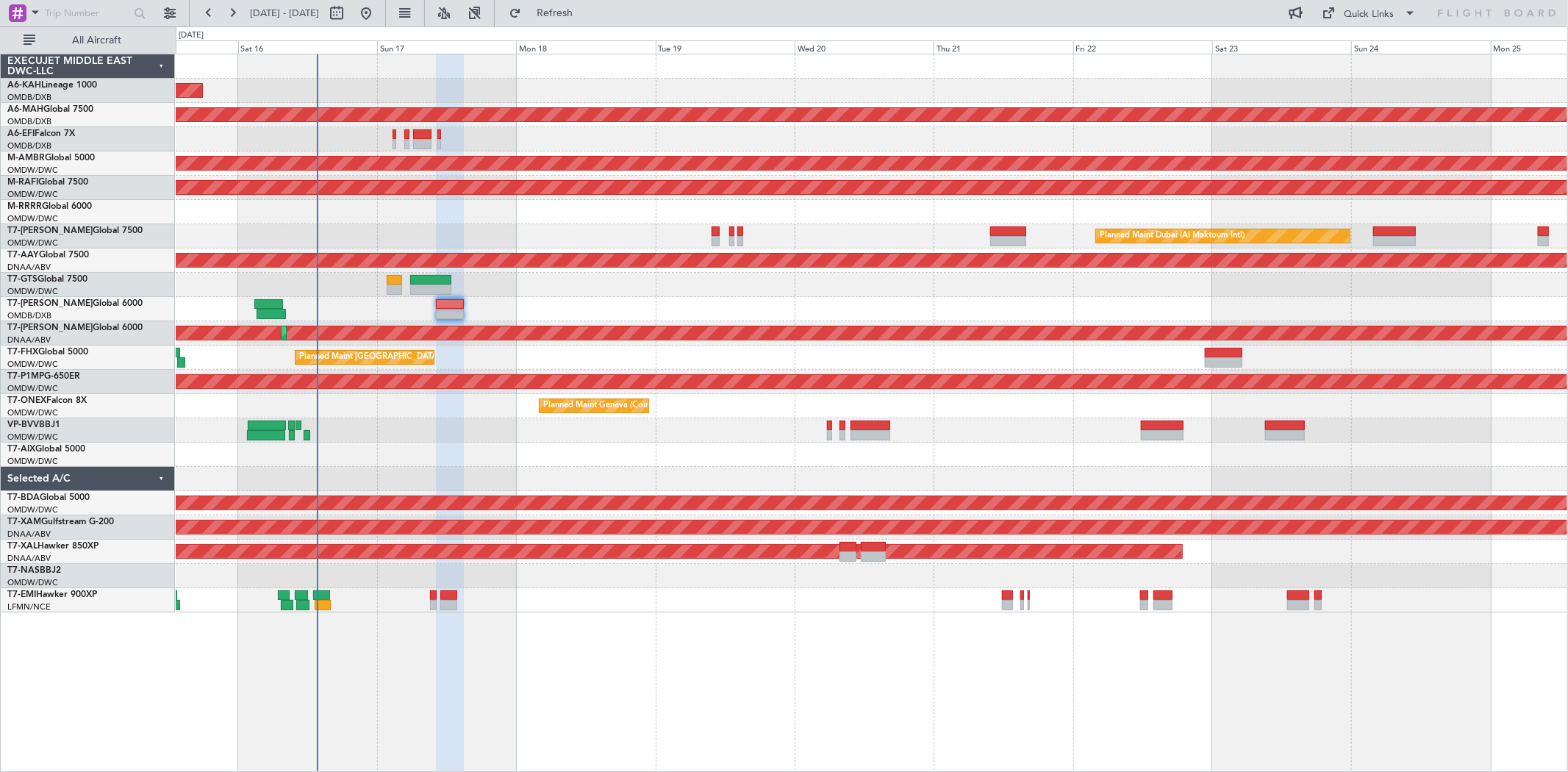
type input "0"
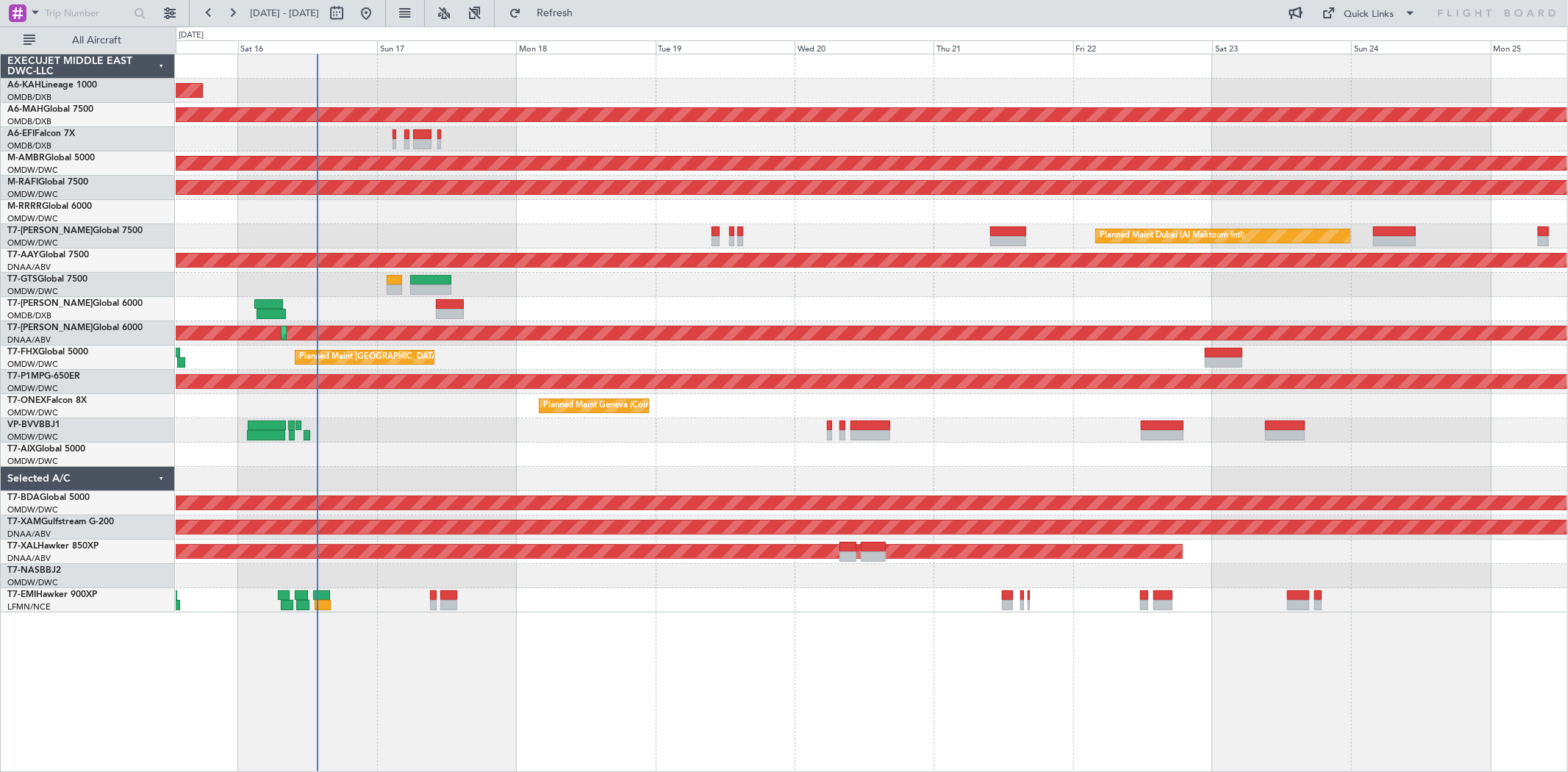
click at [1192, 202] on div at bounding box center [870, 212] width 1391 height 24
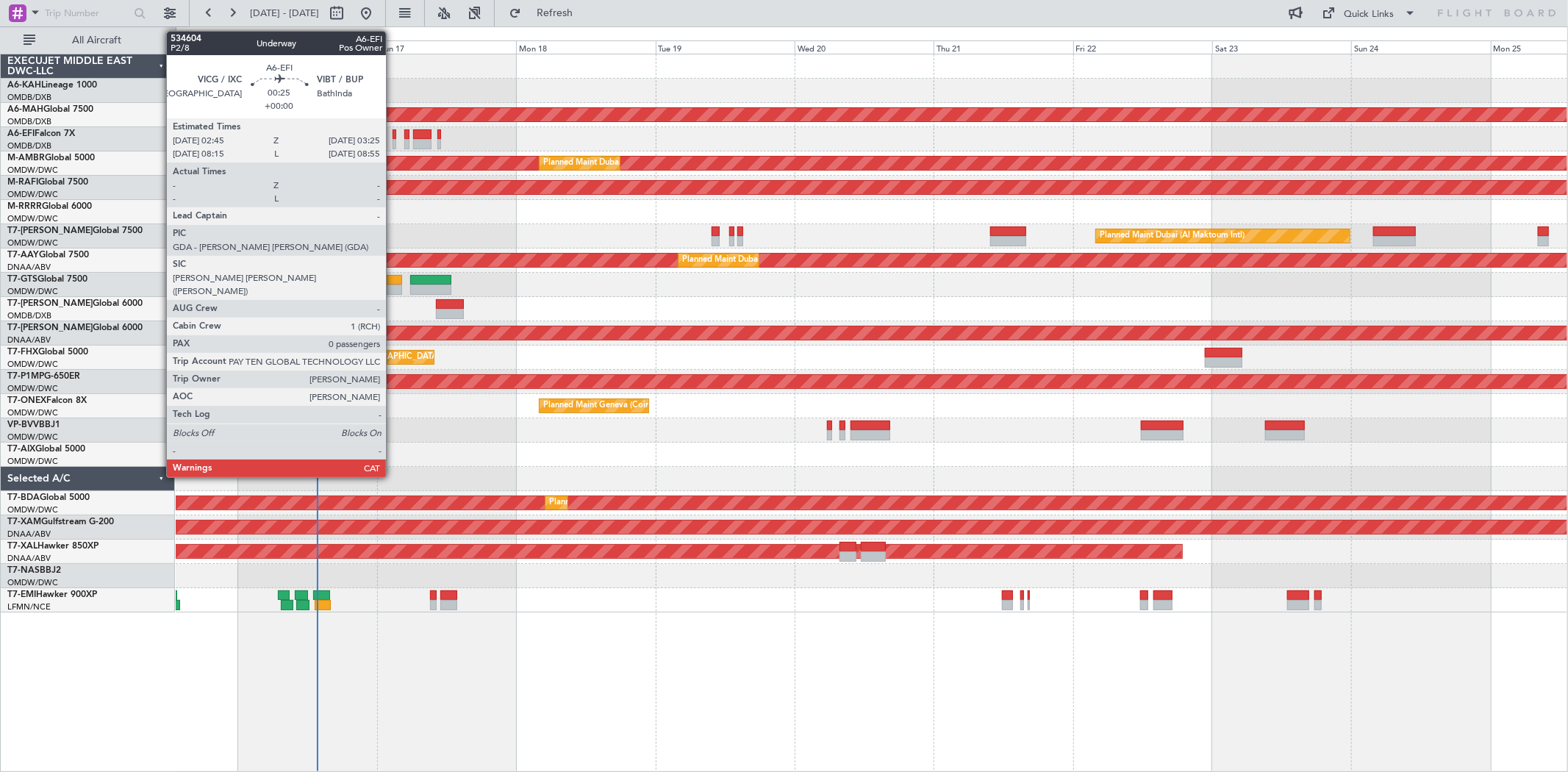
click at [393, 140] on div at bounding box center [394, 144] width 5 height 10
click at [394, 141] on div at bounding box center [394, 144] width 5 height 10
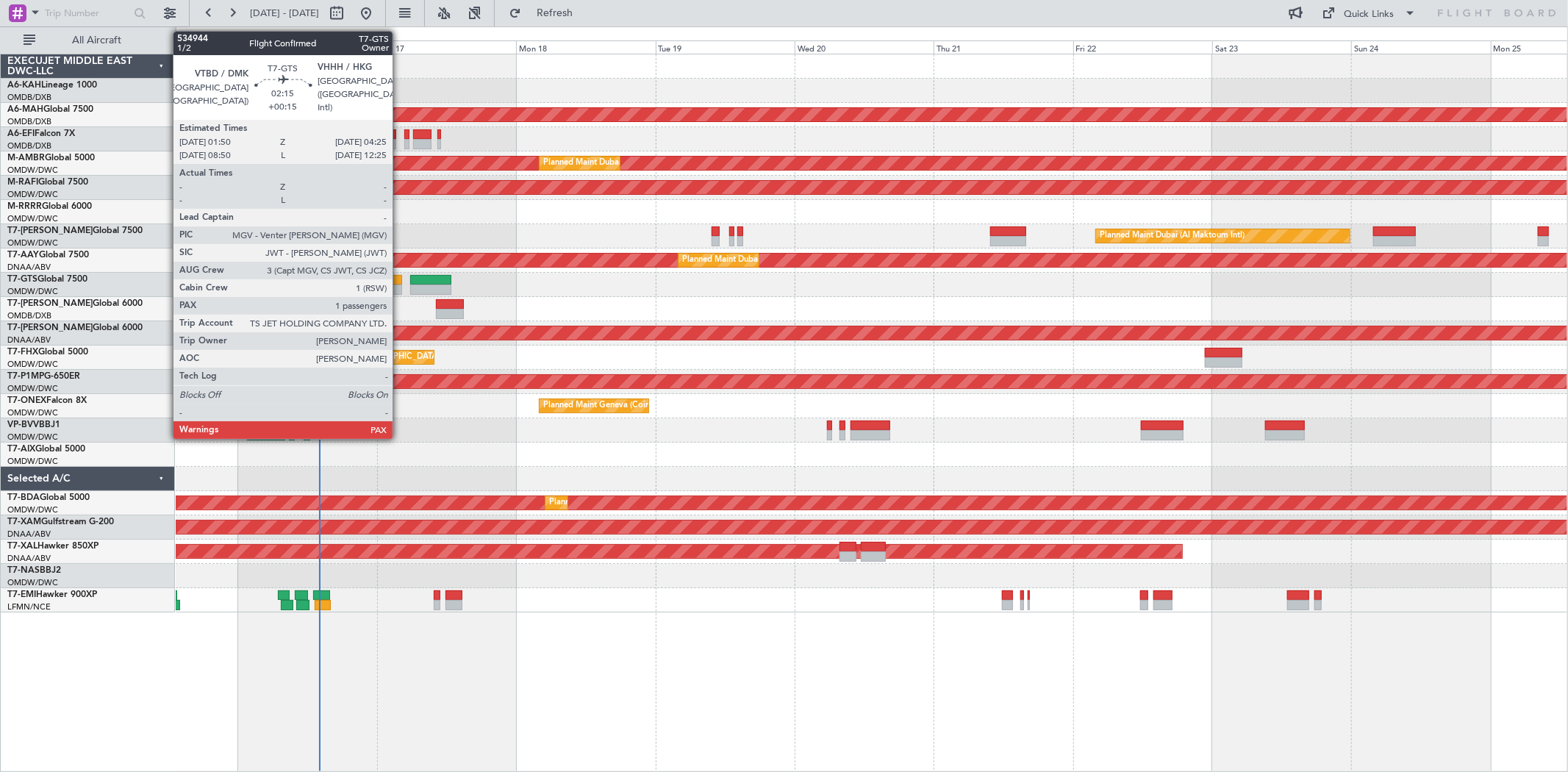
click at [400, 288] on div at bounding box center [394, 290] width 16 height 10
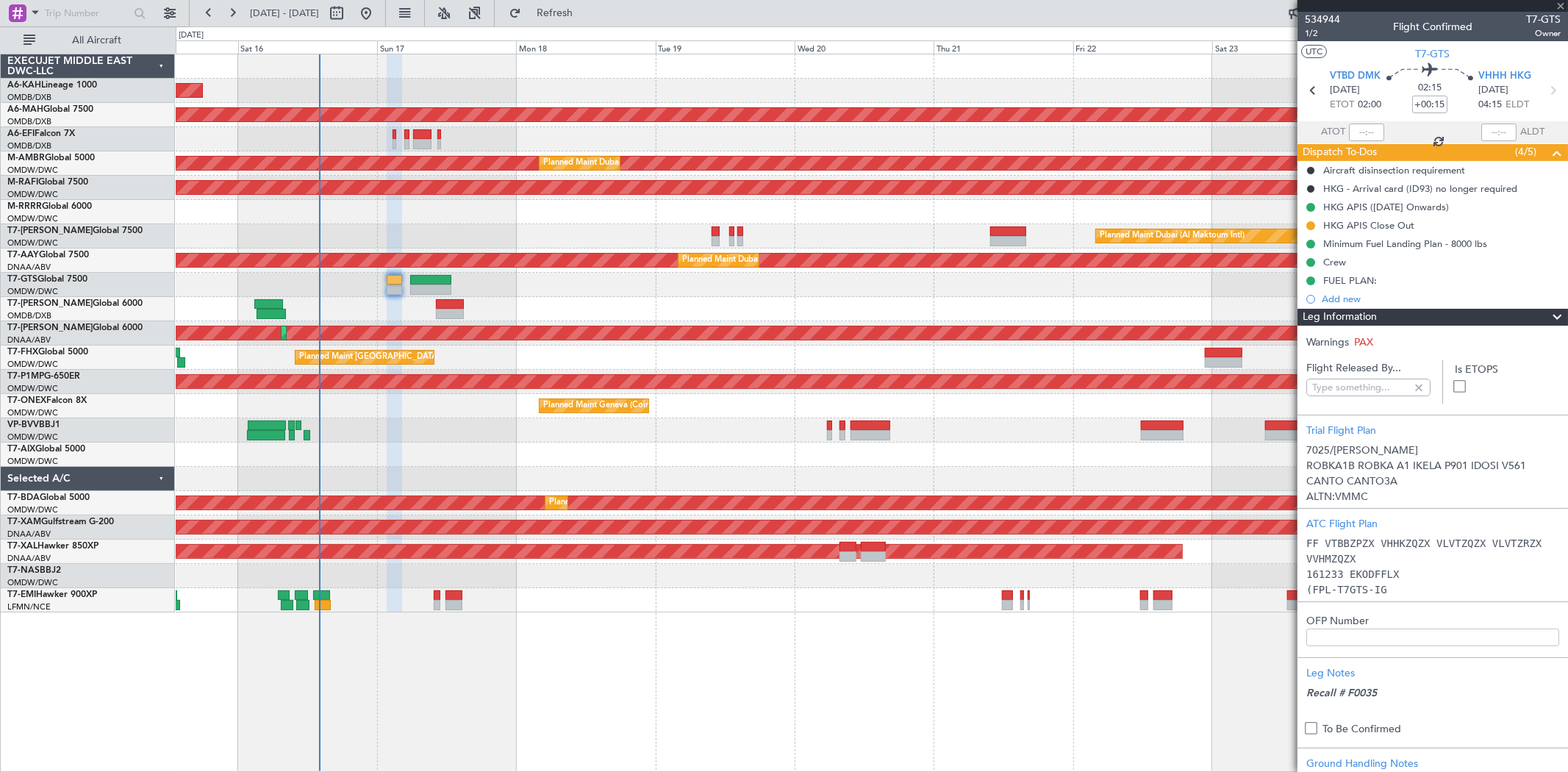
type input "[PERSON_NAME] ([PERSON_NAME])"
type input "7025"
type input "[PERSON_NAME] ([PERSON_NAME])"
type input "7025"
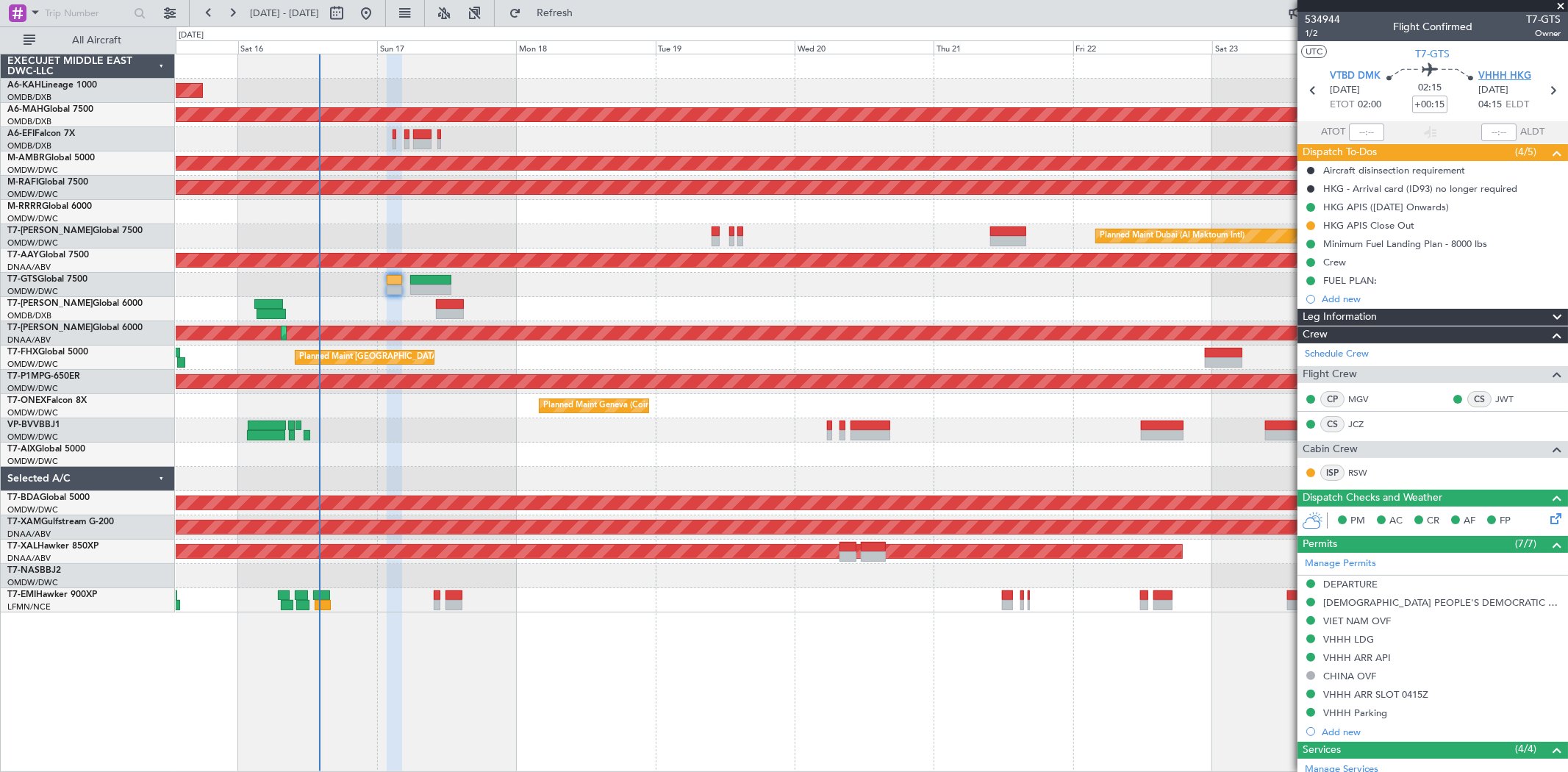
click at [1516, 79] on span "VHHH HKG" at bounding box center [1504, 76] width 53 height 15
type input "[PERSON_NAME] ([PERSON_NAME])"
type input "7025"
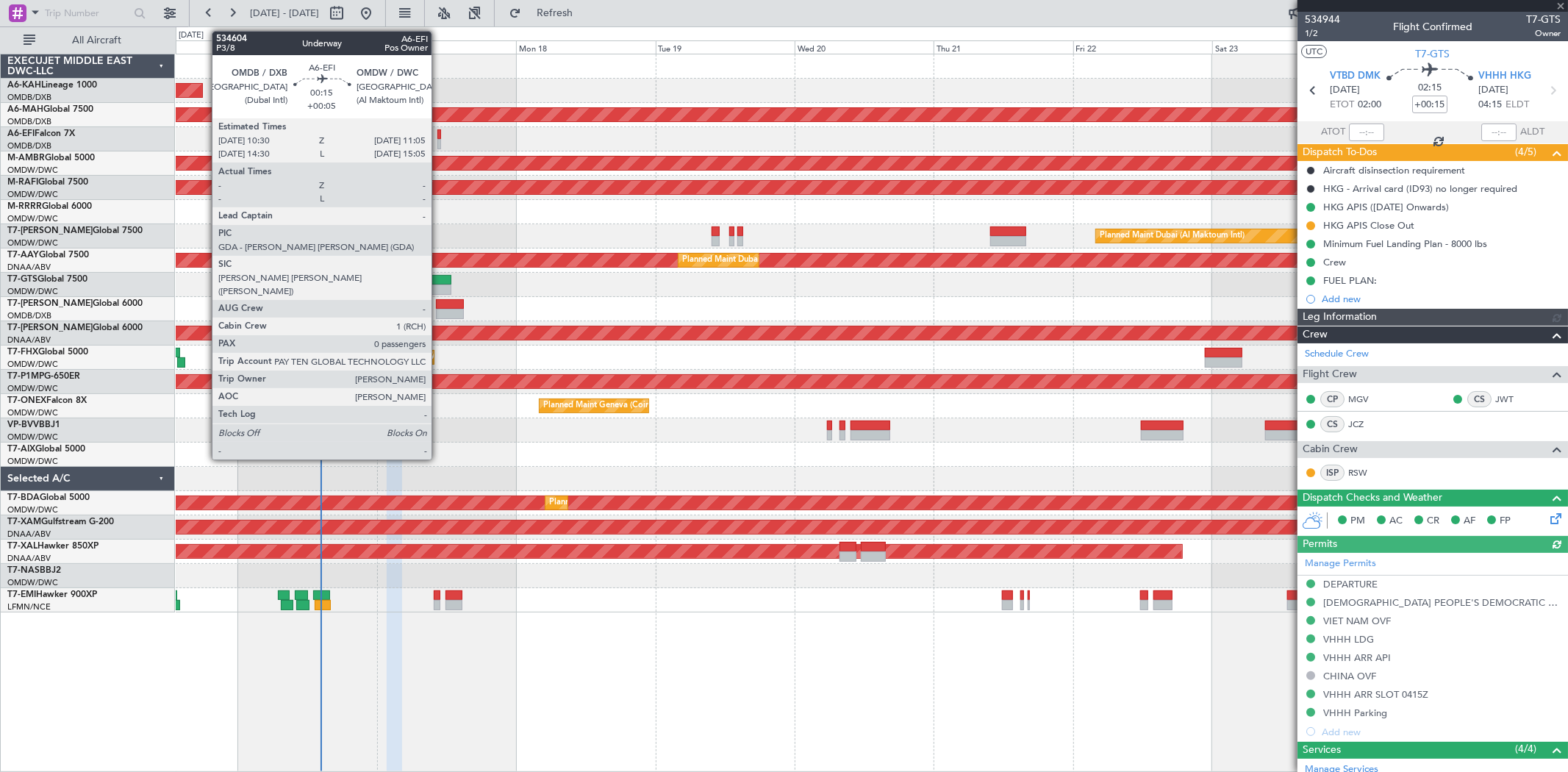
type input "[PERSON_NAME] ([PERSON_NAME])"
type input "7025"
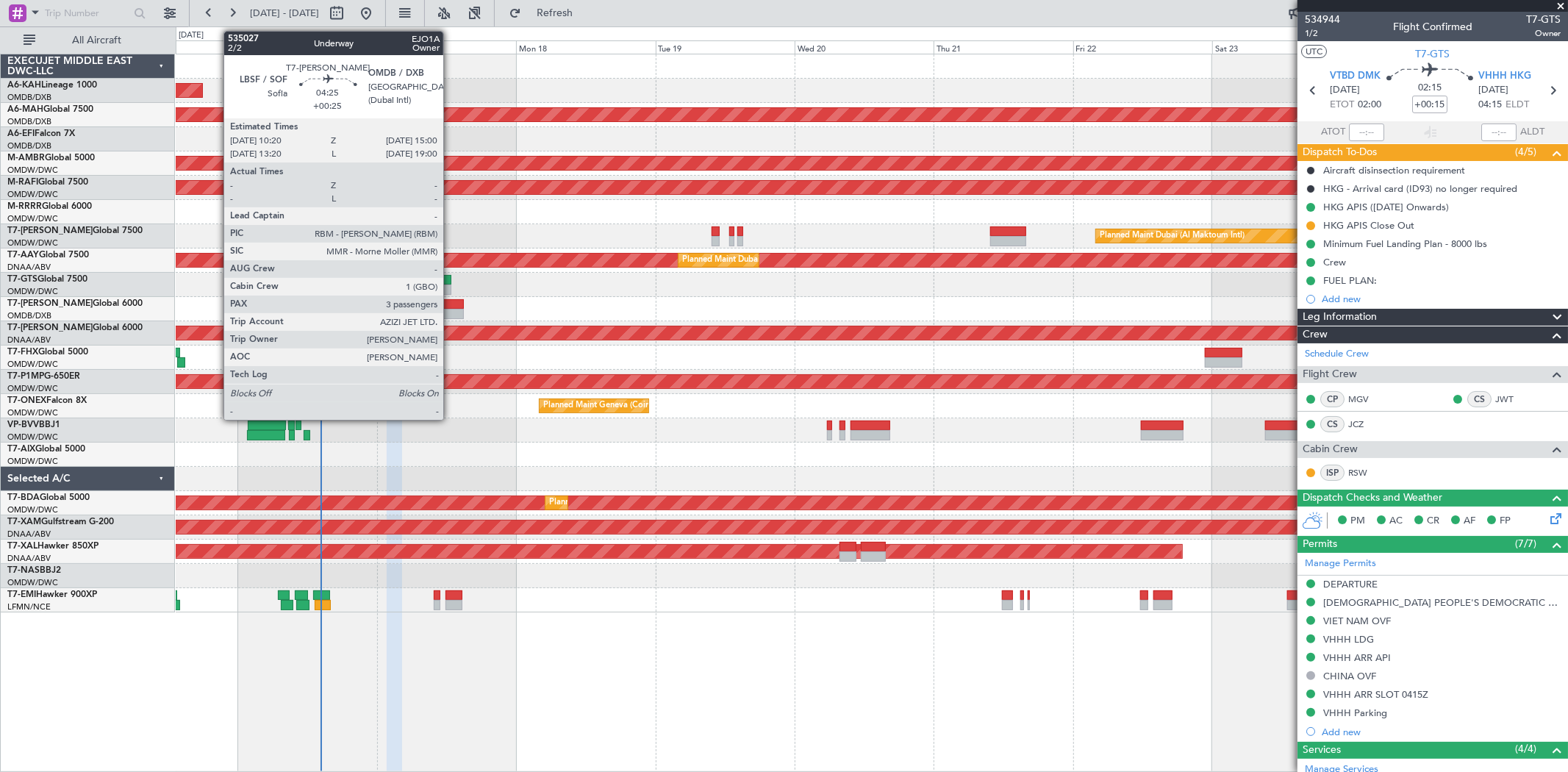
click at [451, 310] on div at bounding box center [449, 314] width 27 height 10
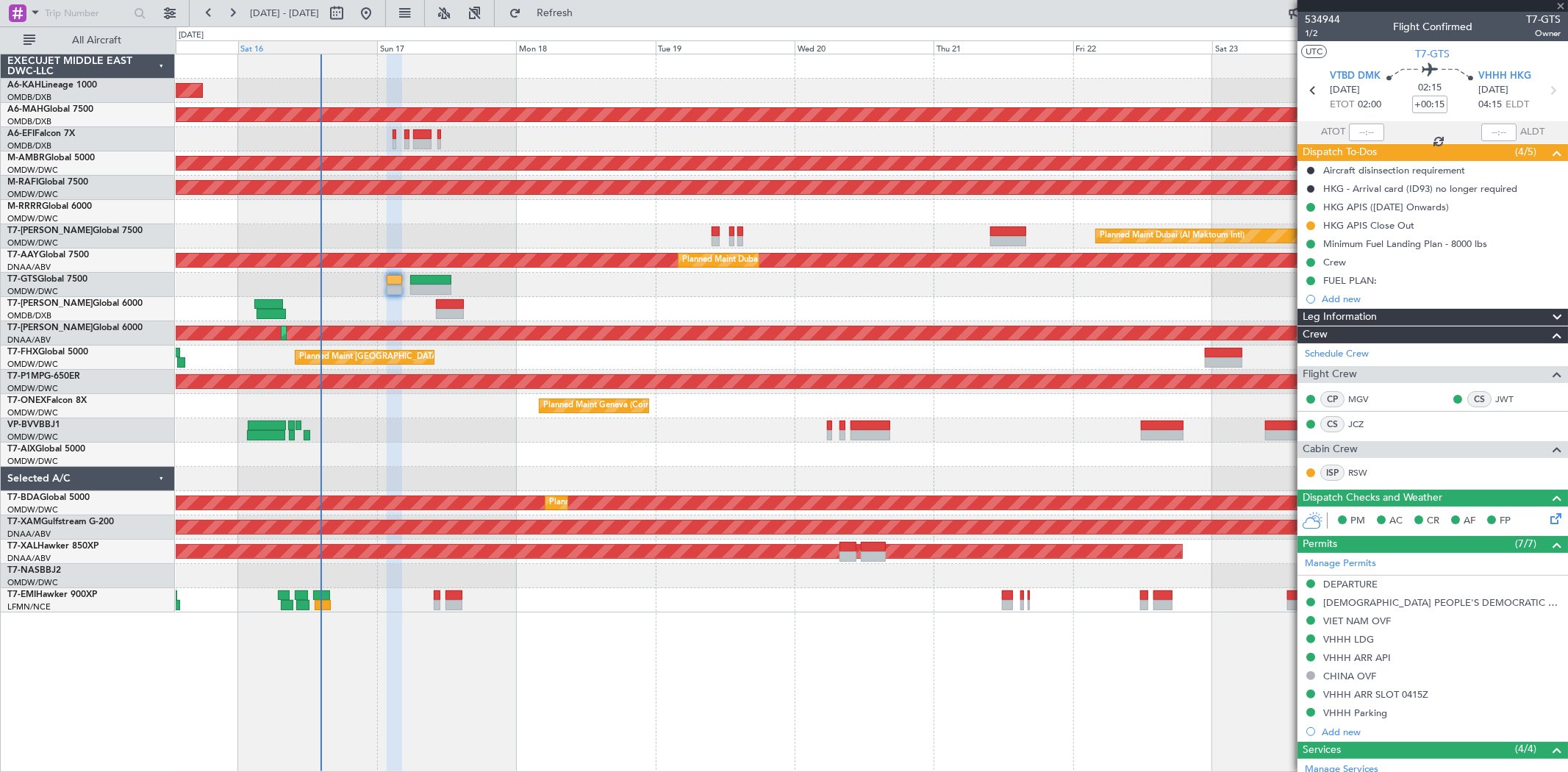
type input "+00:25"
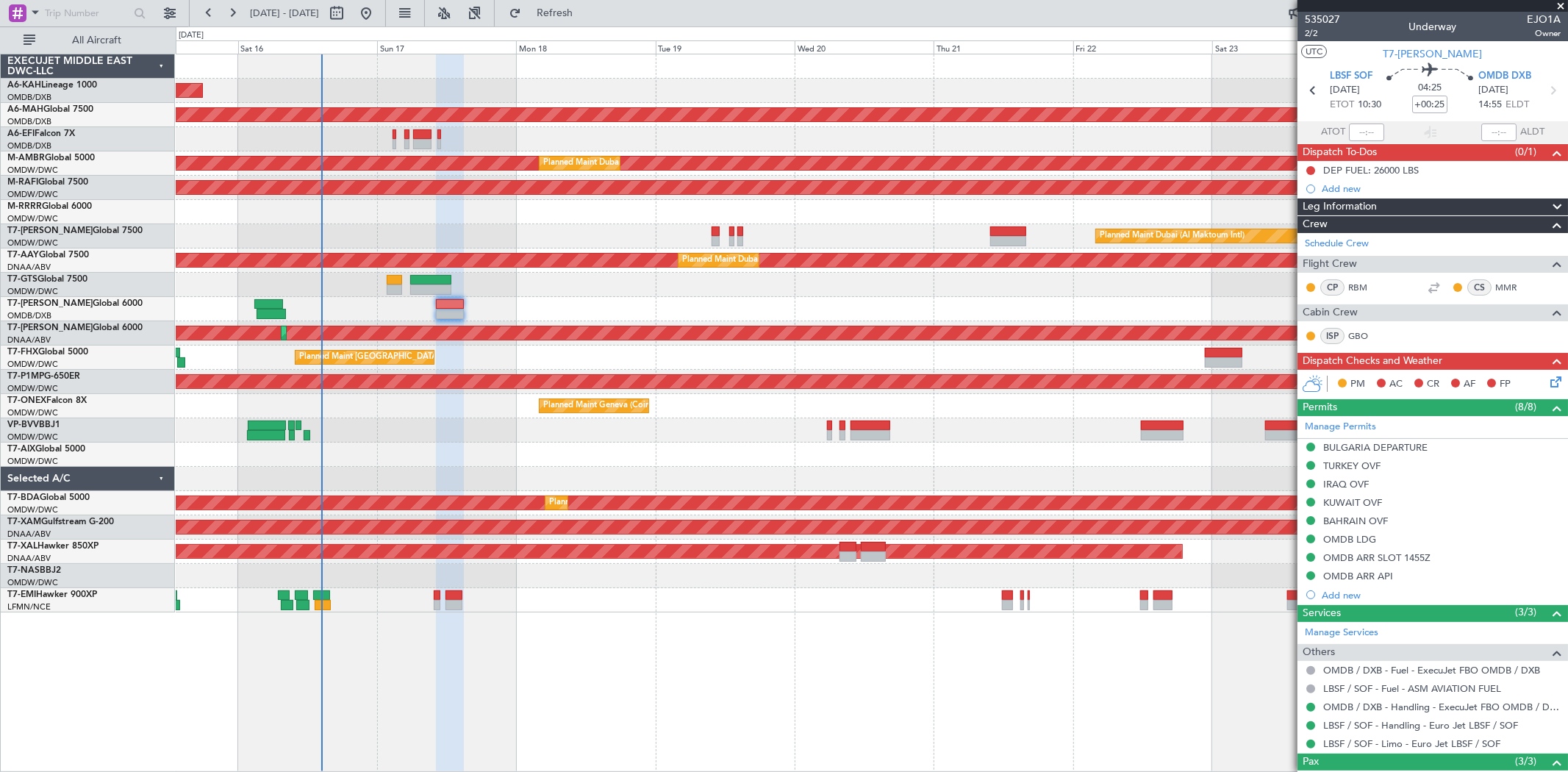
click at [1558, 2] on span at bounding box center [1561, 6] width 15 height 13
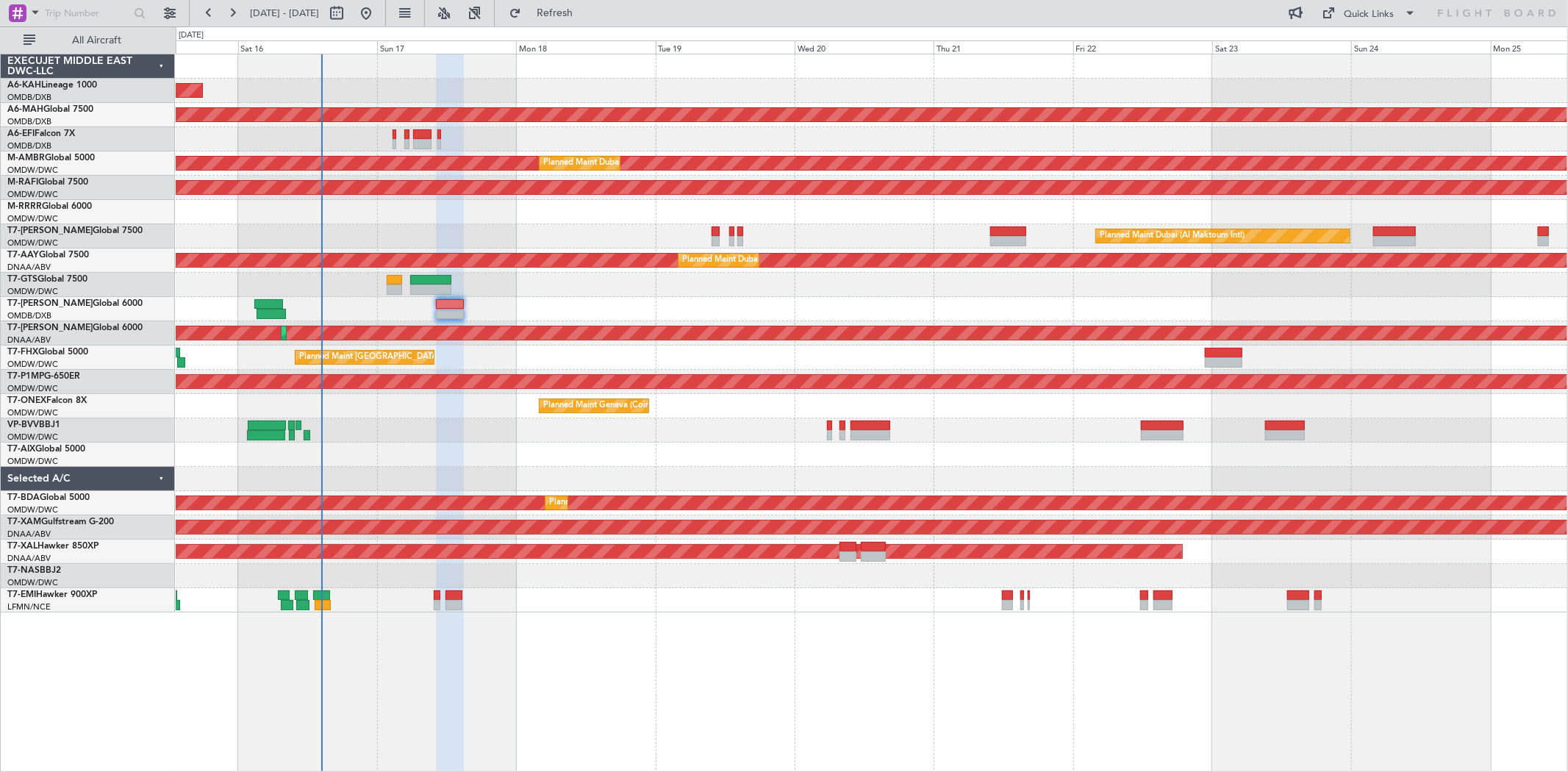
type input "0"
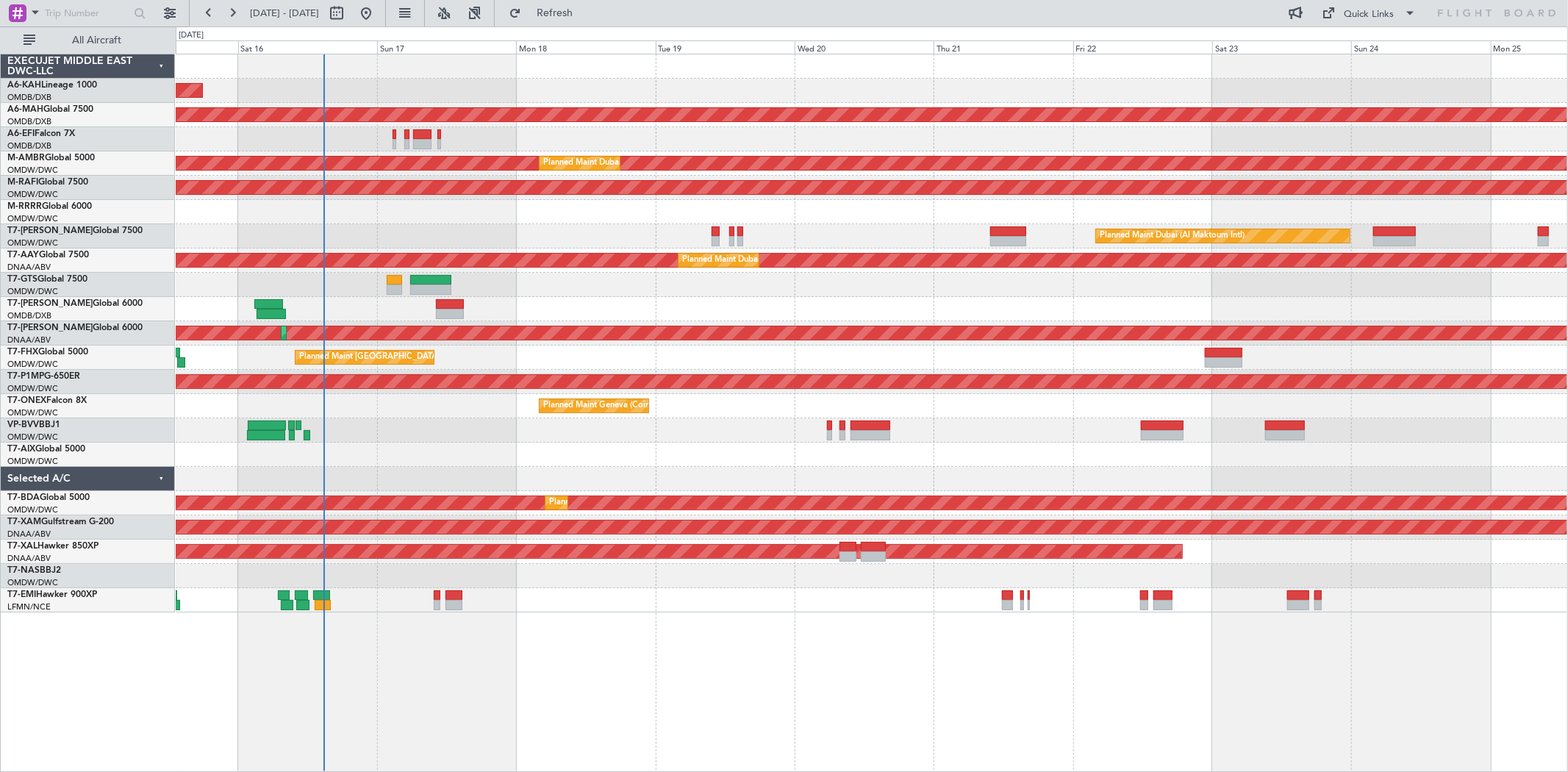
click at [391, 143] on div at bounding box center [870, 139] width 1391 height 24
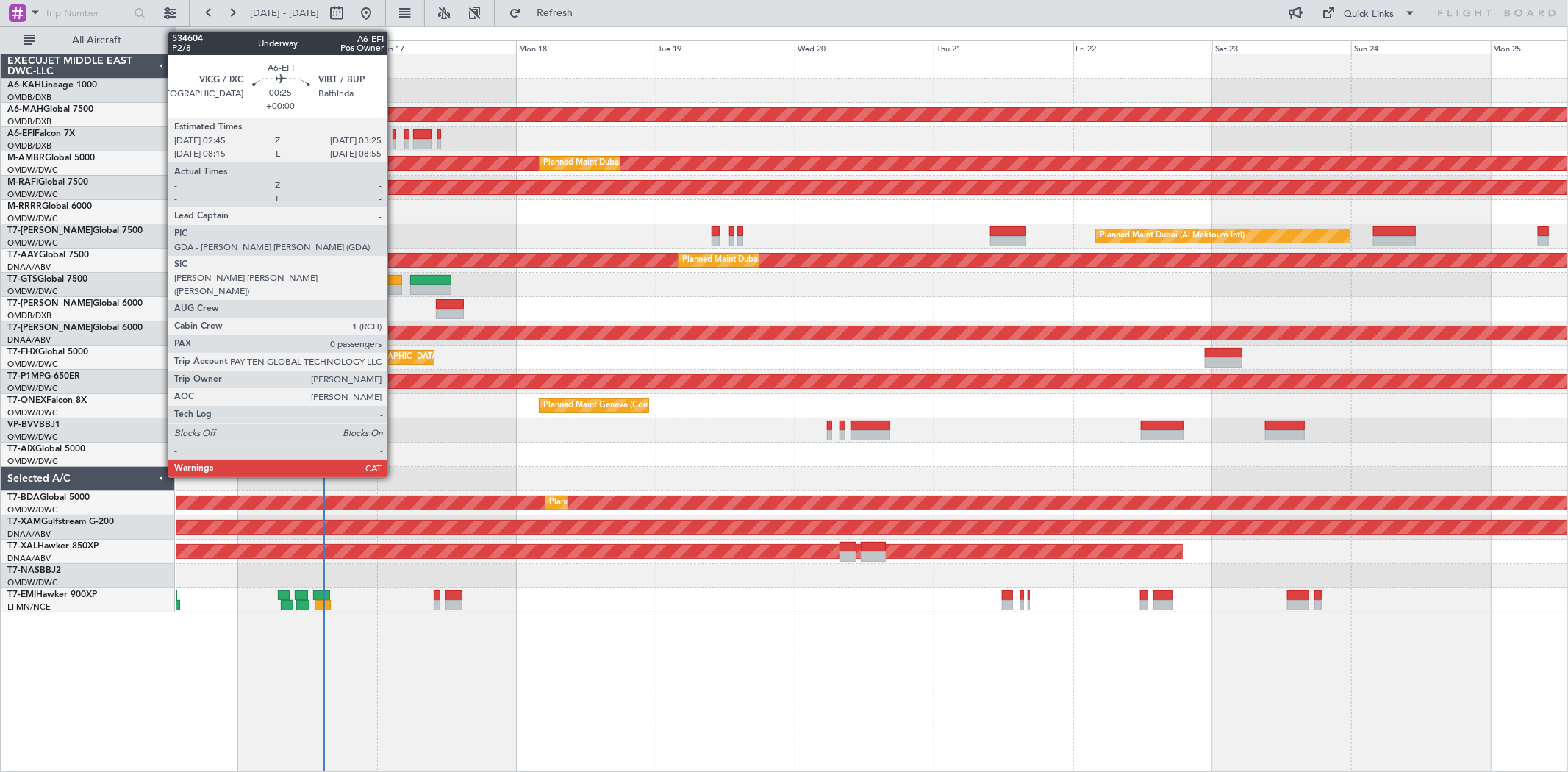
click at [394, 143] on div at bounding box center [394, 144] width 5 height 10
click at [394, 141] on div at bounding box center [394, 144] width 5 height 10
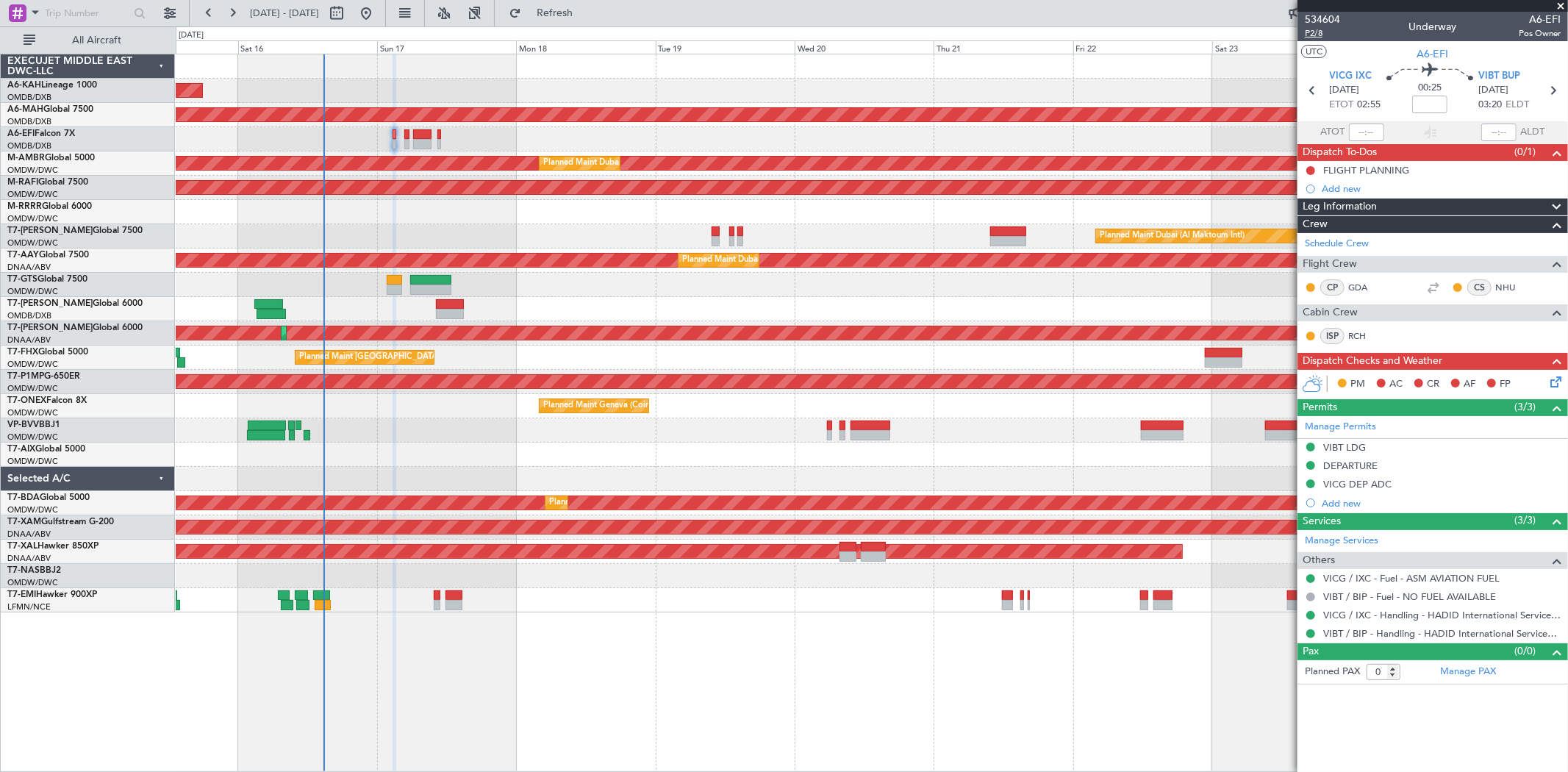
click at [1321, 30] on span "P2/8" at bounding box center [1322, 32] width 35 height 12
click at [1379, 167] on div "FLIGHT PLANNING" at bounding box center [1366, 170] width 86 height 12
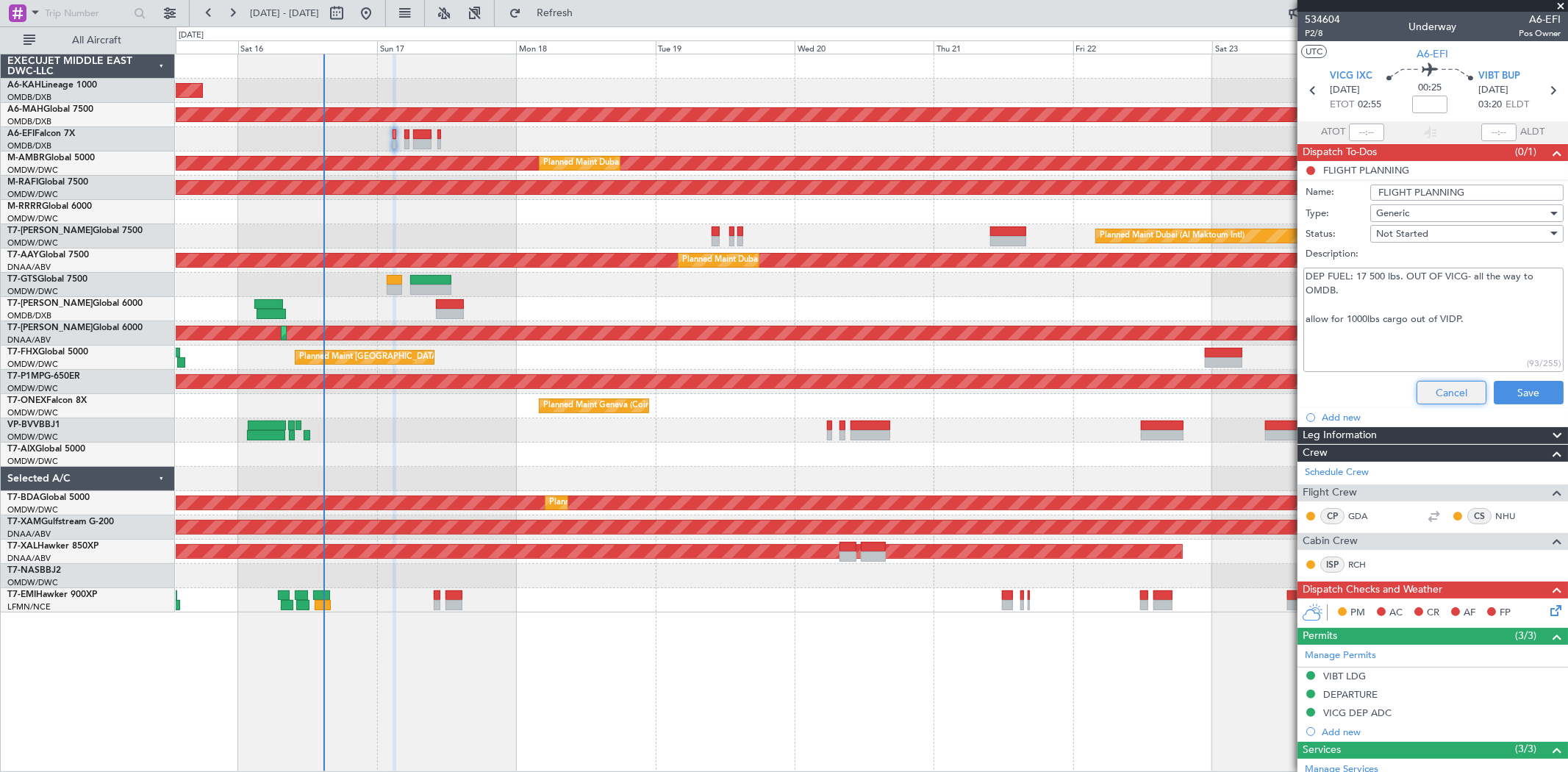
click at [1434, 385] on button "Cancel" at bounding box center [1450, 392] width 70 height 23
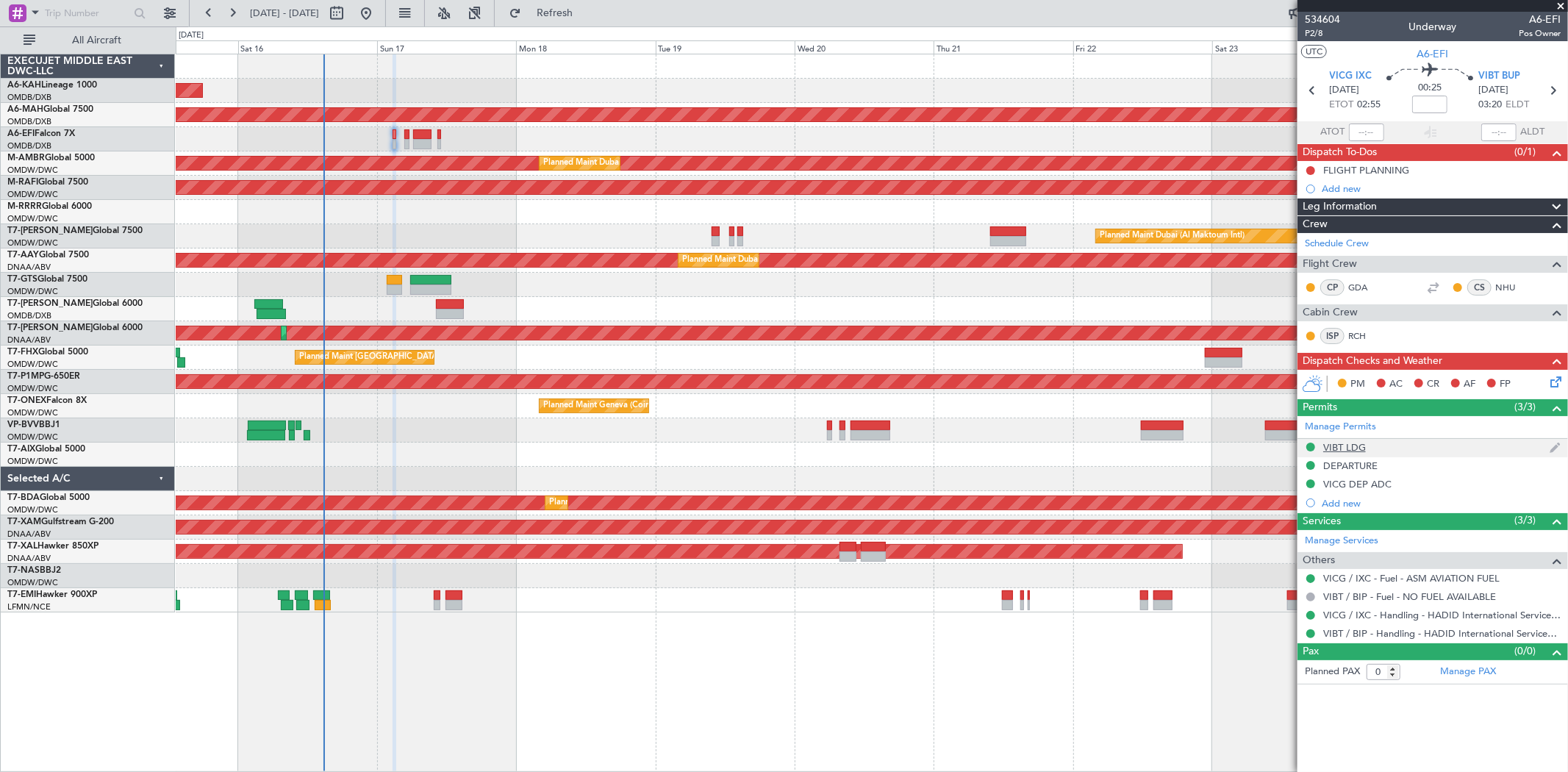
click at [1366, 448] on div "VIBT LDG" at bounding box center [1432, 448] width 270 height 19
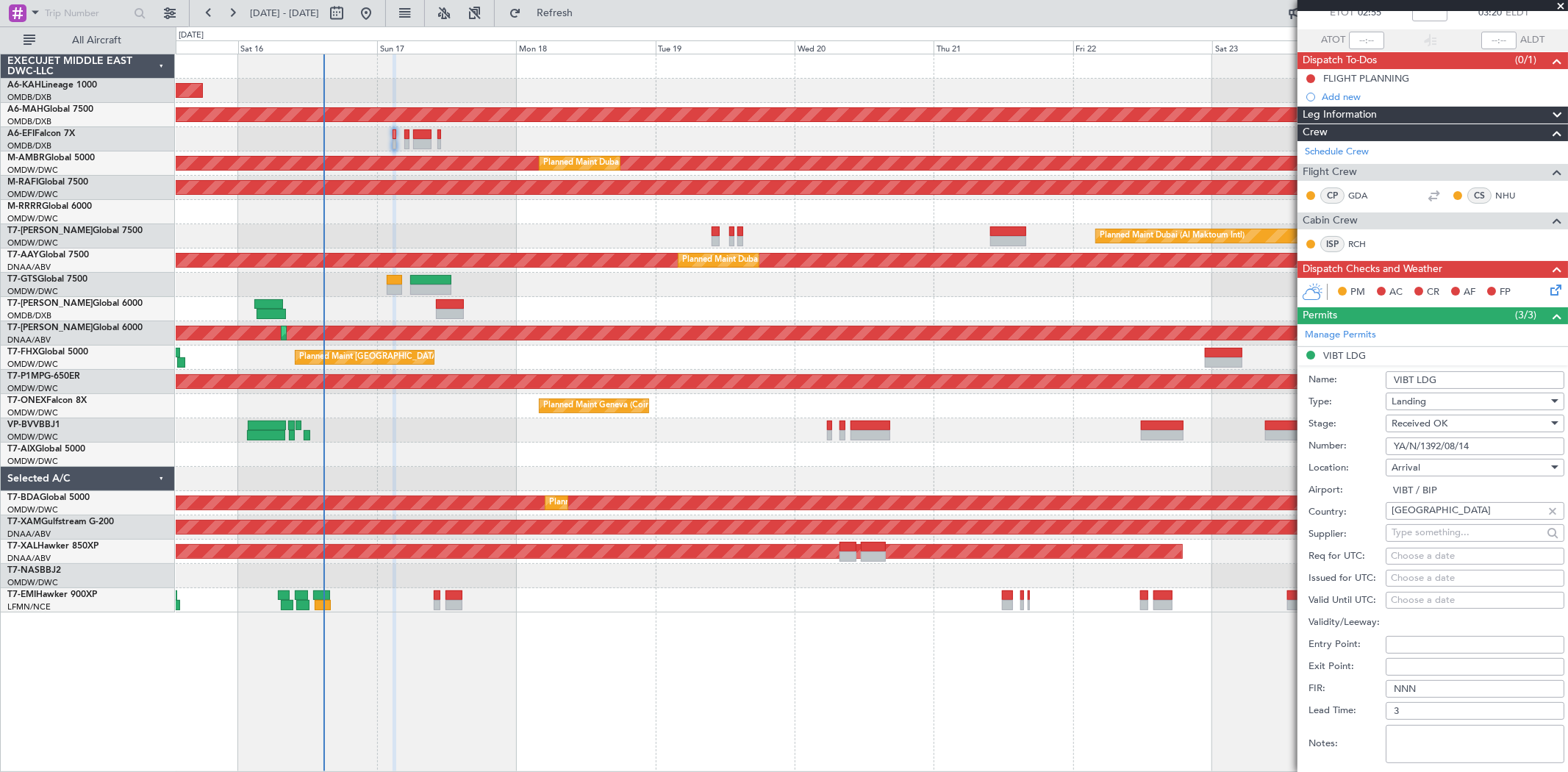
scroll to position [163, 0]
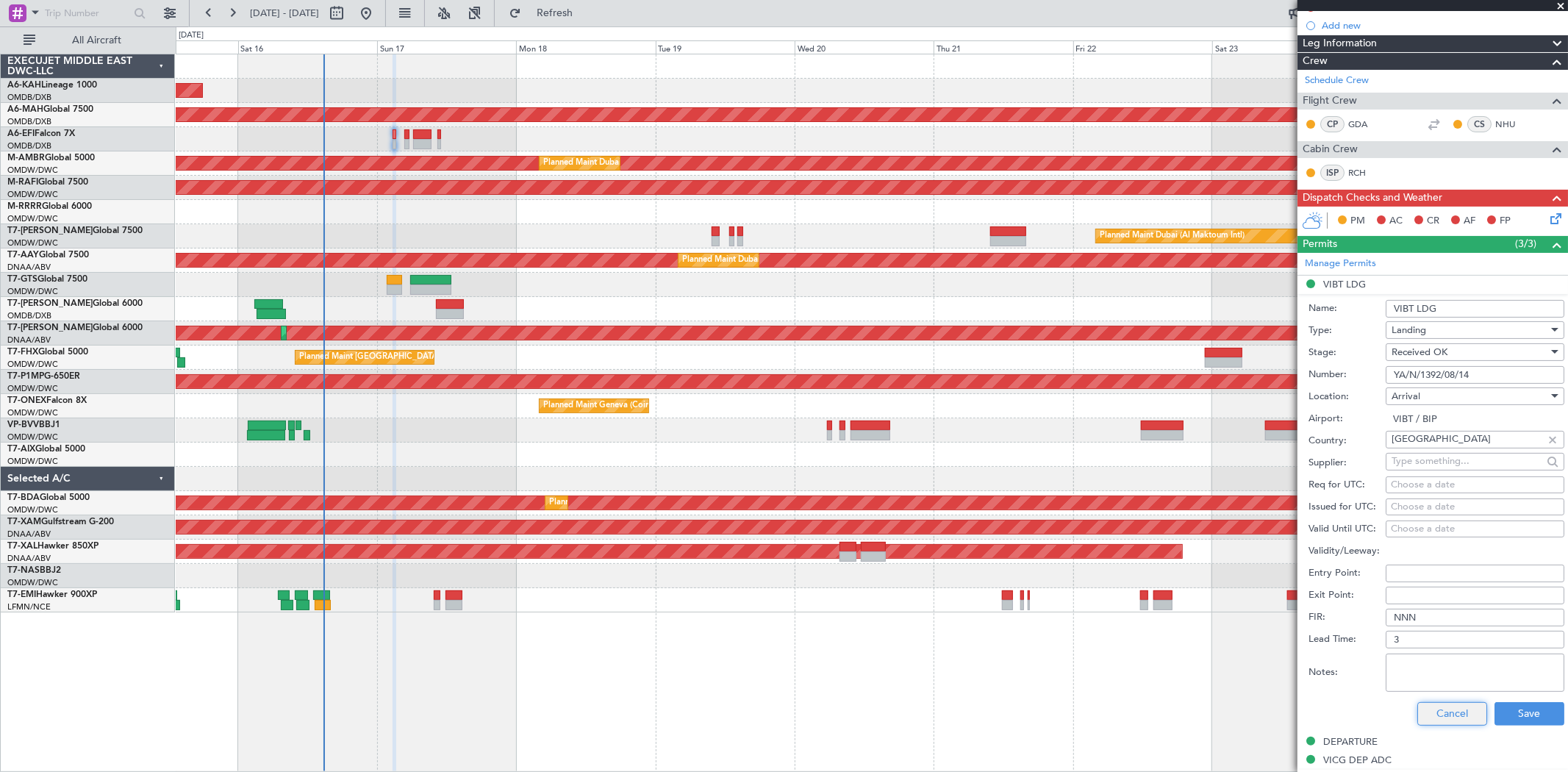
click at [1447, 714] on button "Cancel" at bounding box center [1451, 713] width 70 height 23
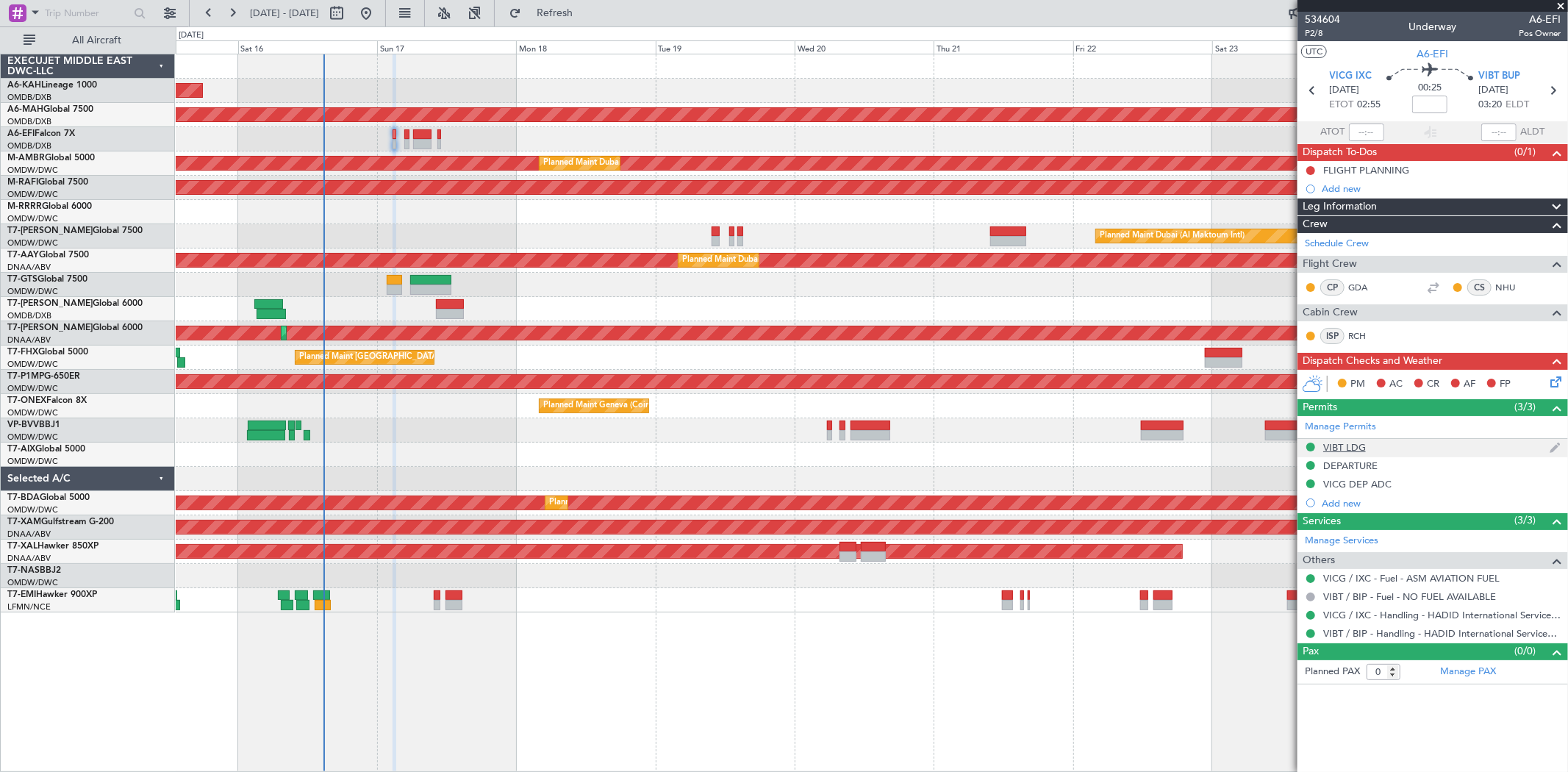
scroll to position [0, 0]
click at [1341, 427] on link "Manage Permits" at bounding box center [1340, 427] width 71 height 15
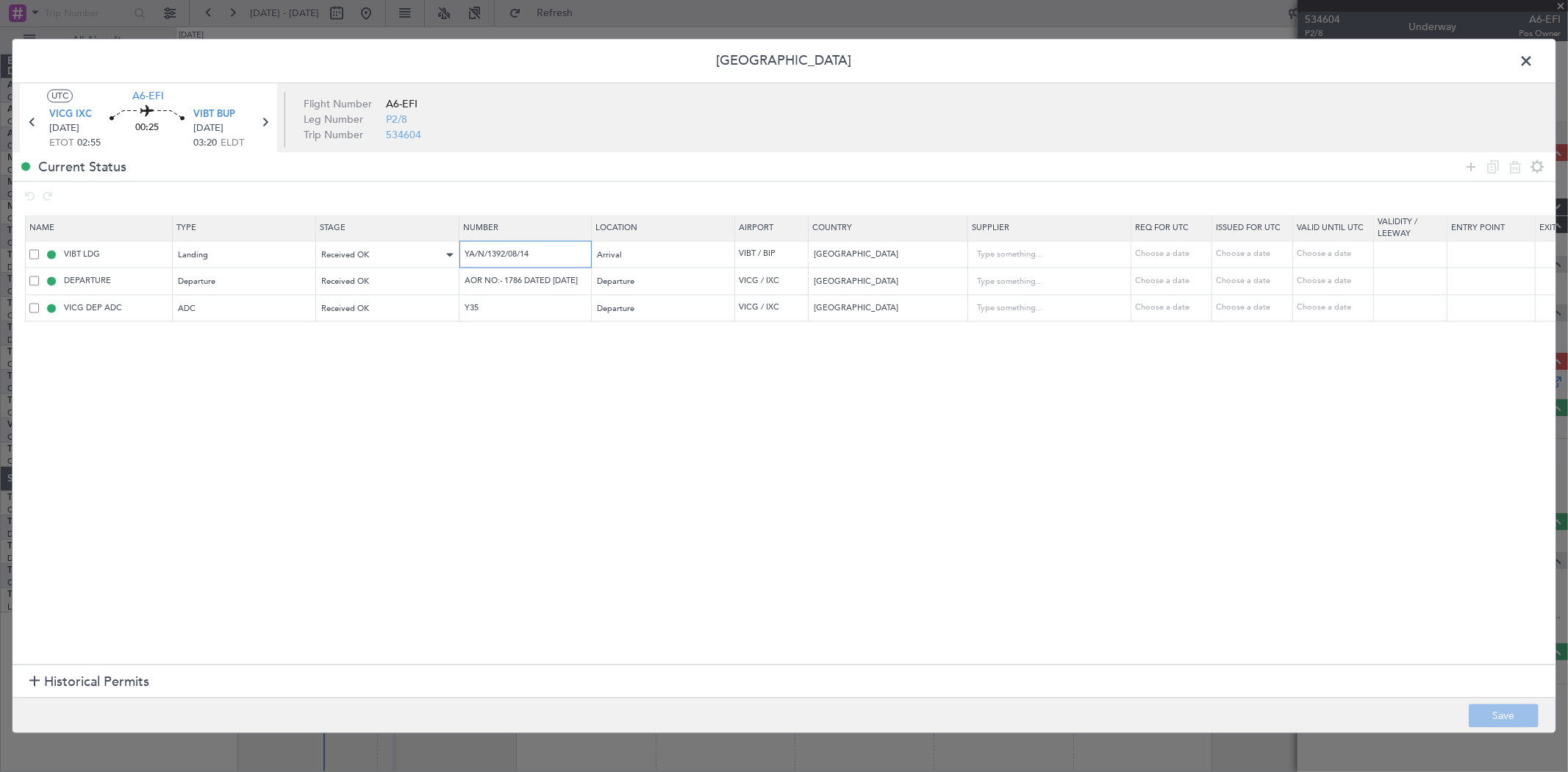
drag, startPoint x: 537, startPoint y: 251, endPoint x: 431, endPoint y: 246, distance: 106.1
click at [431, 246] on tr "VIBT LDG Landing Received OK YA/N/1392/08/14 Arrival VIBT / BIP India Choose a …" at bounding box center [963, 254] width 1875 height 27
click at [1533, 51] on span at bounding box center [1533, 66] width 0 height 30
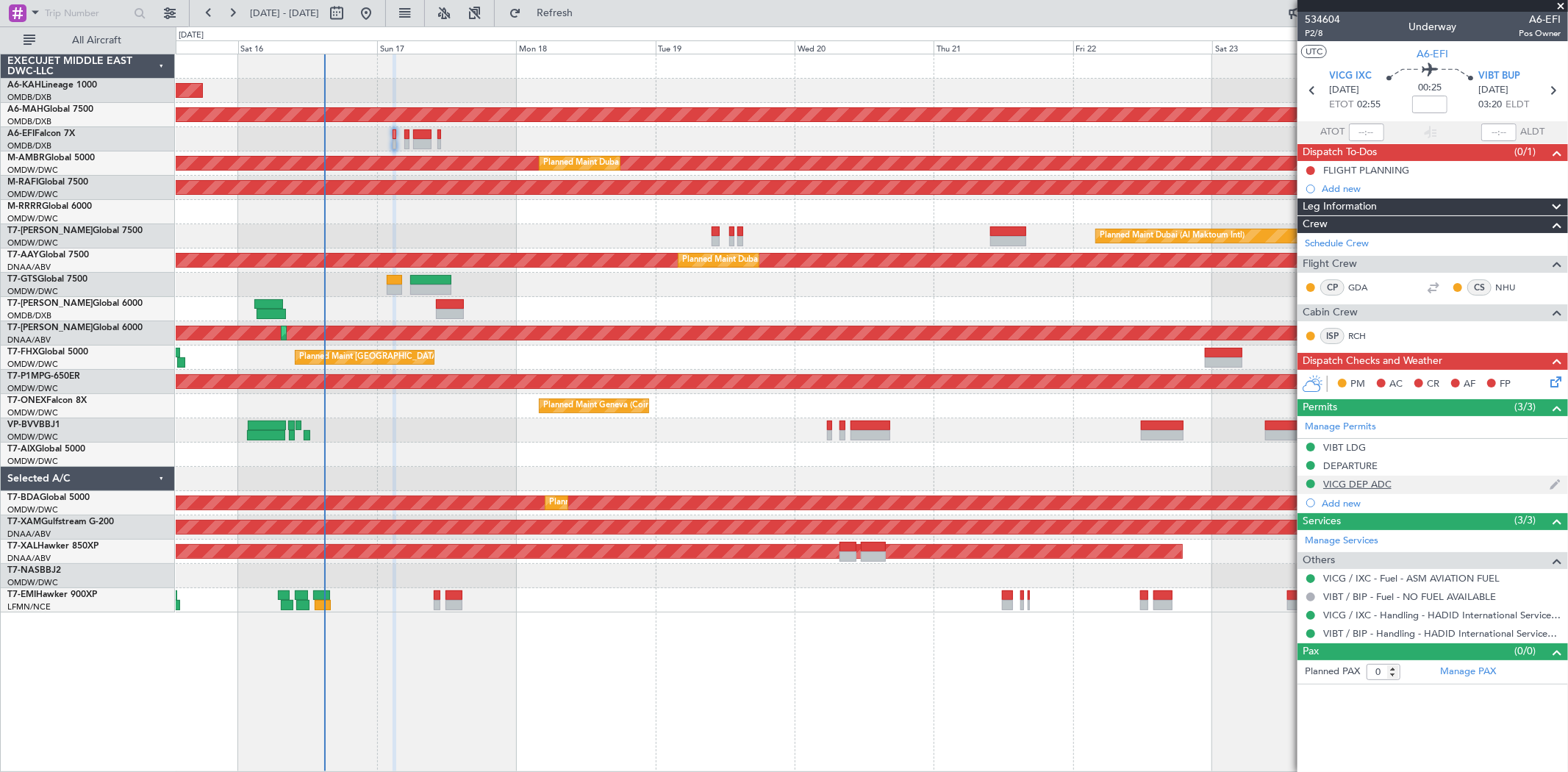
click at [1377, 482] on div "VICG DEP ADC" at bounding box center [1357, 483] width 69 height 12
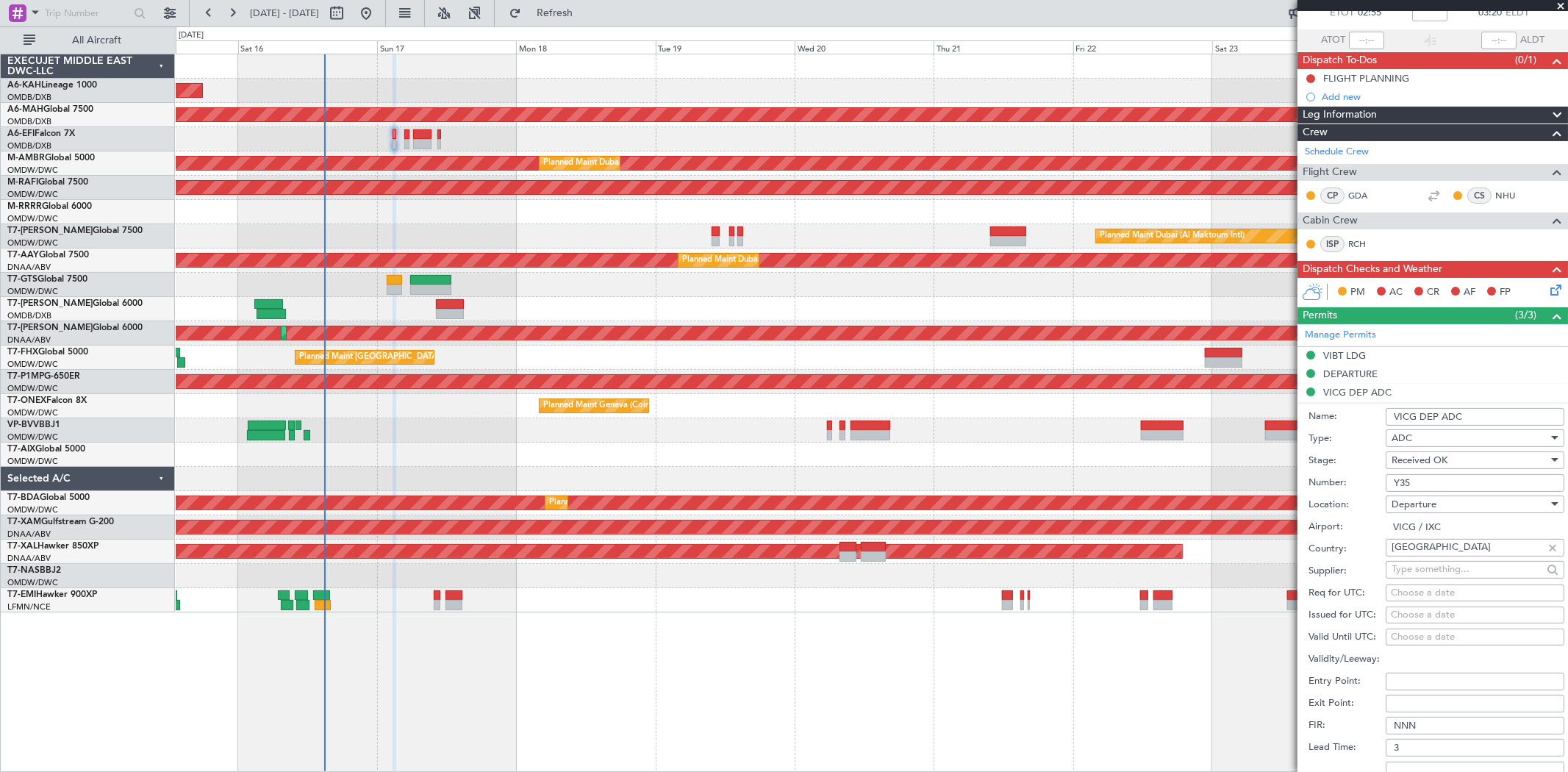
scroll to position [245, 0]
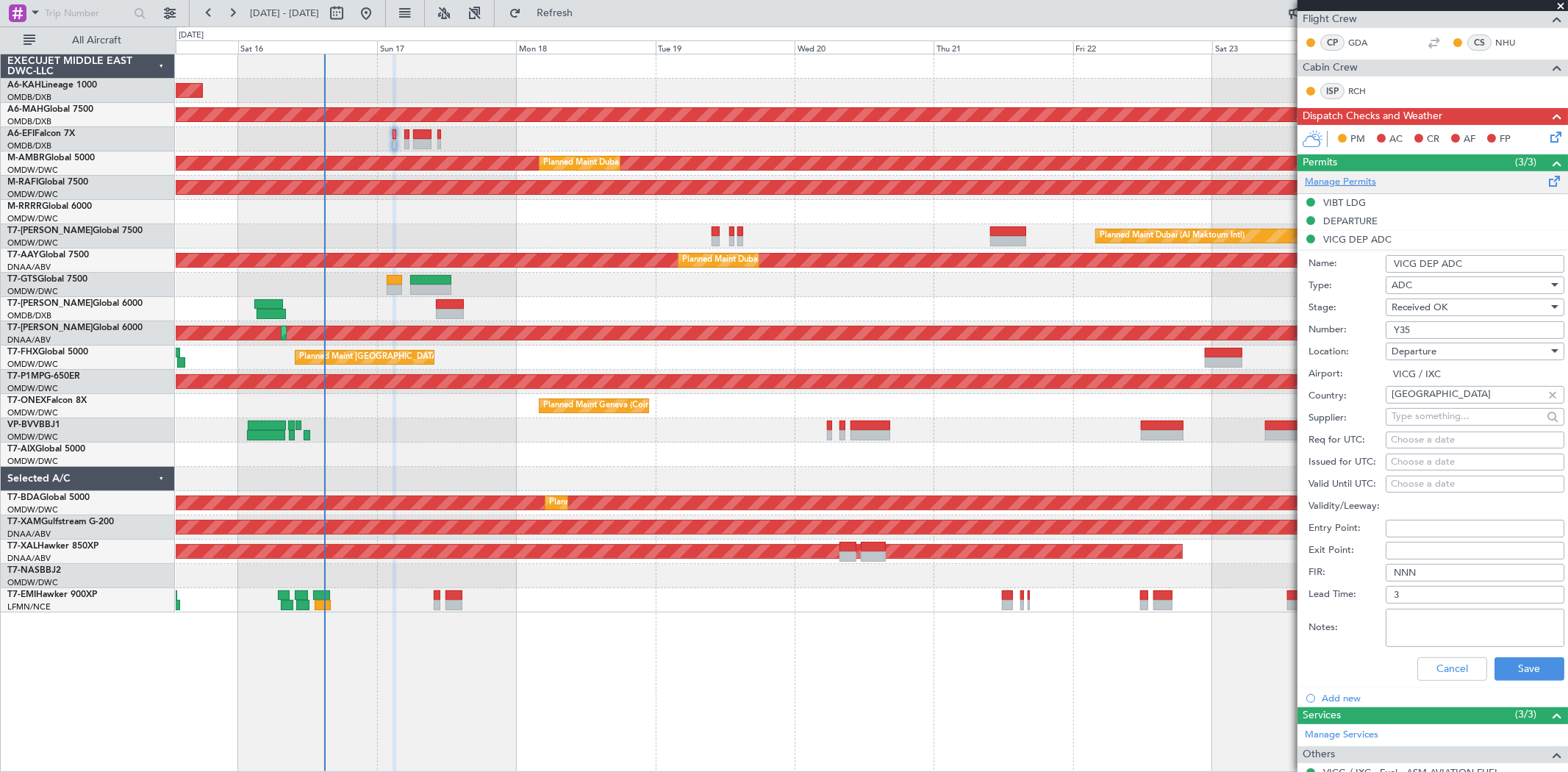
click at [1346, 182] on link "Manage Permits" at bounding box center [1340, 183] width 71 height 15
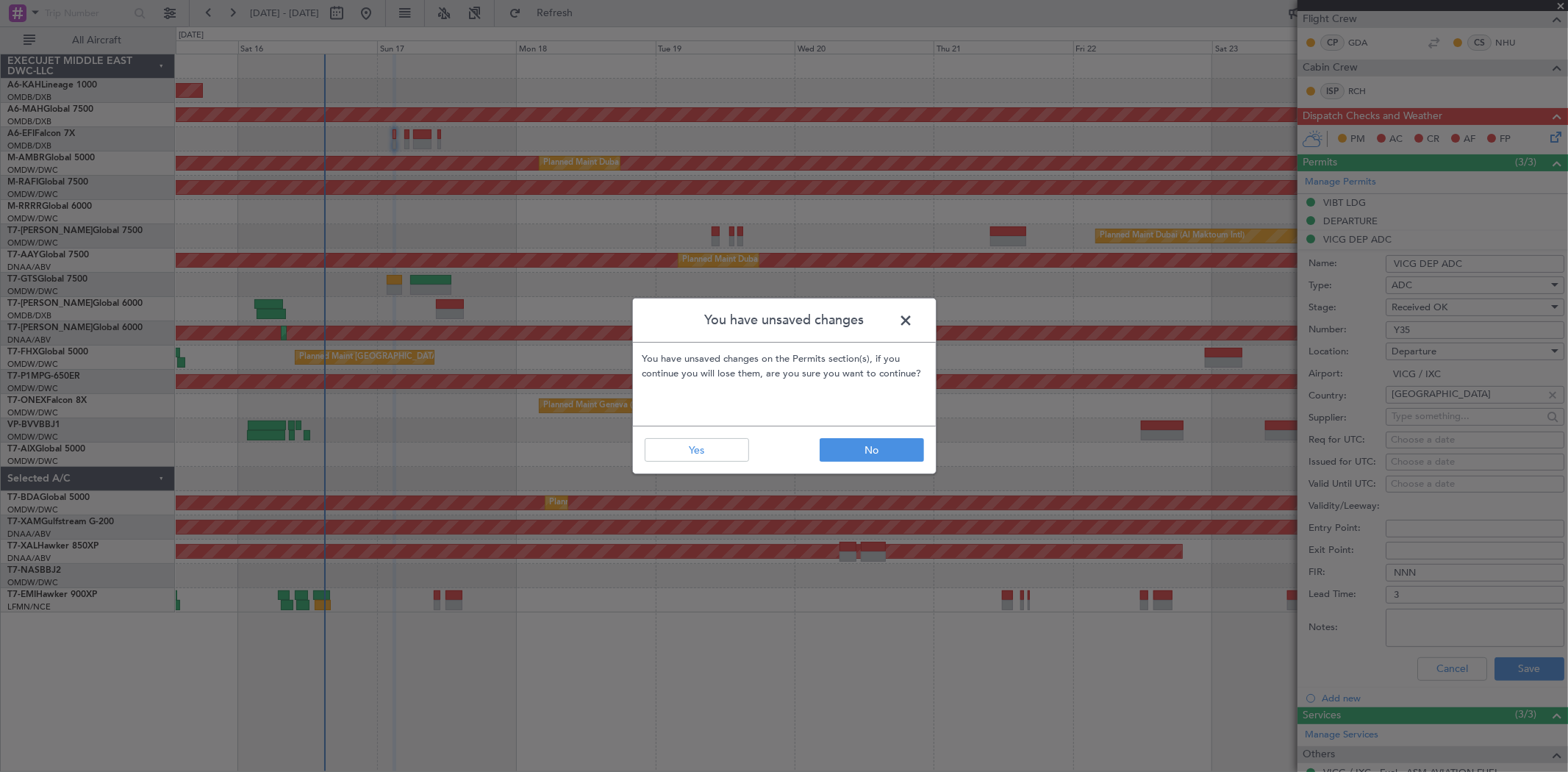
click at [897, 300] on header "You have unsaved changes" at bounding box center [784, 321] width 302 height 45
click at [914, 313] on span at bounding box center [914, 324] width 0 height 30
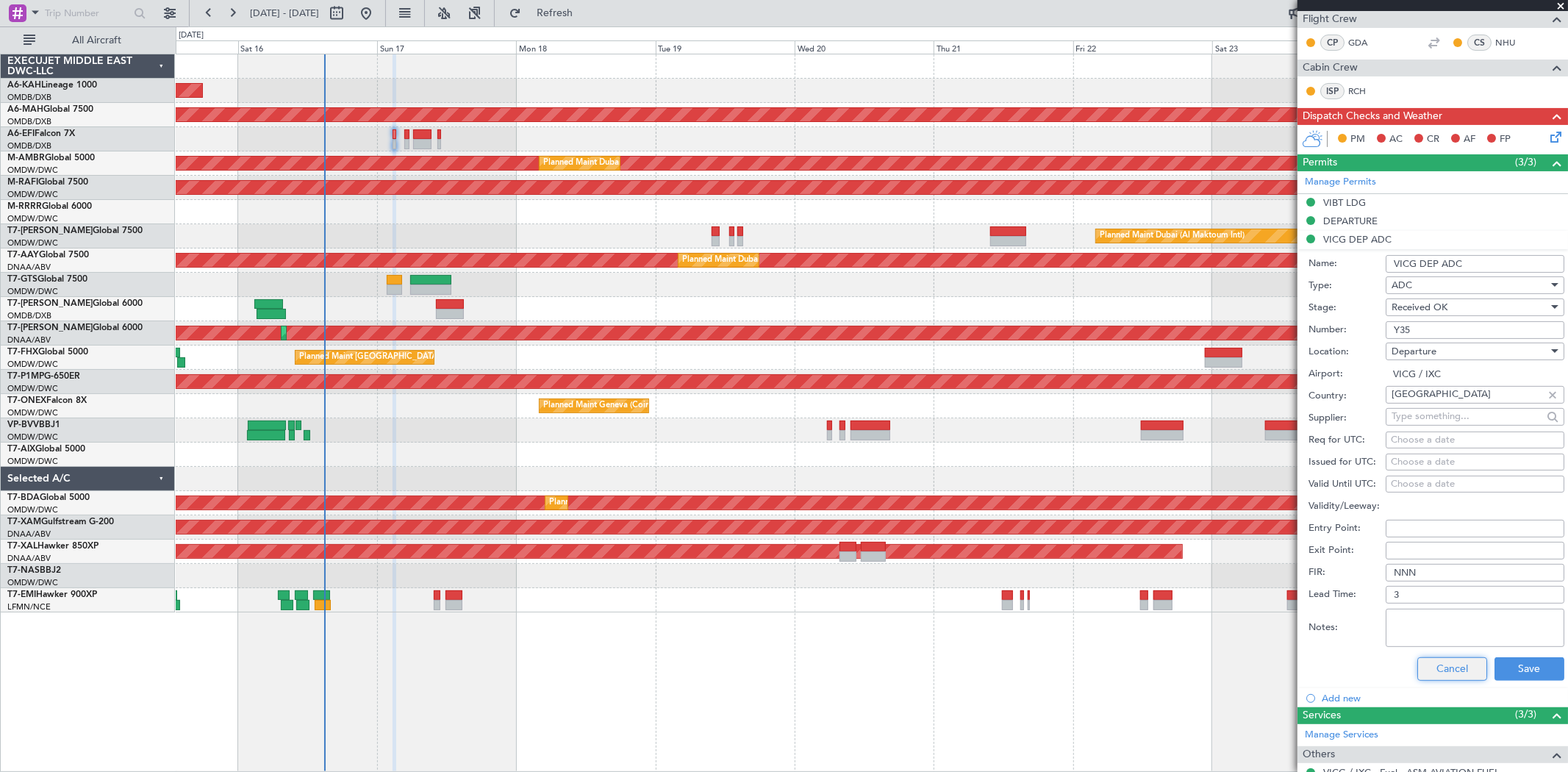
click at [1428, 673] on button "Cancel" at bounding box center [1451, 668] width 70 height 23
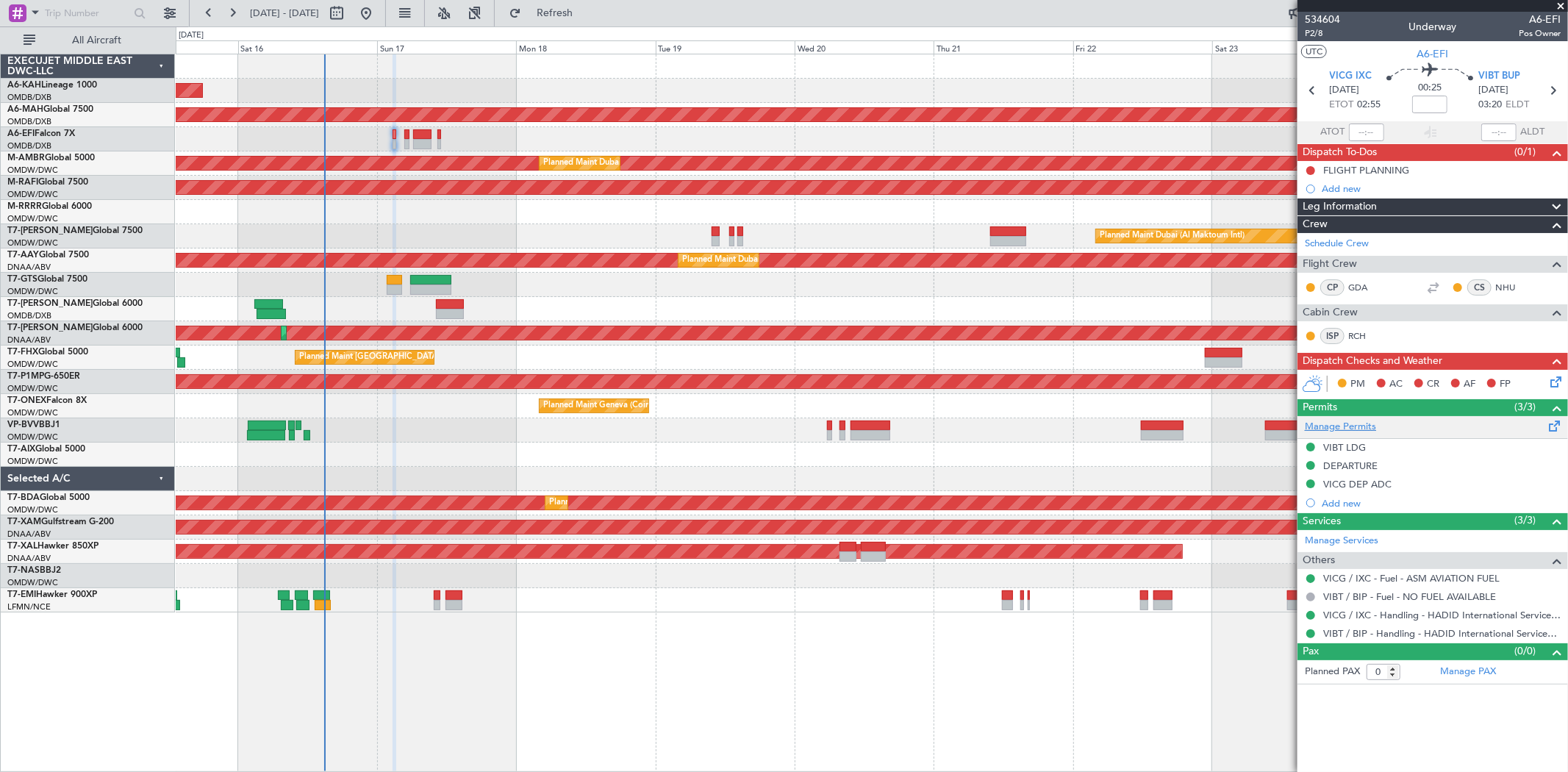
click at [1342, 427] on link "Manage Permits" at bounding box center [1340, 427] width 71 height 15
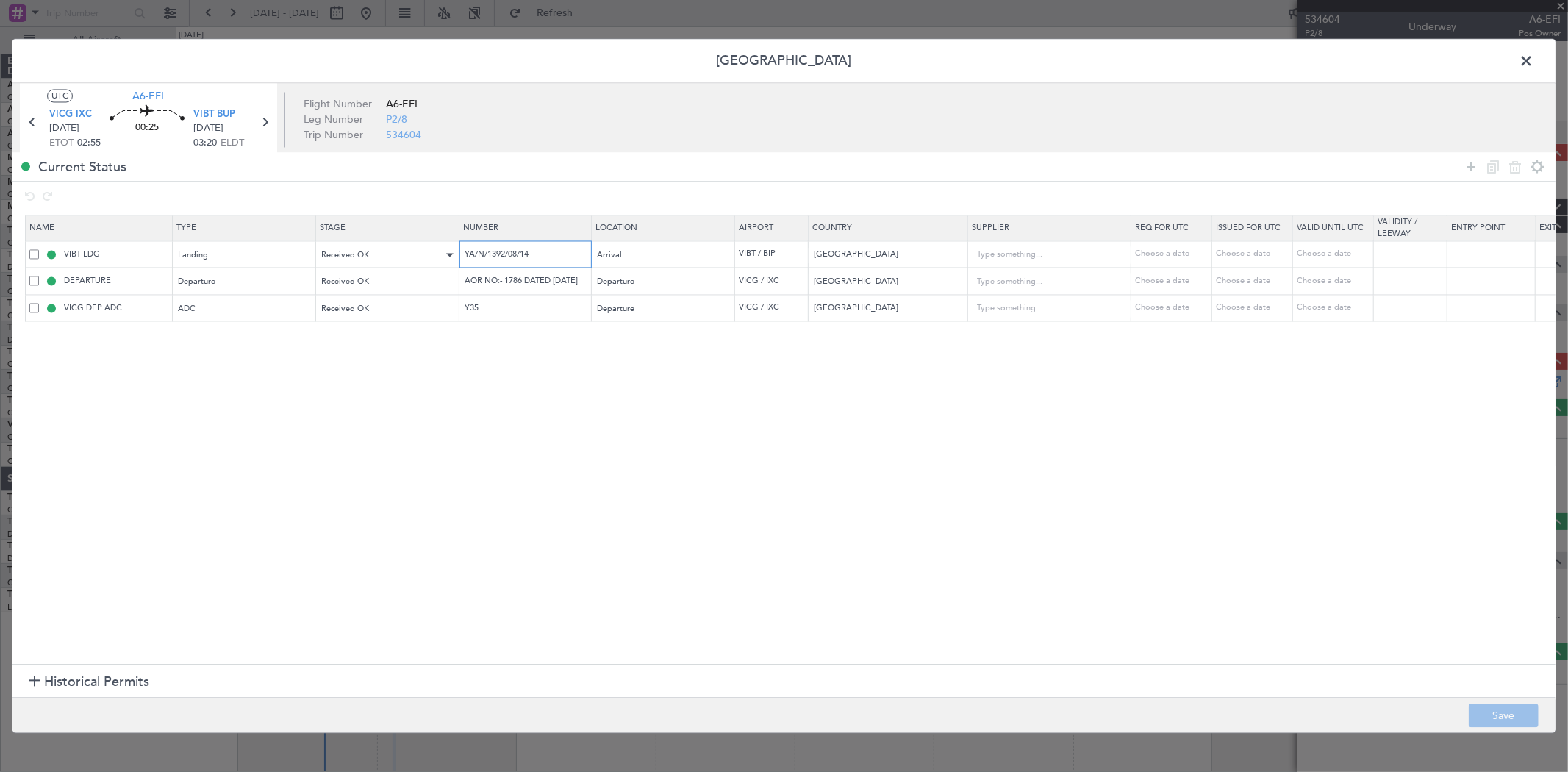
drag, startPoint x: 546, startPoint y: 251, endPoint x: 398, endPoint y: 254, distance: 148.0
click at [398, 254] on tr "VIBT LDG Landing Received OK YA/N/1392/08/14 Arrival VIBT / BIP India Choose a …" at bounding box center [963, 254] width 1875 height 27
click at [523, 277] on input "AOR NO:- 1786 DATED 14 AUG 2025" at bounding box center [527, 280] width 128 height 12
click at [508, 264] on td "YA/N/1392/08/14" at bounding box center [525, 254] width 133 height 27
click at [508, 253] on input "YA/N/1392/08/14" at bounding box center [527, 253] width 128 height 12
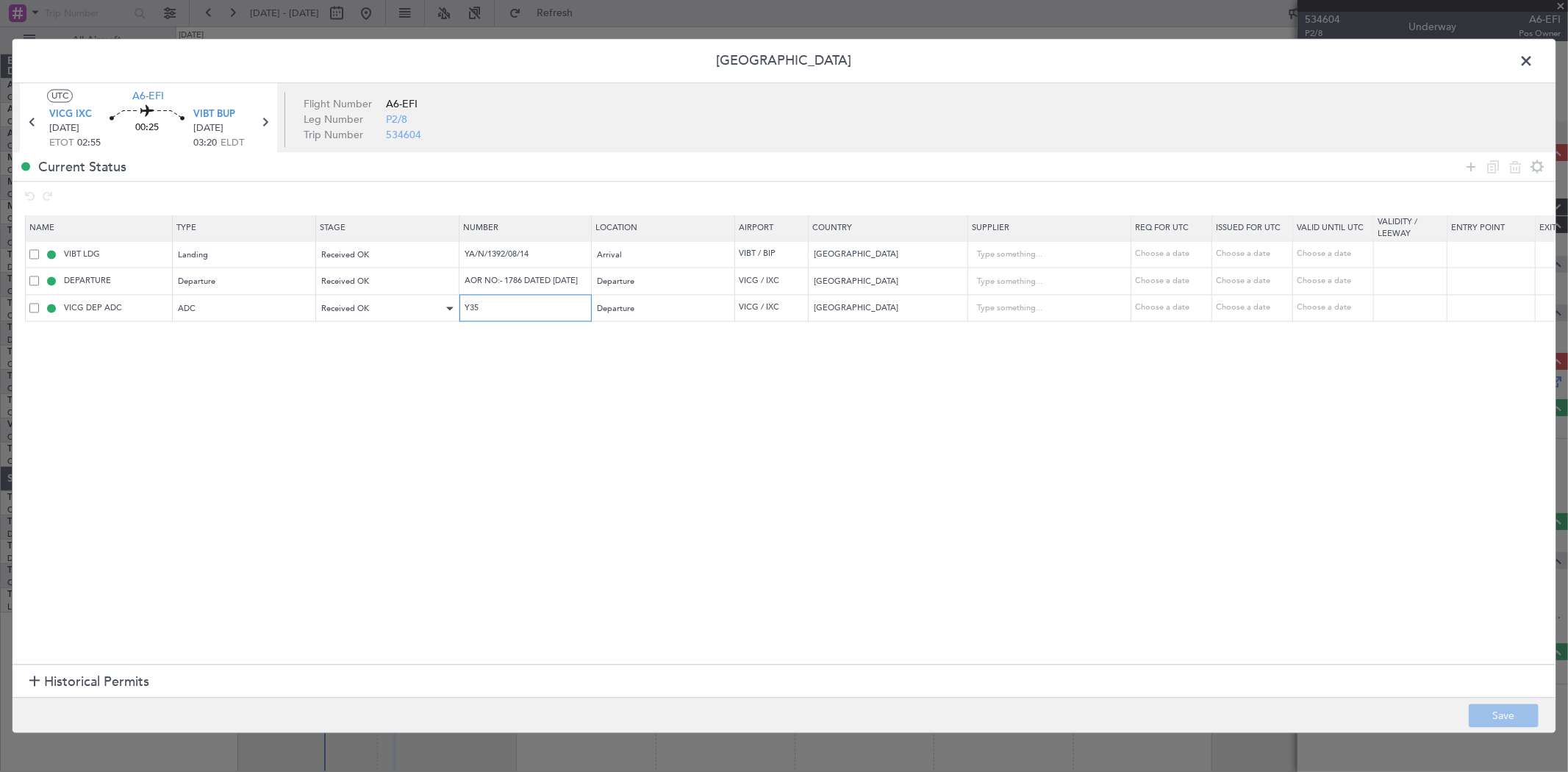
drag, startPoint x: 493, startPoint y: 306, endPoint x: 401, endPoint y: 309, distance: 92.0
click at [402, 309] on tr "VICG DEP ADC ADC Received OK Y35 Departure VICG / IXC India Choose a date Choos…" at bounding box center [963, 308] width 1875 height 27
click at [591, 394] on section "Name Type Stage Number Location Airport Country Supplier Req For Utc Issued For…" at bounding box center [783, 437] width 1543 height 452
click at [1533, 67] on span at bounding box center [1533, 66] width 0 height 30
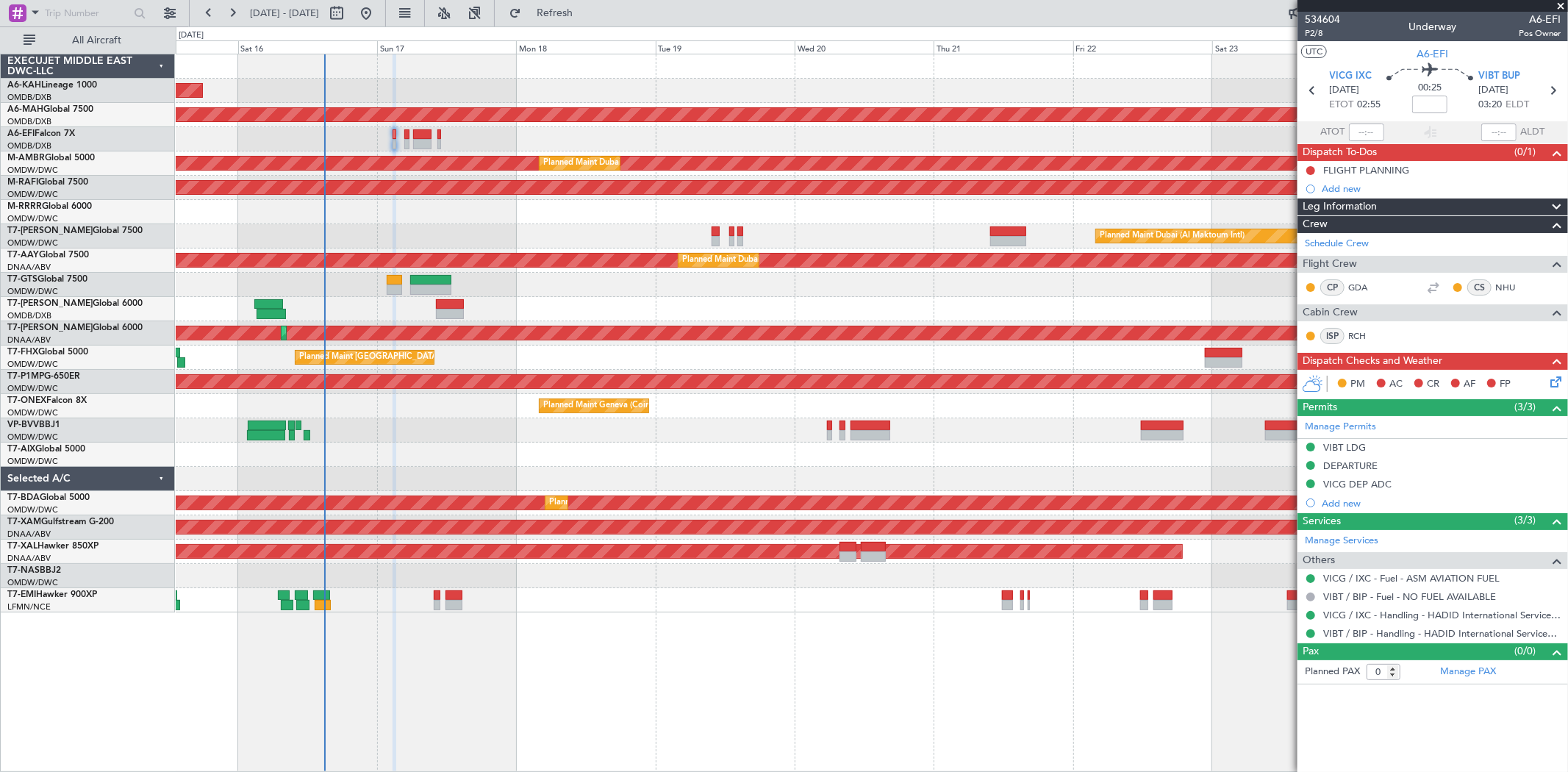
click at [391, 136] on div at bounding box center [870, 139] width 1391 height 24
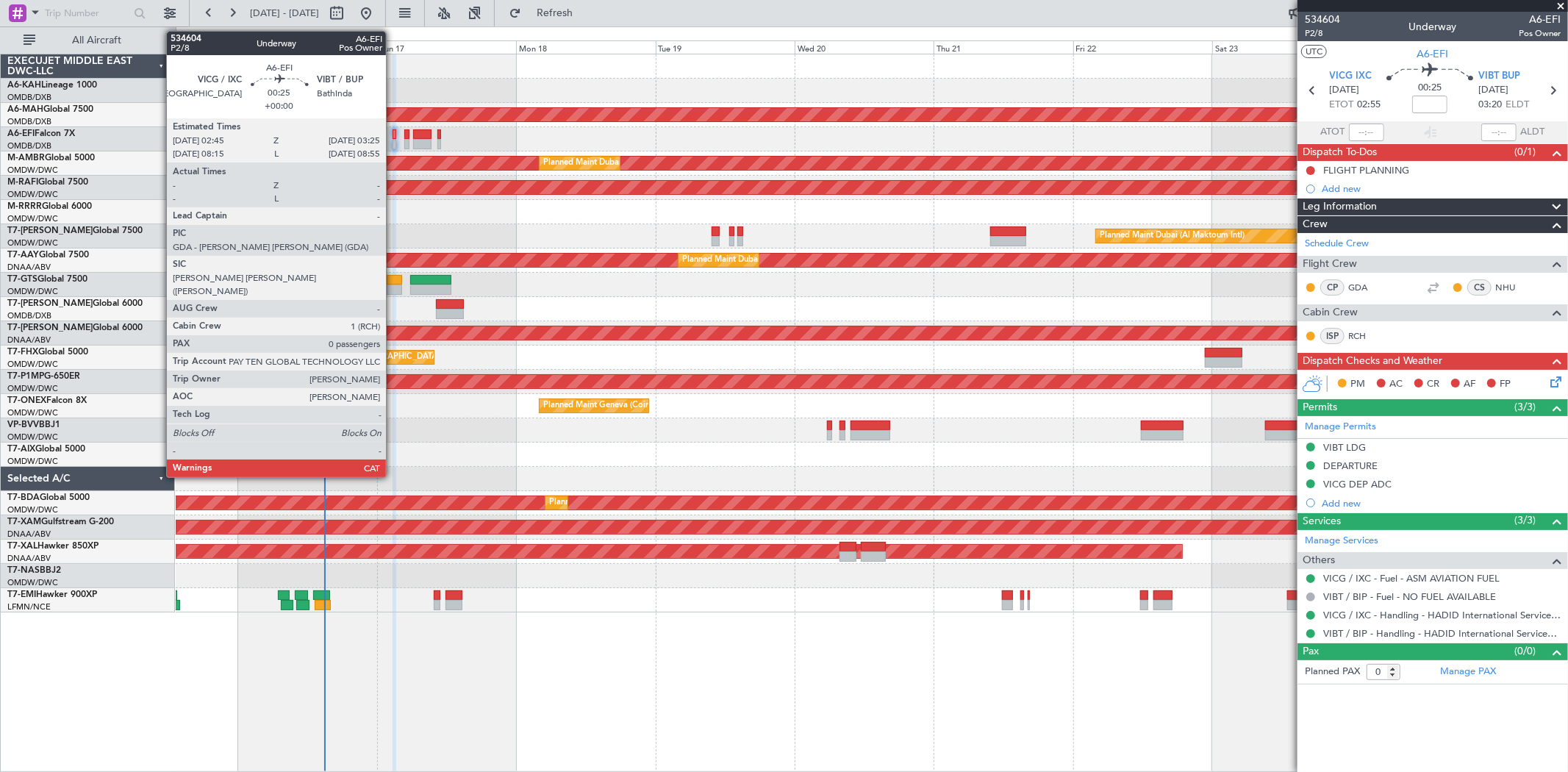
click at [393, 138] on div at bounding box center [394, 134] width 5 height 10
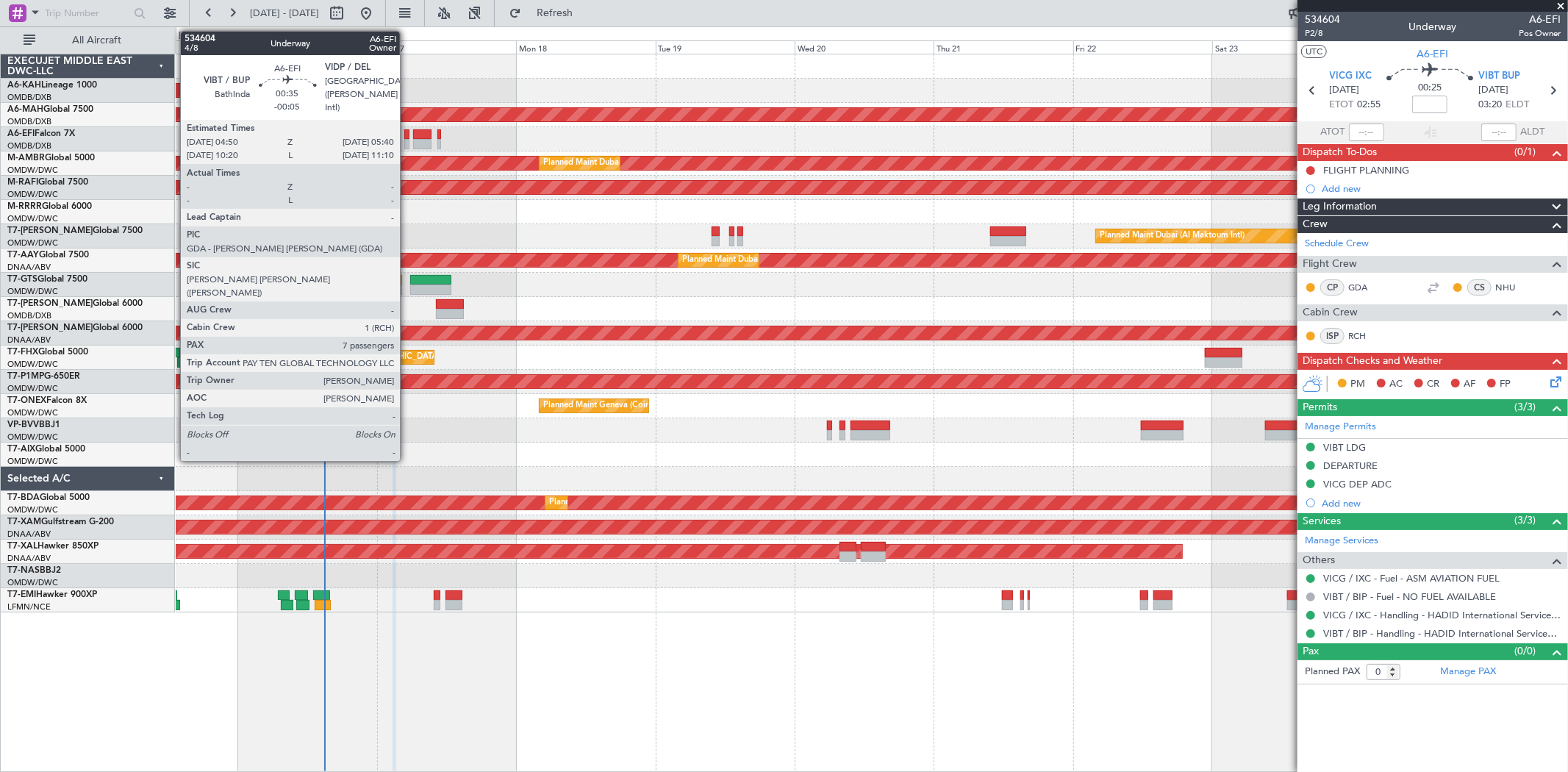
click at [407, 141] on div at bounding box center [407, 144] width 6 height 10
click at [407, 135] on div at bounding box center [407, 134] width 6 height 10
click at [407, 137] on div at bounding box center [407, 134] width 6 height 10
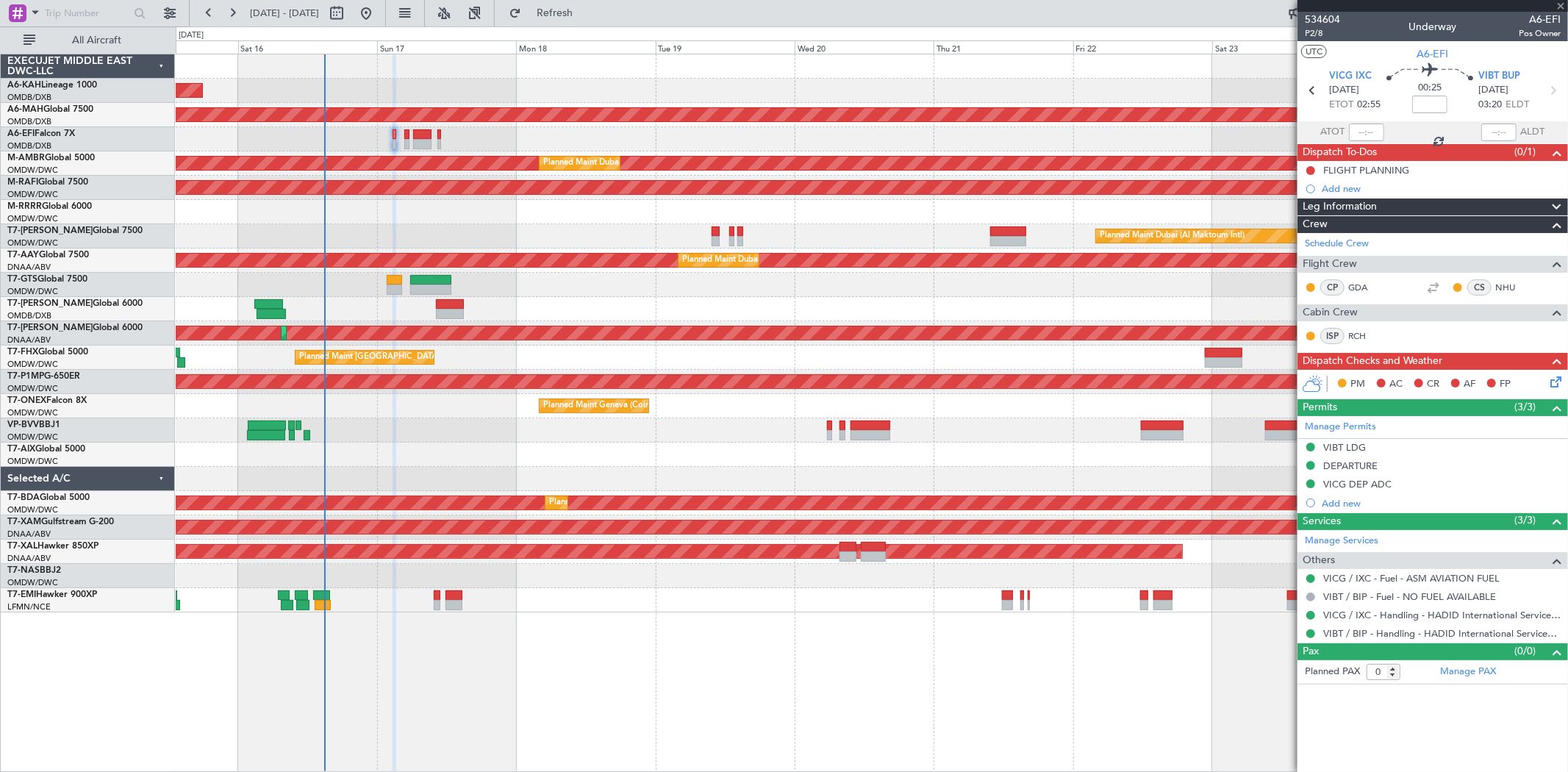
type input "-00:05"
type input "7"
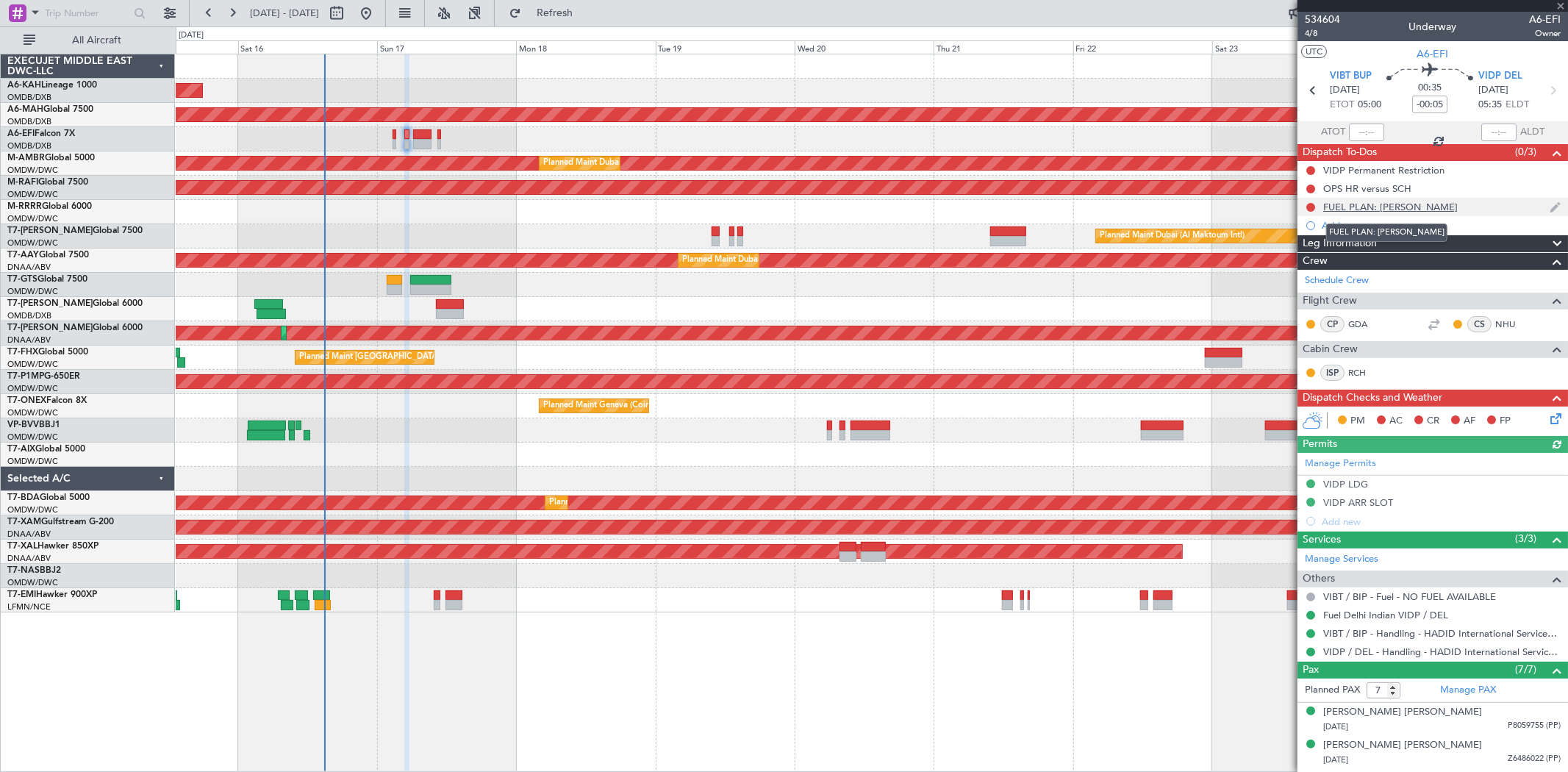
click at [1371, 211] on div "FUEL PLAN: [PERSON_NAME]" at bounding box center [1390, 206] width 135 height 12
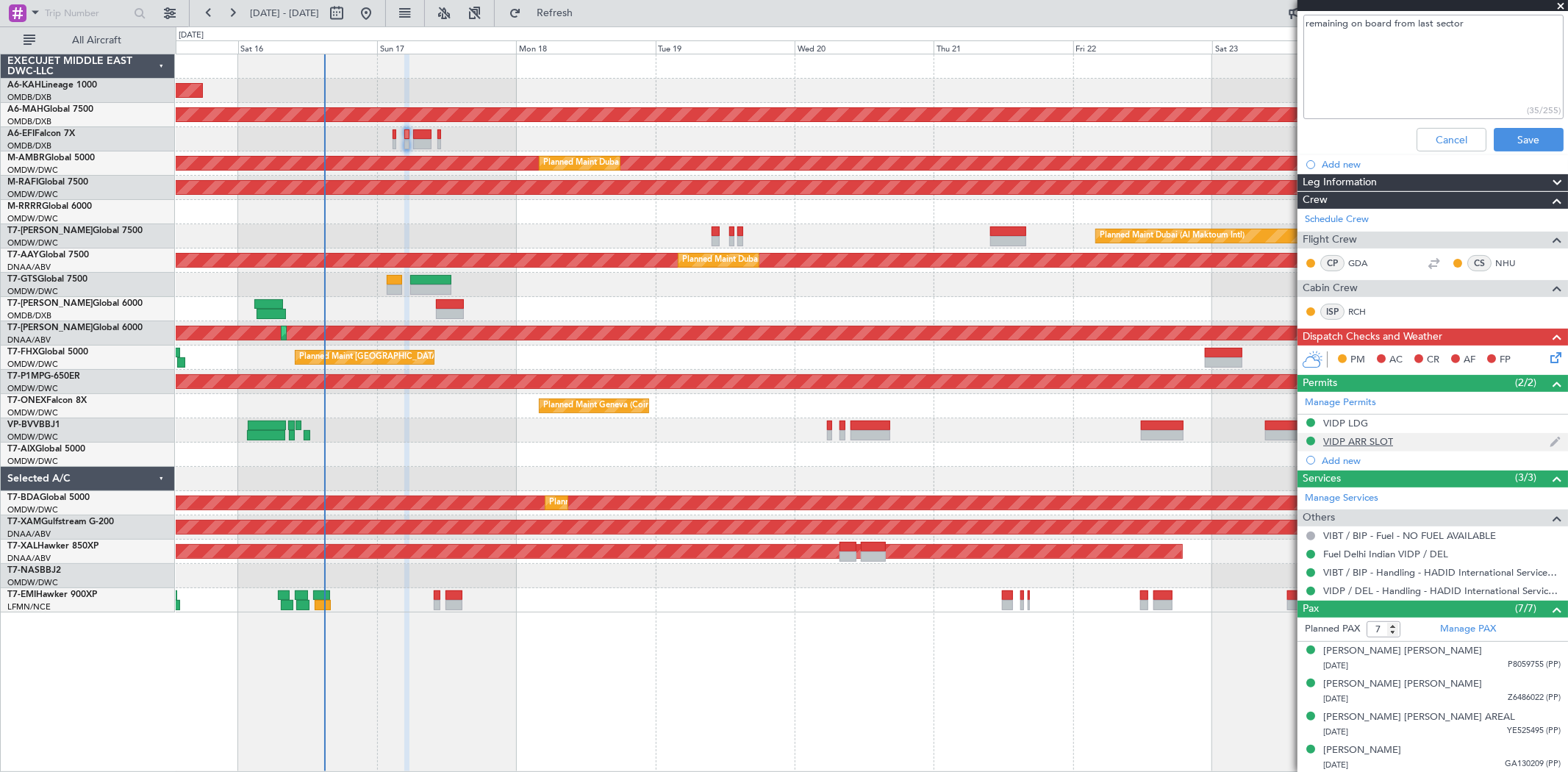
scroll to position [327, 0]
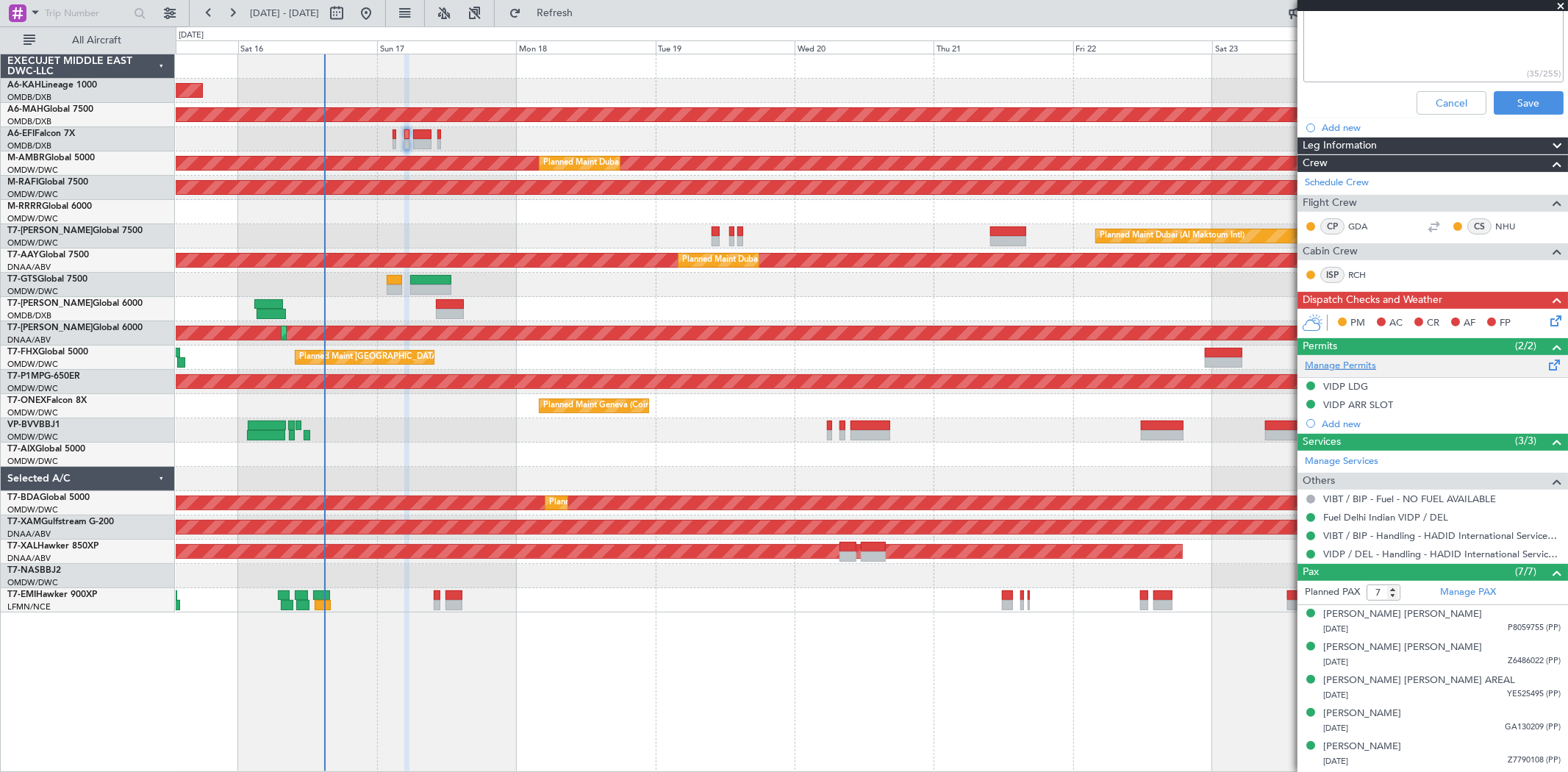
click at [1334, 362] on link "Manage Permits" at bounding box center [1340, 367] width 71 height 15
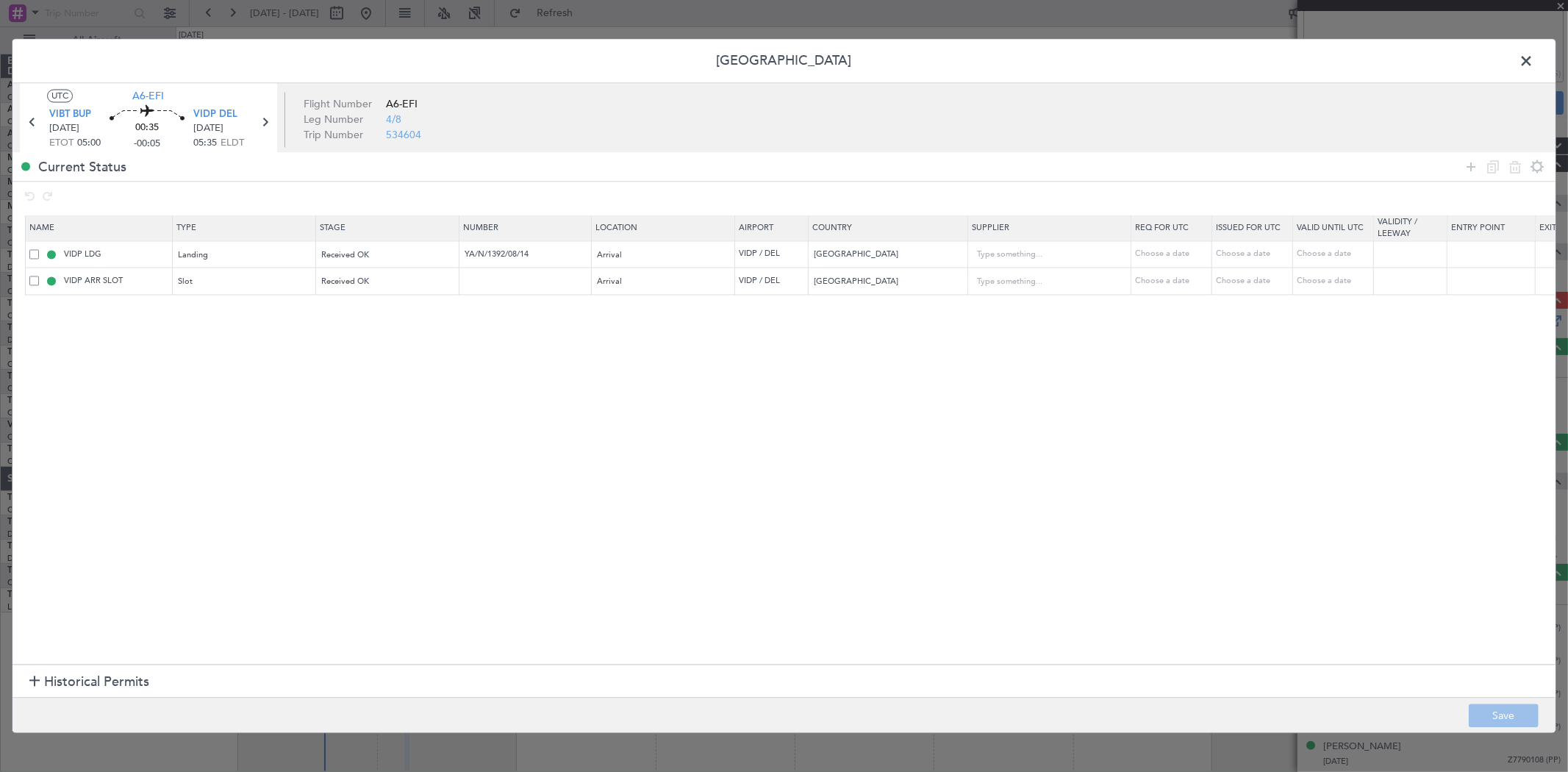
click at [490, 296] on section "Name Type Stage Number Location Airport Country Supplier Req For Utc Issued For…" at bounding box center [783, 437] width 1543 height 452
click at [490, 287] on input "text" at bounding box center [527, 280] width 128 height 12
drag, startPoint x: 546, startPoint y: 252, endPoint x: 383, endPoint y: 257, distance: 163.1
click at [383, 257] on tr "VIDP LDG Landing Received OK YA/N/1392/08/14 Arrival VIDP / DEL India Choose a …" at bounding box center [963, 254] width 1875 height 27
click at [1533, 66] on span at bounding box center [1533, 66] width 0 height 30
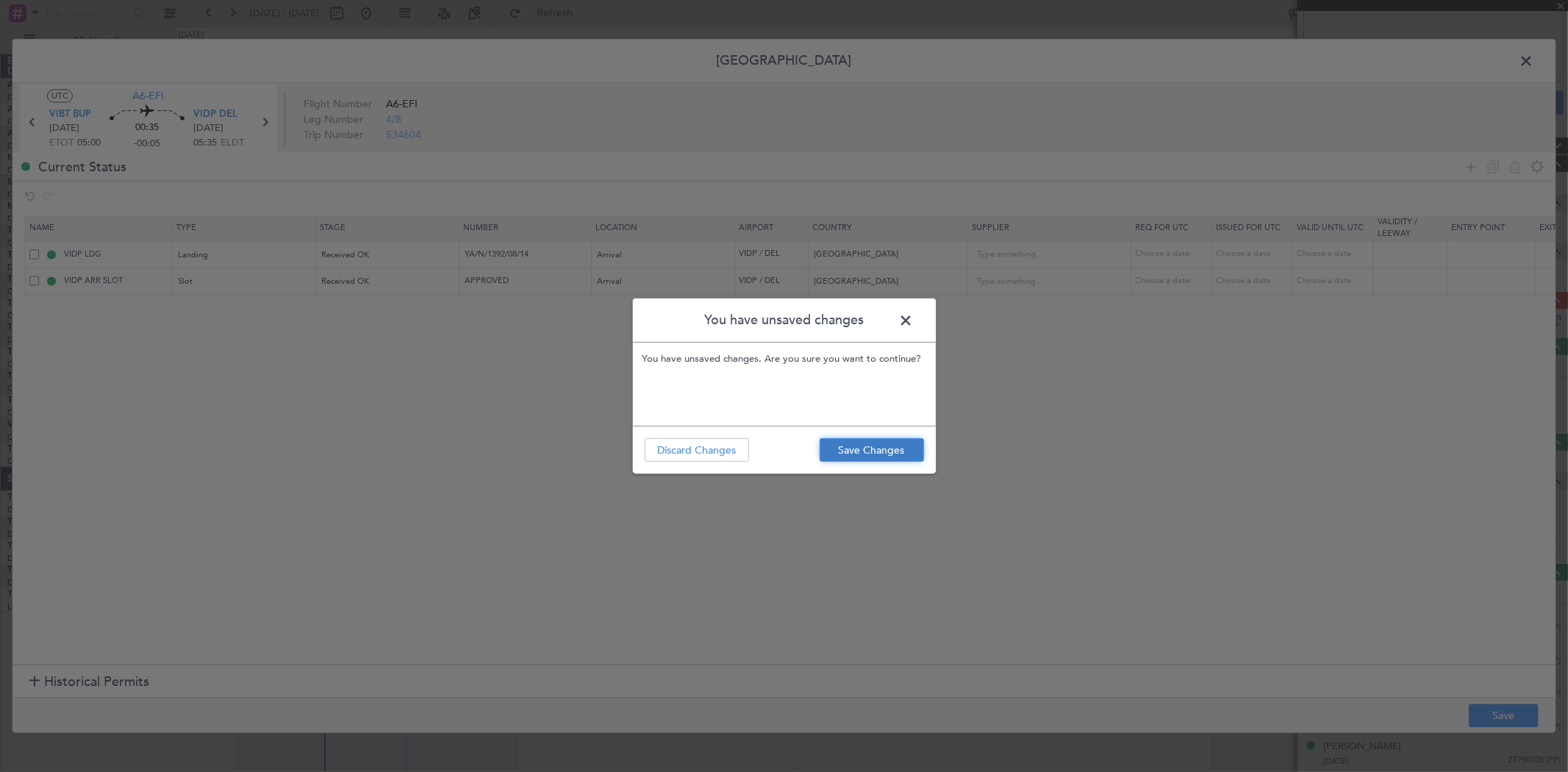
click at [889, 441] on button "Save Changes" at bounding box center [871, 449] width 104 height 23
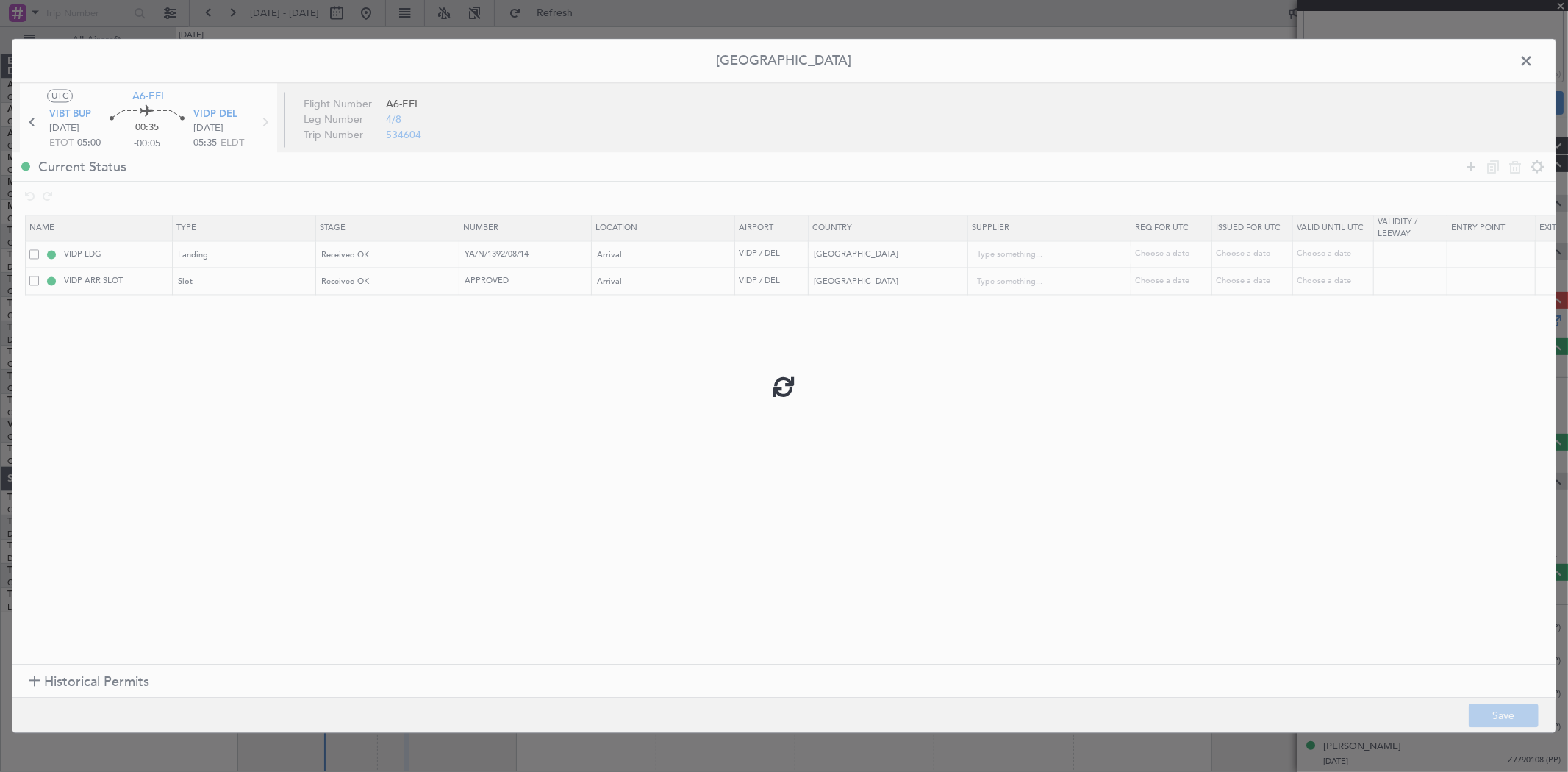
type input "APPROVED"
drag, startPoint x: 1497, startPoint y: 715, endPoint x: 1490, endPoint y: 158, distance: 557.0
click at [1494, 715] on footer "Save" at bounding box center [783, 715] width 1543 height 35
click at [1533, 60] on span at bounding box center [1533, 66] width 0 height 30
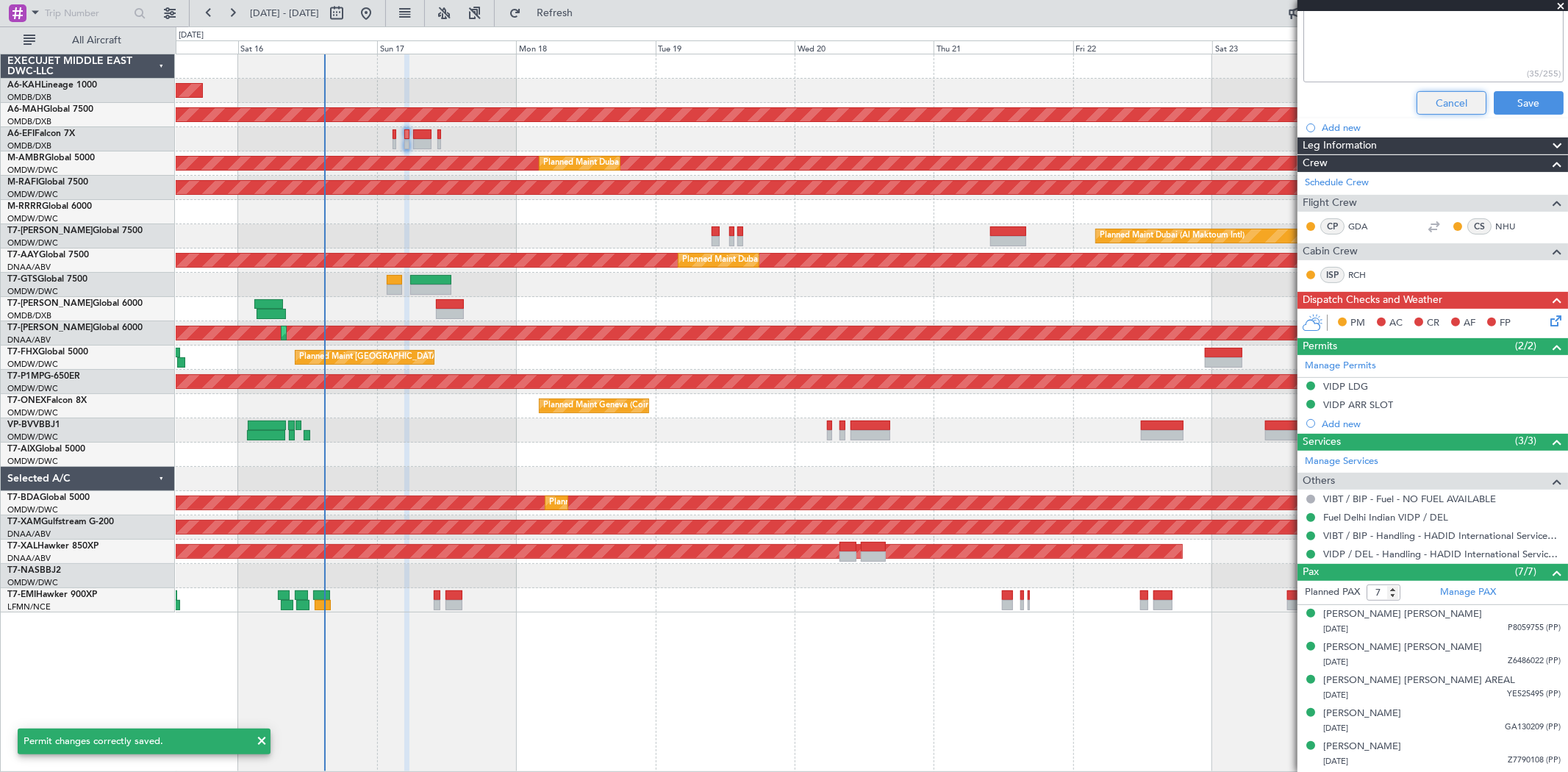
click at [1448, 109] on button "Cancel" at bounding box center [1450, 102] width 70 height 23
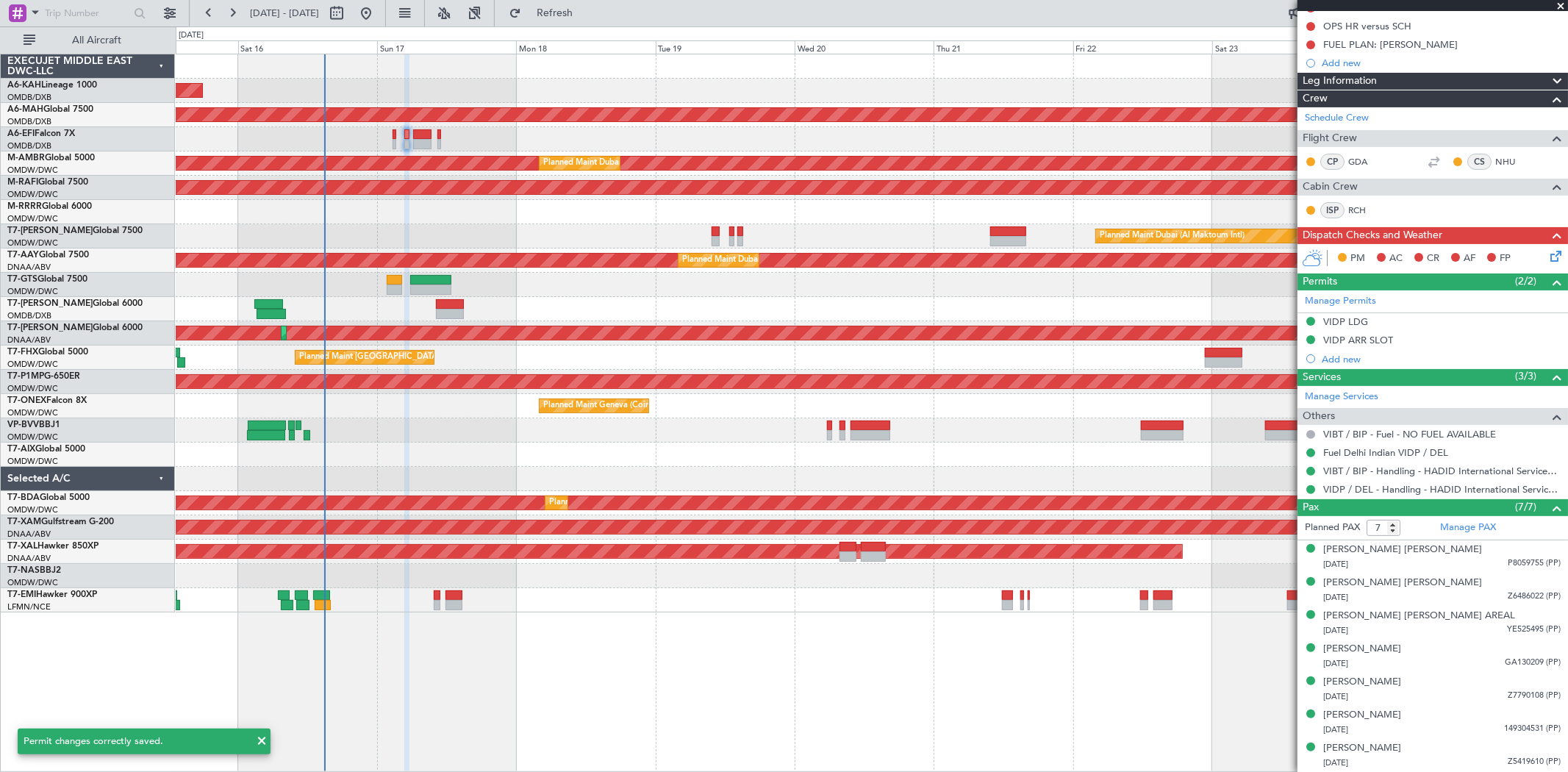
scroll to position [162, 0]
click at [1352, 290] on div "Manage Permits" at bounding box center [1432, 302] width 270 height 22
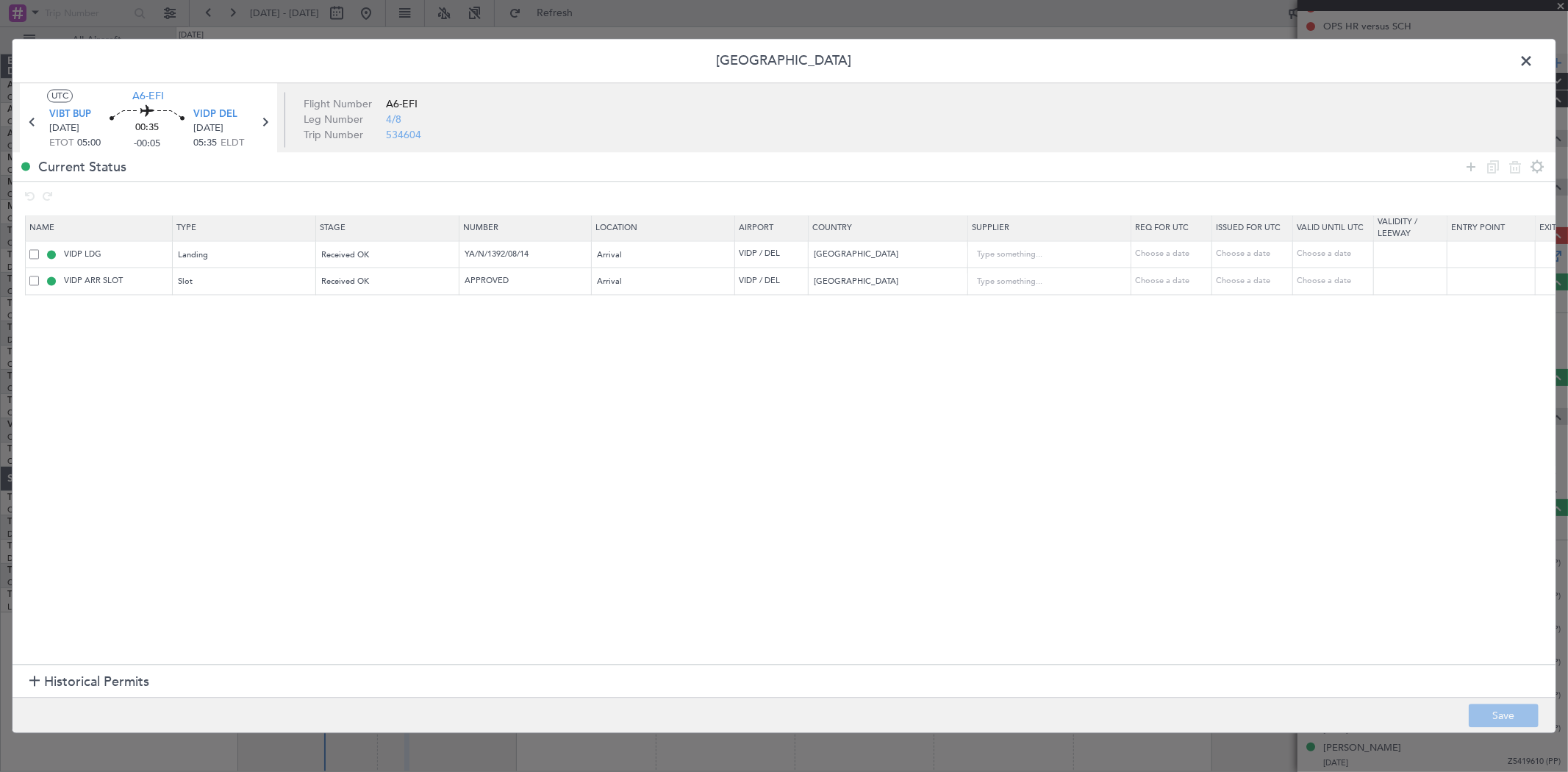
click at [1533, 58] on span at bounding box center [1533, 66] width 0 height 30
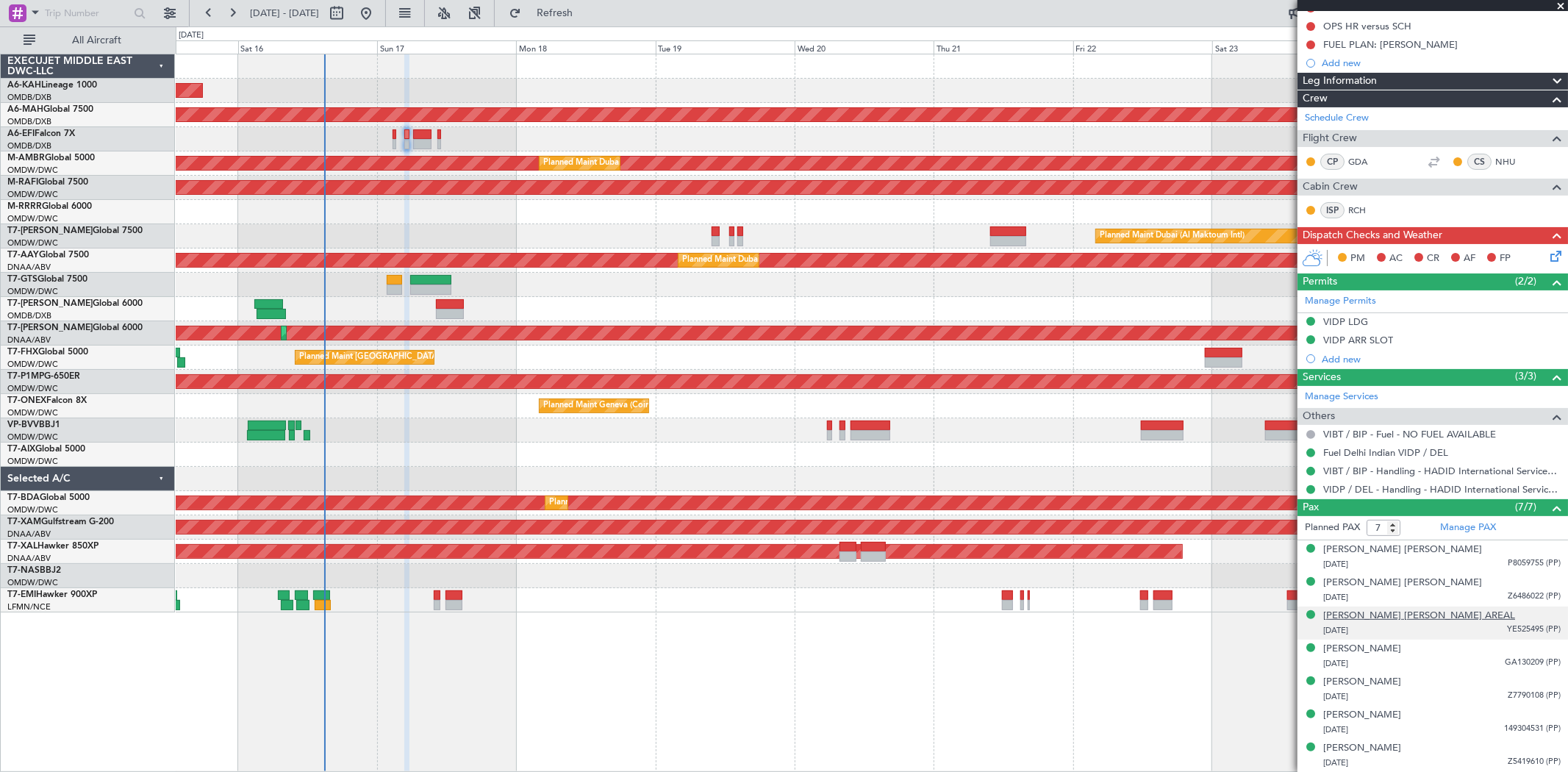
click at [1397, 618] on div "[PERSON_NAME] [PERSON_NAME] AREAL" at bounding box center [1419, 616] width 192 height 15
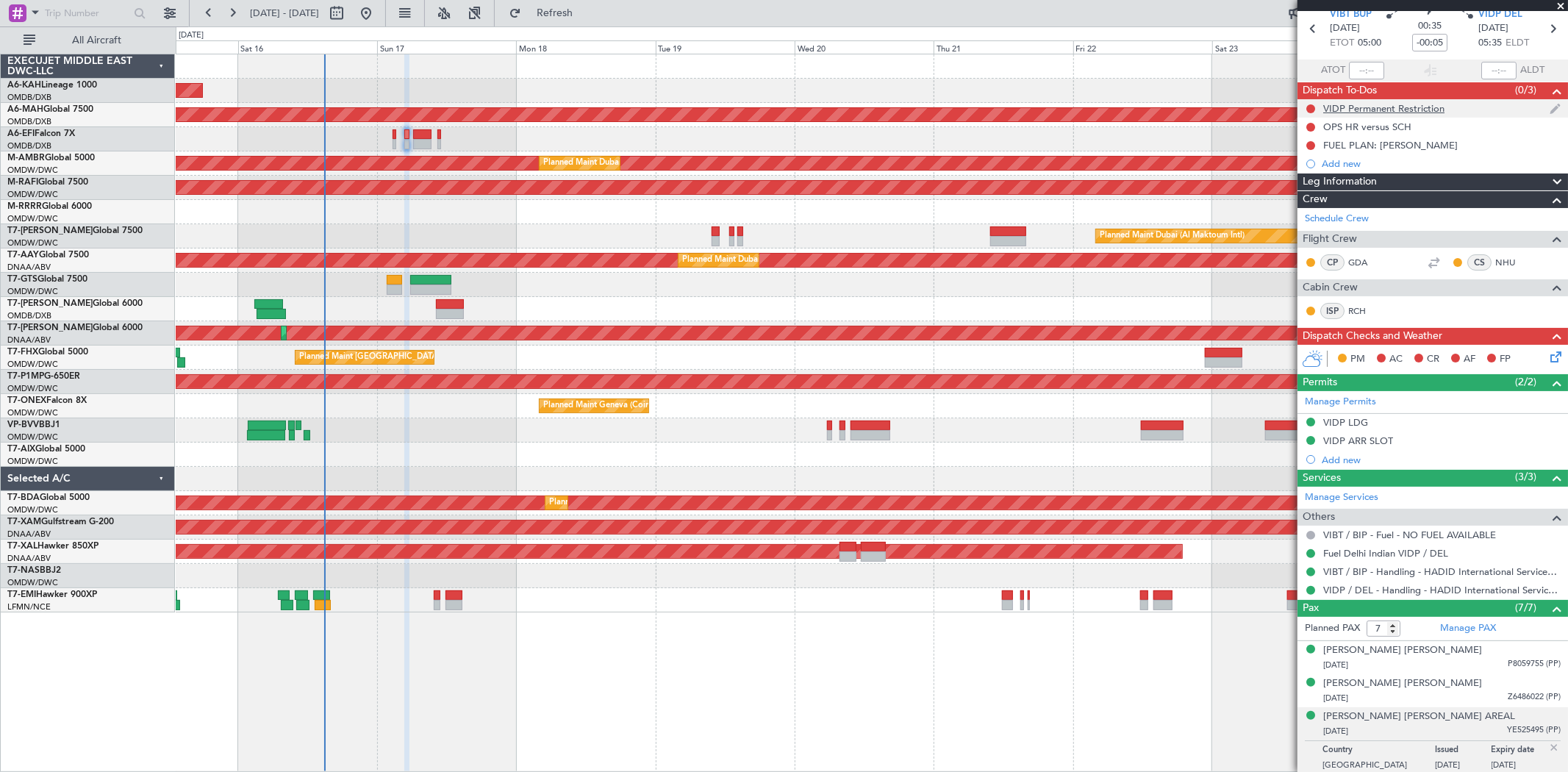
scroll to position [0, 0]
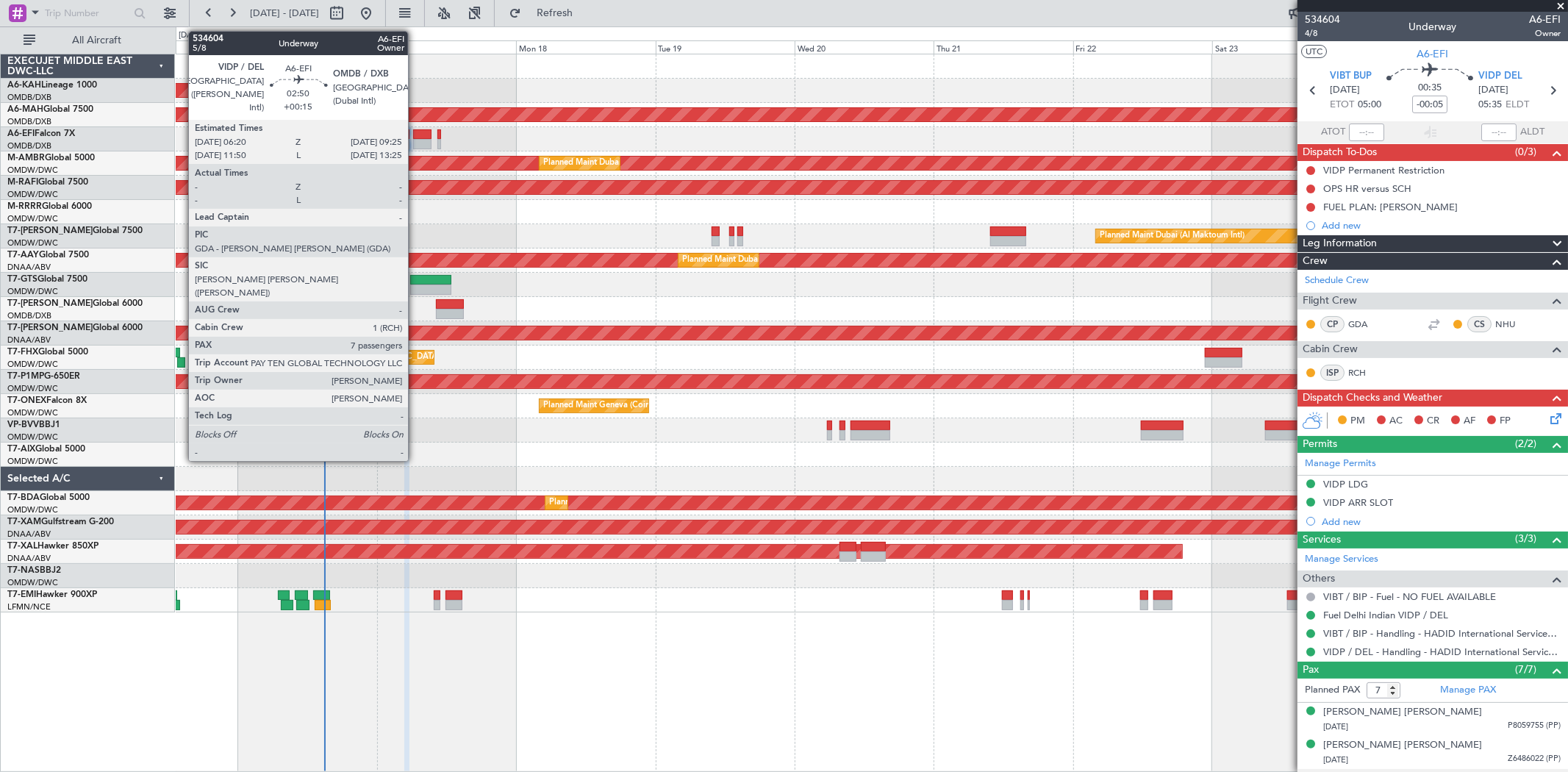
click at [416, 133] on div at bounding box center [422, 134] width 19 height 10
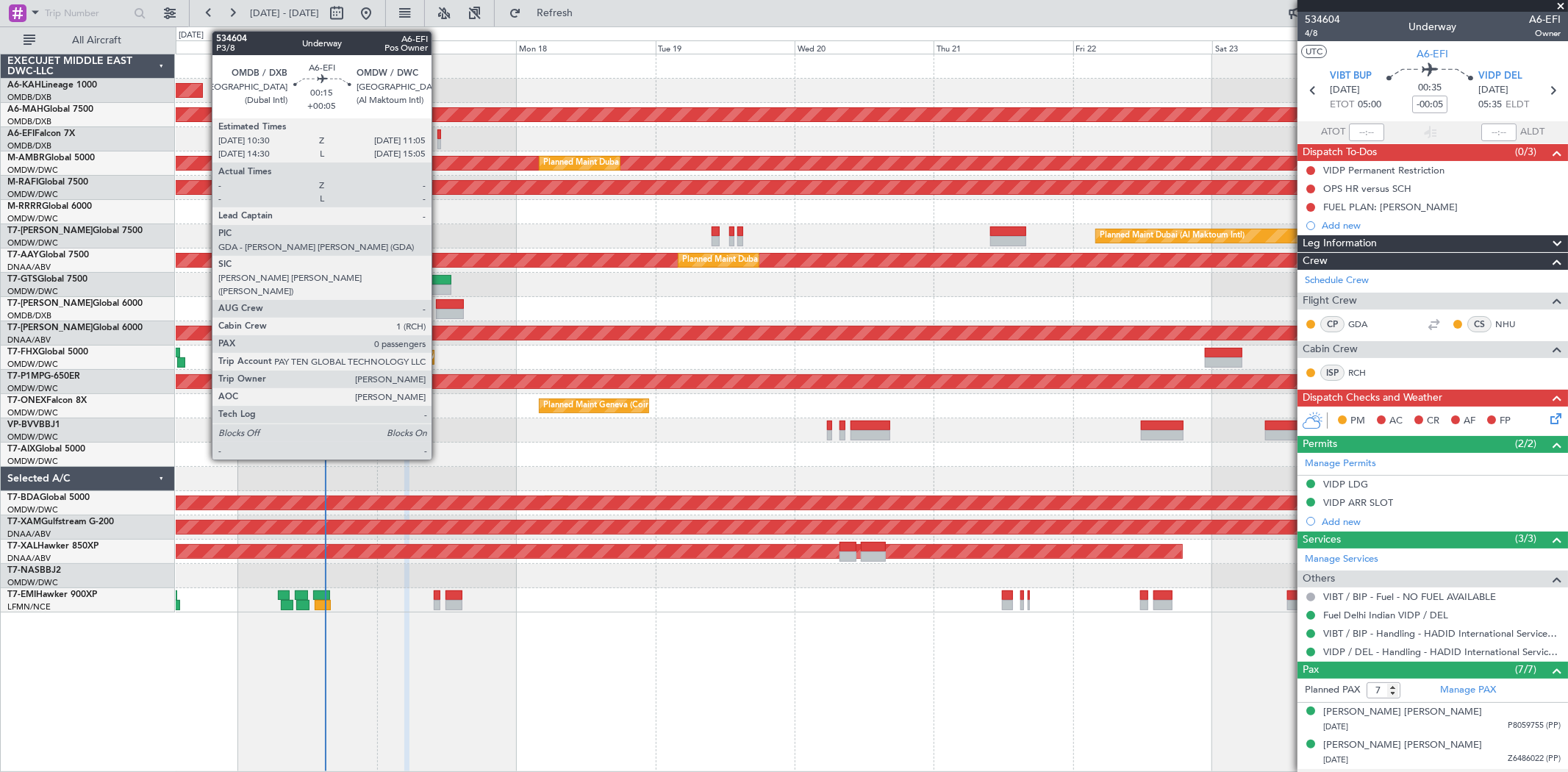
click at [438, 134] on div at bounding box center [439, 134] width 4 height 10
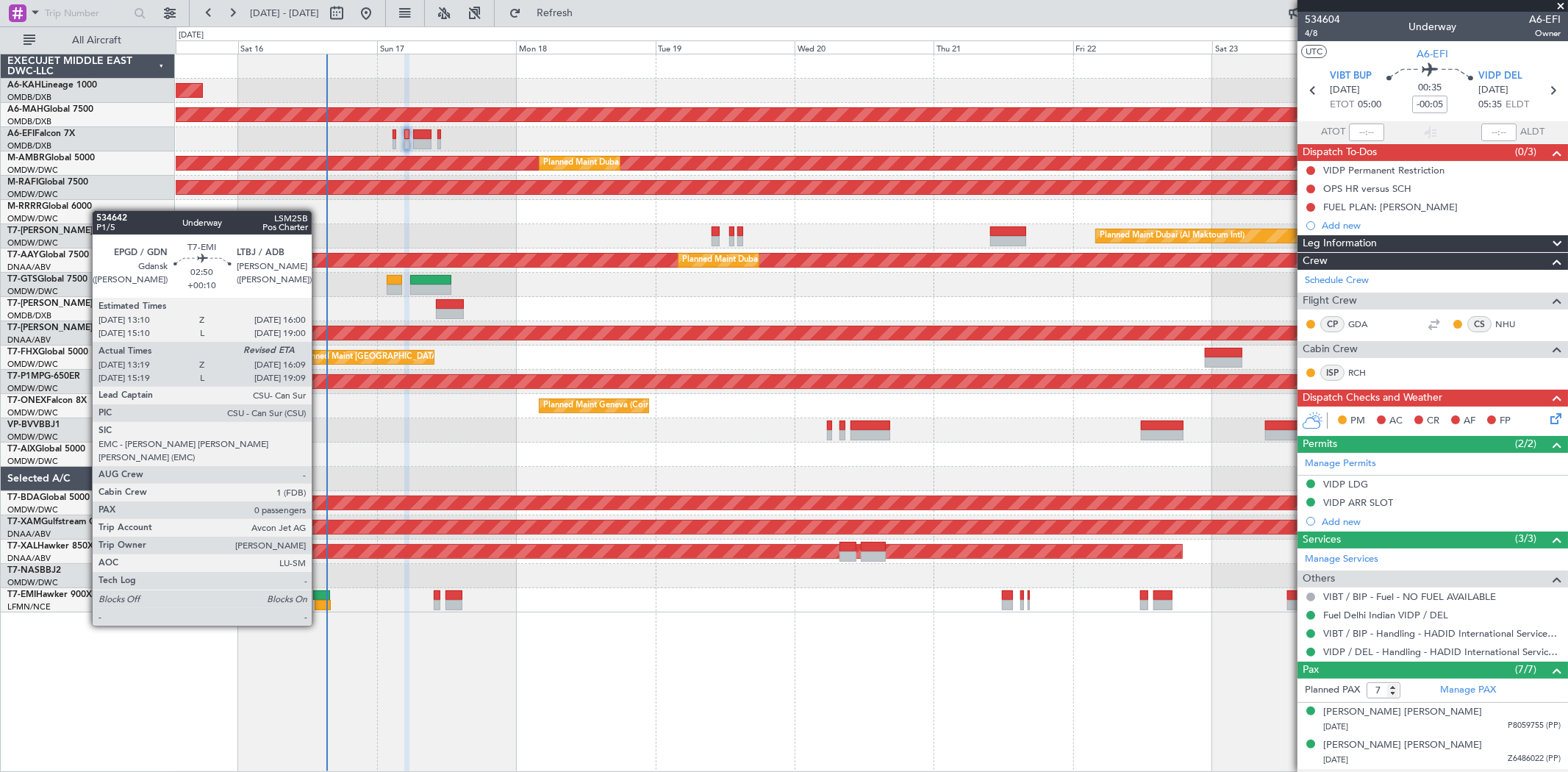
click at [319, 598] on div at bounding box center [321, 595] width 17 height 10
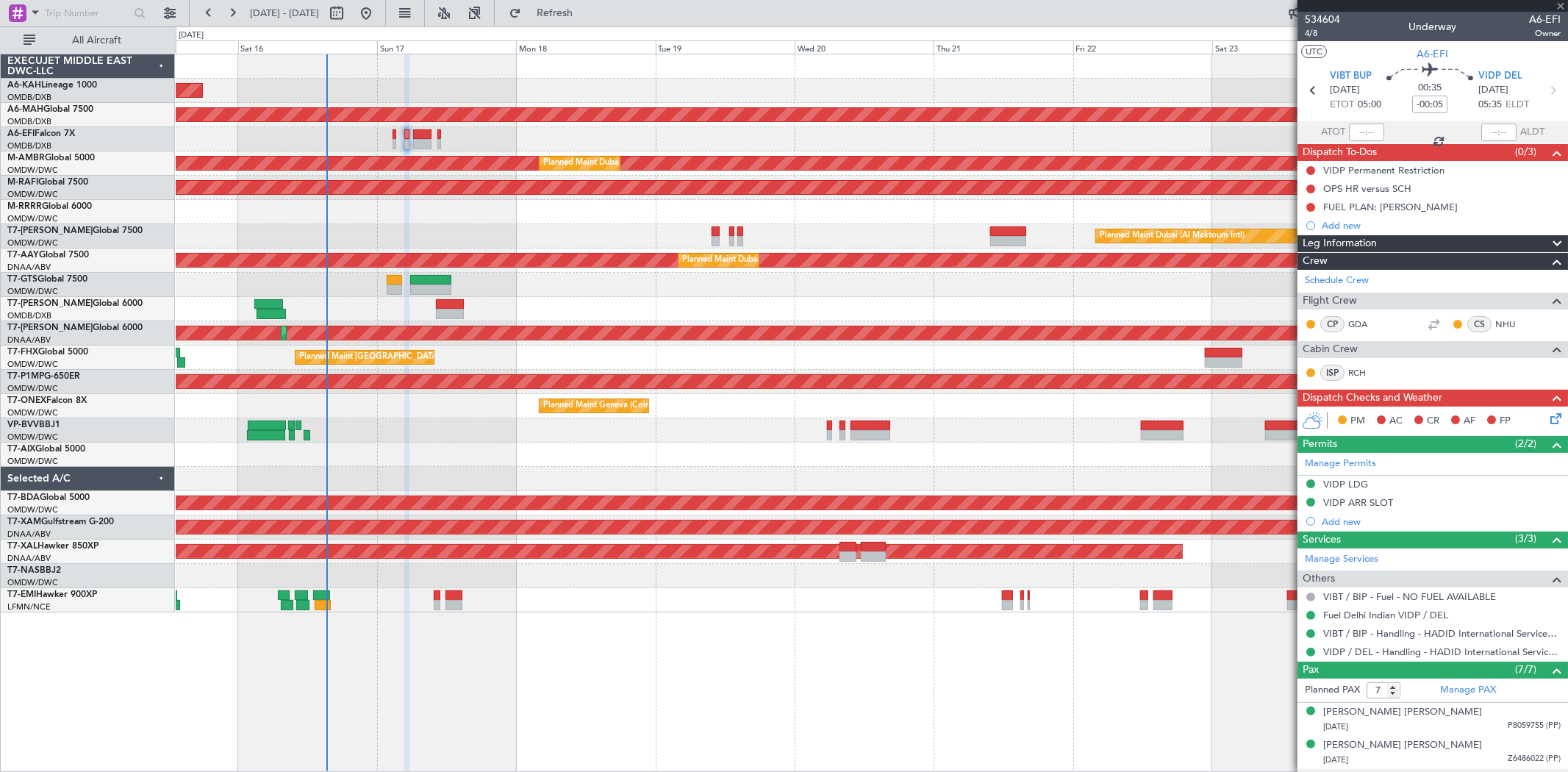
type input "+00:10"
type input "13:19"
type input "0"
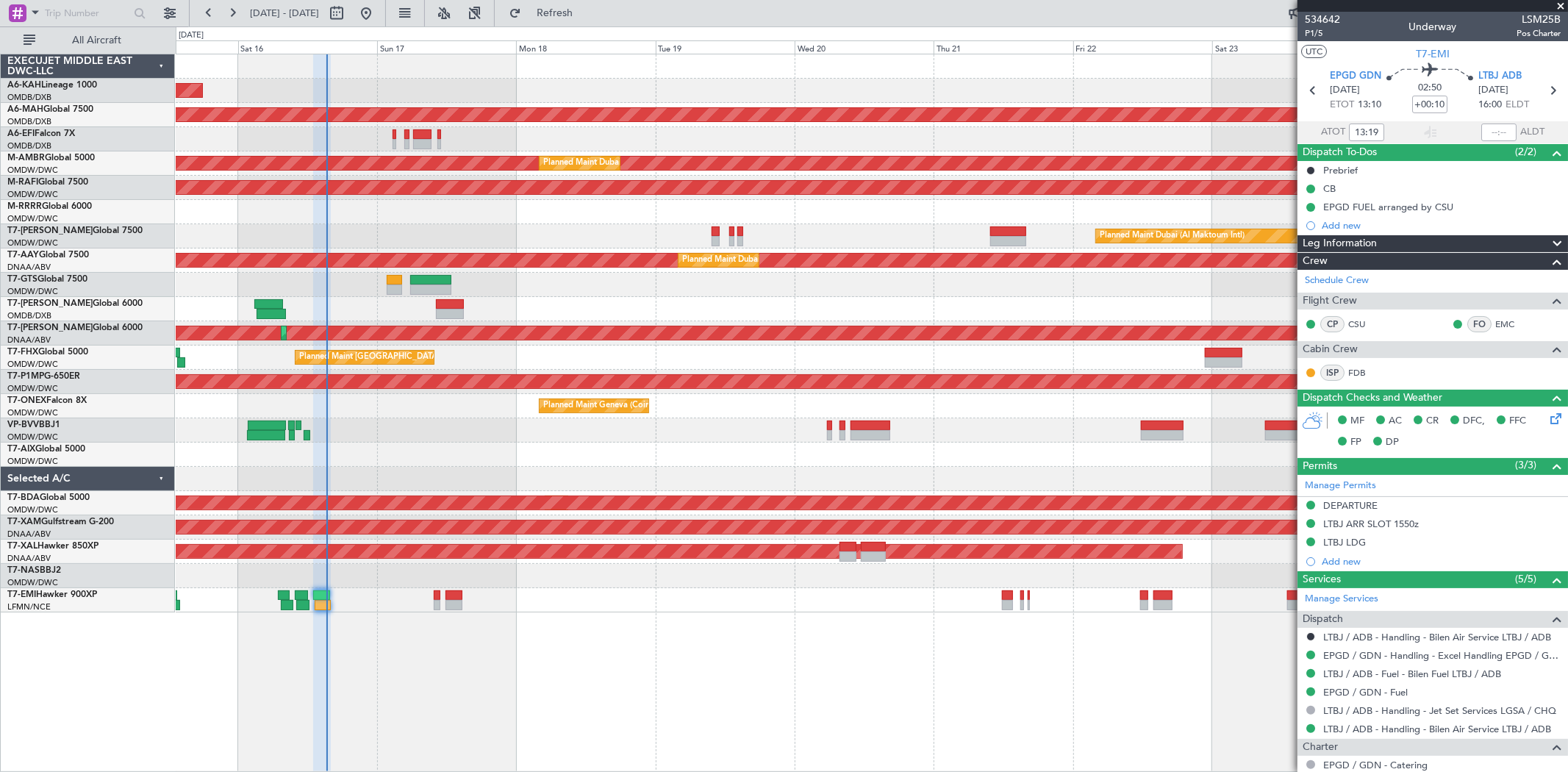
click at [1557, 4] on span at bounding box center [1561, 6] width 15 height 13
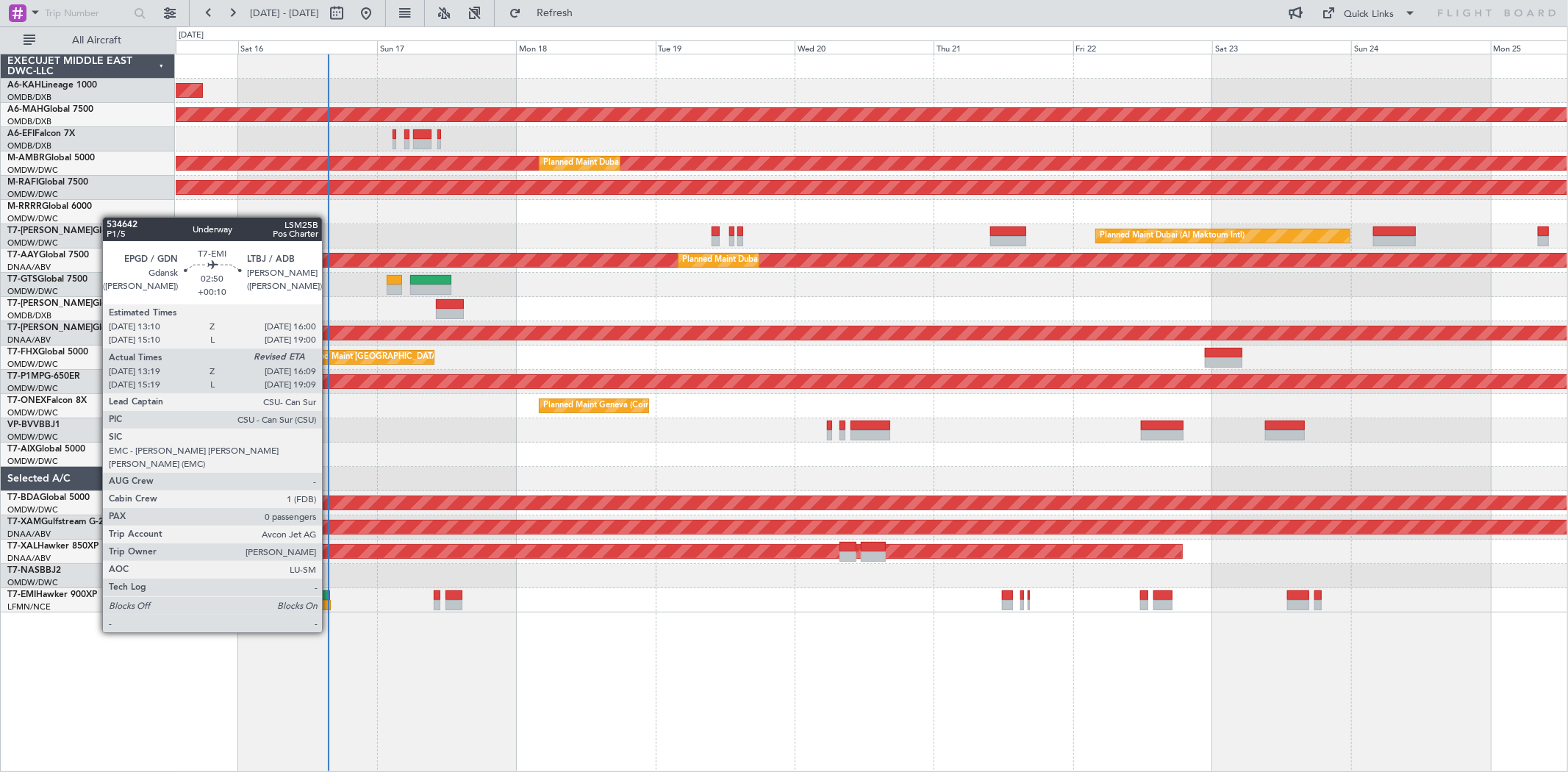
click at [329, 605] on div at bounding box center [323, 604] width 17 height 10
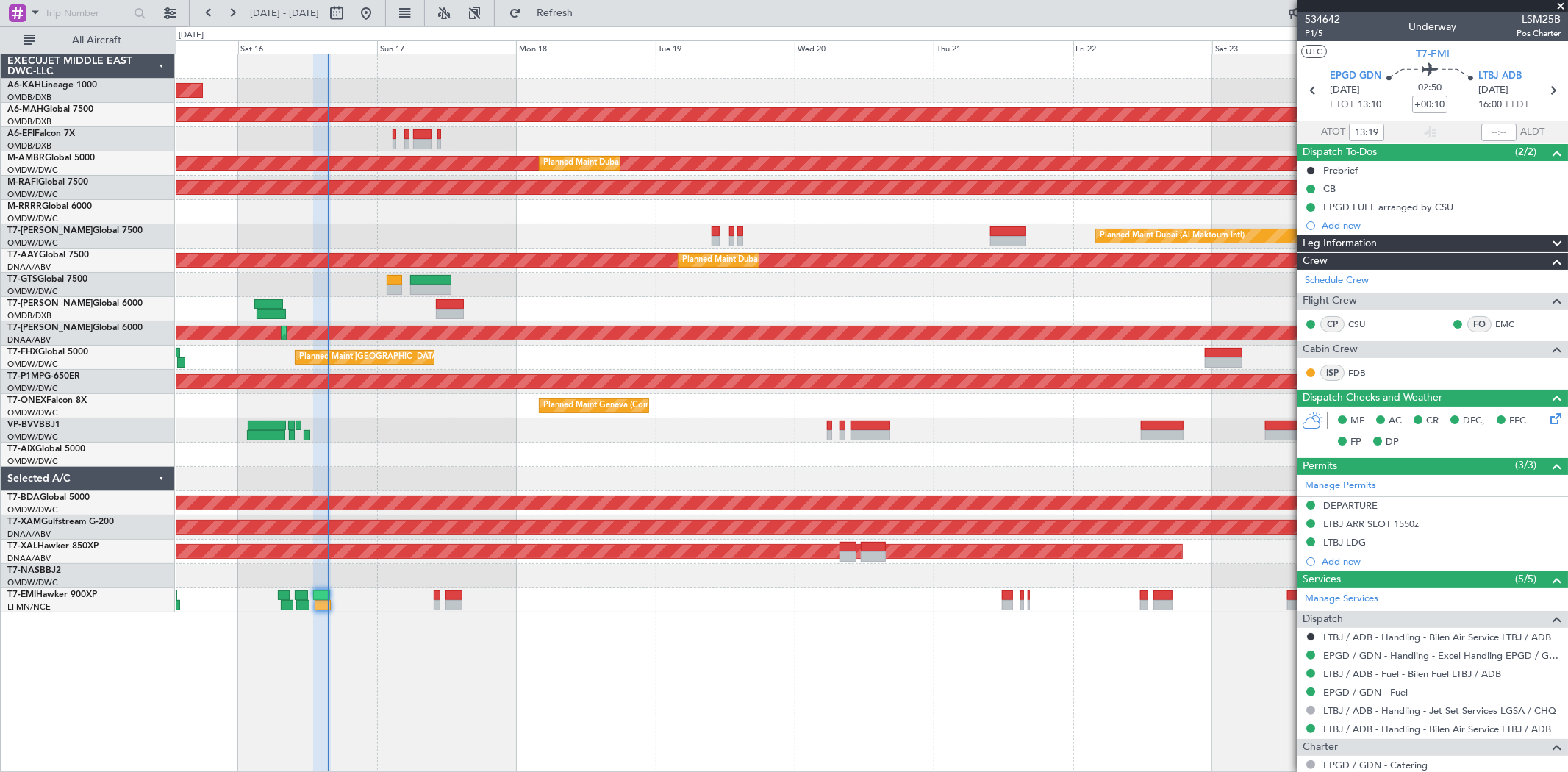
click at [1560, 4] on span at bounding box center [1561, 6] width 15 height 13
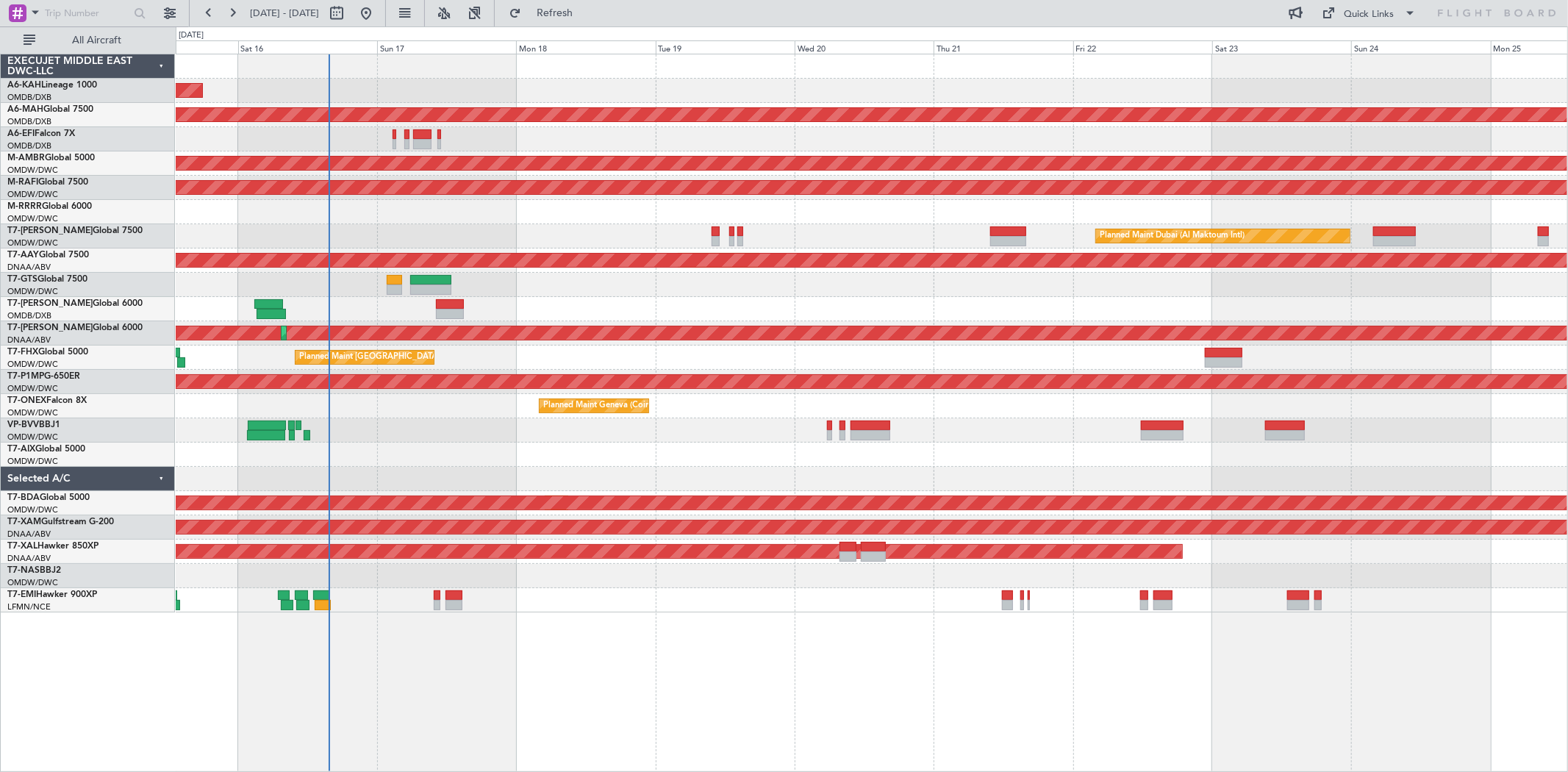
click at [422, 148] on div at bounding box center [422, 144] width 19 height 10
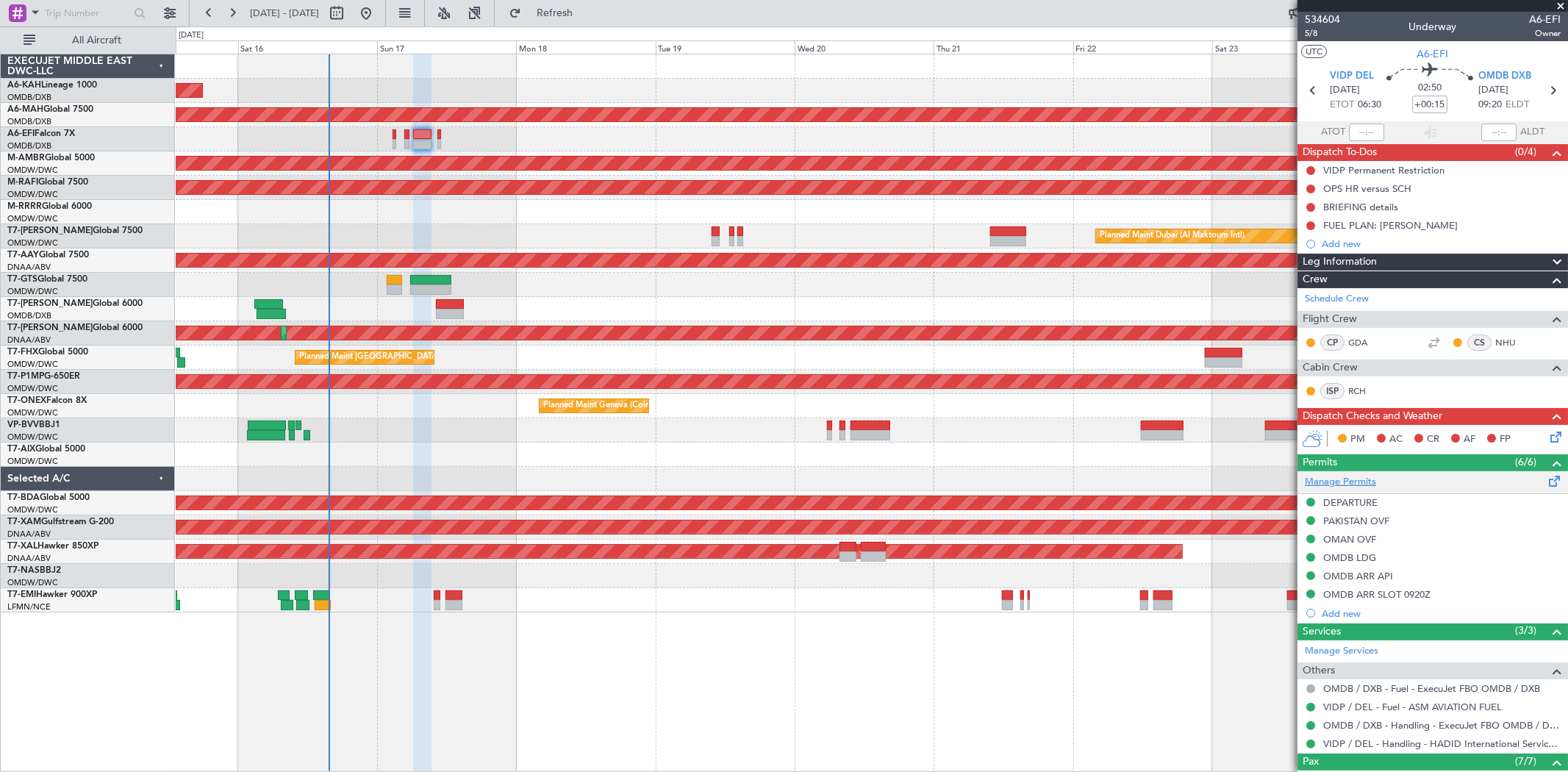
click at [1364, 479] on link "Manage Permits" at bounding box center [1340, 482] width 71 height 15
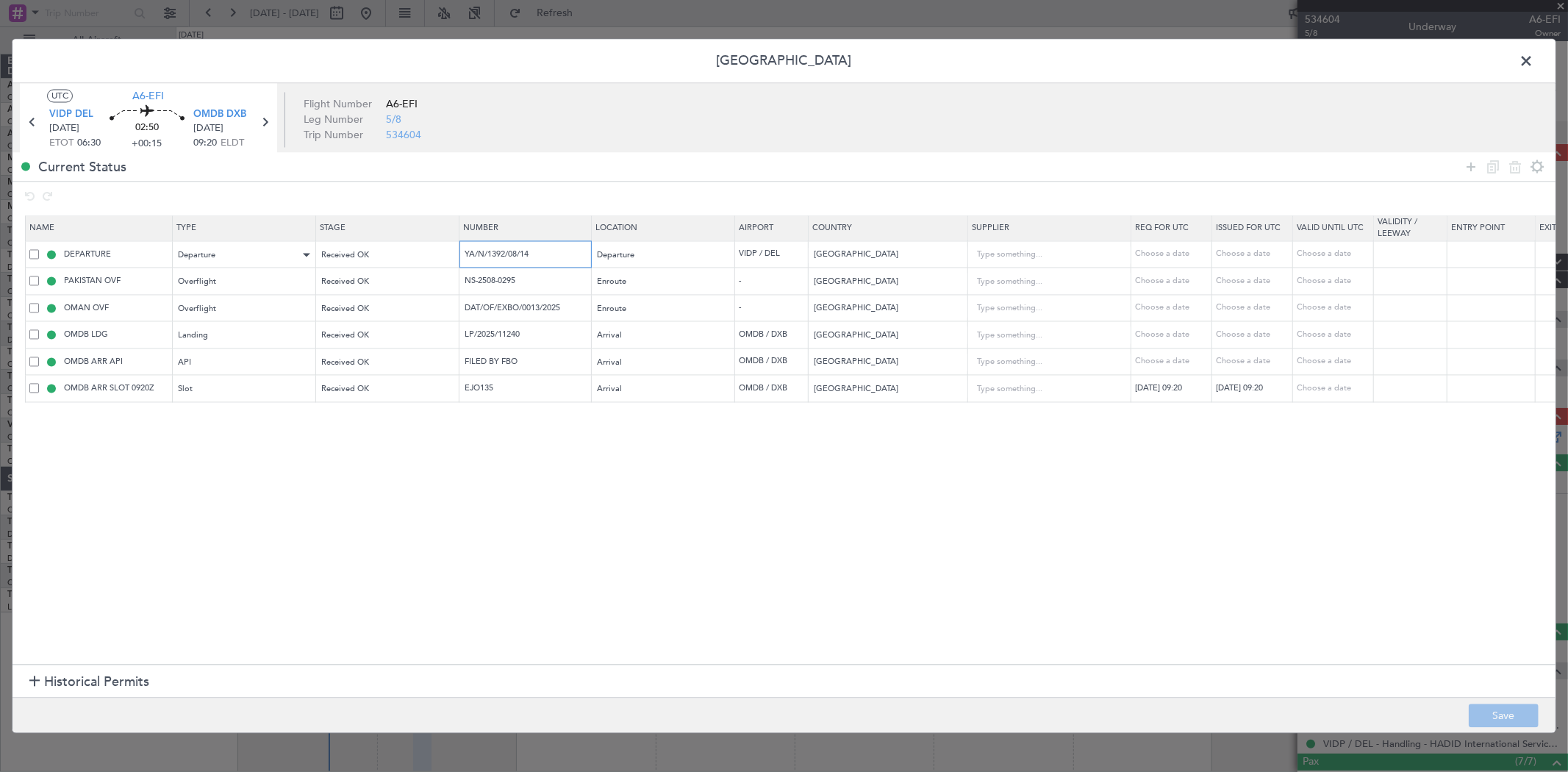
drag, startPoint x: 546, startPoint y: 253, endPoint x: 251, endPoint y: 266, distance: 295.3
click at [252, 266] on tr "DEPARTURE Departure Received OK YA/N/1392/08/14 Departure VIDP / DEL India Choo…" at bounding box center [963, 254] width 1875 height 27
drag, startPoint x: 181, startPoint y: 306, endPoint x: 409, endPoint y: 319, distance: 228.4
click at [172, 306] on table "Name Type Stage Number Location Airport Country Supplier Req For Utc Issued For…" at bounding box center [962, 308] width 1875 height 187
drag, startPoint x: 581, startPoint y: 311, endPoint x: 155, endPoint y: 310, distance: 426.0
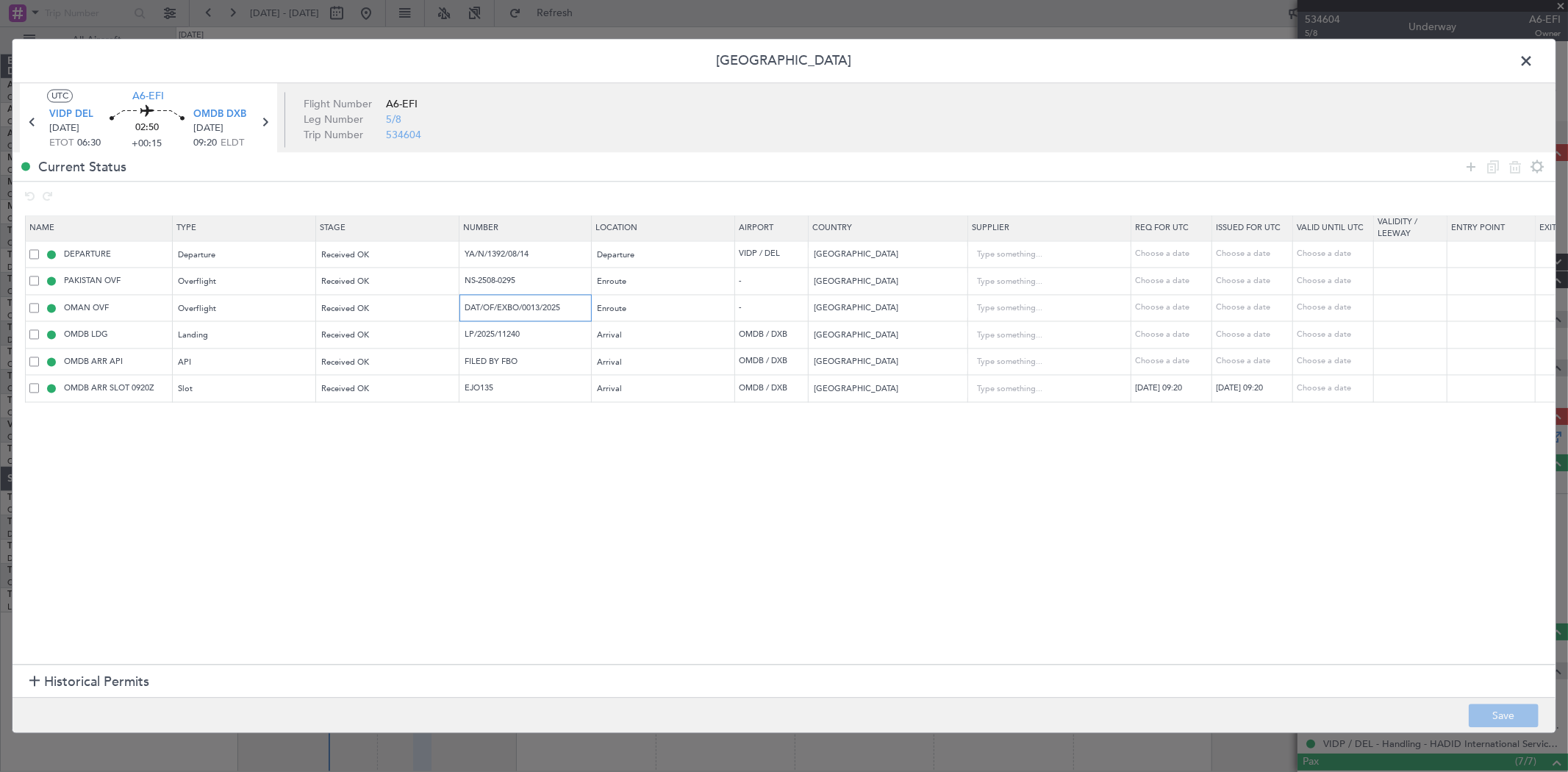
click at [164, 310] on tr "OMAN OVF Overflight Received OK DAT/OF/EXBO/0013/2025 Enroute - [GEOGRAPHIC_DAT…" at bounding box center [963, 308] width 1875 height 27
click at [474, 335] on input "LP/2025/11240" at bounding box center [527, 334] width 128 height 12
drag, startPoint x: 365, startPoint y: 390, endPoint x: 289, endPoint y: 391, distance: 76.0
click at [297, 391] on tr "OMDB ARR SLOT 0920Z Slot Received OK EJO135 Arrival OMDB / DXB [GEOGRAPHIC_DATA…" at bounding box center [963, 388] width 1875 height 27
click at [1533, 56] on span at bounding box center [1533, 66] width 0 height 30
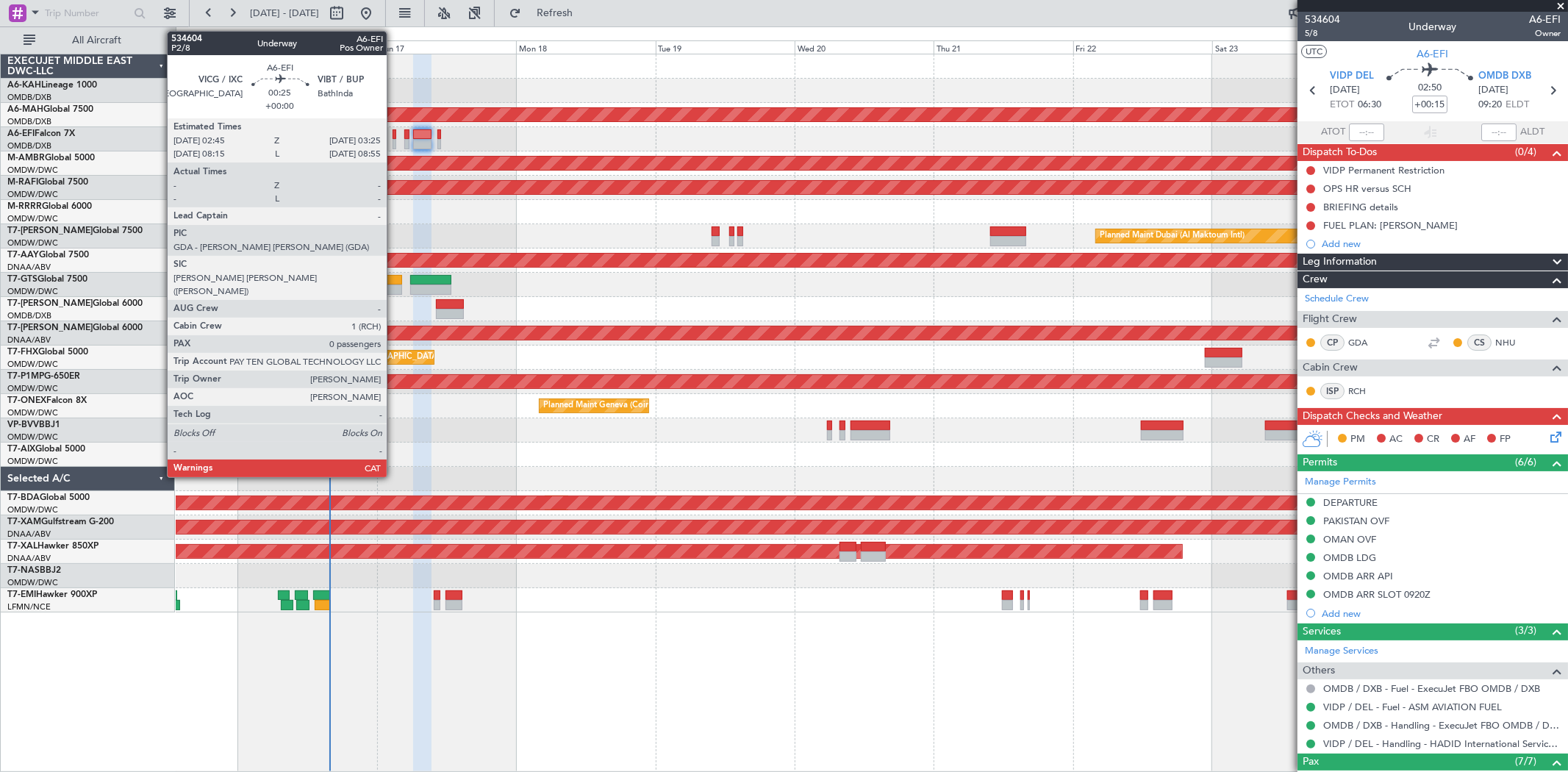
click at [394, 135] on div at bounding box center [394, 134] width 5 height 10
click at [392, 136] on div at bounding box center [394, 134] width 5 height 10
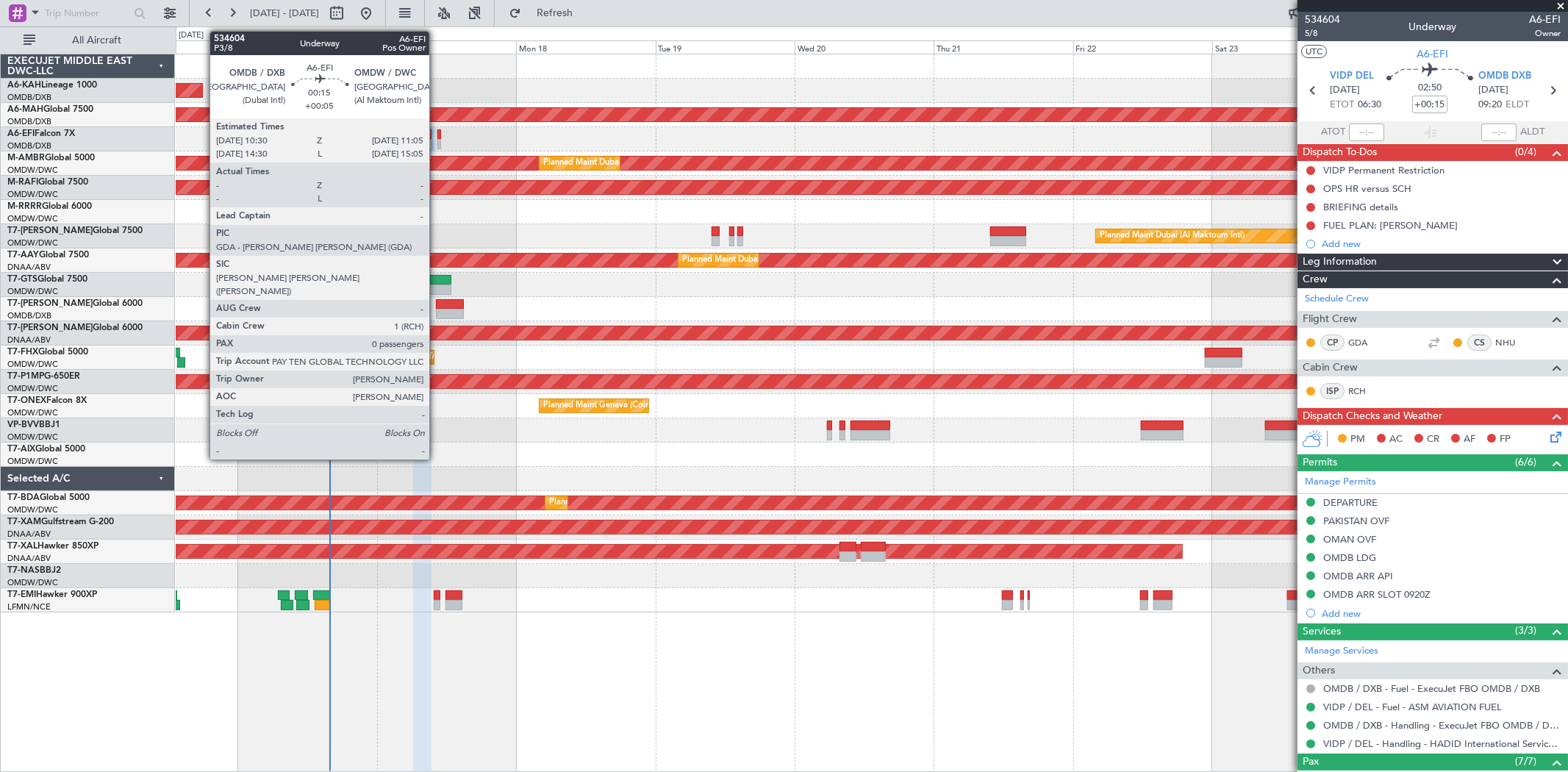
click at [437, 139] on div at bounding box center [439, 144] width 4 height 10
click at [437, 137] on div at bounding box center [439, 134] width 4 height 10
click at [438, 143] on div at bounding box center [439, 144] width 4 height 10
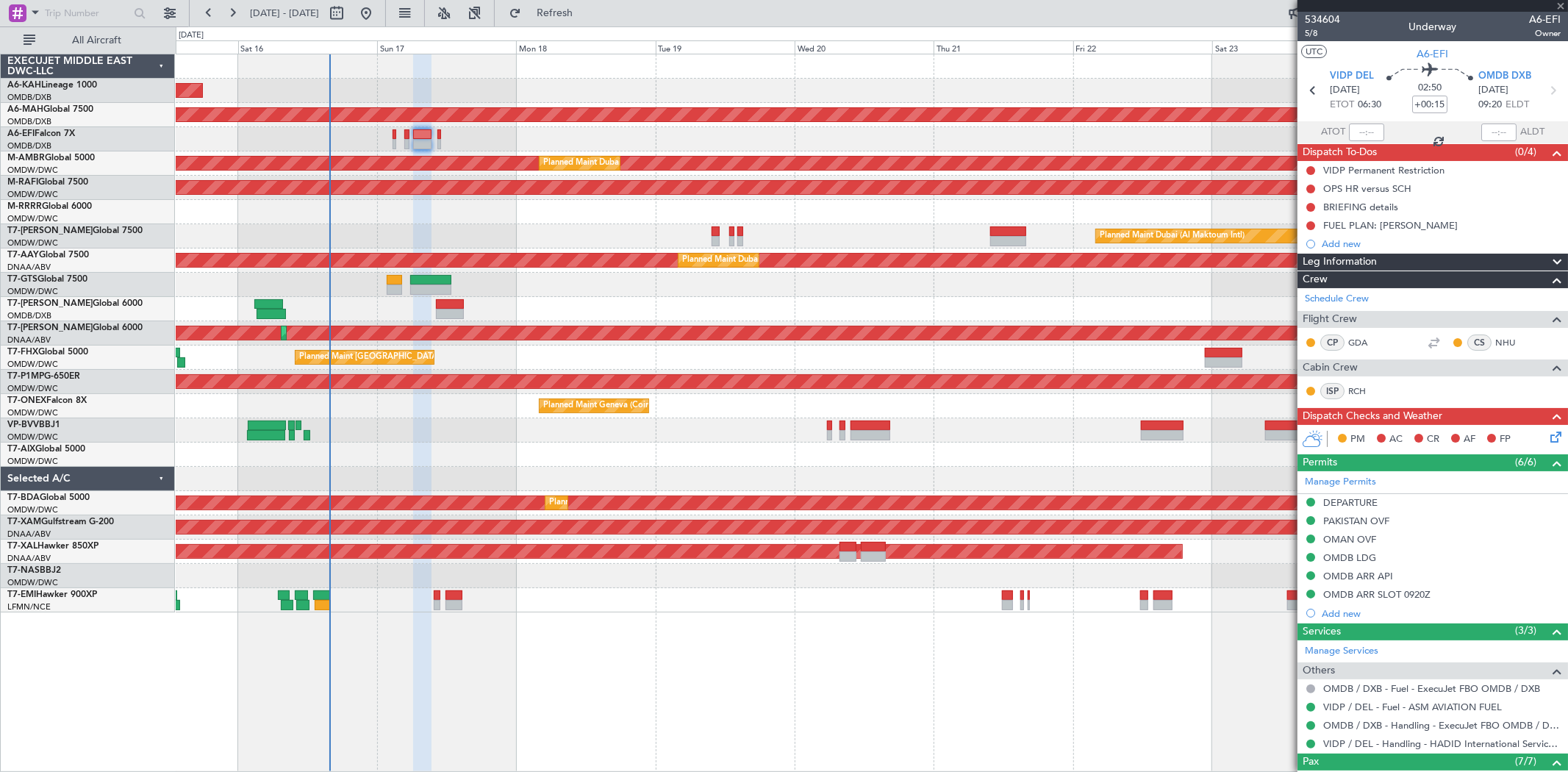
type input "+00:05"
type input "0"
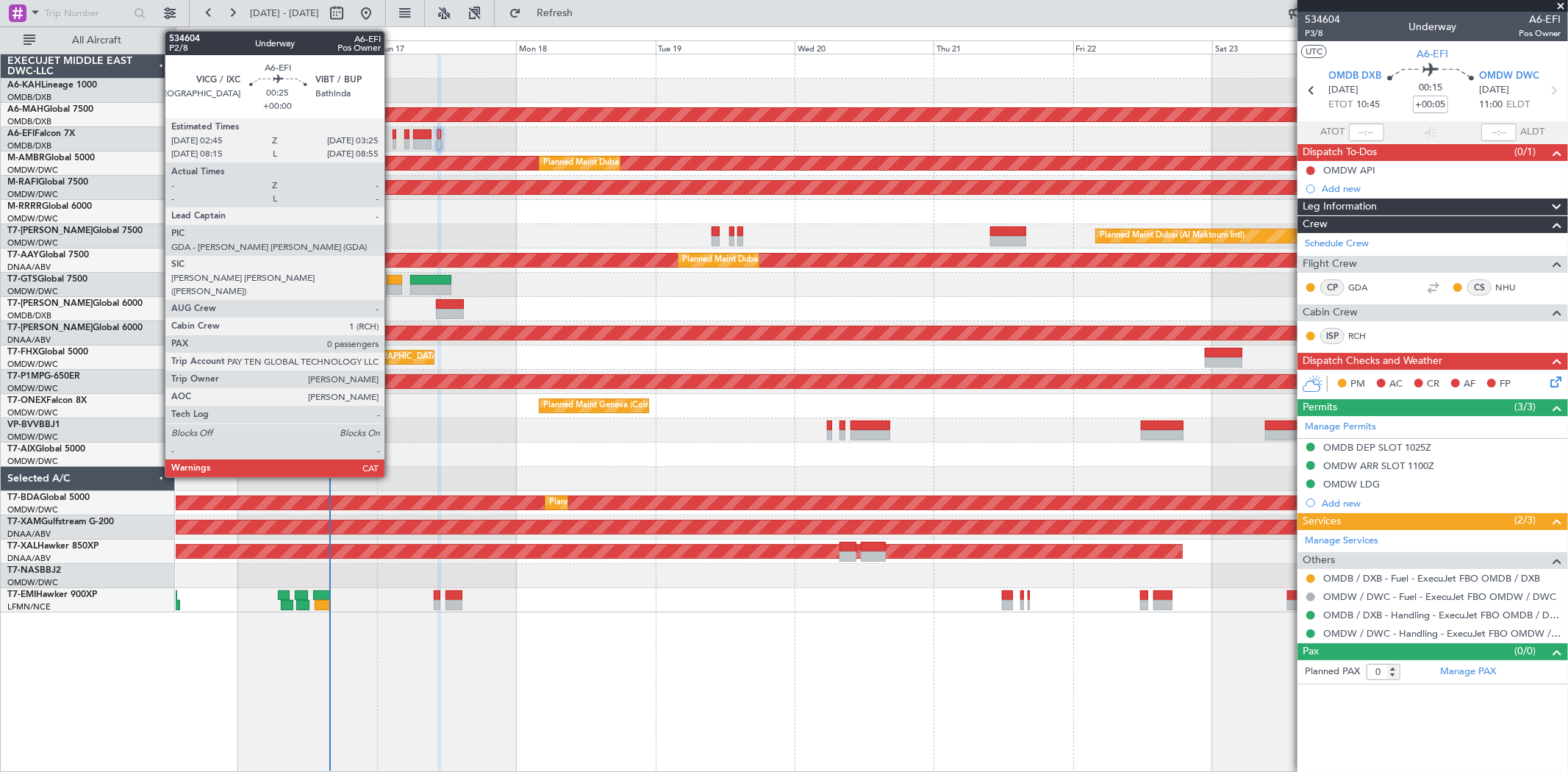
click at [392, 133] on div at bounding box center [394, 134] width 5 height 10
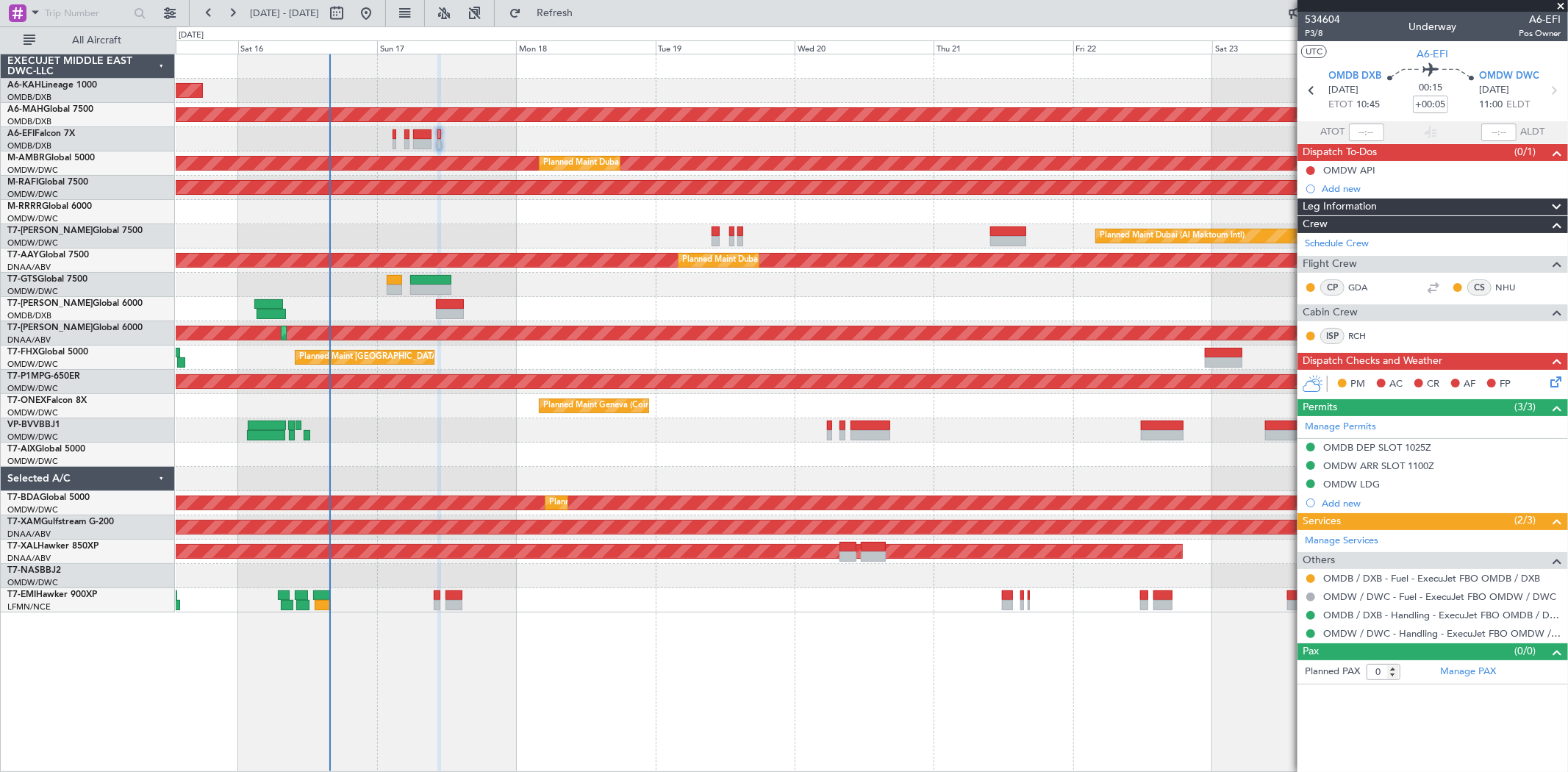
click at [391, 139] on div at bounding box center [870, 139] width 1391 height 24
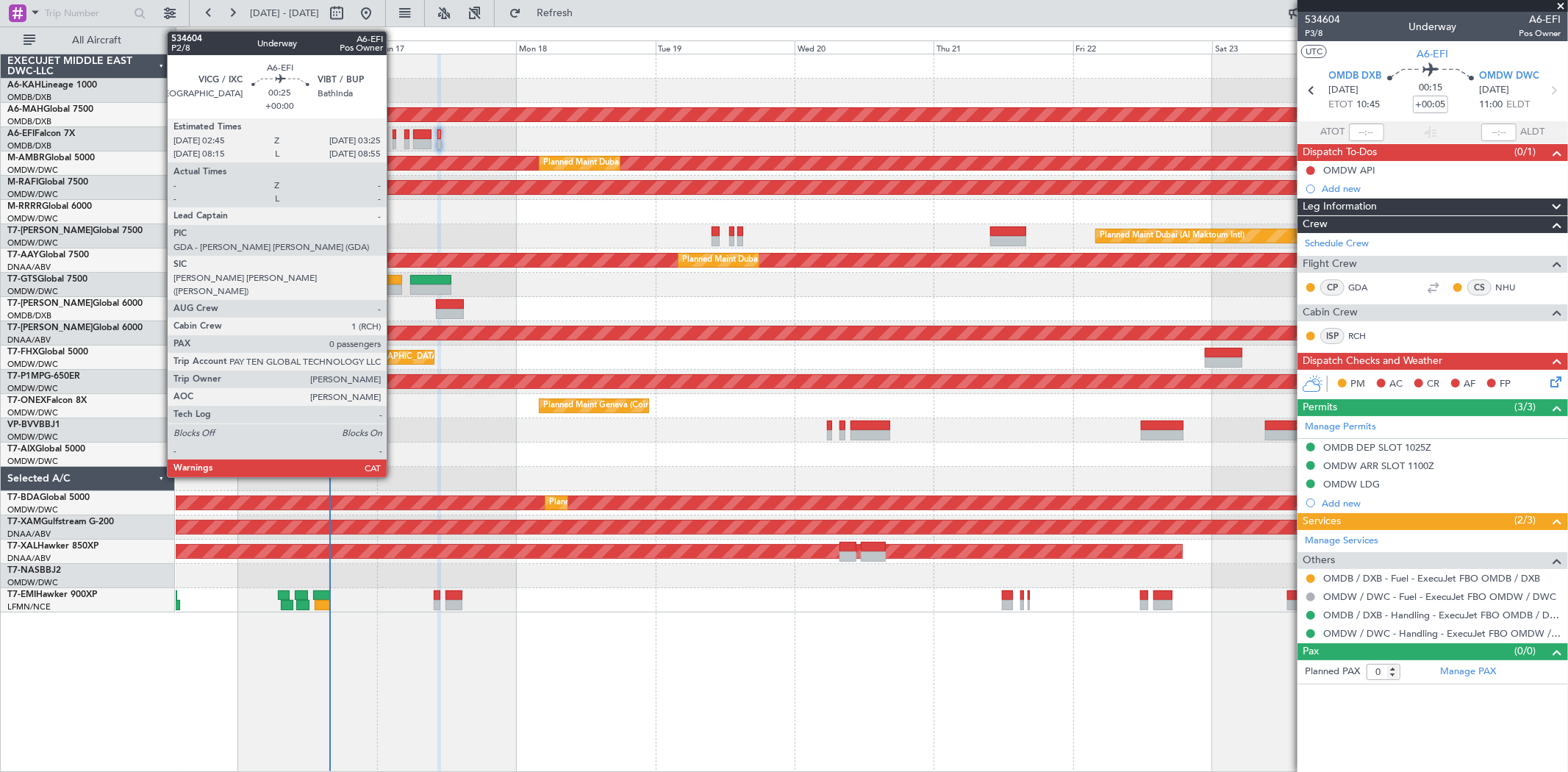
click at [394, 142] on div at bounding box center [394, 144] width 5 height 10
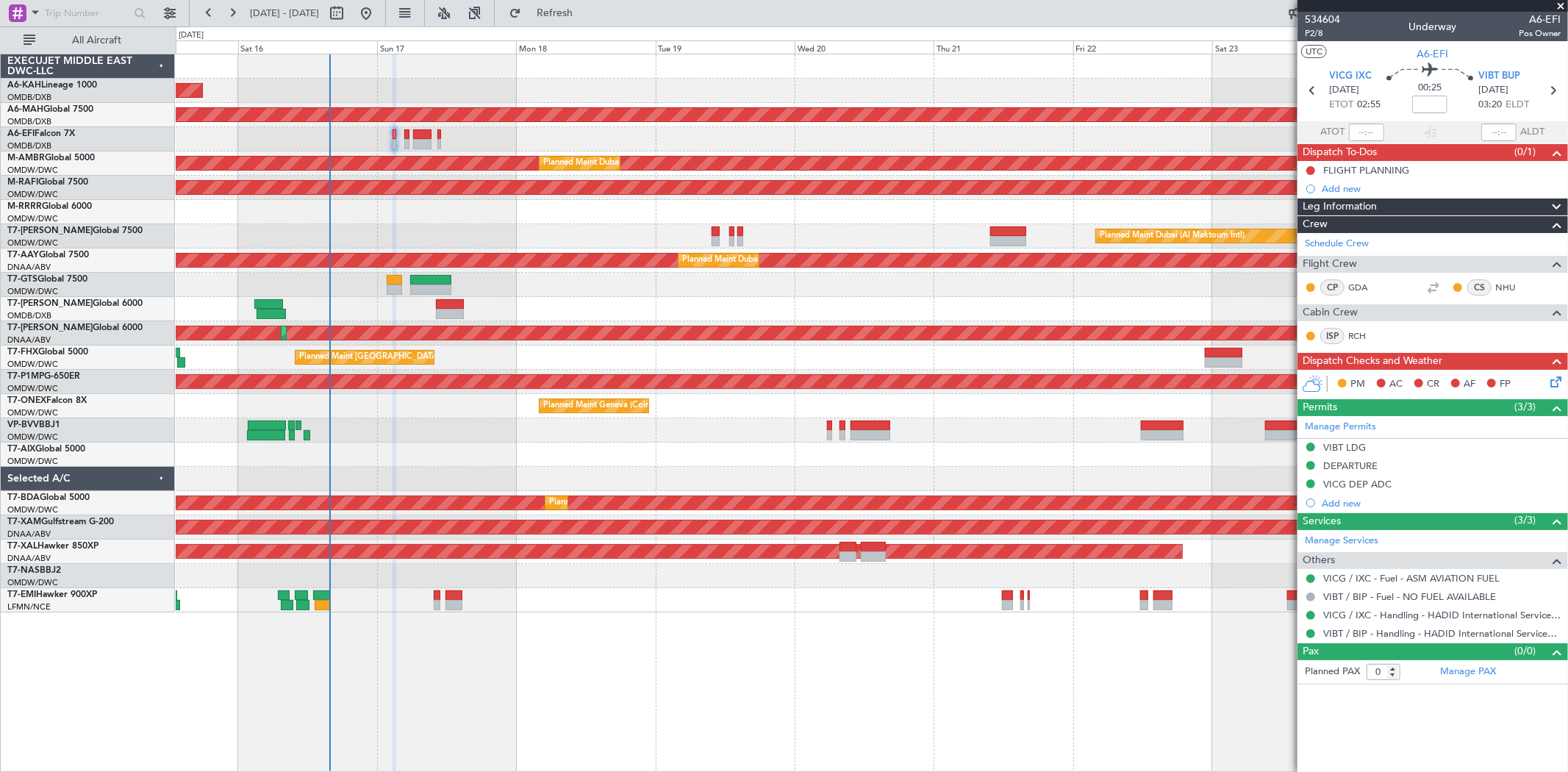
click at [1377, 171] on div "FLIGHT PLANNING" at bounding box center [1366, 170] width 86 height 12
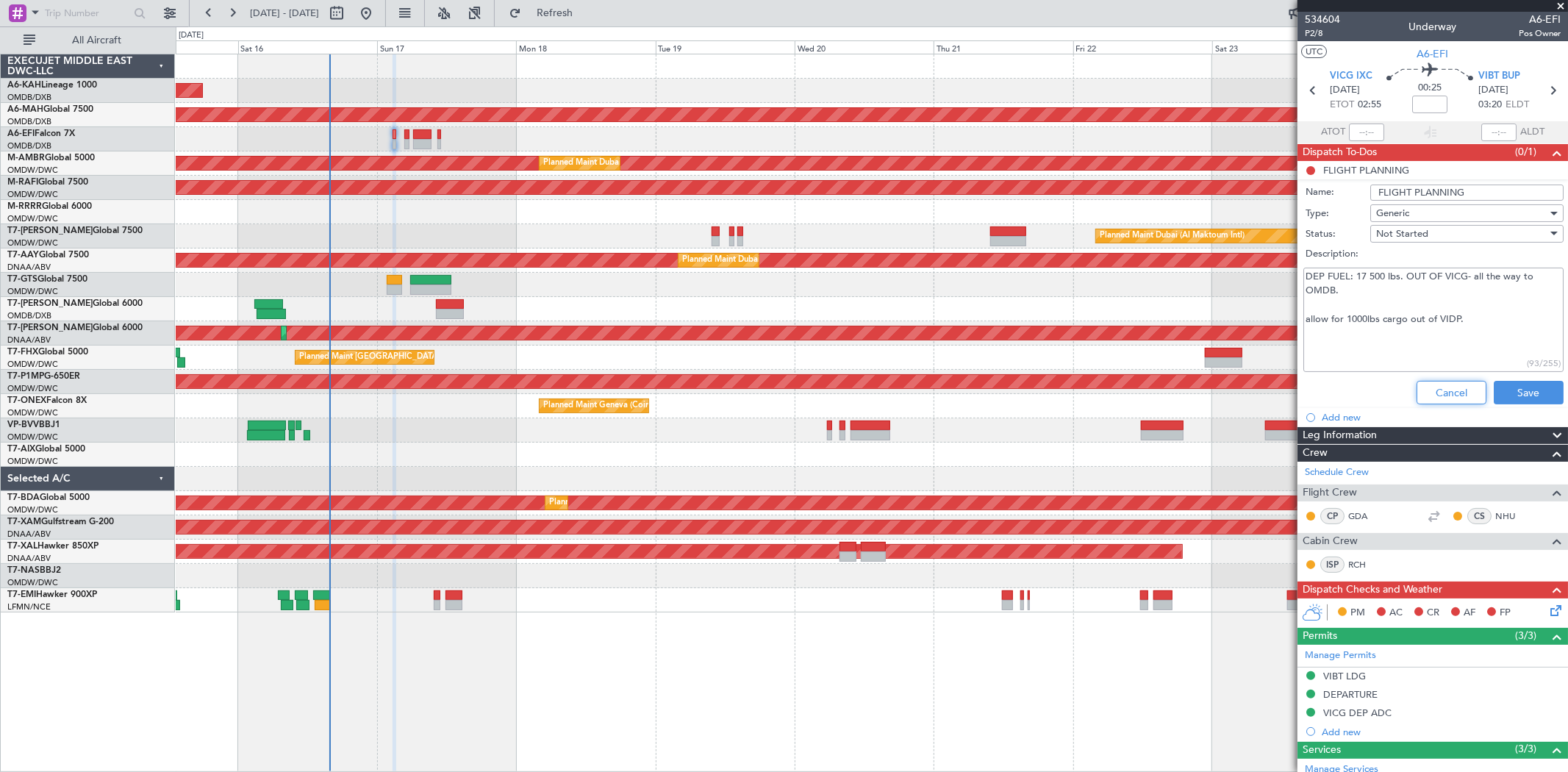
click at [1428, 392] on button "Cancel" at bounding box center [1450, 392] width 70 height 23
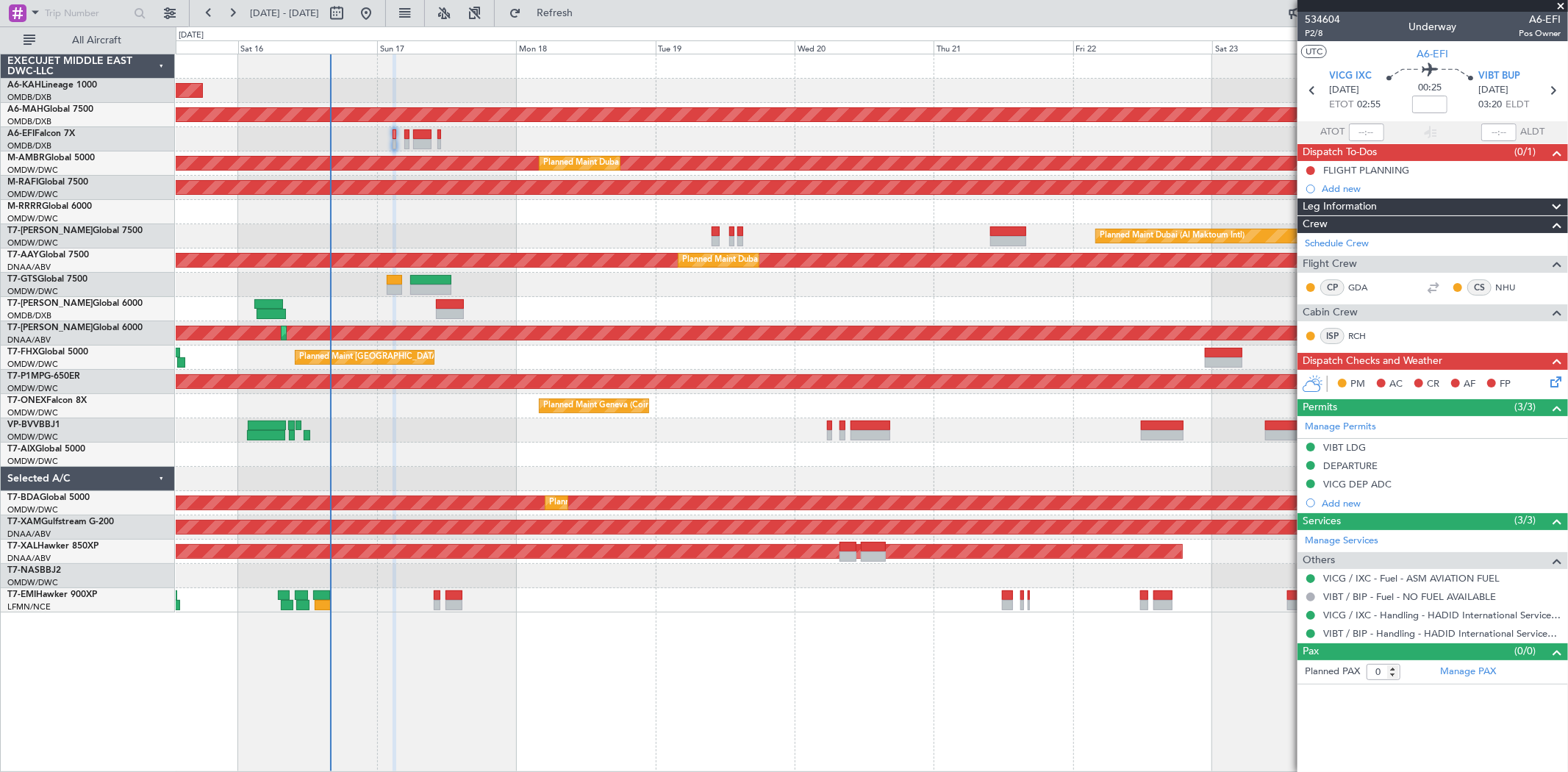
type input "[PERSON_NAME] ([PERSON_NAME])"
type input "7028"
type input "[PERSON_NAME] ([PERSON_NAME])"
type input "7028"
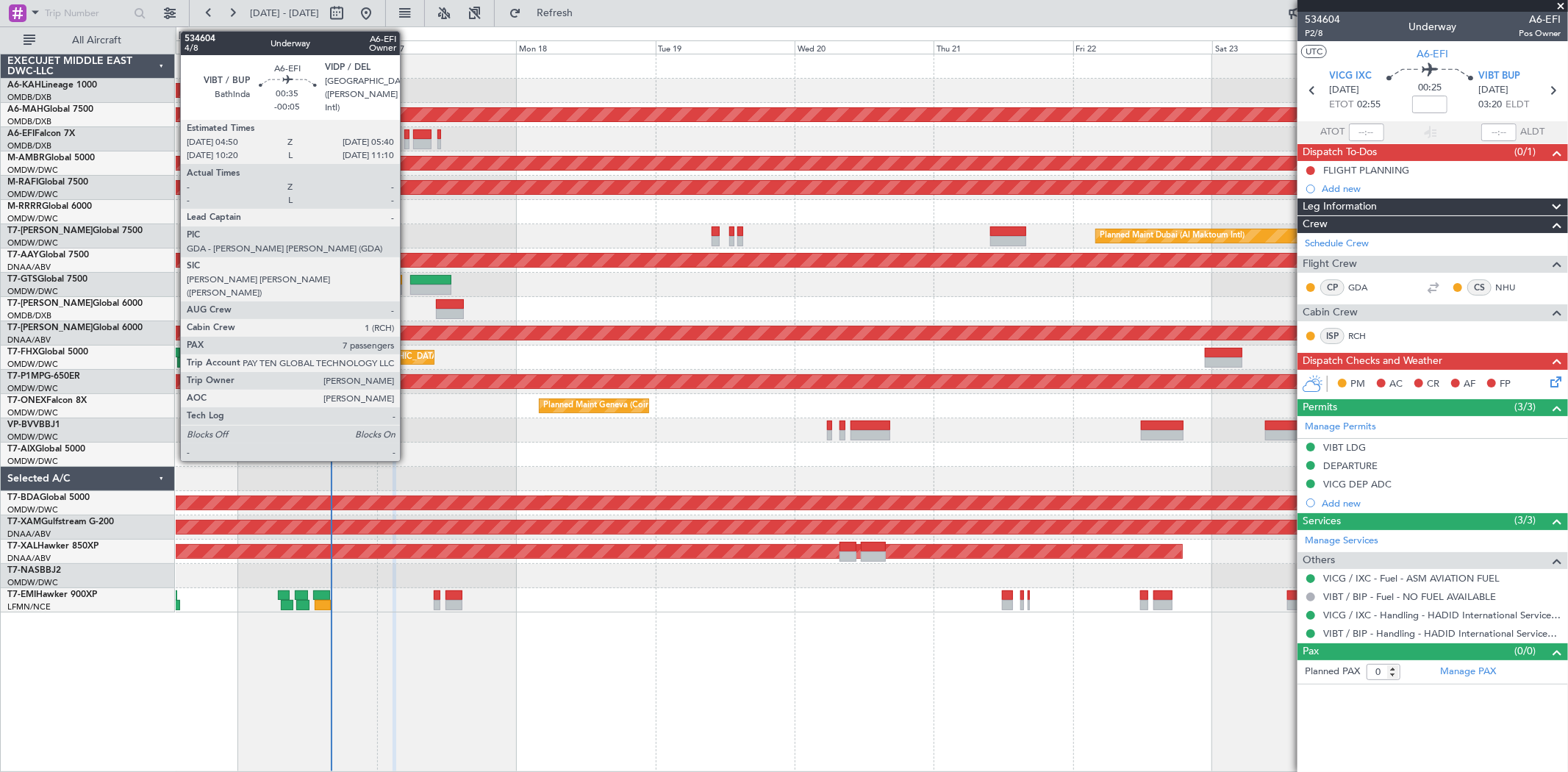
click at [407, 131] on div at bounding box center [407, 134] width 6 height 10
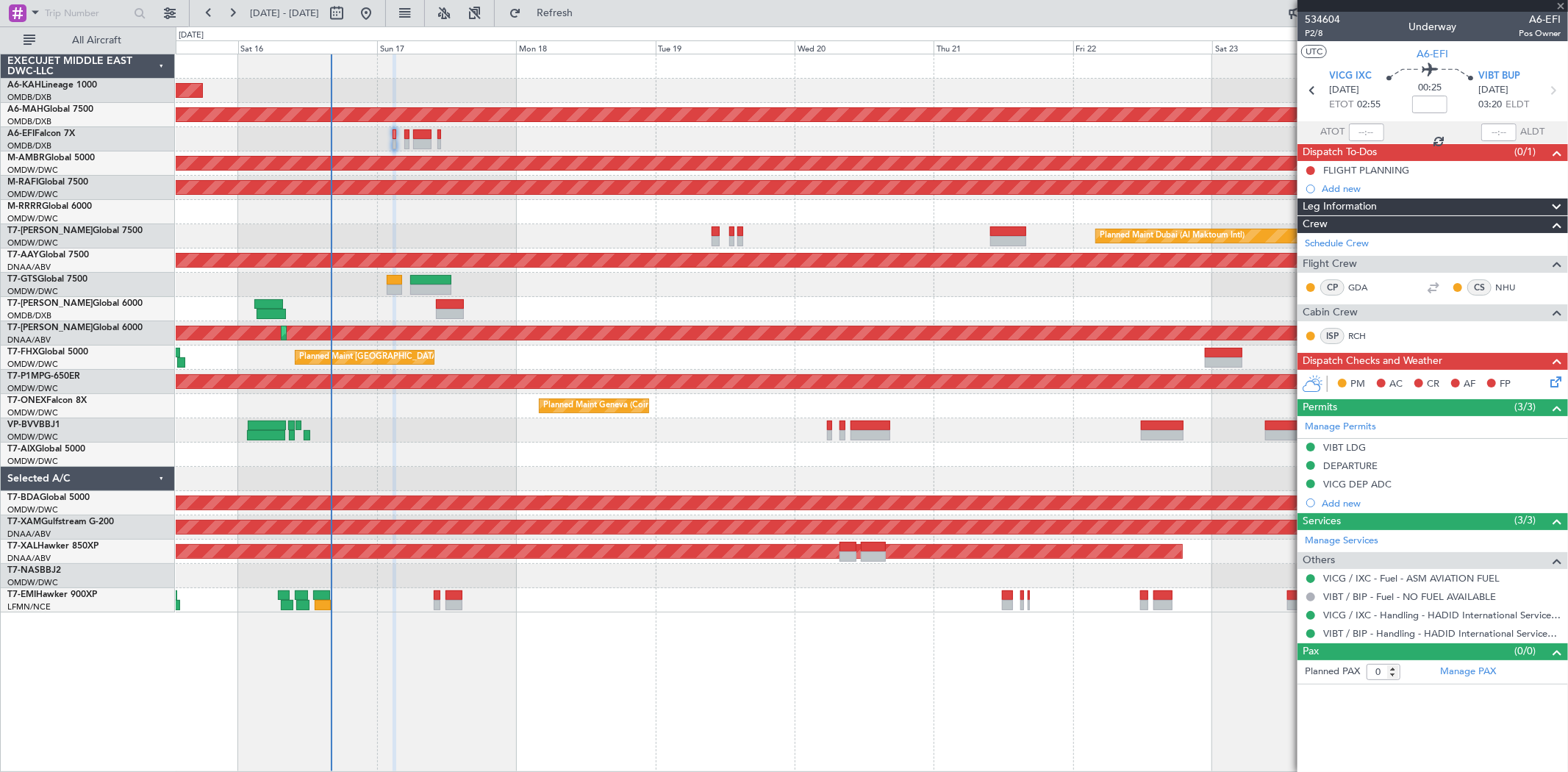
type input "-00:05"
type input "7"
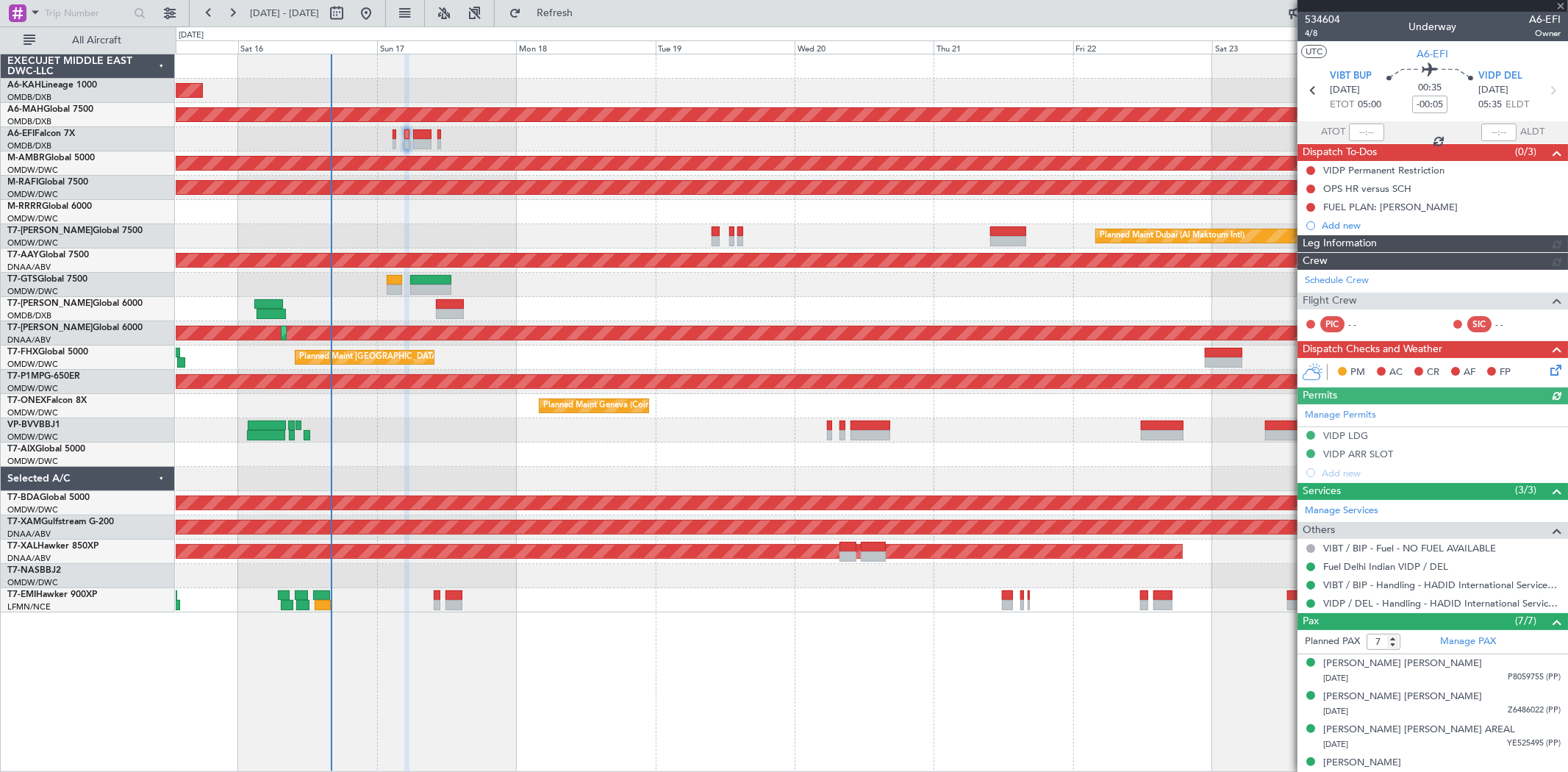
type input "[PERSON_NAME] ([PERSON_NAME])"
type input "7029"
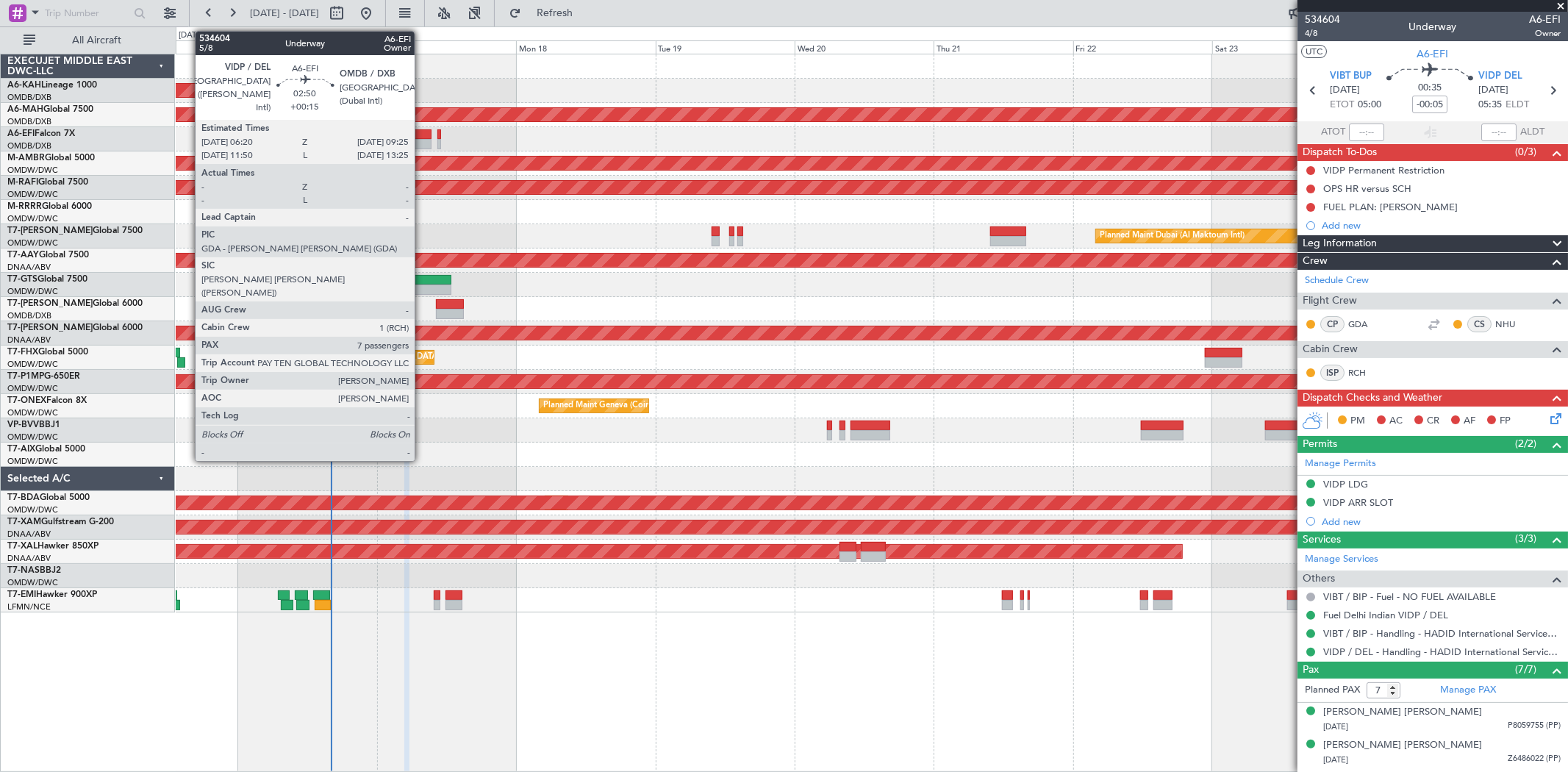
click at [422, 134] on div at bounding box center [422, 134] width 19 height 10
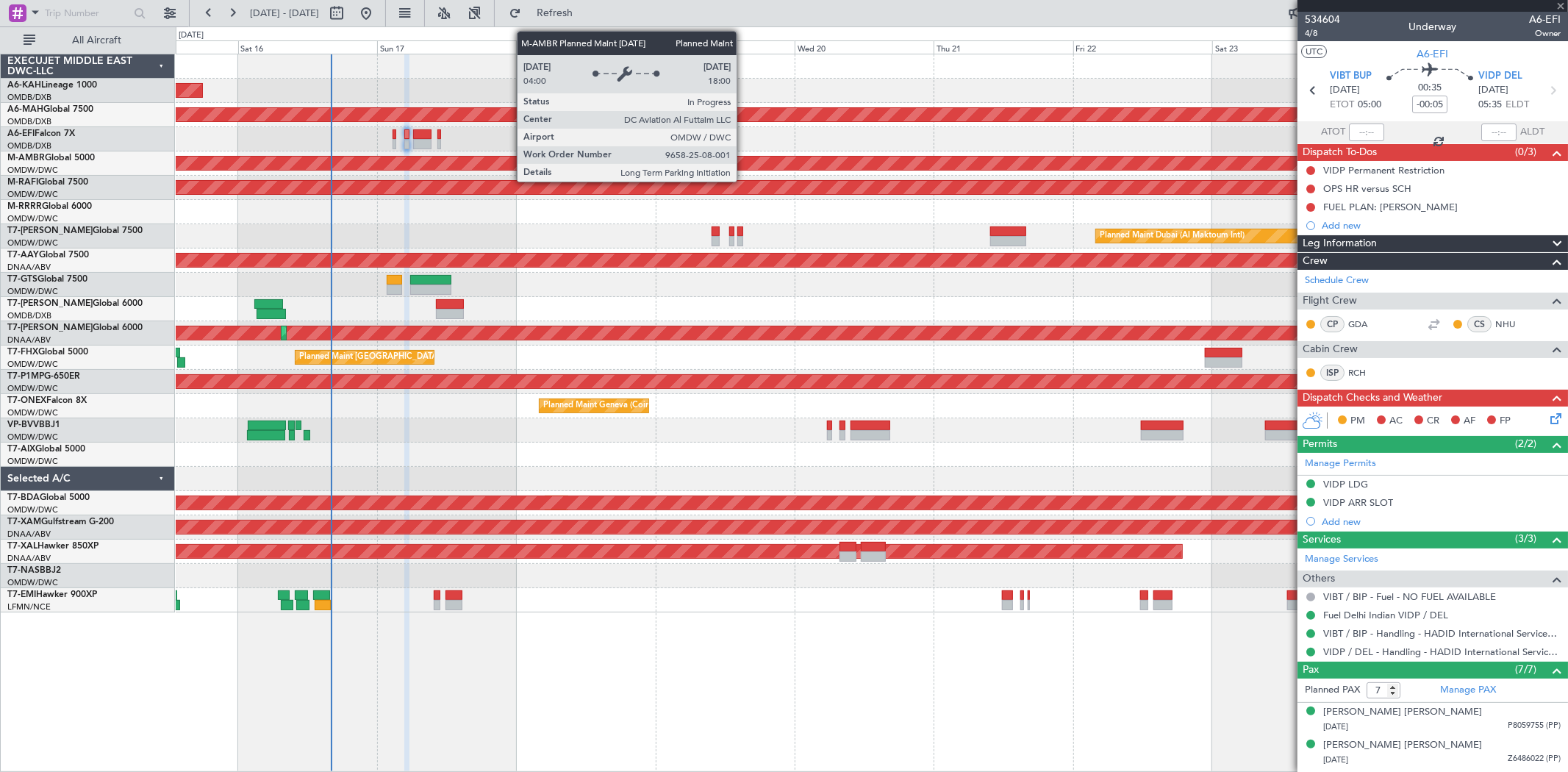
type input "+00:15"
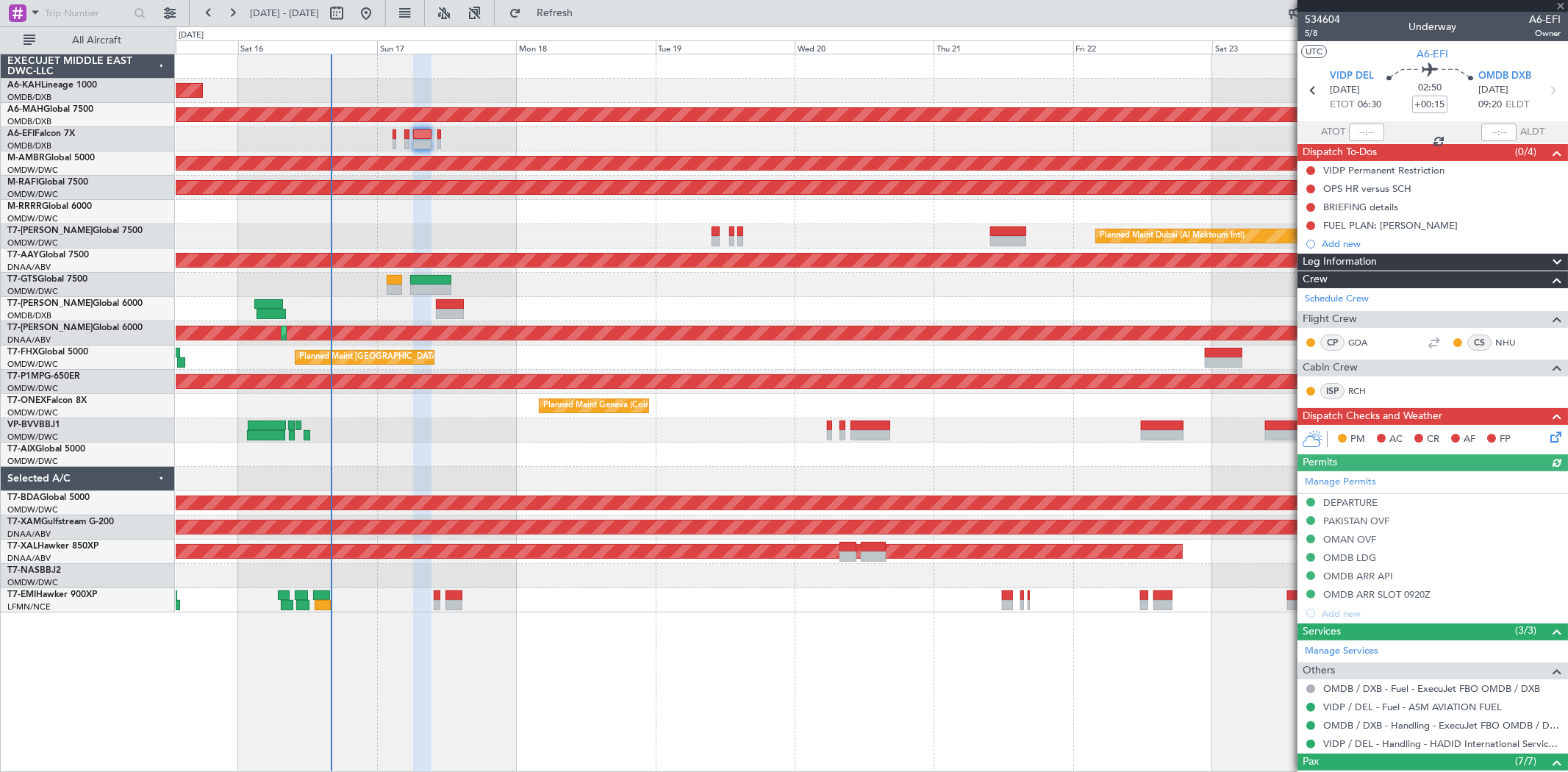
scroll to position [245, 0]
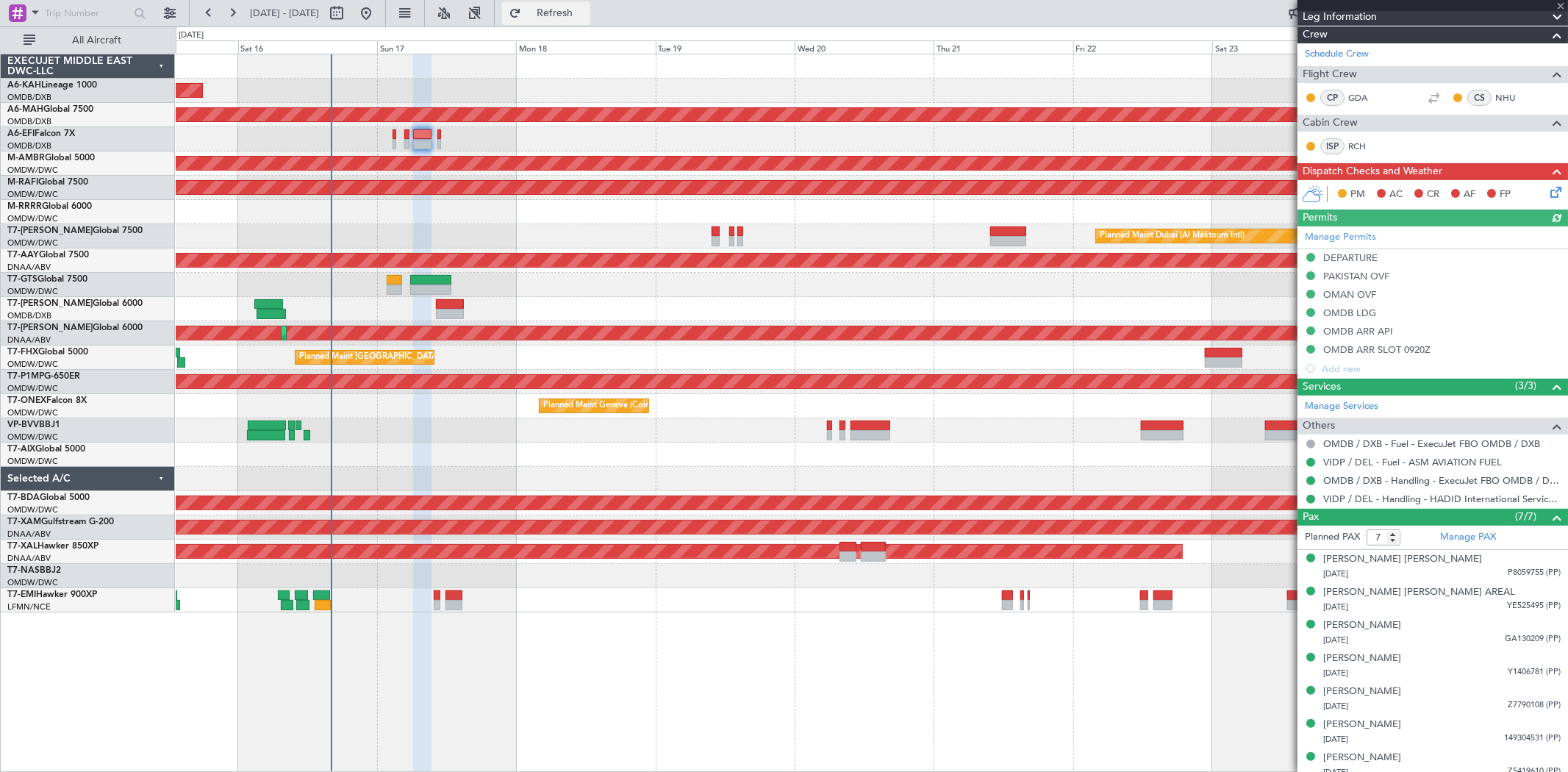
type input "[PERSON_NAME] ([PERSON_NAME])"
type input "7030"
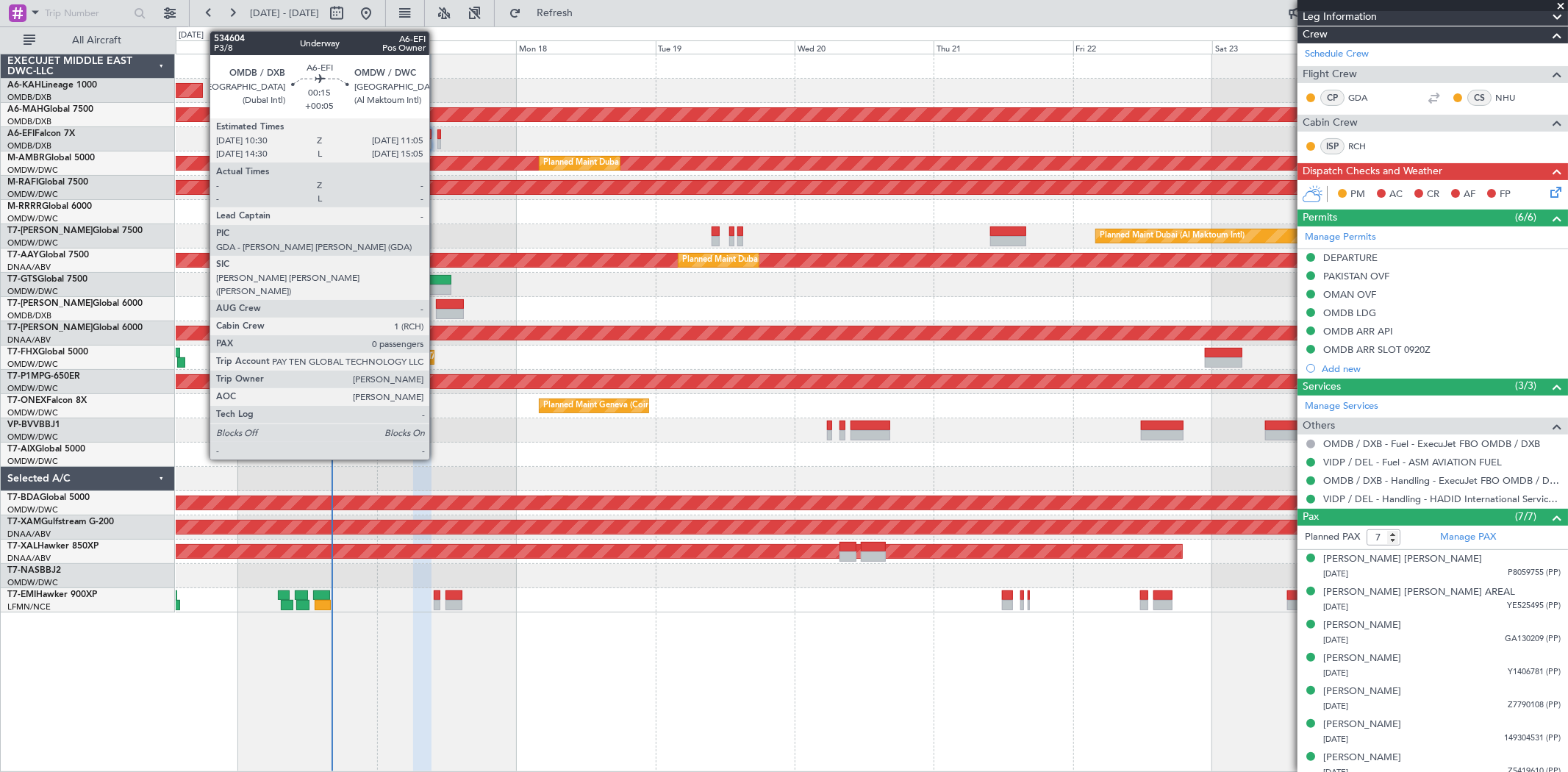
click at [437, 140] on div at bounding box center [439, 144] width 4 height 10
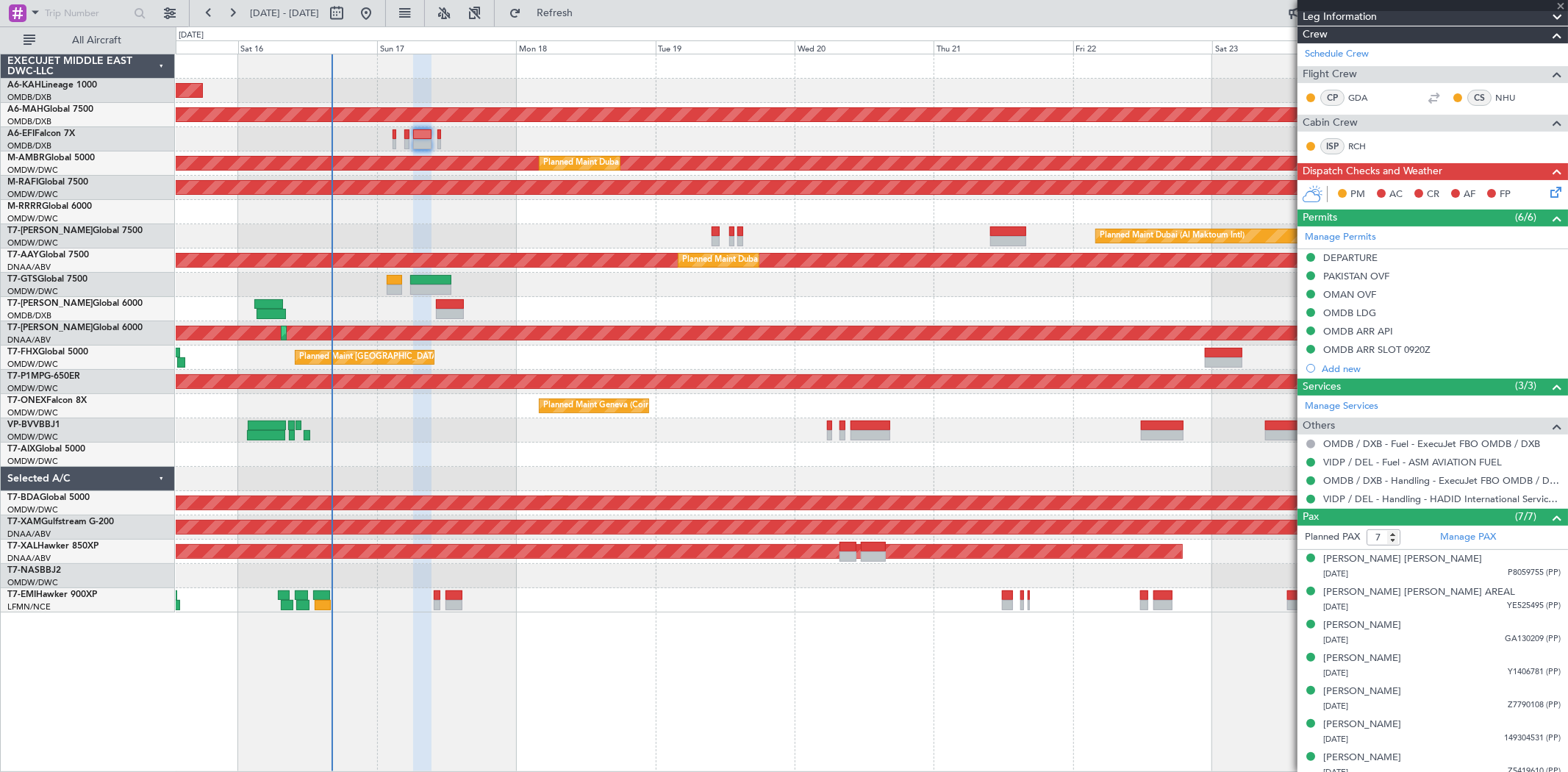
type input "+00:05"
type input "0"
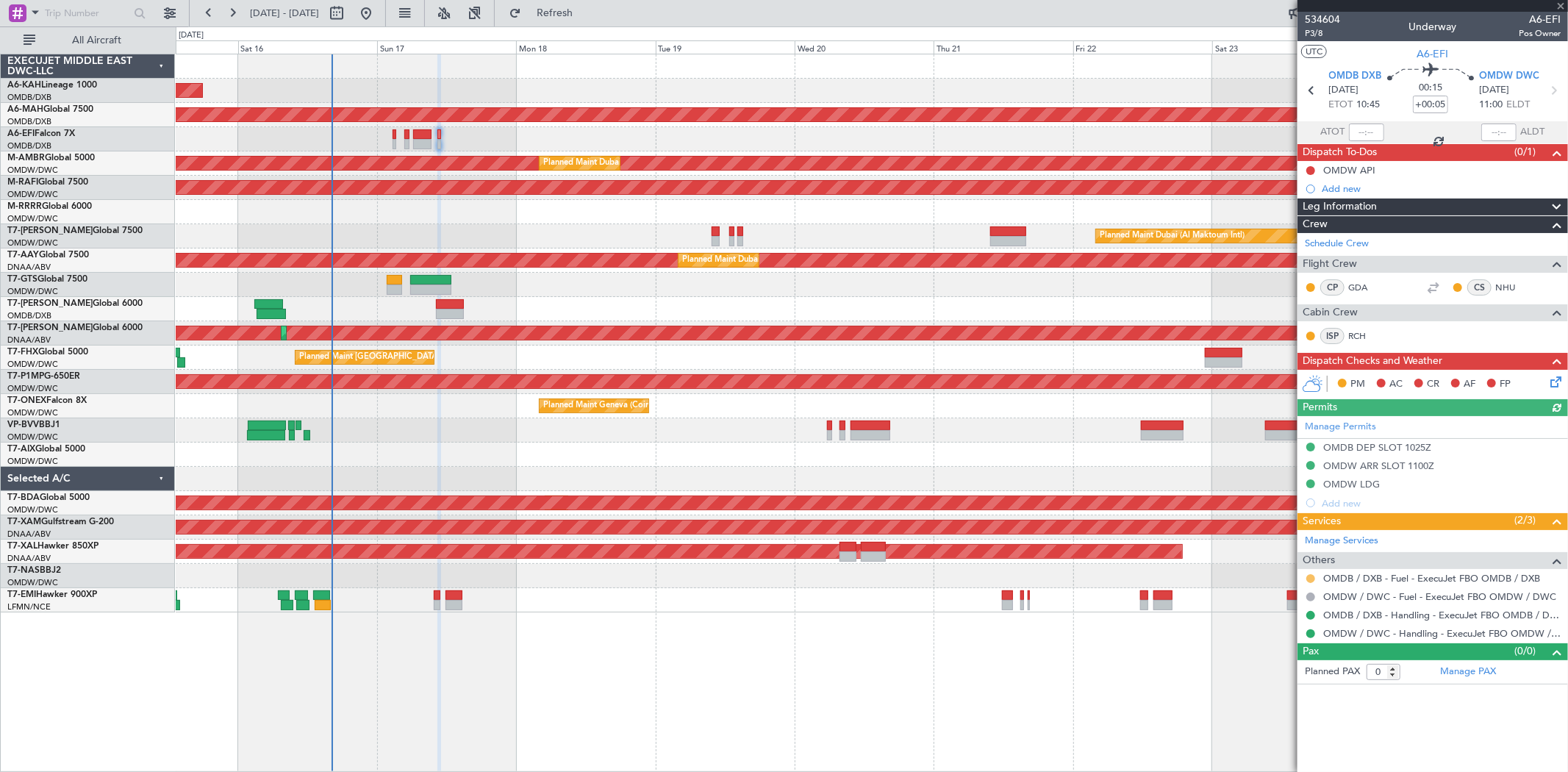
click at [1306, 575] on button at bounding box center [1311, 579] width 9 height 9
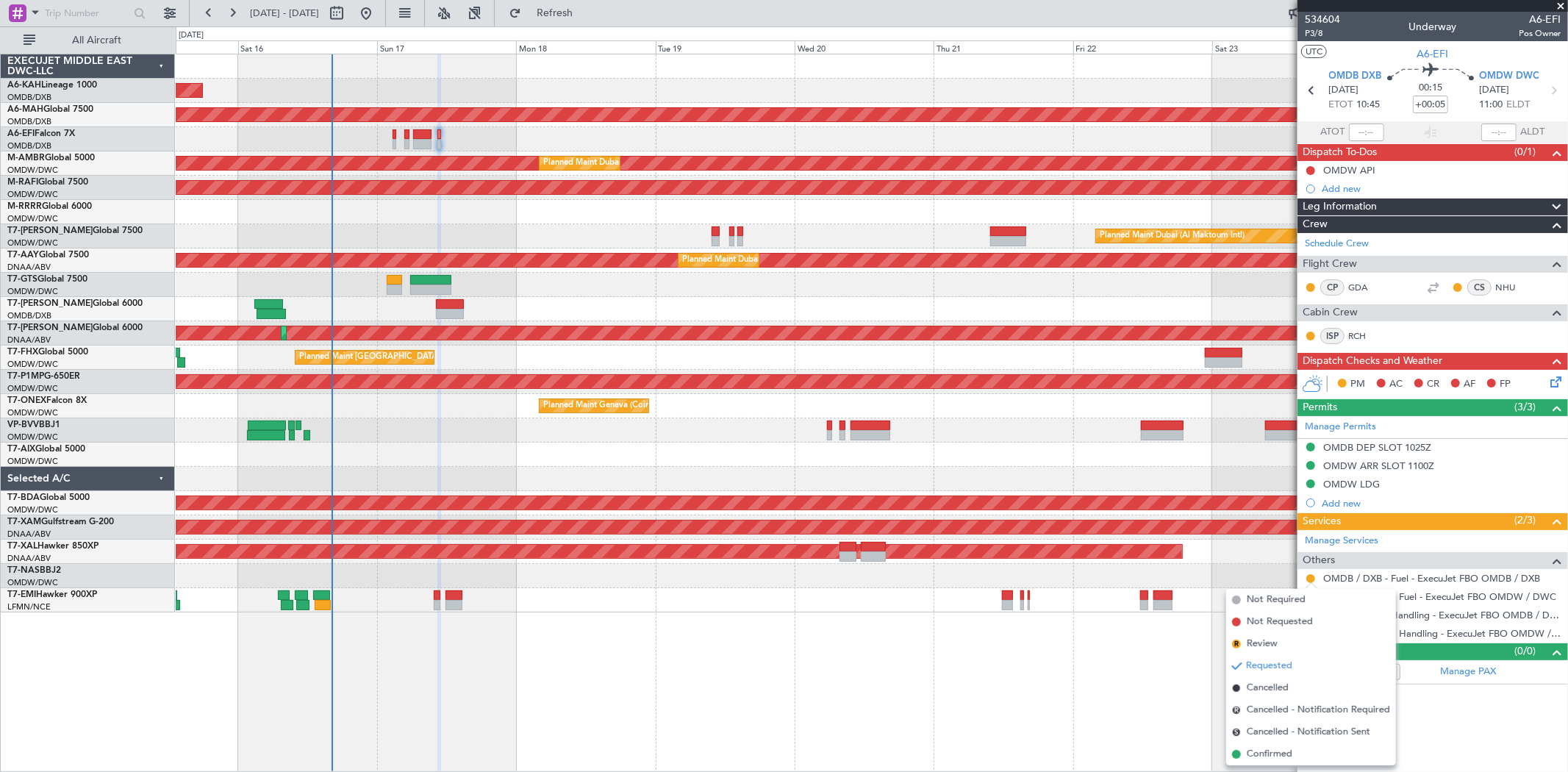
click at [1258, 758] on span "Confirmed" at bounding box center [1268, 754] width 45 height 15
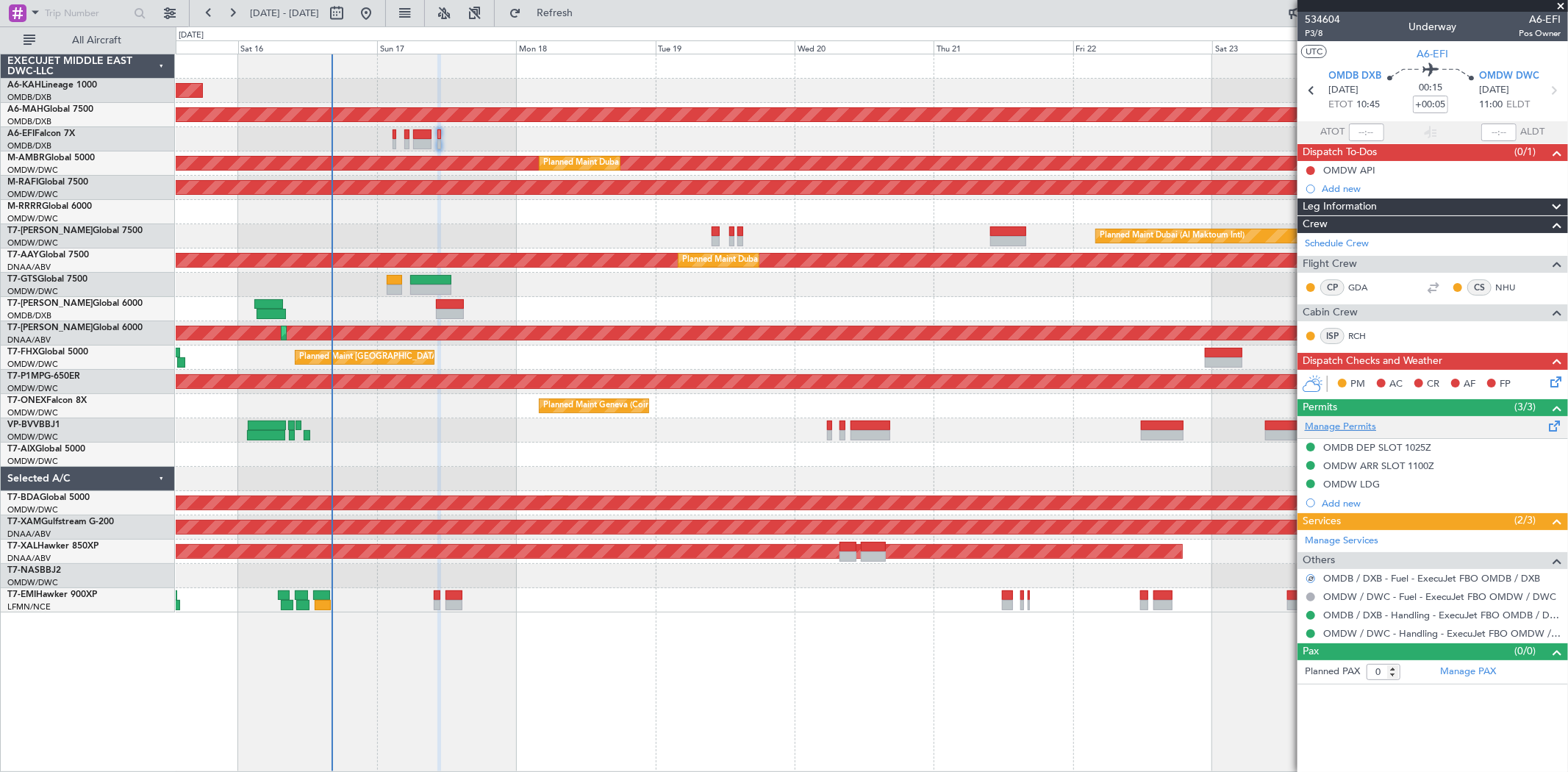
click at [1345, 422] on link "Manage Permits" at bounding box center [1340, 427] width 71 height 15
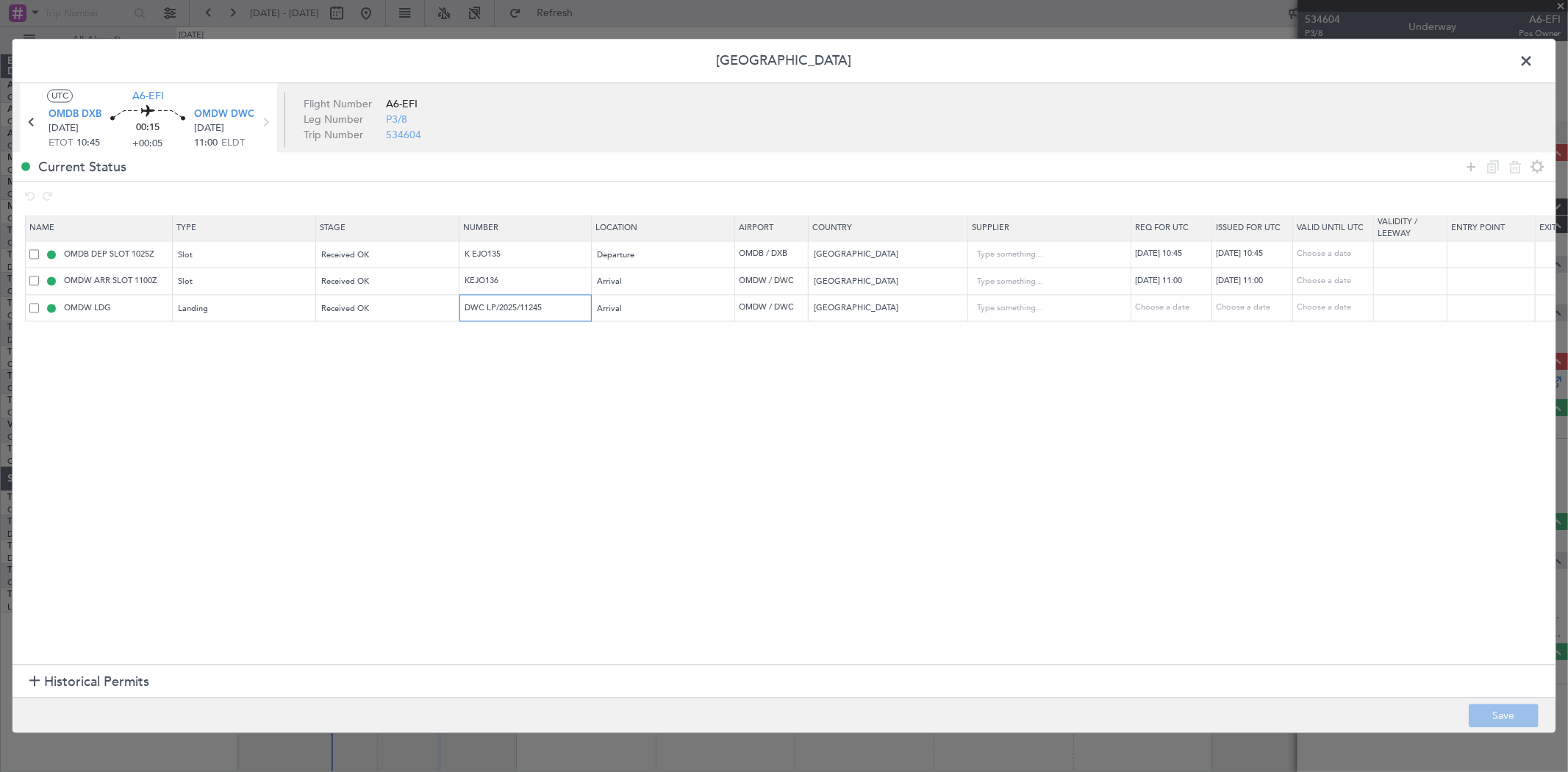
drag, startPoint x: 482, startPoint y: 314, endPoint x: 486, endPoint y: 322, distance: 8.9
click at [486, 322] on table "Name Type Stage Number Location Airport Country Supplier Req For Utc Issued For…" at bounding box center [962, 268] width 1875 height 107
drag, startPoint x: 432, startPoint y: 252, endPoint x: 415, endPoint y: 252, distance: 17.0
click at [415, 252] on tr "OMDB DEP SLOT 1025Z Slot Received OK K EJO135 Departure OMDB / DXB [GEOGRAPHIC_…" at bounding box center [963, 254] width 1875 height 27
drag, startPoint x: 422, startPoint y: 253, endPoint x: 369, endPoint y: 262, distance: 53.8
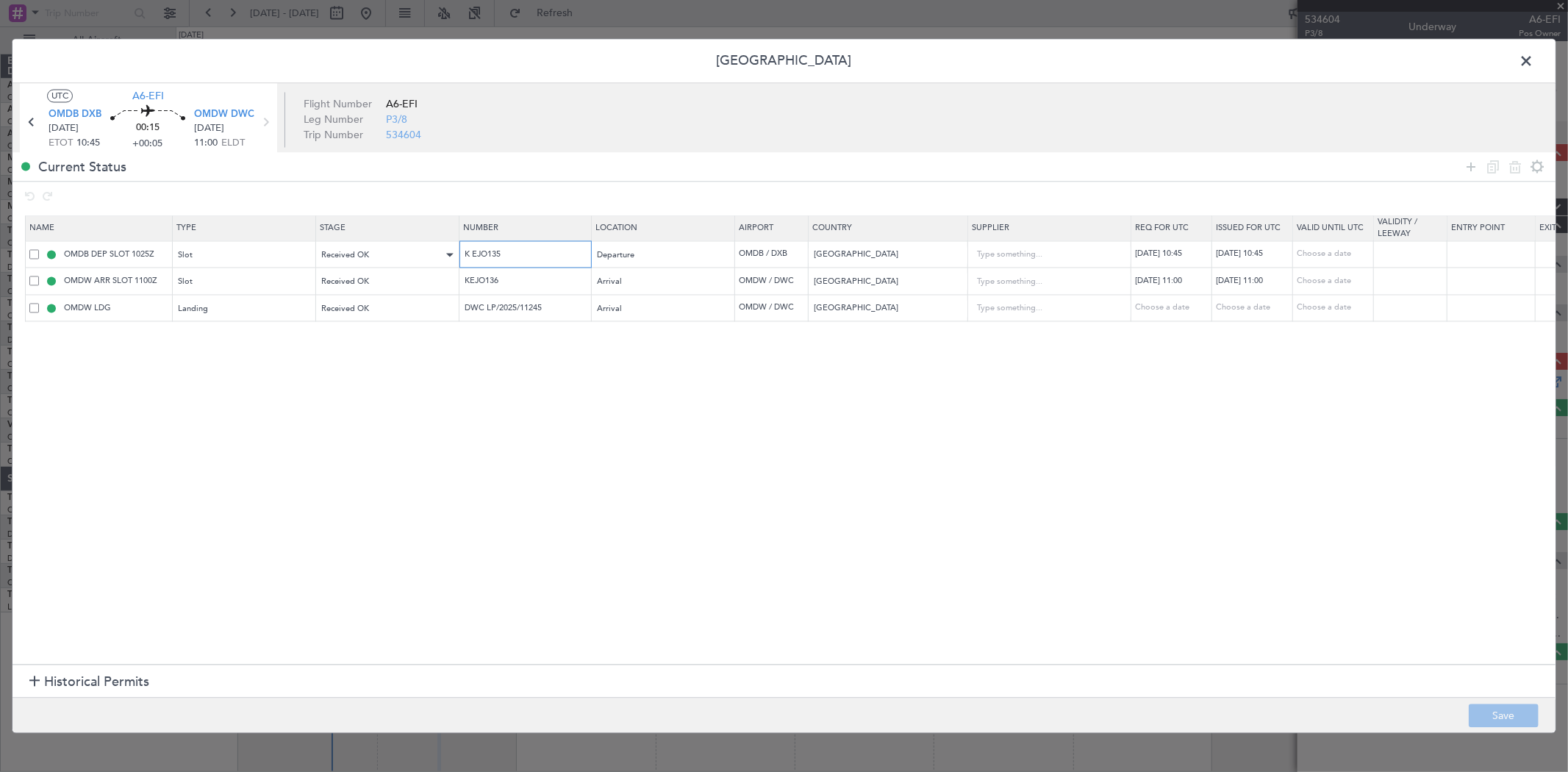
click at [299, 255] on tr "OMDB DEP SLOT 1025Z Slot Received OK K EJO135 Departure OMDB / DXB [GEOGRAPHIC_…" at bounding box center [963, 254] width 1875 height 27
click at [1533, 61] on span at bounding box center [1533, 66] width 0 height 30
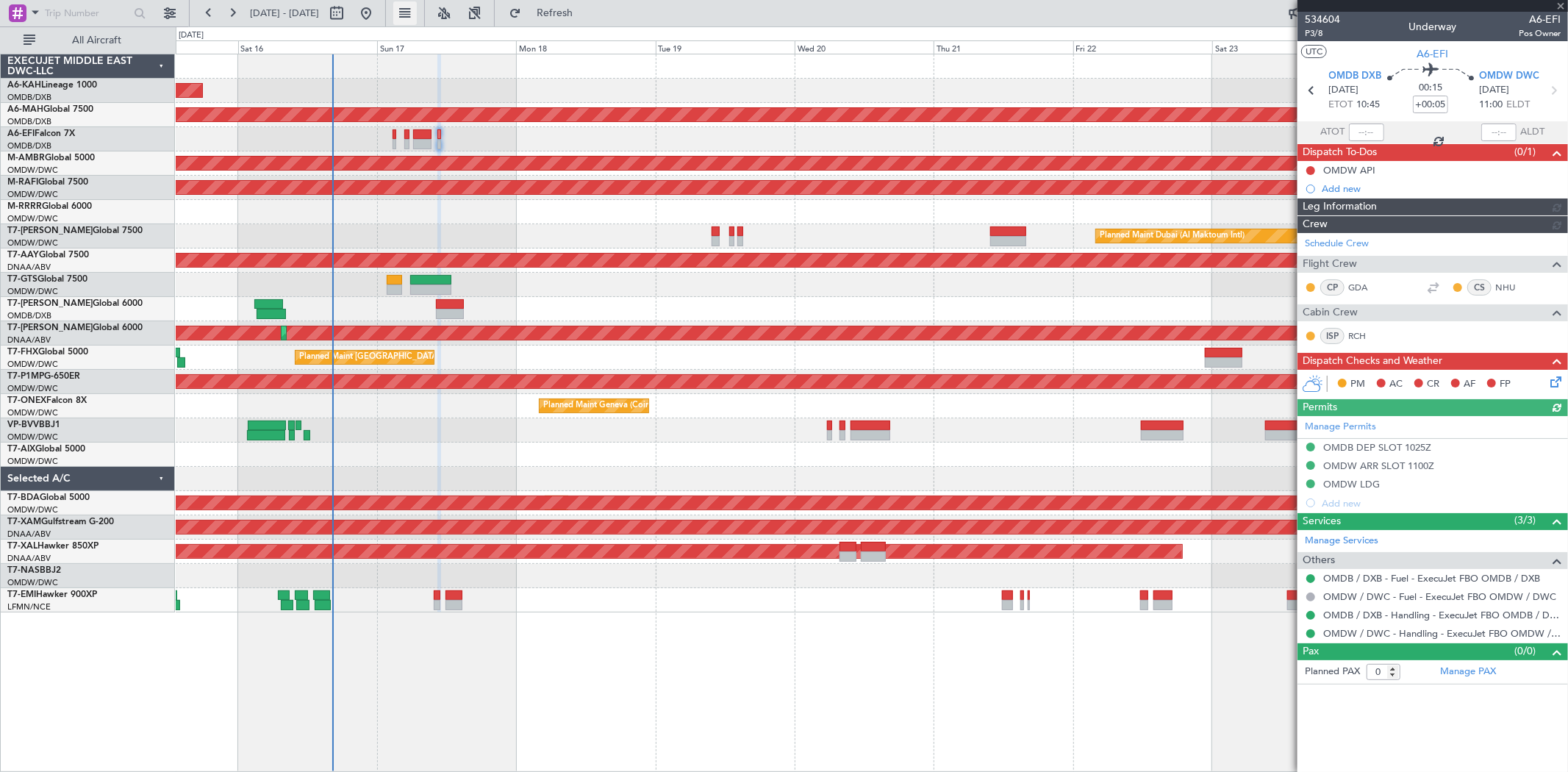
type input "[PERSON_NAME] ([PERSON_NAME])"
type input "7036"
type input "[PERSON_NAME] ([PERSON_NAME])"
type input "7036"
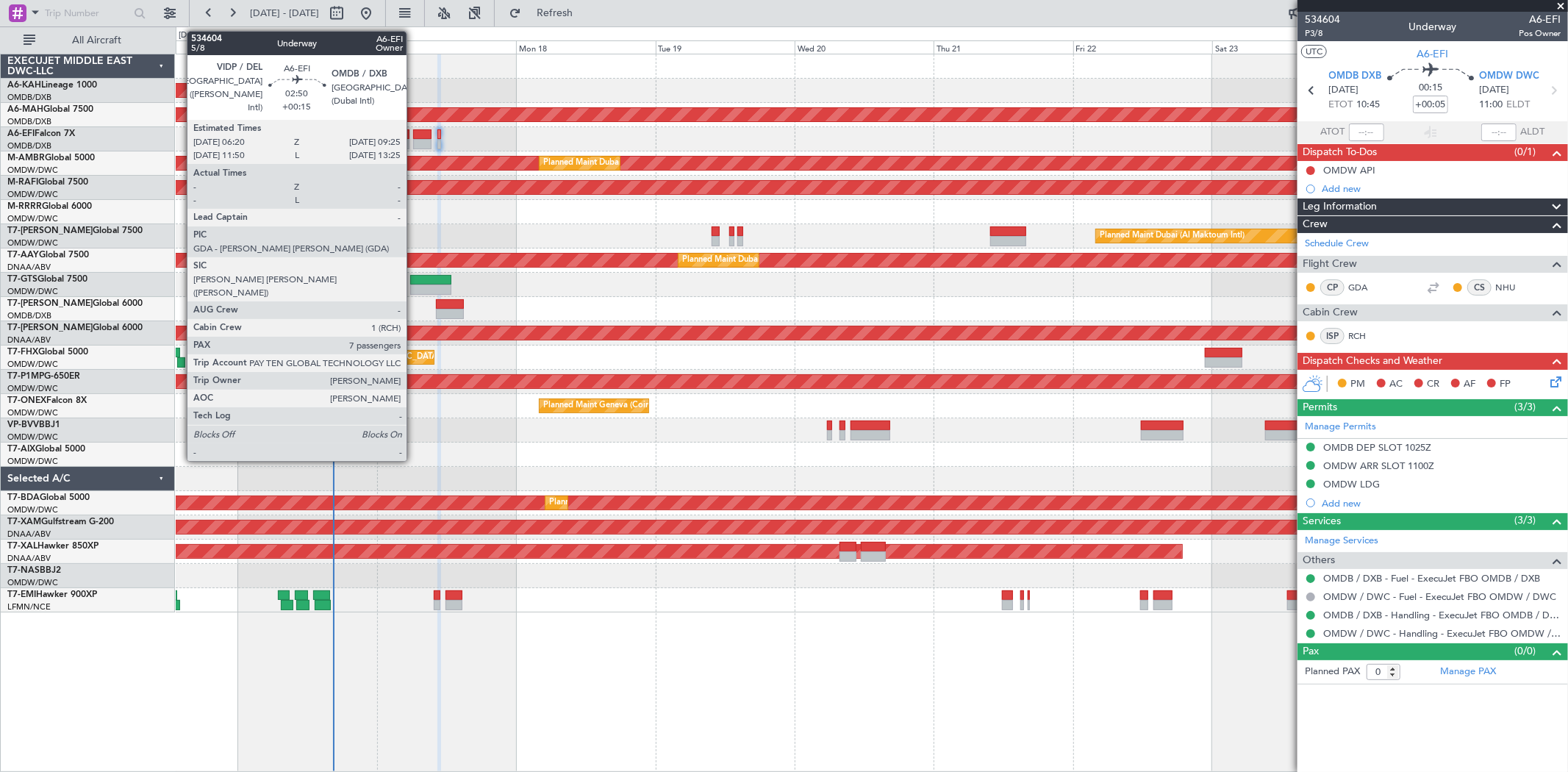
click at [414, 141] on div at bounding box center [422, 144] width 19 height 10
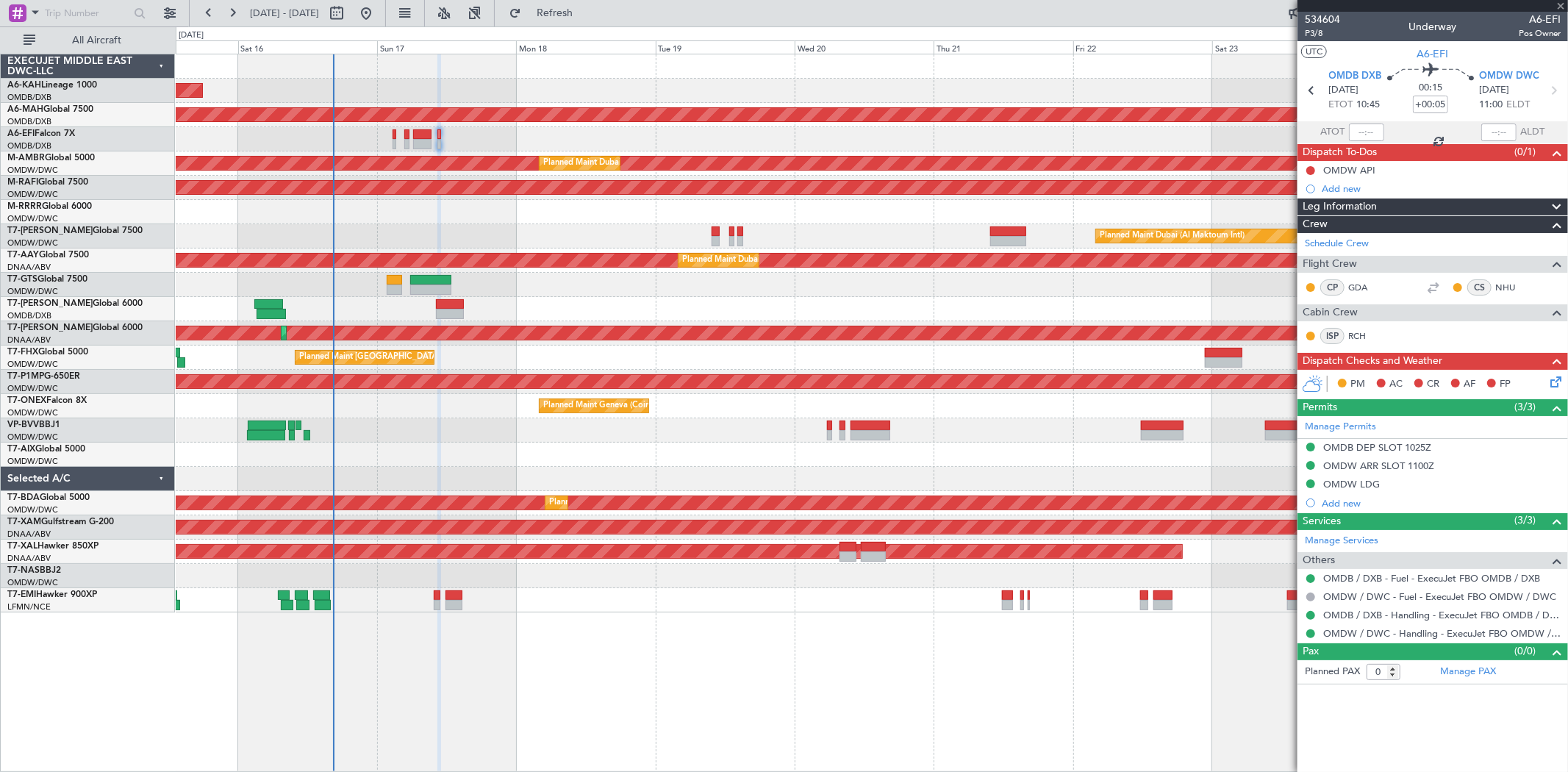
type input "+00:15"
type input "7"
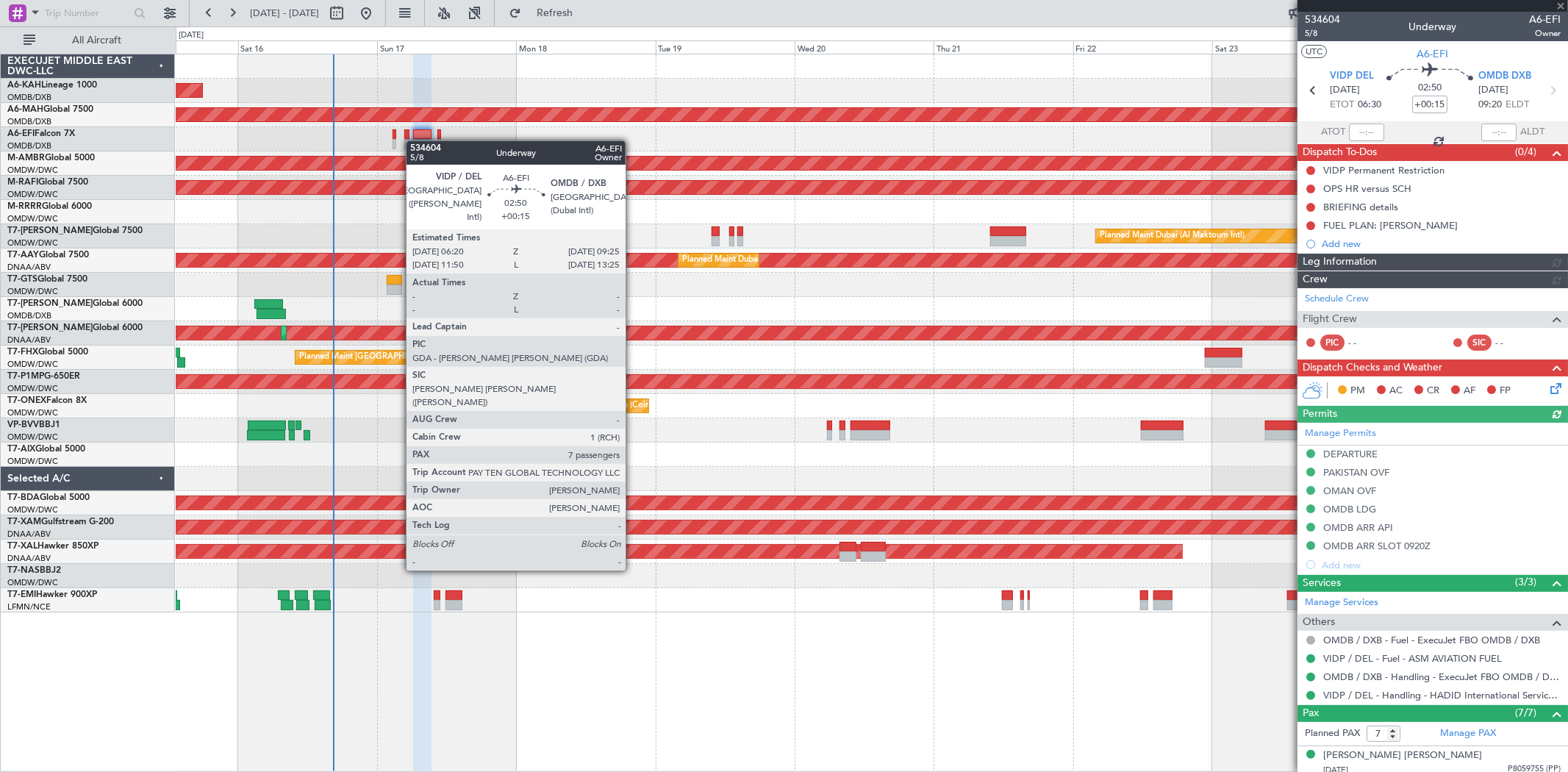
type input "[PERSON_NAME] ([PERSON_NAME])"
type input "7030"
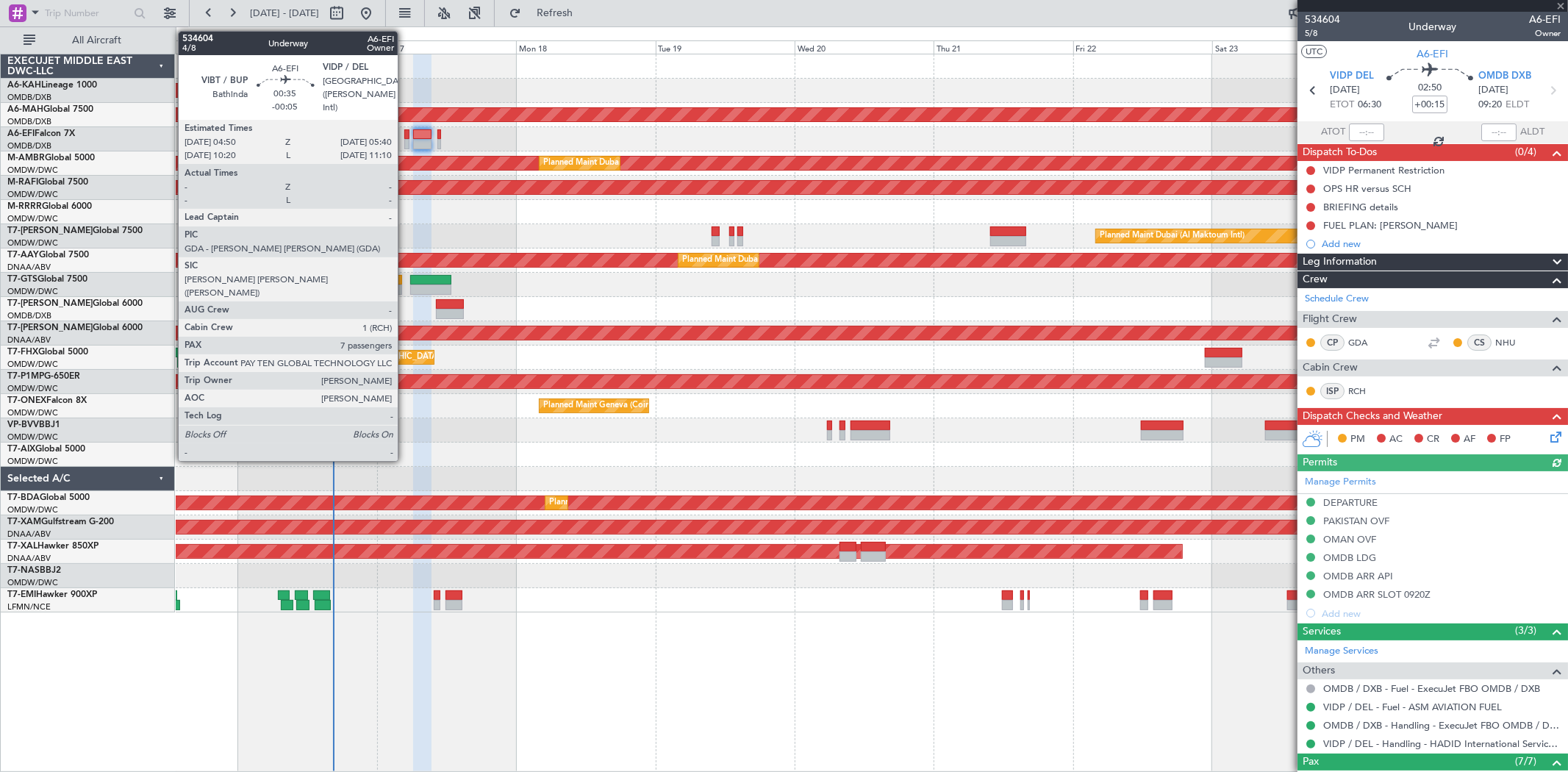
click at [405, 137] on div at bounding box center [870, 139] width 1391 height 24
click at [405, 137] on div at bounding box center [407, 134] width 6 height 10
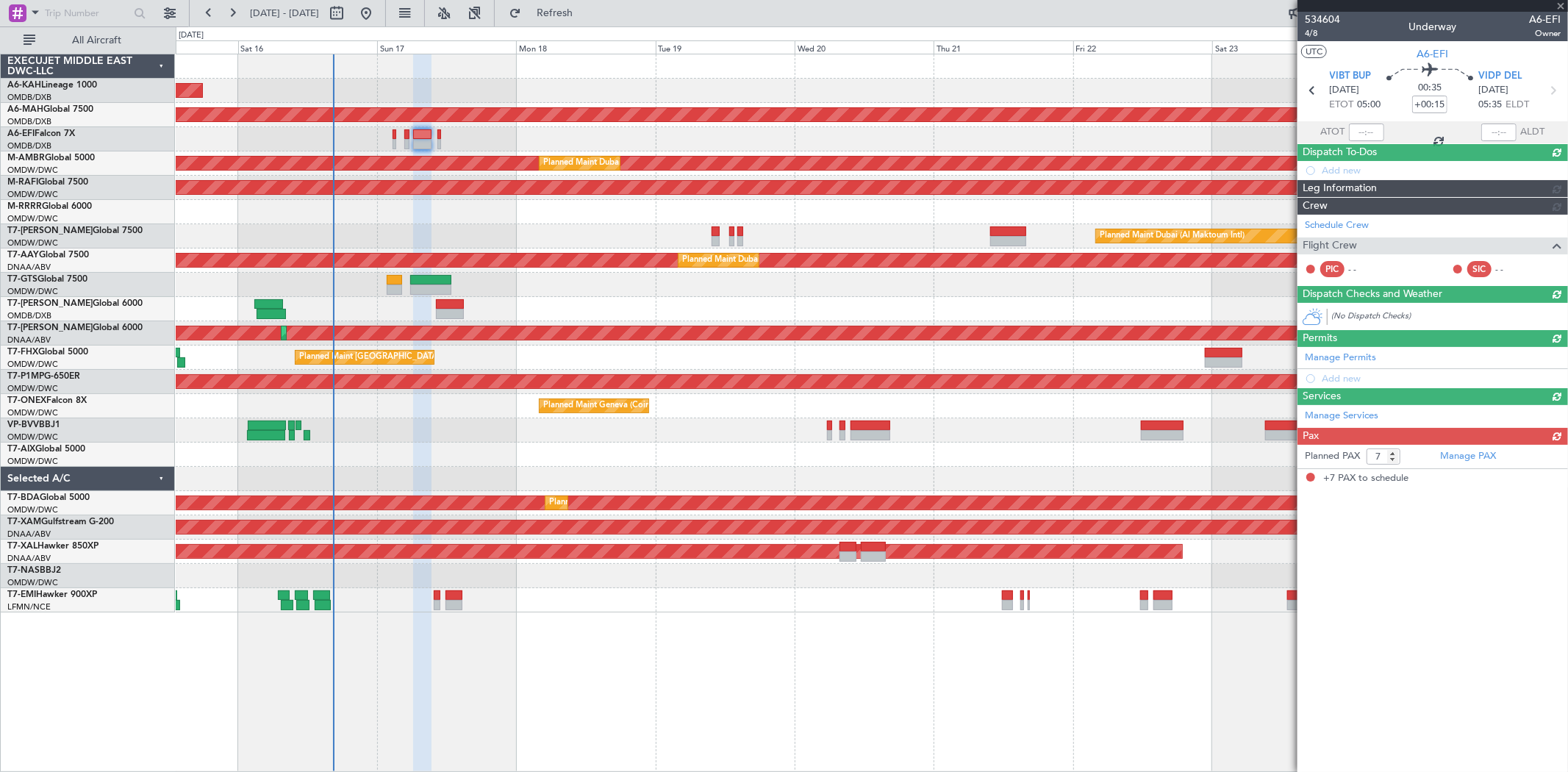
type input "-00:05"
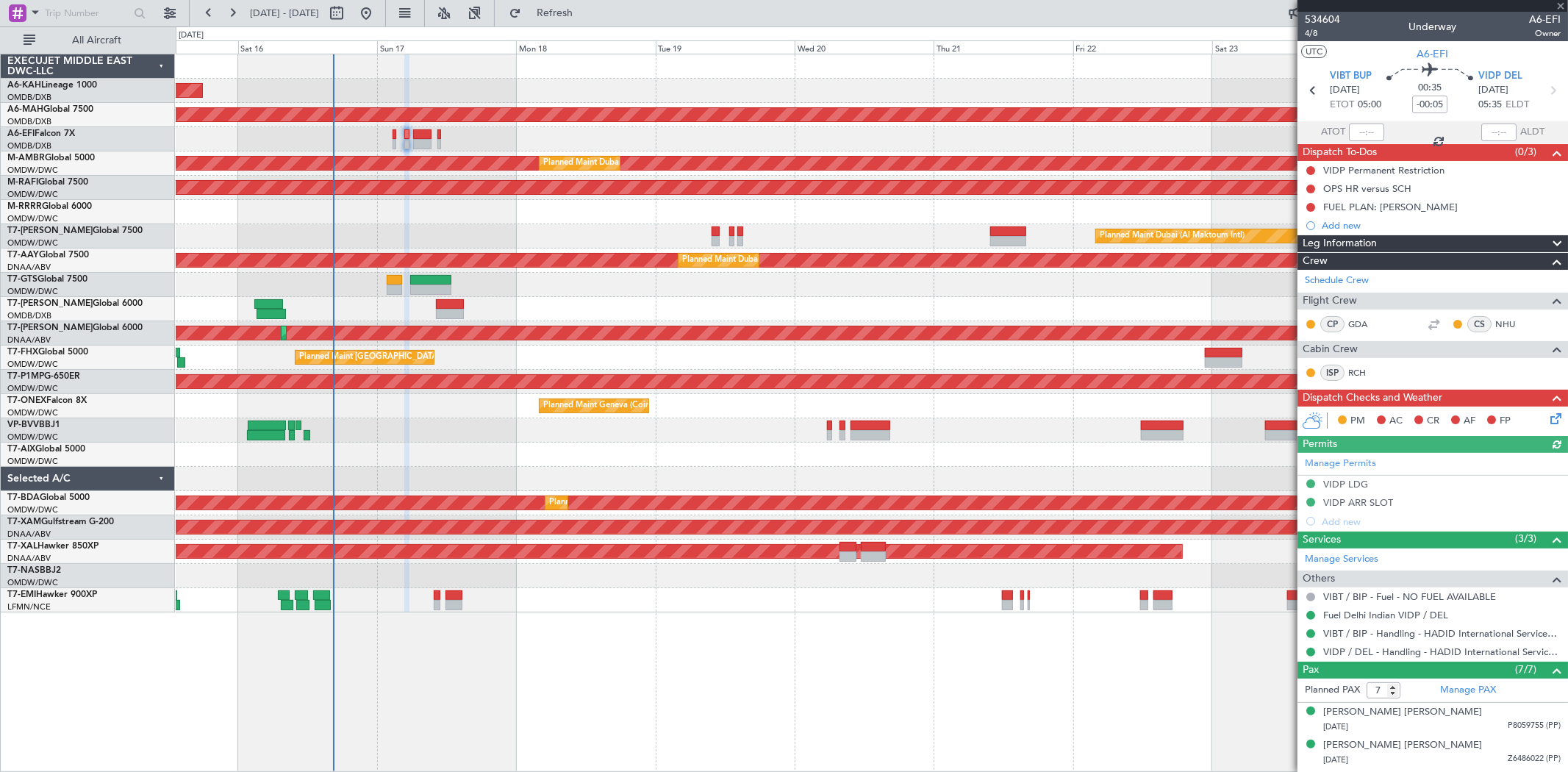
type input "[PERSON_NAME] ([PERSON_NAME])"
type input "7029"
click at [1471, 687] on link "Manage PAX" at bounding box center [1468, 690] width 56 height 15
type input "[PERSON_NAME] ([PERSON_NAME])"
type input "7029"
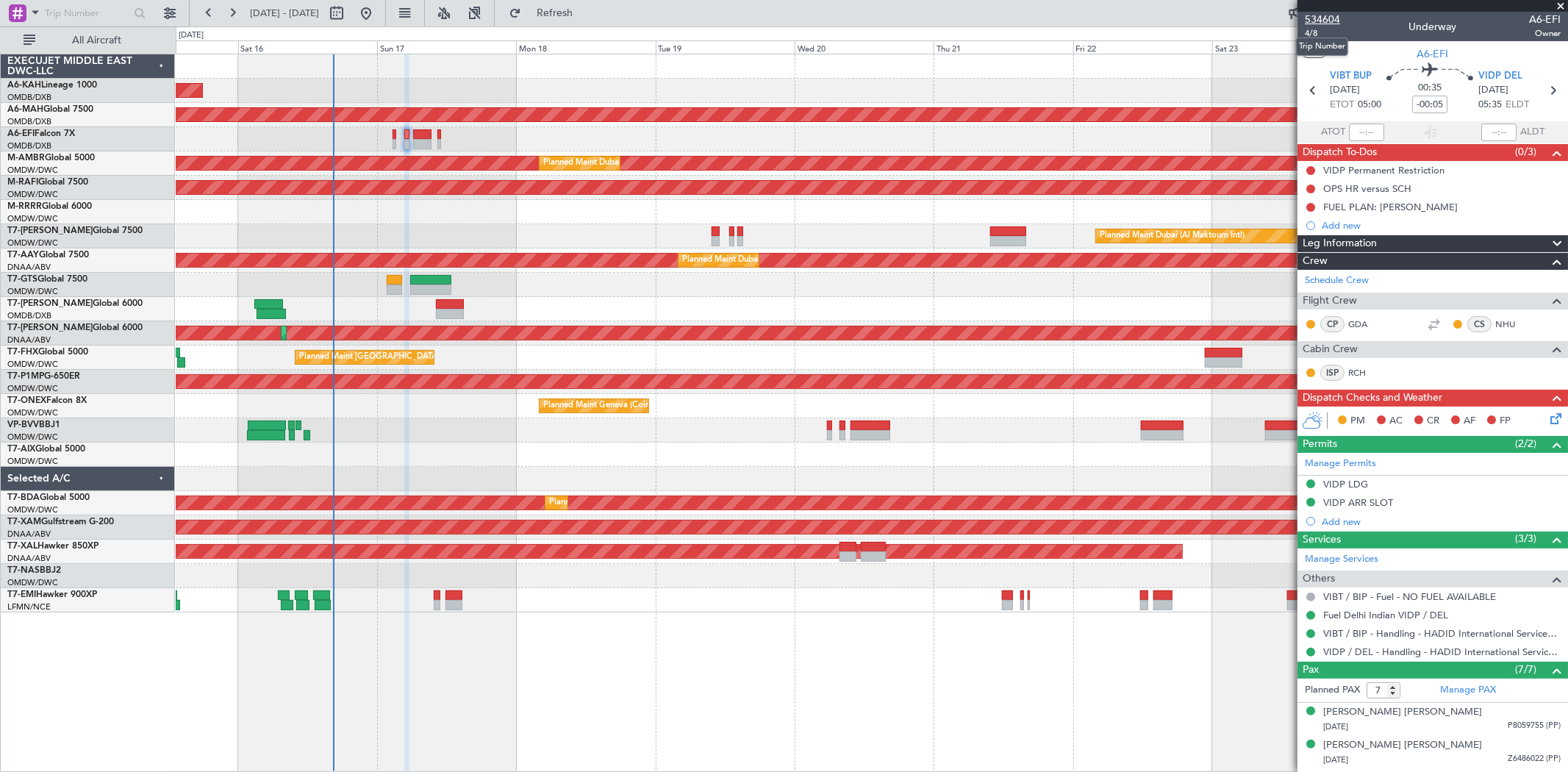
click at [1330, 15] on span "534604" at bounding box center [1322, 19] width 35 height 16
type input "[PERSON_NAME] ([PERSON_NAME])"
type input "7029"
type input "8"
click at [585, 8] on span "Refresh" at bounding box center [555, 13] width 62 height 10
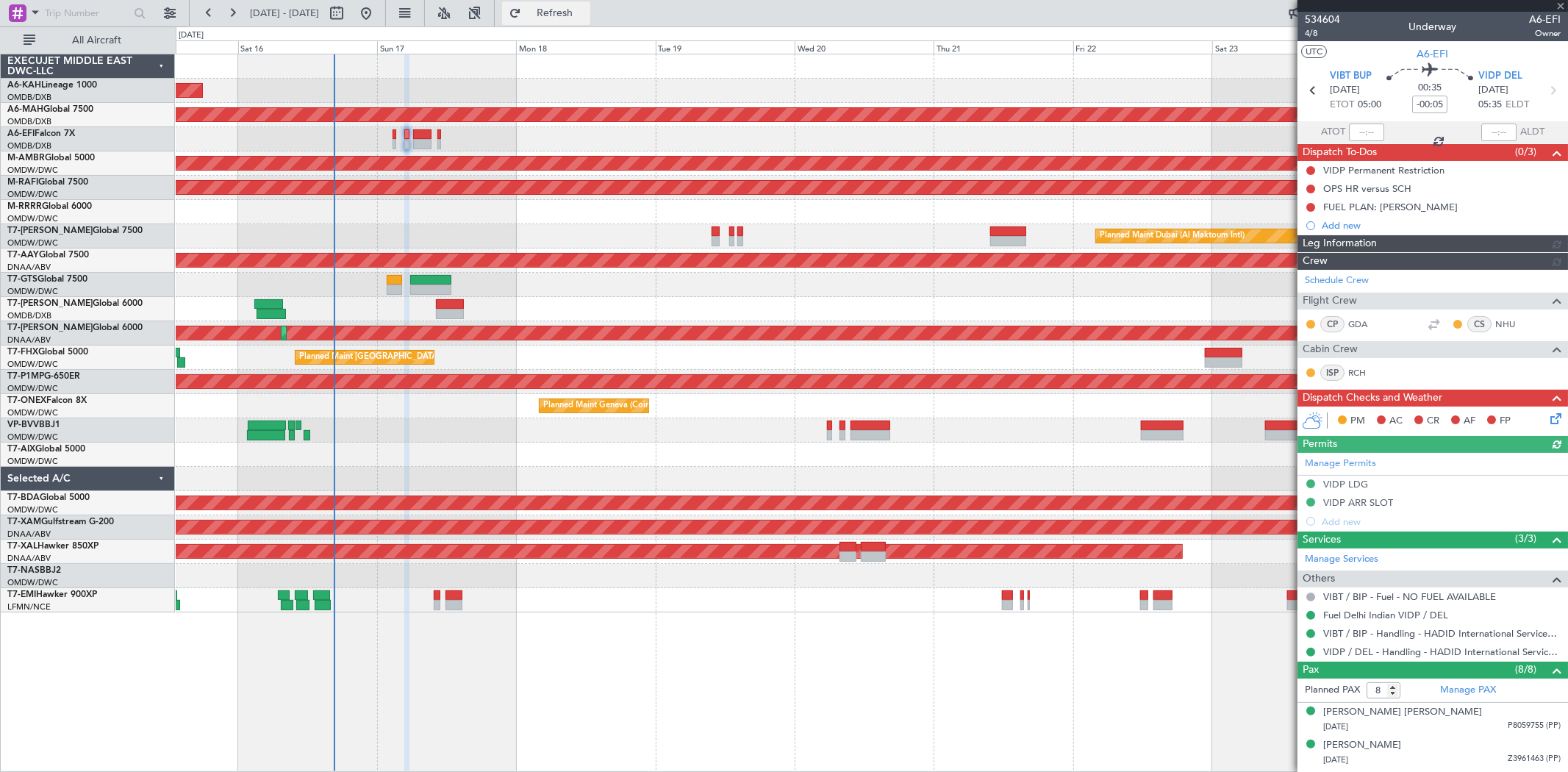
type input "[PERSON_NAME] ([PERSON_NAME])"
type input "7029"
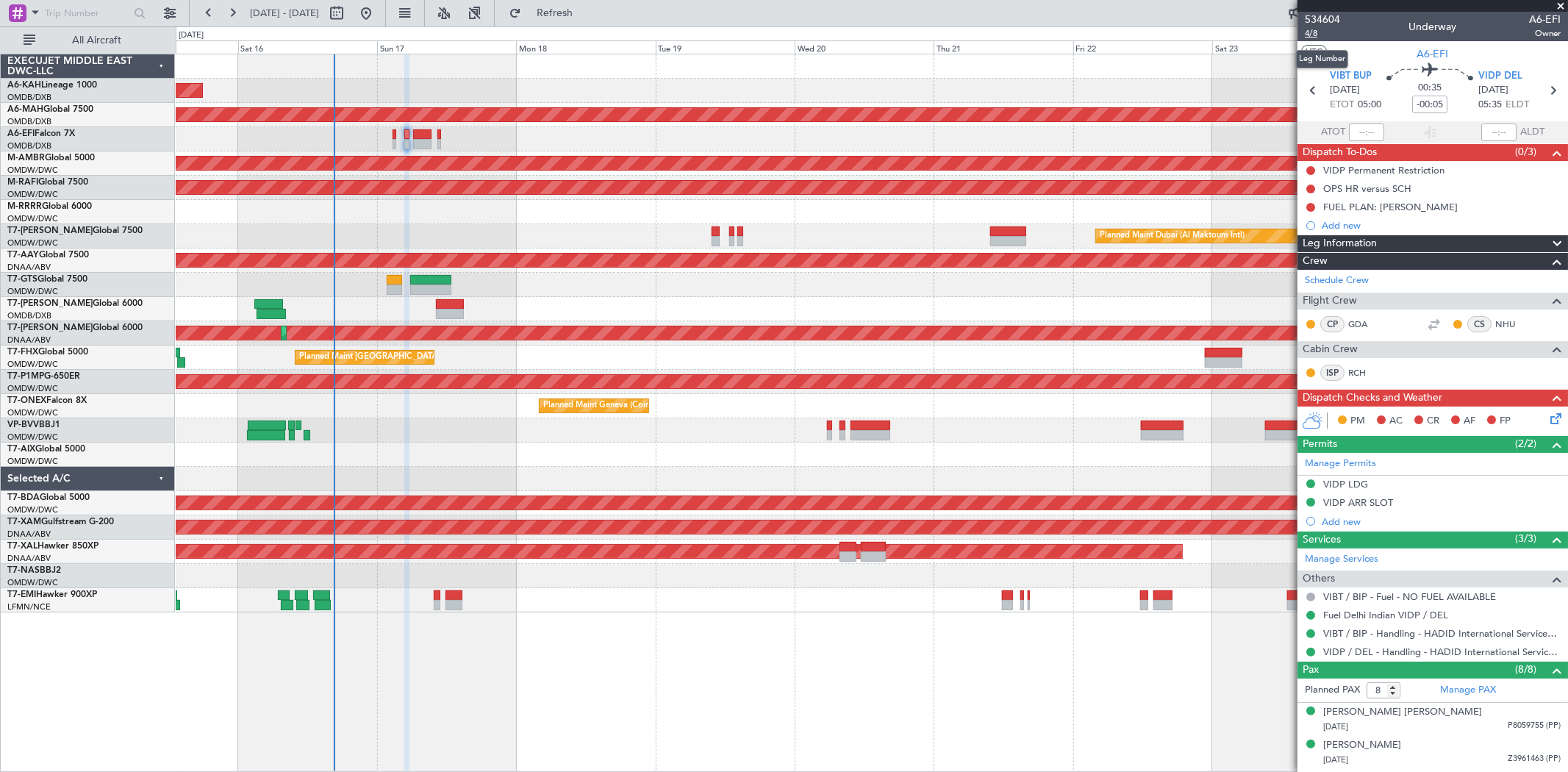
click at [1316, 33] on span "4/8" at bounding box center [1322, 32] width 35 height 12
type input "[PERSON_NAME] ([PERSON_NAME])"
type input "7029"
type input "[PERSON_NAME] ([PERSON_NAME])"
type input "7029"
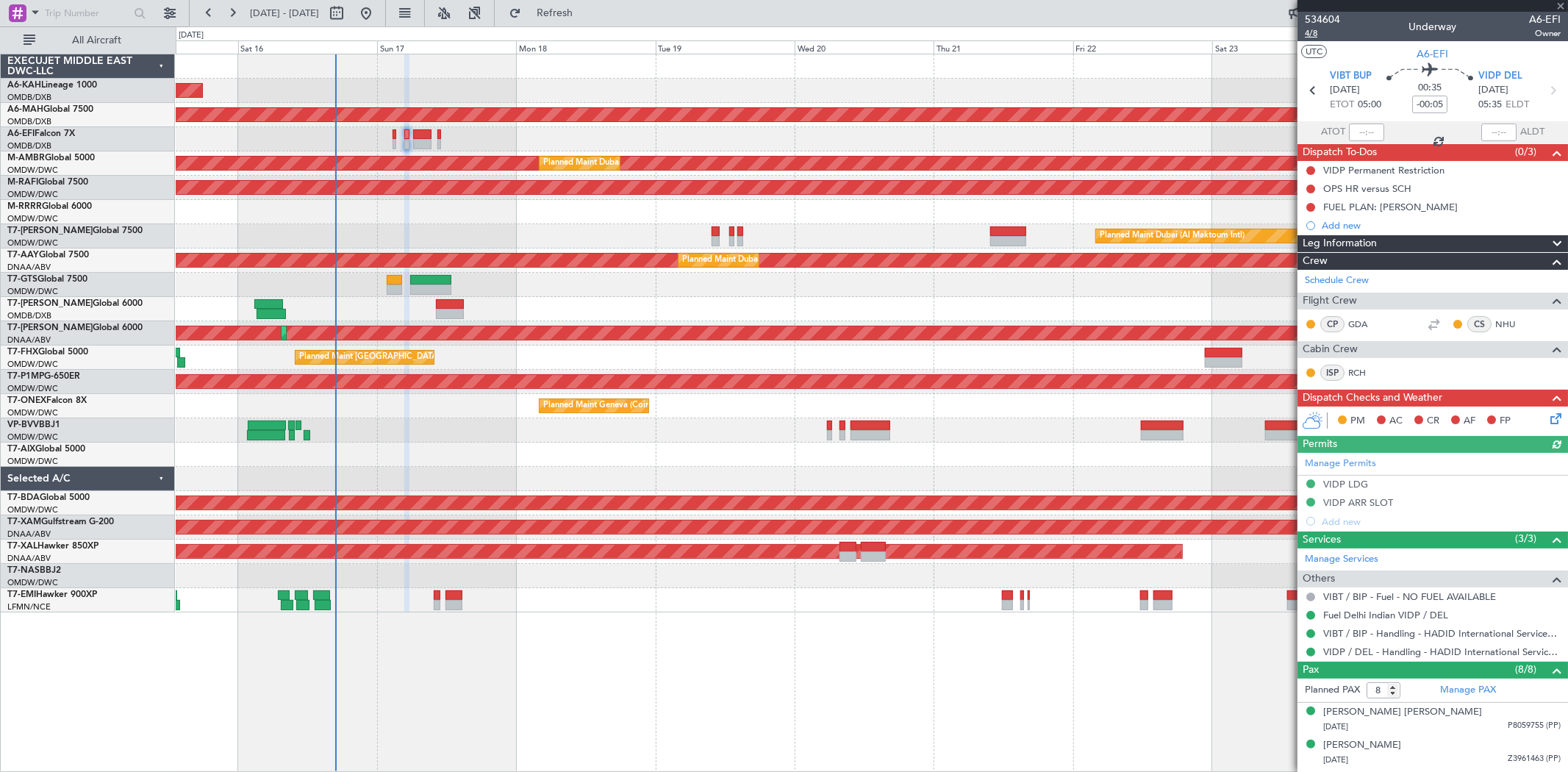
type input "[PERSON_NAME] ([PERSON_NAME])"
type input "7029"
type input "[PERSON_NAME] ([PERSON_NAME])"
type input "7029"
type input "[PERSON_NAME] ([PERSON_NAME])"
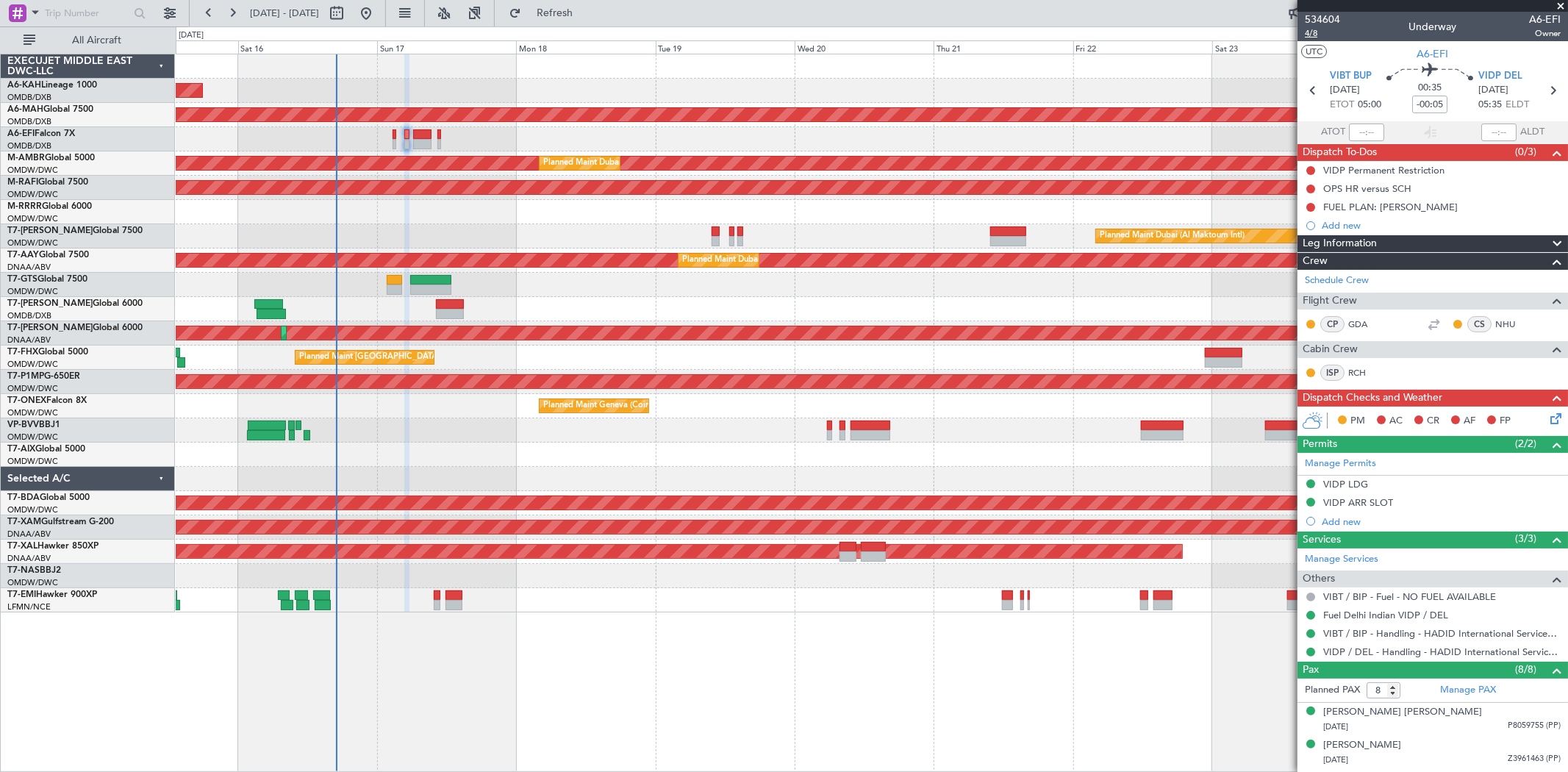
type input "7029"
type input "[PERSON_NAME] ([PERSON_NAME])"
type input "7029"
